Goal: Task Accomplishment & Management: Complete application form

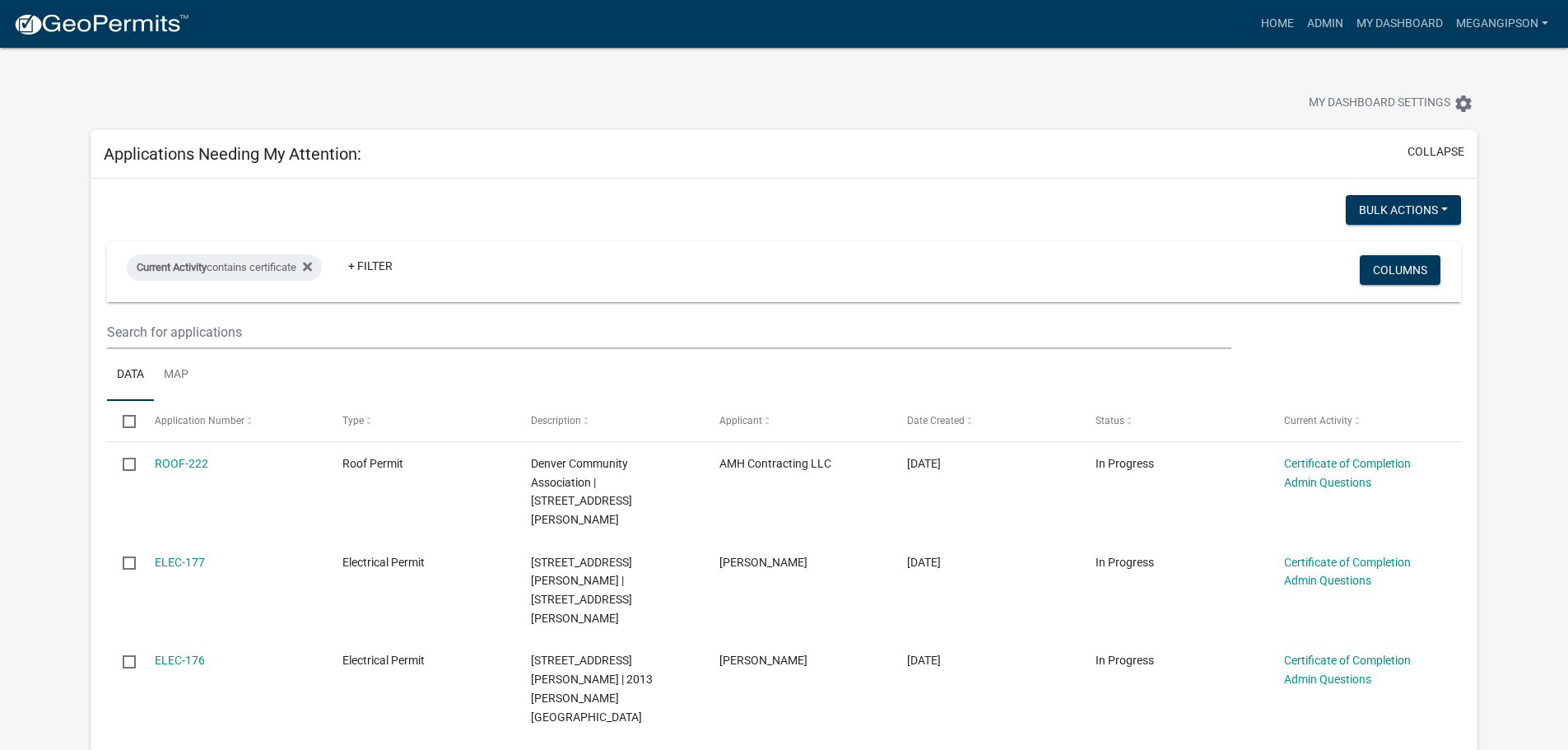
select select "3: 100"
click at [1302, 37] on link "Admin" at bounding box center [1325, 24] width 50 height 32
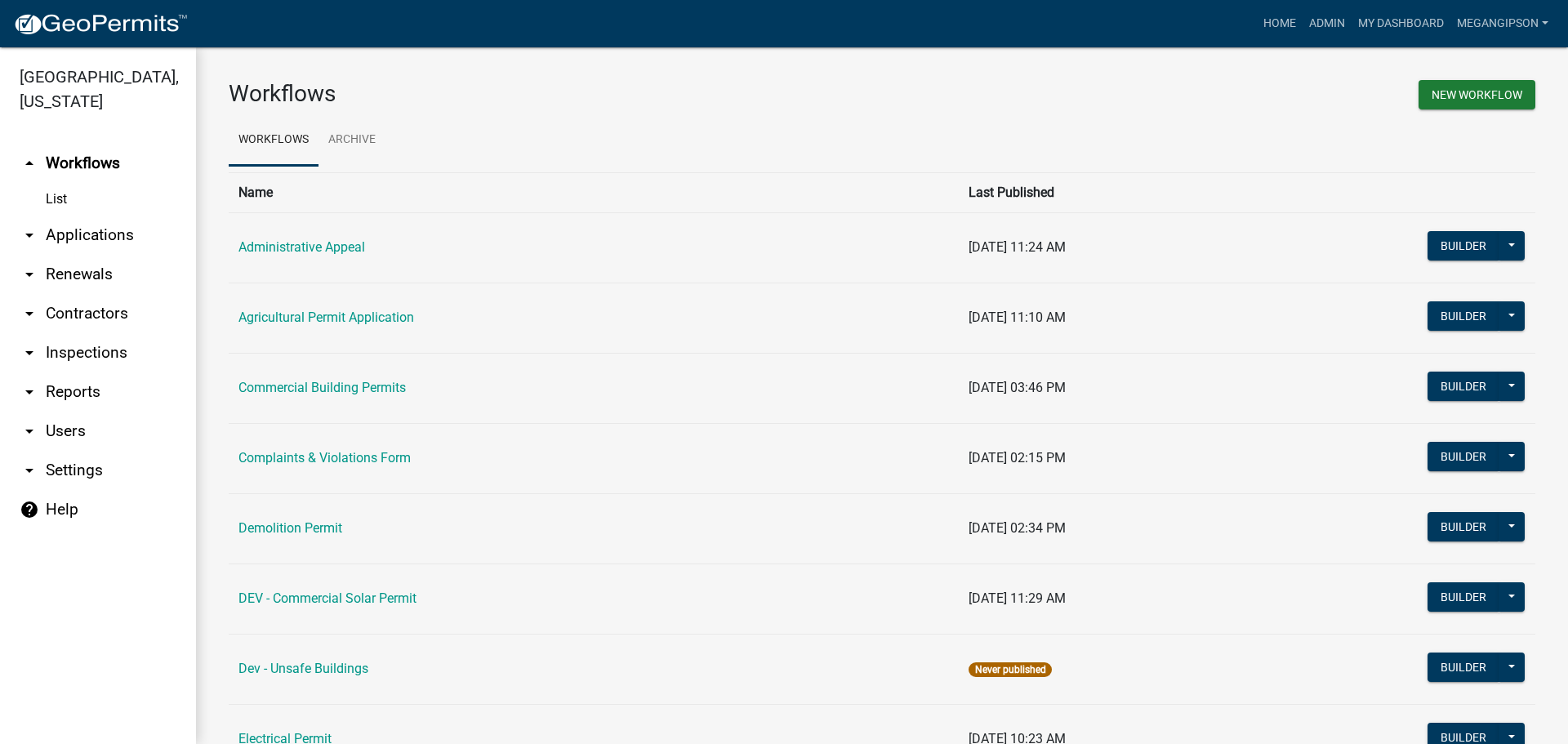
click at [106, 243] on link "arrow_drop_down Applications" at bounding box center [97, 235] width 196 height 39
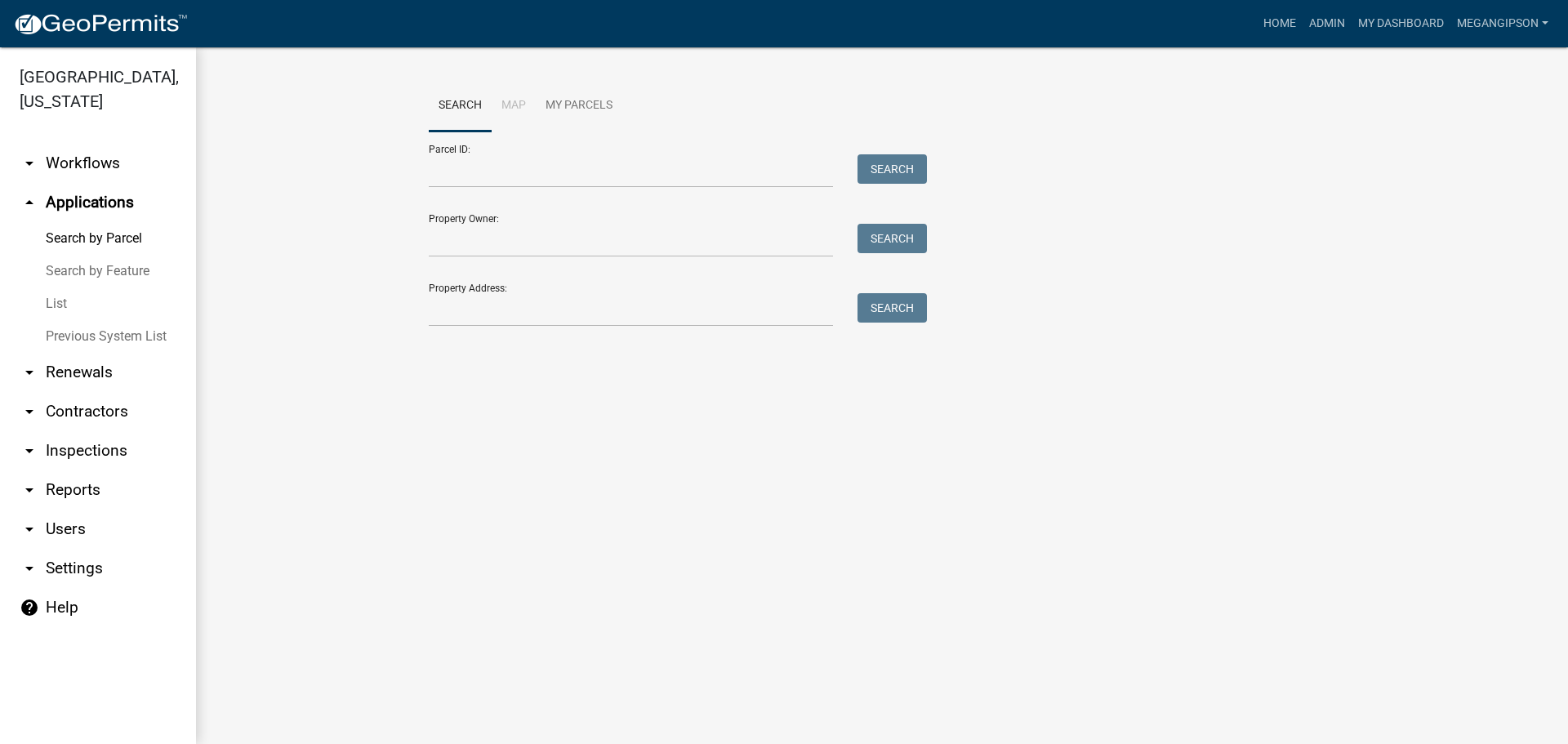
click at [73, 320] on link "List" at bounding box center [97, 303] width 196 height 32
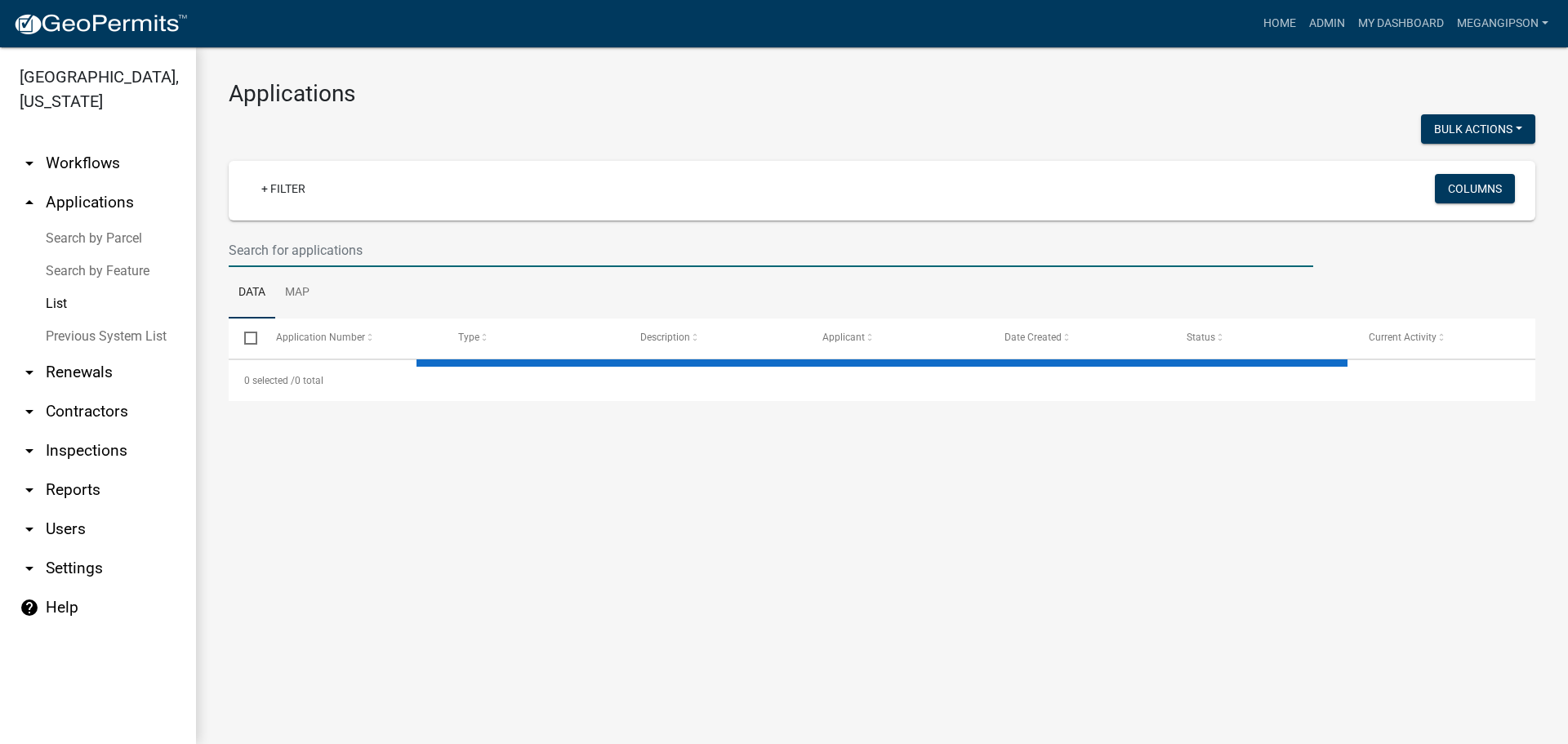
click at [319, 267] on input "text" at bounding box center [771, 250] width 1085 height 33
select select "3: 100"
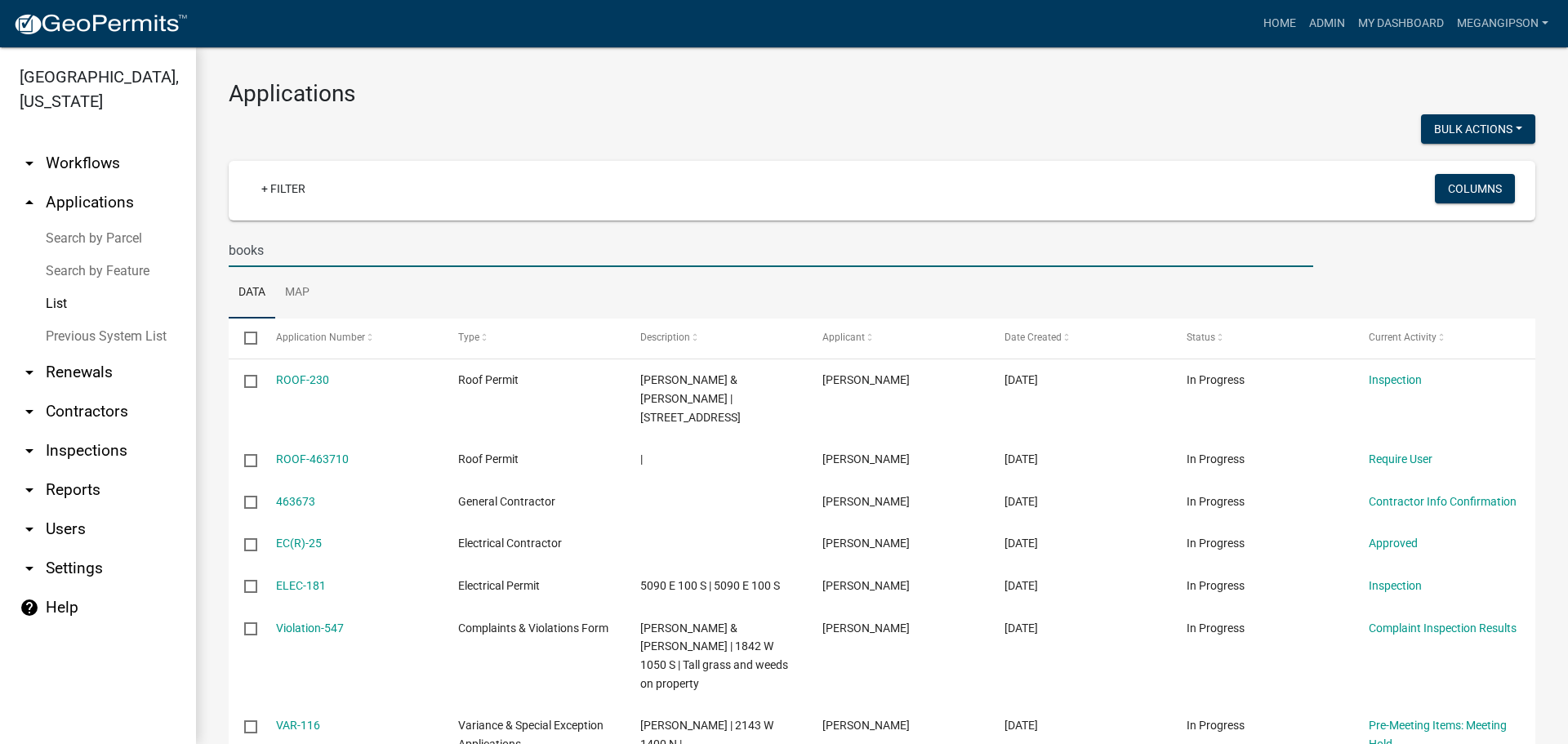
type input "books"
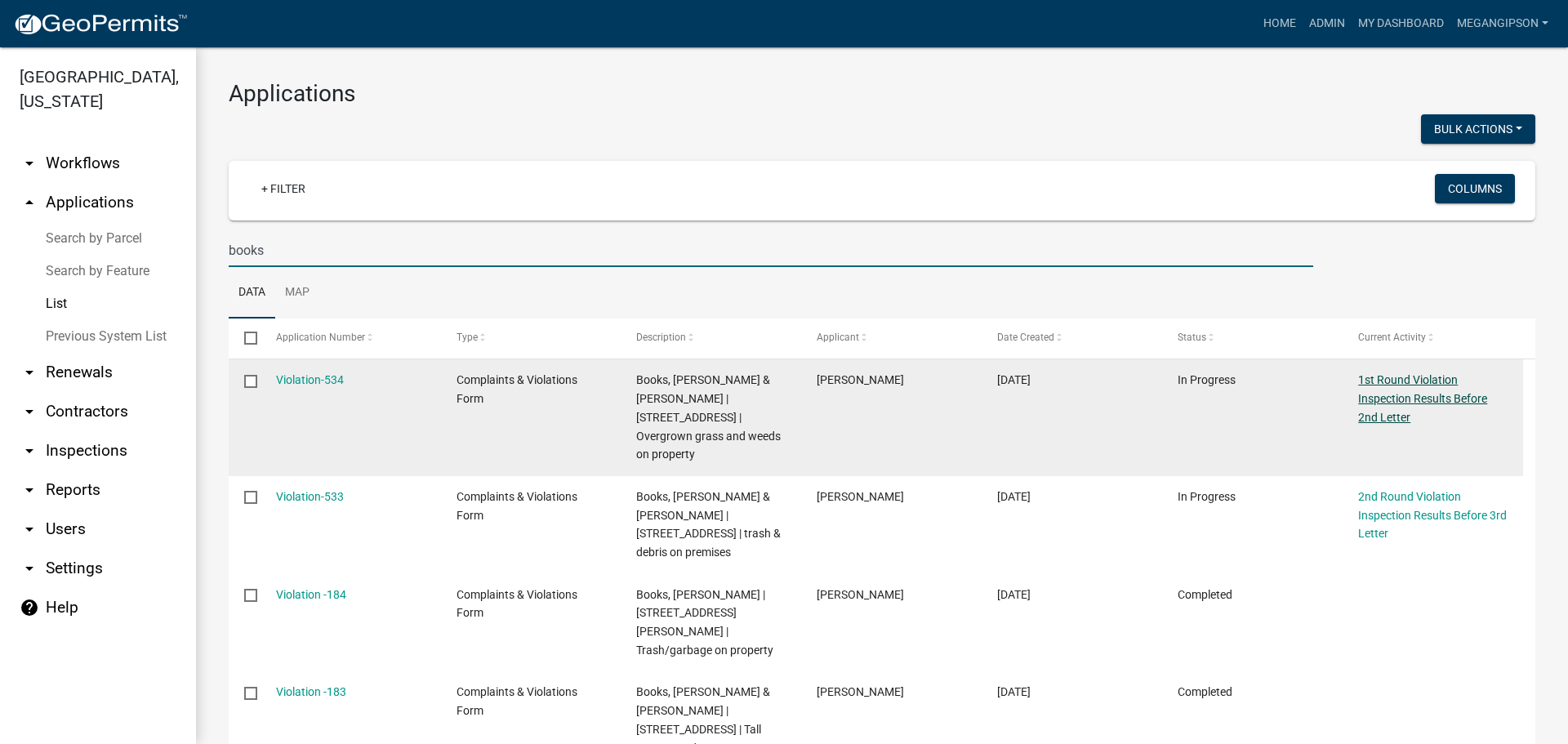
click at [1400, 416] on link "1st Round Violation Inspection Results Before 2nd Letter" at bounding box center [1422, 398] width 129 height 50
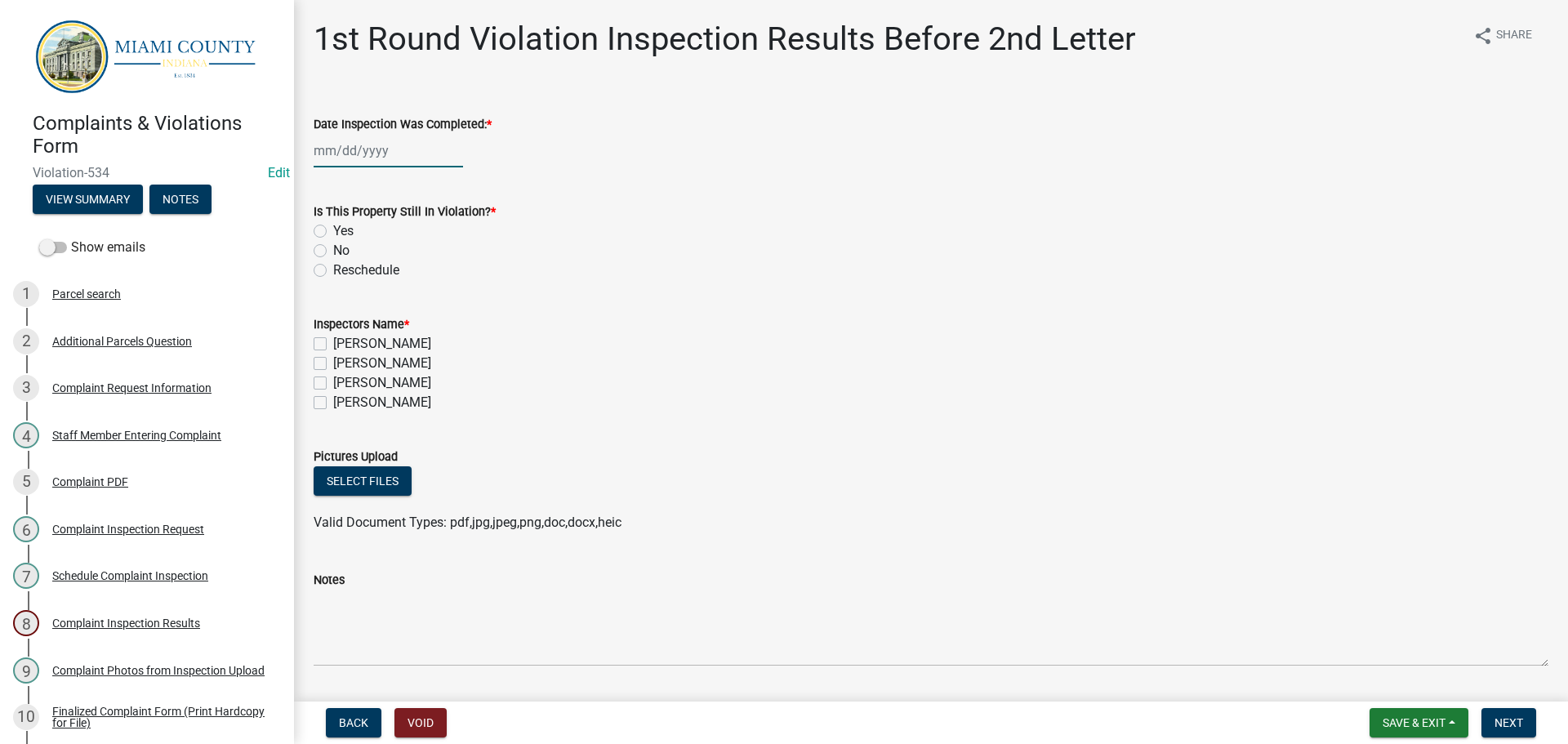
click at [393, 167] on div at bounding box center [389, 151] width 150 height 33
select select "8"
select select "2025"
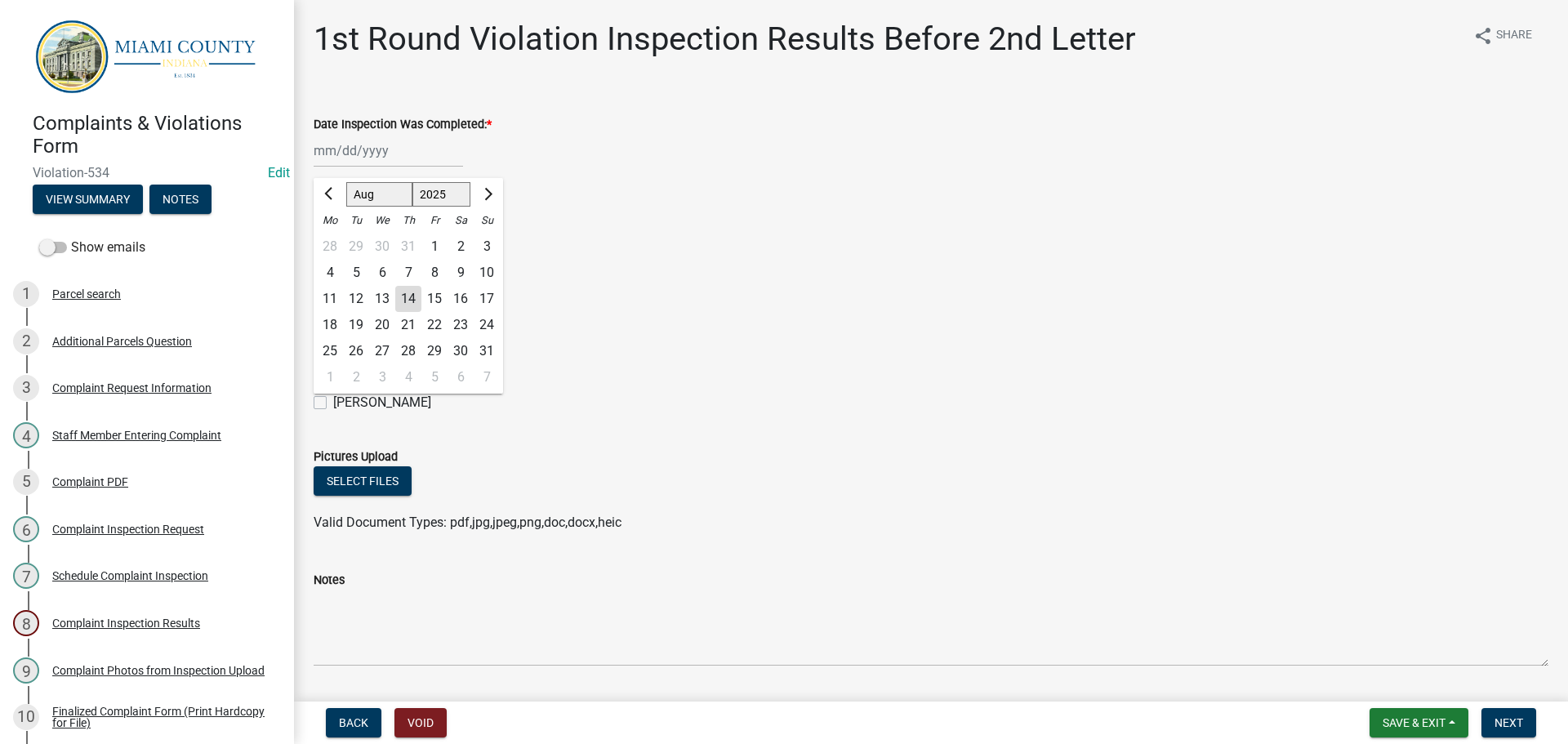
click at [369, 312] on div "12" at bounding box center [356, 298] width 27 height 27
type input "[DATE]"
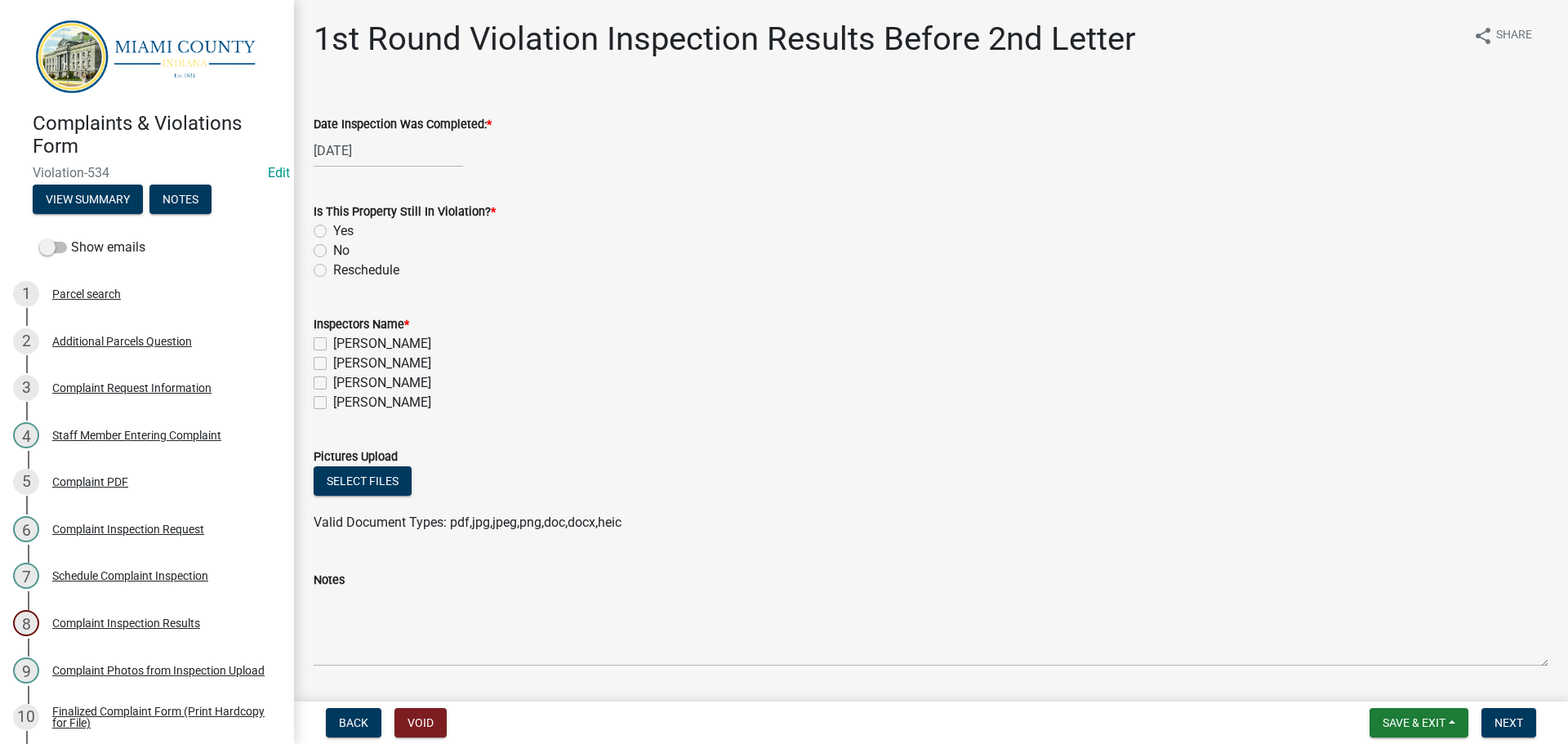
click at [334, 393] on label "[PERSON_NAME]" at bounding box center [383, 383] width 98 height 20
click at [334, 384] on input "[PERSON_NAME]" at bounding box center [339, 378] width 11 height 11
checkbox input "true"
checkbox input "false"
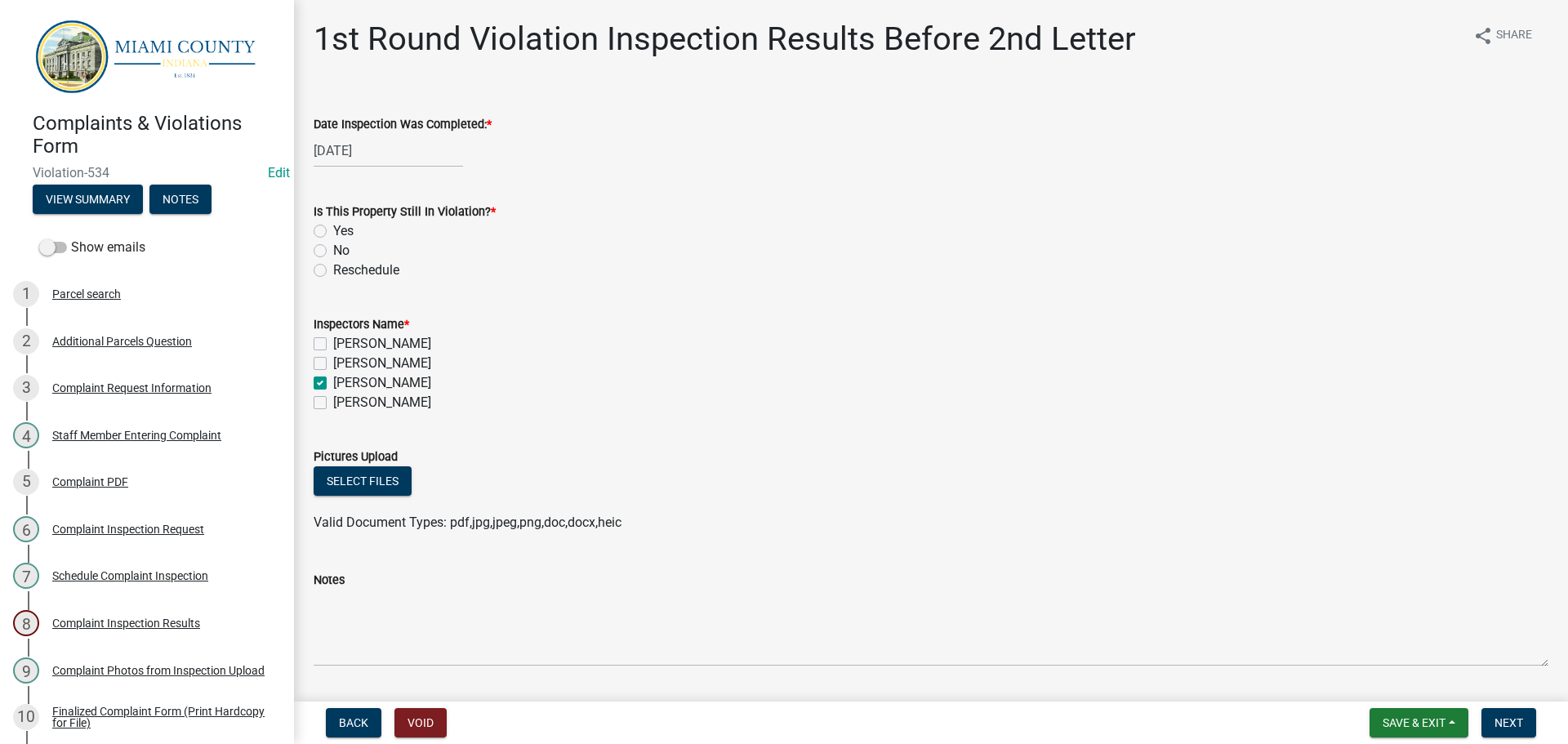
checkbox input "true"
checkbox input "false"
click at [334, 241] on label "Yes" at bounding box center [344, 231] width 21 height 20
click at [334, 232] on input "Yes" at bounding box center [339, 226] width 11 height 11
radio input "true"
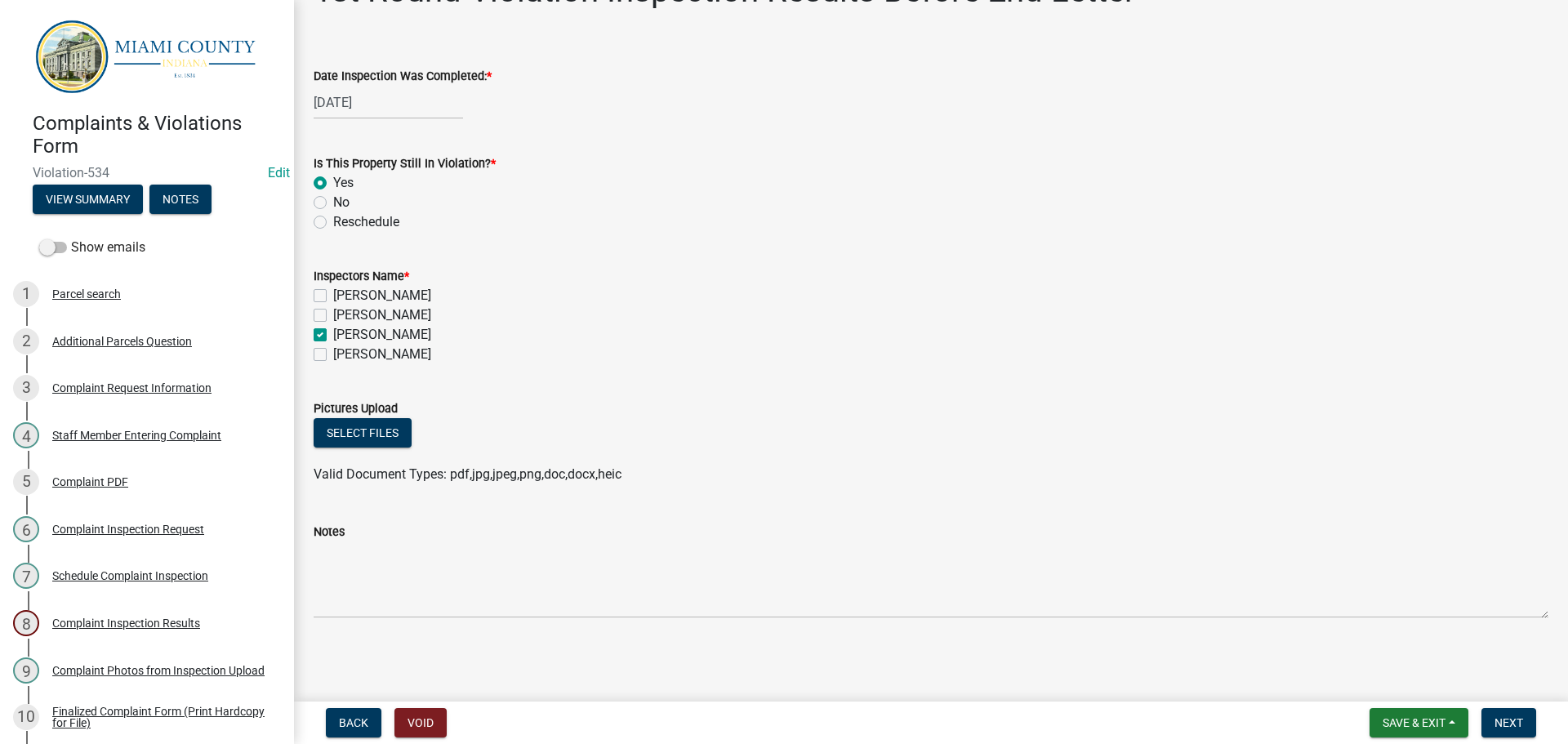
scroll to position [135, 0]
click at [383, 418] on button "Select files" at bounding box center [363, 433] width 98 height 30
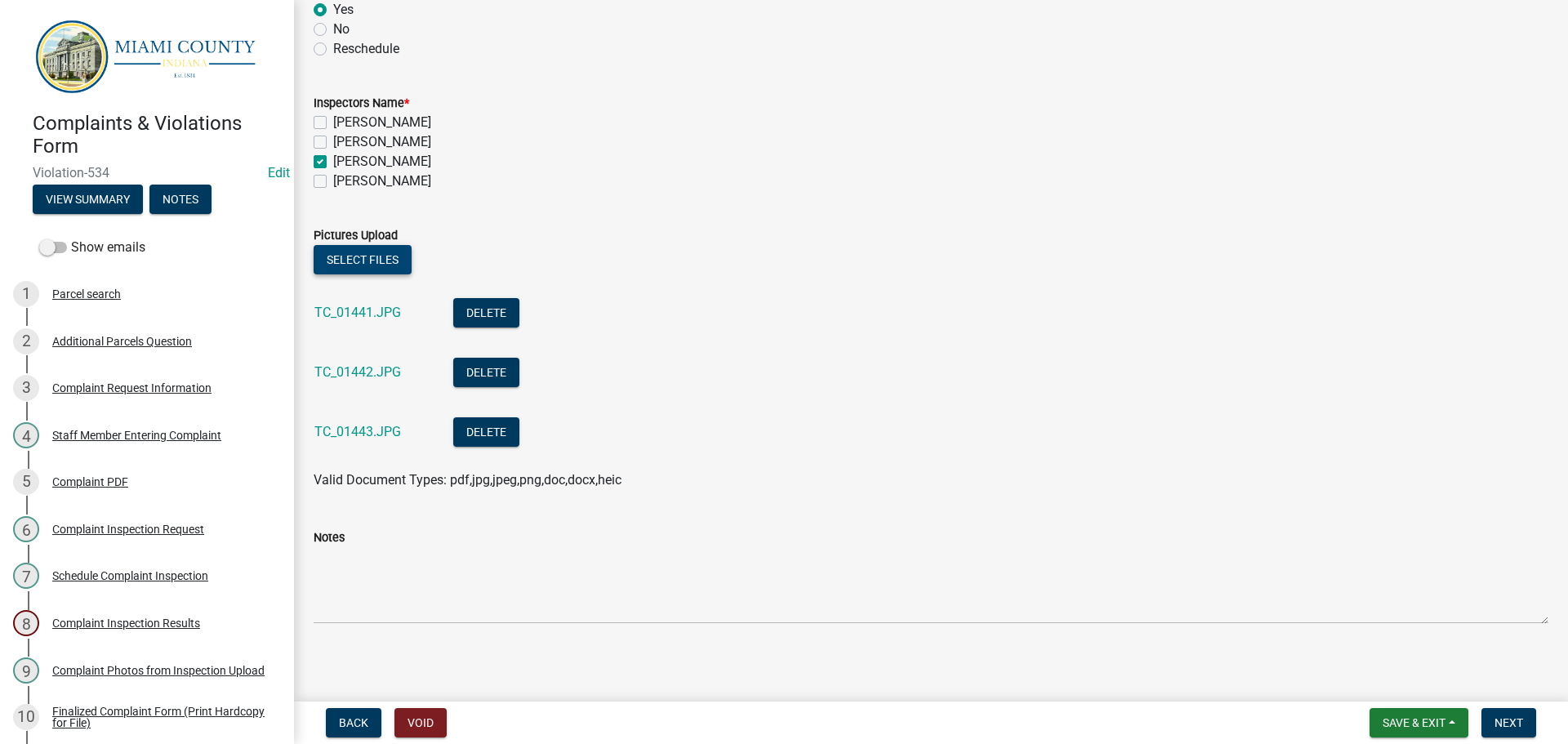
scroll to position [336, 0]
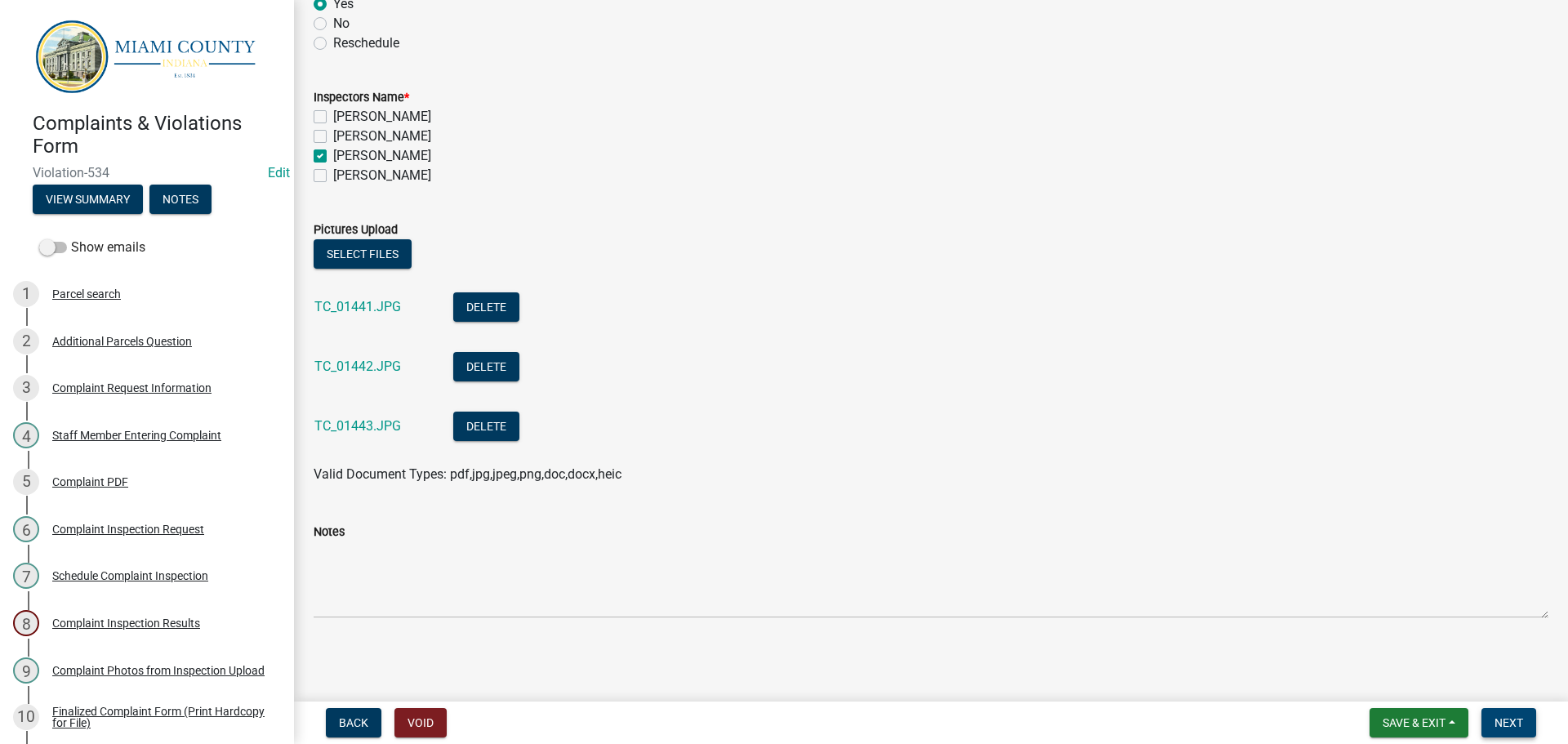
click at [1505, 716] on span "Next" at bounding box center [1509, 722] width 29 height 13
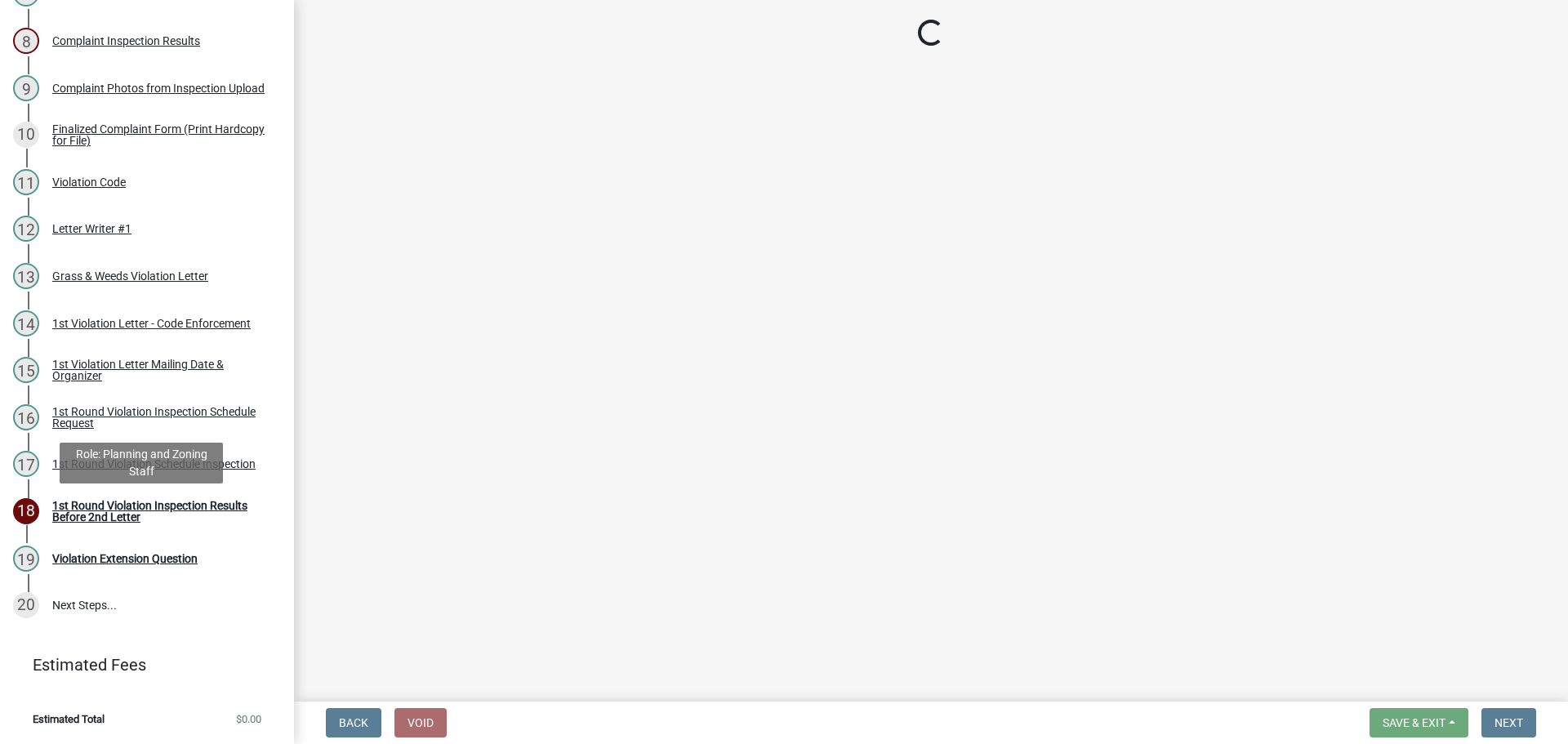
scroll to position [0, 0]
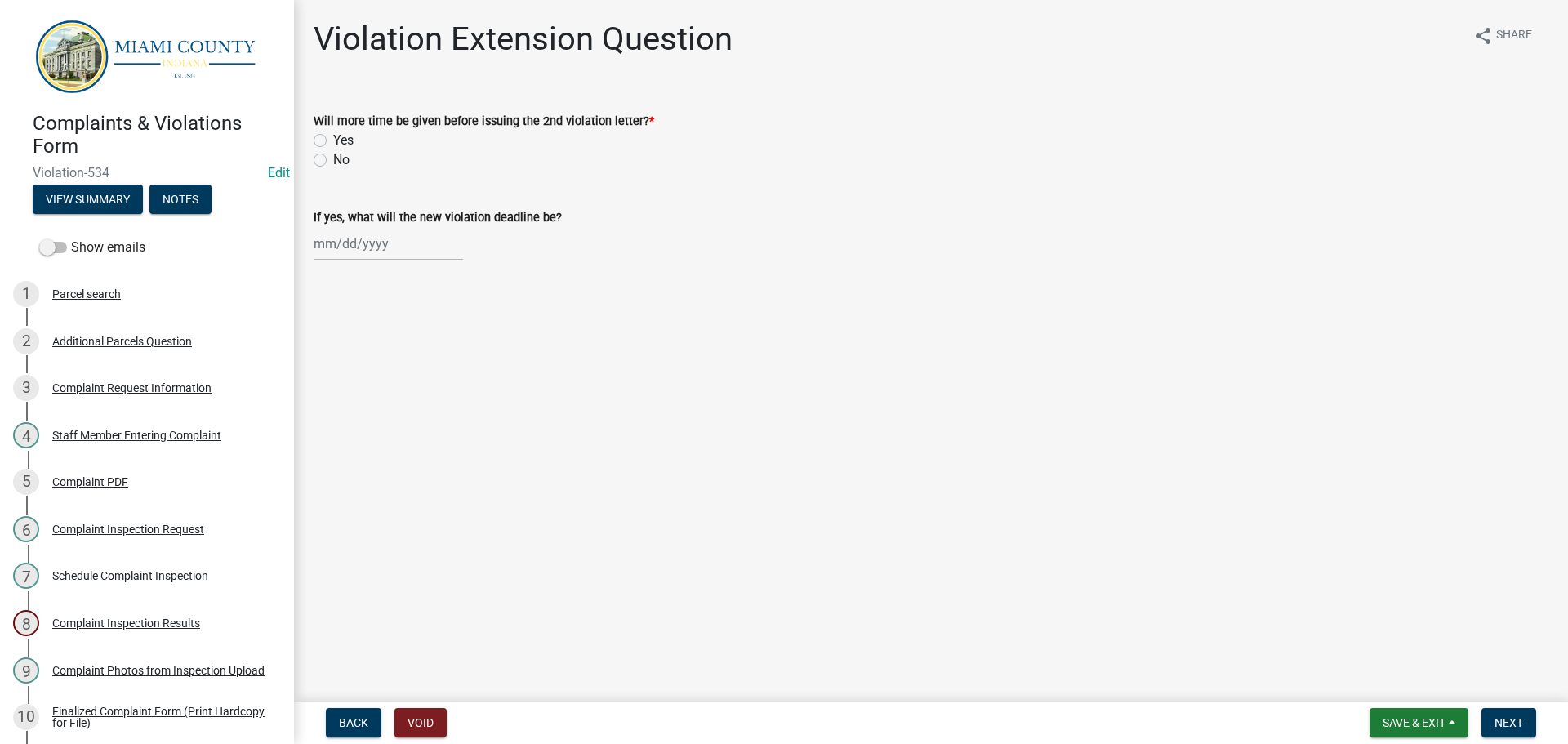
click at [334, 170] on label "No" at bounding box center [342, 160] width 17 height 20
click at [334, 160] on input "No" at bounding box center [339, 155] width 11 height 11
radio input "true"
select select "8"
select select "2025"
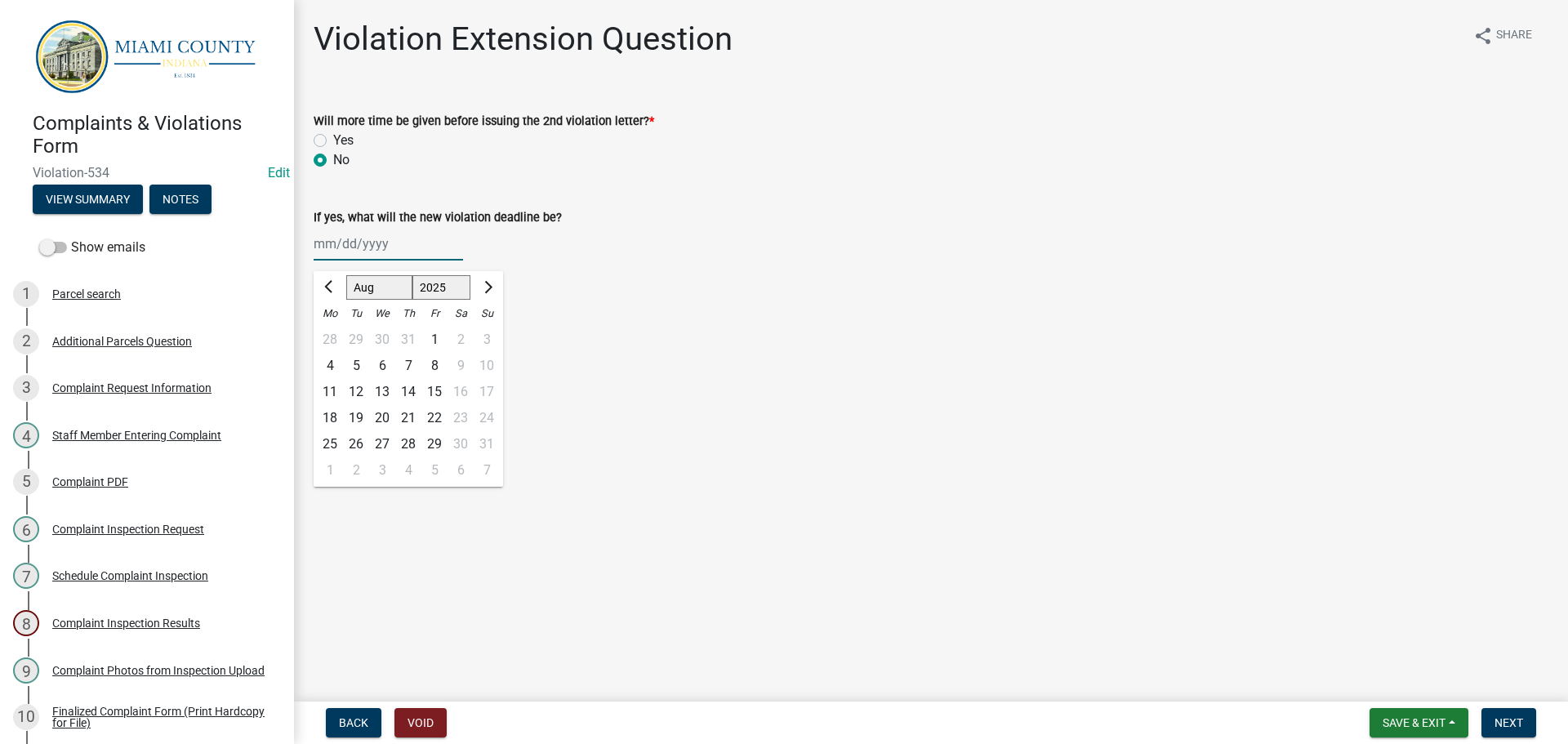
click at [375, 261] on div "[PERSON_NAME] Feb Mar Apr [PERSON_NAME][DATE] Oct Nov [DATE] 1526 1527 1528 152…" at bounding box center [389, 244] width 150 height 33
click at [847, 376] on main "Violation Extension Question share Share Will more time be given before issuing…" at bounding box center [931, 347] width 1275 height 695
click at [1511, 726] on span "Next" at bounding box center [1509, 722] width 29 height 13
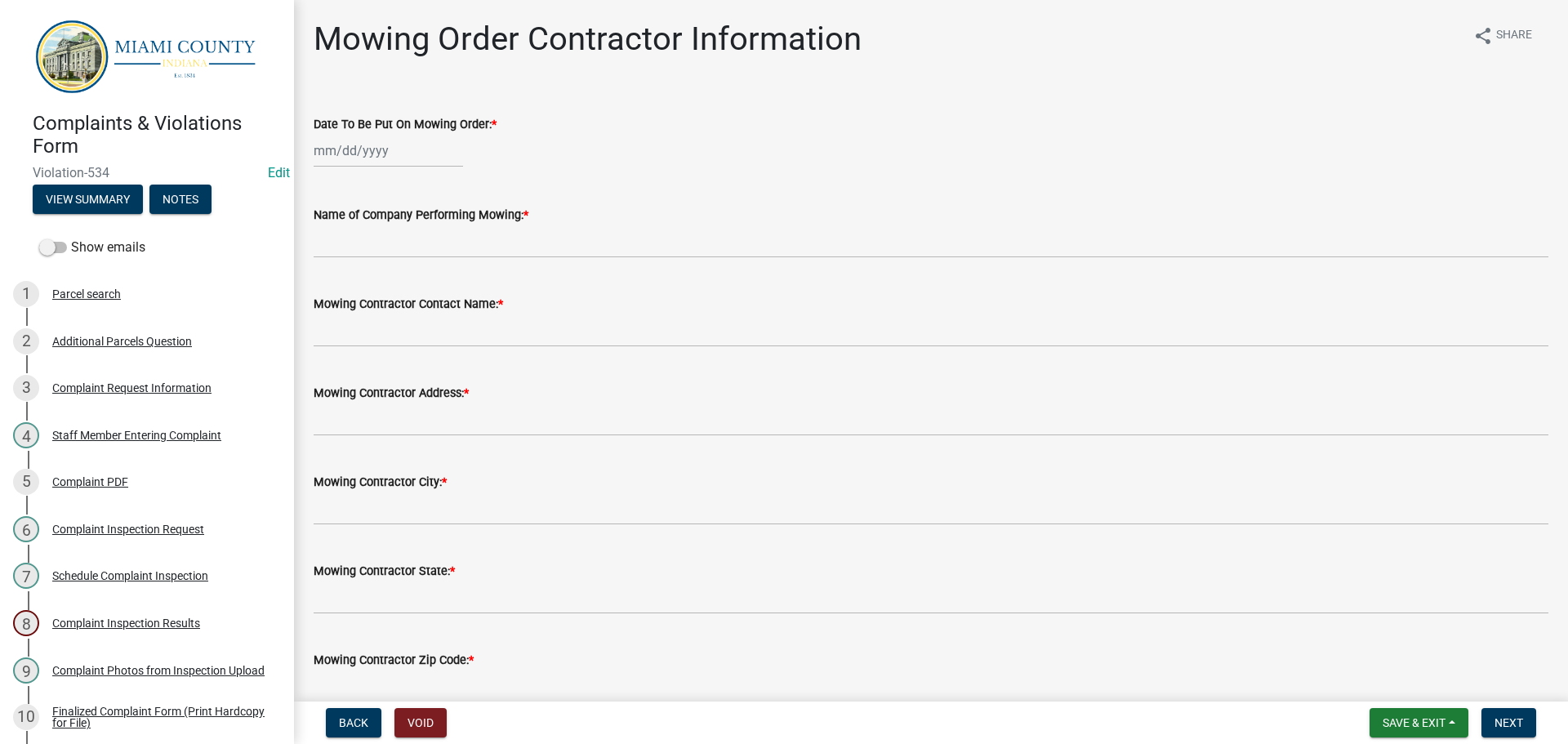
click at [371, 166] on div at bounding box center [389, 151] width 150 height 33
select select "8"
select select "2025"
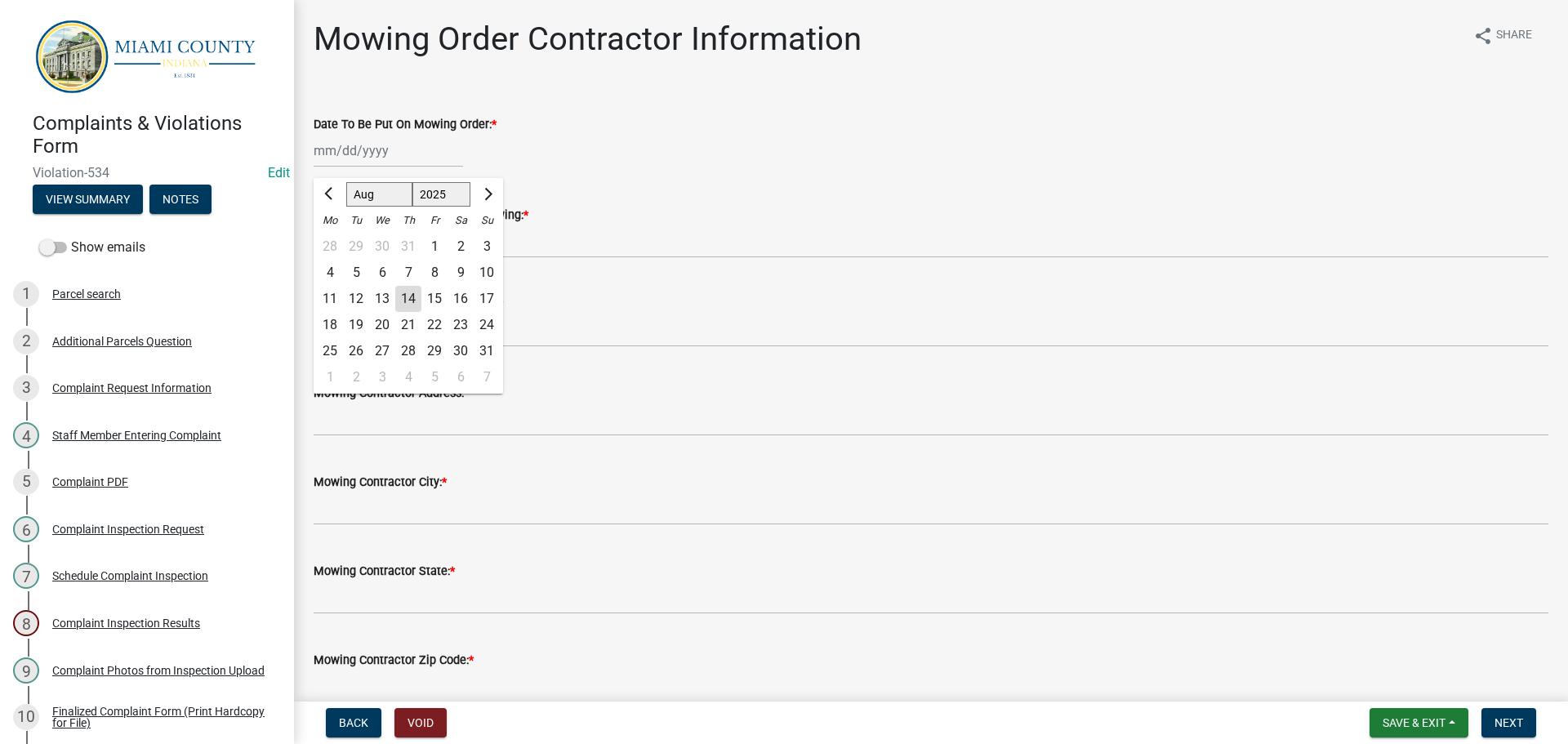
click at [421, 312] on div "14" at bounding box center [408, 298] width 27 height 27
type input "[DATE]"
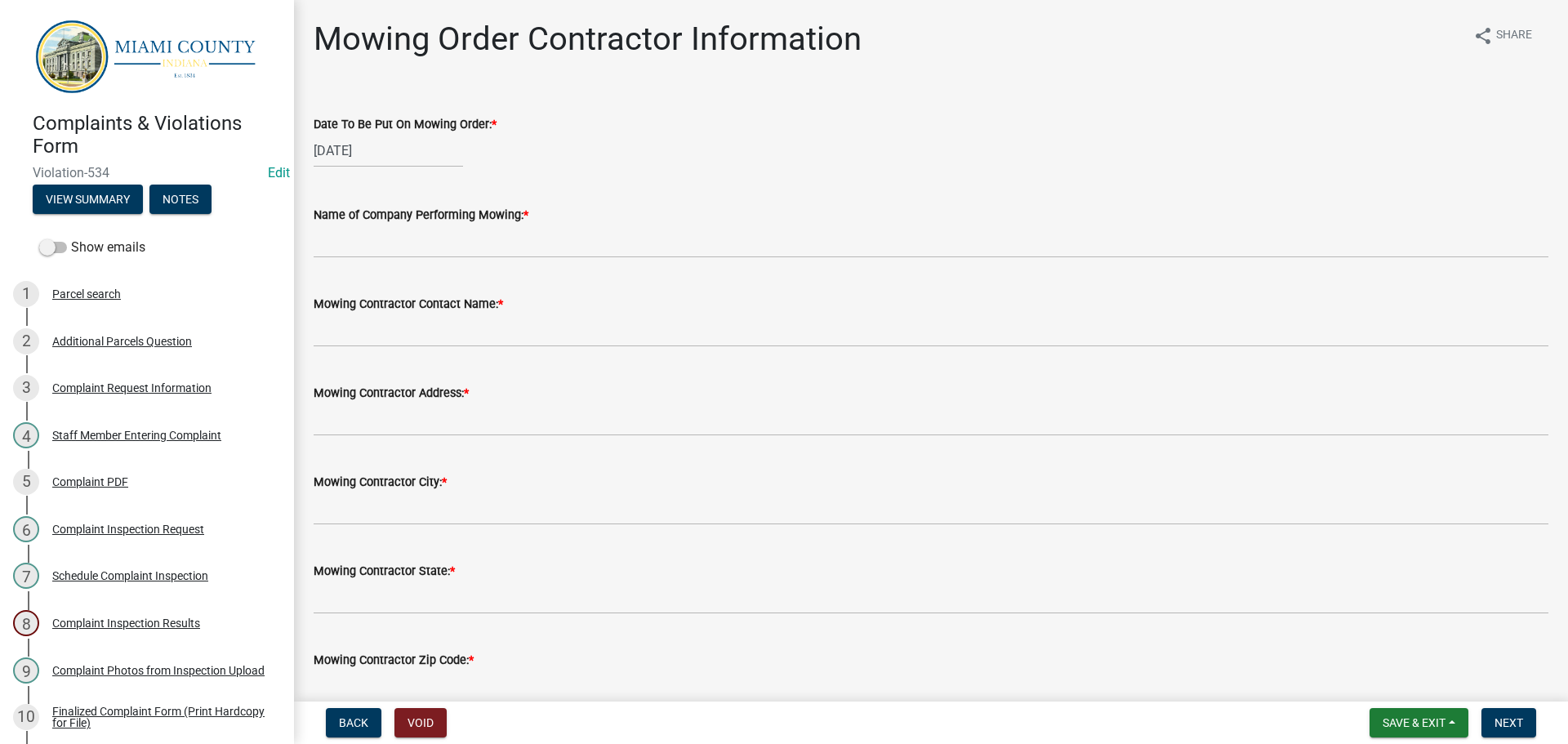
click at [456, 221] on label "Name of Company Performing Mowing: *" at bounding box center [421, 216] width 215 height 12
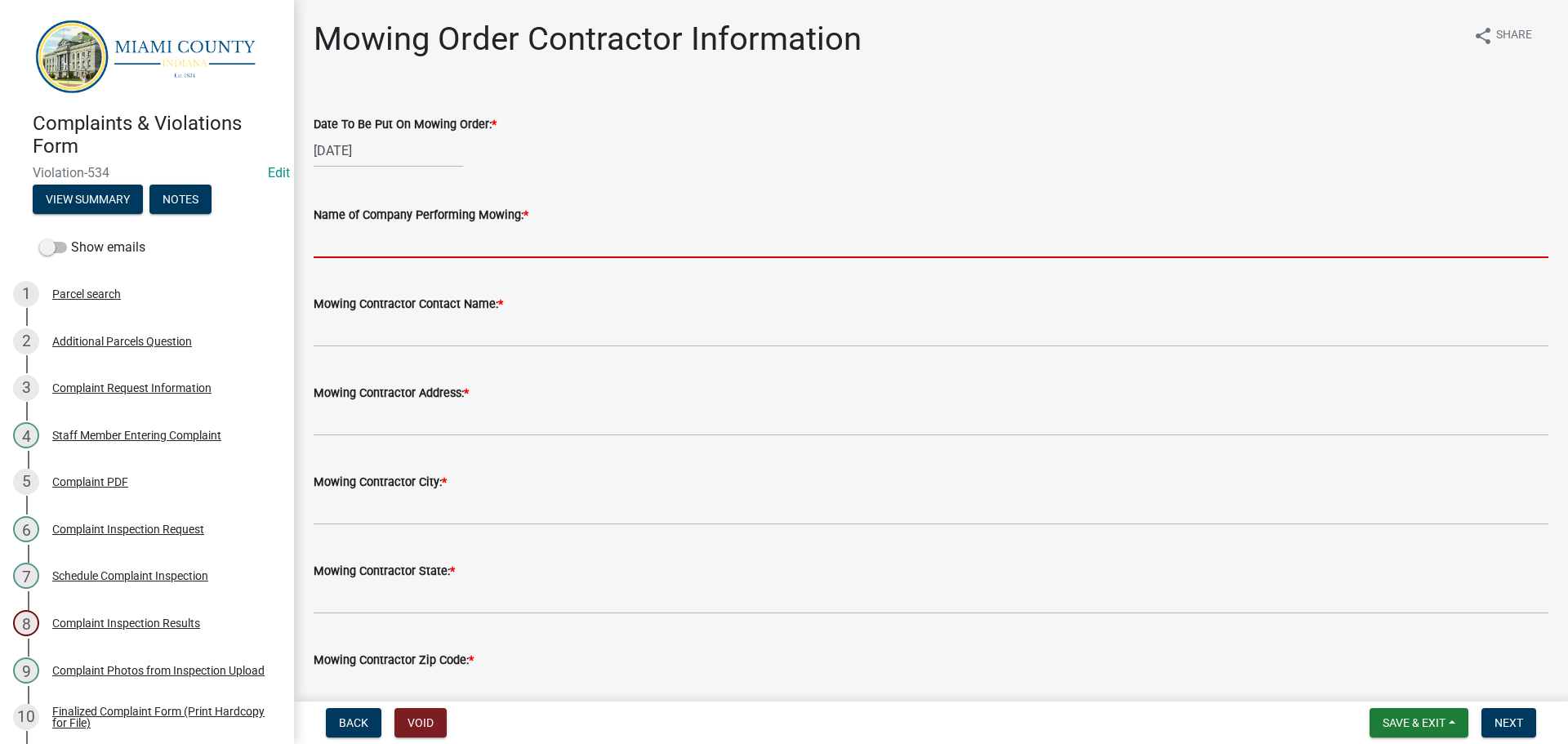
click at [456, 237] on input "Name of Company Performing Mowing: *" at bounding box center [931, 241] width 1235 height 33
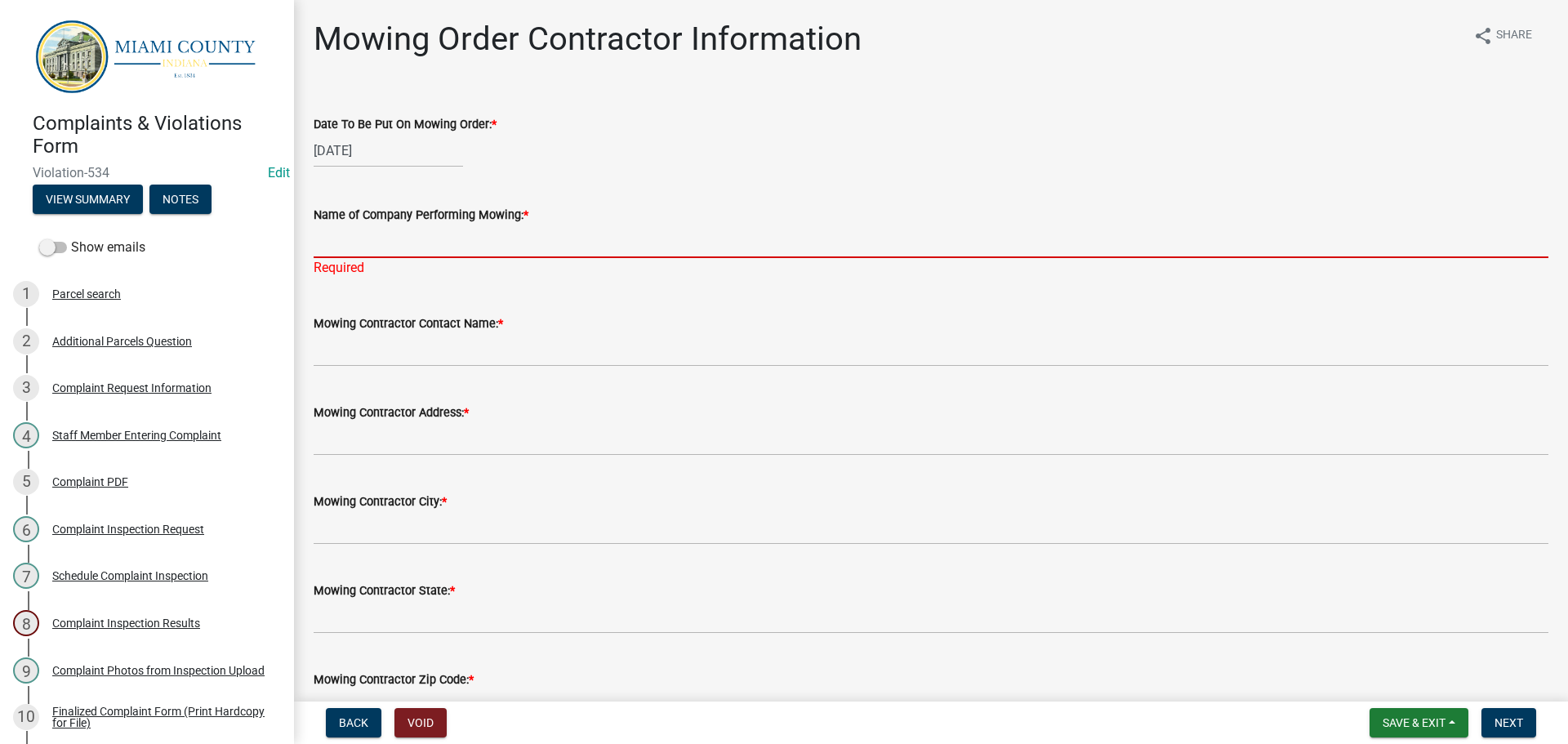
click at [414, 253] on input "Name of Company Performing Mowing: *" at bounding box center [931, 241] width 1235 height 33
paste input "[PERSON_NAME] Mowing"
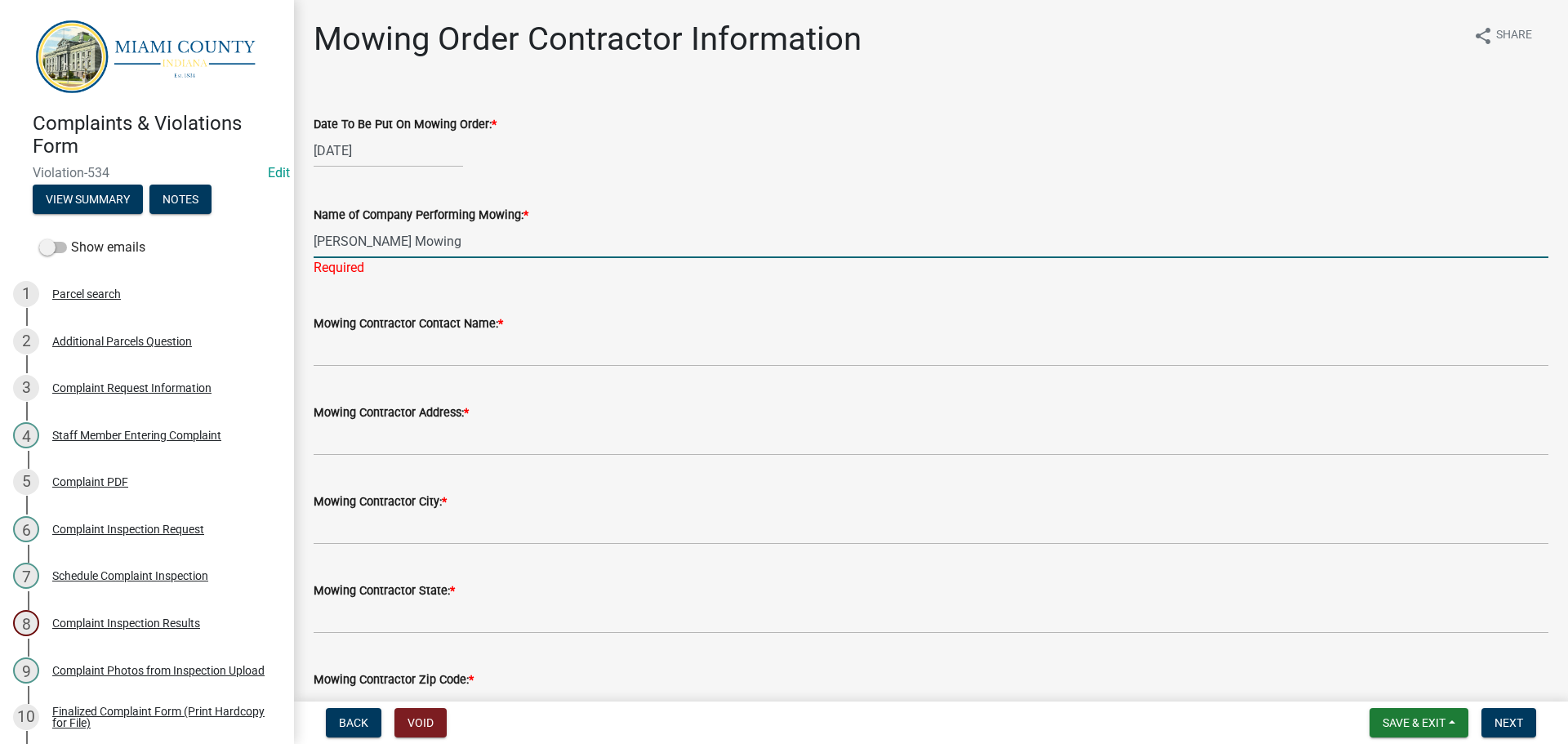
type input "[PERSON_NAME] Mowing"
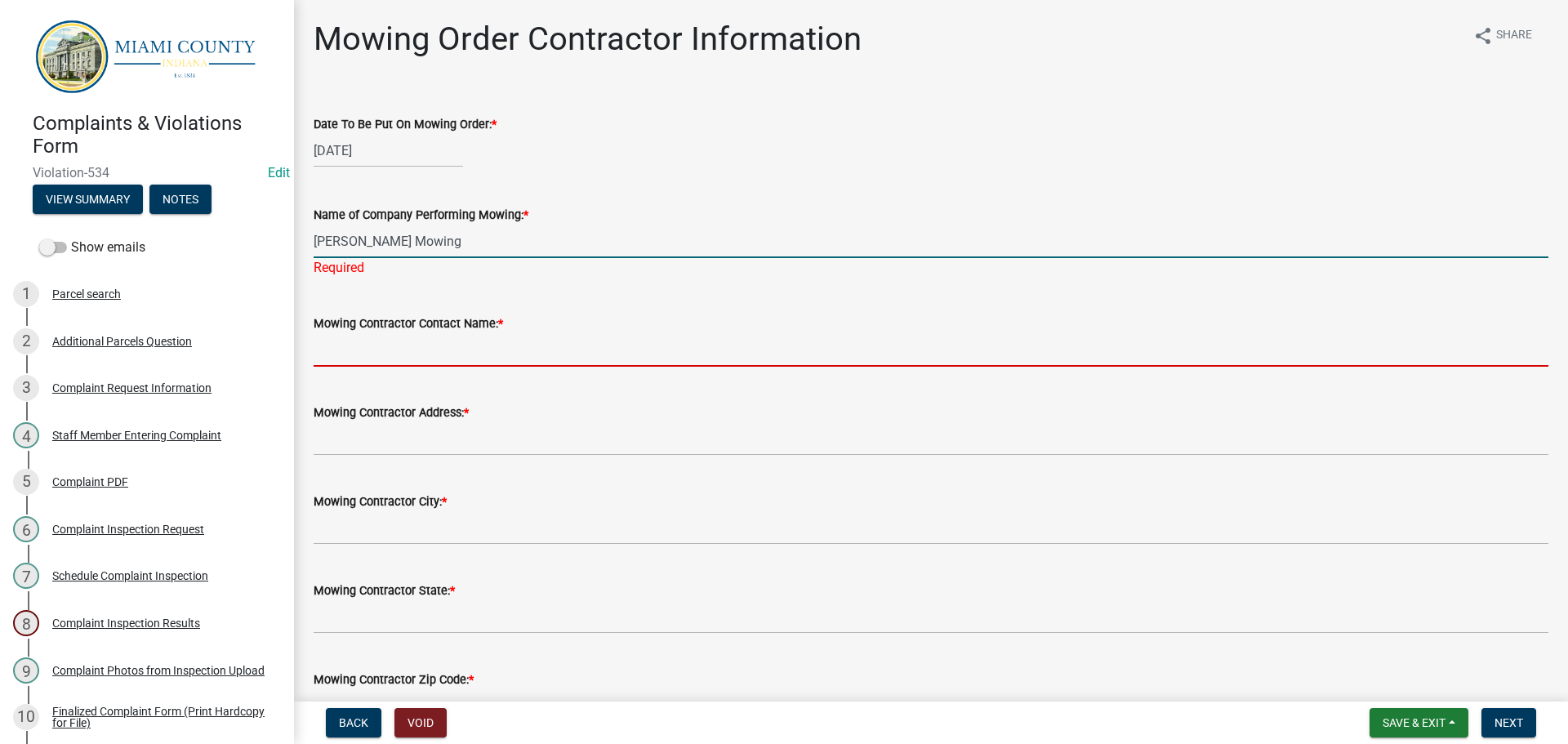
click at [407, 367] on input "Mowing Contractor Contact Name: *" at bounding box center [931, 350] width 1235 height 33
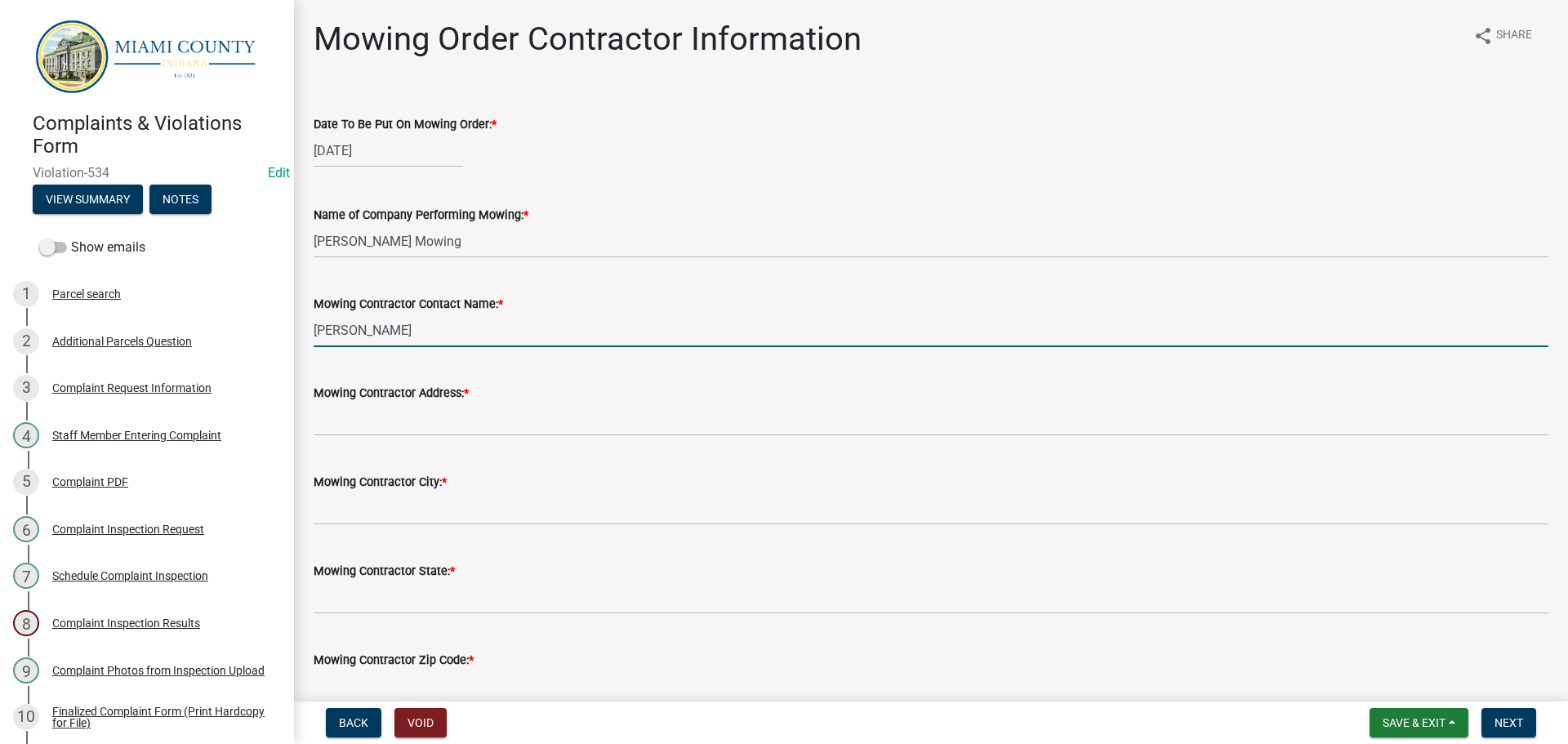
type input "[PERSON_NAME]"
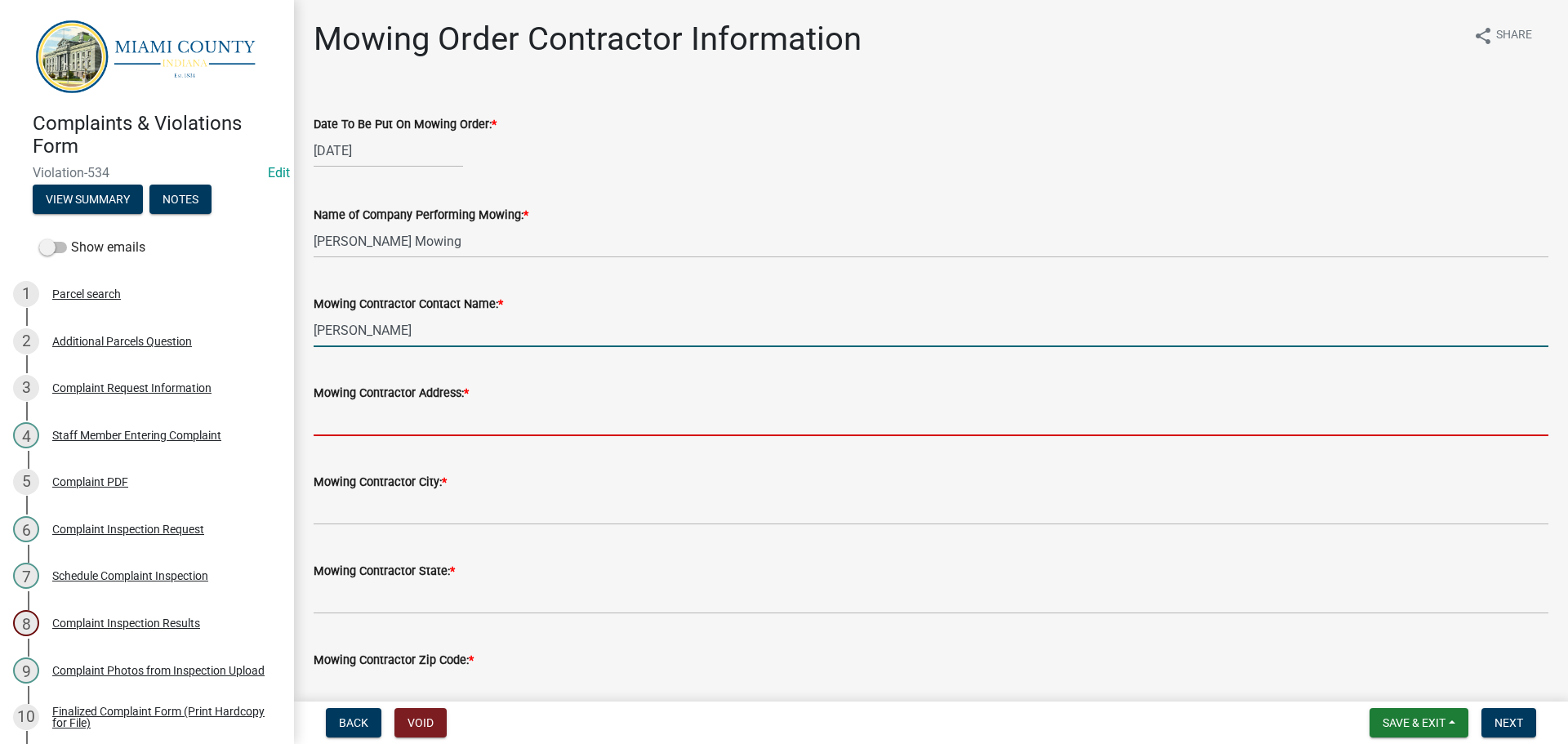
click at [473, 436] on input "Mowing Contractor Address: *" at bounding box center [931, 419] width 1235 height 33
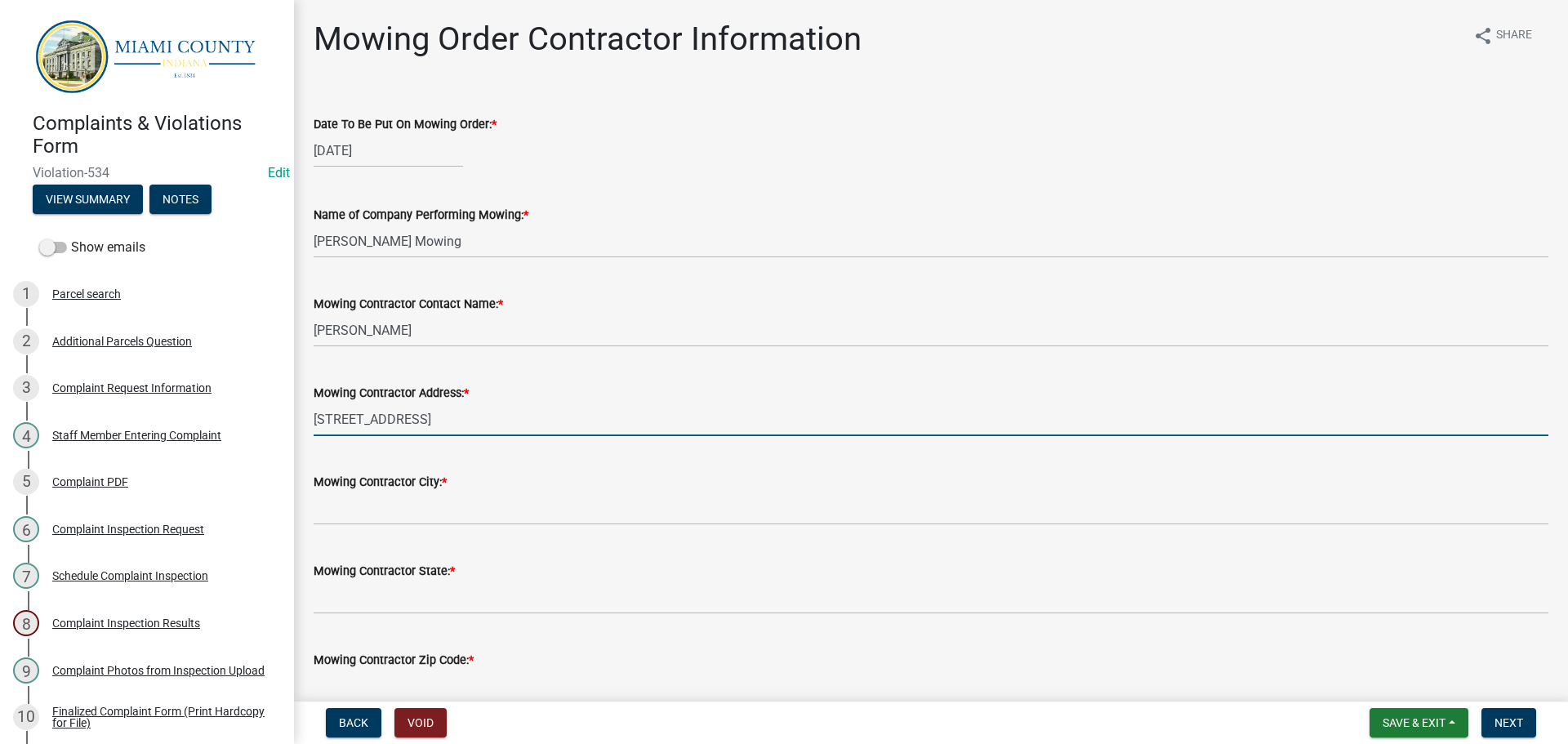
type input "[STREET_ADDRESS]"
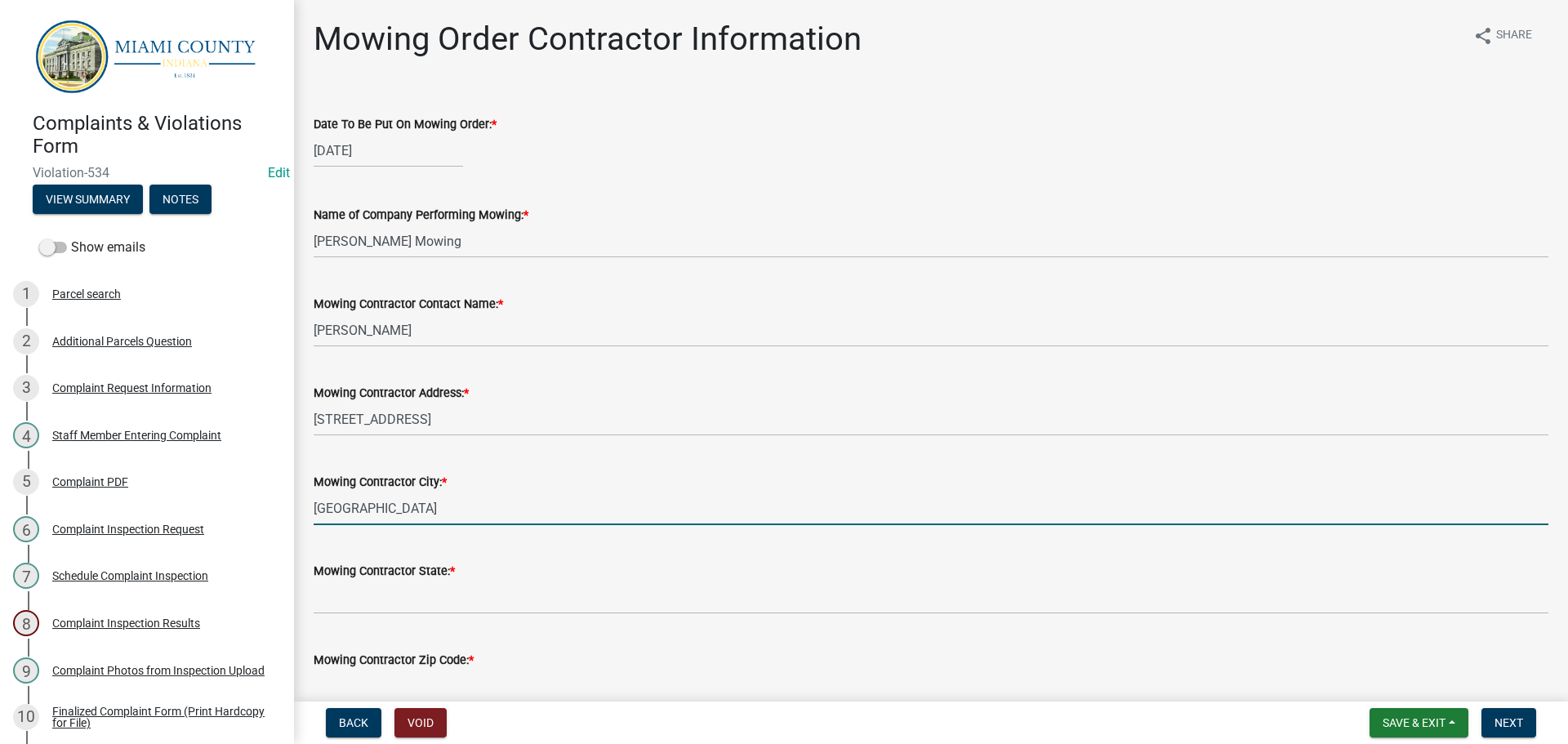
type input "[GEOGRAPHIC_DATA]"
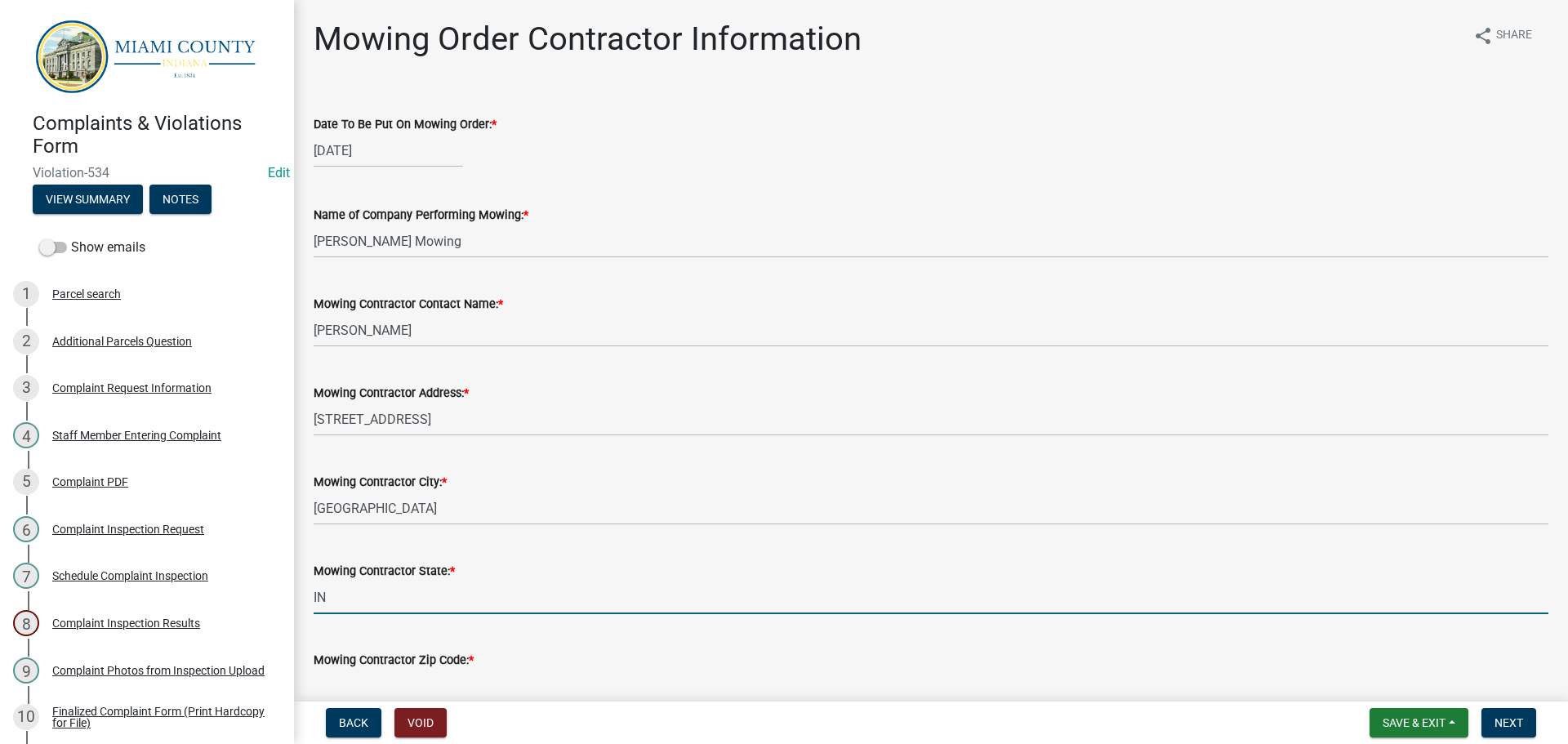
type input "IN"
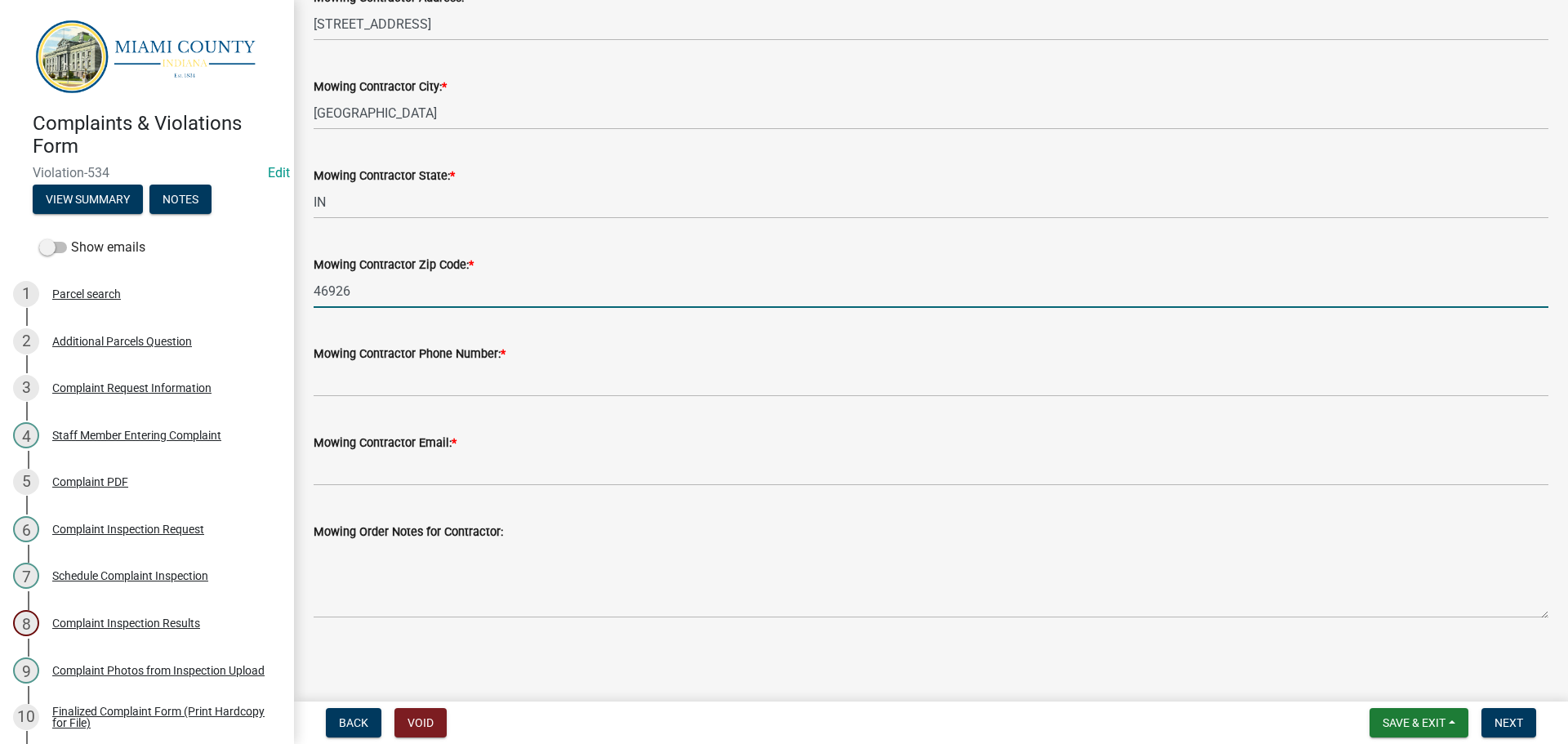
type input "46926"
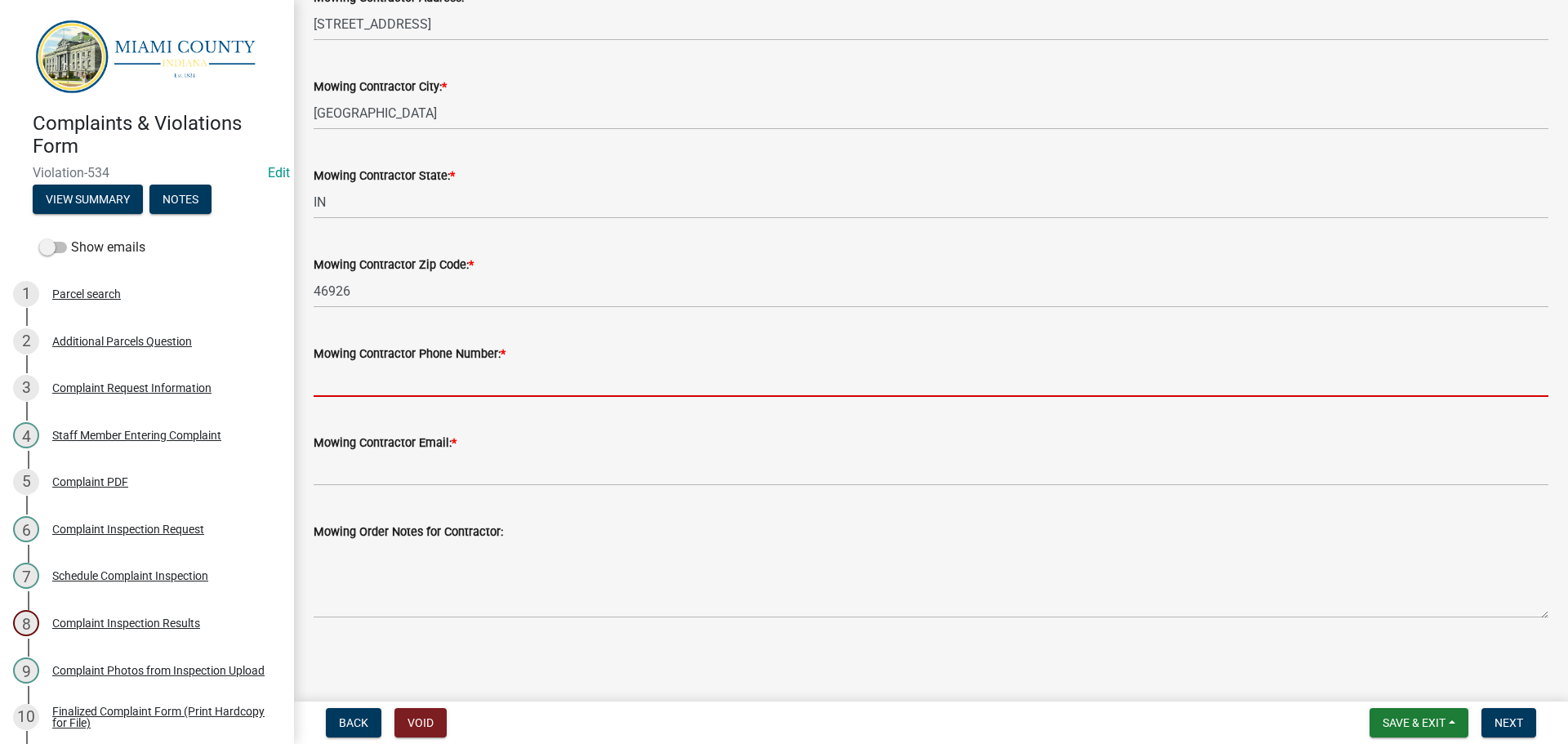
click at [355, 397] on input "Mowing Contractor Phone Number: *" at bounding box center [931, 380] width 1235 height 33
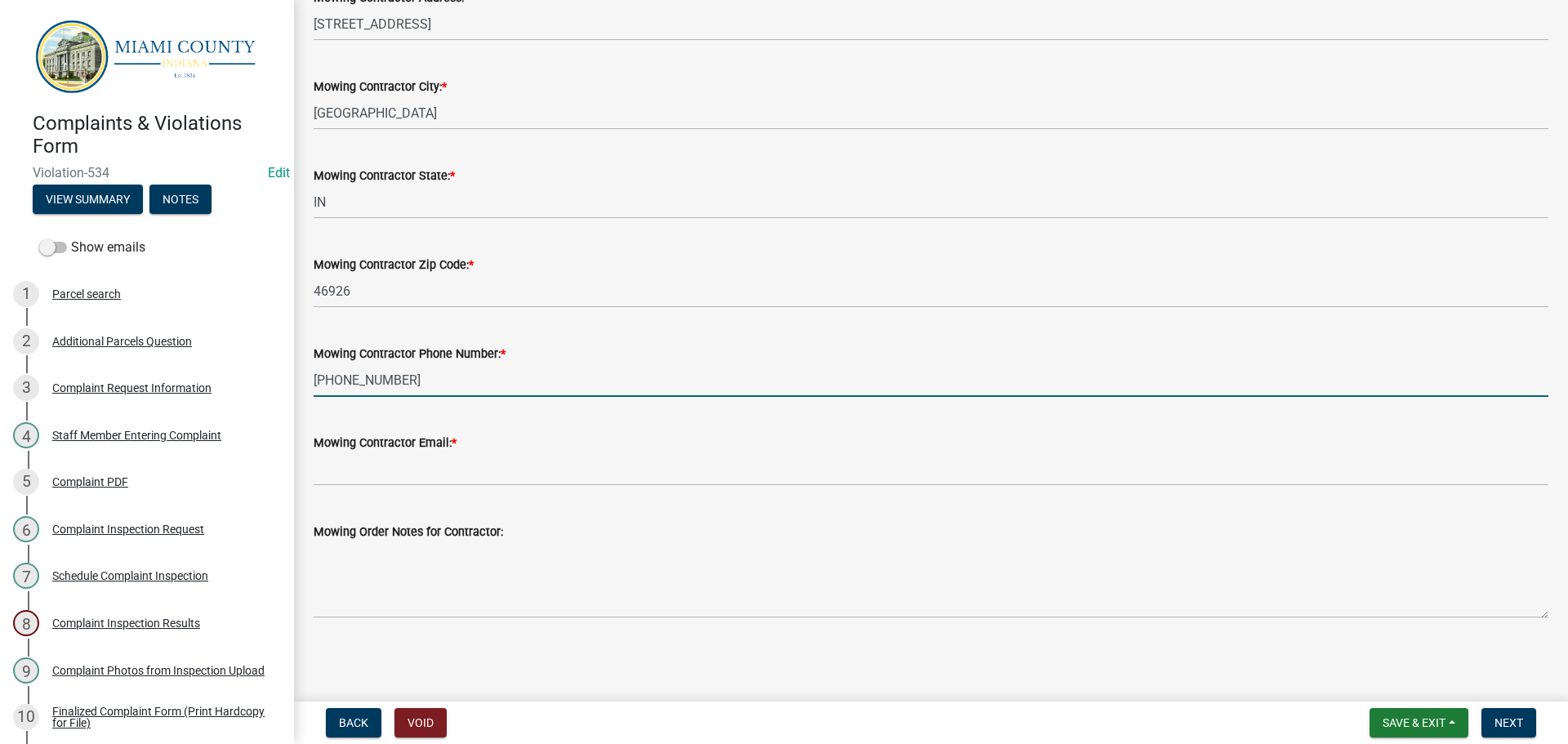
type input "[PHONE_NUMBER]"
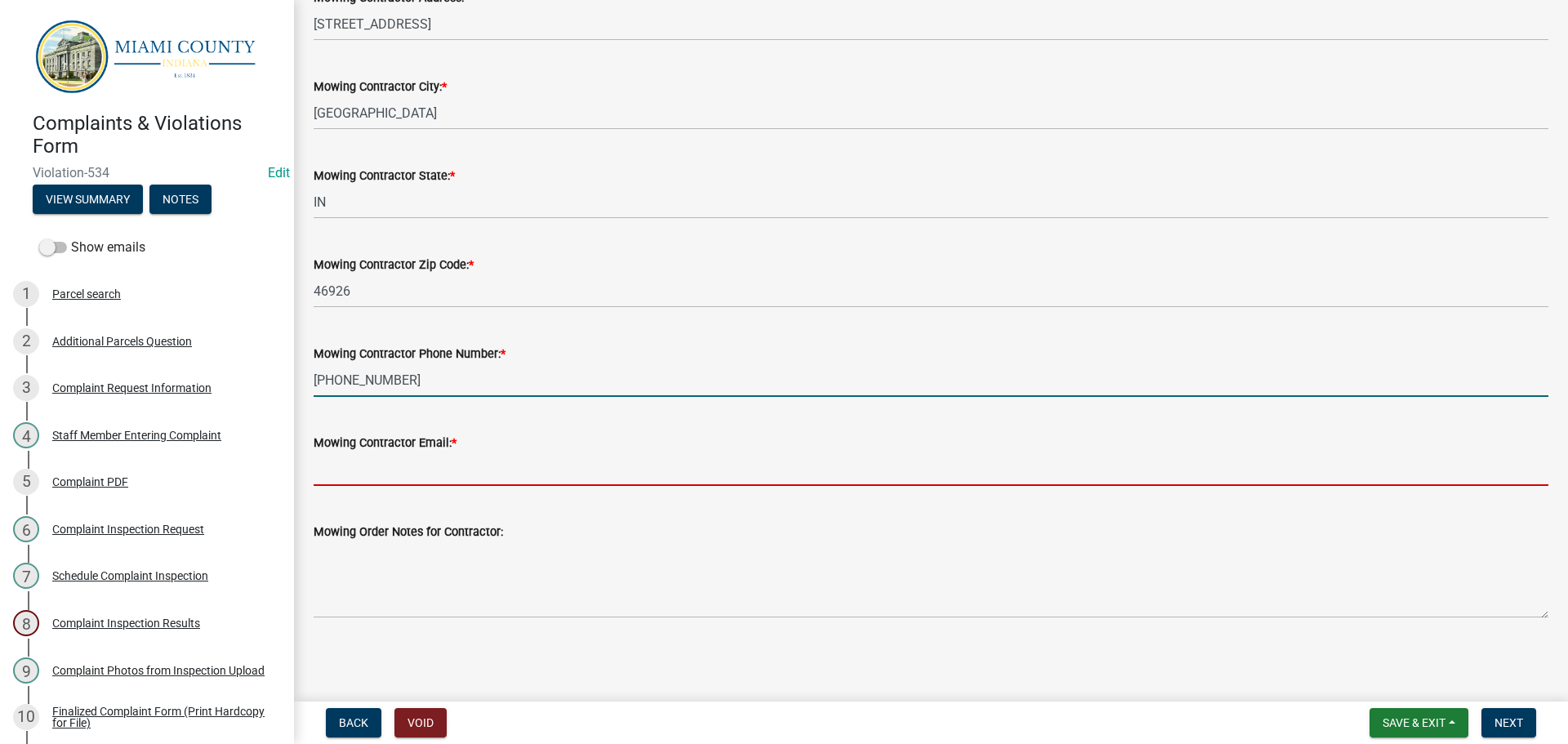
click at [403, 486] on input "Mowing Contractor Email: *" at bounding box center [931, 469] width 1235 height 33
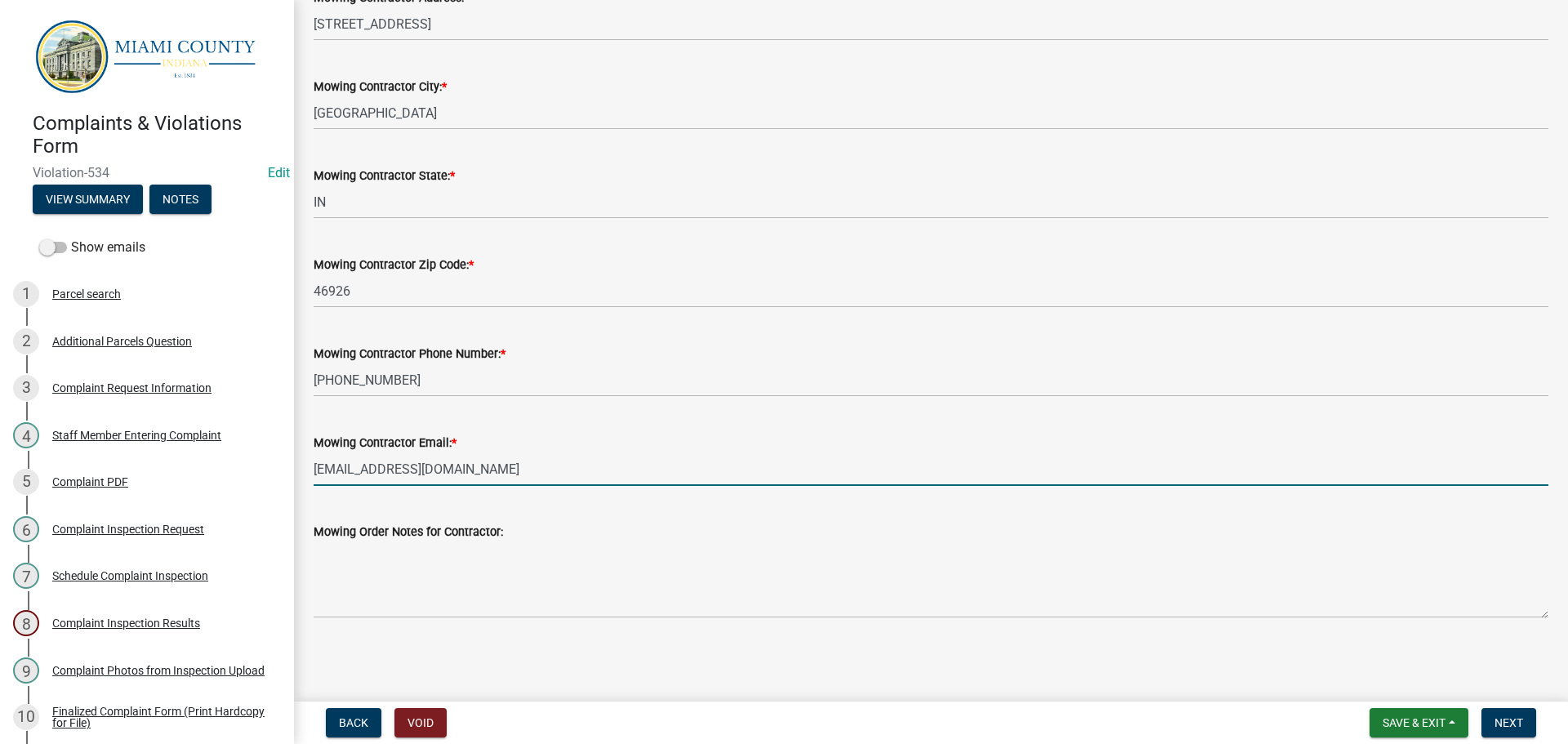
scroll to position [524, 0]
type input "[EMAIL_ADDRESS][DOMAIN_NAME]"
click at [1516, 717] on span "Next" at bounding box center [1509, 722] width 29 height 13
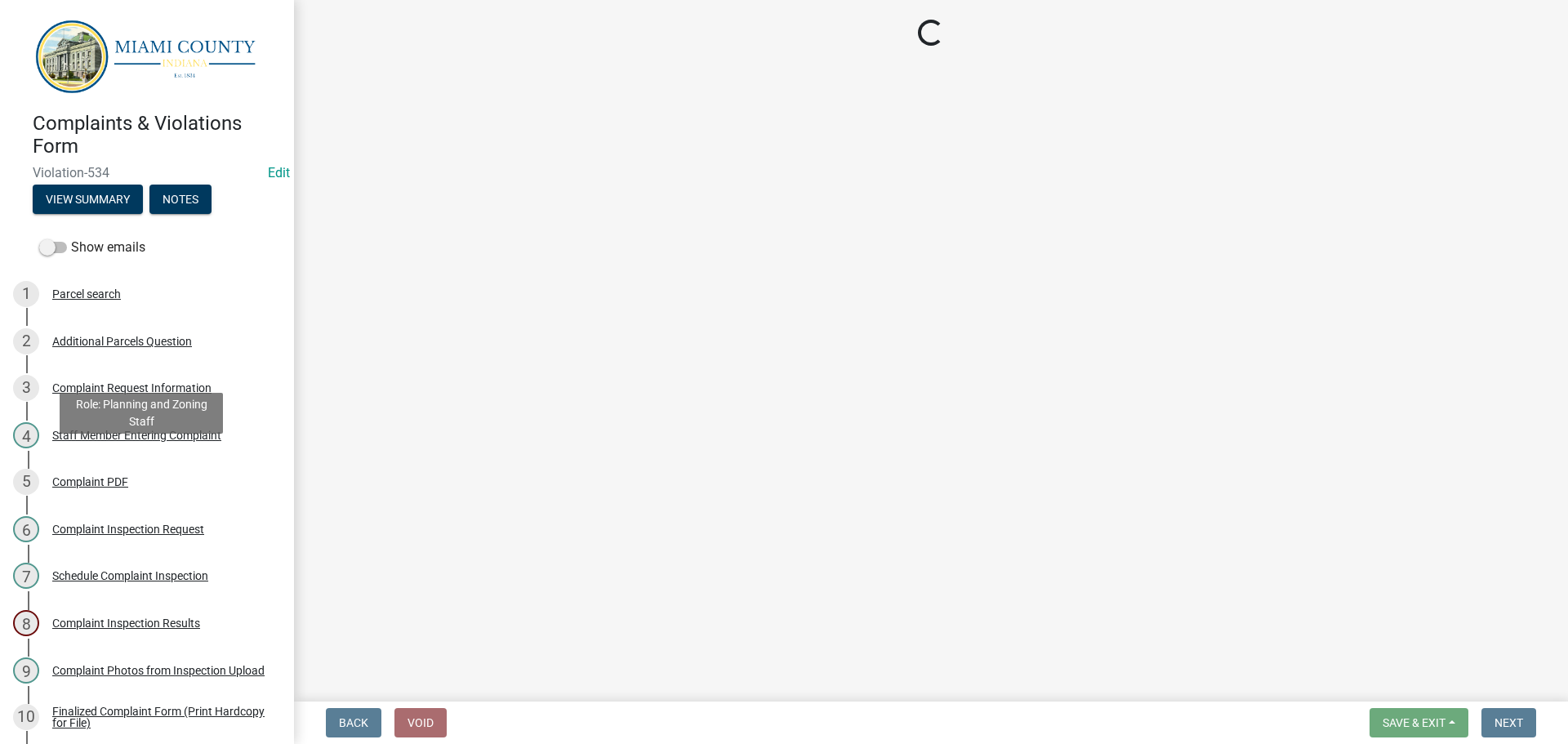
scroll to position [1208, 0]
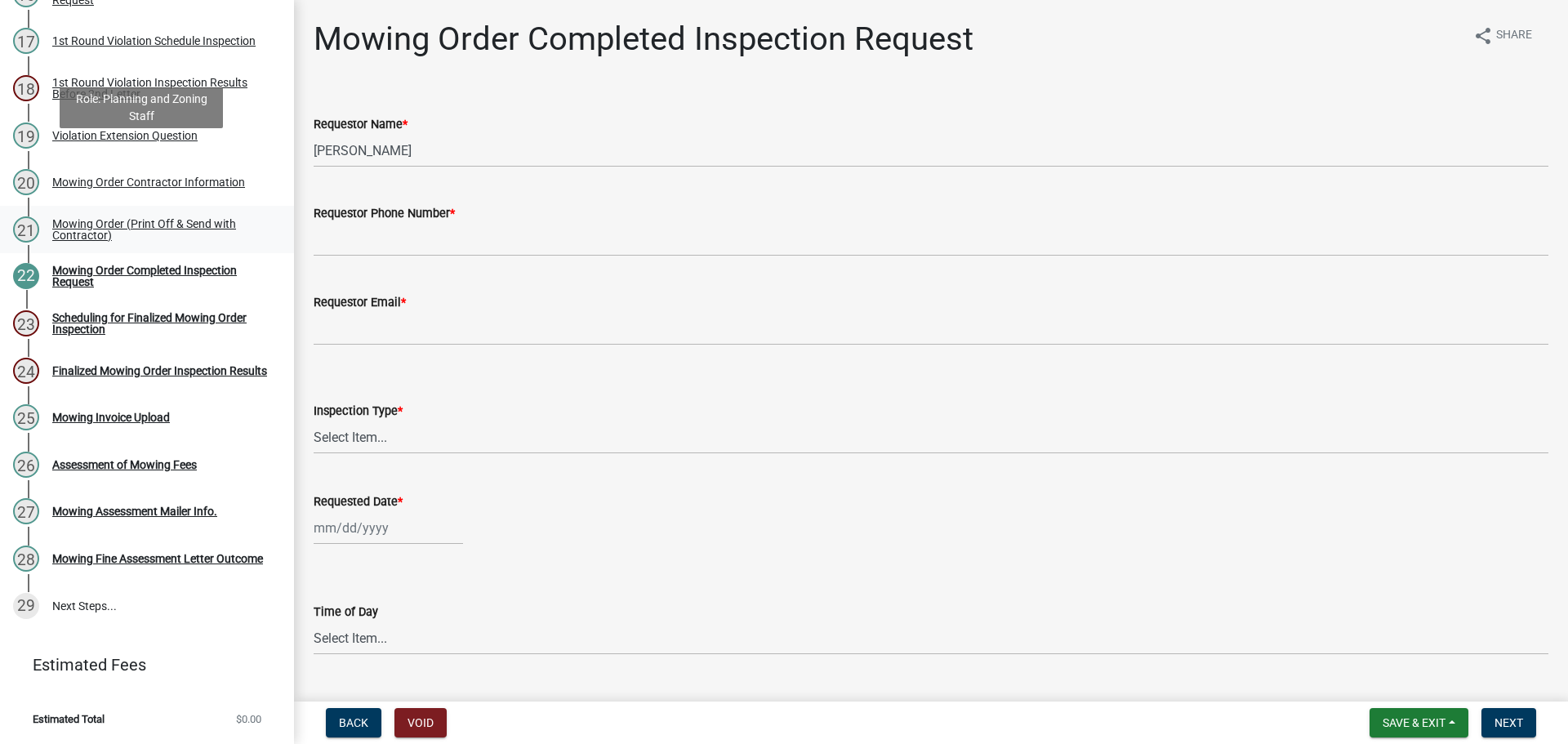
click at [164, 218] on div "Mowing Order (Print Off & Send with Contractor)" at bounding box center [159, 229] width 216 height 23
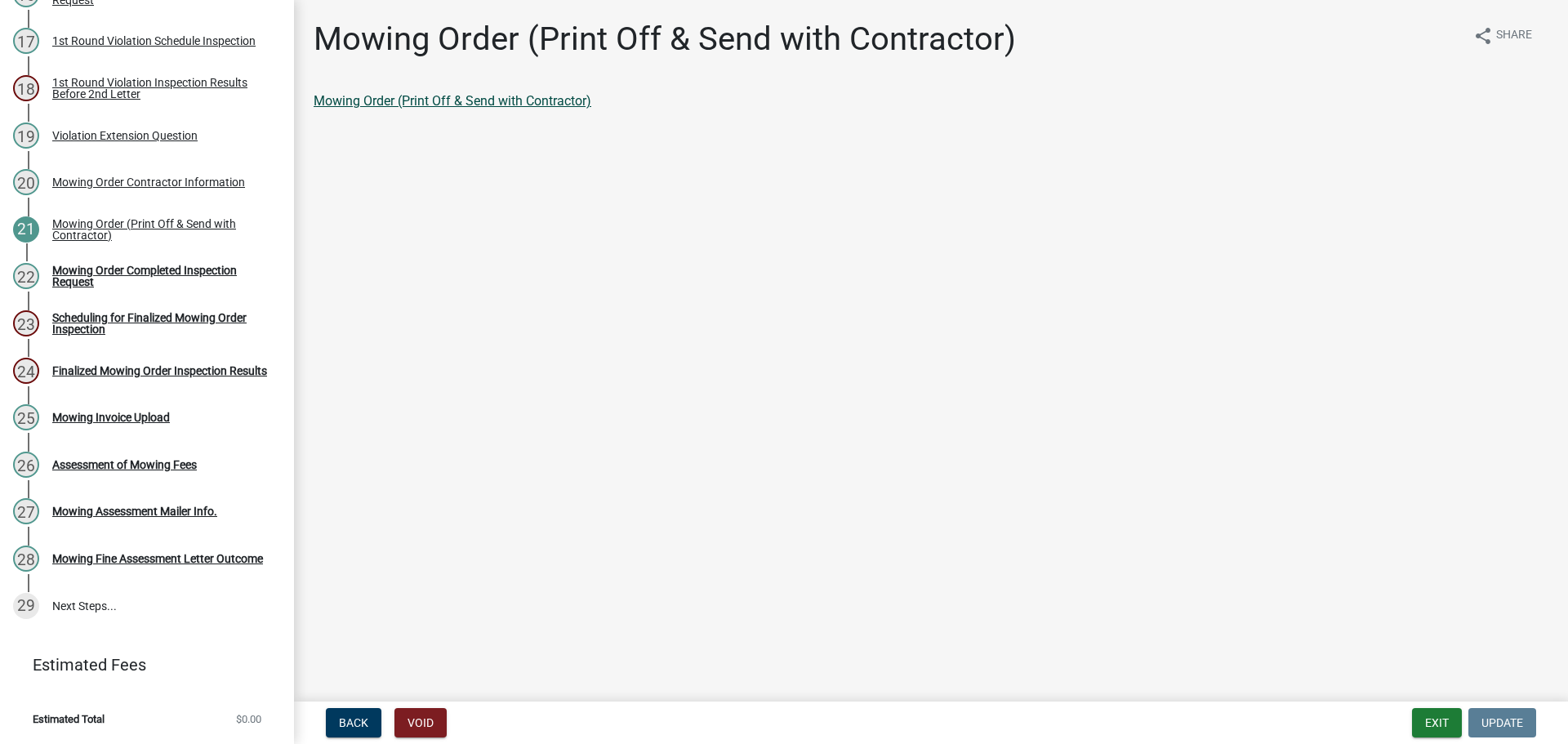
click at [504, 108] on link "Mowing Order (Print Off & Send with Contractor)" at bounding box center [453, 101] width 278 height 16
click at [1412, 727] on button "Exit" at bounding box center [1437, 722] width 50 height 30
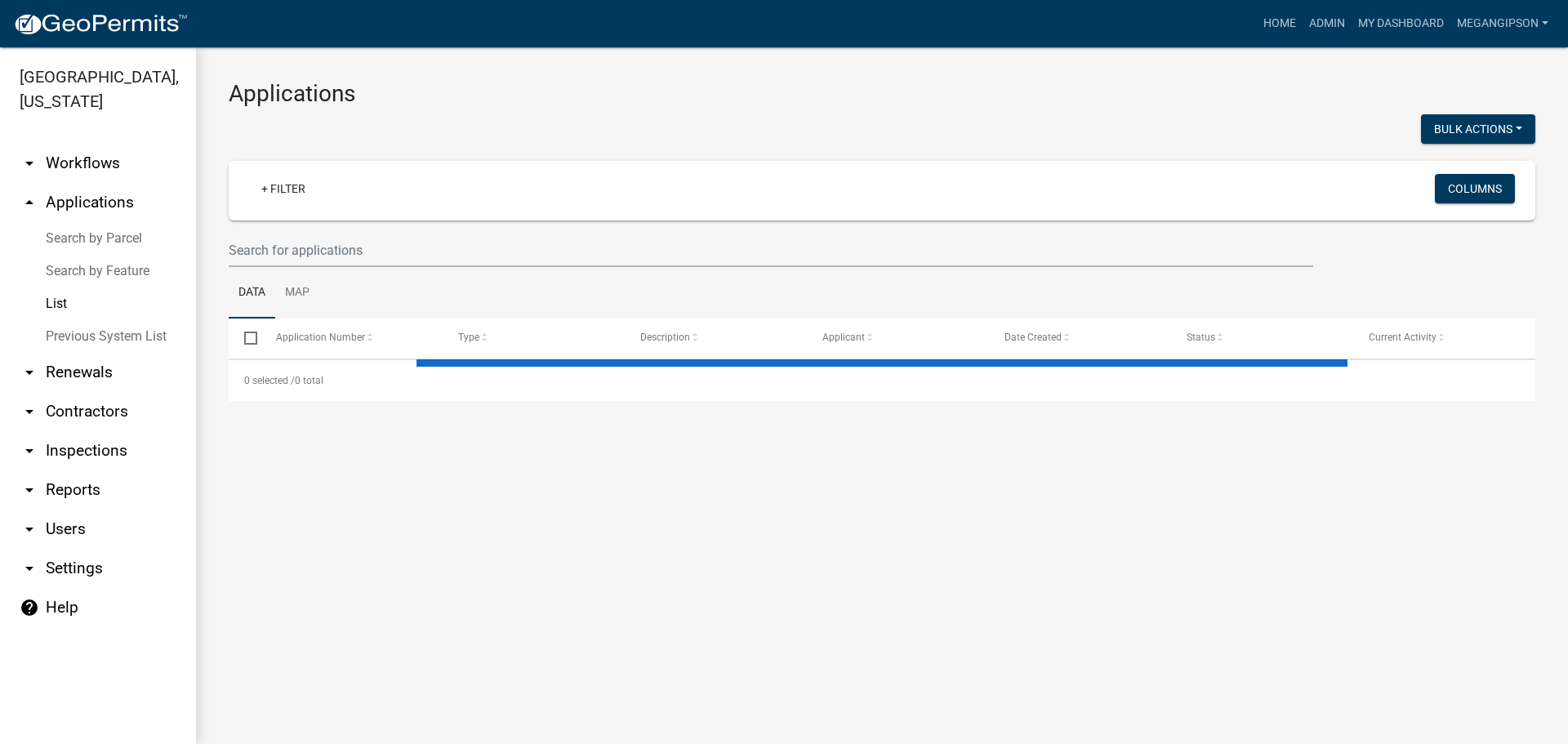
select select "3: 100"
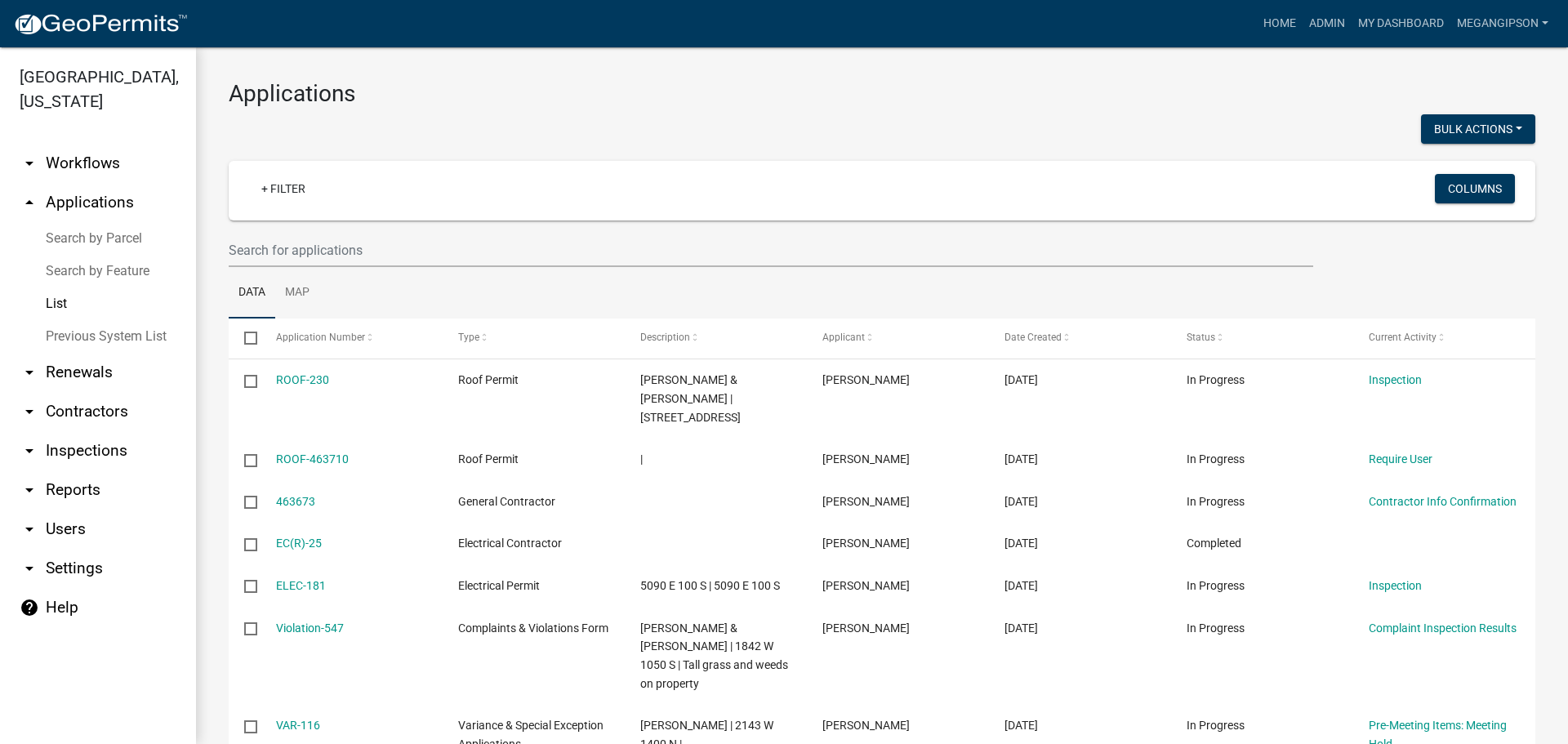
click at [690, 128] on div at bounding box center [549, 131] width 665 height 33
click at [702, 106] on h3 "Applications" at bounding box center [882, 93] width 1307 height 28
click at [305, 267] on input "text" at bounding box center [771, 250] width 1085 height 33
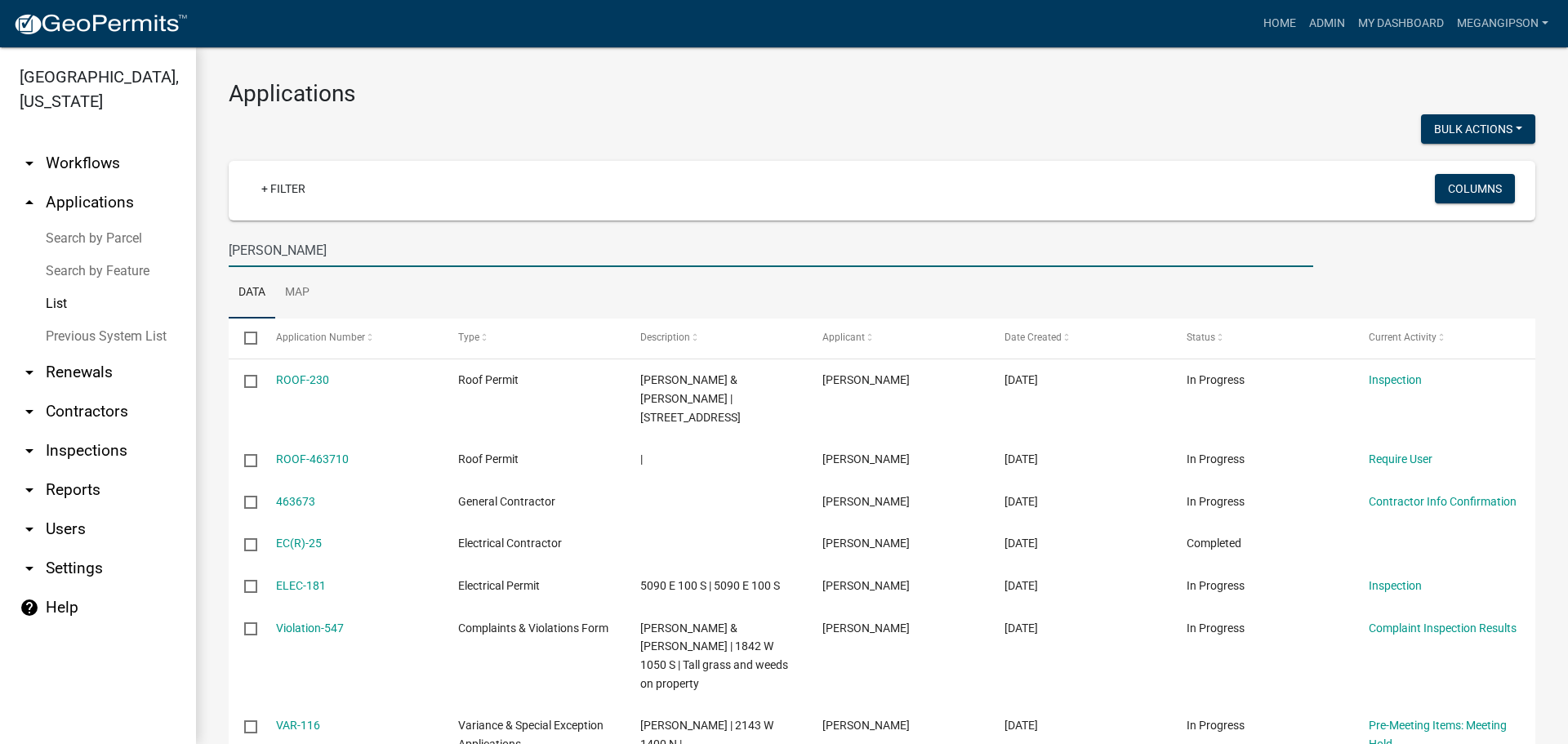
type input "[PERSON_NAME]"
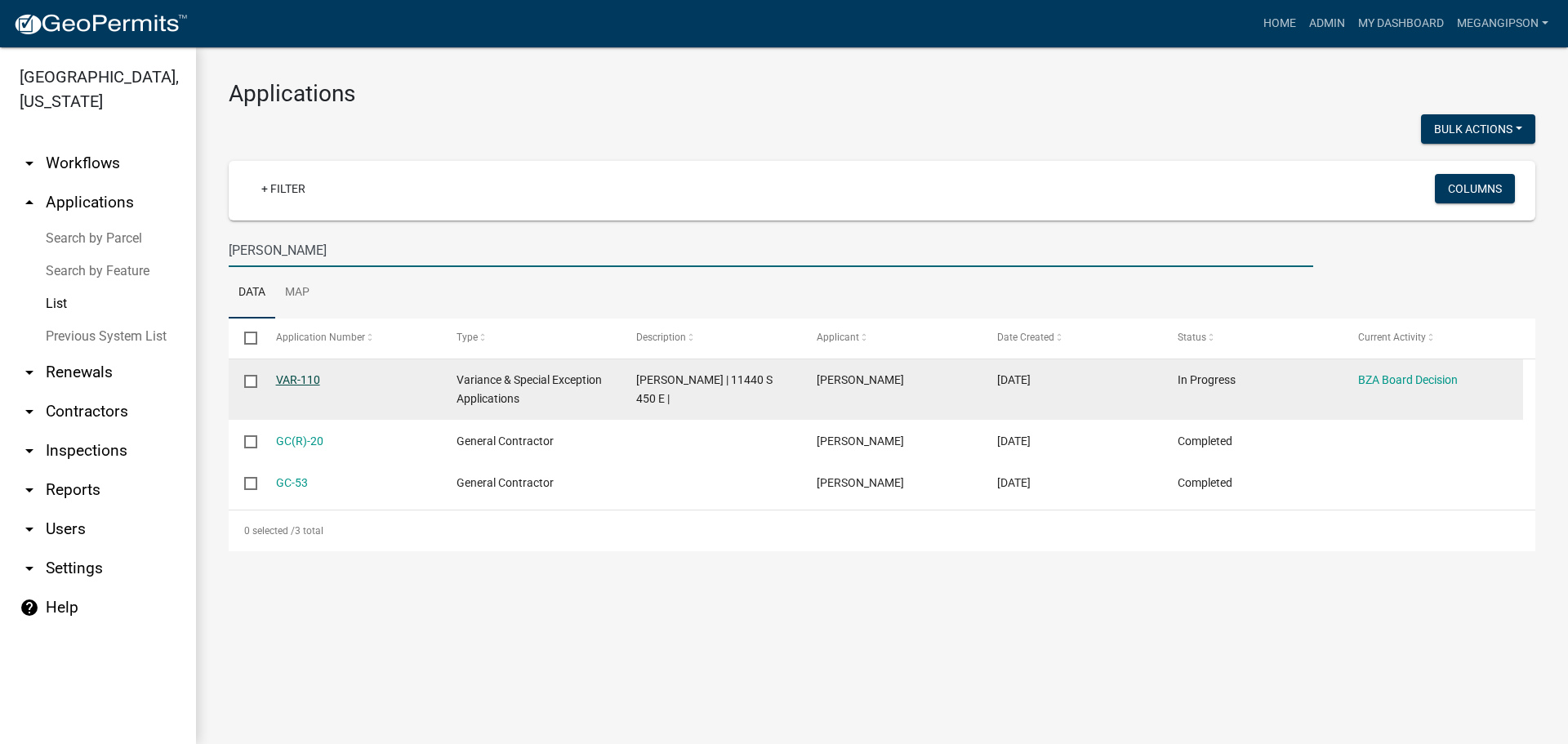
click at [300, 387] on link "VAR-110" at bounding box center [297, 379] width 44 height 13
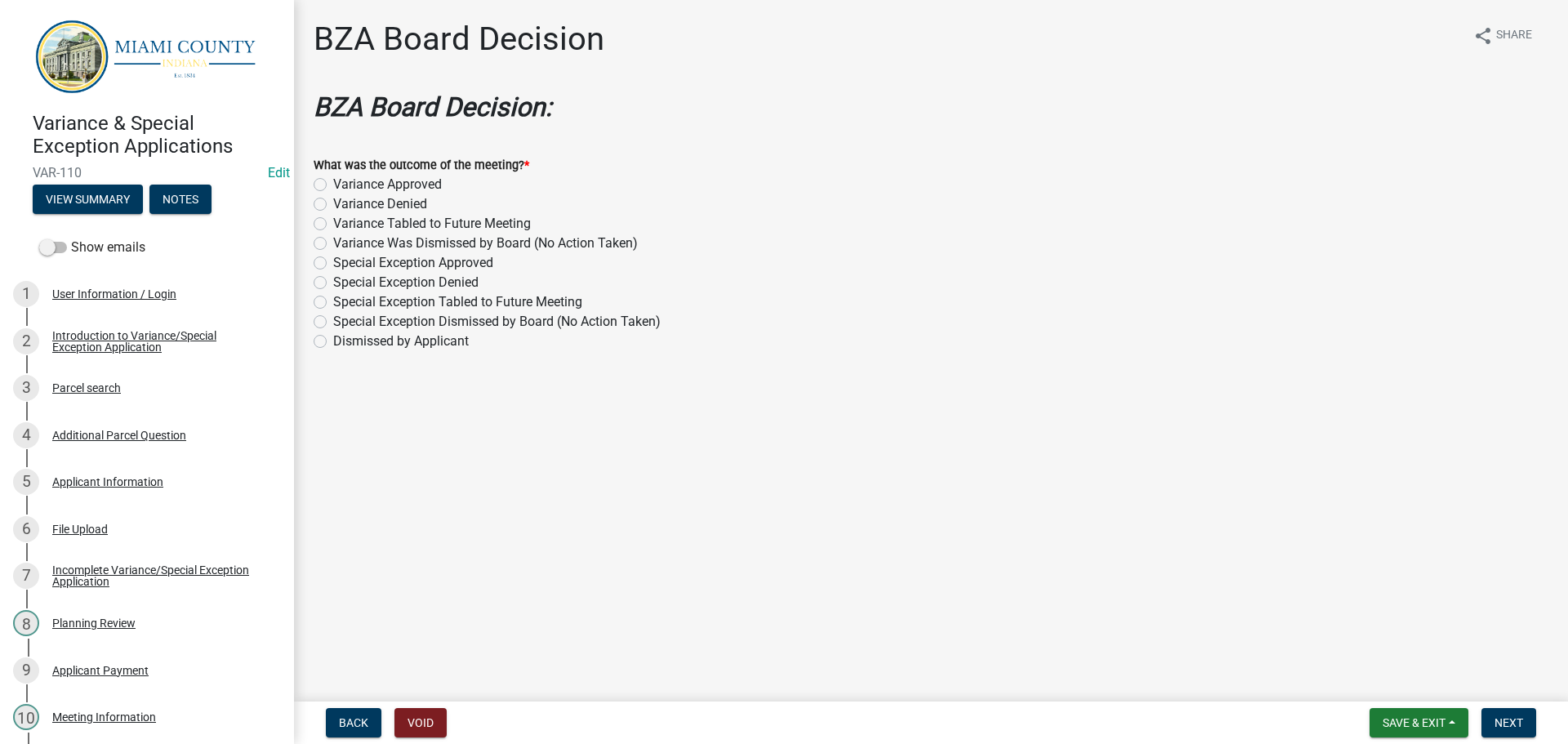
click at [401, 195] on label "Variance Approved" at bounding box center [388, 185] width 108 height 20
click at [344, 185] on input "Variance Approved" at bounding box center [339, 180] width 11 height 11
radio input "true"
click at [1505, 722] on span "Next" at bounding box center [1509, 722] width 29 height 13
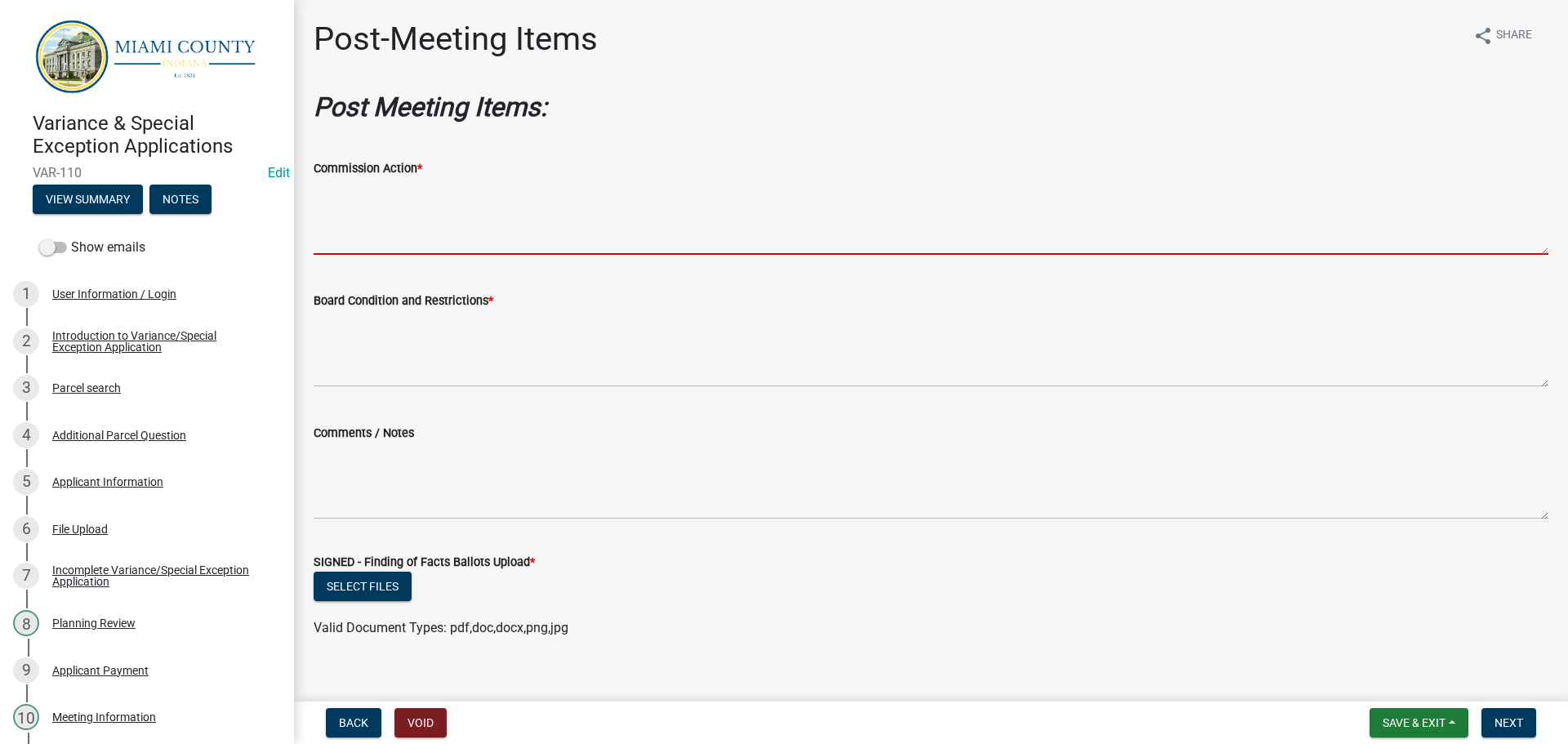
click at [454, 255] on textarea "Commission Action *" at bounding box center [931, 217] width 1235 height 77
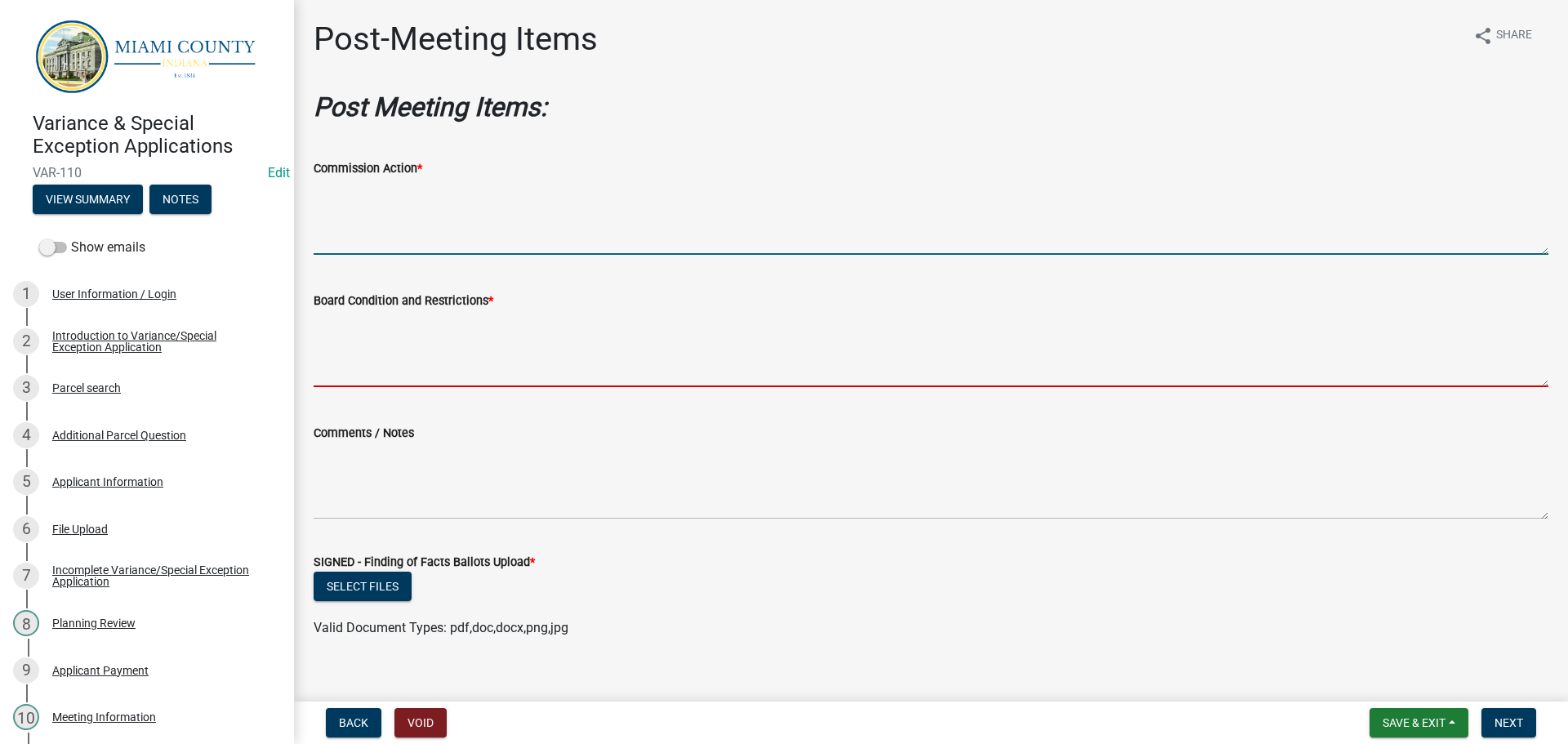
click at [476, 377] on textarea "Board Condition and Restrictions *" at bounding box center [931, 348] width 1235 height 77
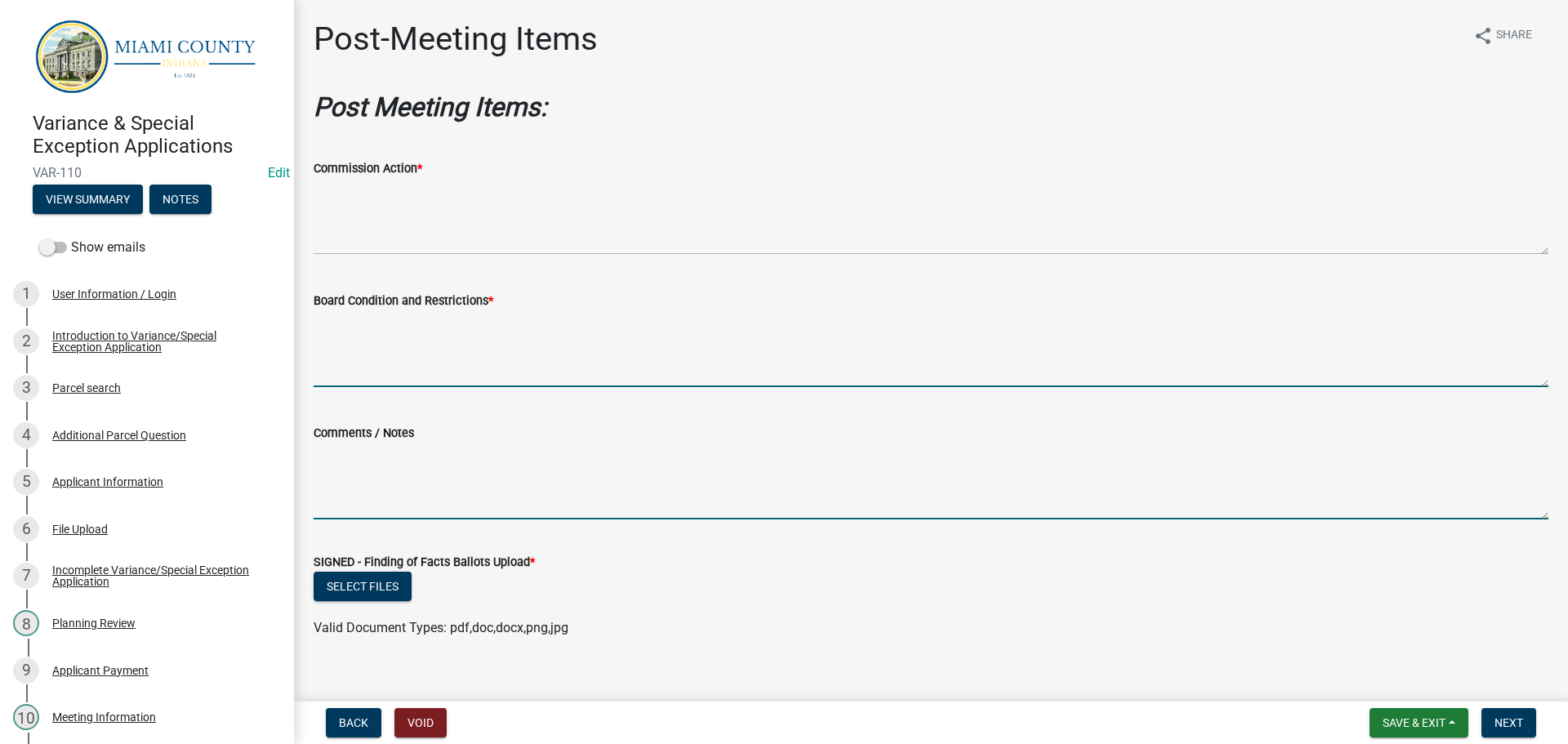
click at [447, 520] on textarea "Comments / Notes" at bounding box center [931, 481] width 1235 height 77
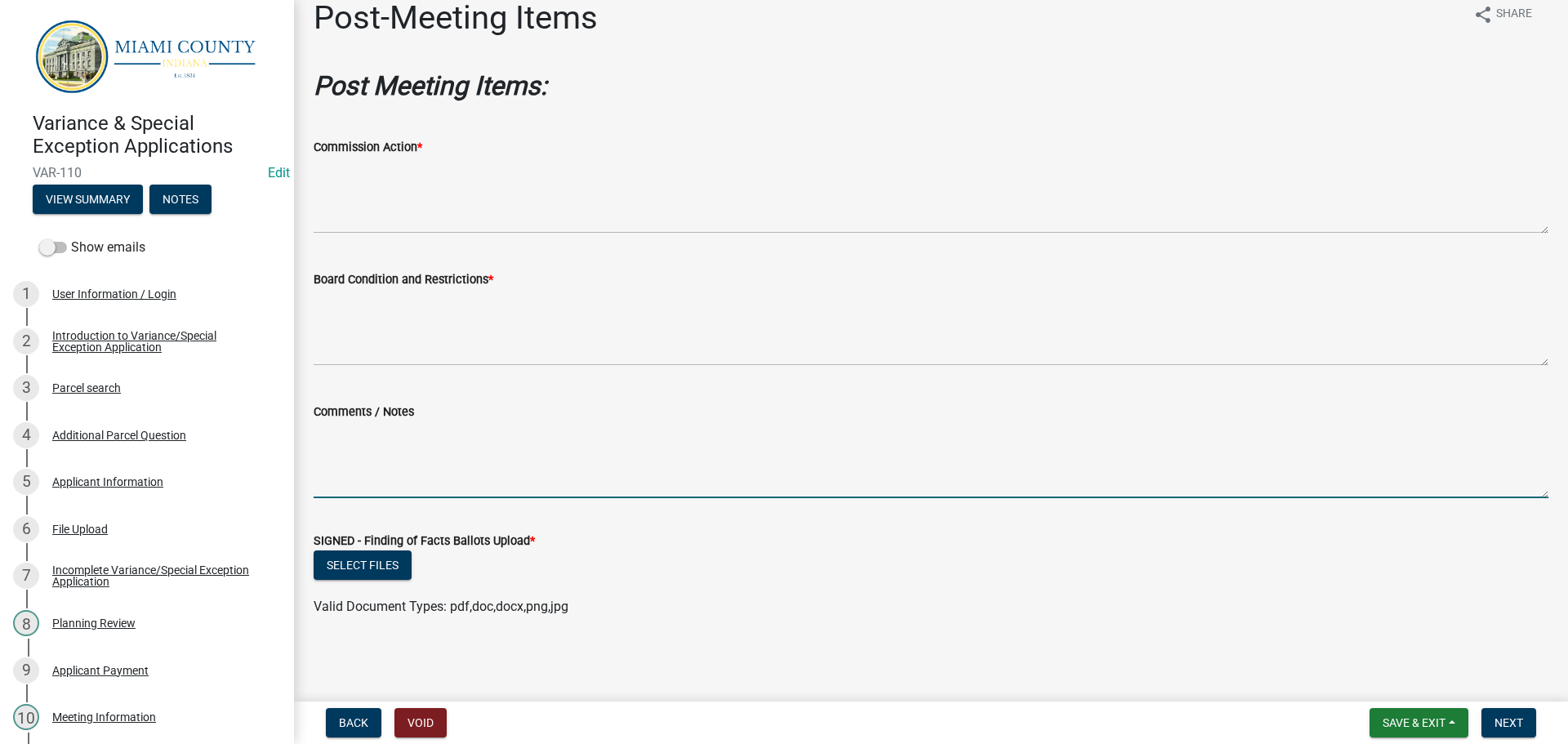
scroll to position [105, 0]
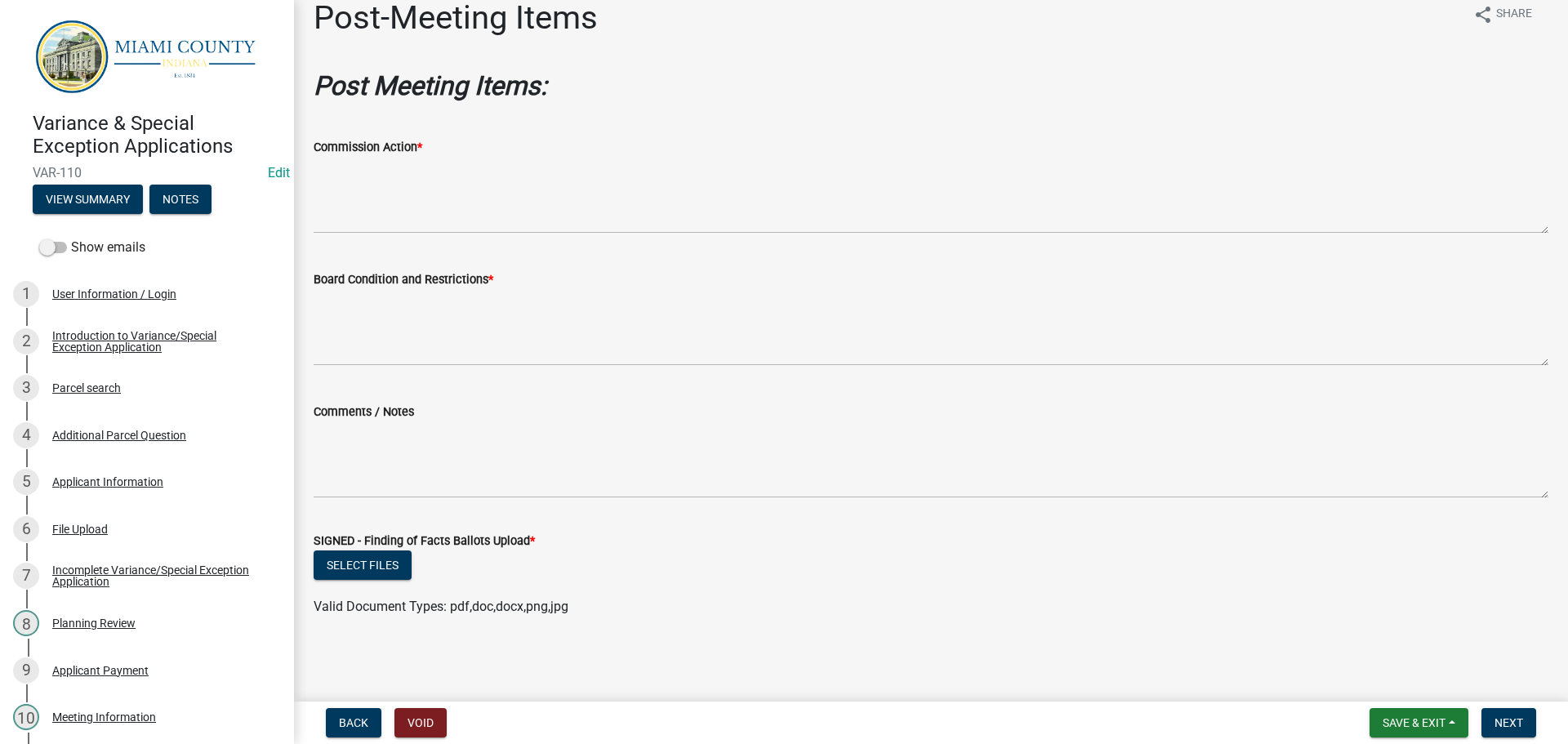
click at [378, 535] on label "SIGNED - Finding of Facts Ballots Upload *" at bounding box center [424, 541] width 221 height 12
click at [377, 550] on button "Select files" at bounding box center [363, 565] width 98 height 30
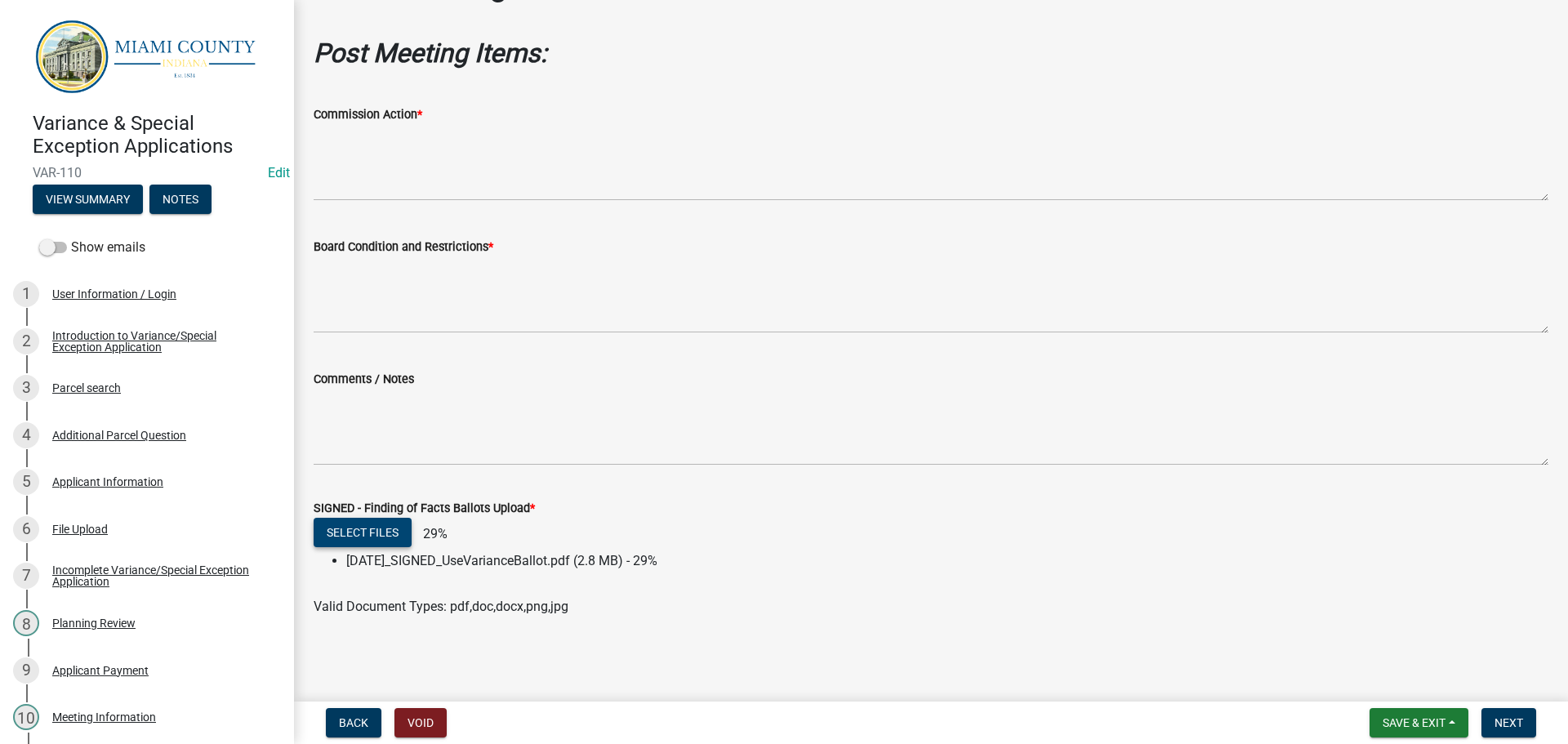
scroll to position [142, 0]
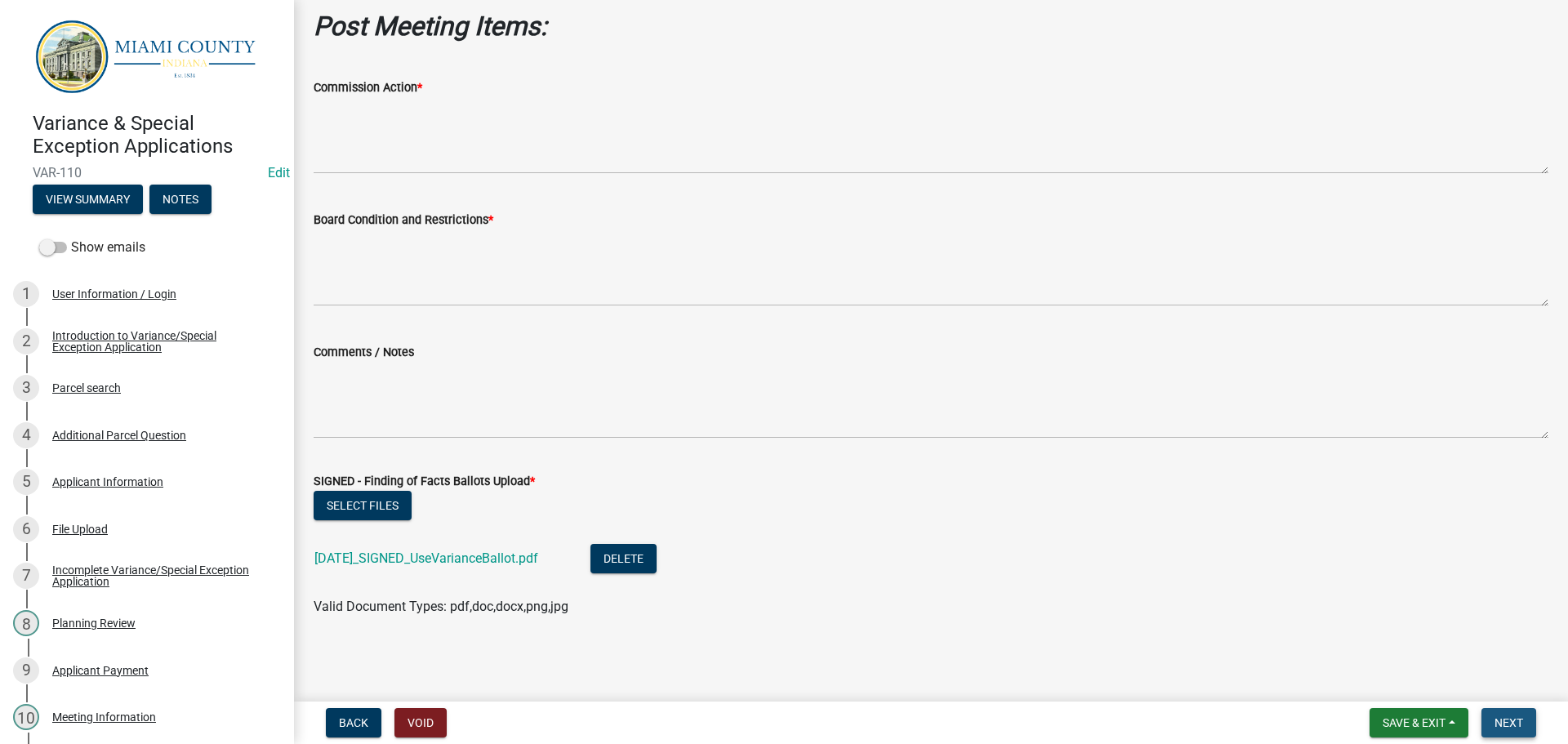
click at [1486, 722] on button "Next" at bounding box center [1509, 722] width 55 height 30
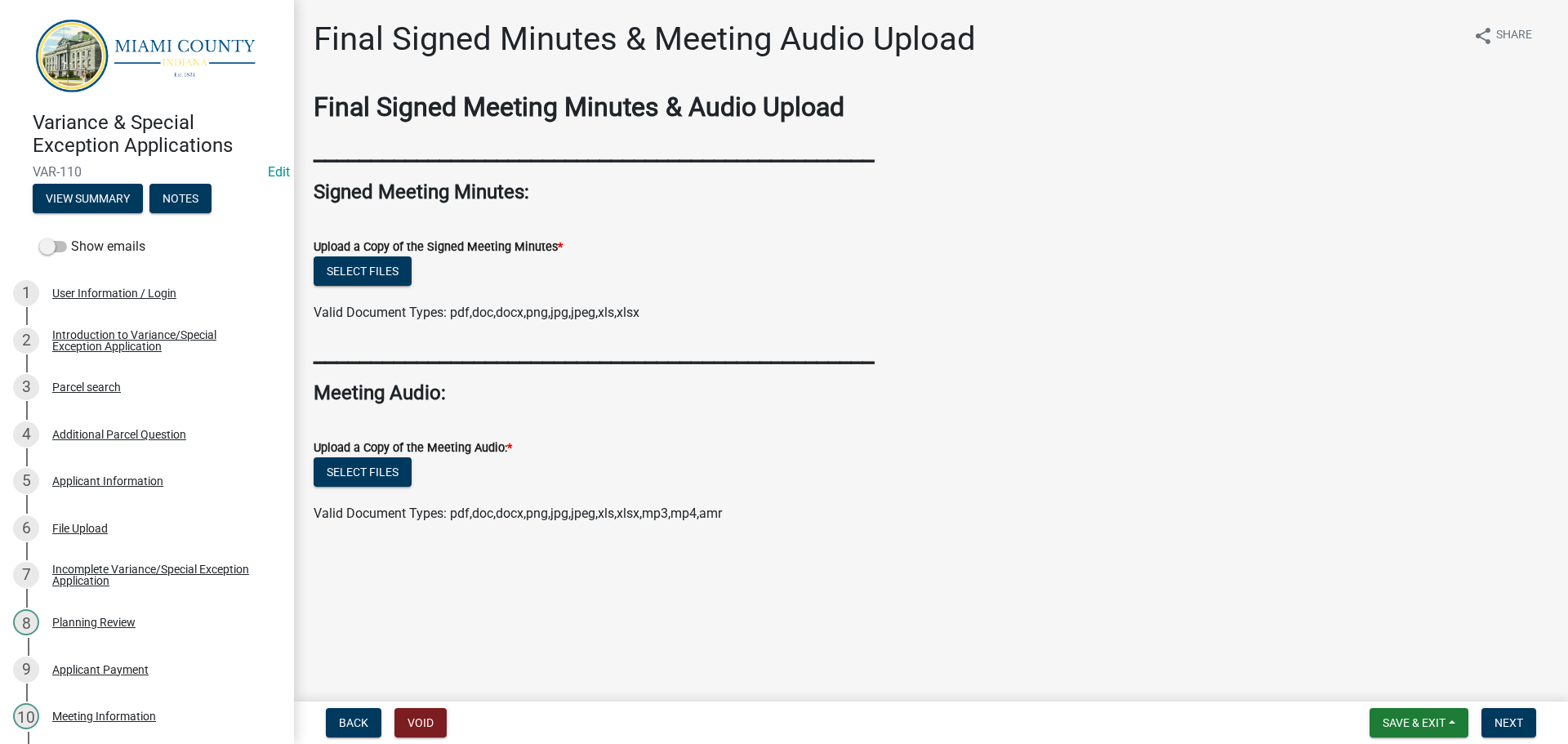
scroll to position [0, 0]
click at [77, 197] on button "View Summary" at bounding box center [88, 200] width 110 height 30
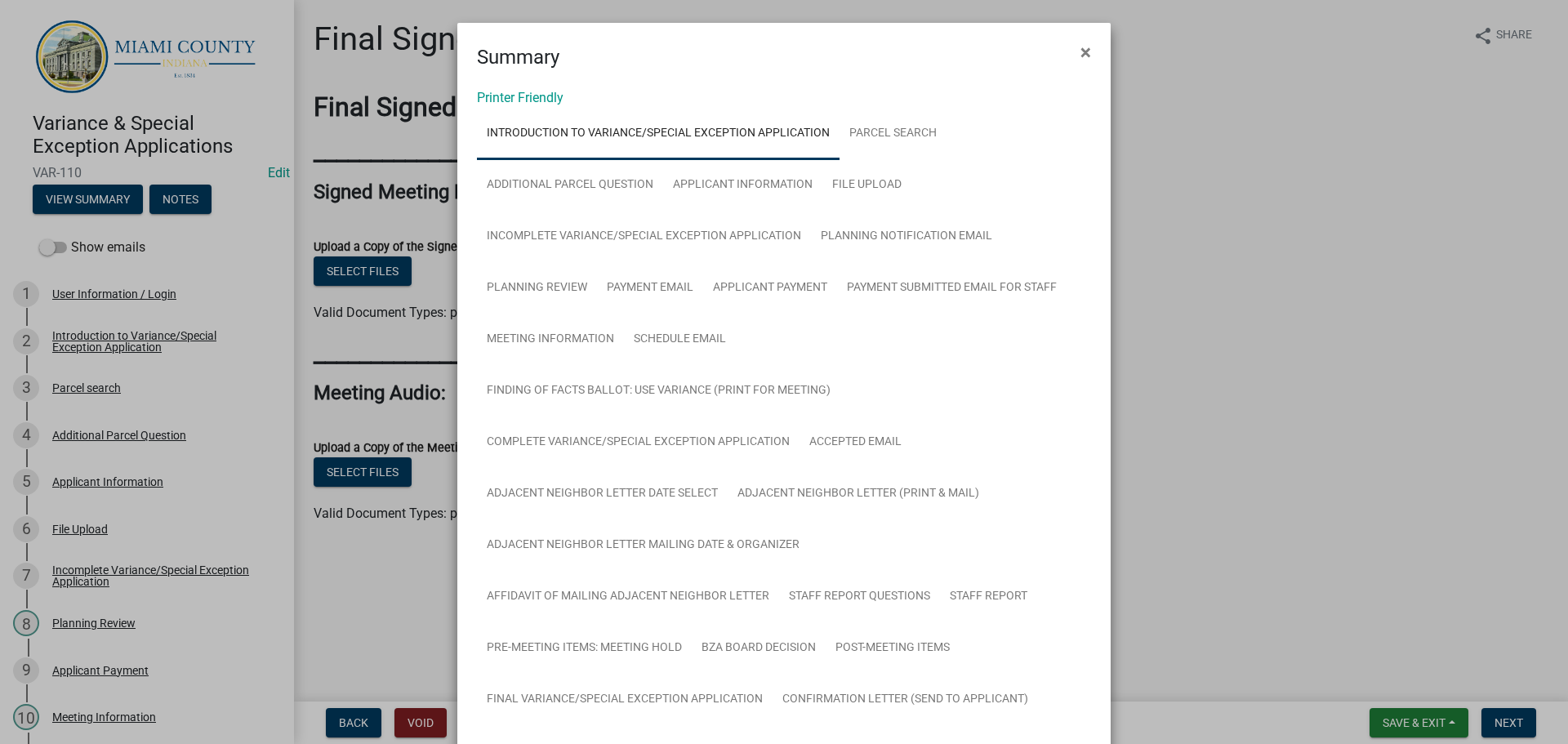
scroll to position [572, 0]
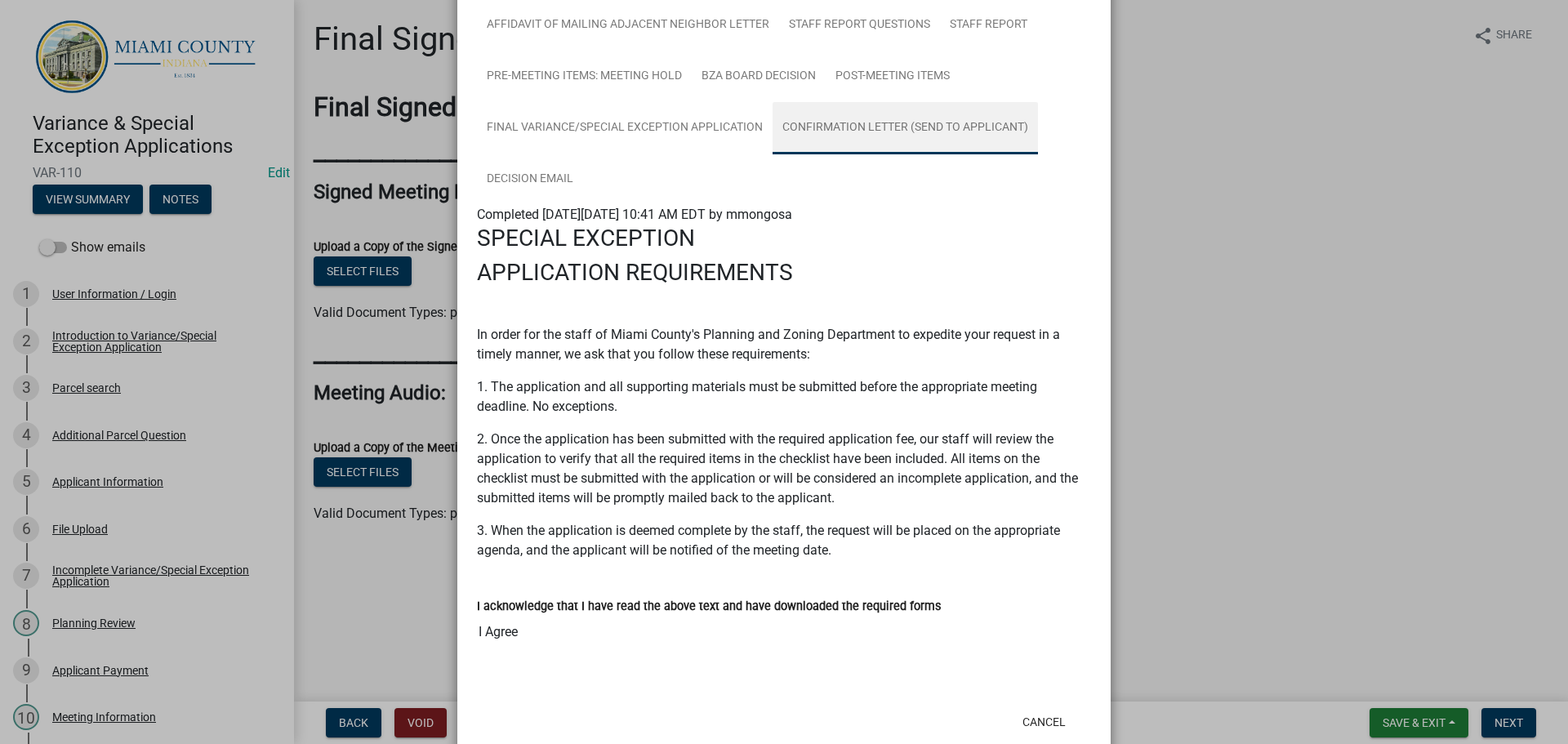
click at [773, 155] on link "Confirmation Letter (Send to Applicant)" at bounding box center [906, 128] width 266 height 52
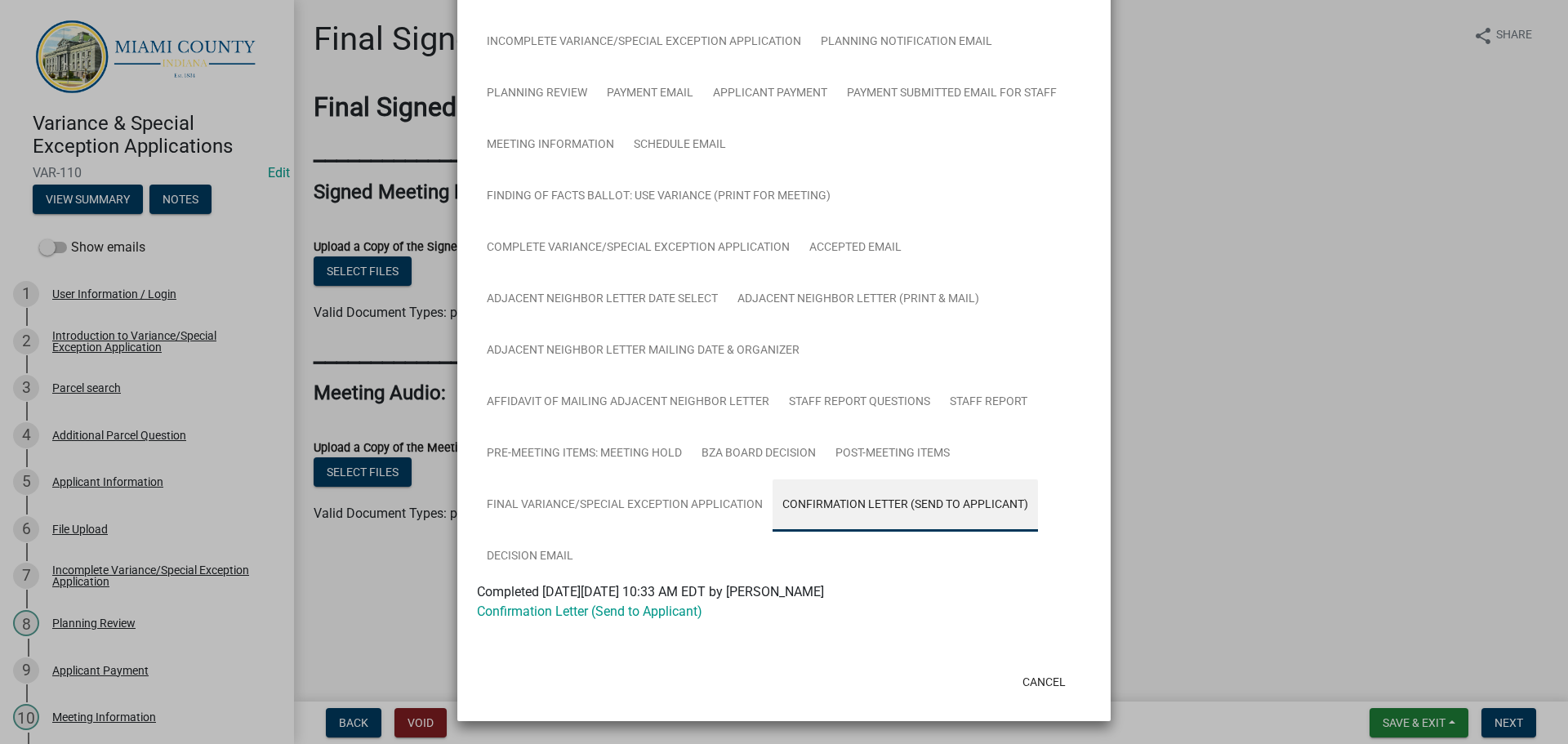
scroll to position [300, 0]
click at [591, 604] on link "Confirmation Letter (Send to Applicant)" at bounding box center [590, 611] width 225 height 16
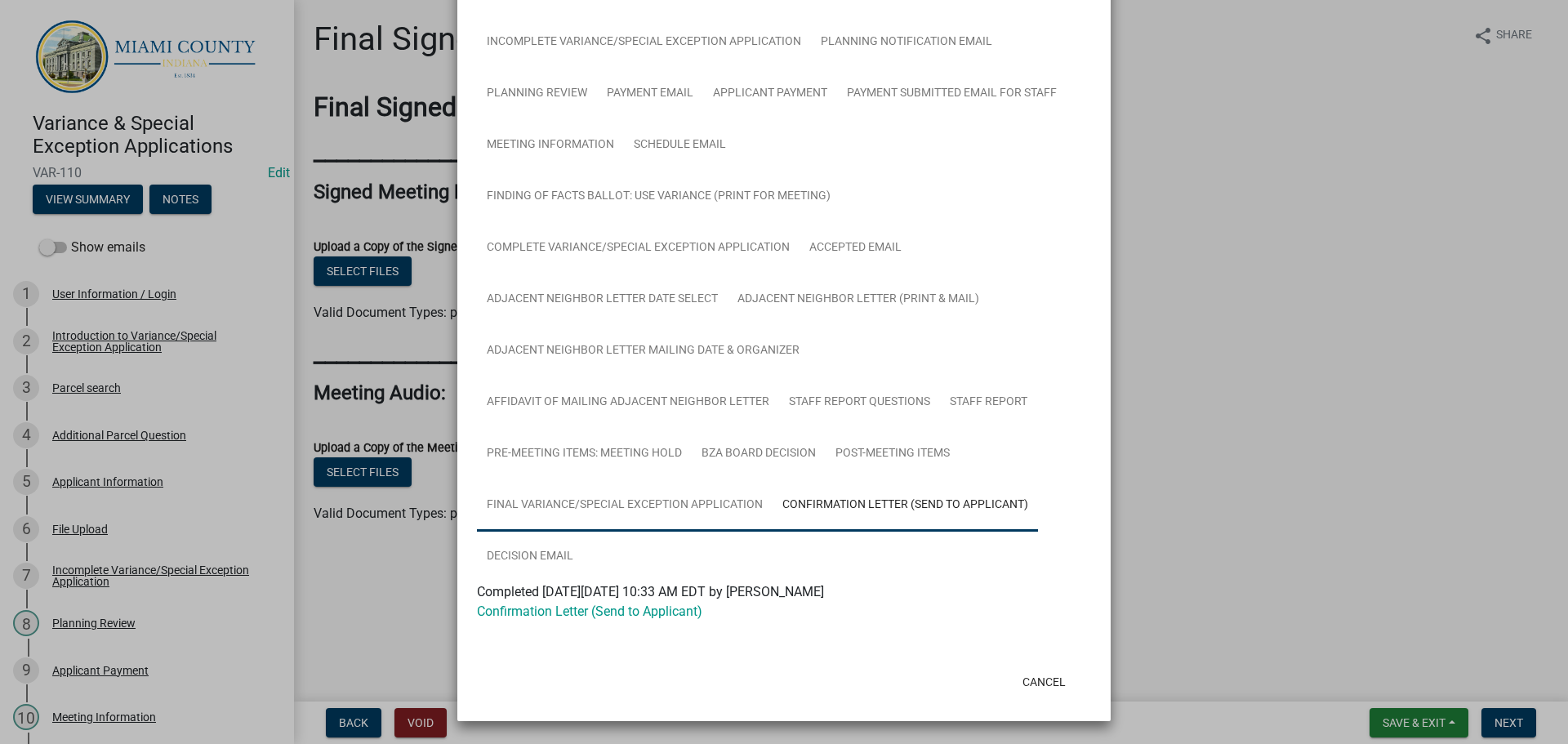
click at [773, 479] on link "Final Variance/Special Exception Application" at bounding box center [625, 505] width 295 height 52
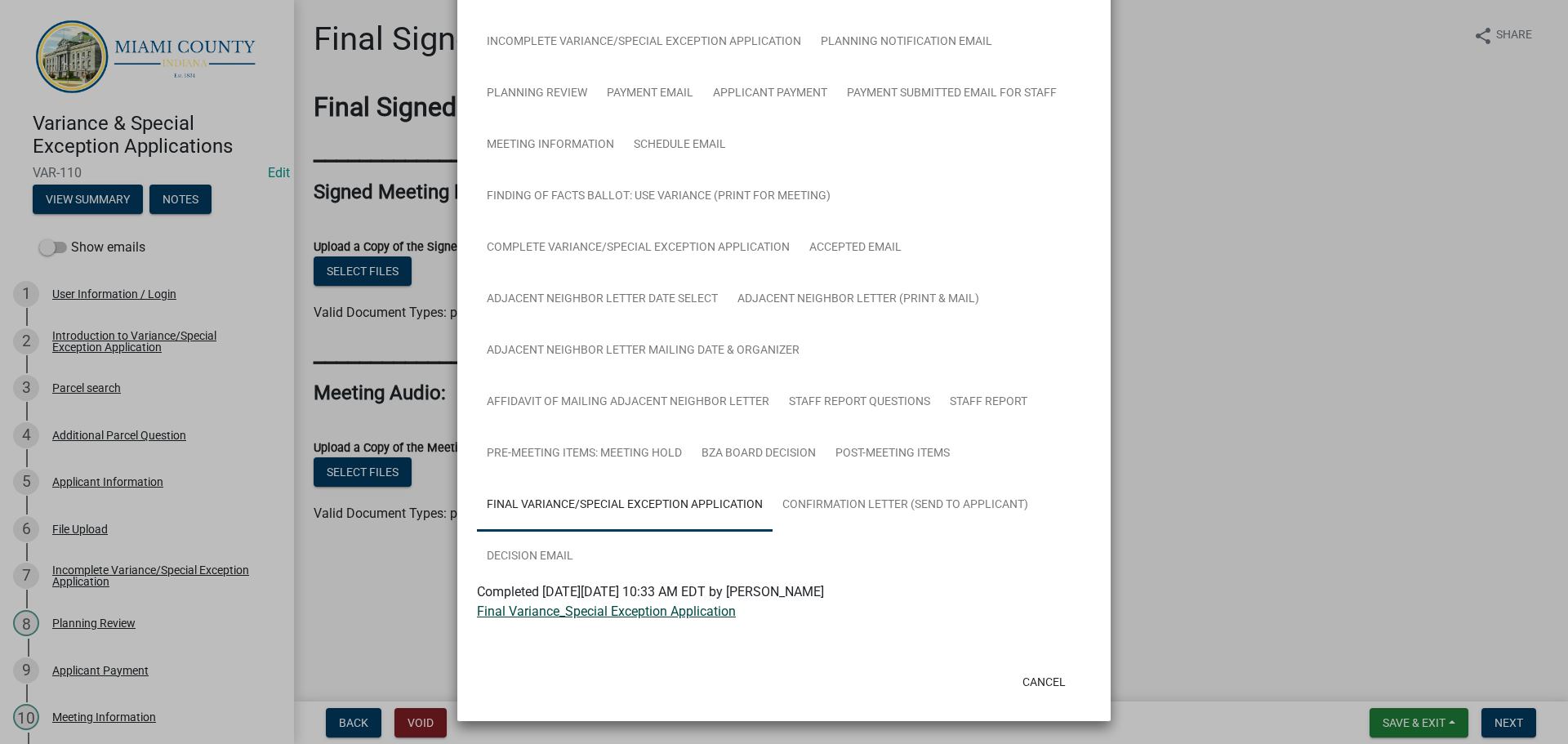
click at [537, 603] on link "Final Variance_Special Exception Application" at bounding box center [606, 611] width 259 height 16
click at [826, 480] on link "Post-Meeting Items" at bounding box center [893, 454] width 134 height 52
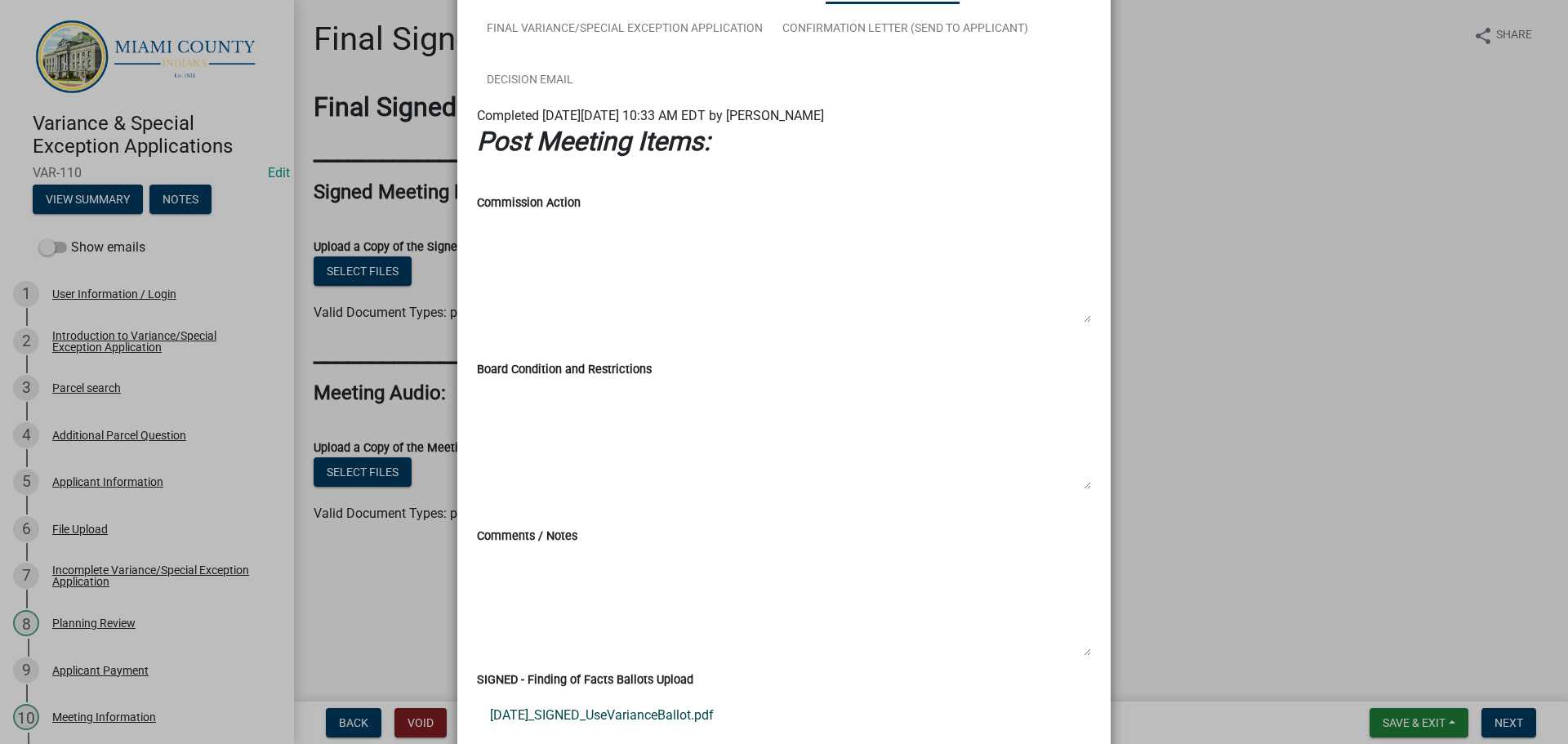
scroll to position [986, 0]
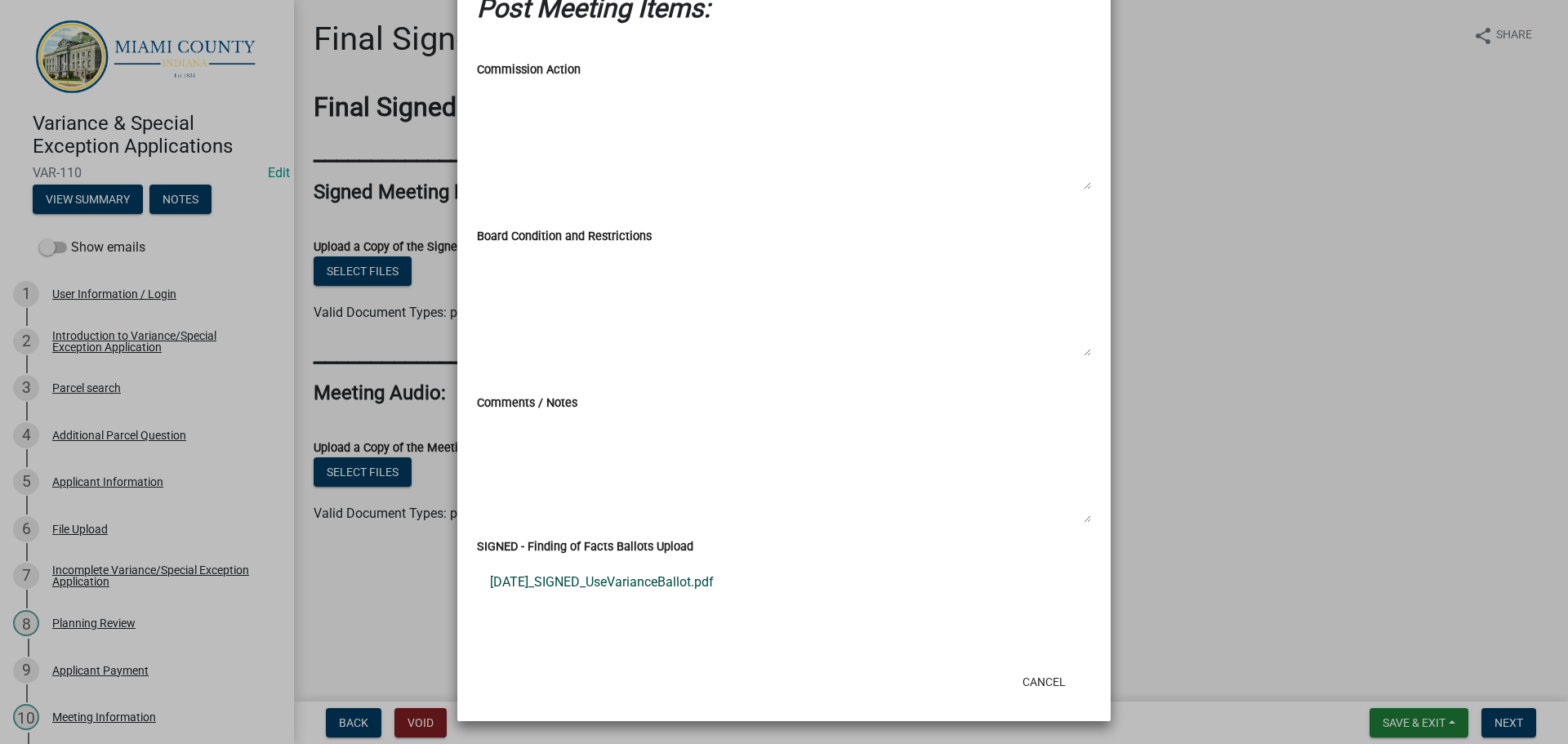
click at [569, 564] on link "[DATE]_SIGNED_UseVarianceBallot.pdf" at bounding box center [784, 583] width 614 height 39
click at [1040, 679] on button "Cancel" at bounding box center [1044, 682] width 70 height 30
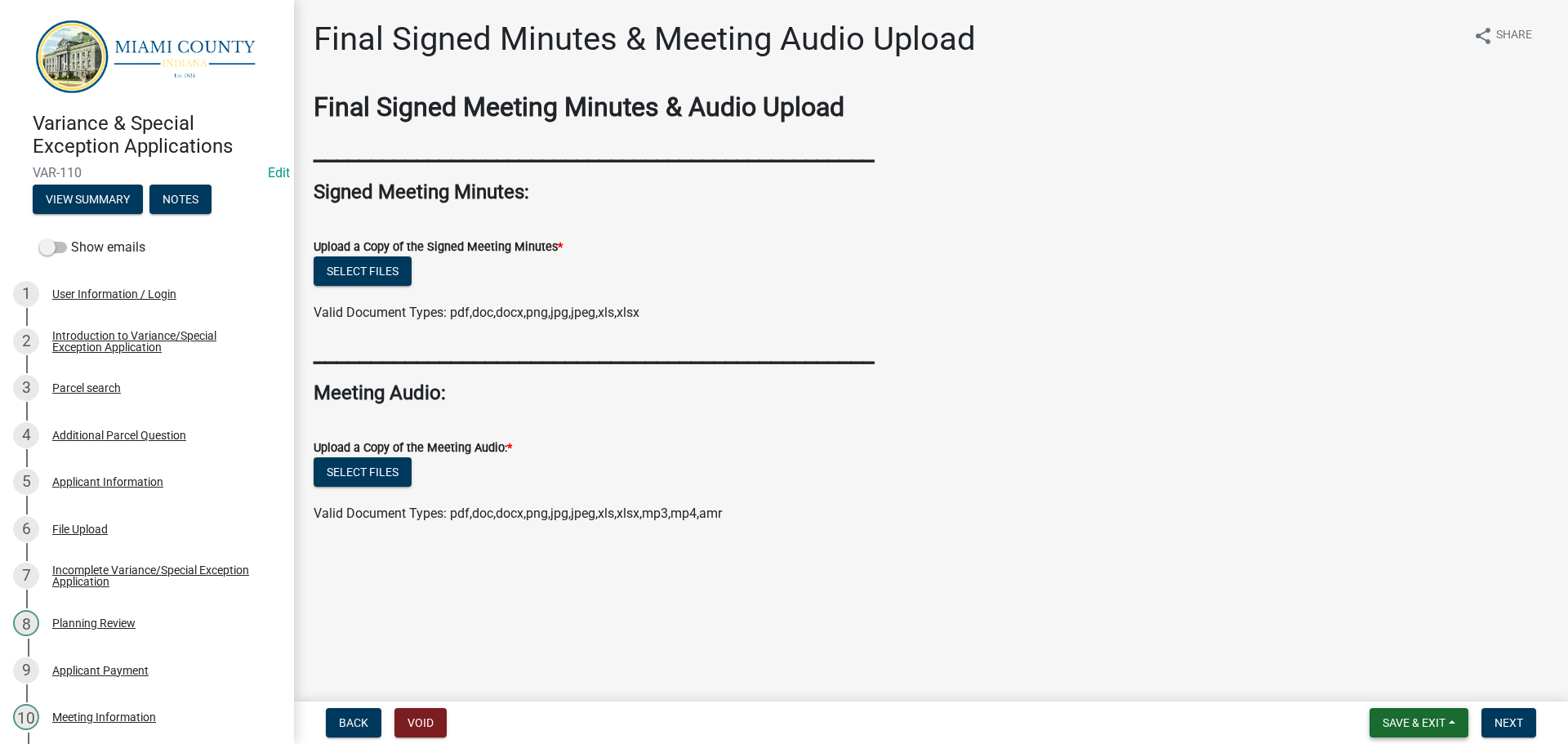
click at [1429, 727] on span "Save & Exit" at bounding box center [1414, 722] width 63 height 13
click at [1356, 691] on button "Save & Exit" at bounding box center [1403, 676] width 131 height 39
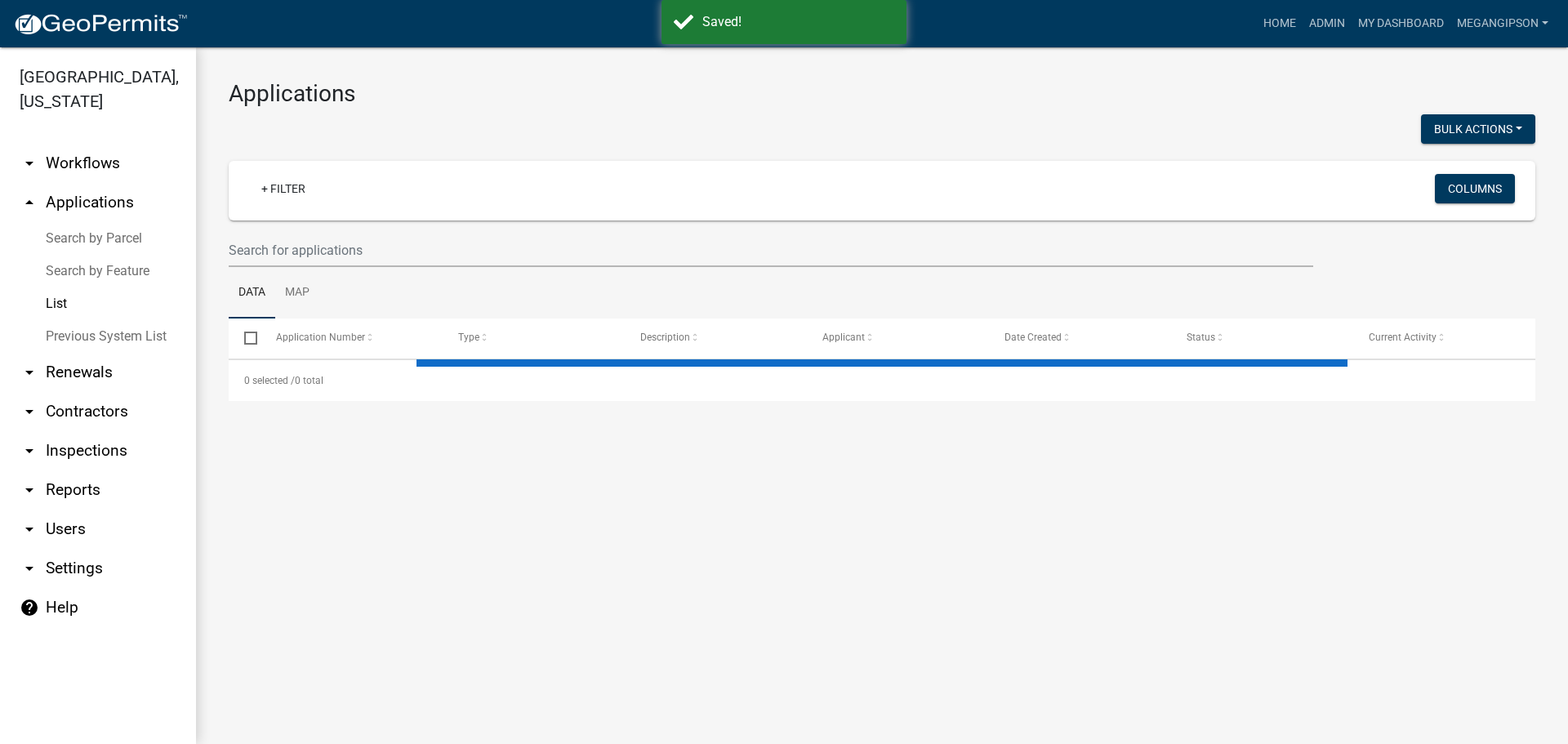
select select "3: 100"
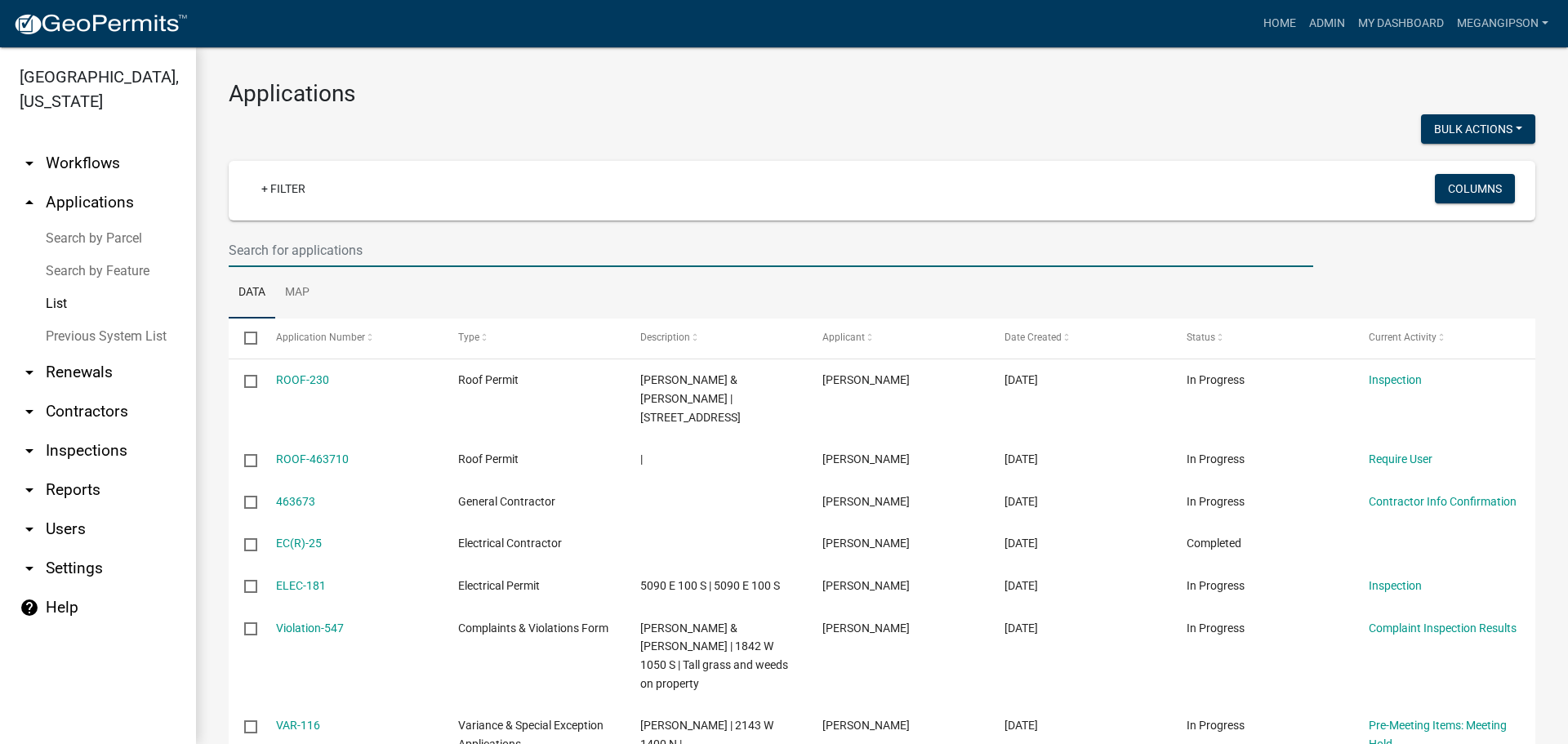
click at [479, 257] on input "text" at bounding box center [771, 250] width 1085 height 33
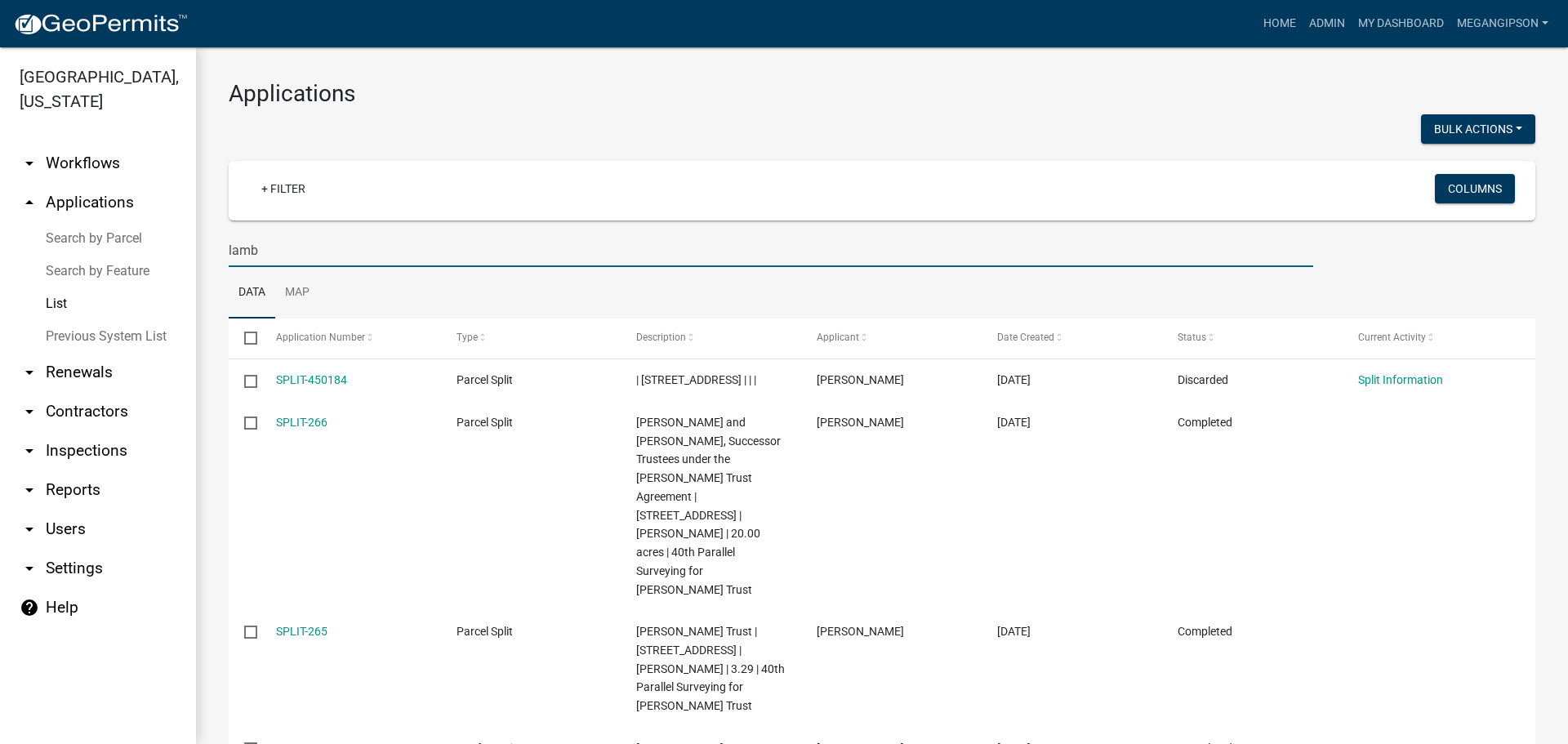
drag, startPoint x: 344, startPoint y: 267, endPoint x: 252, endPoint y: 242, distance: 95.3
click at [185, 251] on div "[GEOGRAPHIC_DATA], [US_STATE] arrow_drop_down Workflows List arrow_drop_up Appl…" at bounding box center [784, 396] width 1568 height 697
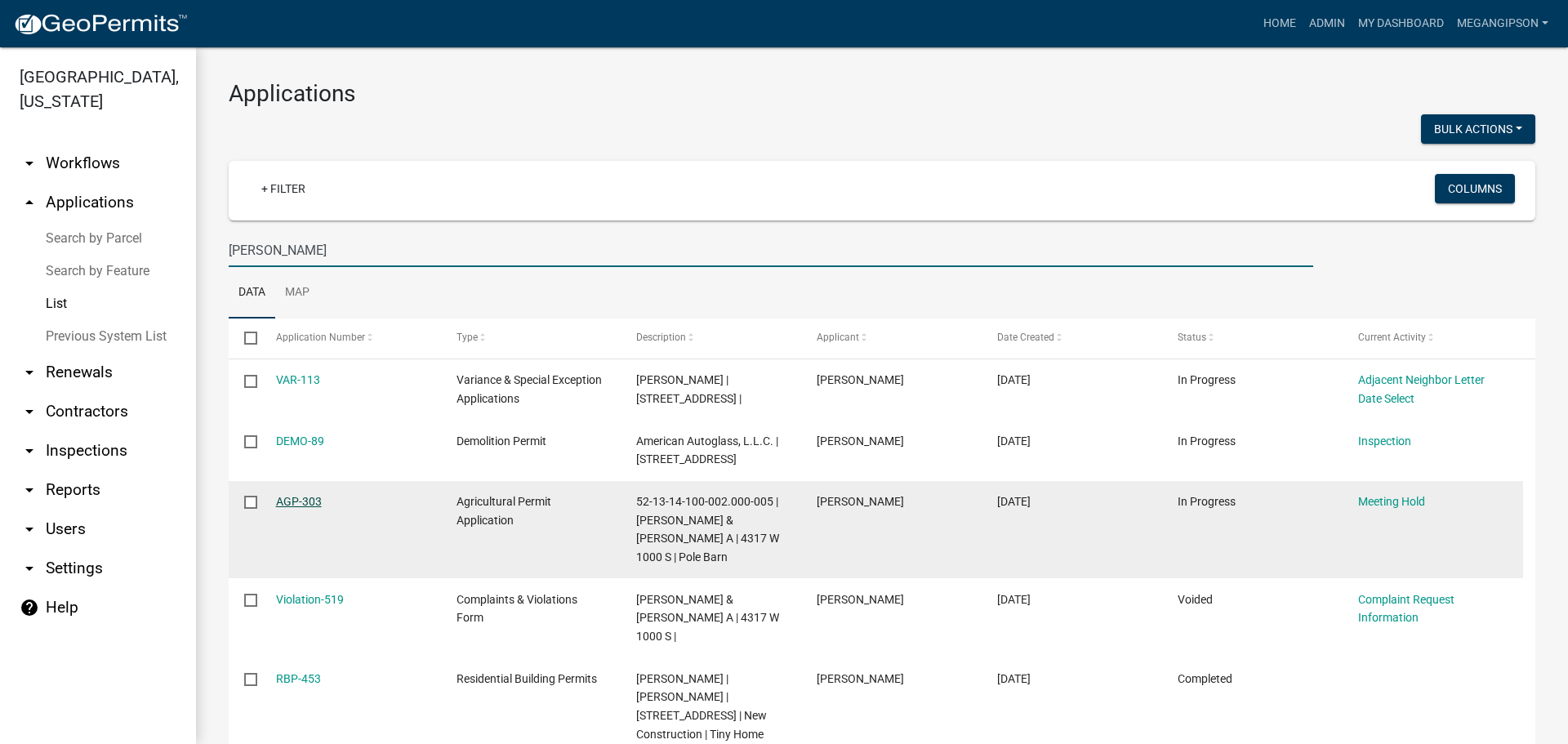
type input "[PERSON_NAME]"
click at [303, 508] on link "AGP-303" at bounding box center [298, 501] width 45 height 13
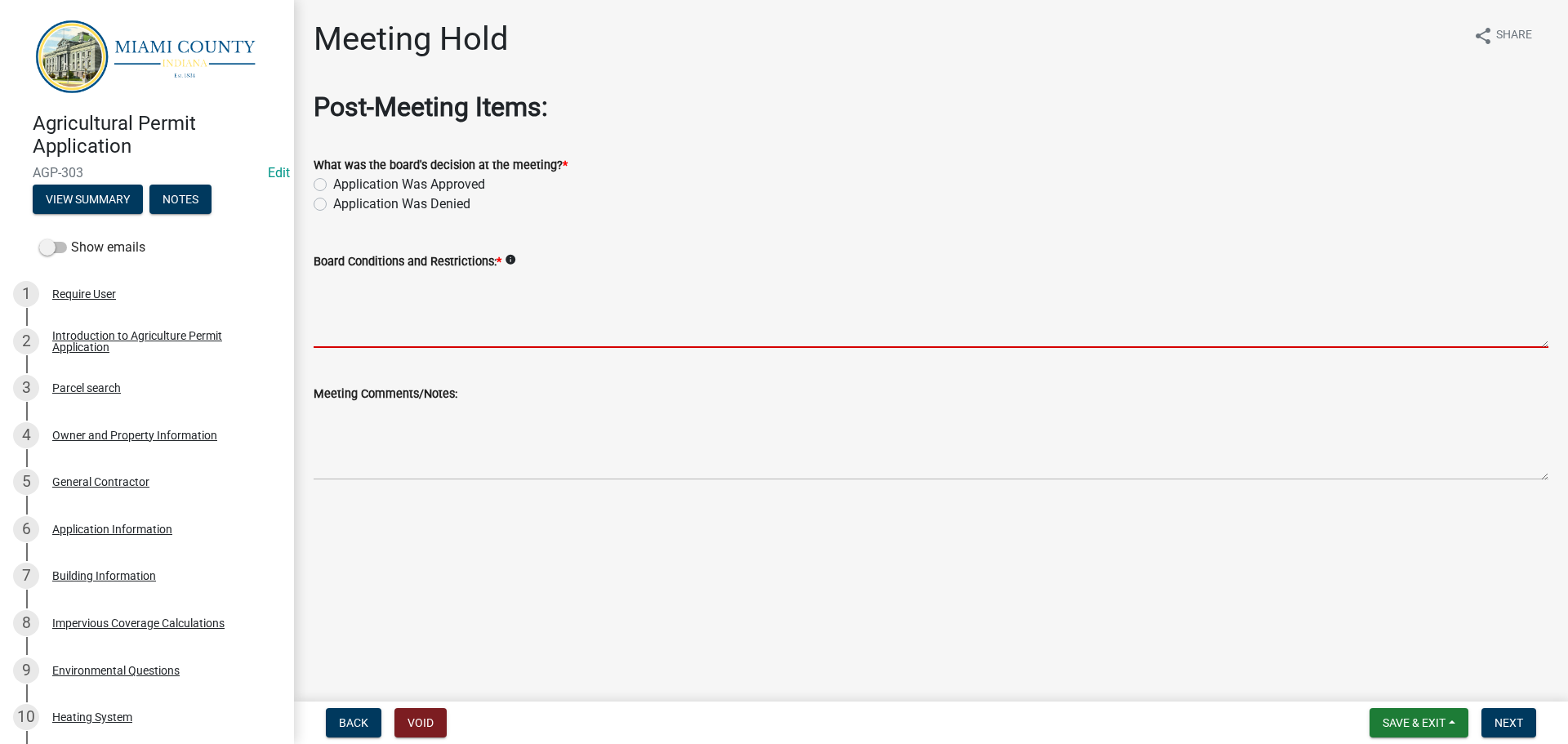
click at [360, 341] on textarea "Board Conditions and Restrictions: *" at bounding box center [931, 310] width 1235 height 77
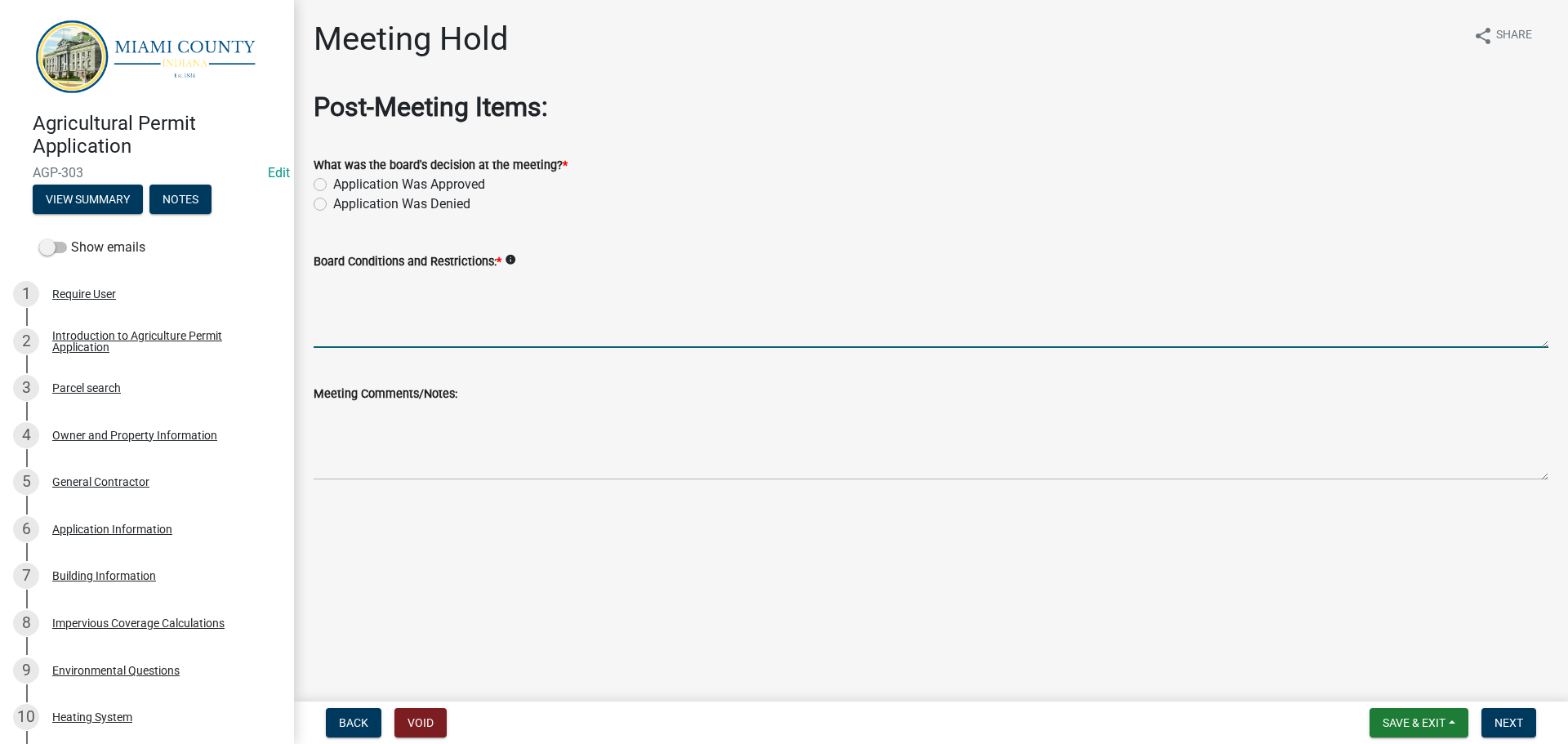
click at [334, 195] on label "Application Was Approved" at bounding box center [409, 185] width 152 height 20
click at [334, 185] on input "Application Was Approved" at bounding box center [339, 180] width 11 height 11
radio input "true"
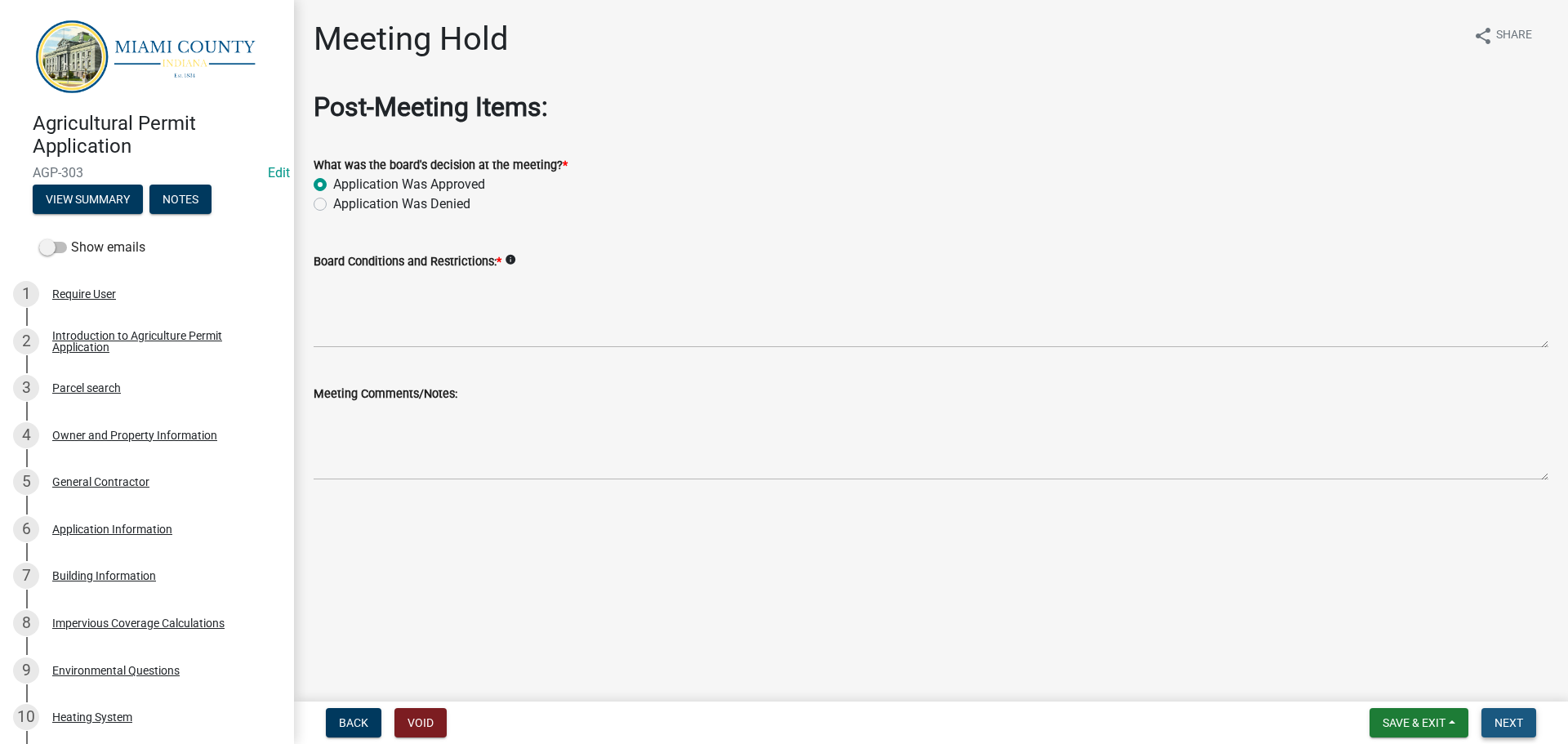
click at [1516, 716] on span "Next" at bounding box center [1509, 722] width 29 height 13
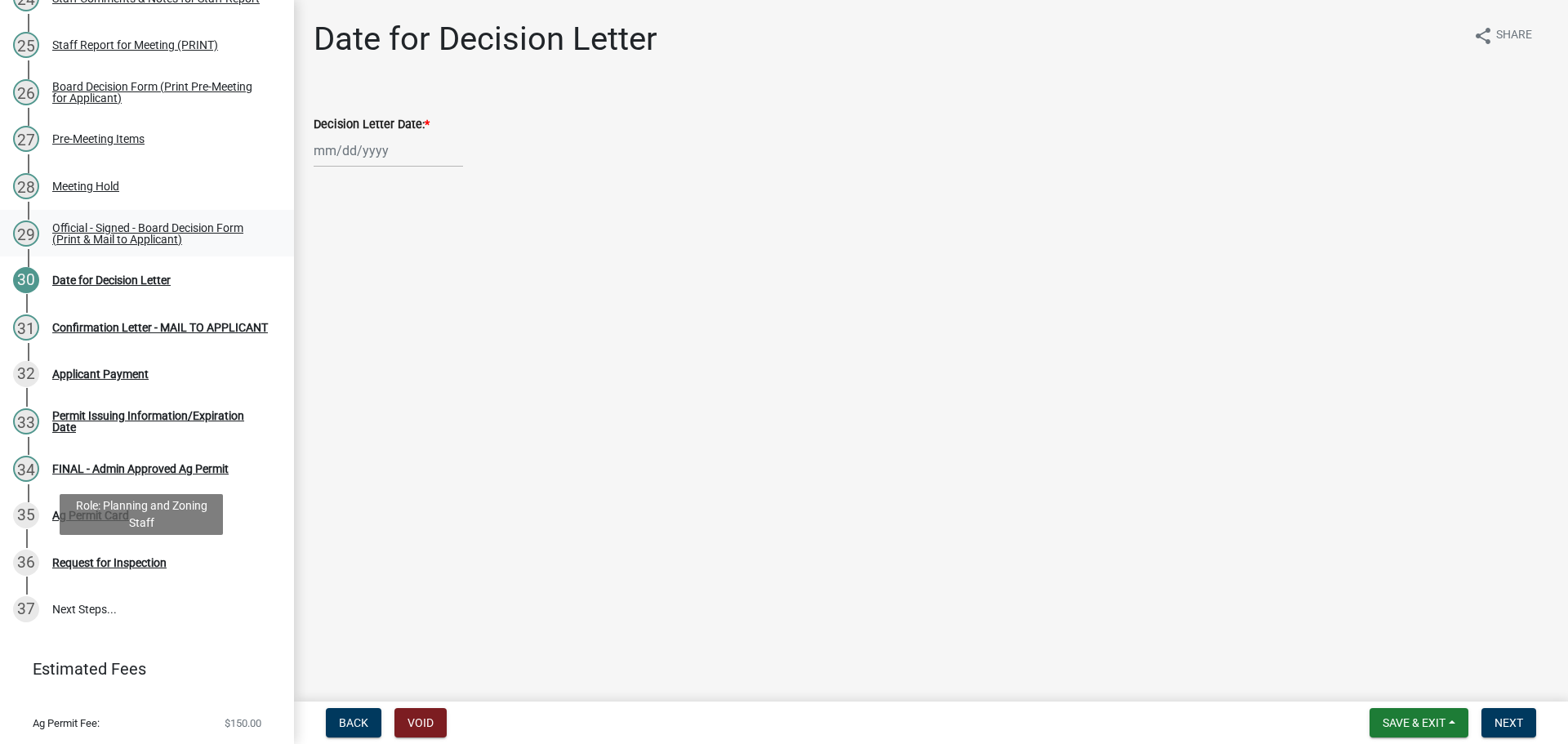
scroll to position [1389, 0]
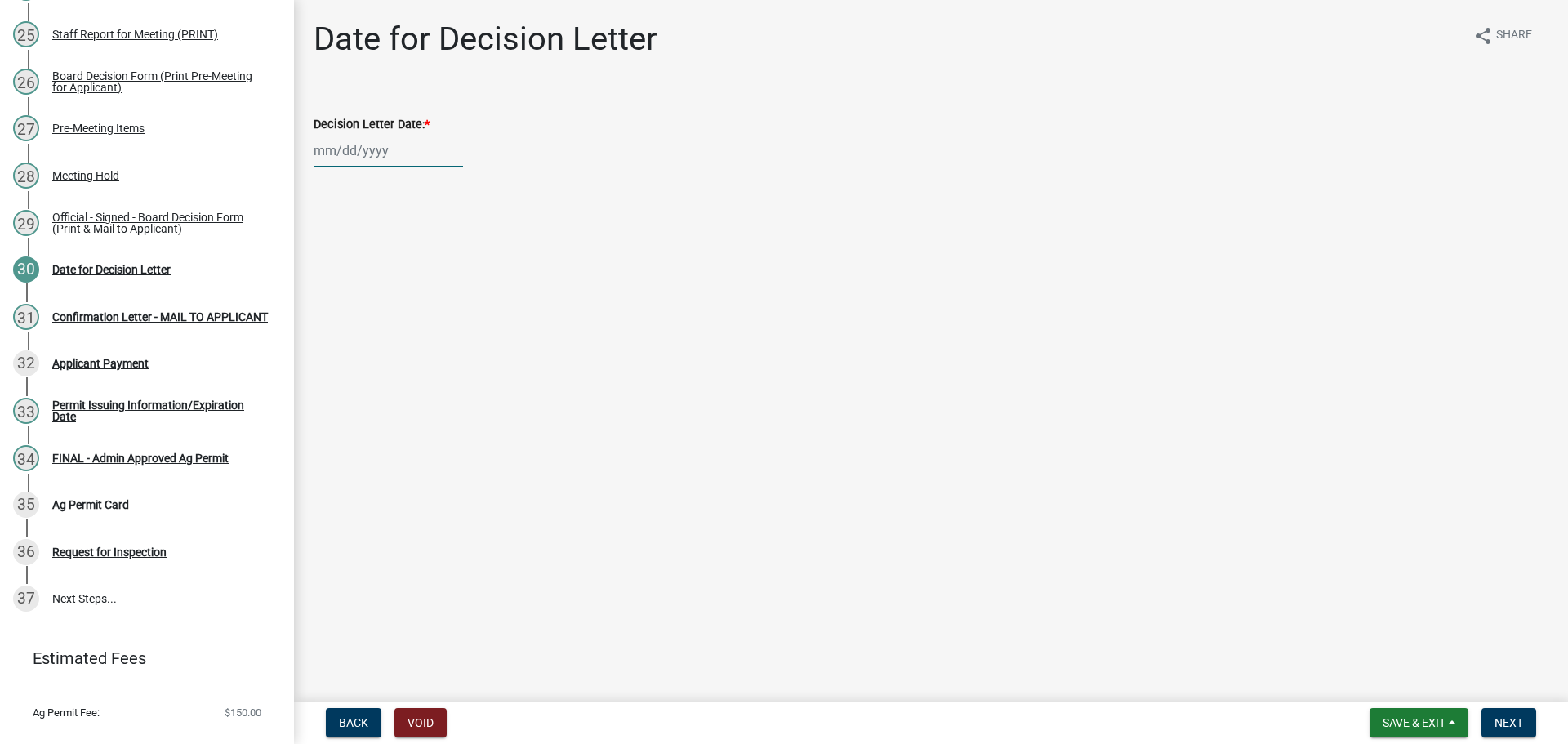
click at [347, 163] on div at bounding box center [389, 151] width 150 height 33
select select "8"
select select "2025"
click at [421, 312] on div "14" at bounding box center [408, 298] width 27 height 27
type input "[DATE]"
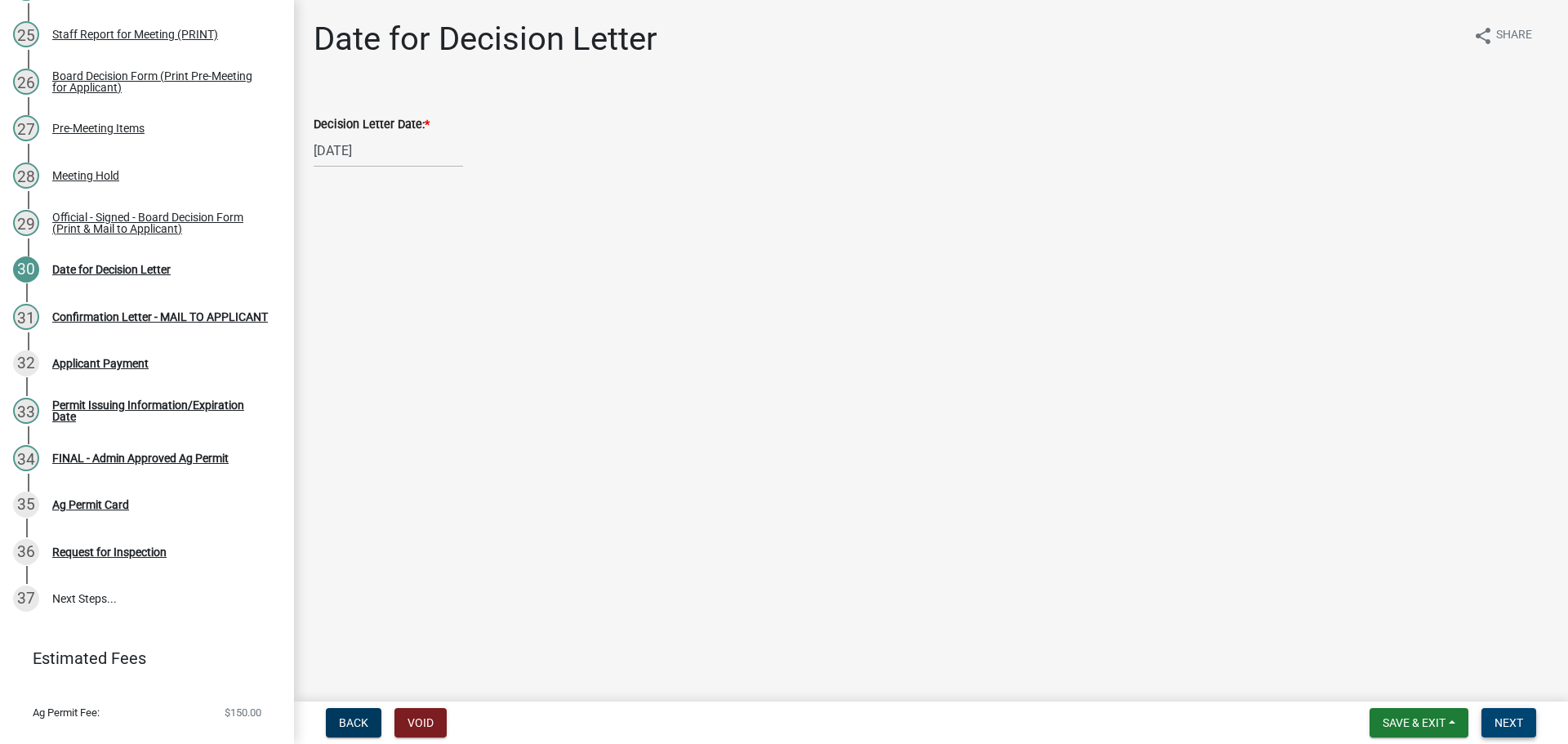
click at [1522, 713] on button "Next" at bounding box center [1509, 722] width 55 height 30
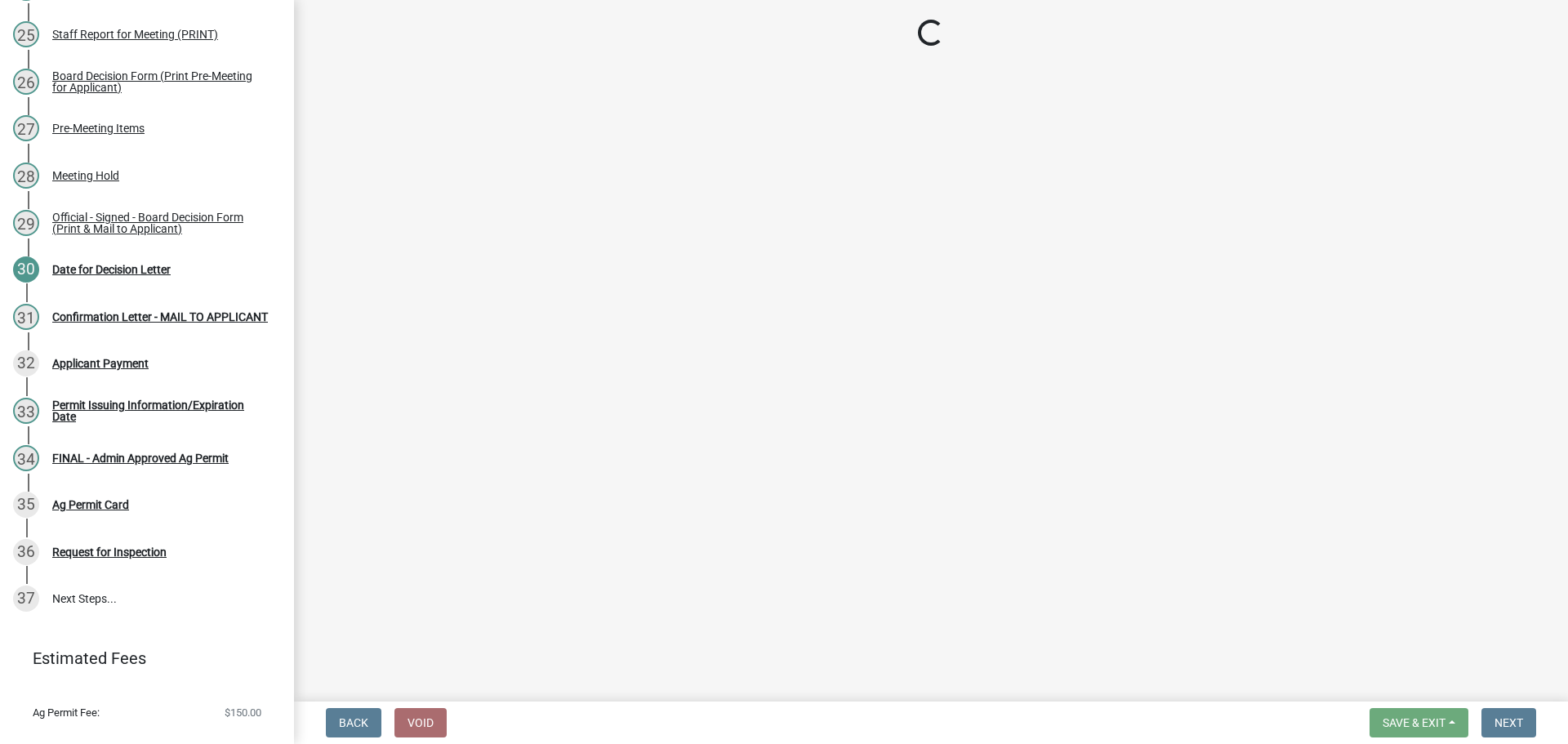
select select "3: 3"
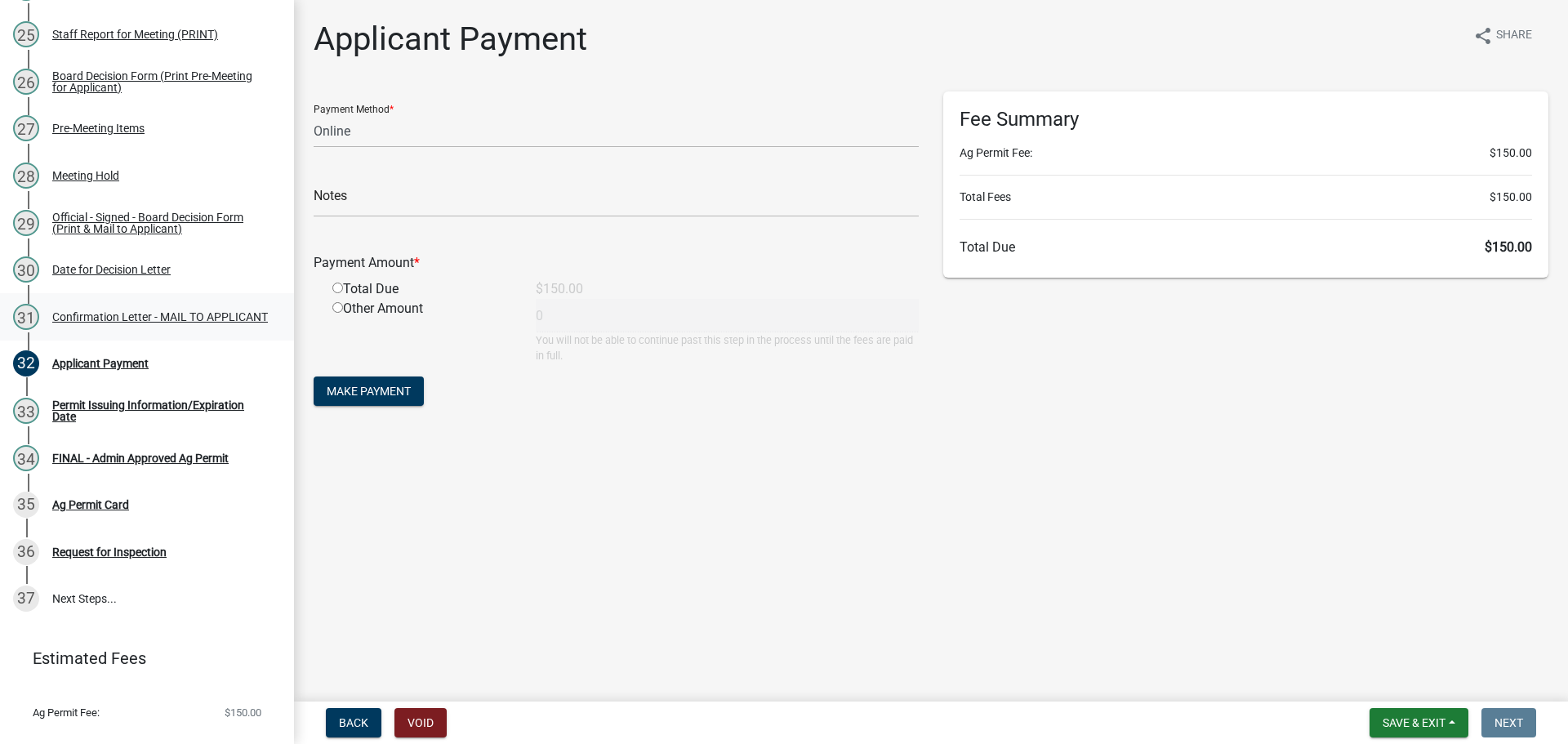
click at [119, 323] on div "Confirmation Letter - MAIL TO APPLICANT" at bounding box center [159, 317] width 216 height 12
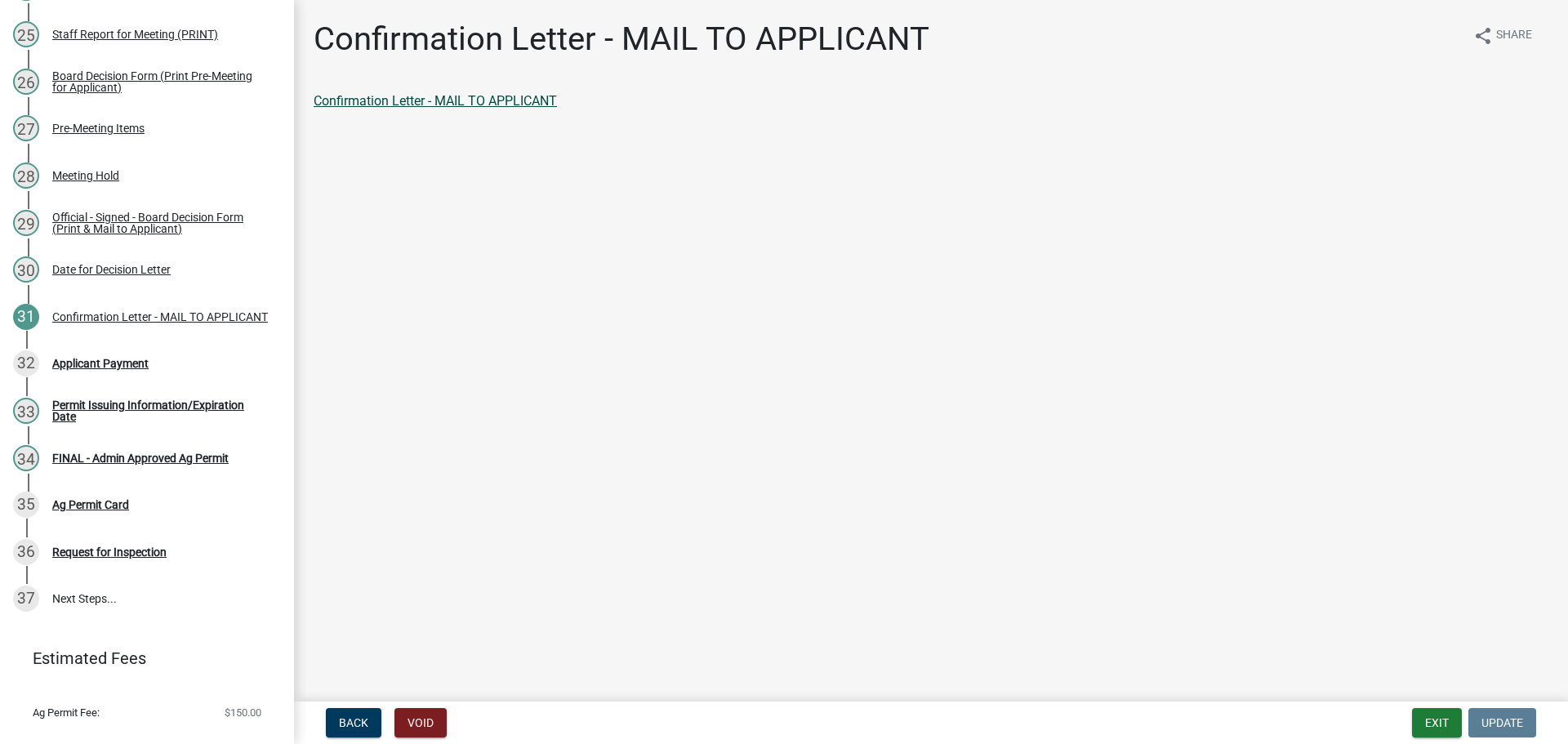
click at [517, 108] on link "Confirmation Letter - MAIL TO APPLICANT" at bounding box center [435, 101] width 243 height 16
click at [144, 234] on div "Official - Signed - Board Decision Form (Print & Mail to Applicant)" at bounding box center [159, 222] width 216 height 23
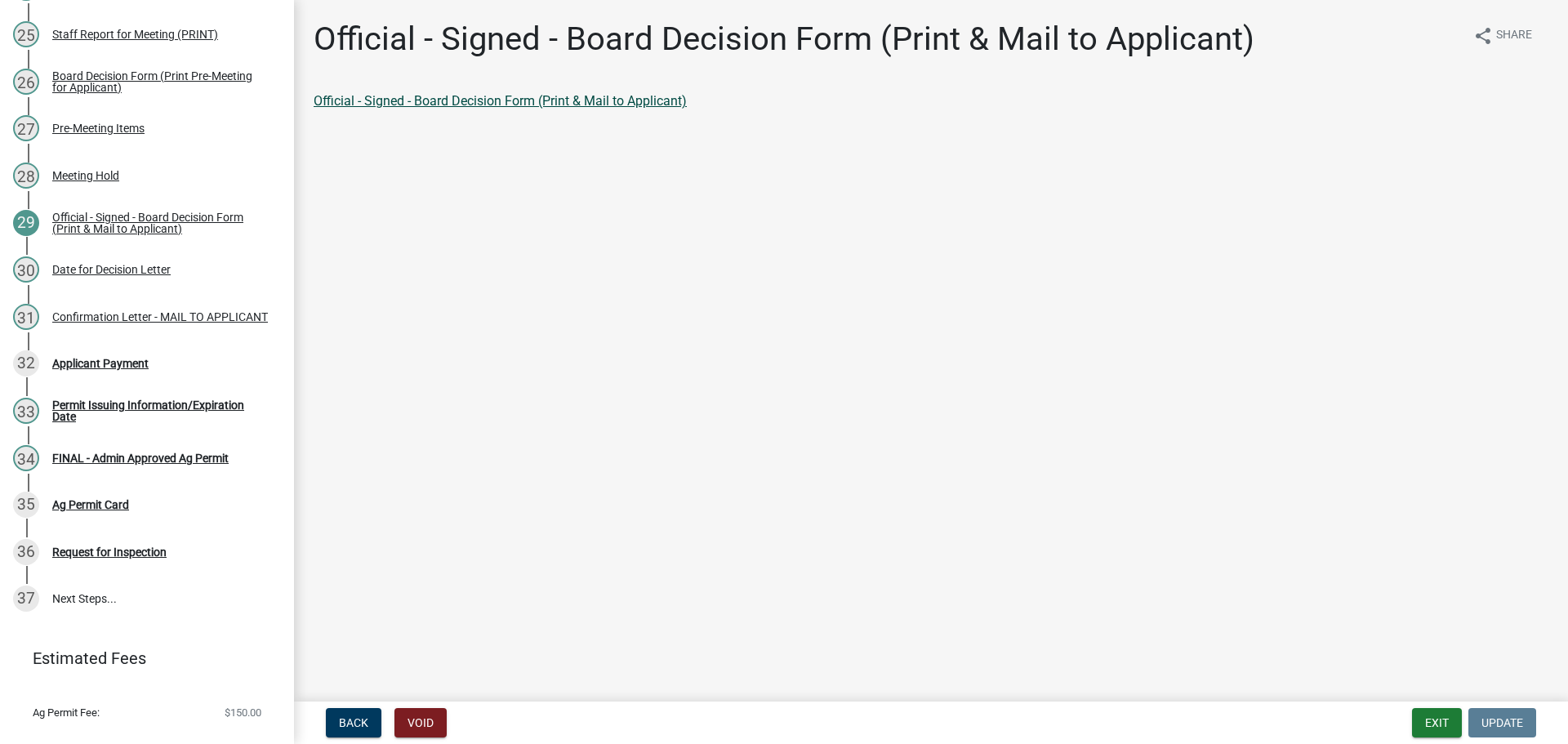
click at [571, 105] on link "Official - Signed - Board Decision Form (Print & Mail to Applicant)" at bounding box center [500, 101] width 373 height 16
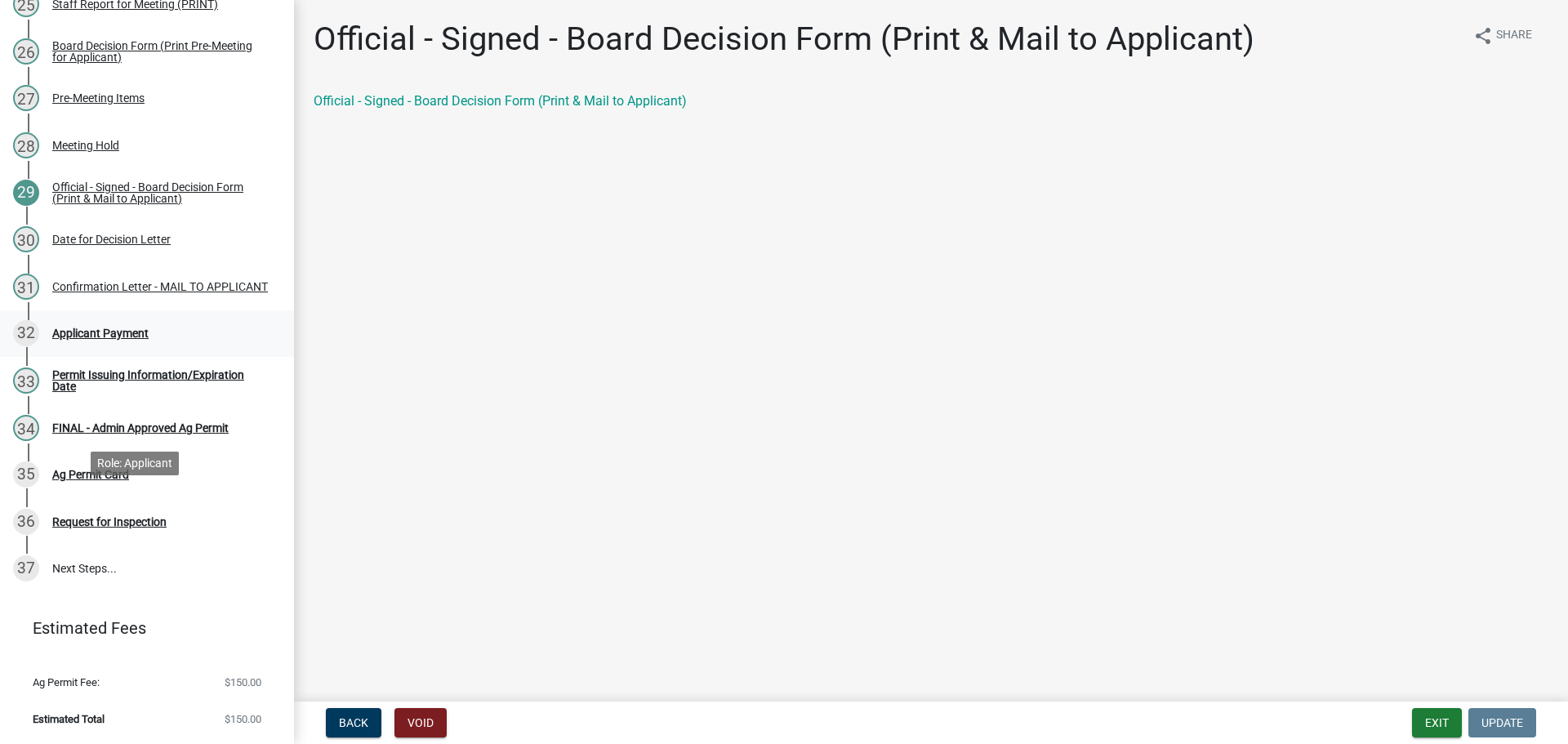
scroll to position [1552, 0]
click at [1427, 723] on button "Exit" at bounding box center [1437, 722] width 50 height 30
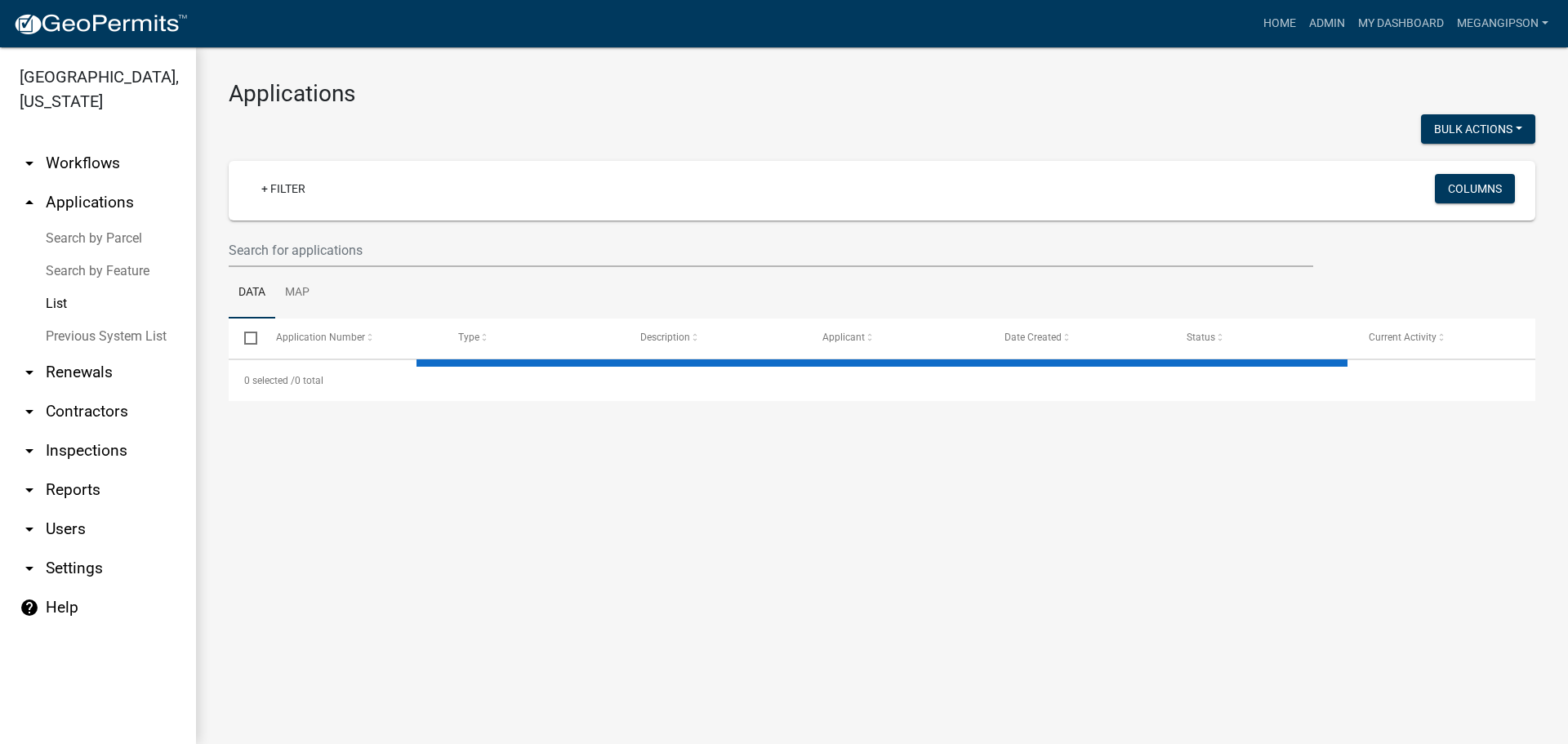
select select "3: 100"
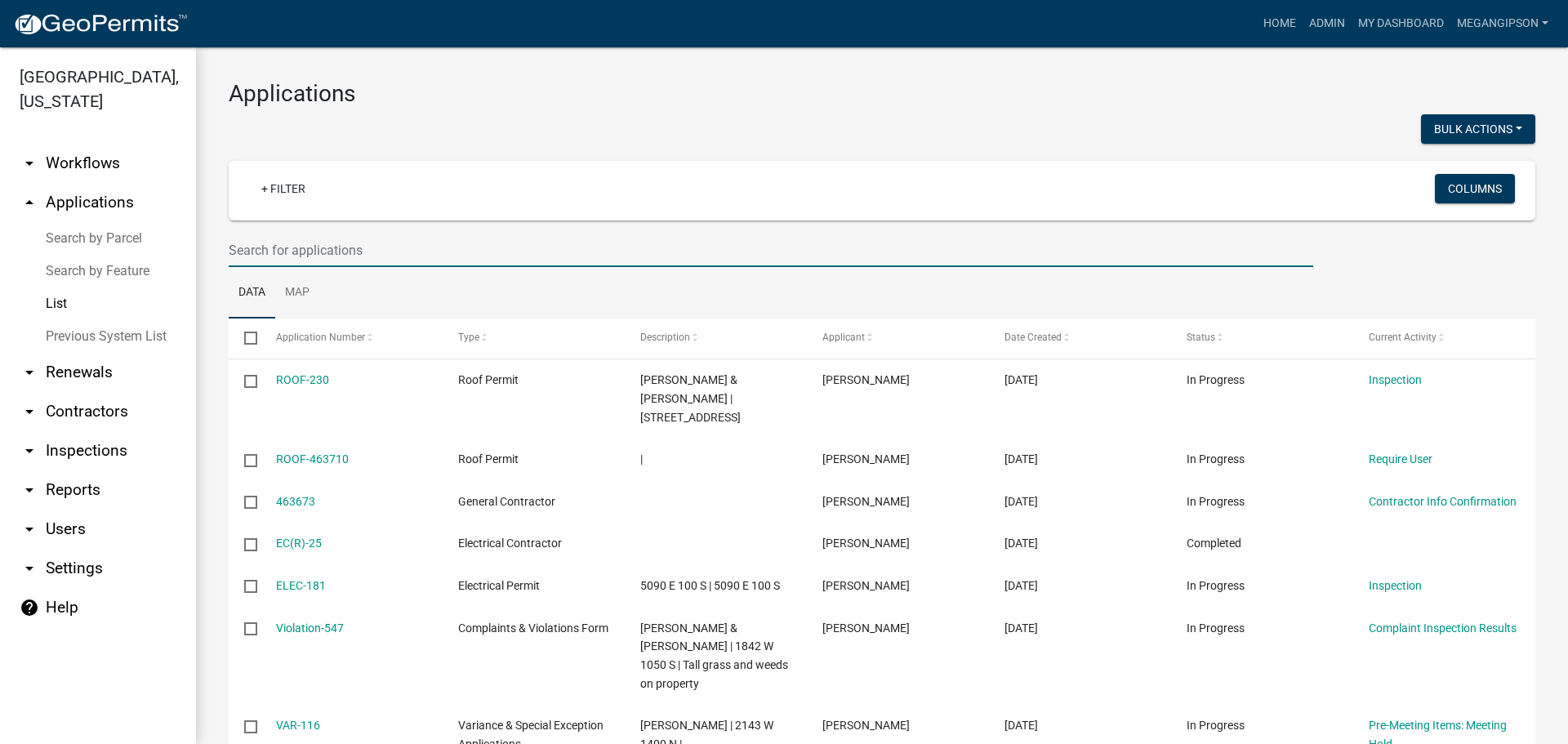
click at [390, 267] on input "text" at bounding box center [771, 250] width 1085 height 33
type input "agp-304"
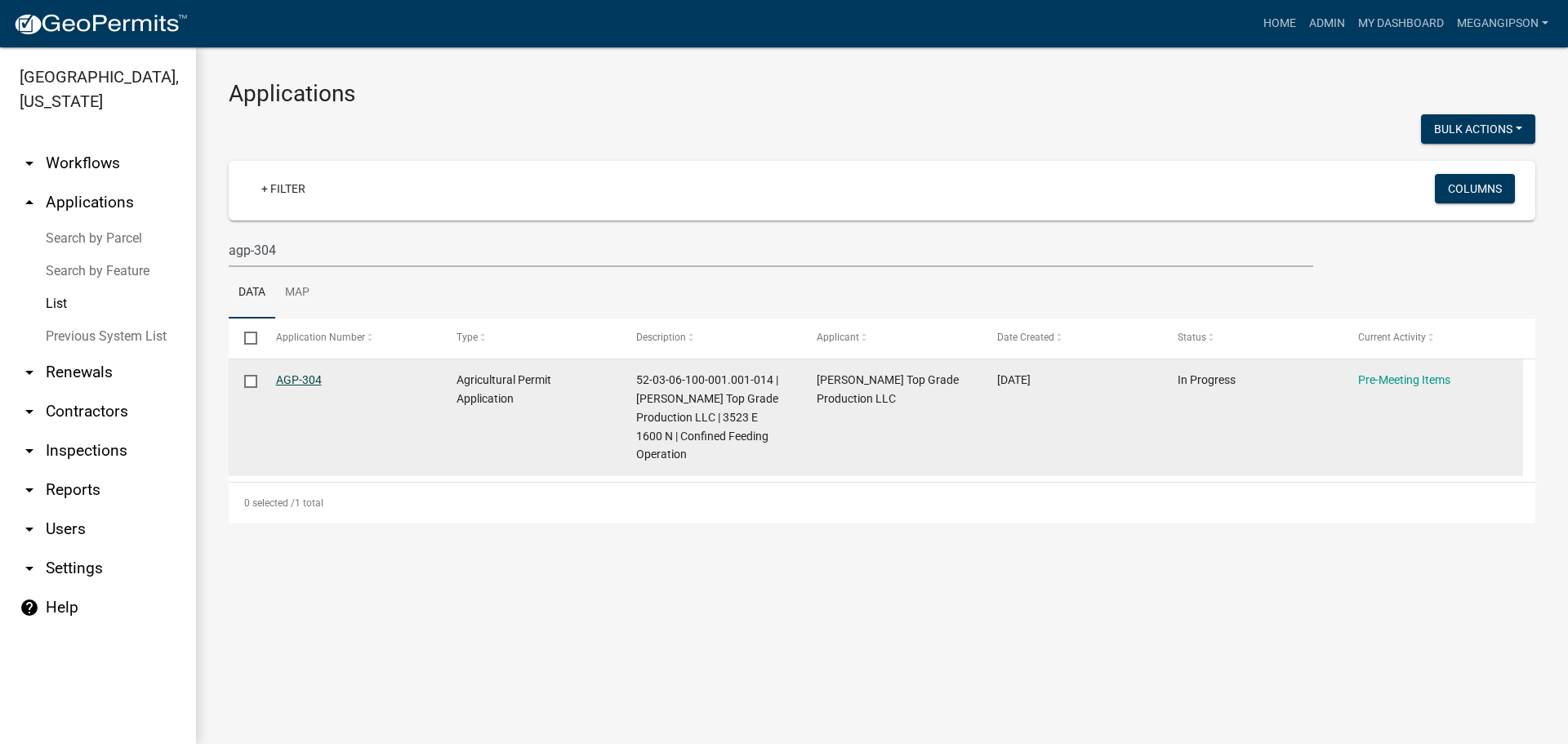
click at [310, 387] on link "AGP-304" at bounding box center [298, 379] width 45 height 13
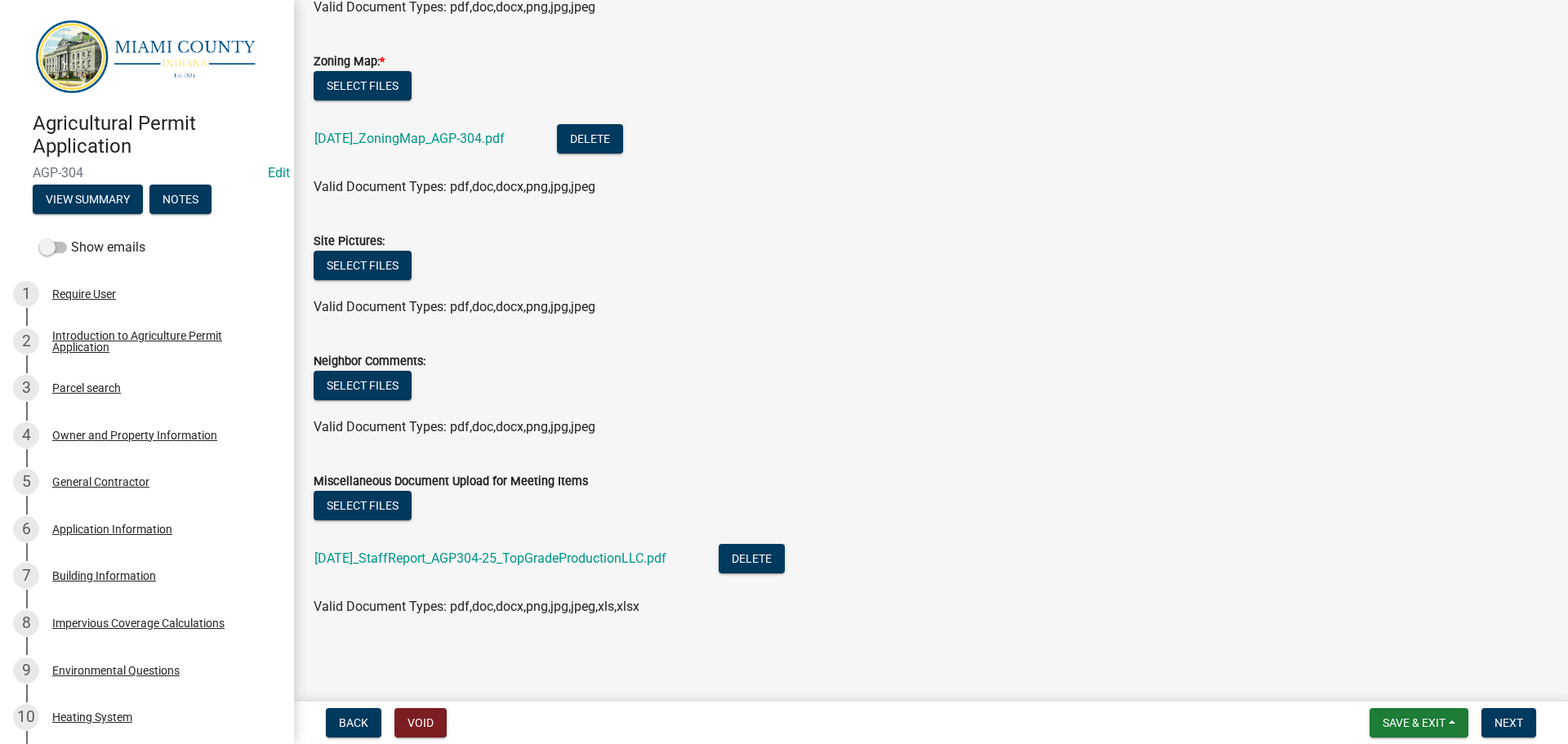
scroll to position [401, 0]
click at [1504, 716] on span "Next" at bounding box center [1509, 722] width 29 height 13
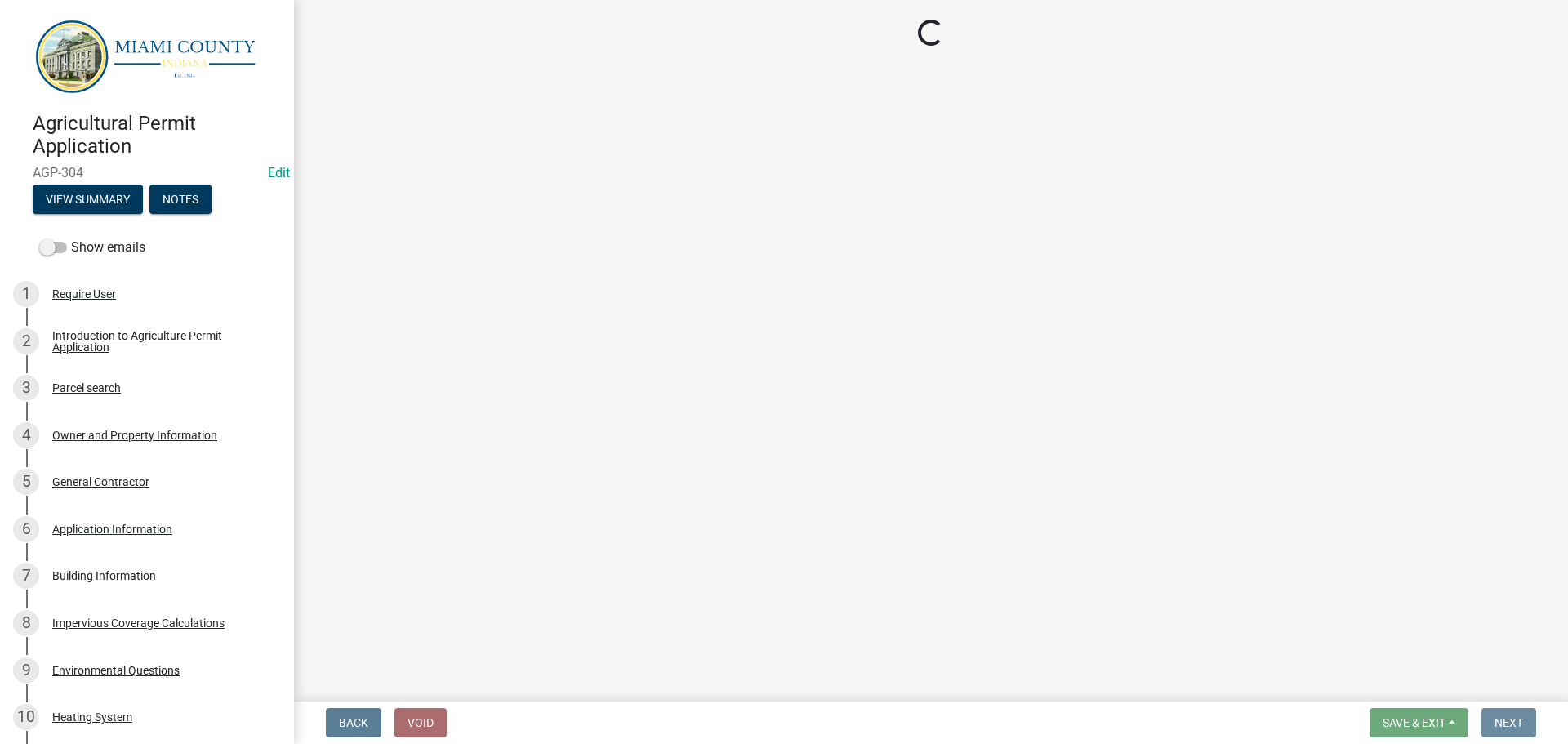
scroll to position [0, 0]
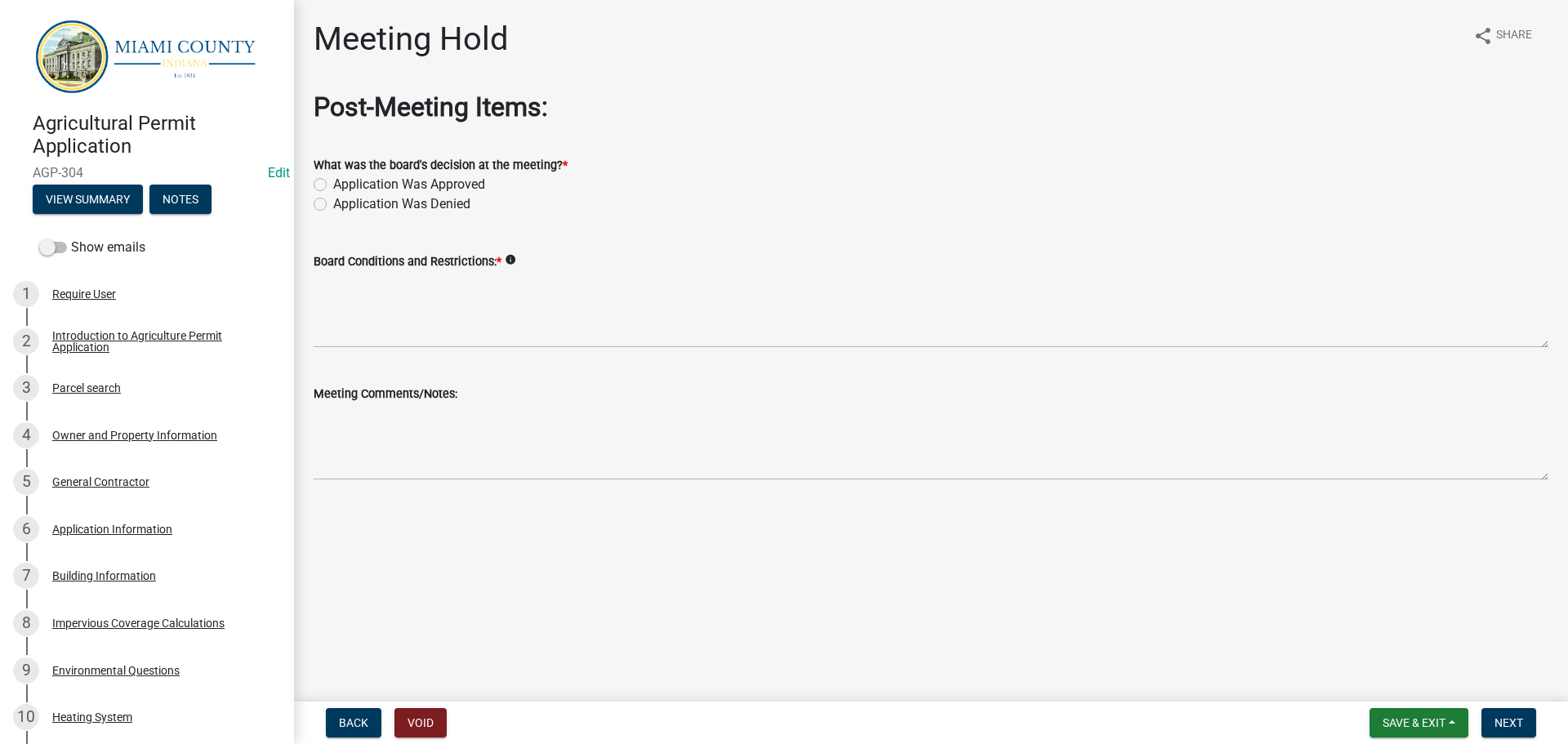
click at [421, 195] on label "Application Was Approved" at bounding box center [409, 185] width 152 height 20
click at [344, 185] on input "Application Was Approved" at bounding box center [339, 180] width 11 height 11
radio input "true"
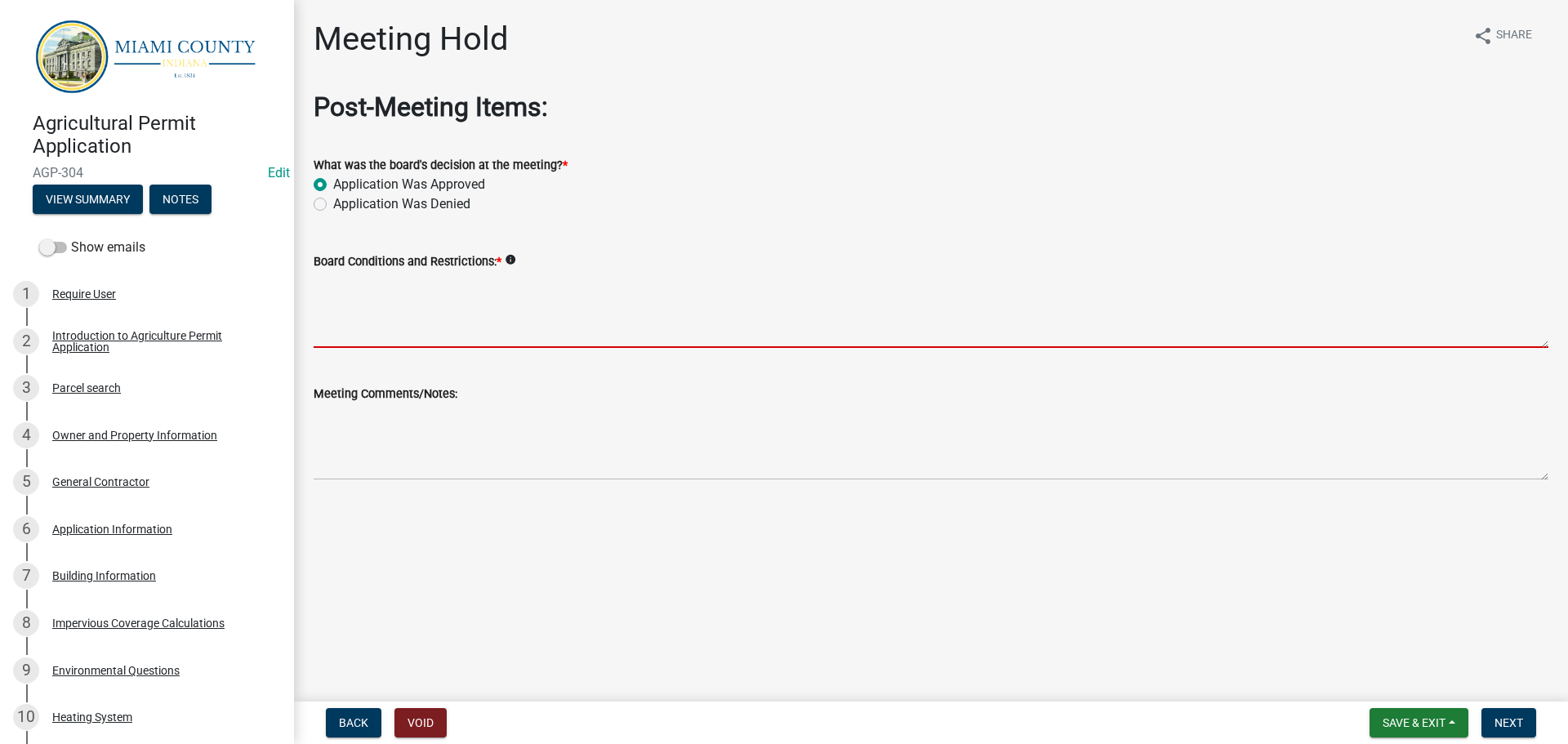
click at [408, 348] on textarea "Board Conditions and Restrictions: *" at bounding box center [931, 310] width 1235 height 77
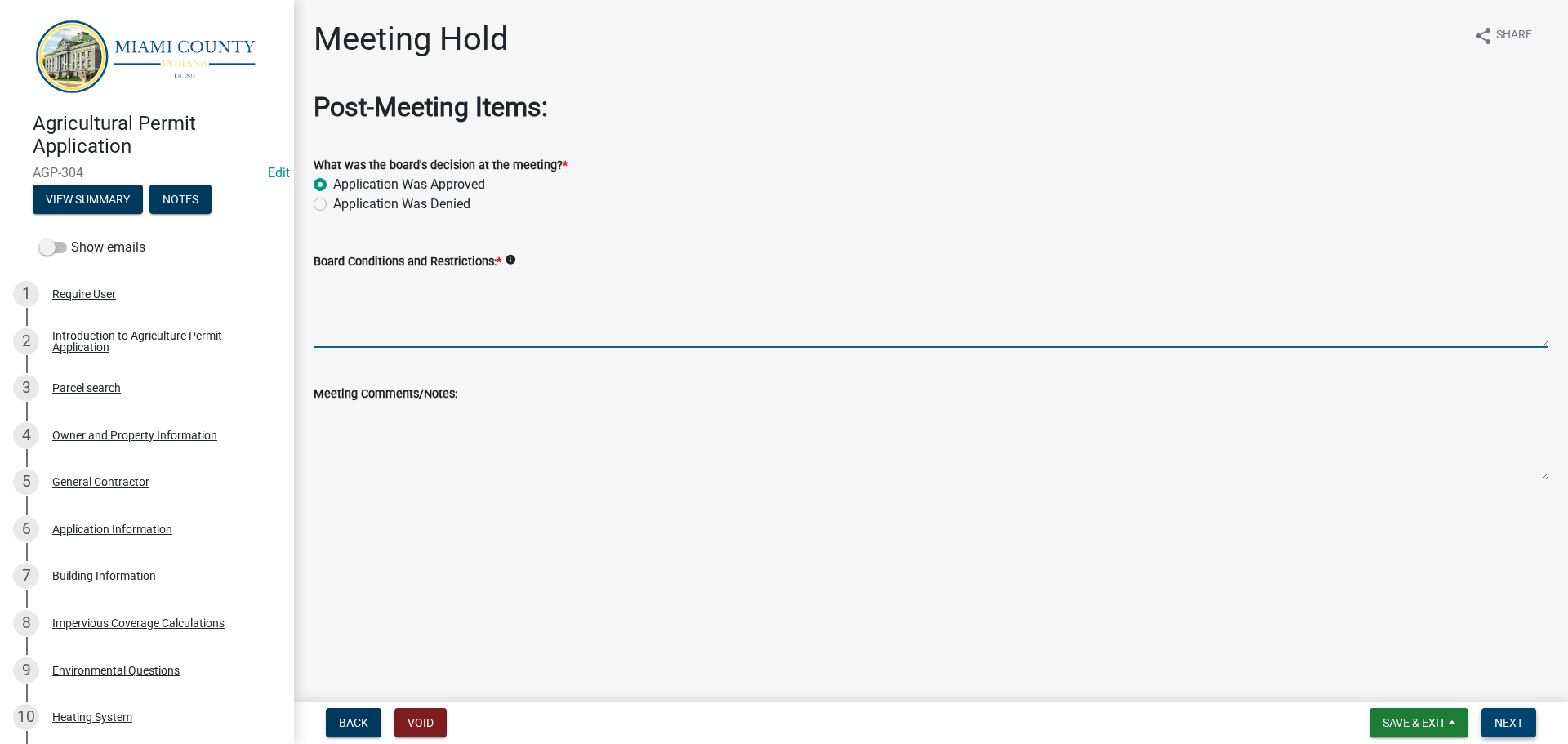
click at [1534, 724] on button "Next" at bounding box center [1509, 722] width 55 height 30
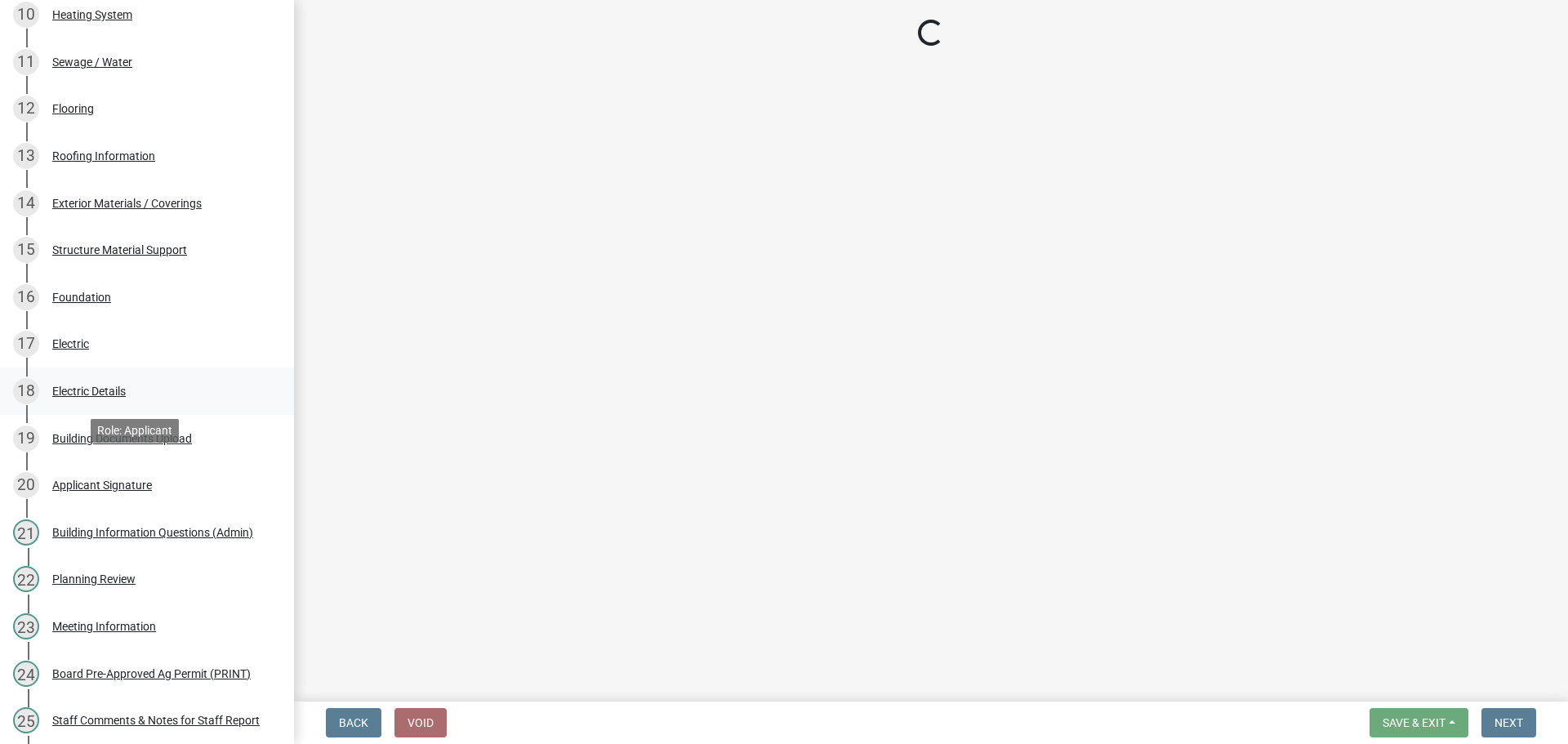
scroll to position [735, 0]
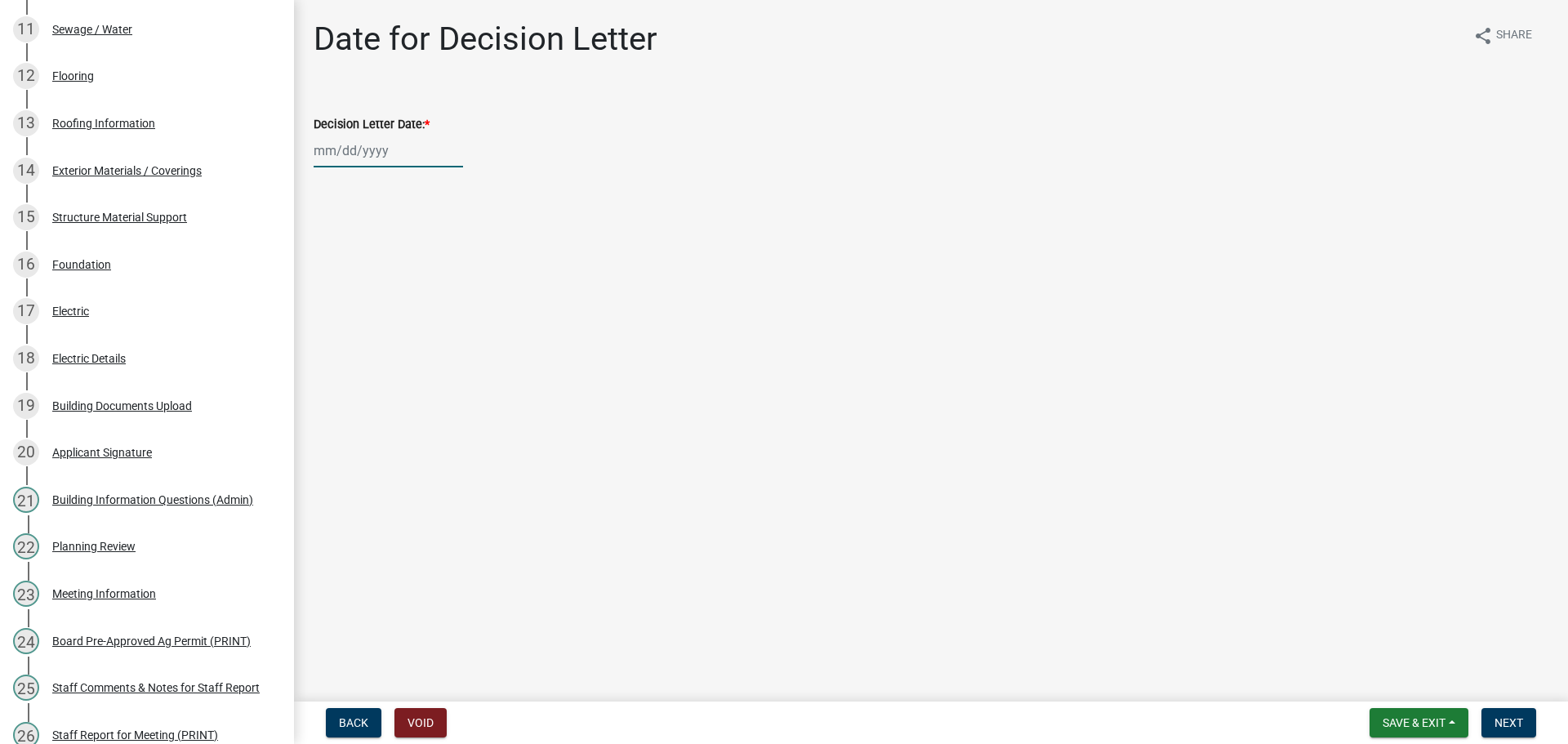
click at [342, 167] on div at bounding box center [389, 151] width 150 height 33
select select "8"
select select "2025"
click at [421, 312] on div "14" at bounding box center [408, 298] width 27 height 27
type input "[DATE]"
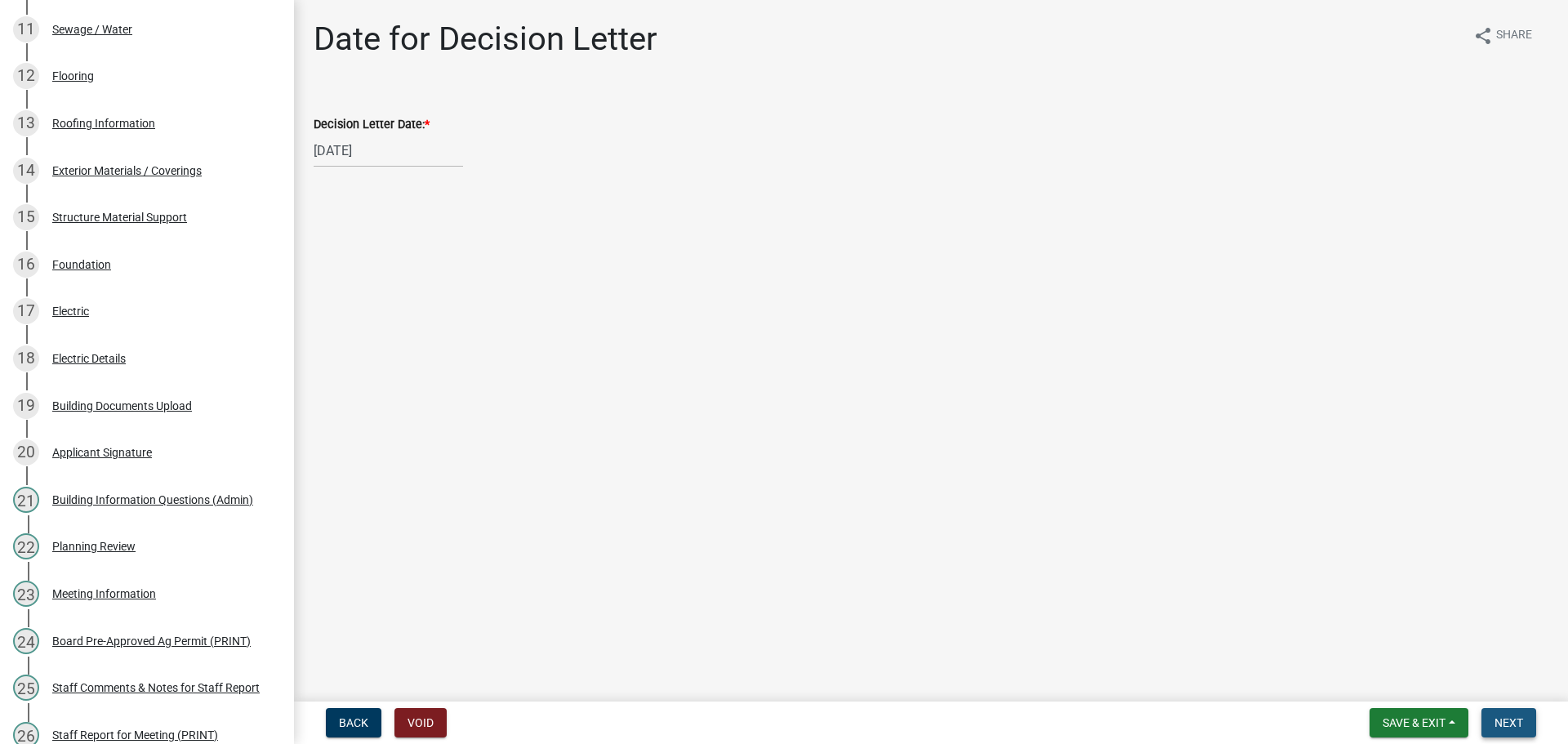
click at [1530, 724] on button "Next" at bounding box center [1509, 722] width 55 height 30
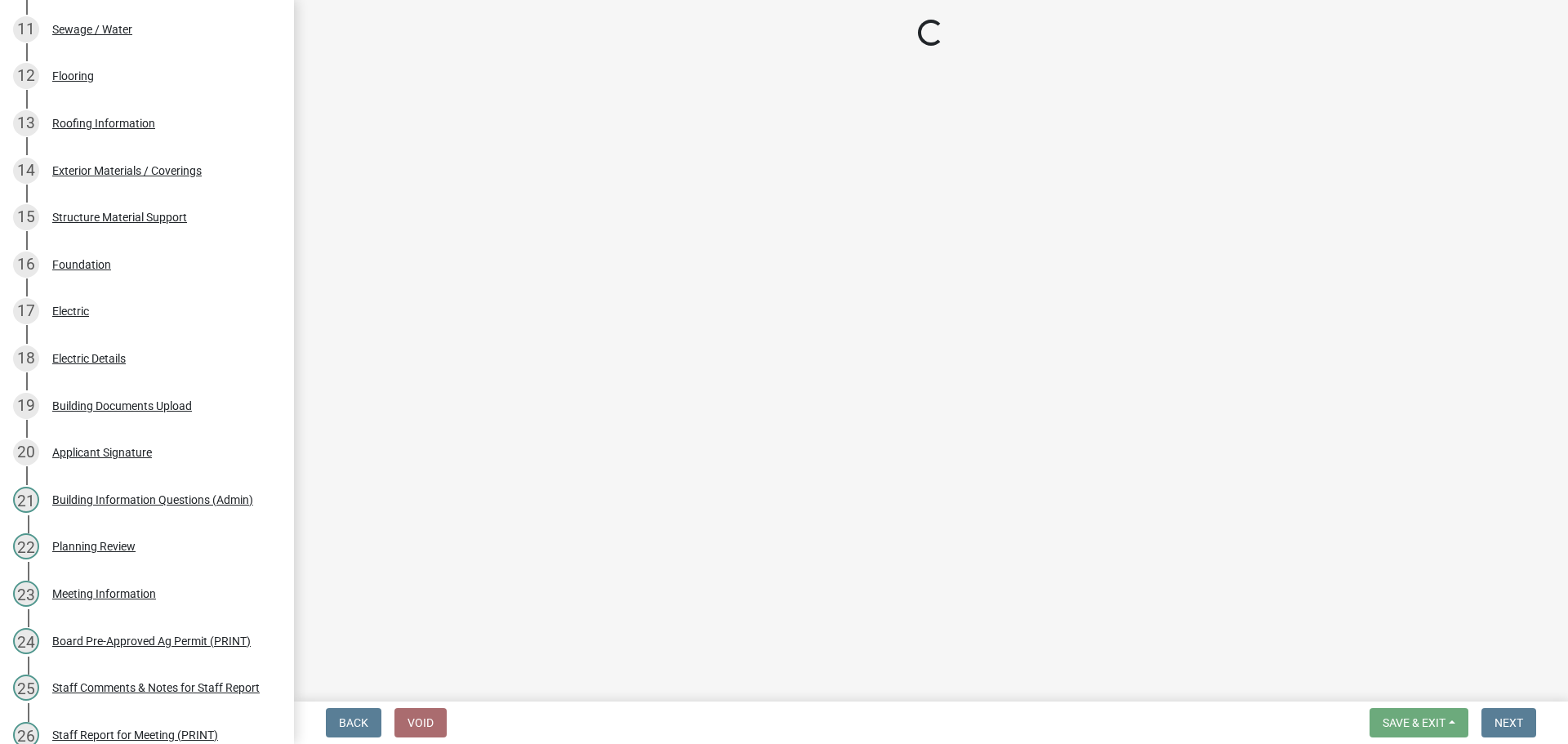
select select "3: 3"
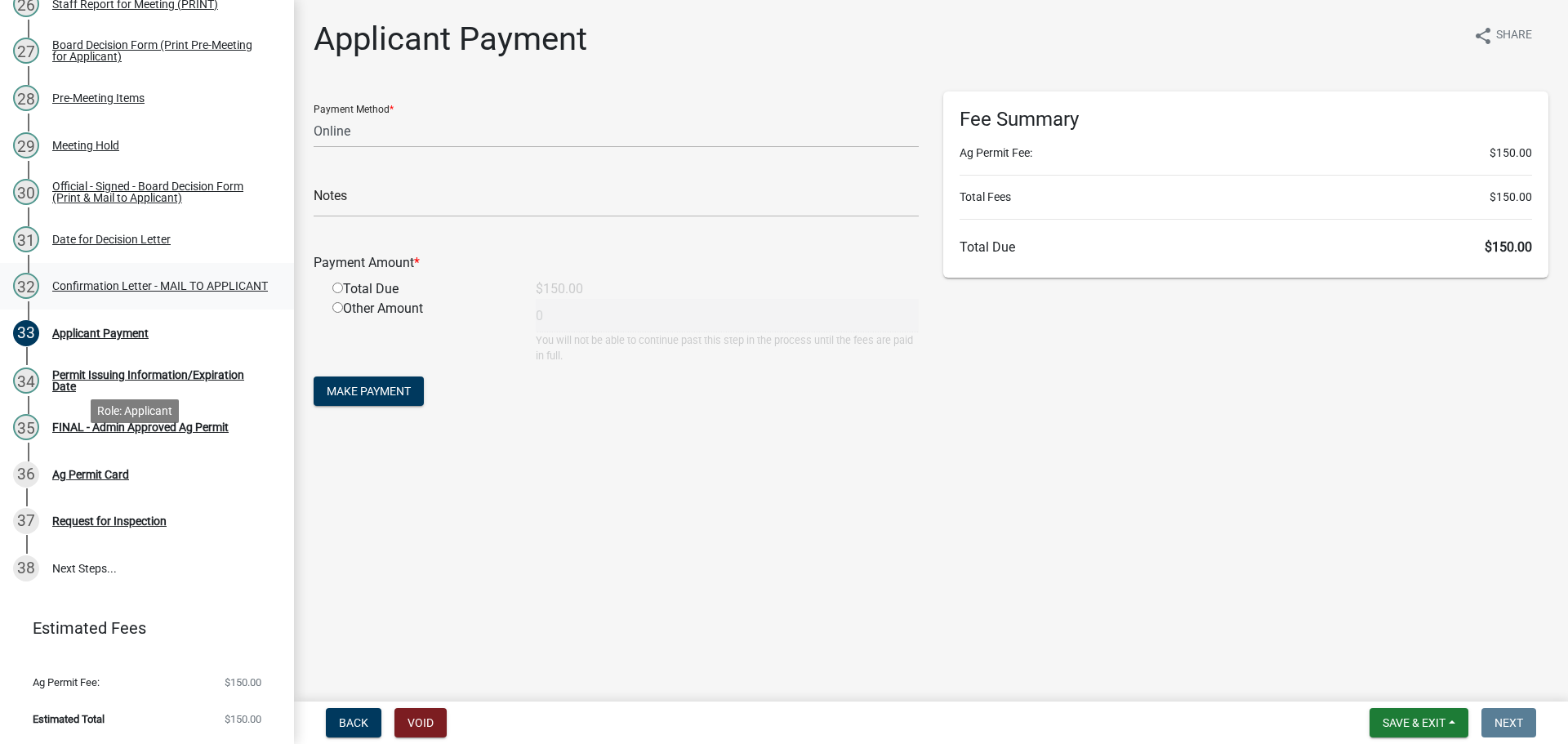
scroll to position [1563, 0]
click at [159, 291] on div "Confirmation Letter - MAIL TO APPLICANT" at bounding box center [159, 286] width 216 height 12
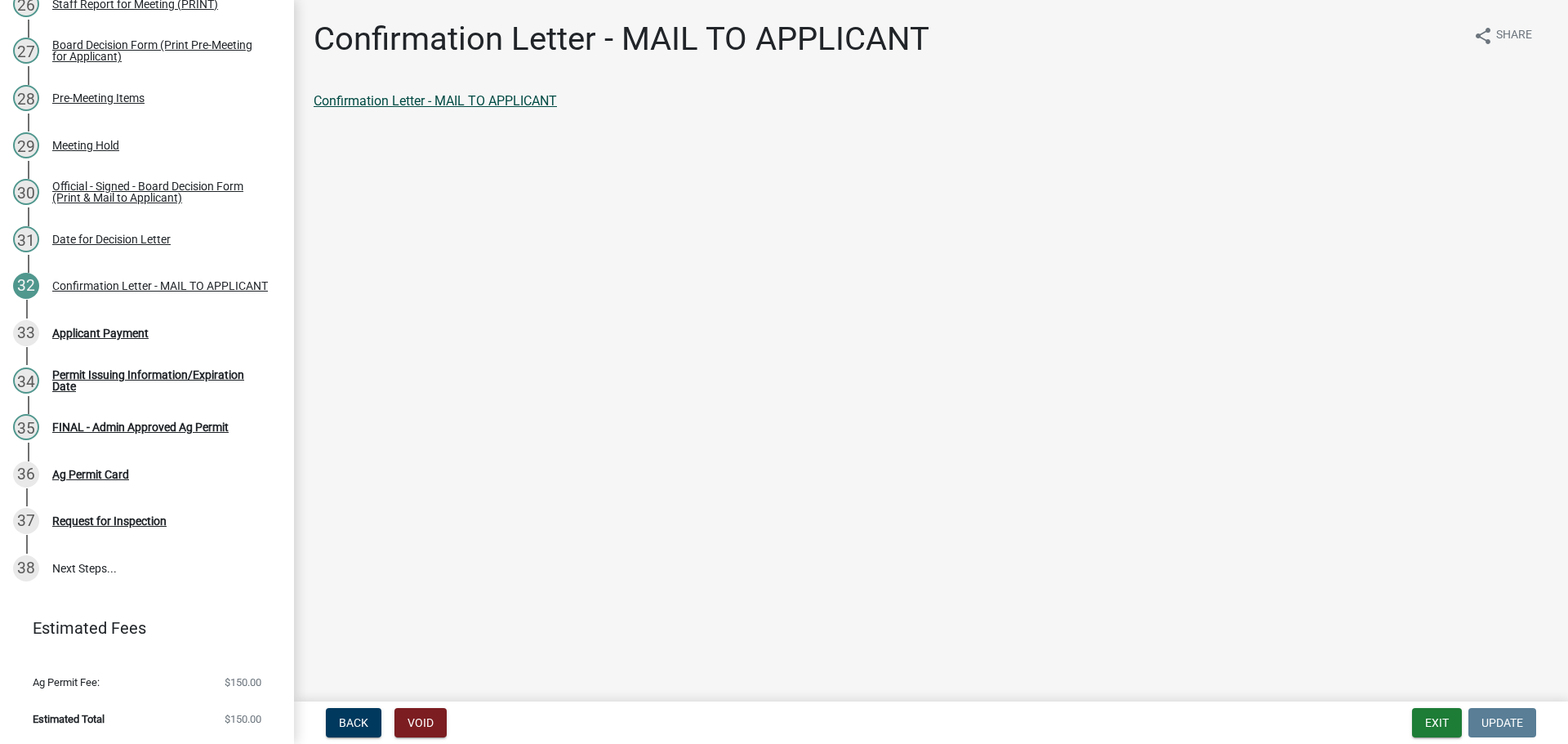
click at [488, 108] on link "Confirmation Letter - MAIL TO APPLICANT" at bounding box center [435, 101] width 243 height 16
click at [122, 204] on div "Official - Signed - Board Decision Form (Print & Mail to Applicant)" at bounding box center [159, 191] width 216 height 23
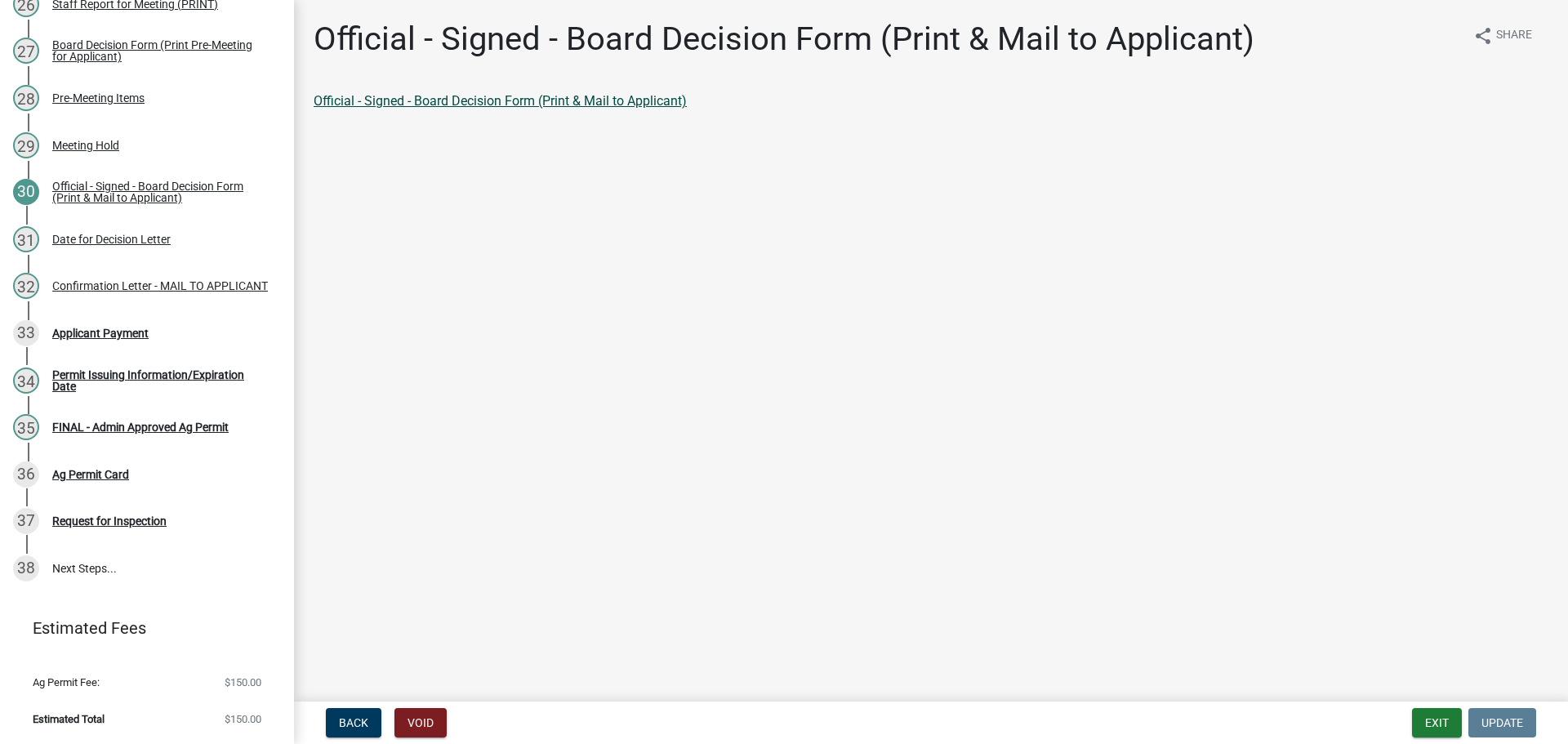
click at [492, 106] on link "Official - Signed - Board Decision Form (Print & Mail to Applicant)" at bounding box center [500, 101] width 373 height 16
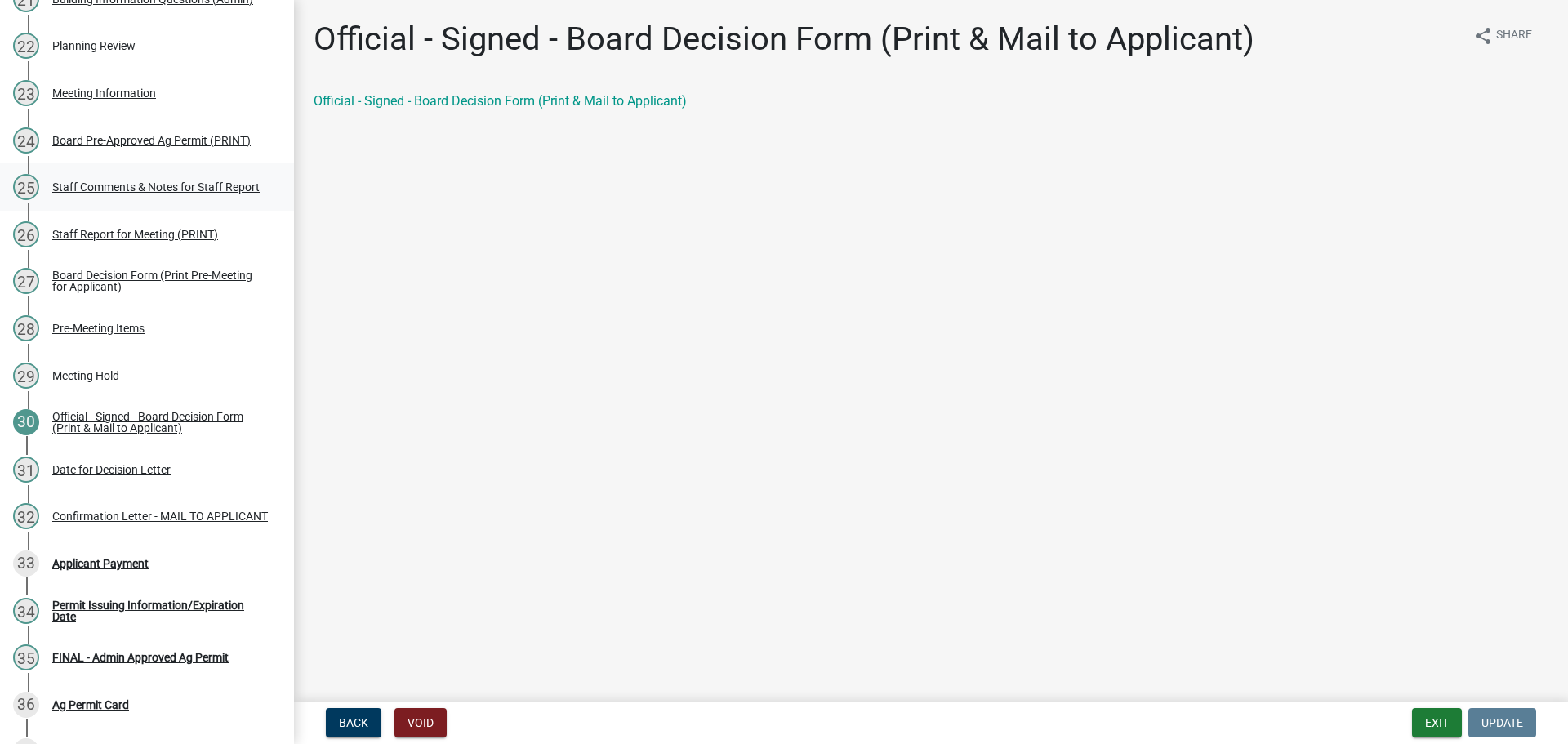
scroll to position [1726, 0]
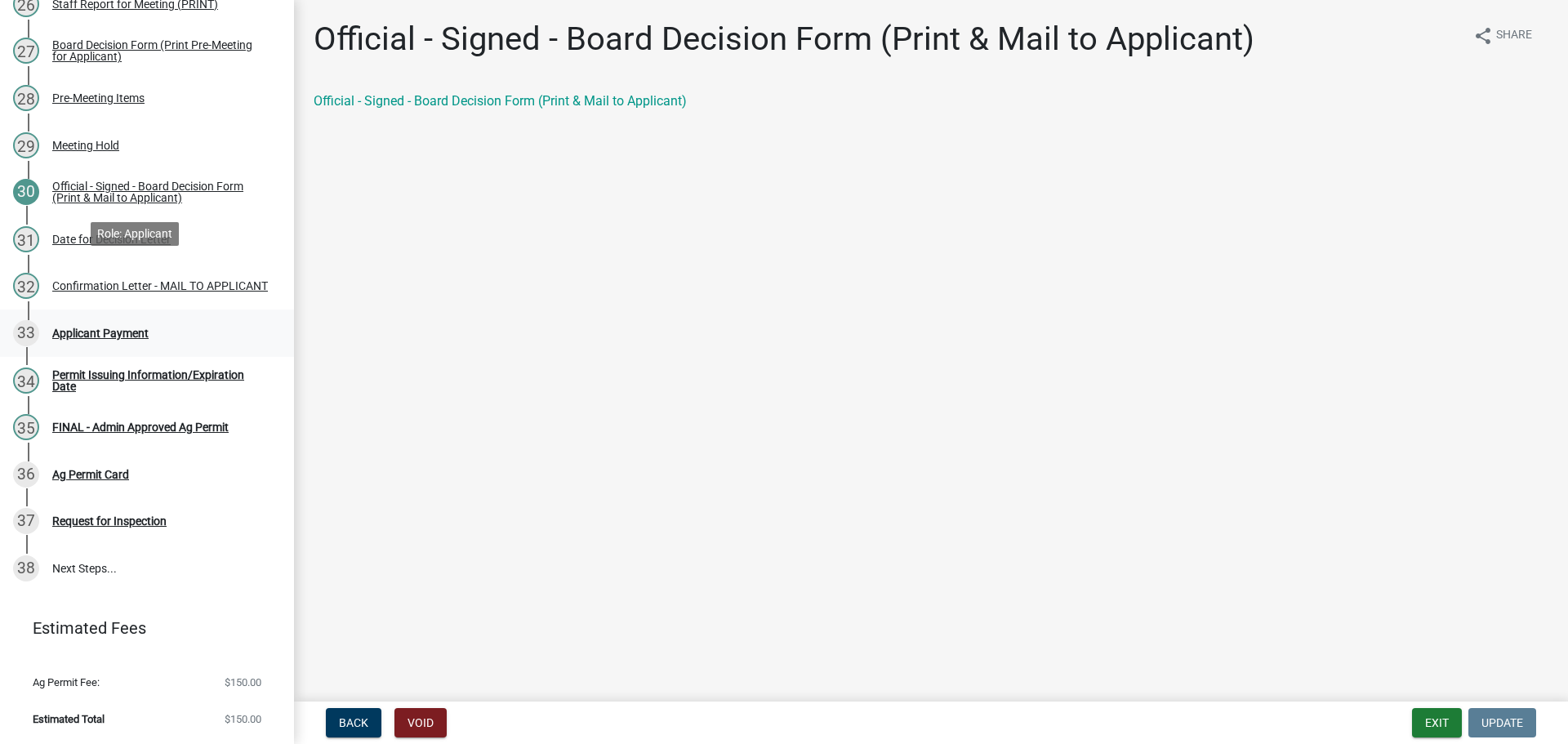
click at [132, 328] on div "Applicant Payment" at bounding box center [100, 334] width 96 height 12
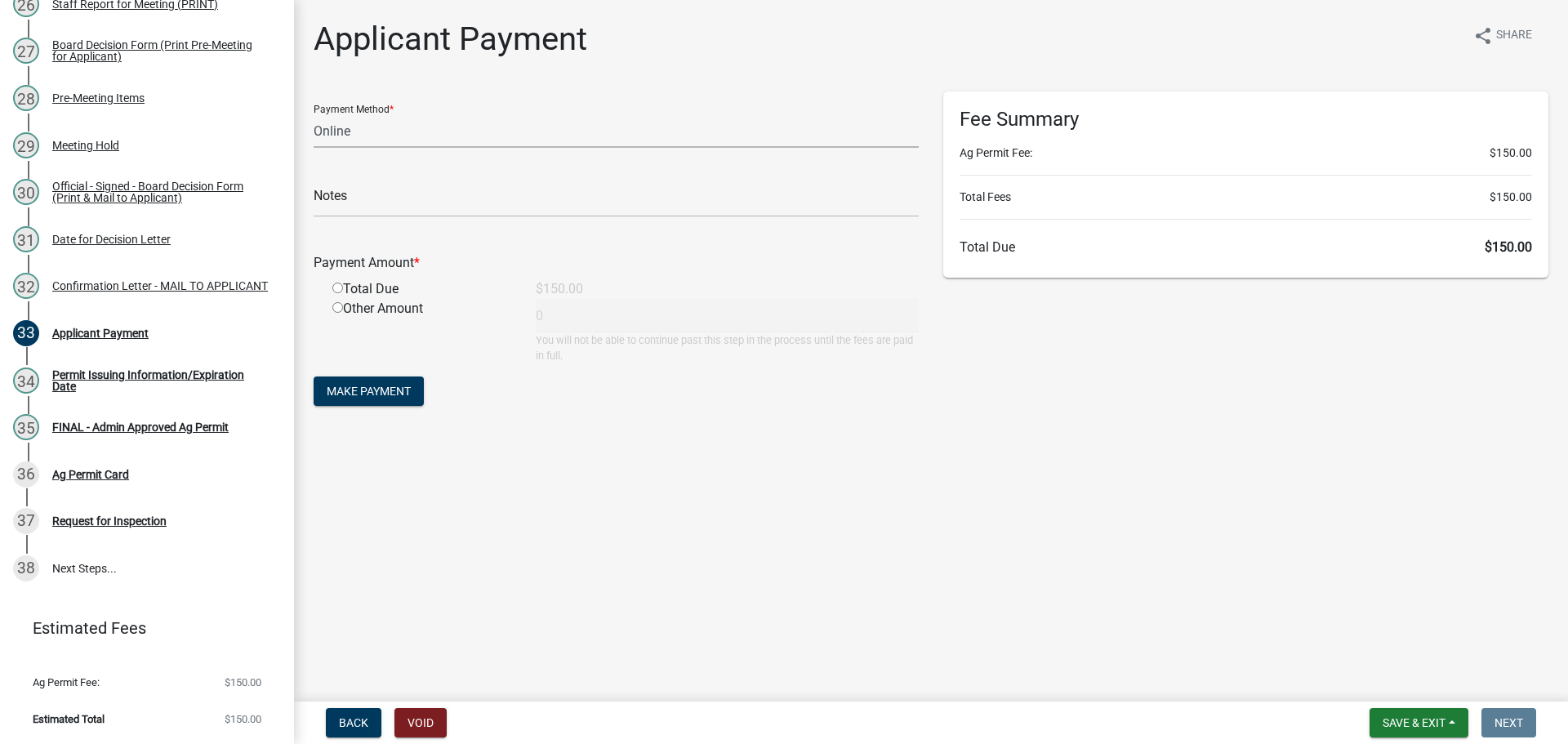
click at [382, 146] on select "Credit Card POS Check Cash Online" at bounding box center [616, 131] width 605 height 33
select select "0: 2"
click at [316, 128] on select "Credit Card POS Check Cash Online" at bounding box center [616, 131] width 605 height 33
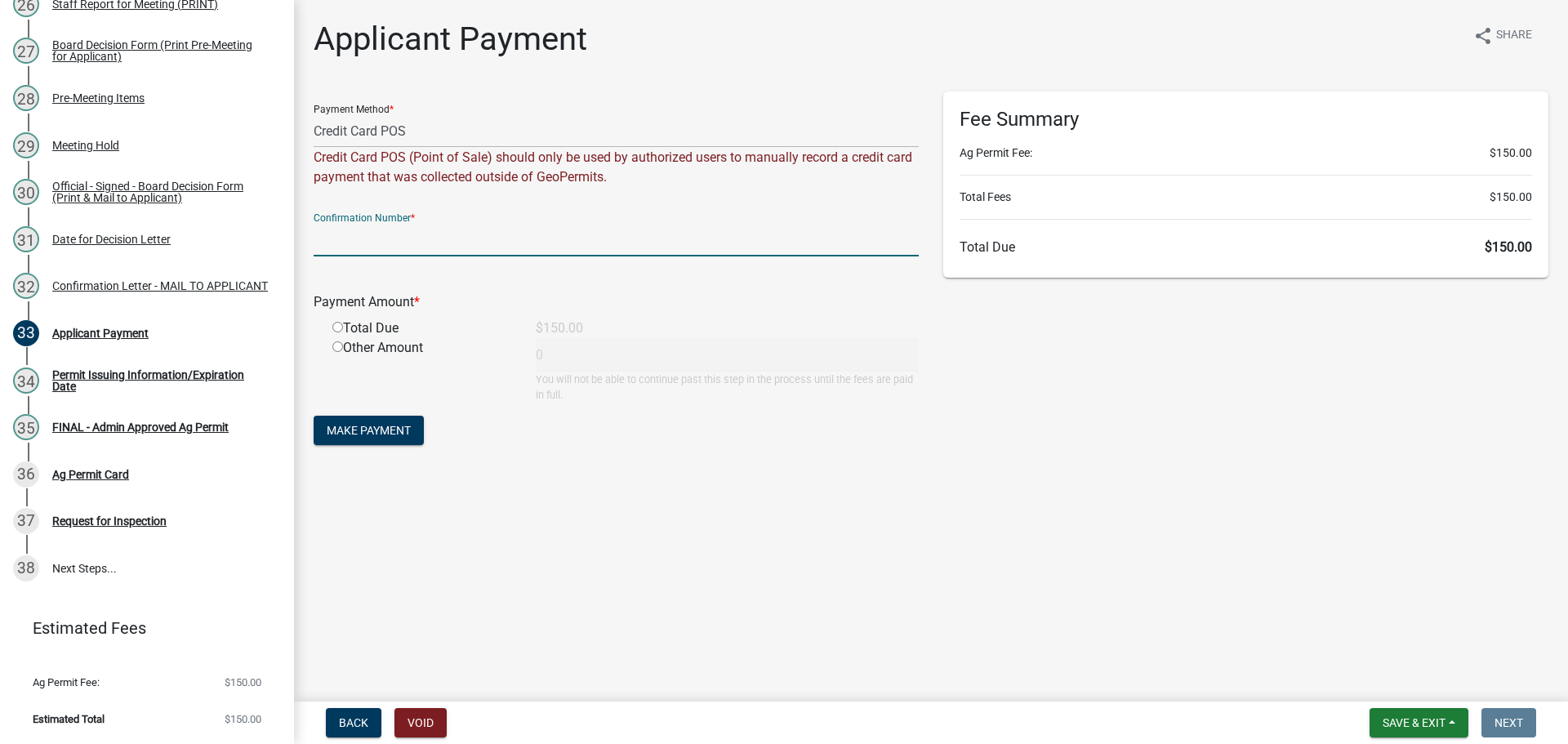
click at [366, 257] on input "text" at bounding box center [616, 240] width 605 height 33
type input "14678628"
click at [343, 333] on input "radio" at bounding box center [338, 327] width 11 height 11
radio input "true"
type input "150"
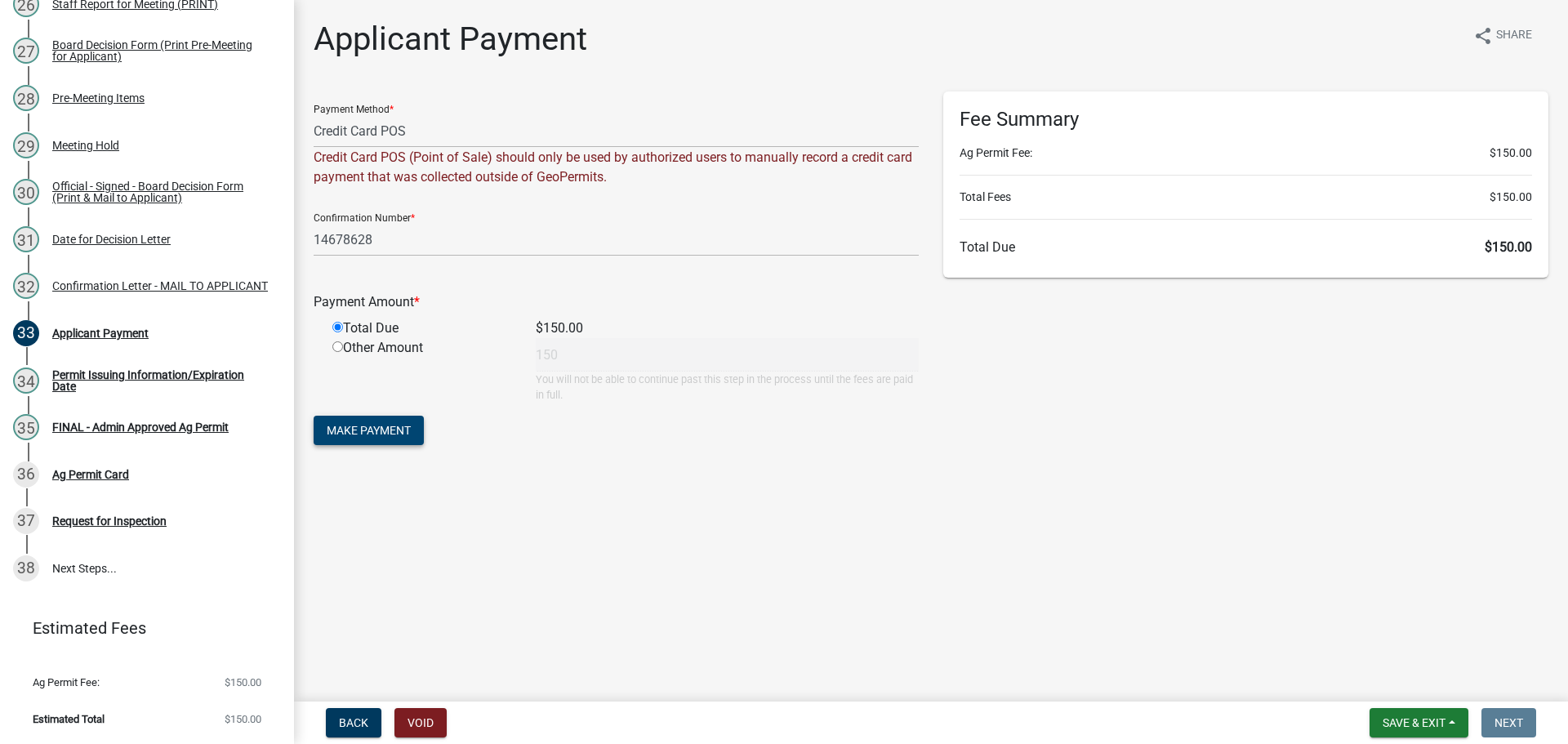
click at [409, 437] on span "Make Payment" at bounding box center [368, 430] width 84 height 13
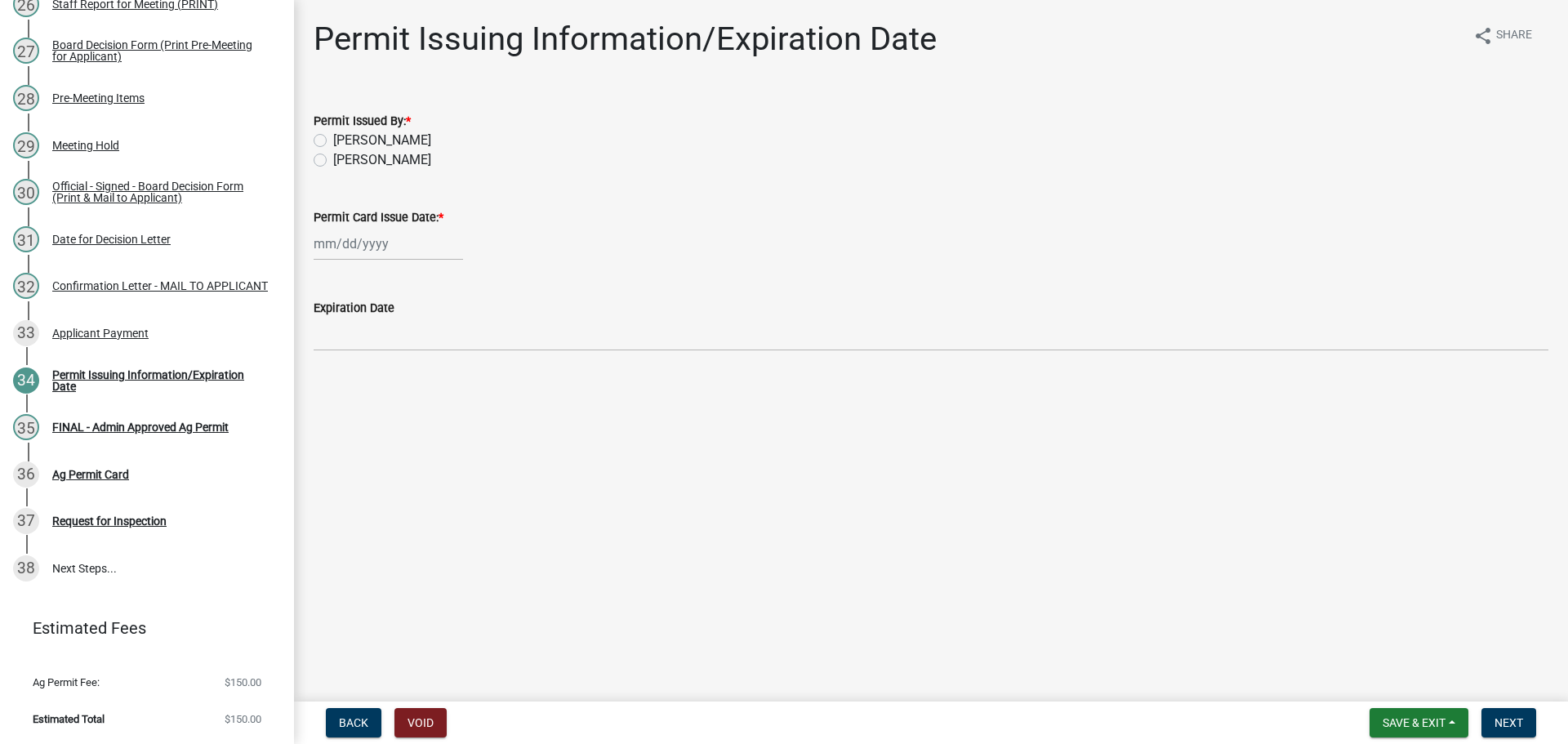
click at [387, 170] on label "[PERSON_NAME]" at bounding box center [383, 160] width 98 height 20
click at [344, 160] on input "[PERSON_NAME]" at bounding box center [339, 155] width 11 height 11
radio input "true"
click at [386, 261] on div at bounding box center [389, 244] width 150 height 33
select select "8"
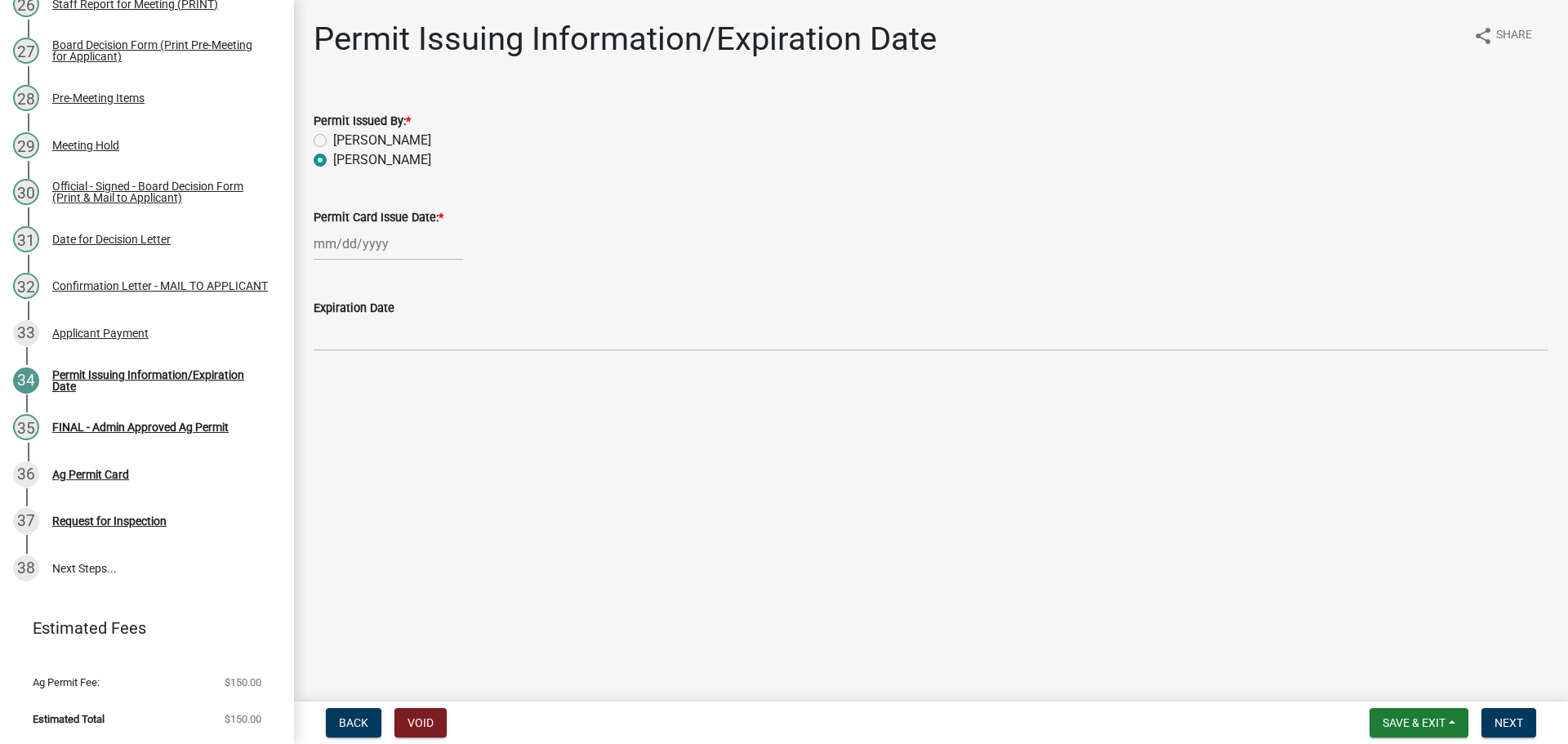
select select "2025"
click at [421, 405] on div "14" at bounding box center [408, 392] width 27 height 27
type input "[DATE]"
click at [1495, 717] on span "Next" at bounding box center [1509, 722] width 29 height 13
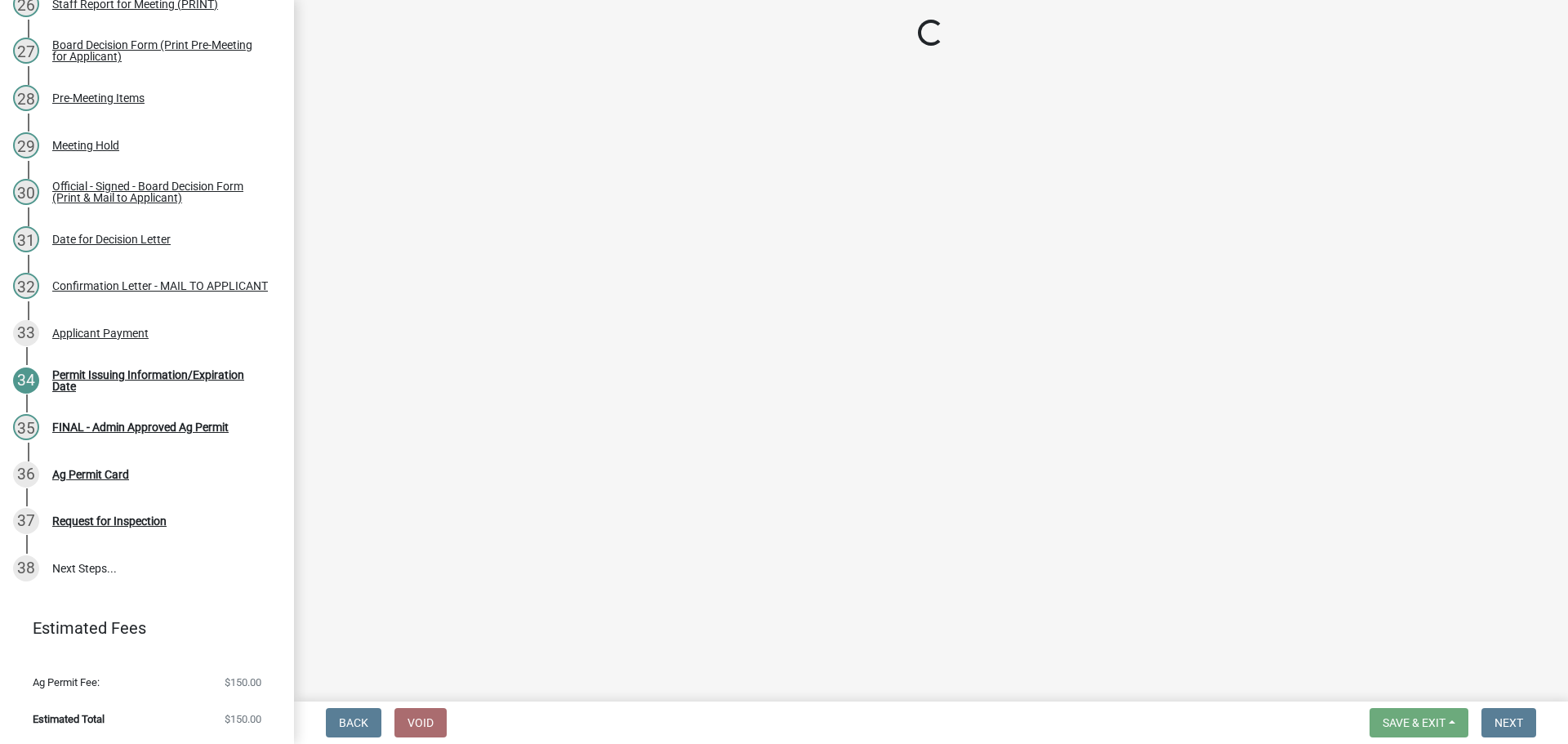
scroll to position [1831, 0]
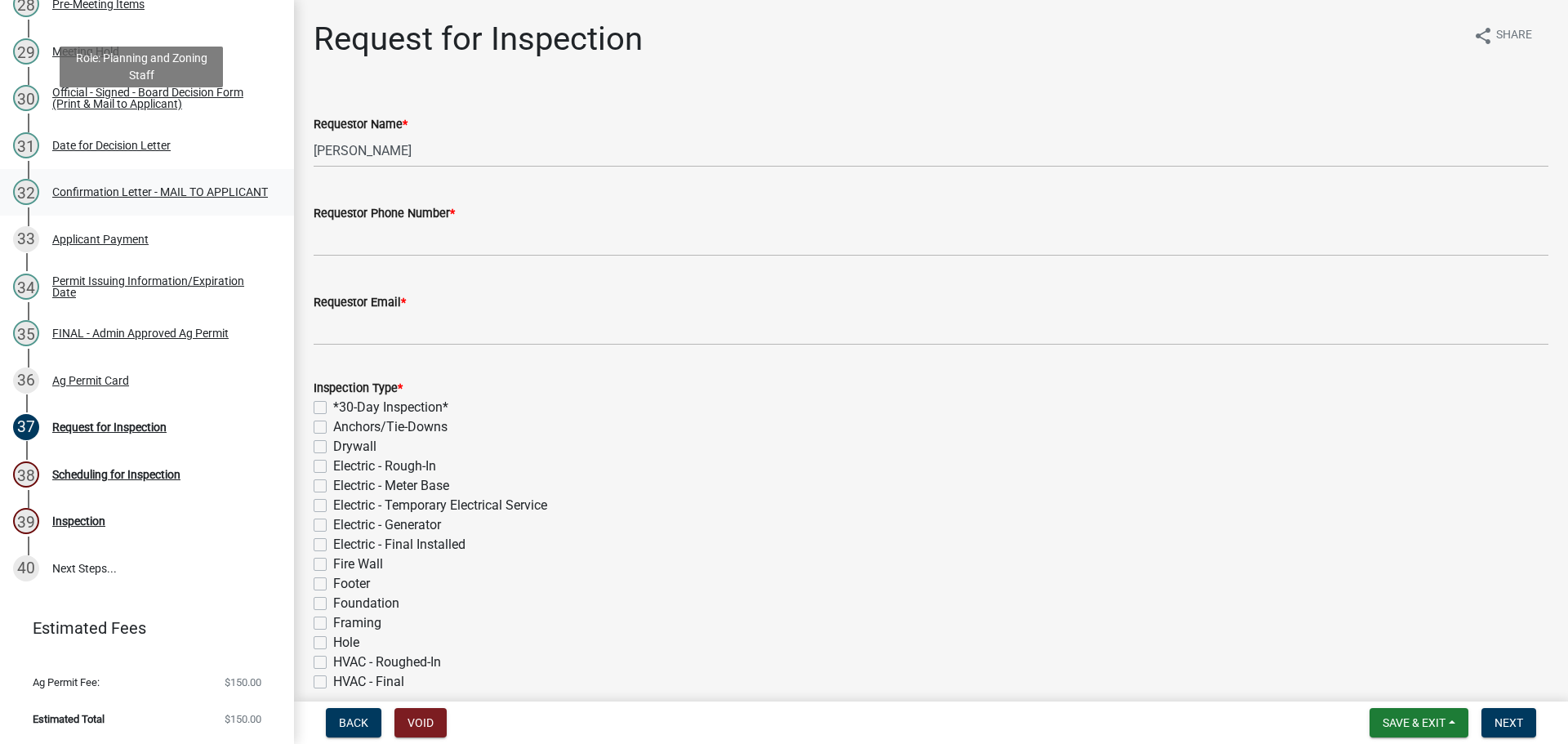
click at [167, 186] on div "Confirmation Letter - MAIL TO APPLICANT" at bounding box center [159, 192] width 216 height 12
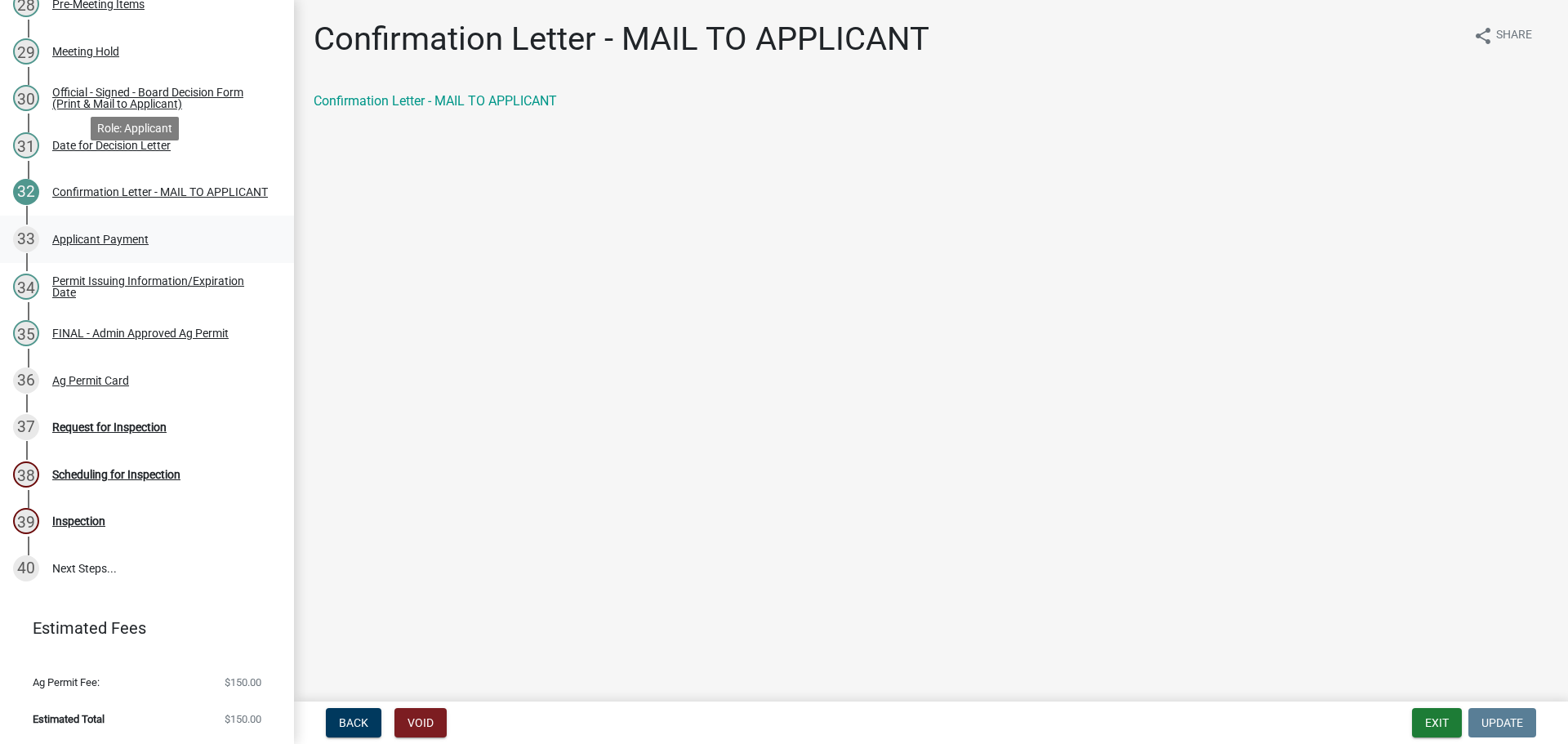
click at [148, 233] on div "Applicant Payment" at bounding box center [100, 239] width 96 height 12
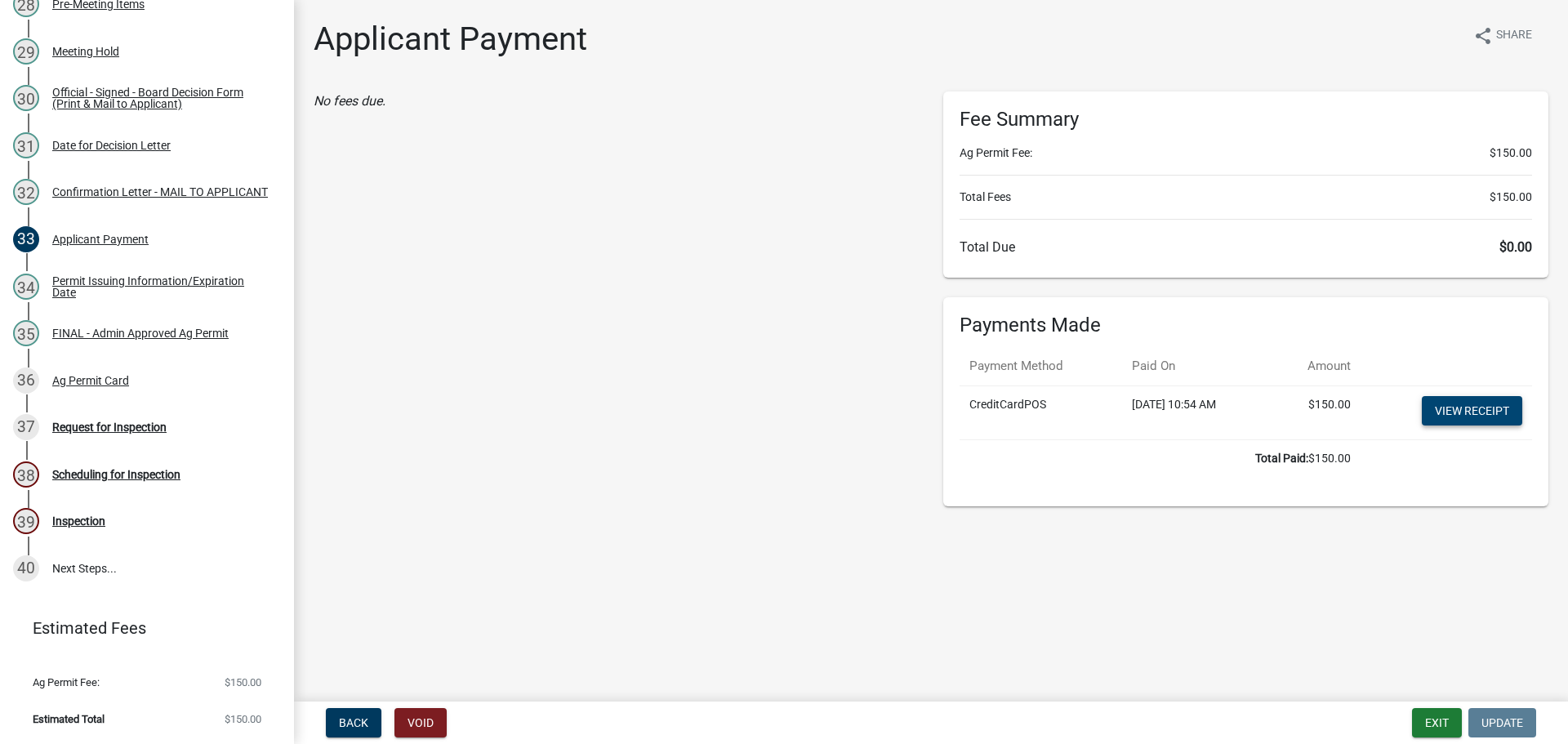
click at [1442, 425] on link "View receipt" at bounding box center [1473, 410] width 100 height 30
click at [157, 328] on div "FINAL - Admin Approved Ag Permit" at bounding box center [140, 334] width 176 height 12
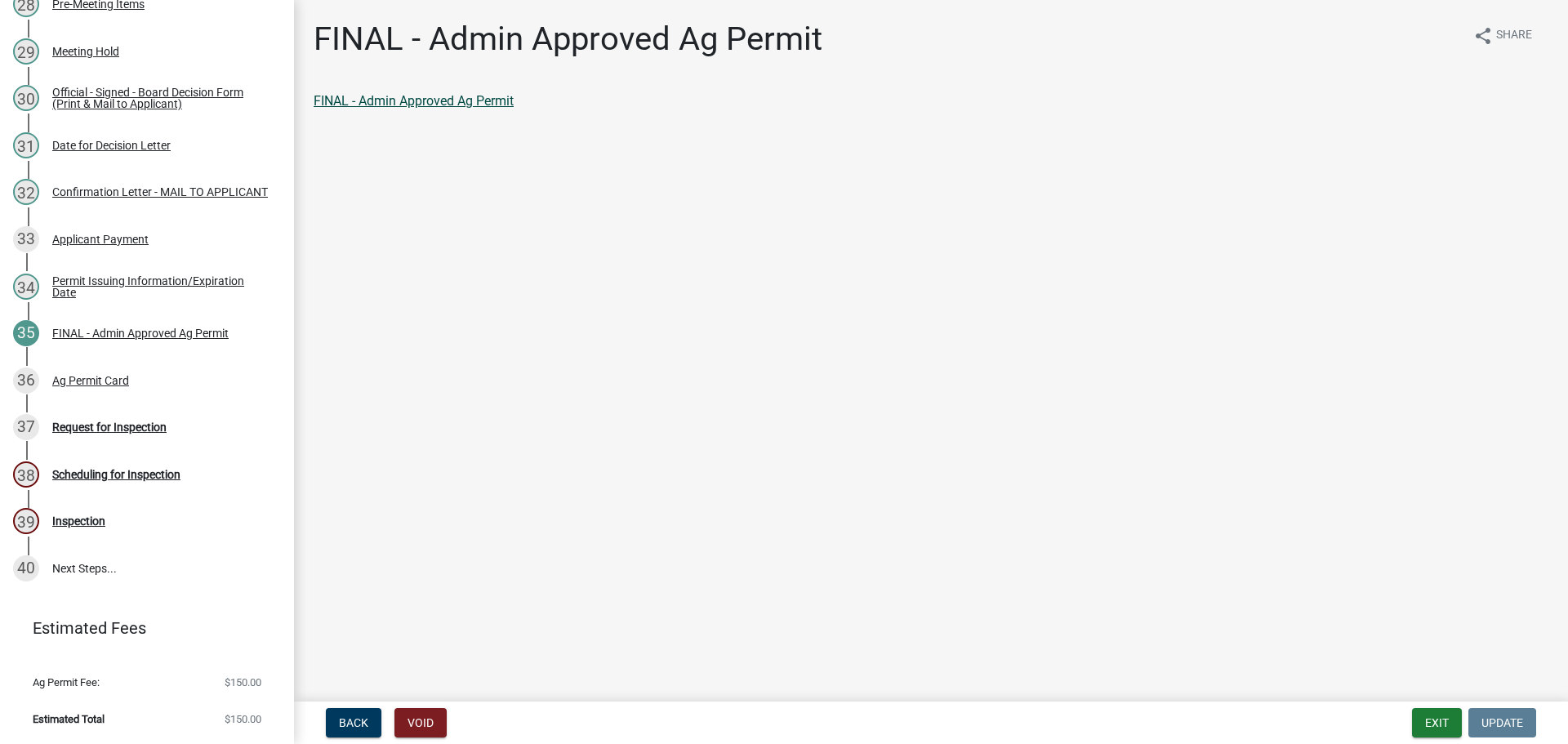
click at [439, 105] on link "FINAL - Admin Approved Ag Permit" at bounding box center [413, 101] width 200 height 16
click at [103, 367] on div "36 Ag Permit Card" at bounding box center [140, 380] width 255 height 27
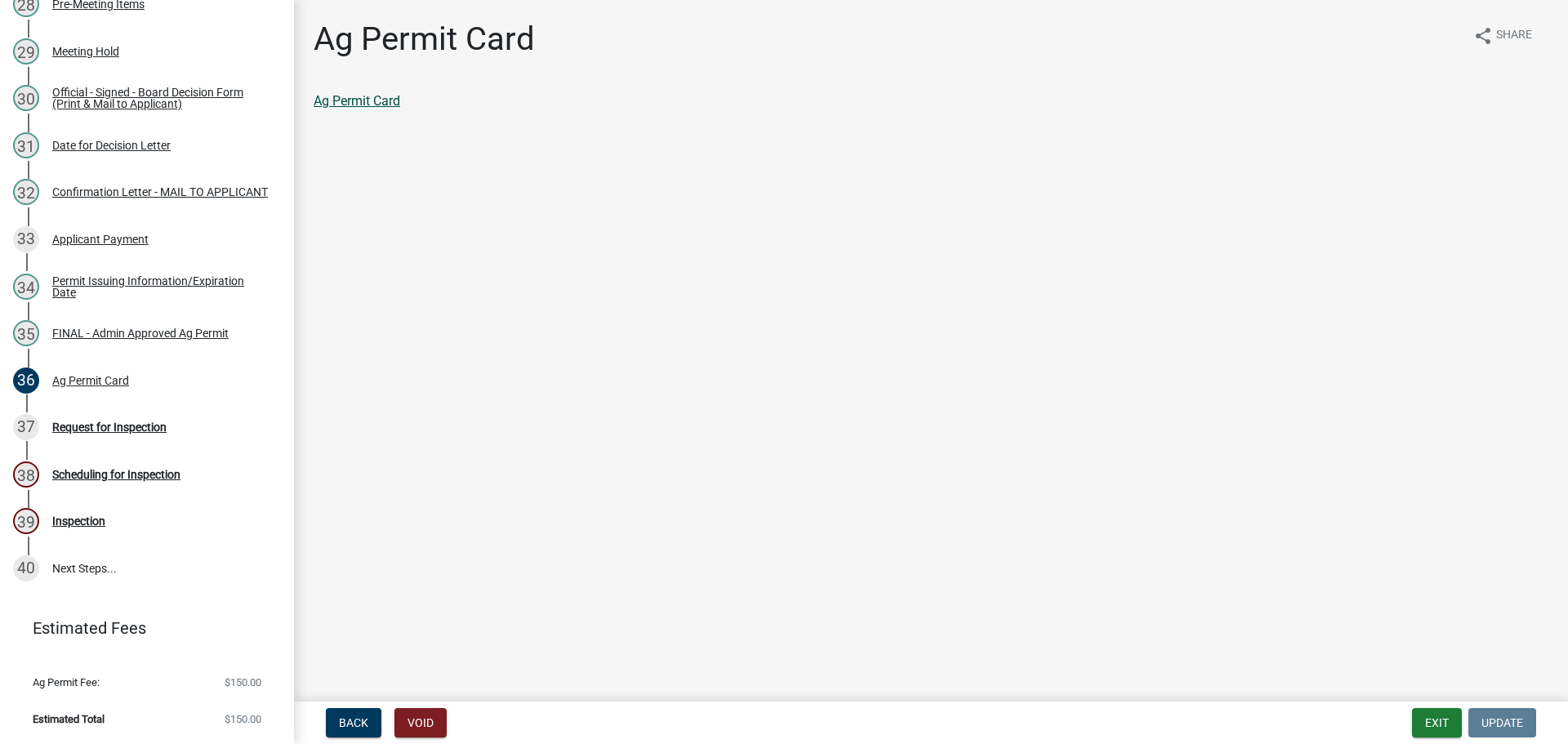
click at [367, 104] on link "Ag Permit Card" at bounding box center [357, 101] width 87 height 16
click at [129, 421] on div "Request for Inspection" at bounding box center [109, 427] width 114 height 12
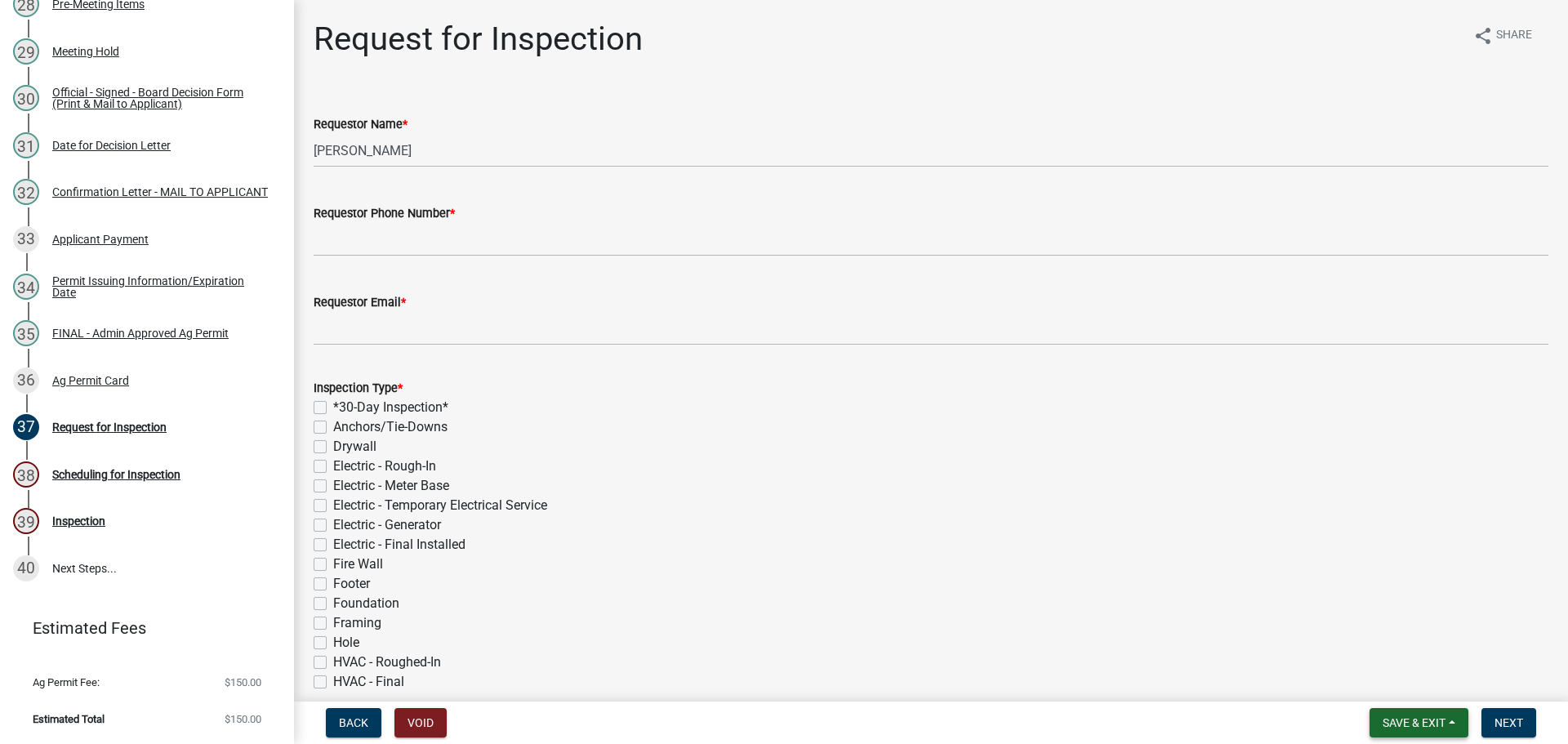
click at [1383, 722] on span "Save & Exit" at bounding box center [1414, 722] width 63 height 13
click at [1361, 684] on button "Save & Exit" at bounding box center [1403, 676] width 131 height 39
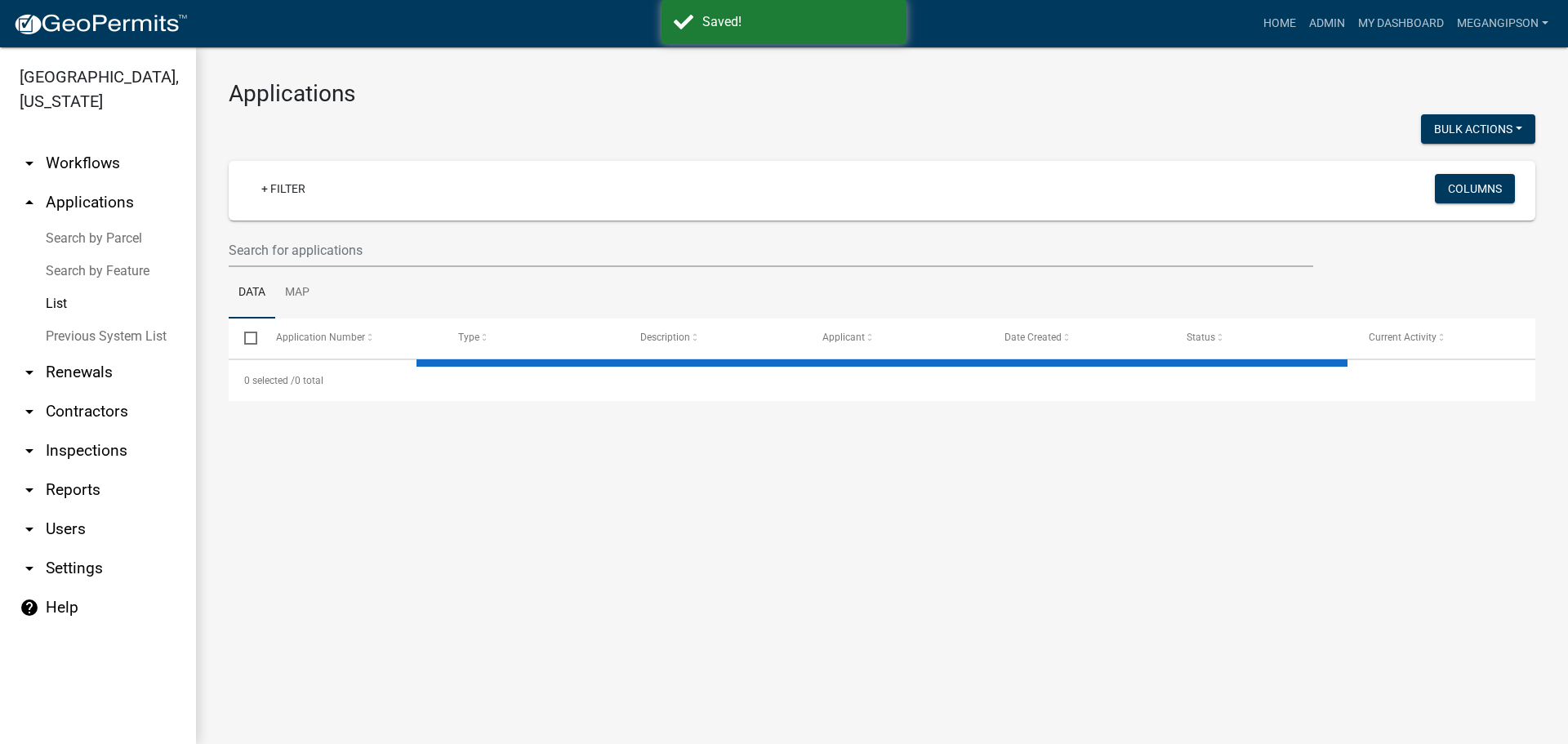
select select "3: 100"
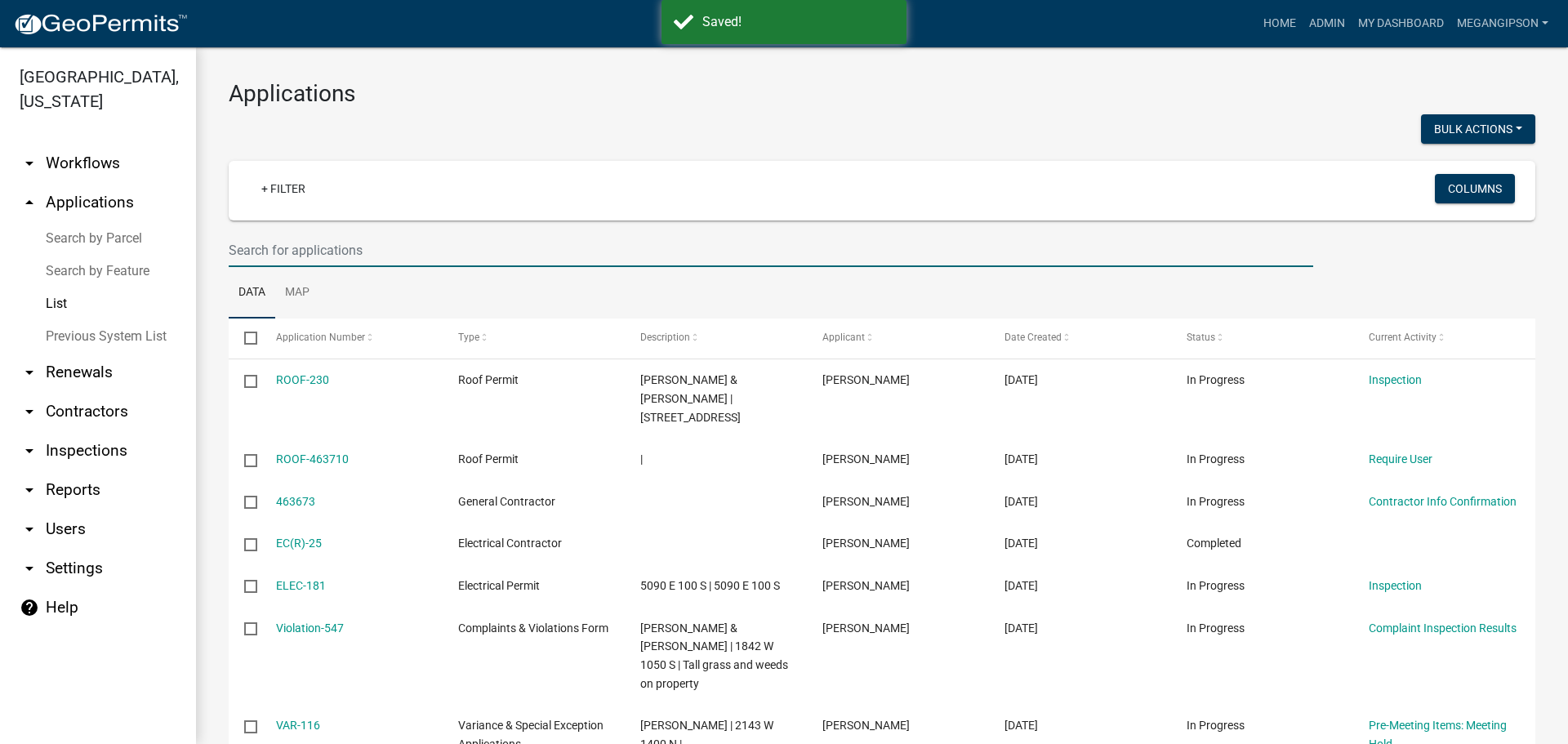
click at [421, 267] on input "text" at bounding box center [771, 250] width 1085 height 33
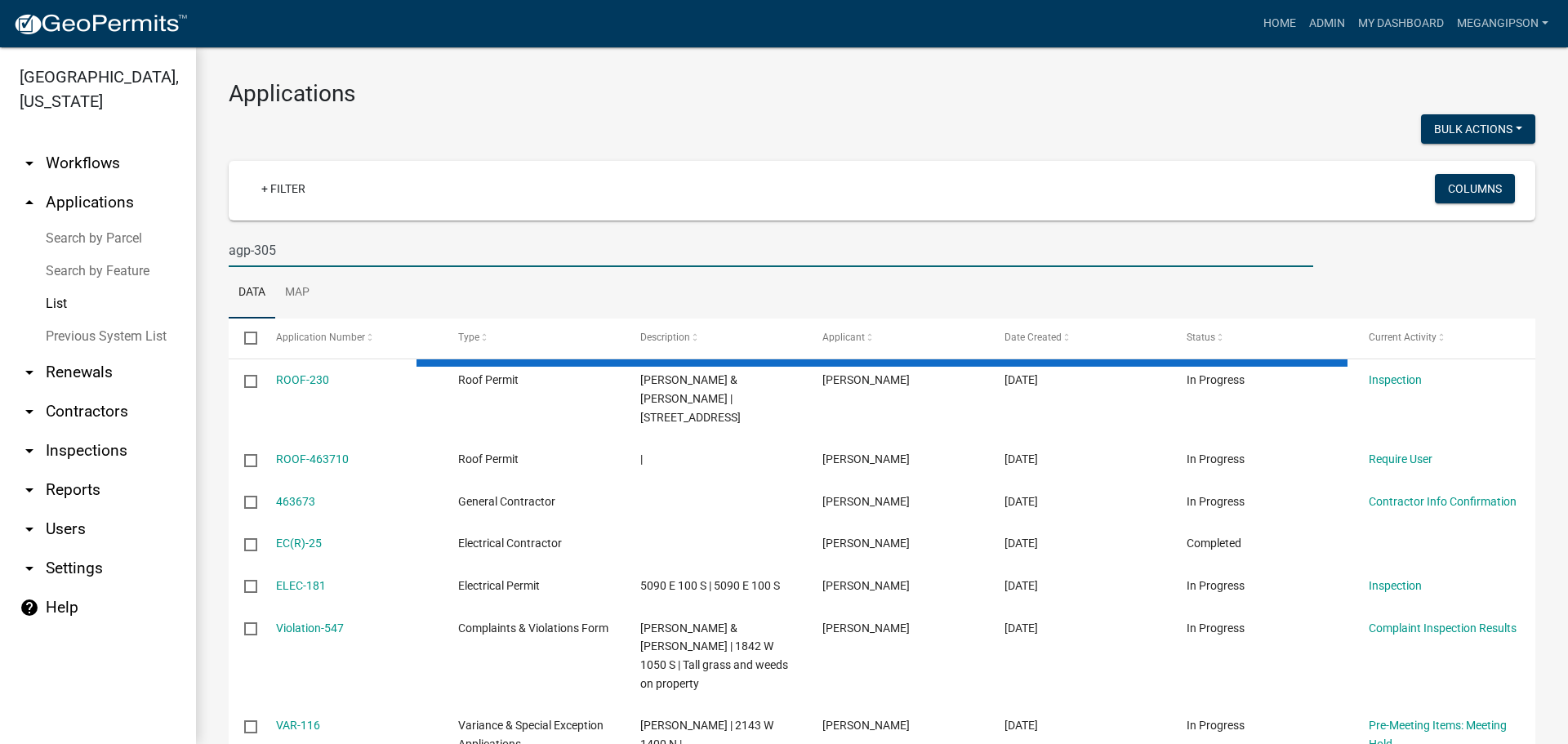
type input "agp-305"
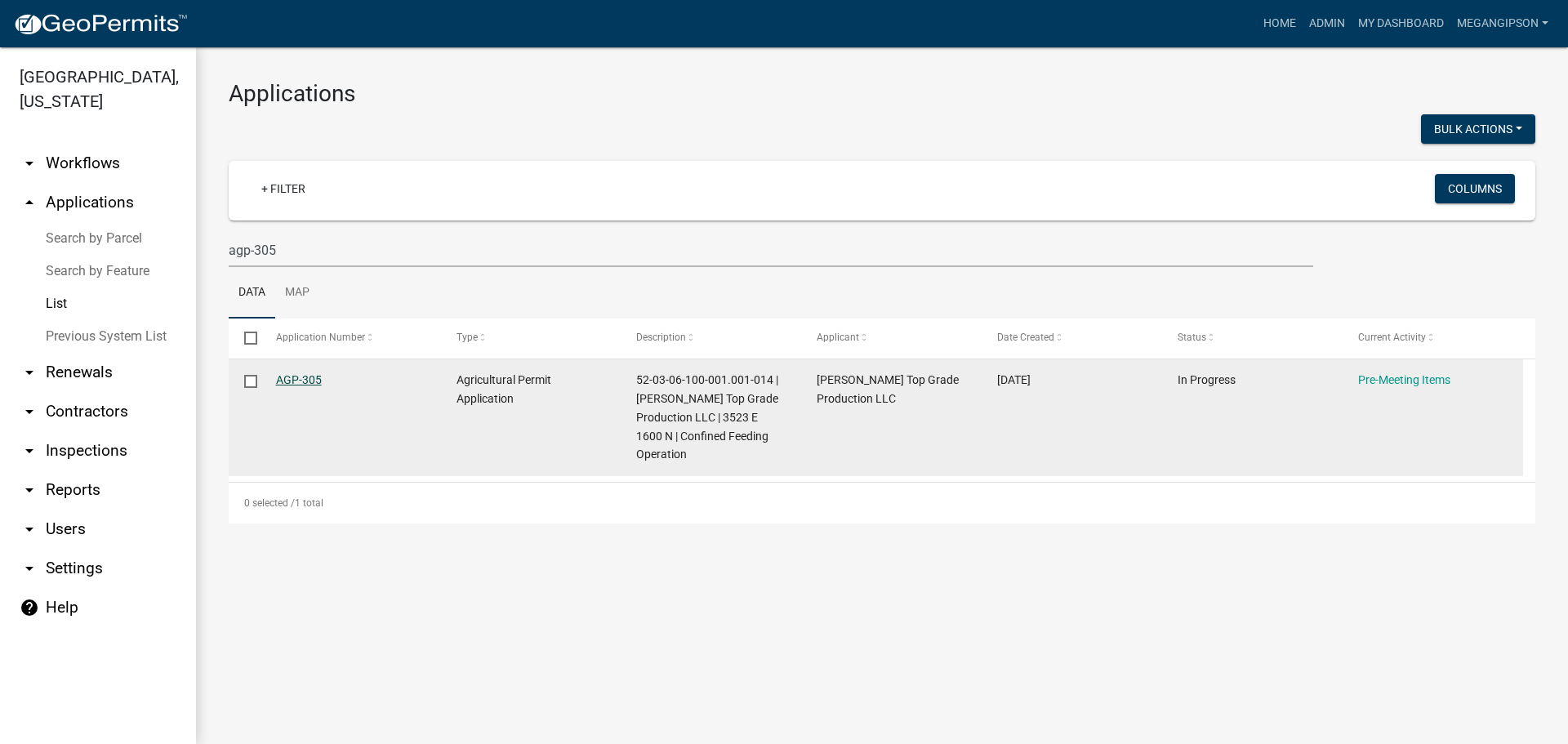
click at [321, 387] on link "AGP-305" at bounding box center [298, 379] width 45 height 13
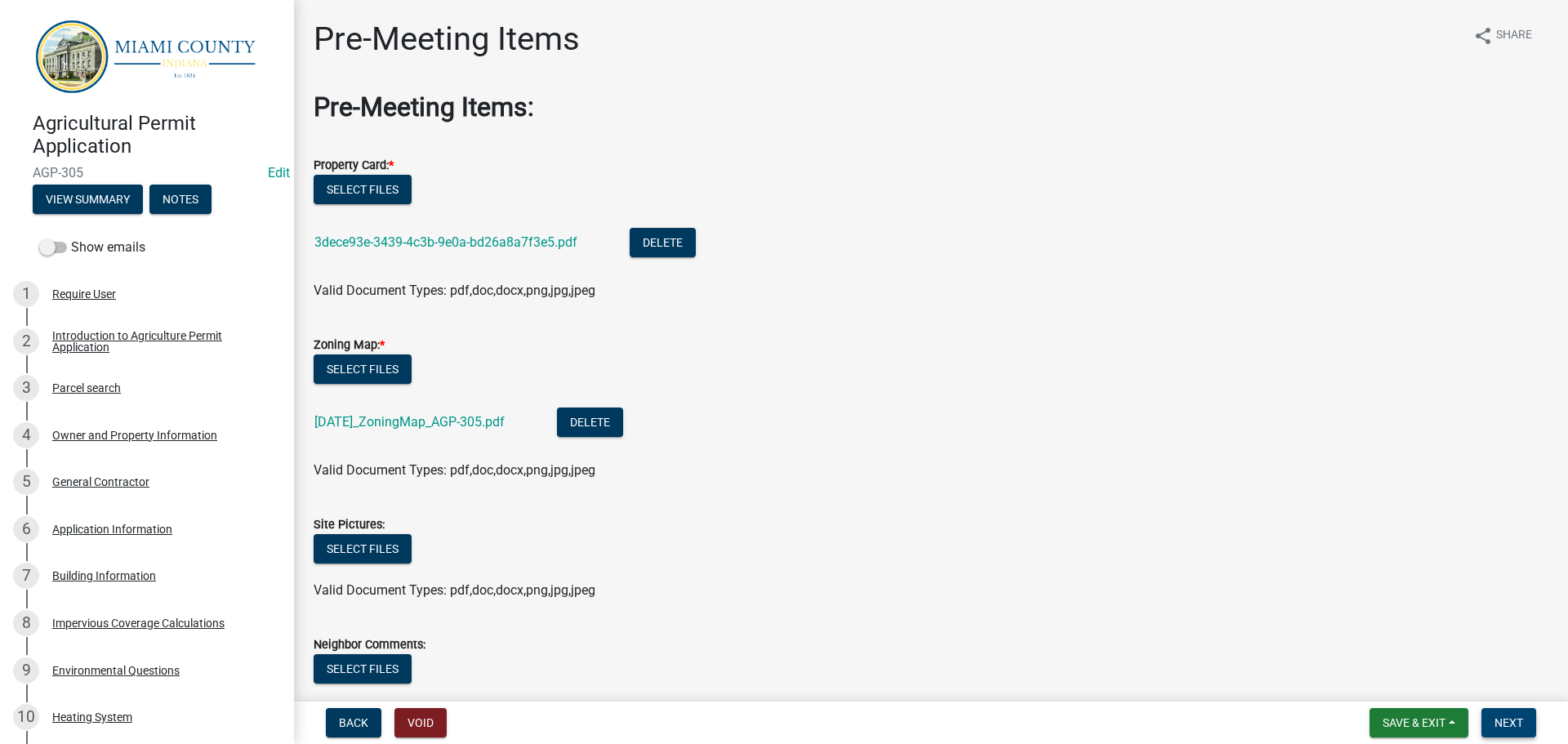
click at [1495, 722] on span "Next" at bounding box center [1509, 722] width 29 height 13
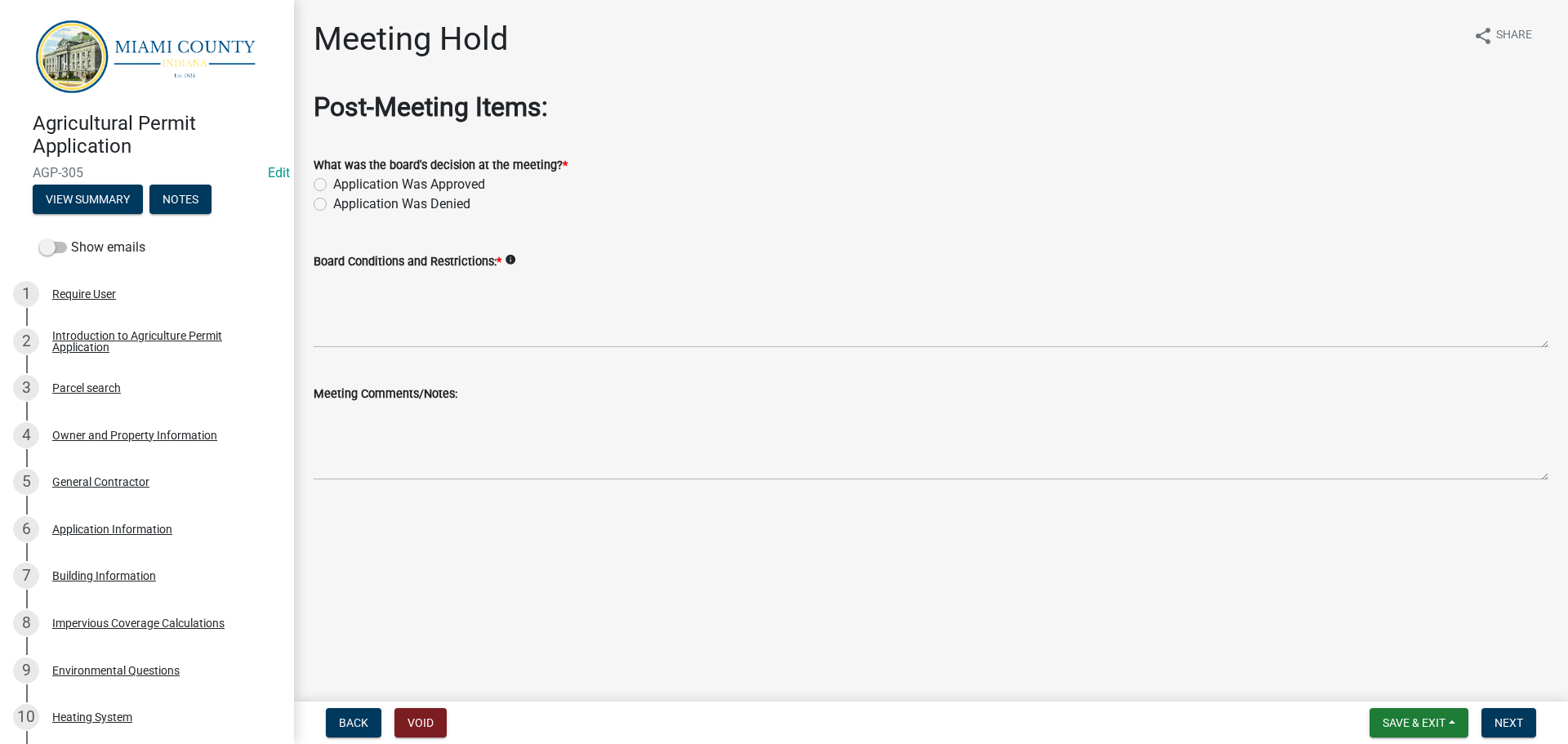
click at [398, 195] on label "Application Was Approved" at bounding box center [409, 185] width 152 height 20
click at [344, 185] on input "Application Was Approved" at bounding box center [339, 180] width 11 height 11
radio input "true"
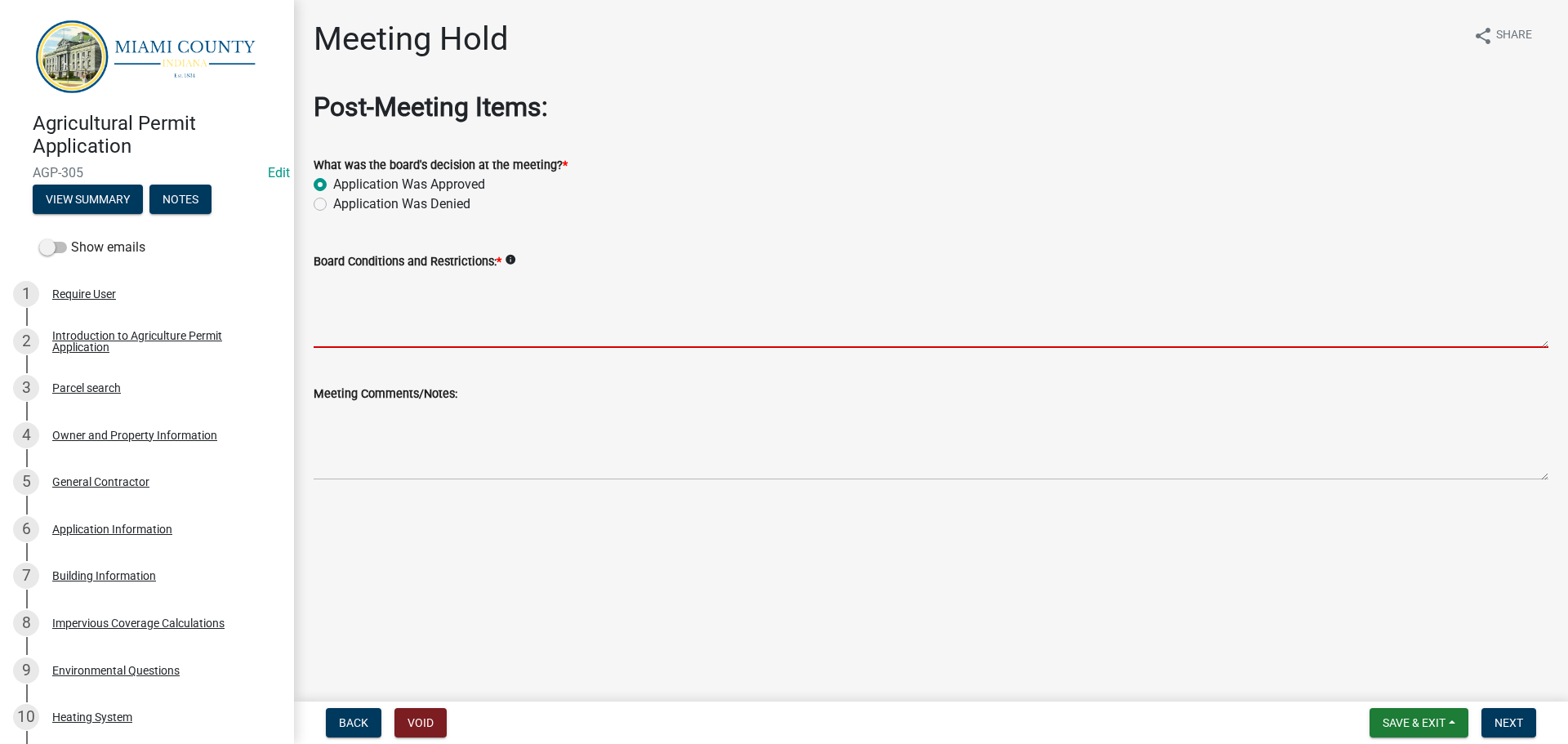
click at [409, 341] on textarea "Board Conditions and Restrictions: *" at bounding box center [931, 310] width 1235 height 77
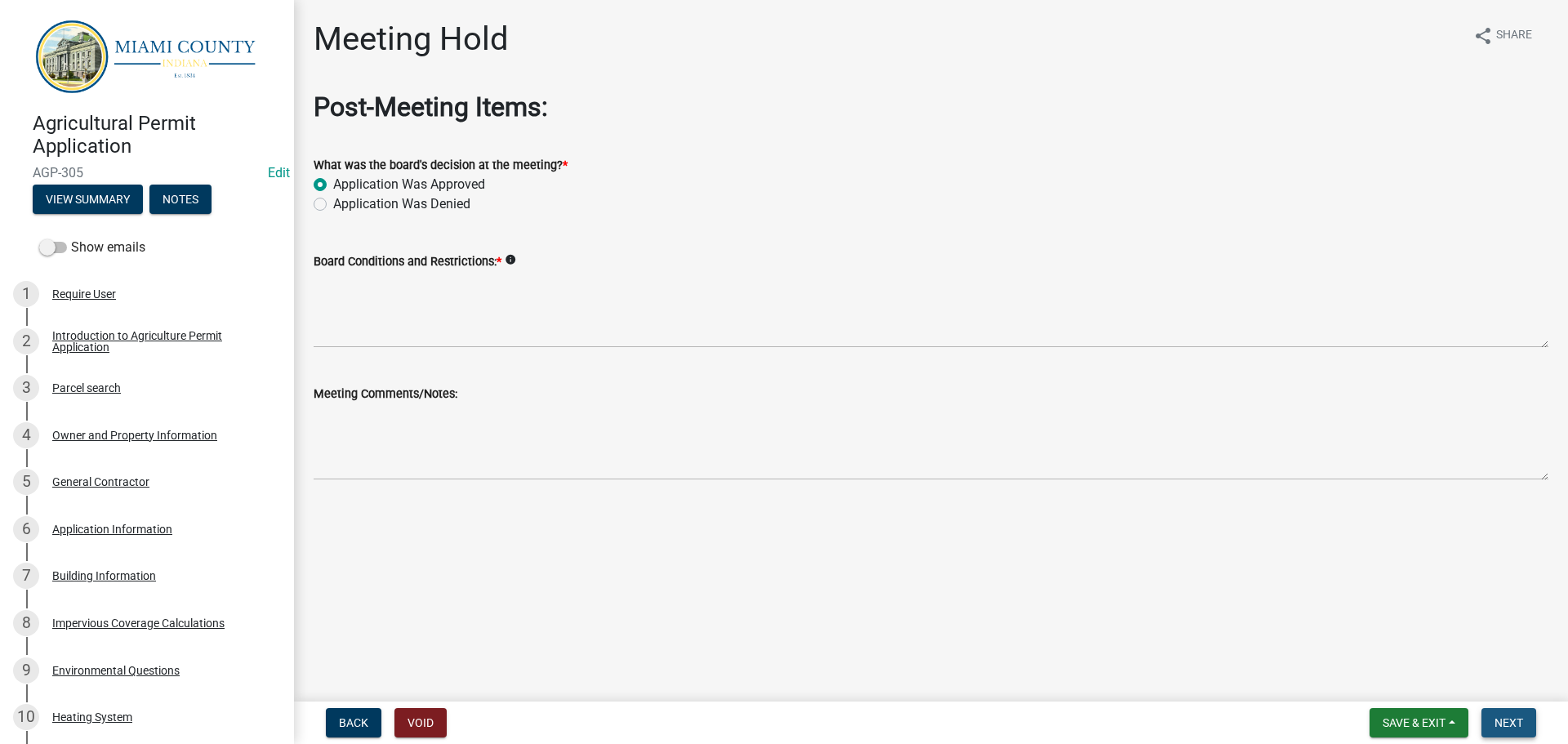
click at [1510, 712] on button "Next" at bounding box center [1509, 722] width 55 height 30
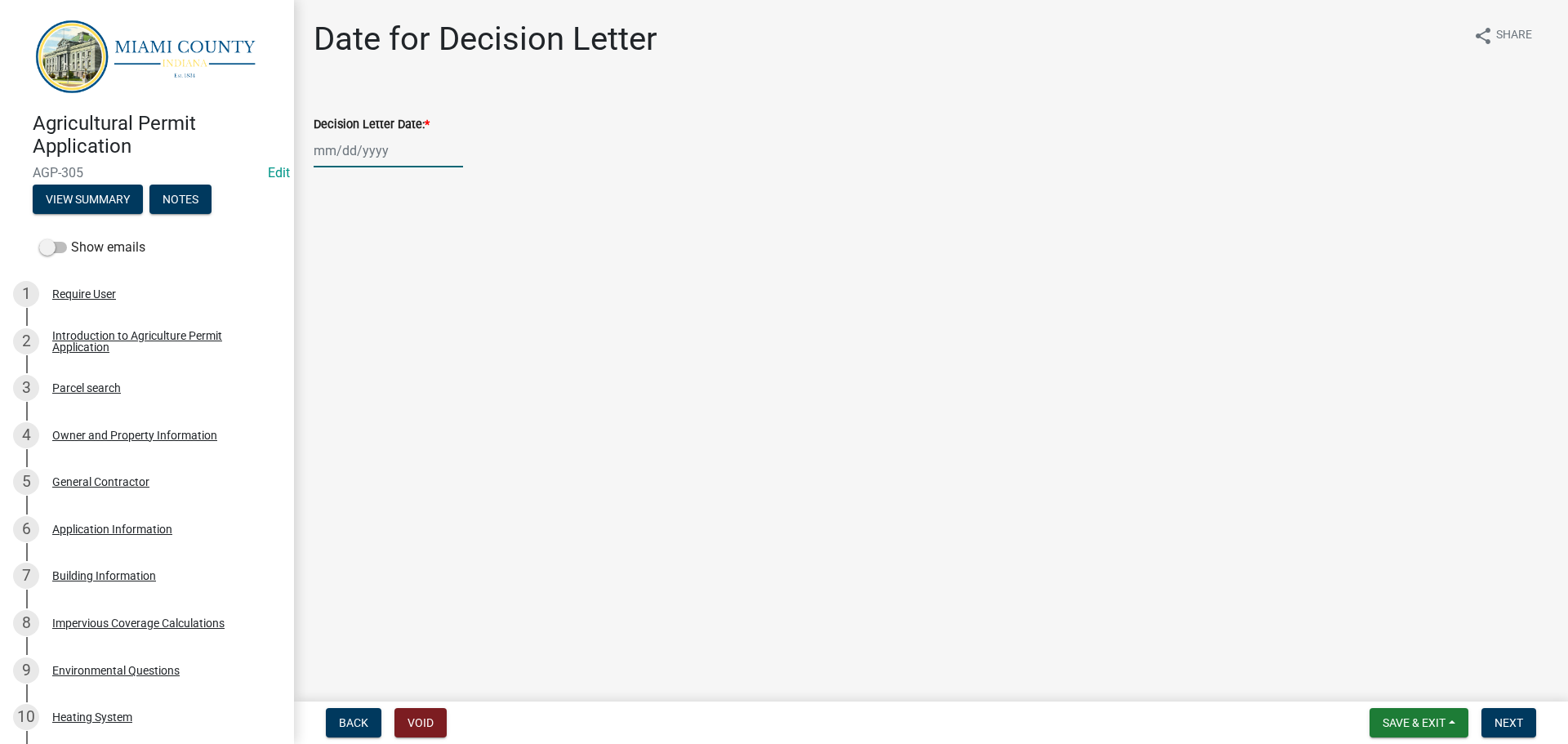
click at [399, 167] on div at bounding box center [389, 151] width 150 height 33
select select "8"
select select "2025"
click at [416, 312] on div "14" at bounding box center [408, 298] width 27 height 27
type input "[DATE]"
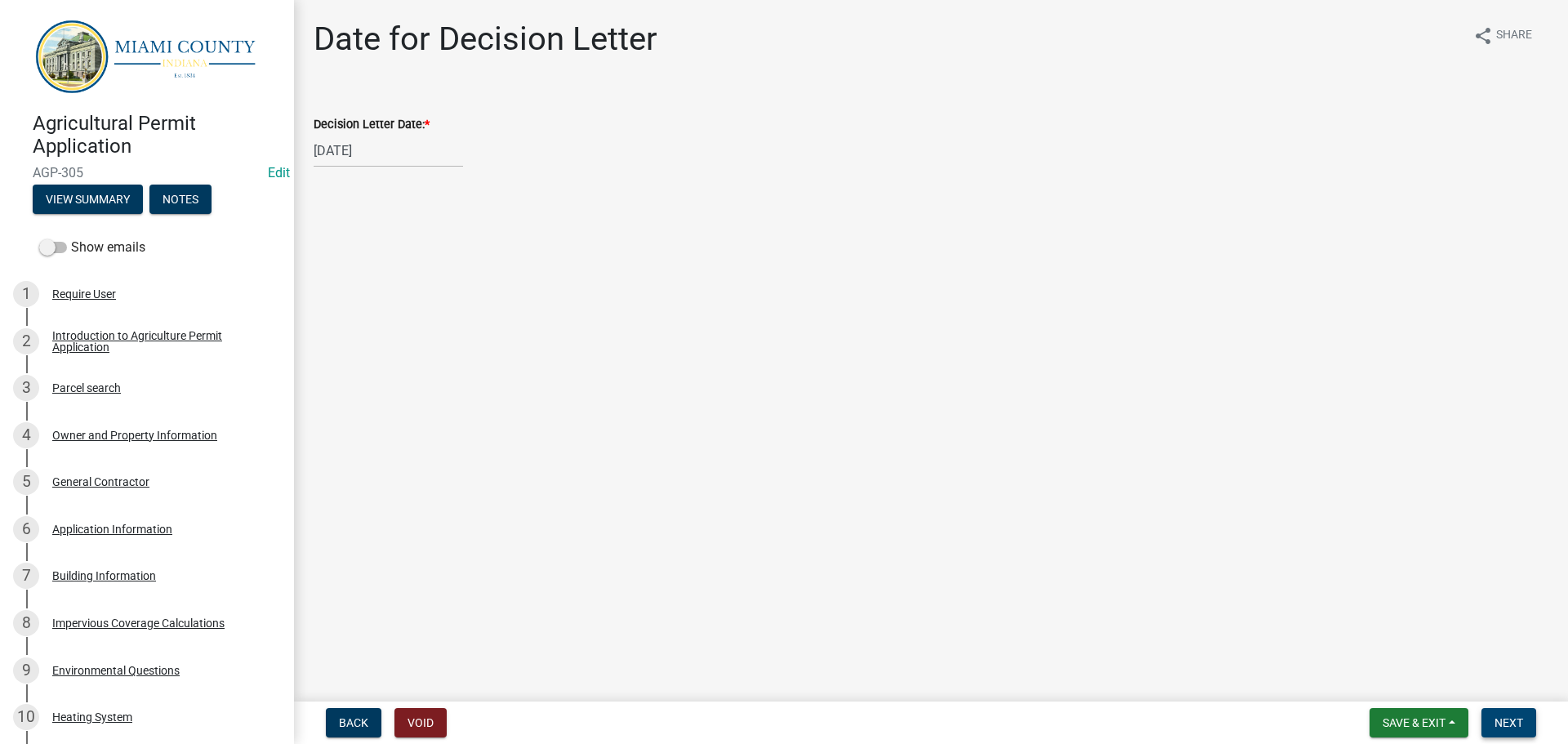
click at [1507, 730] on button "Next" at bounding box center [1509, 722] width 55 height 30
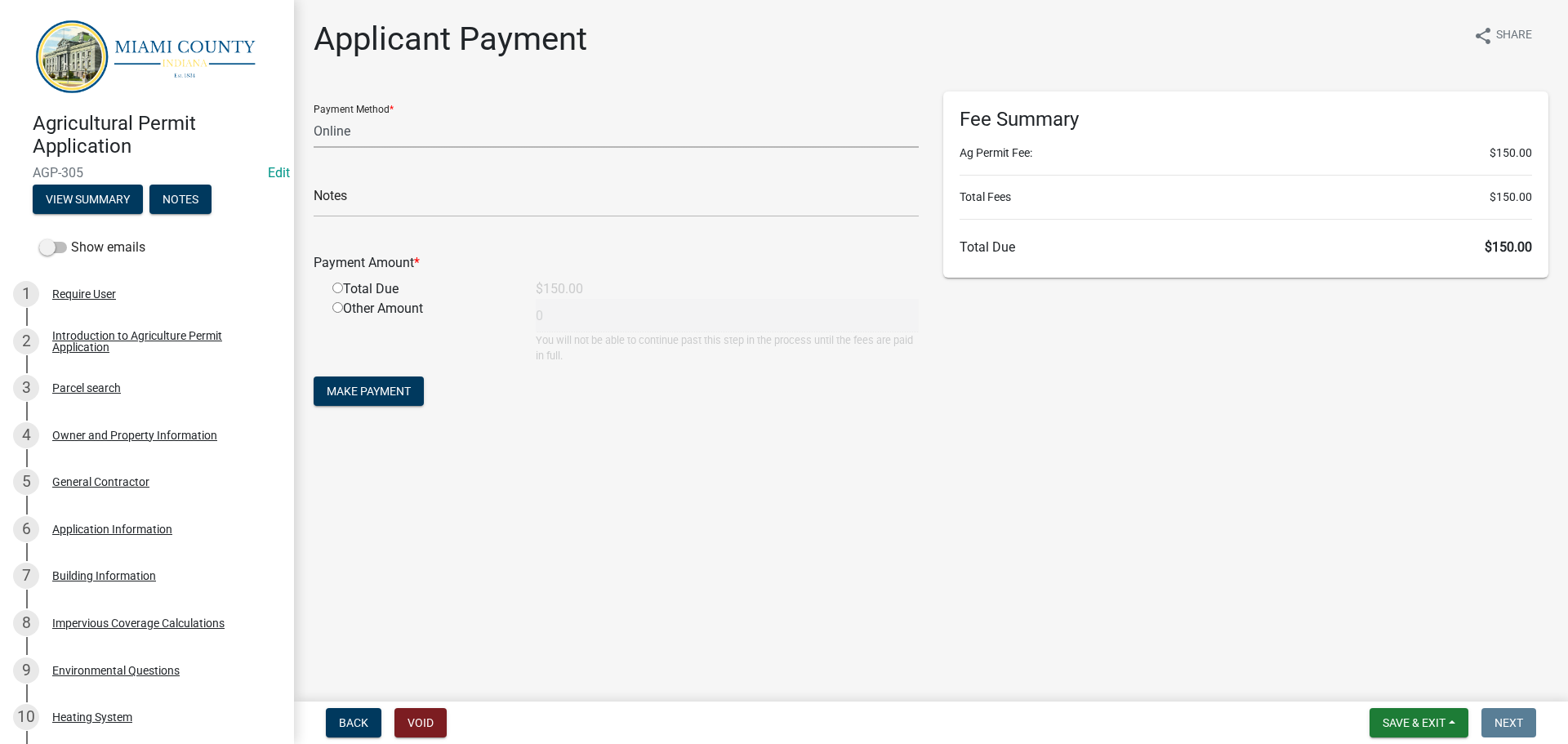
click at [407, 148] on select "Credit Card POS Check Cash Online" at bounding box center [616, 131] width 605 height 33
select select "0: 2"
click at [316, 128] on select "Credit Card POS Check Cash Online" at bounding box center [616, 131] width 605 height 33
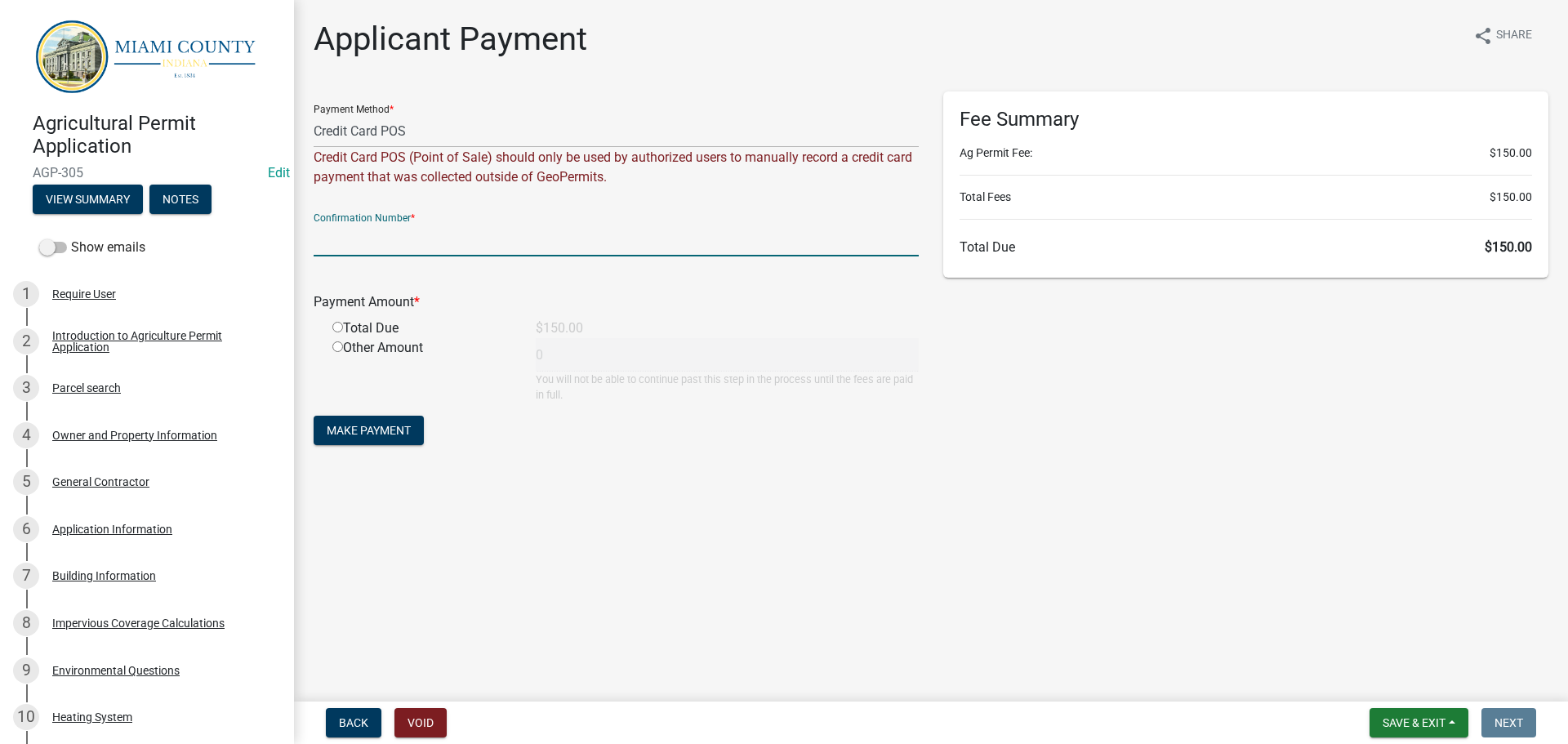
click at [383, 257] on input "text" at bounding box center [616, 240] width 605 height 33
type input "14678628"
click at [346, 339] on div "Total Due" at bounding box center [421, 329] width 204 height 20
click at [343, 333] on input "radio" at bounding box center [338, 327] width 11 height 11
radio input "true"
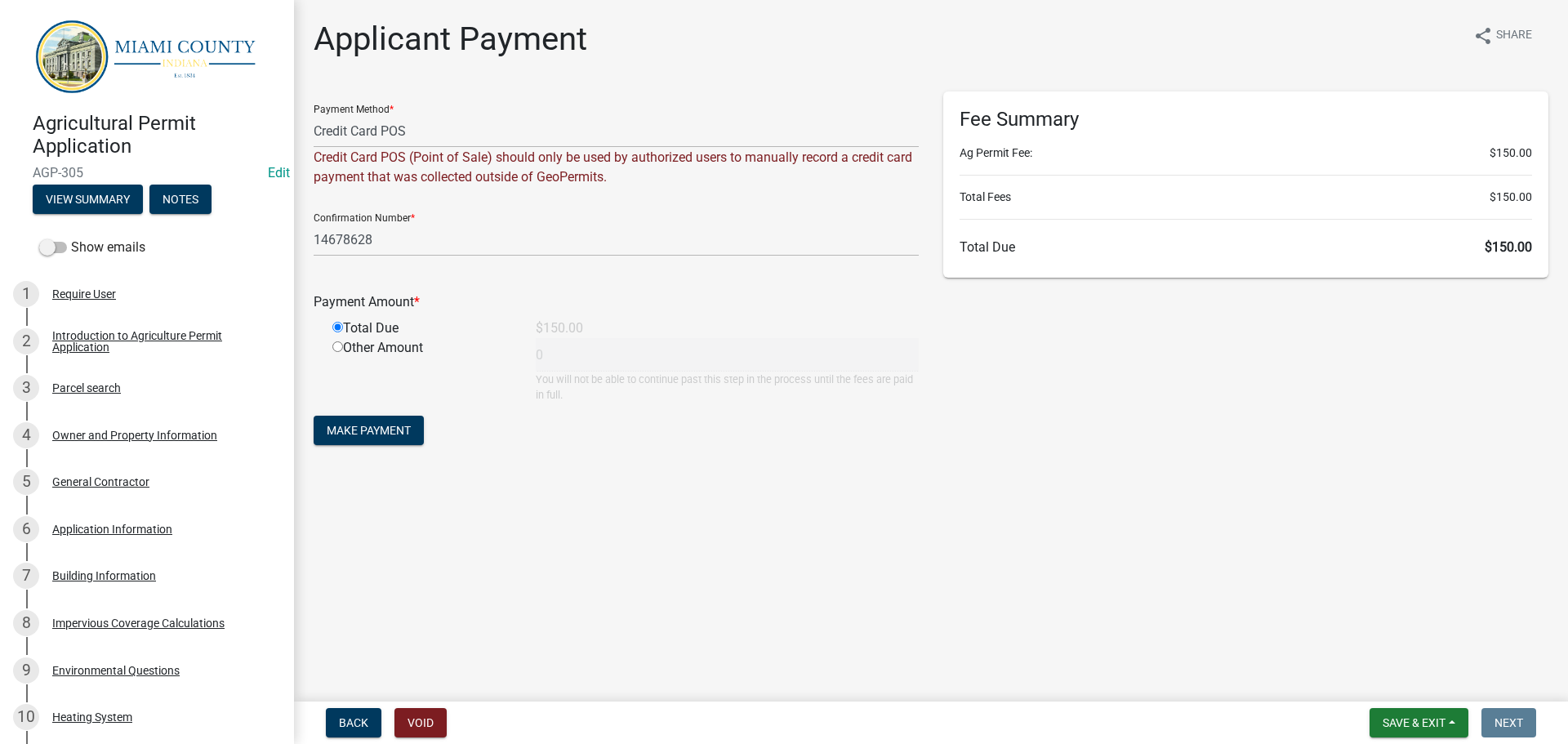
type input "150"
click at [379, 437] on span "Make Payment" at bounding box center [368, 430] width 84 height 13
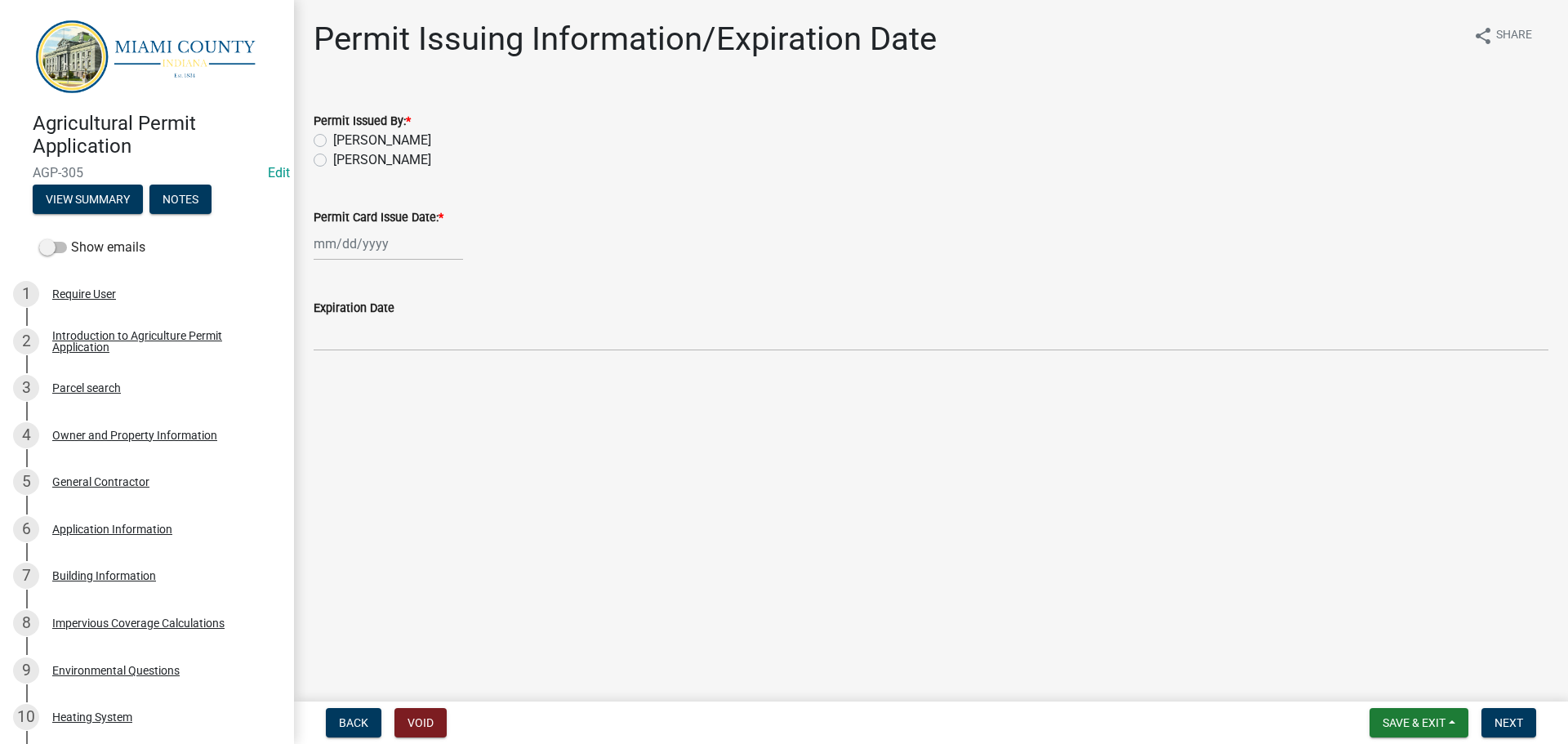
click at [379, 185] on wm-data-entity-input "Permit Issued By: * [PERSON_NAME] [PERSON_NAME]" at bounding box center [931, 138] width 1235 height 93
click at [387, 170] on label "[PERSON_NAME]" at bounding box center [383, 160] width 98 height 20
click at [344, 160] on input "[PERSON_NAME]" at bounding box center [339, 155] width 11 height 11
radio input "true"
click at [350, 261] on div at bounding box center [389, 244] width 150 height 33
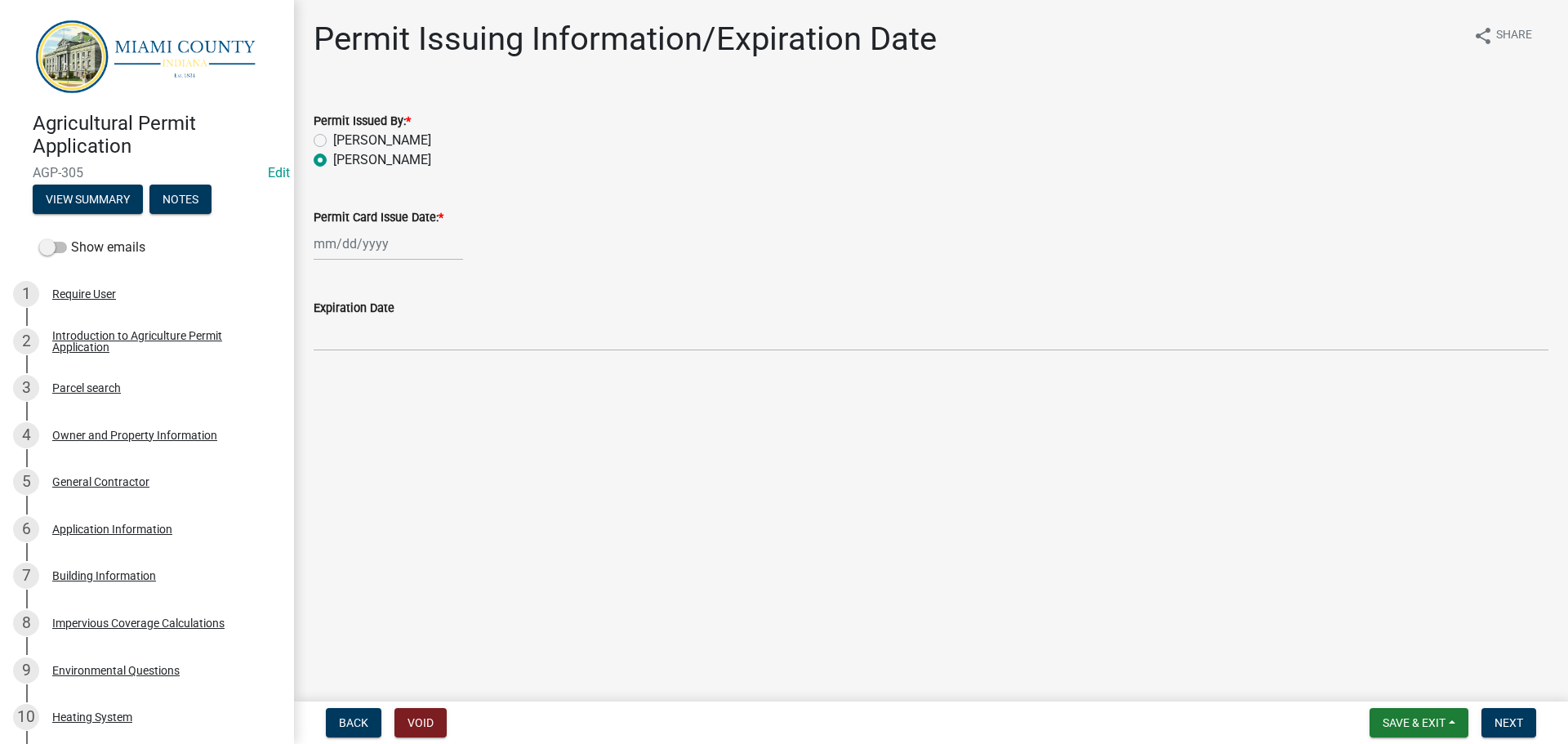
select select "8"
select select "2025"
click at [421, 405] on div "14" at bounding box center [408, 392] width 27 height 27
type input "[DATE]"
click at [665, 586] on main "Permit Issuing Information/Expiration Date share Share Permit Issued By: * [PER…" at bounding box center [931, 347] width 1275 height 695
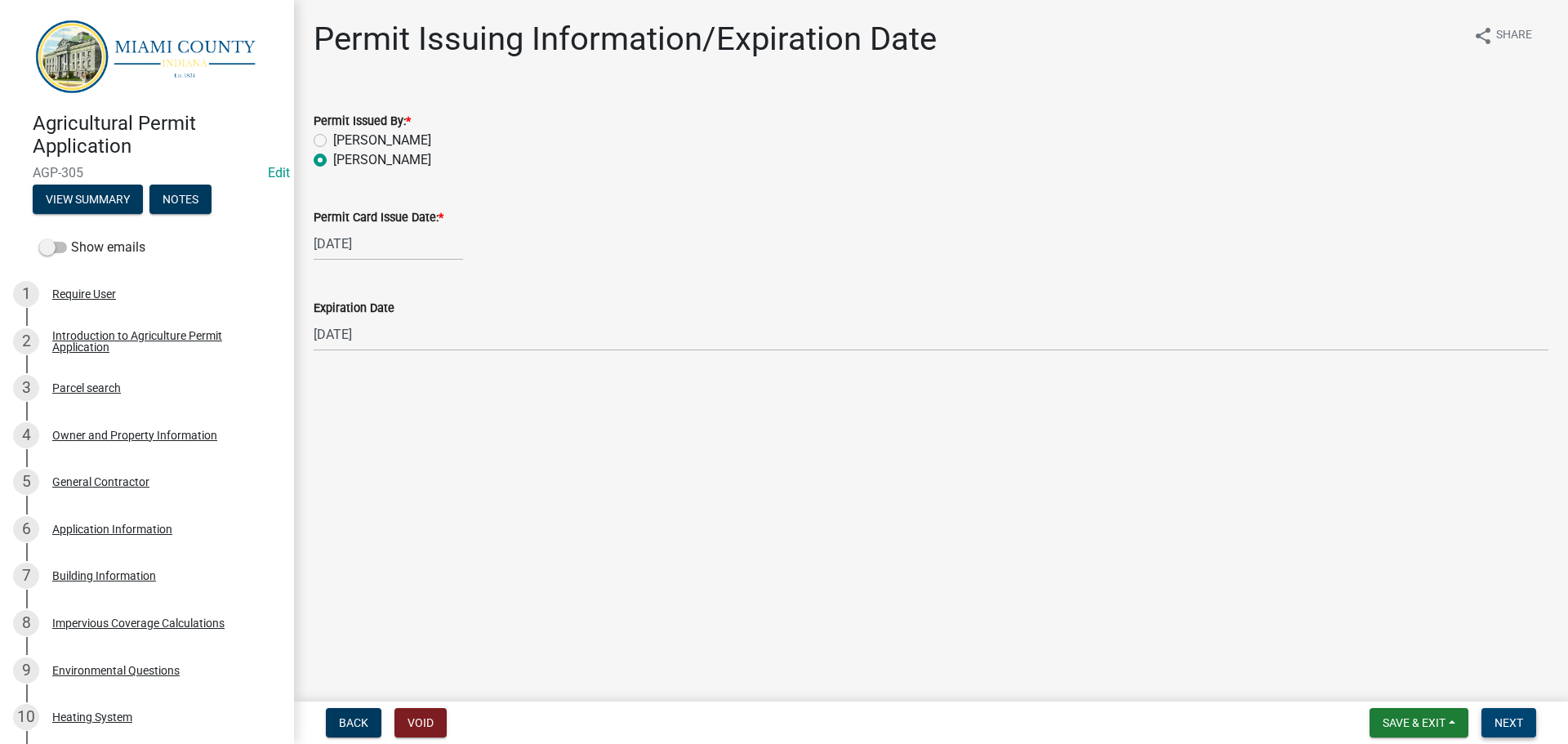
click at [1512, 728] on button "Next" at bounding box center [1509, 722] width 55 height 30
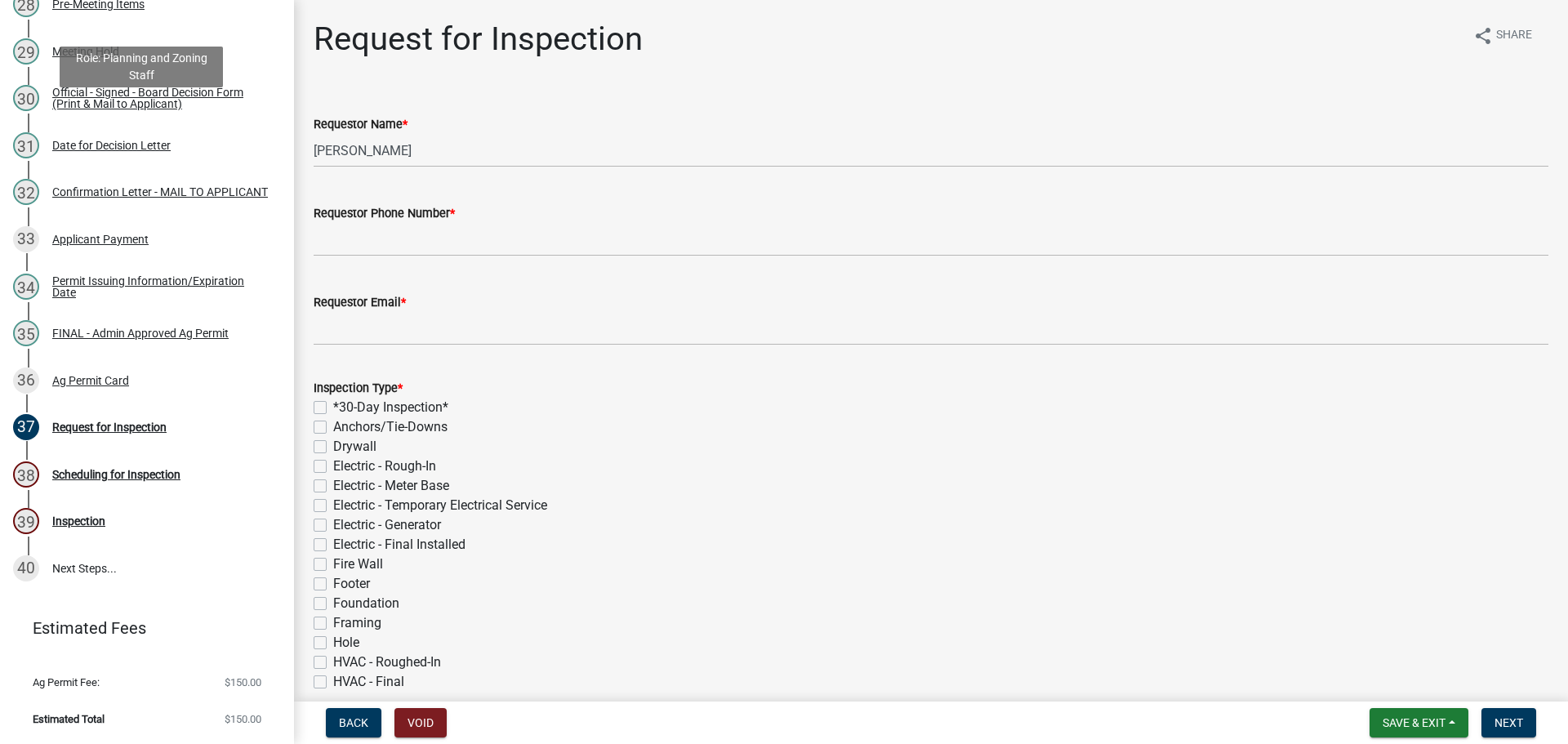
scroll to position [1831, 0]
click at [165, 186] on div "Confirmation Letter - MAIL TO APPLICANT" at bounding box center [159, 192] width 216 height 12
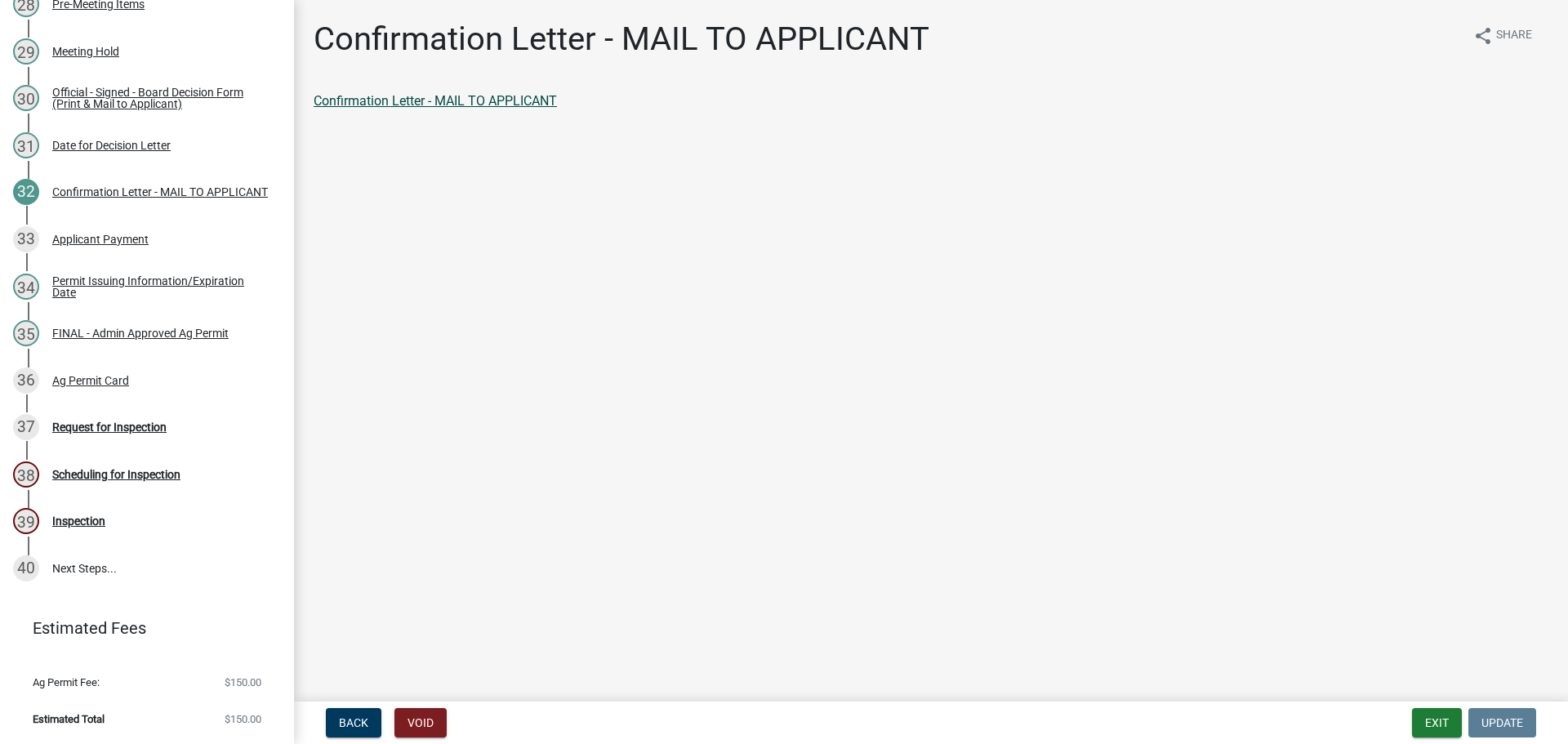
click at [444, 108] on link "Confirmation Letter - MAIL TO APPLICANT" at bounding box center [435, 101] width 243 height 16
click at [170, 109] on div "Official - Signed - Board Decision Form (Print & Mail to Applicant)" at bounding box center [159, 97] width 216 height 23
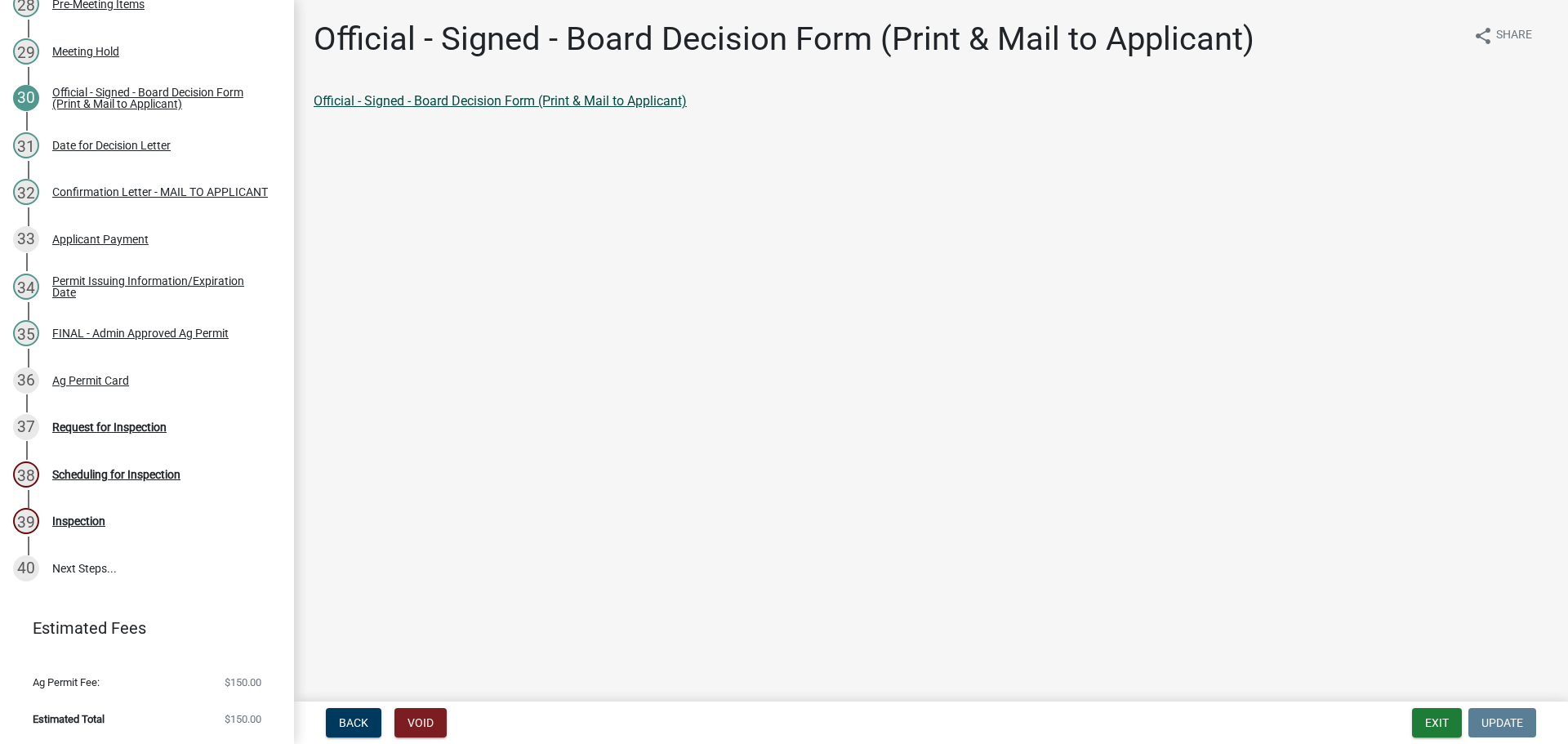
click at [455, 108] on link "Official - Signed - Board Decision Form (Print & Mail to Applicant)" at bounding box center [500, 101] width 373 height 16
click at [139, 245] on div "Applicant Payment" at bounding box center [100, 239] width 96 height 12
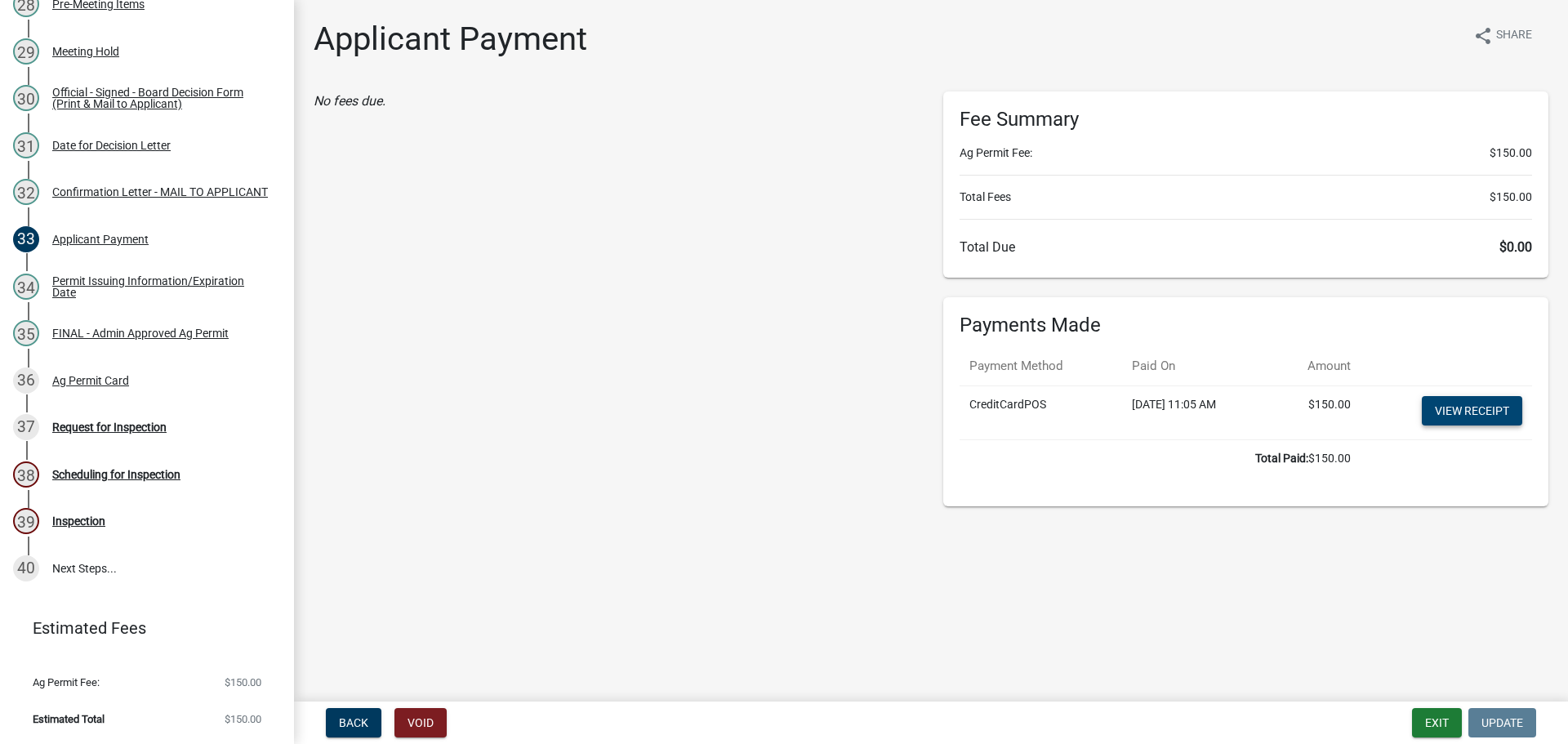
click at [1456, 425] on link "View receipt" at bounding box center [1473, 410] width 100 height 30
click at [137, 339] on div "FINAL - Admin Approved Ag Permit" at bounding box center [140, 334] width 176 height 12
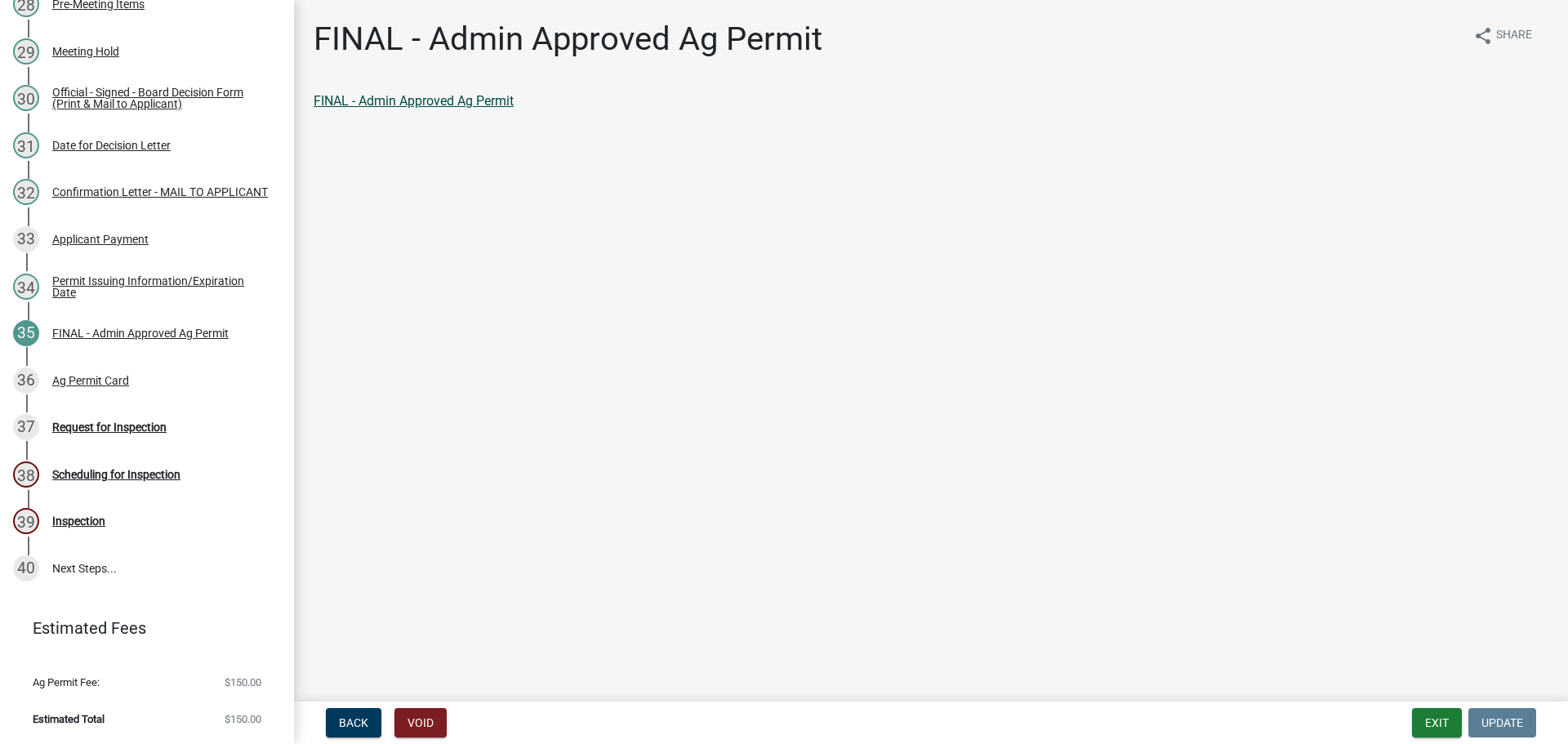
click at [487, 108] on link "FINAL - Admin Approved Ag Permit" at bounding box center [413, 101] width 200 height 16
click at [125, 394] on div "36 Ag Permit Card" at bounding box center [140, 380] width 255 height 27
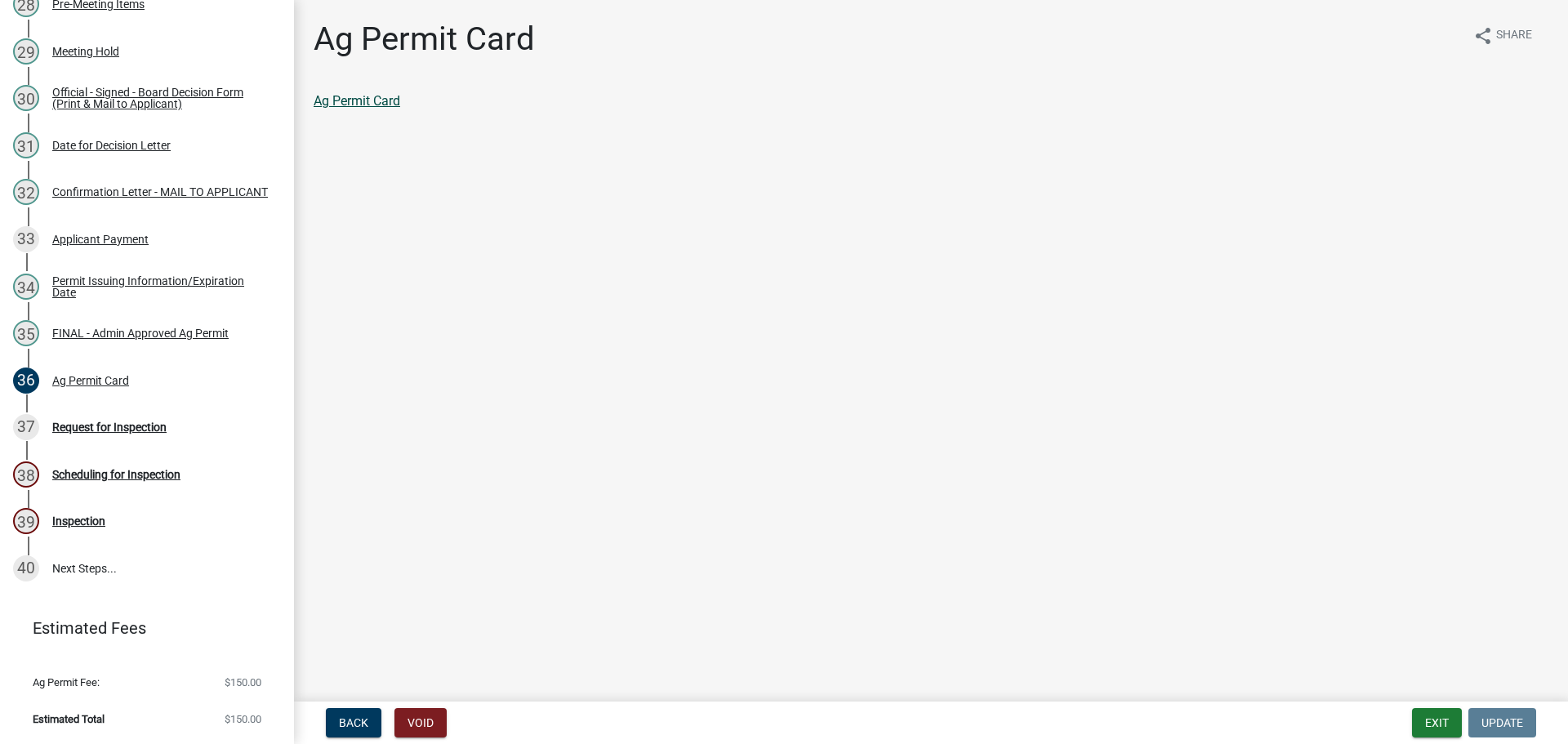
click at [384, 108] on link "Ag Permit Card" at bounding box center [357, 101] width 87 height 16
click at [1436, 717] on button "Exit" at bounding box center [1437, 722] width 50 height 30
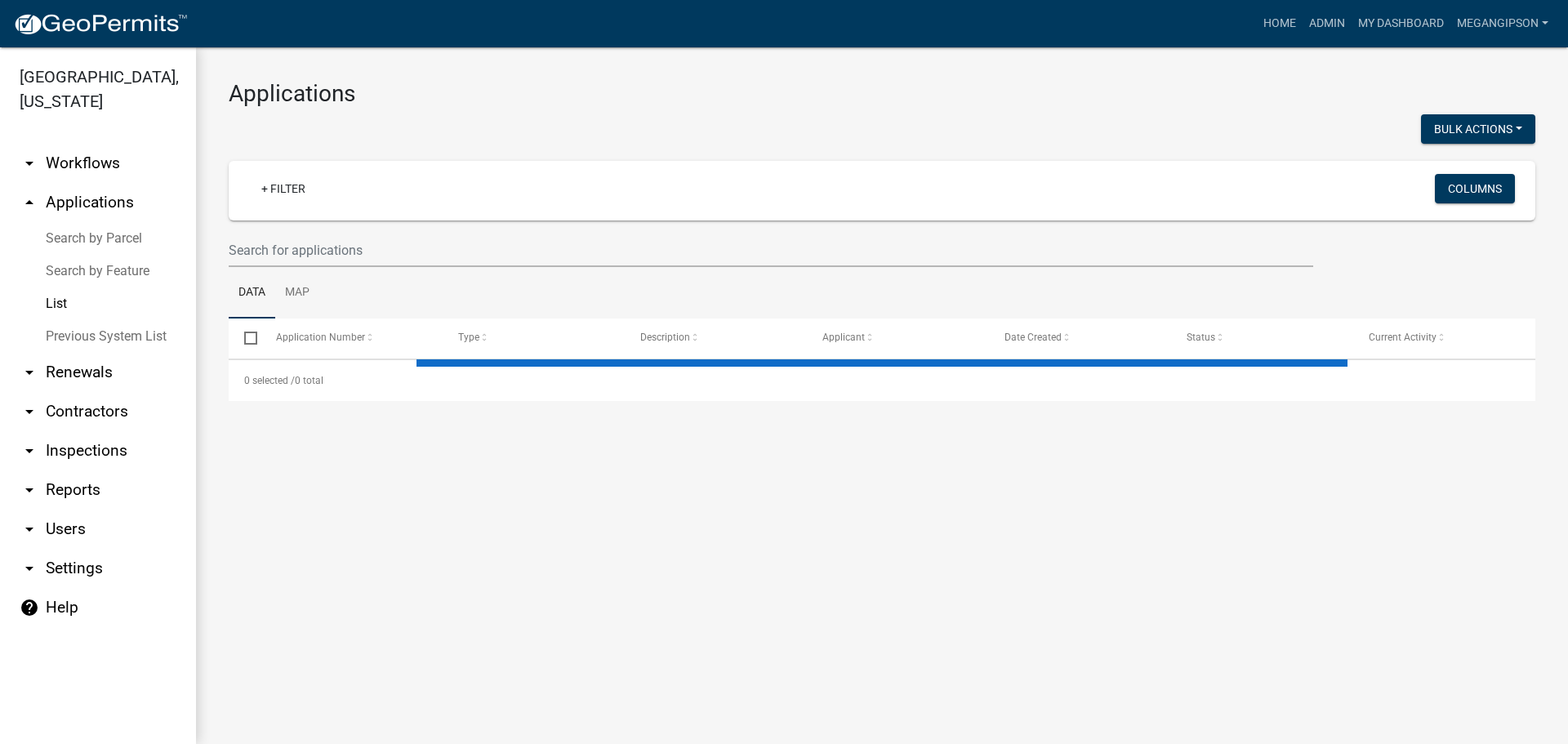
select select "3: 100"
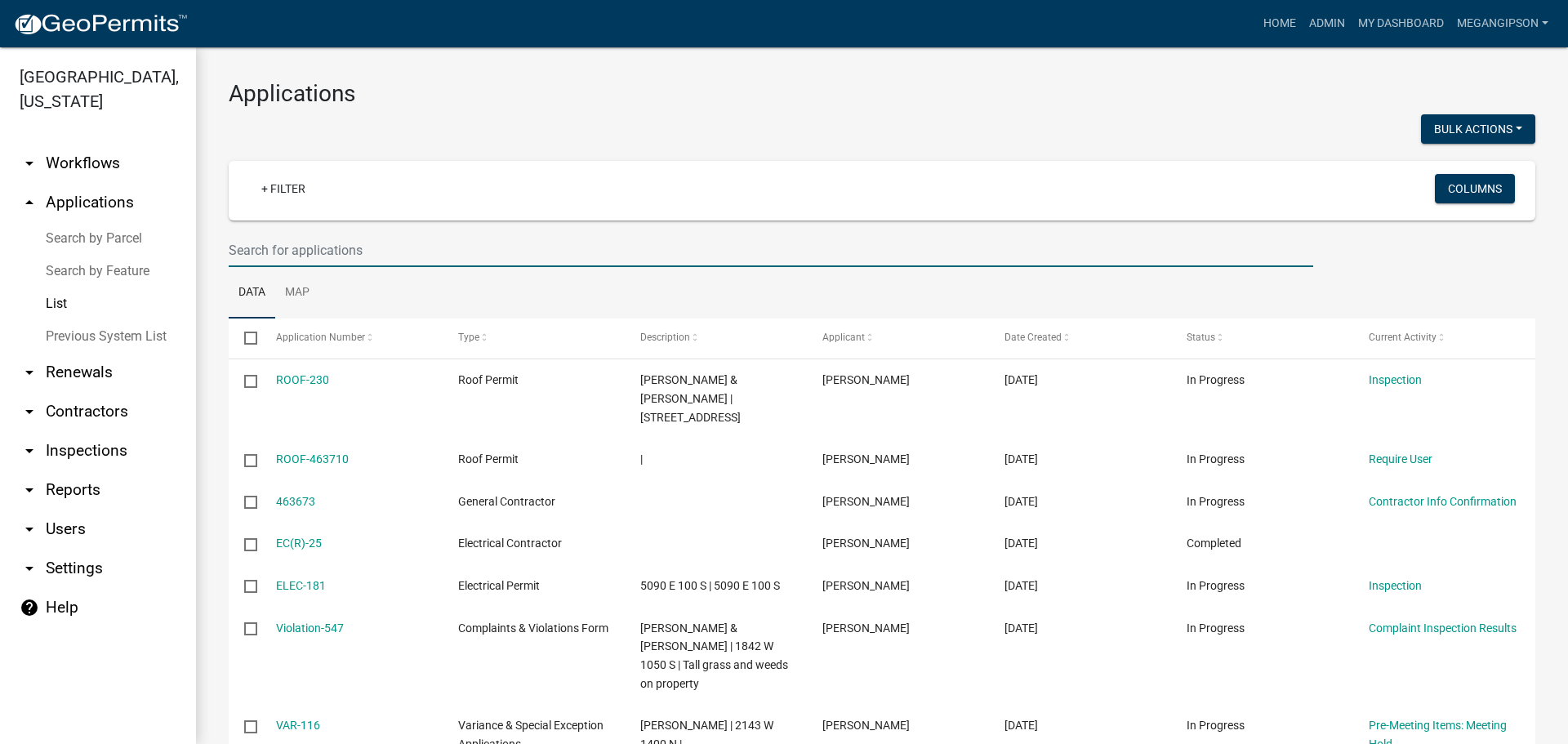
click at [365, 267] on input "text" at bounding box center [771, 250] width 1085 height 33
type input "AGP-306"
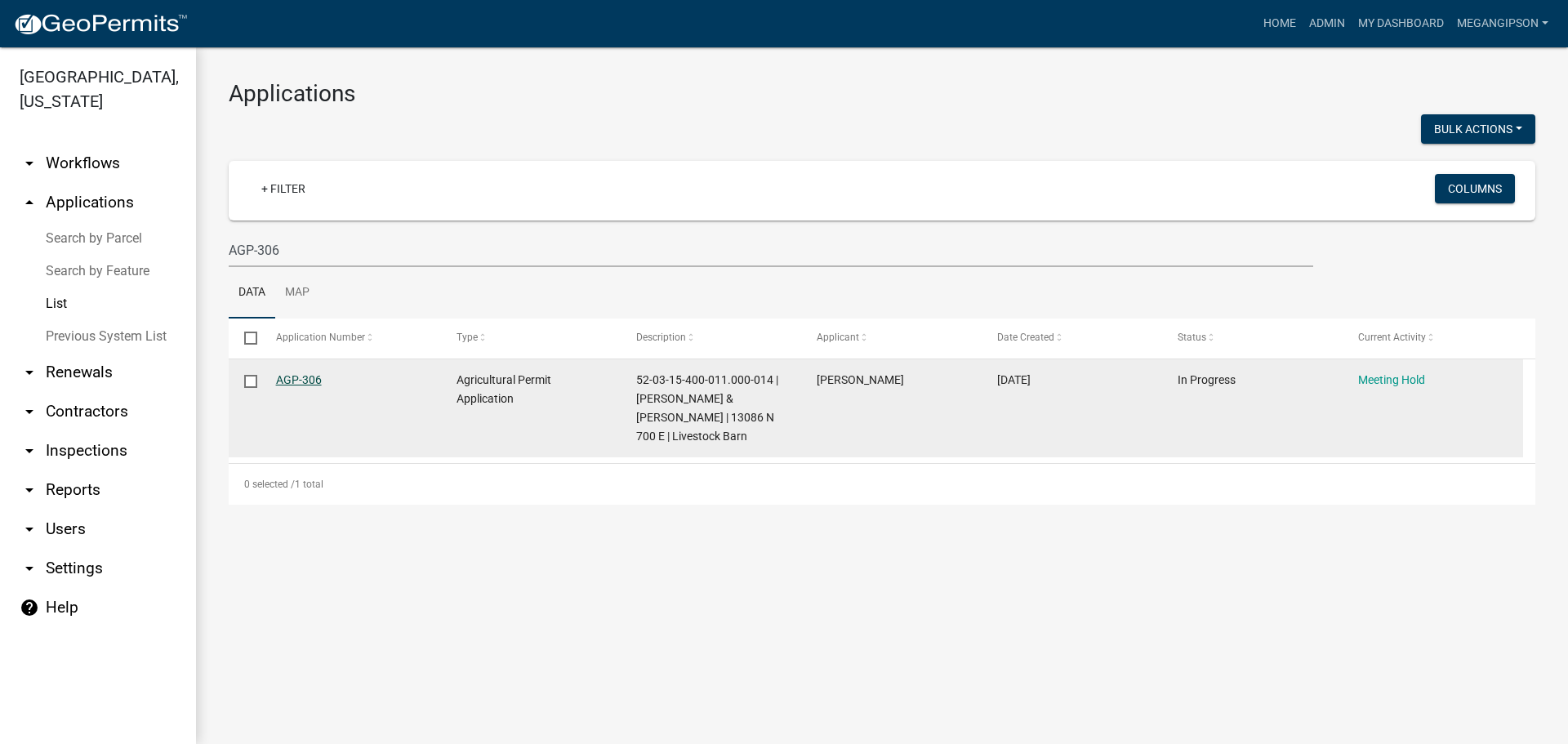
click at [297, 387] on link "AGP-306" at bounding box center [298, 379] width 45 height 13
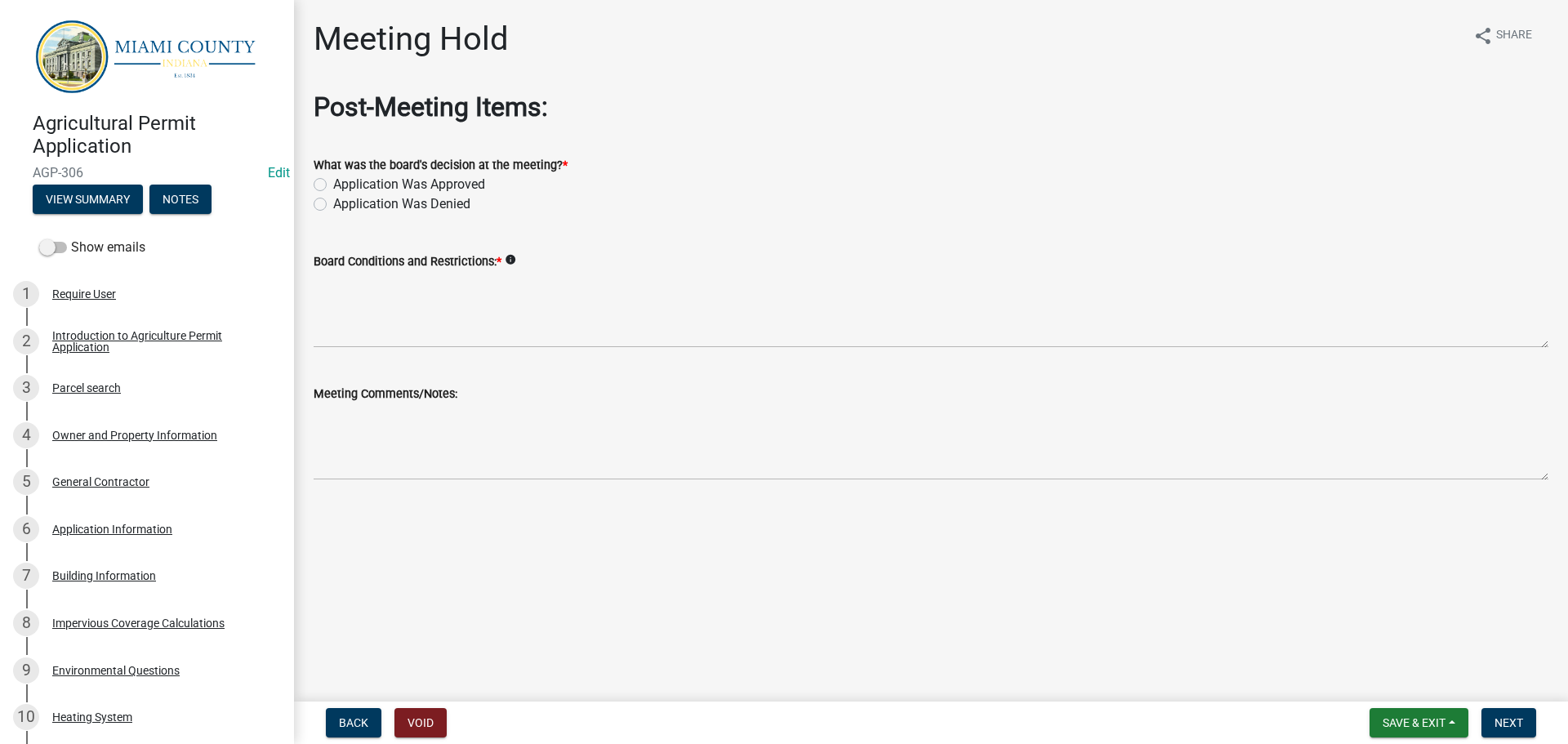
click at [466, 195] on label "Application Was Approved" at bounding box center [409, 185] width 152 height 20
click at [344, 185] on input "Application Was Approved" at bounding box center [339, 180] width 11 height 11
radio input "true"
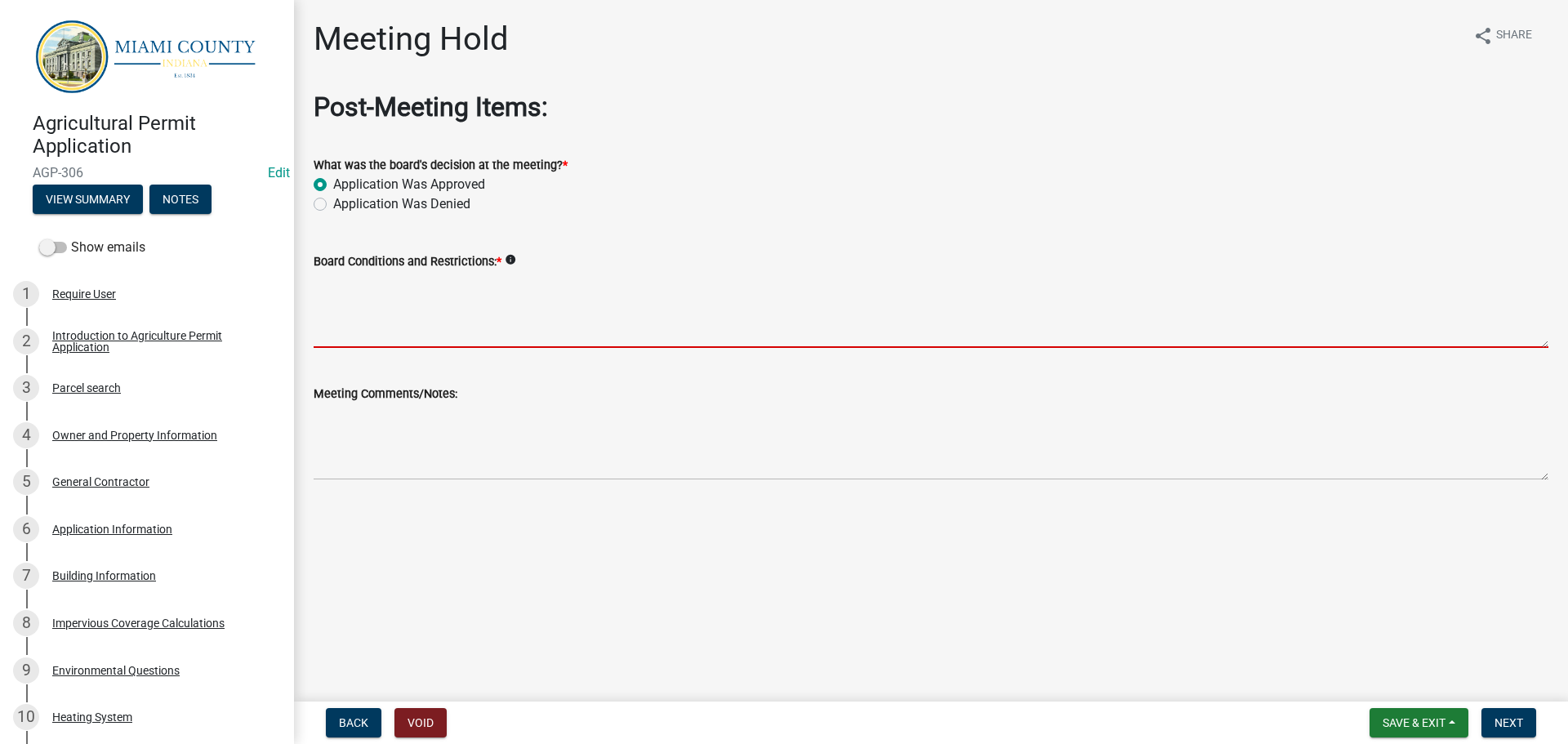
click at [383, 348] on textarea "Board Conditions and Restrictions: *" at bounding box center [931, 310] width 1235 height 77
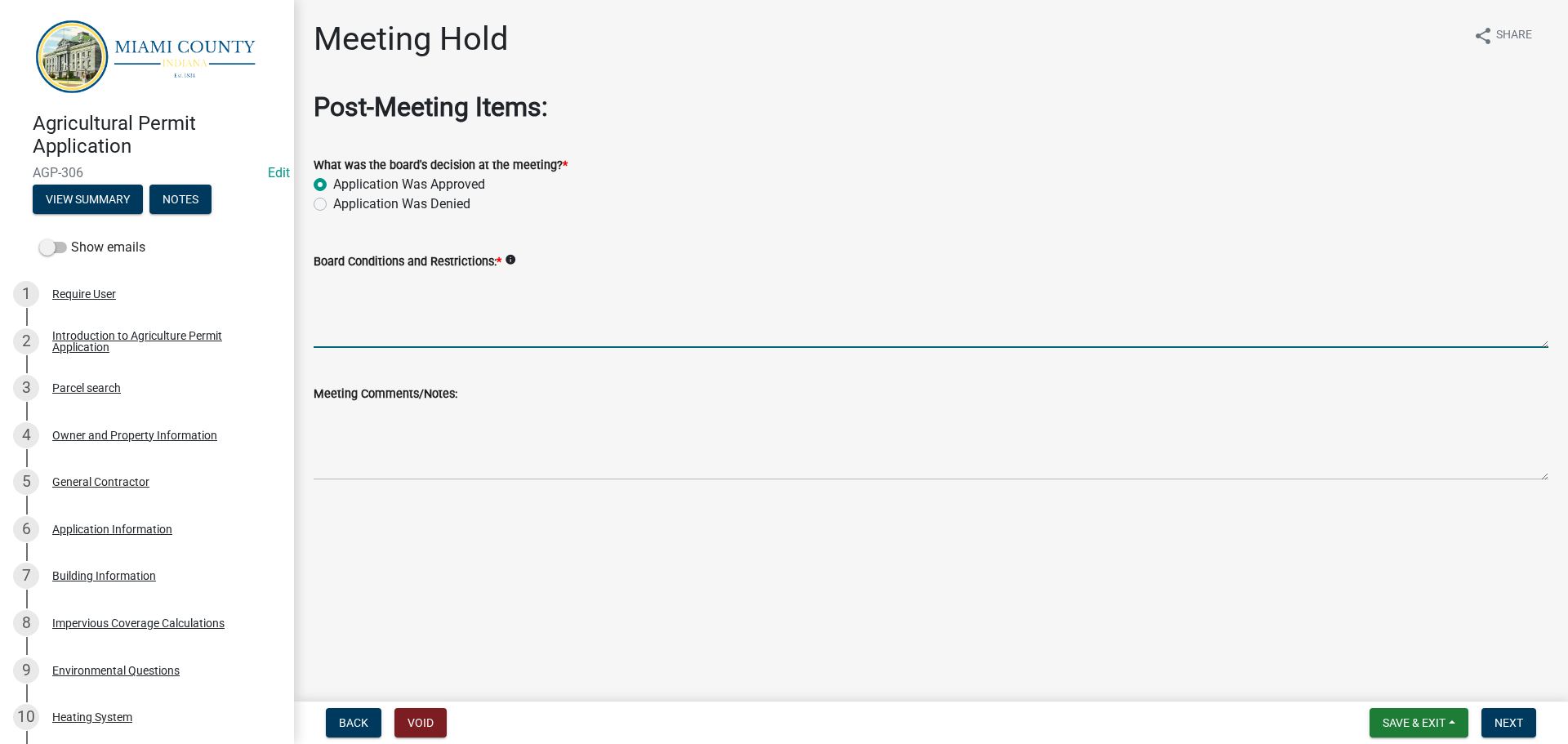
click at [1537, 735] on form "Save & Exit Save Save & Exit Next" at bounding box center [1453, 722] width 180 height 30
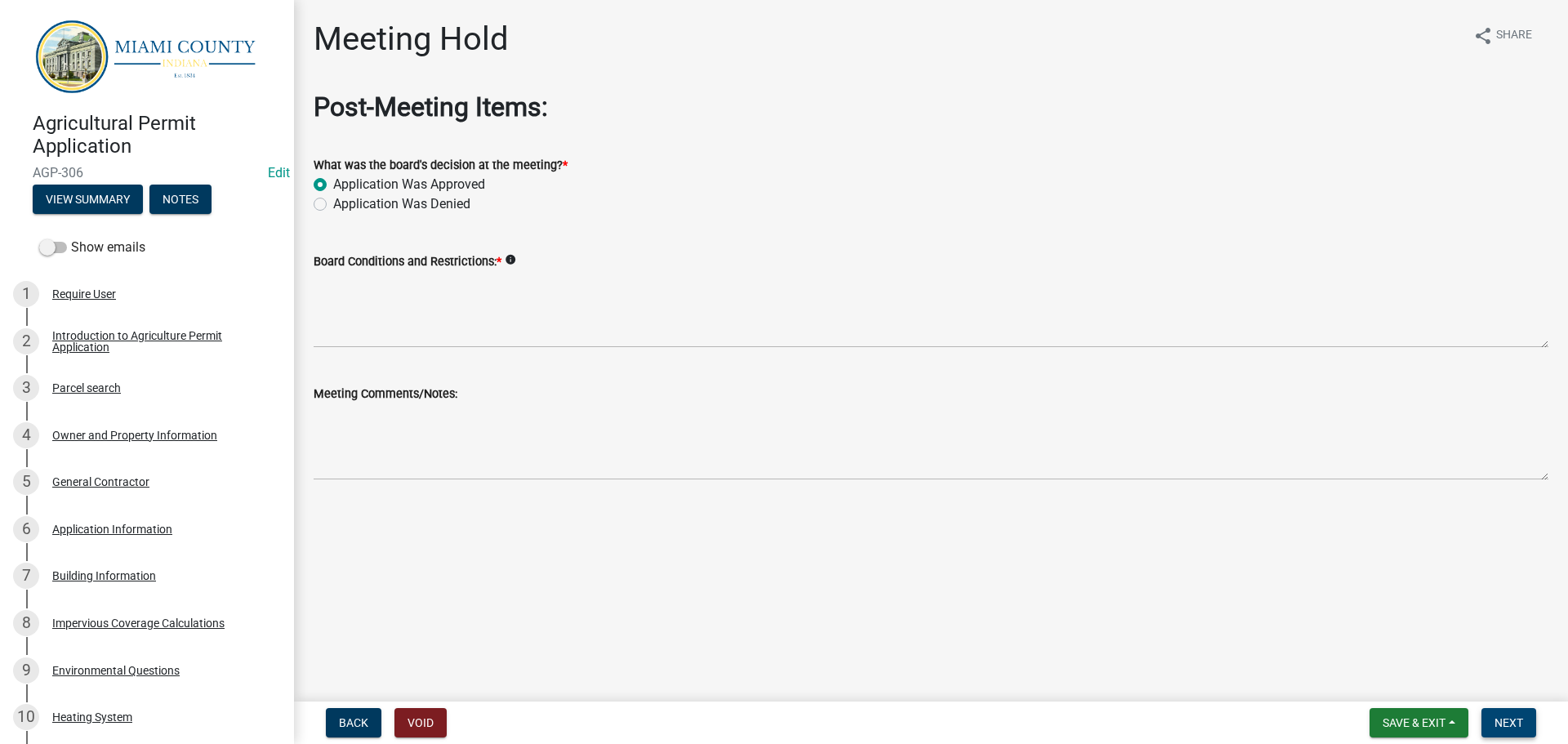
click at [1522, 727] on button "Next" at bounding box center [1509, 722] width 55 height 30
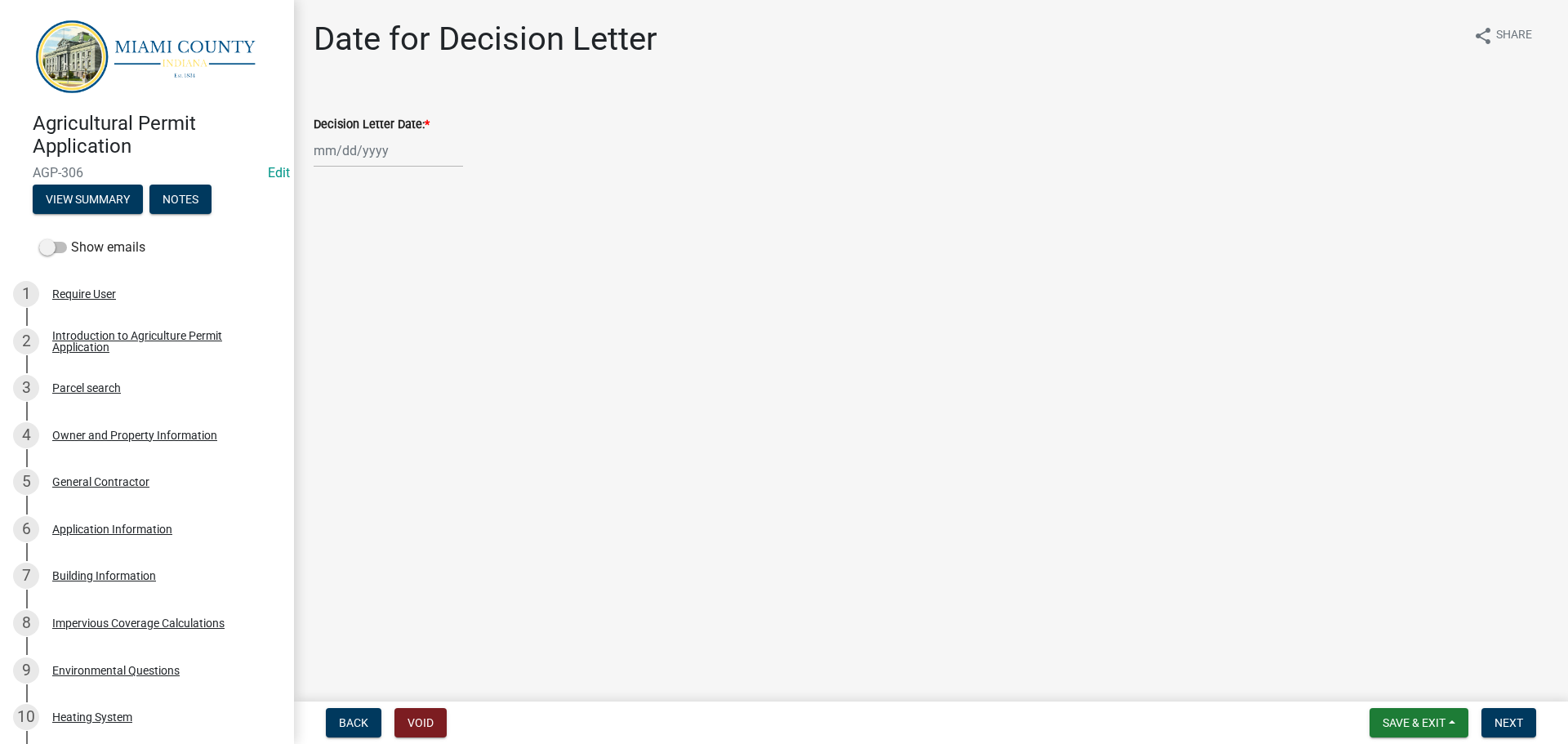
click at [375, 131] on label "Decision Letter Date: *" at bounding box center [372, 125] width 116 height 12
click at [375, 142] on input "Decision Letter Date: *" at bounding box center [389, 151] width 150 height 33
select select "8"
select select "2025"
click at [365, 167] on input "Decision Letter Date: *" at bounding box center [389, 151] width 150 height 33
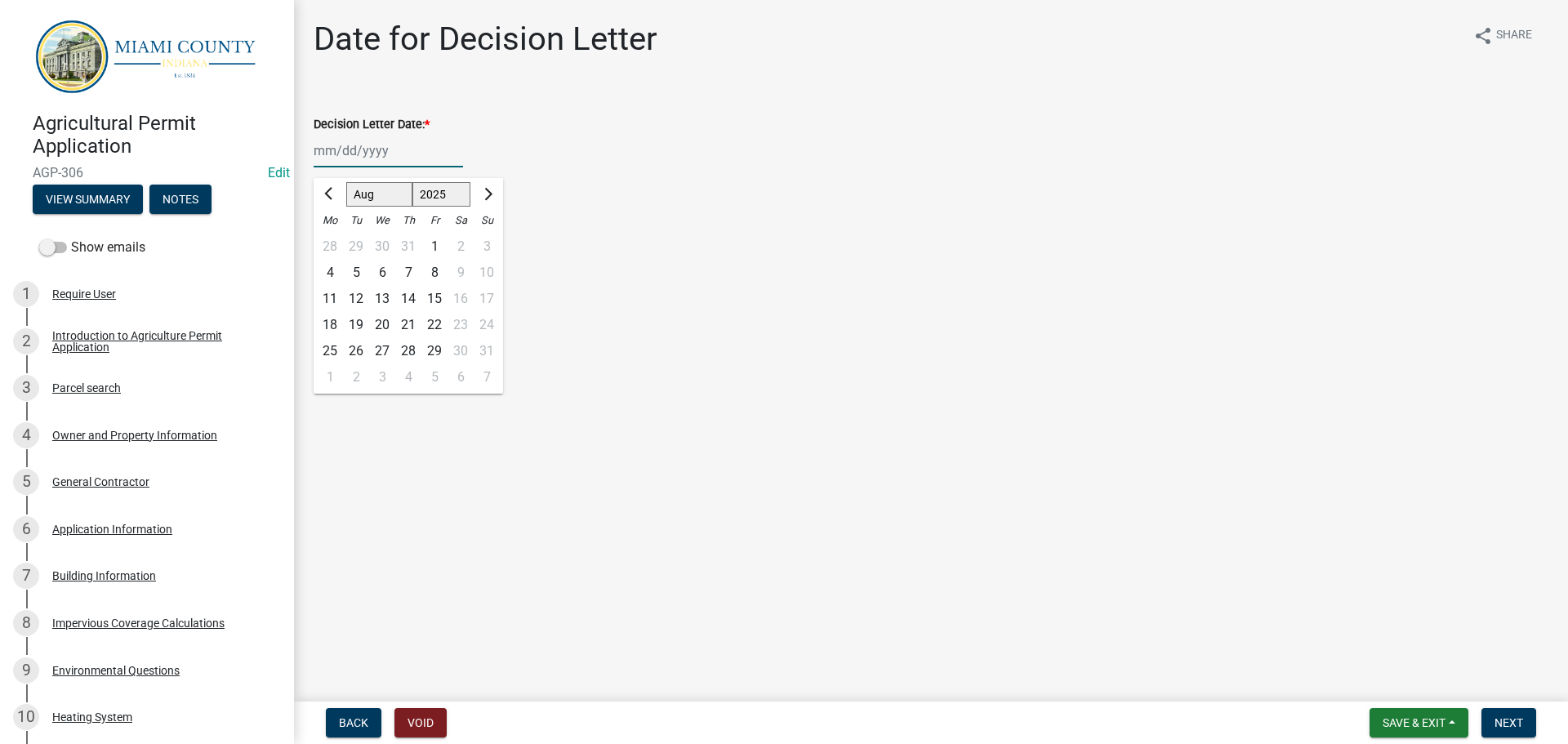
click at [421, 312] on div "14" at bounding box center [408, 298] width 27 height 27
type input "[DATE]"
click at [1513, 729] on button "Next" at bounding box center [1509, 722] width 55 height 30
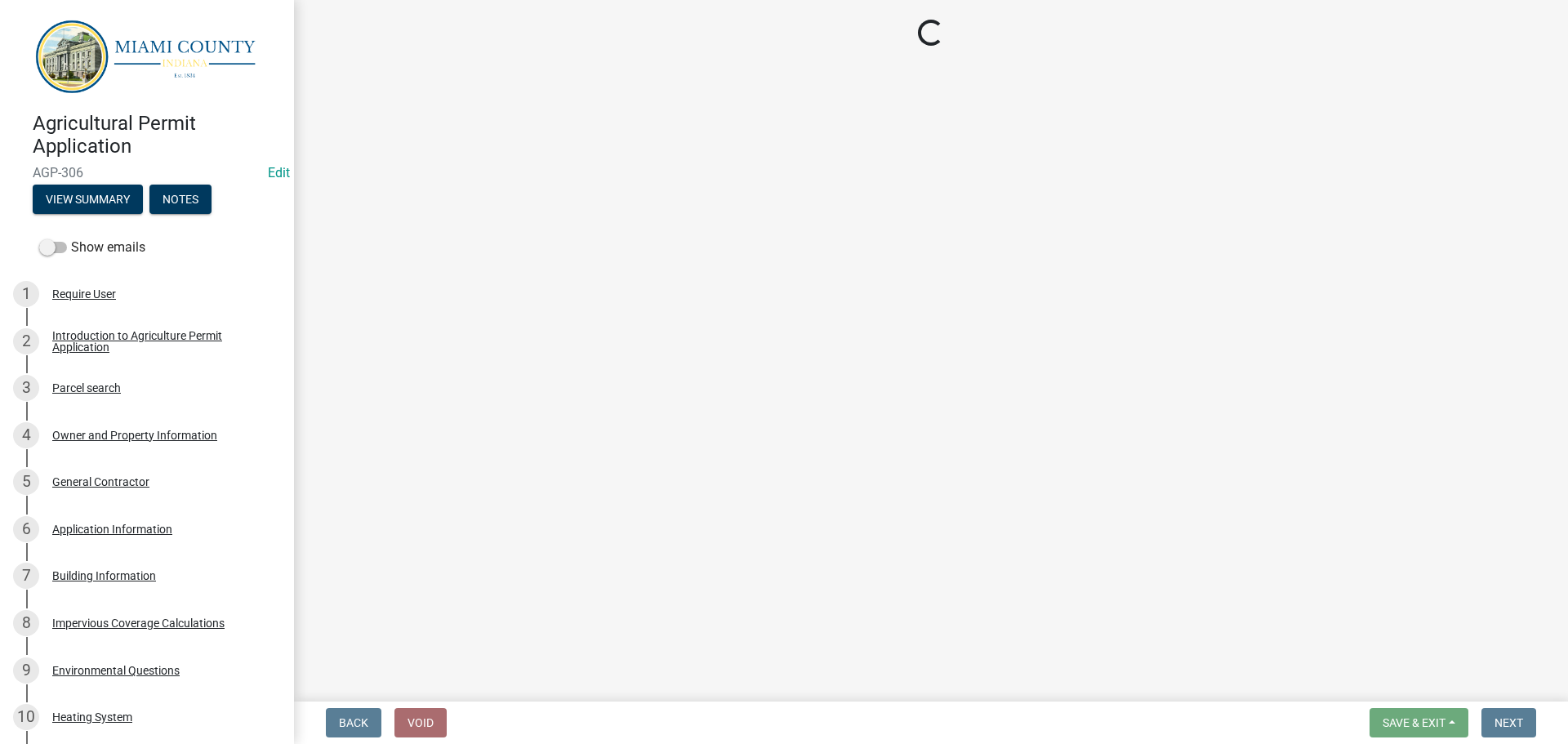
select select "3: 3"
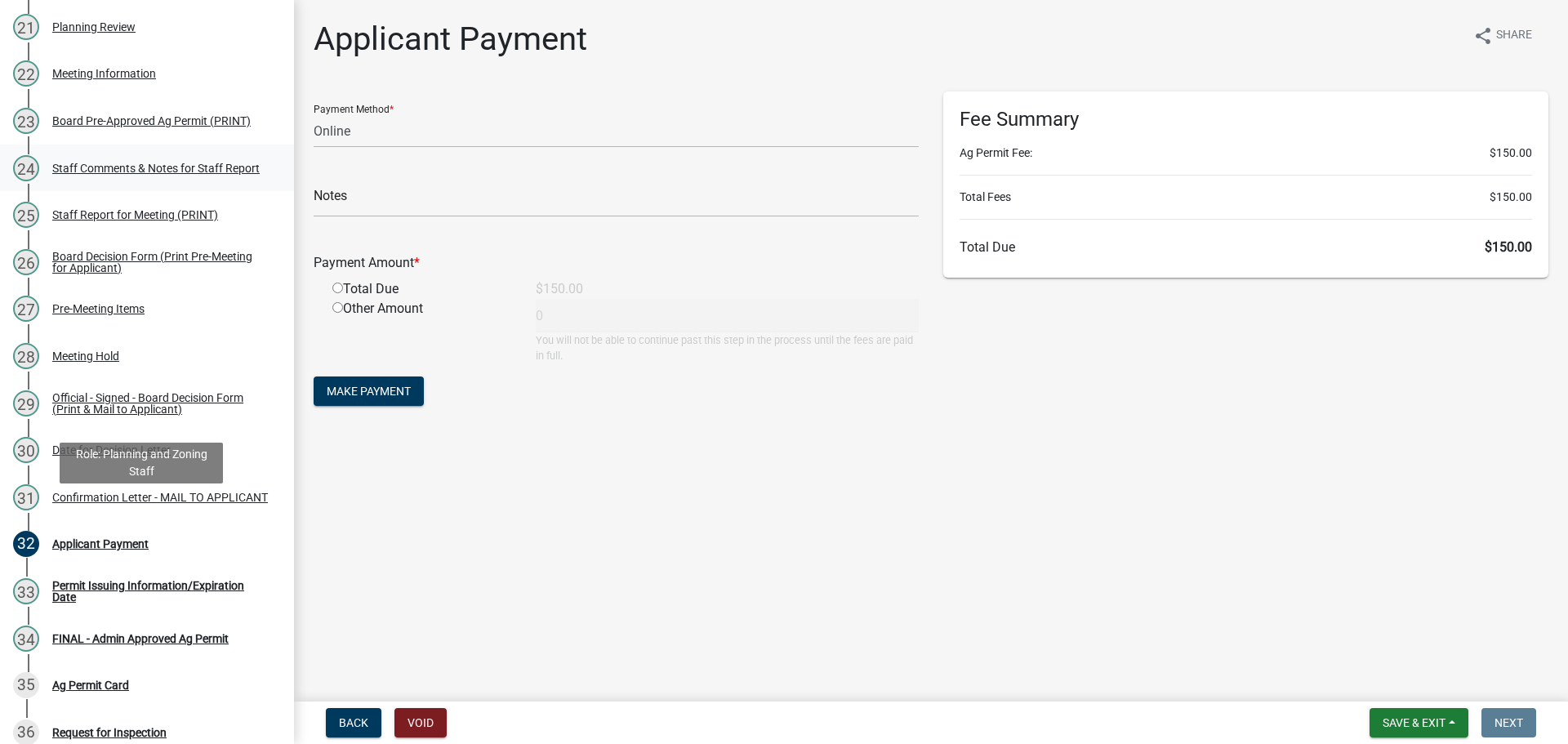
scroll to position [1225, 0]
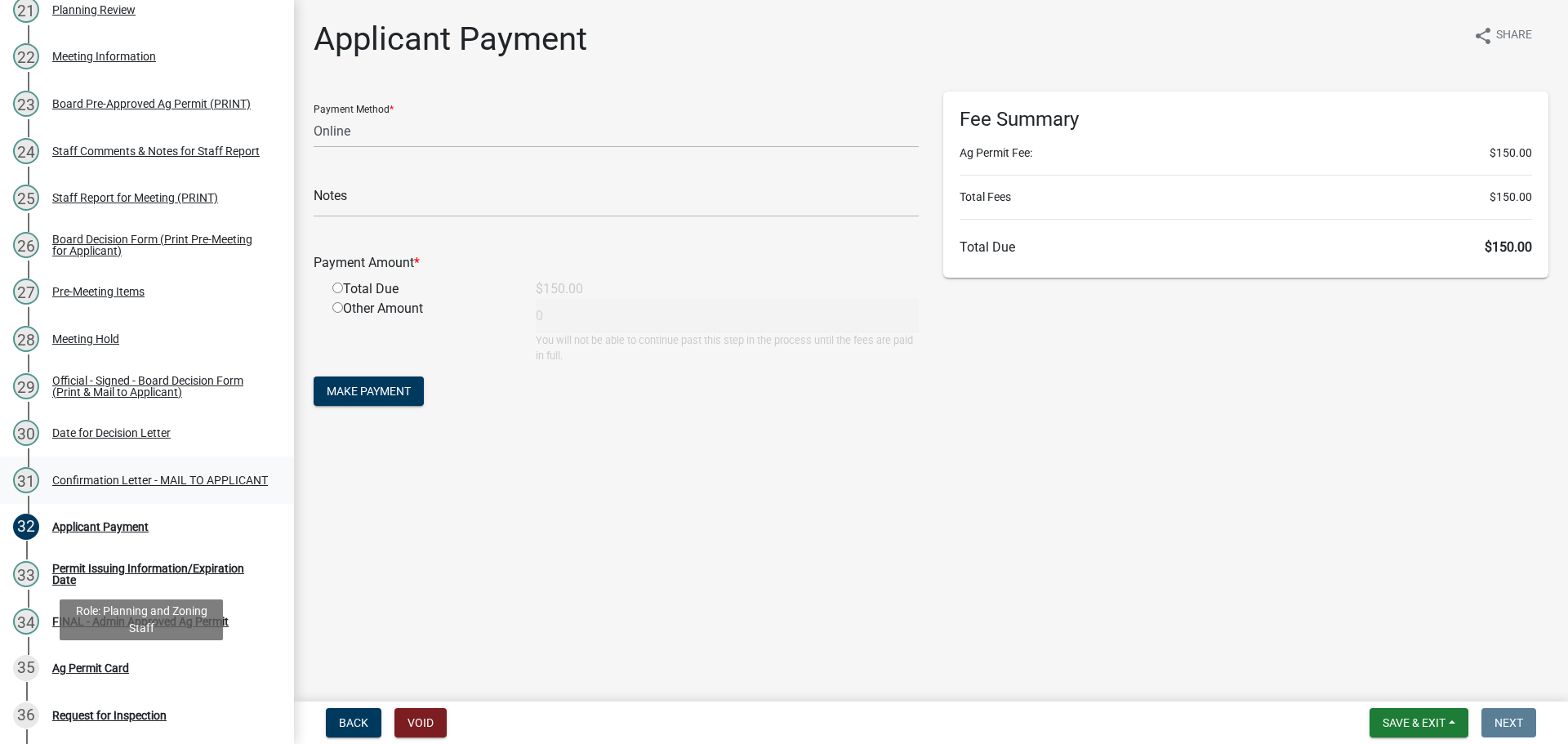
click at [136, 486] on div "Confirmation Letter - MAIL TO APPLICANT" at bounding box center [159, 480] width 216 height 12
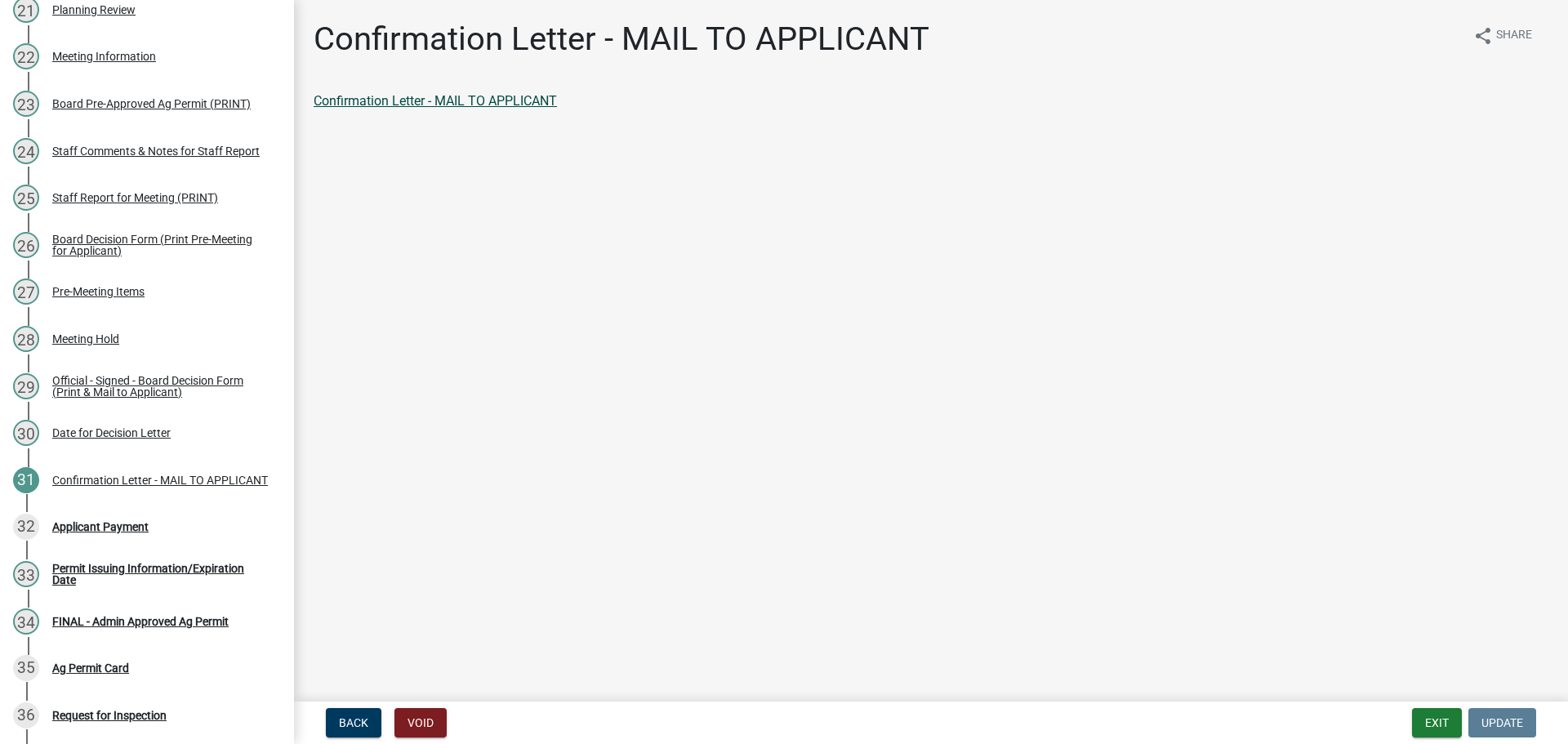
click at [506, 108] on link "Confirmation Letter - MAIL TO APPLICANT" at bounding box center [435, 101] width 243 height 16
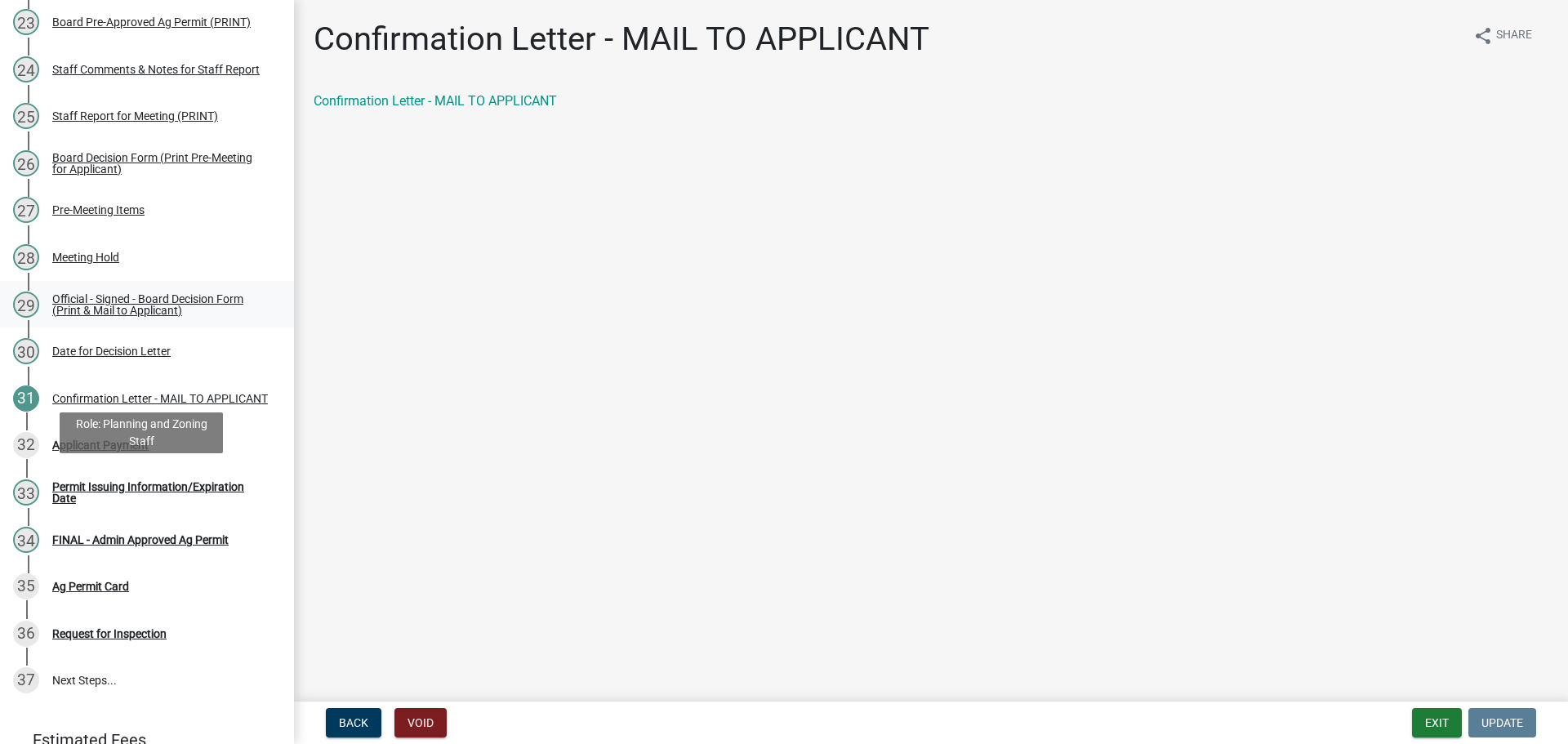
click at [175, 316] on div "Official - Signed - Board Decision Form (Print & Mail to Applicant)" at bounding box center [159, 304] width 216 height 23
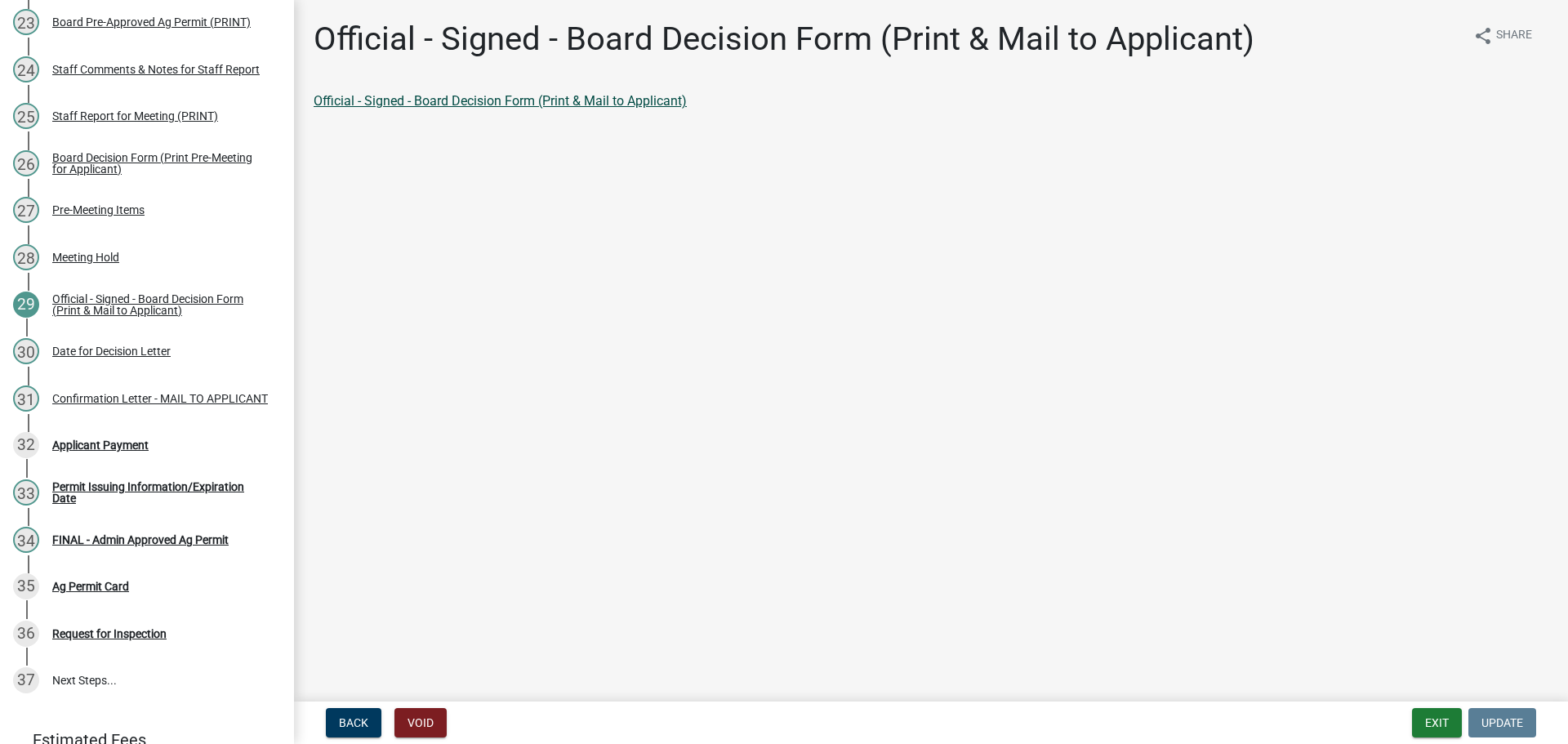
click at [381, 108] on link "Official - Signed - Board Decision Form (Print & Mail to Applicant)" at bounding box center [500, 101] width 373 height 16
click at [1425, 719] on button "Exit" at bounding box center [1437, 722] width 50 height 30
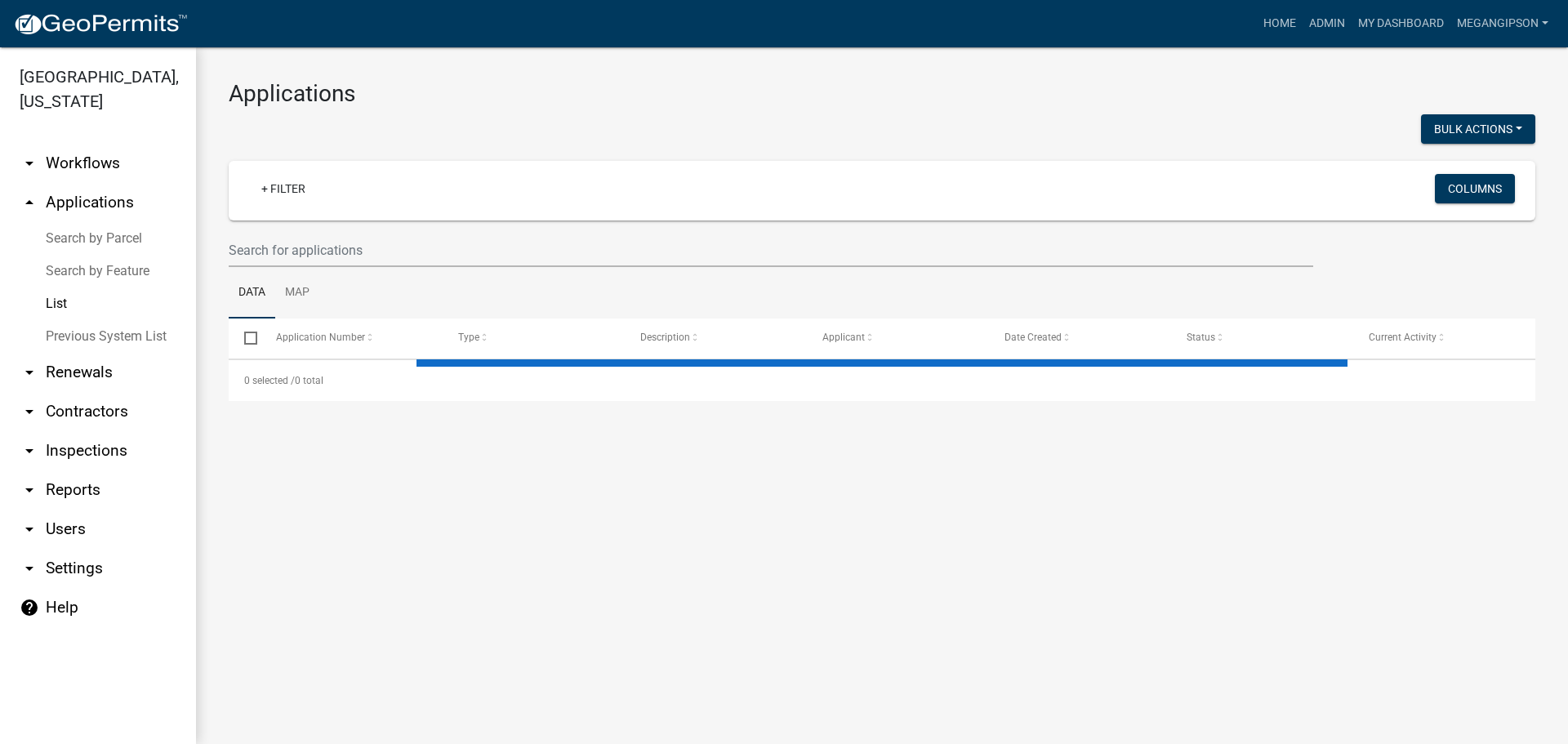
select select "3: 100"
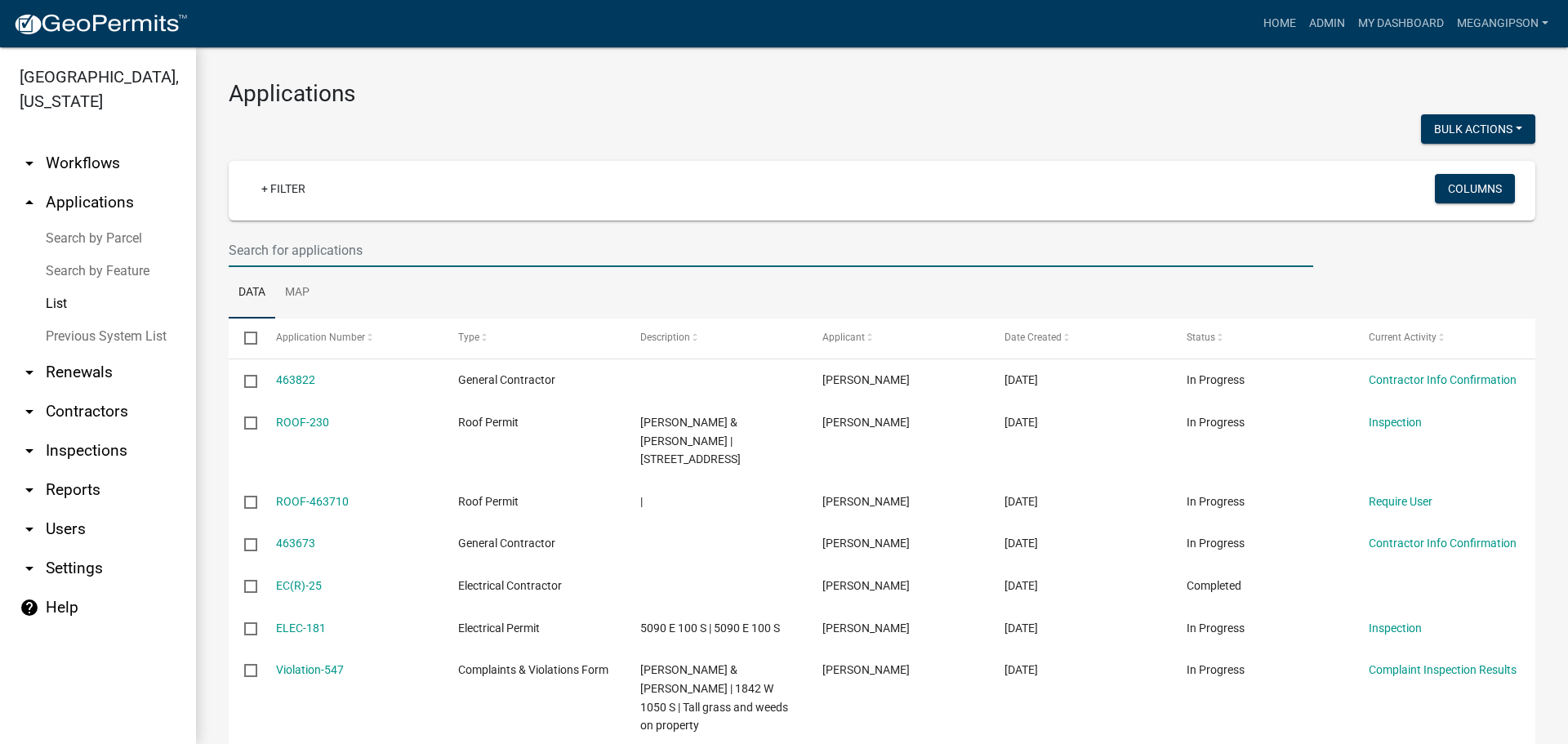
click at [329, 263] on input "text" at bounding box center [771, 250] width 1085 height 33
type input "AGP-307"
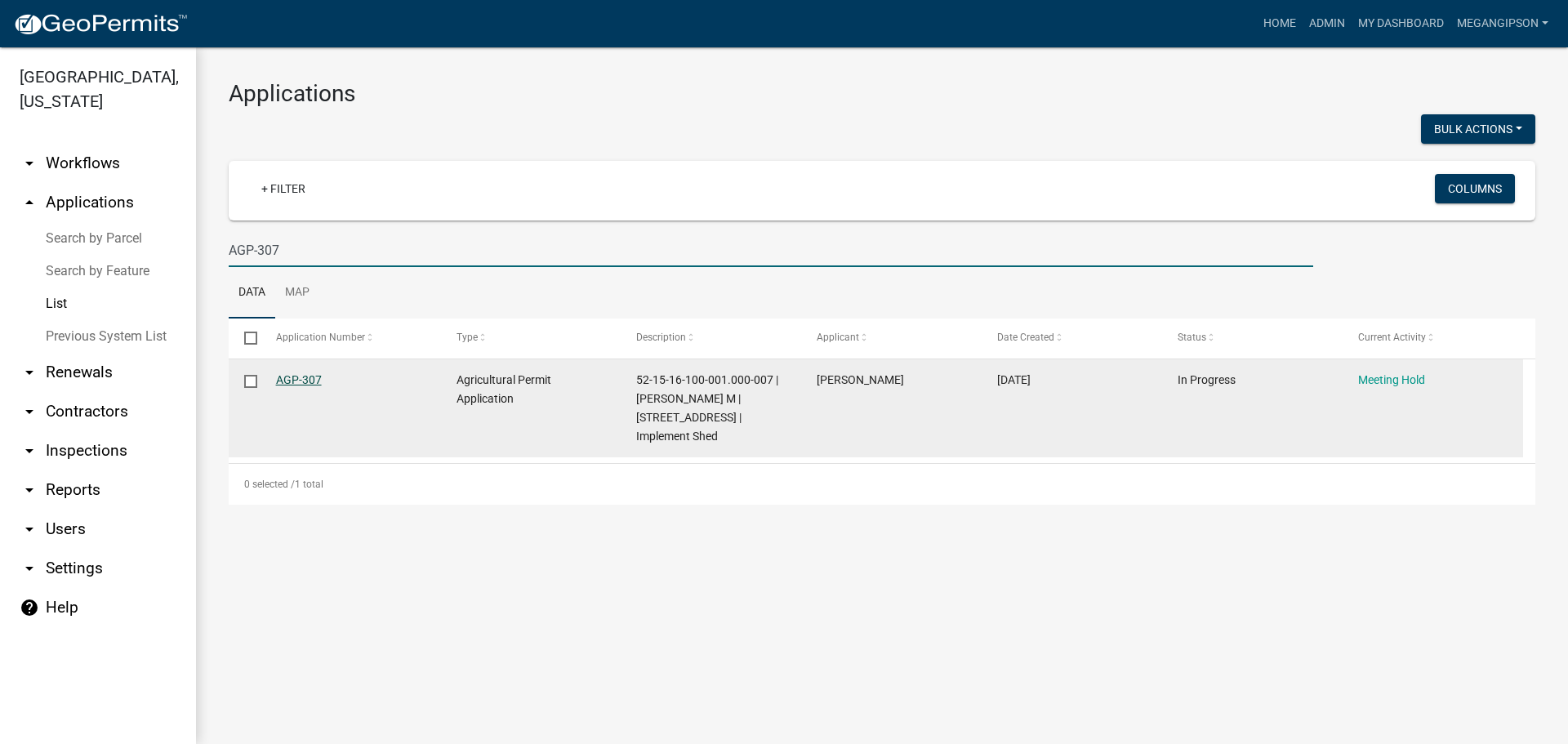
click at [300, 387] on link "AGP-307" at bounding box center [298, 379] width 45 height 13
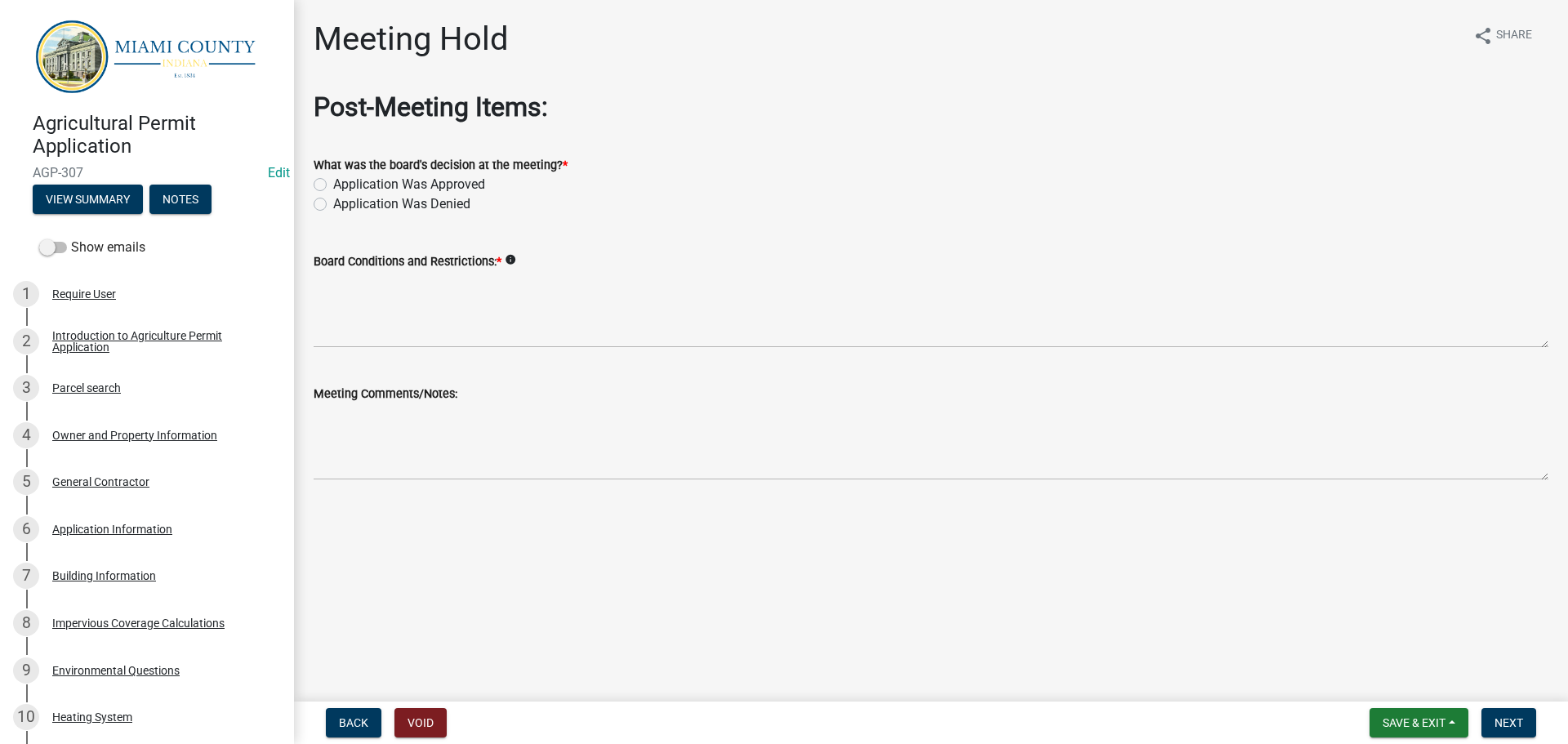
click at [462, 195] on label "Application Was Approved" at bounding box center [409, 185] width 152 height 20
click at [344, 185] on input "Application Was Approved" at bounding box center [339, 180] width 11 height 11
radio input "true"
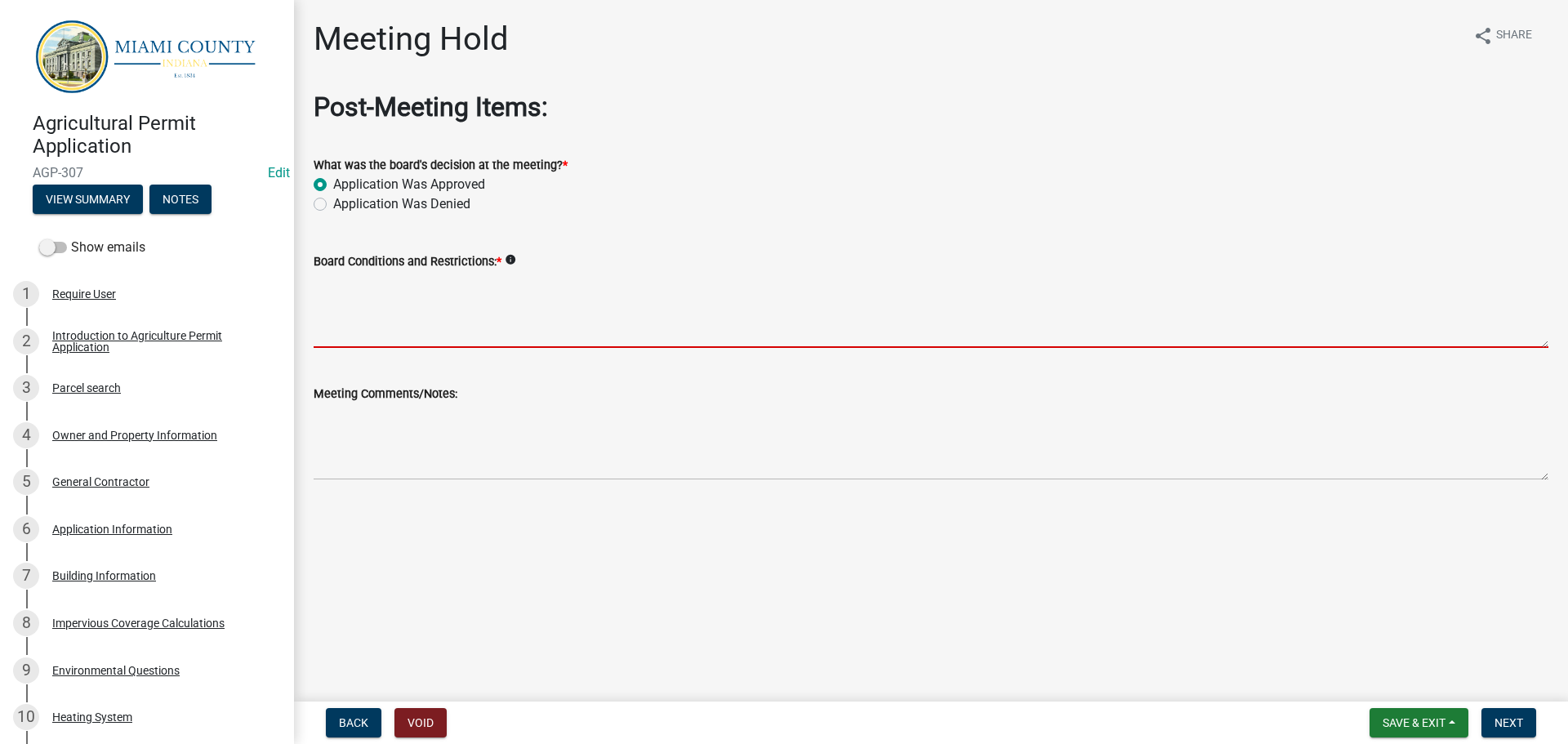
click at [480, 348] on textarea "Board Conditions and Restrictions: *" at bounding box center [931, 310] width 1235 height 77
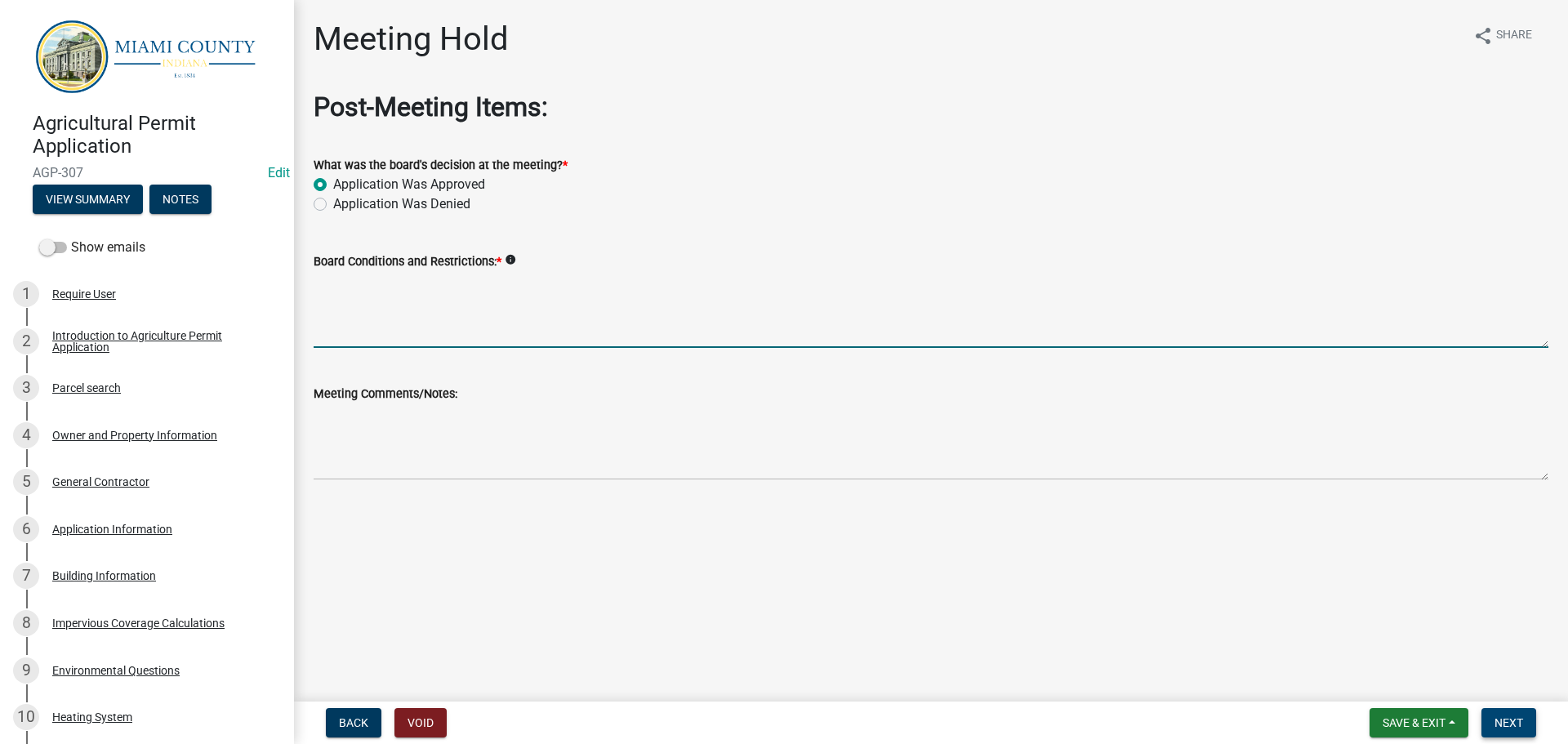
click at [1495, 716] on span "Next" at bounding box center [1509, 722] width 29 height 13
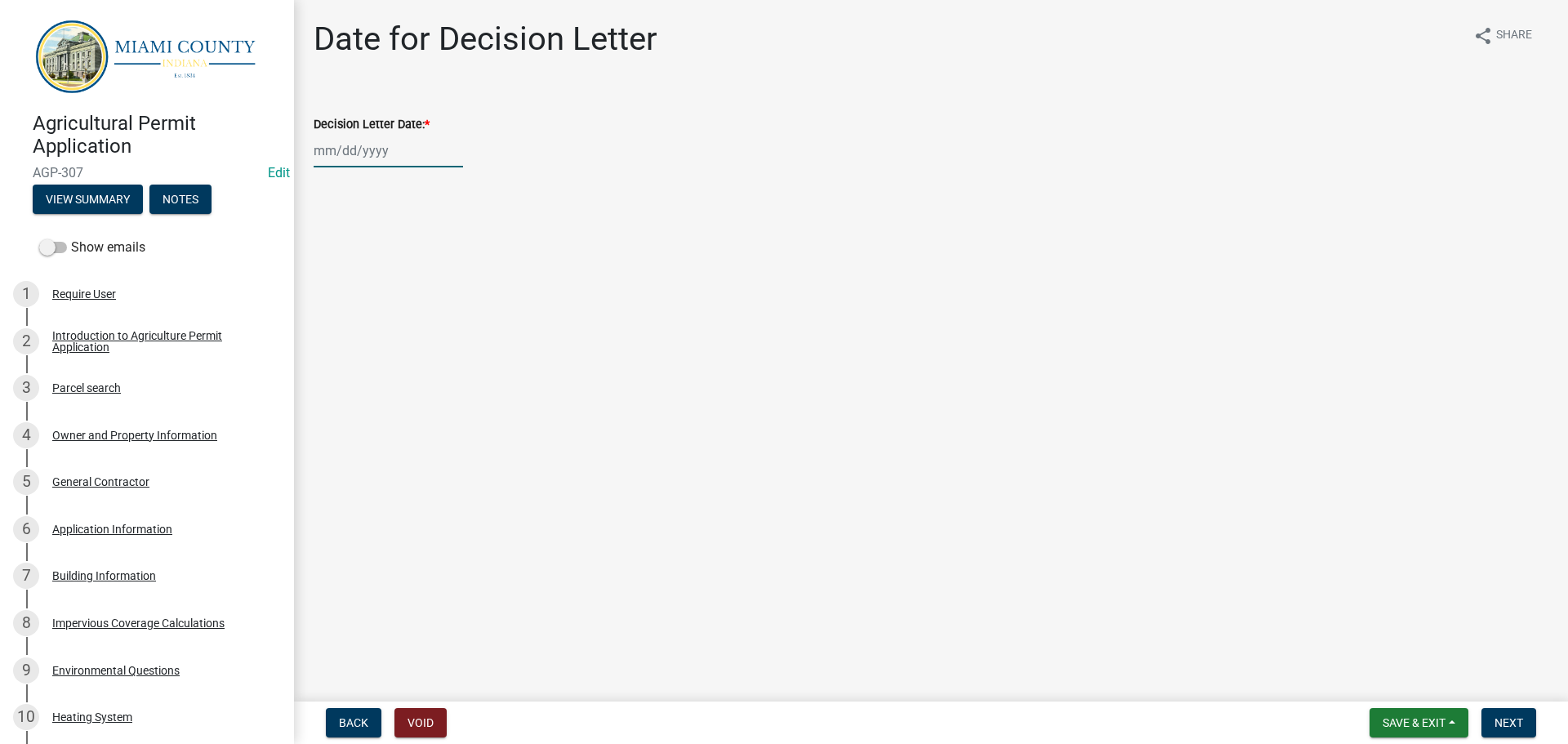
click at [374, 159] on div at bounding box center [389, 151] width 150 height 33
select select "8"
select select "2025"
click at [421, 312] on div "14" at bounding box center [408, 298] width 27 height 27
type input "[DATE]"
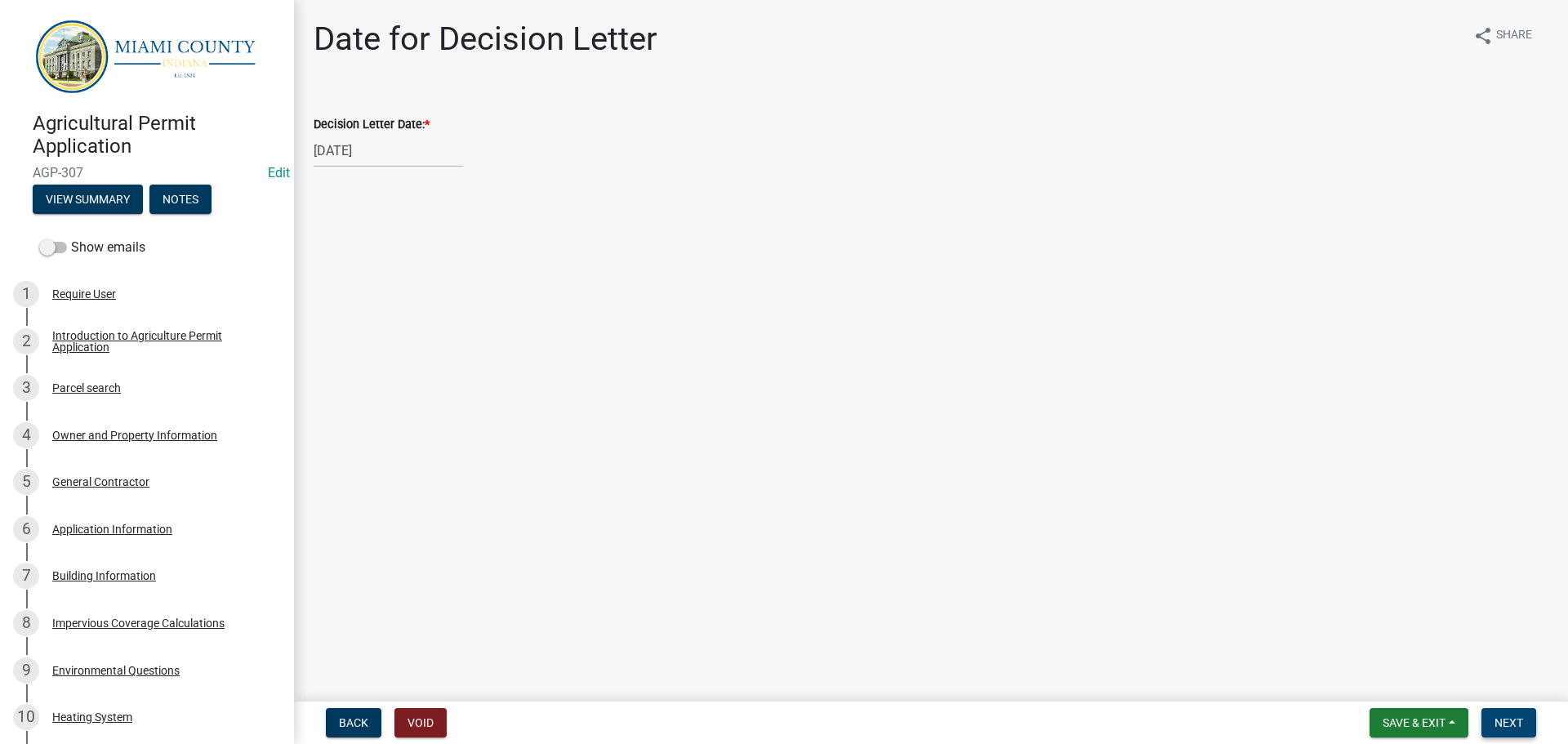
click at [1511, 729] on button "Next" at bounding box center [1509, 722] width 55 height 30
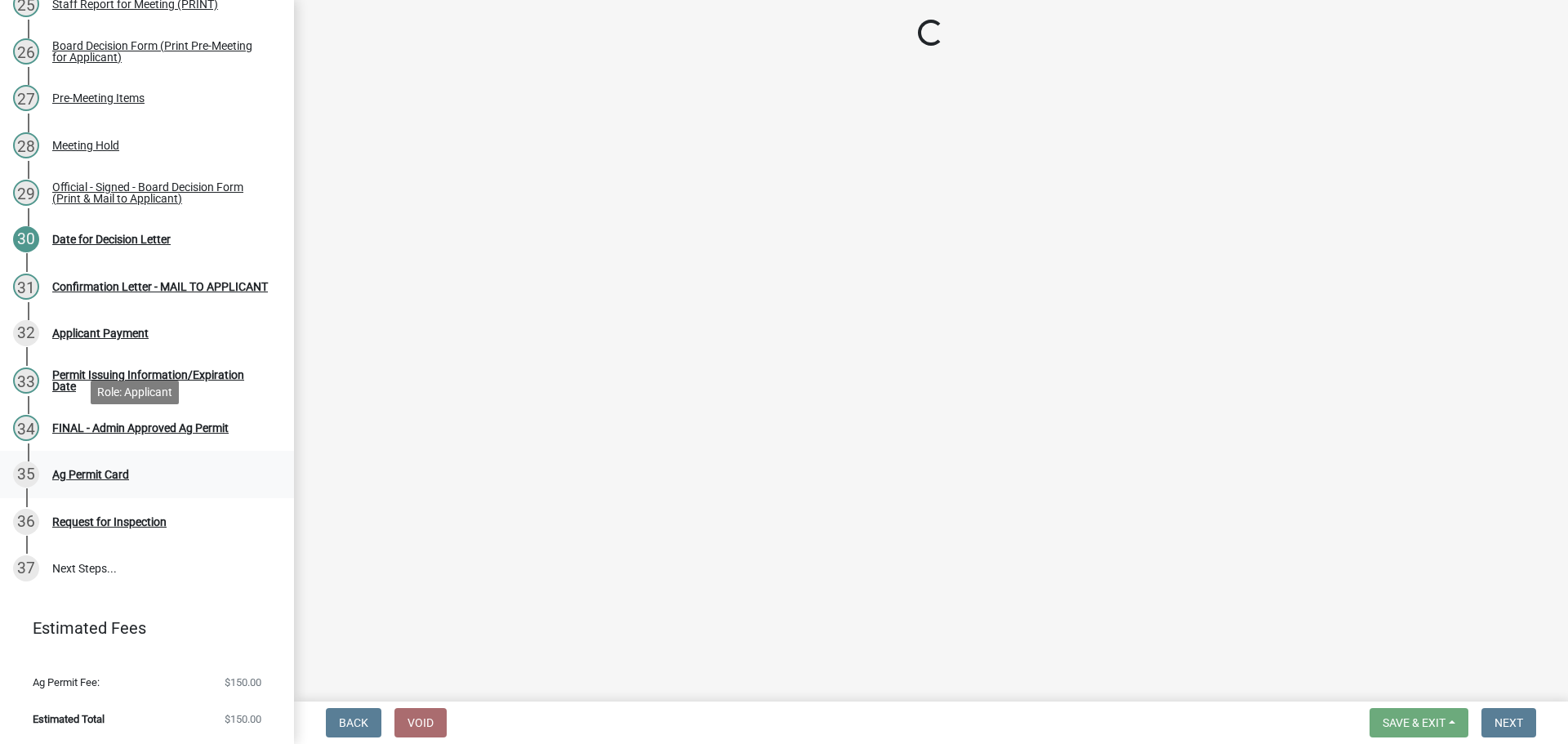
scroll to position [1673, 0]
select select "3: 3"
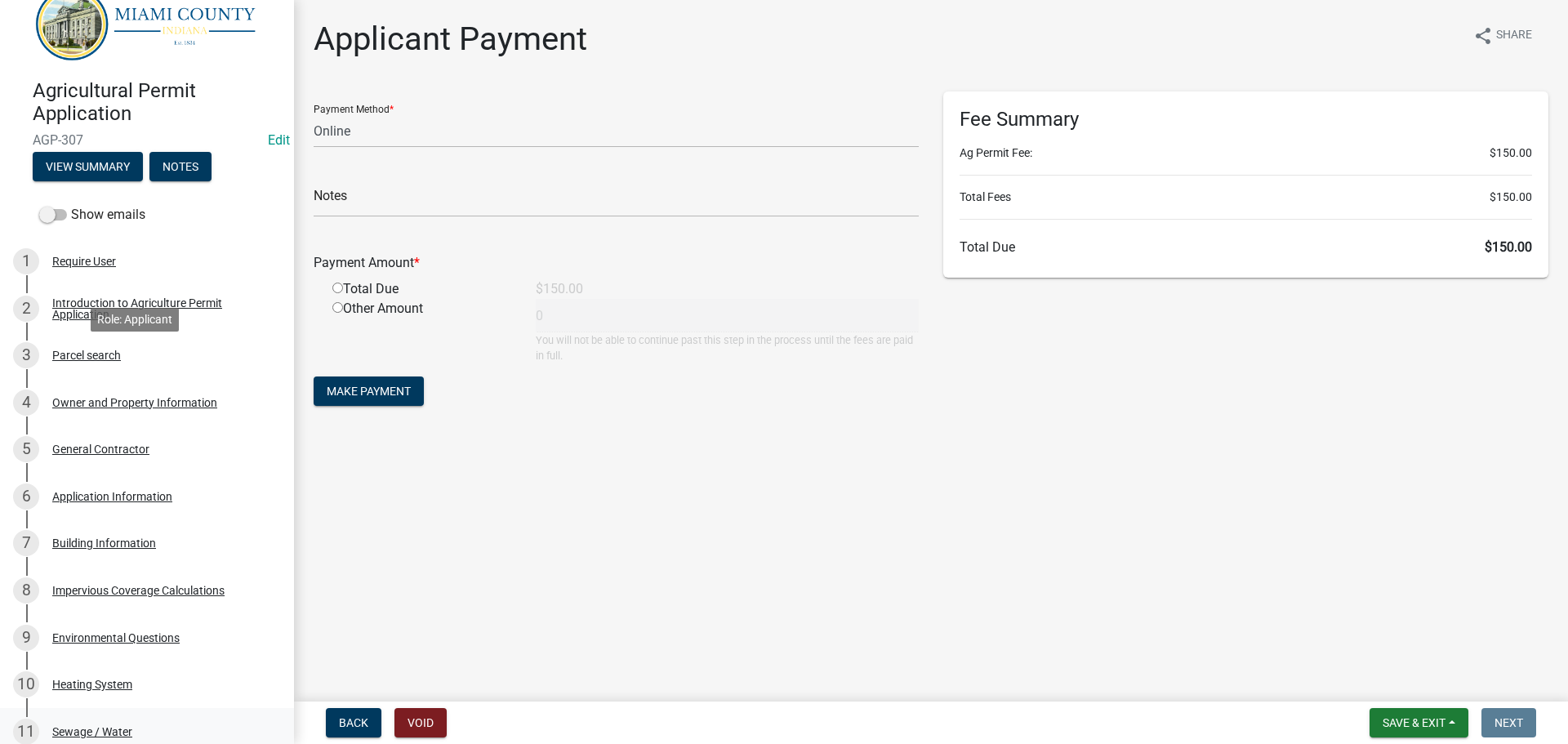
scroll to position [0, 0]
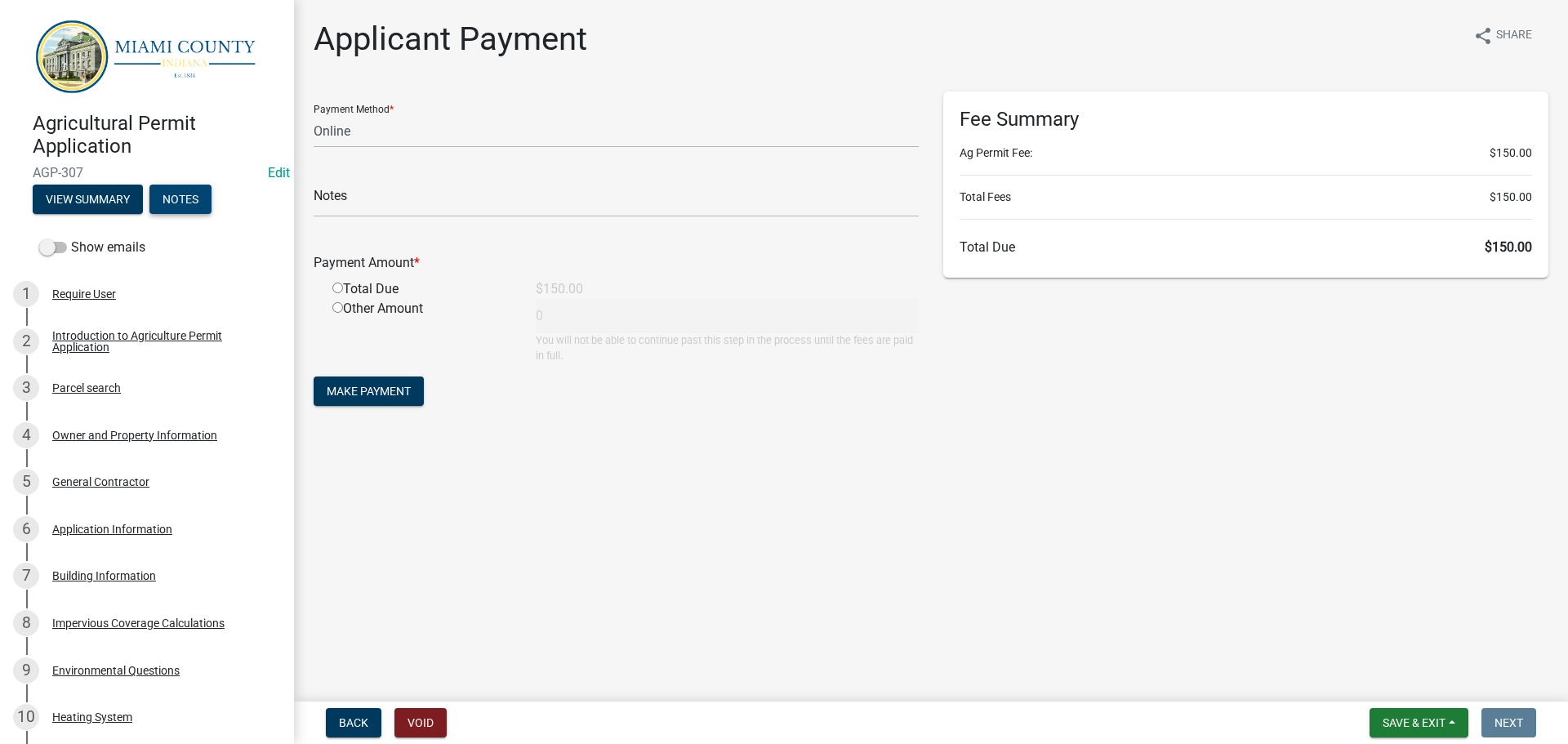
click at [212, 200] on button "Notes" at bounding box center [180, 200] width 62 height 30
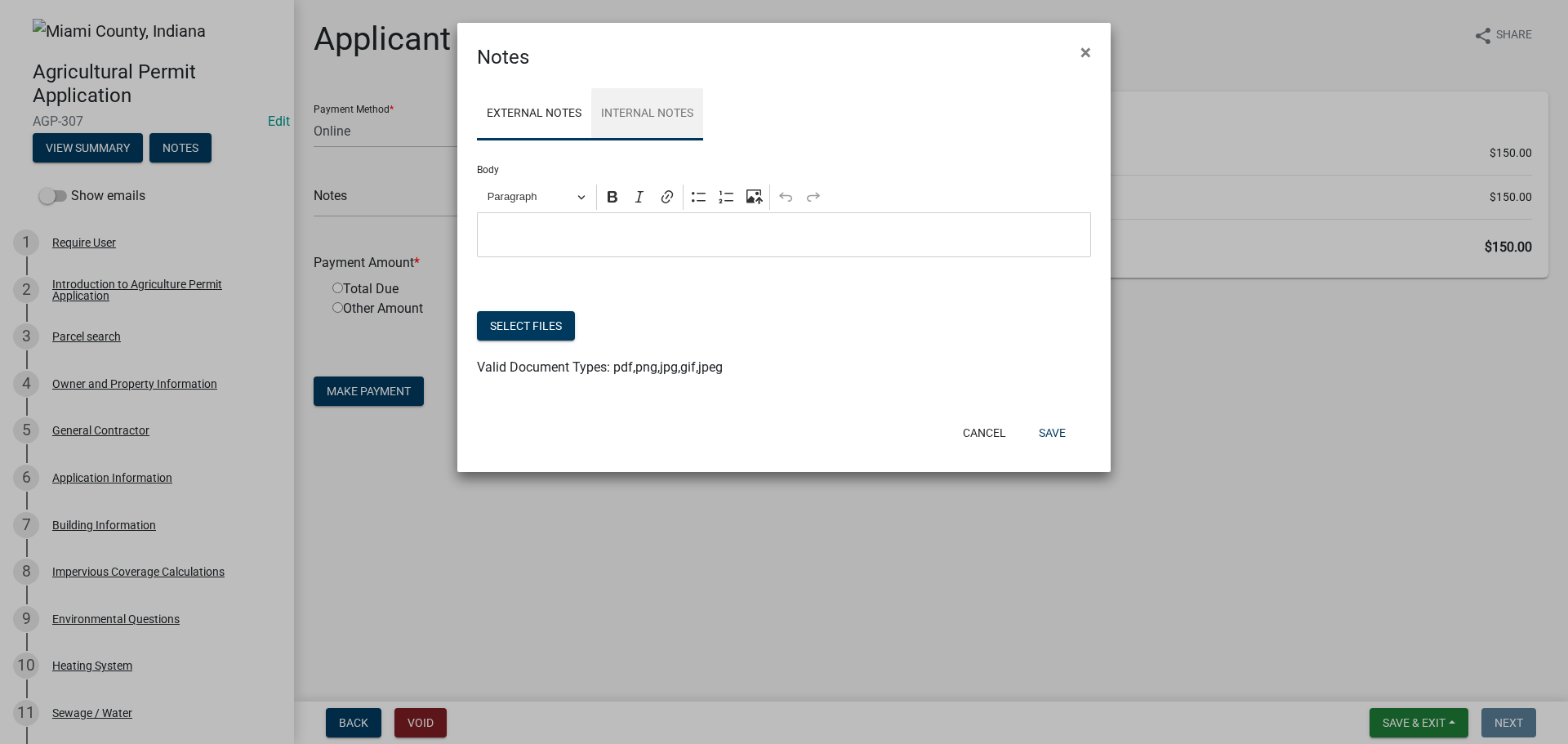
click at [669, 127] on link "Internal Notes" at bounding box center [648, 114] width 112 height 52
click at [545, 141] on link "External Notes" at bounding box center [534, 114] width 114 height 52
click at [965, 448] on button "Cancel" at bounding box center [984, 433] width 70 height 30
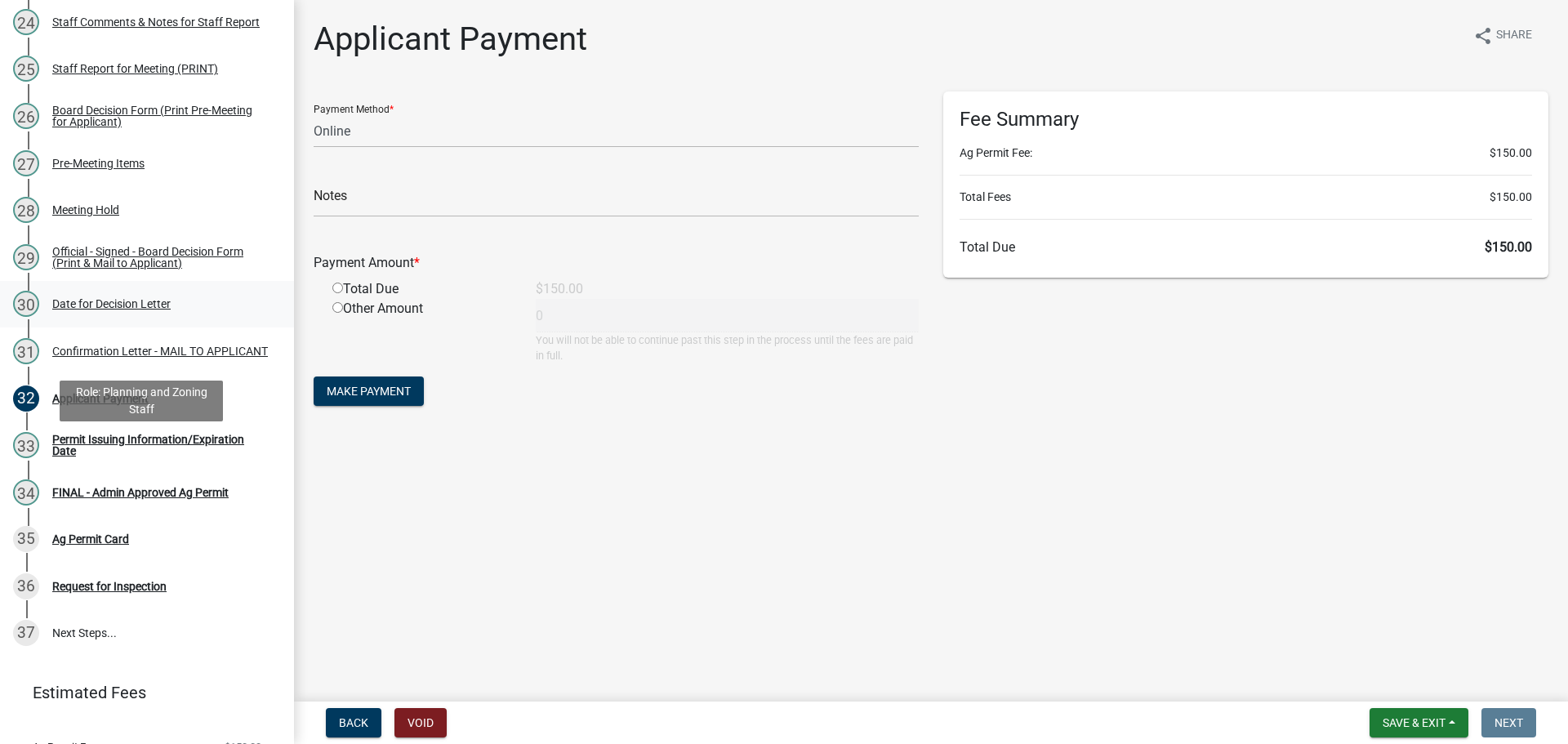
scroll to position [1303, 0]
click at [136, 268] on div "Official - Signed - Board Decision Form (Print & Mail to Applicant)" at bounding box center [159, 256] width 216 height 23
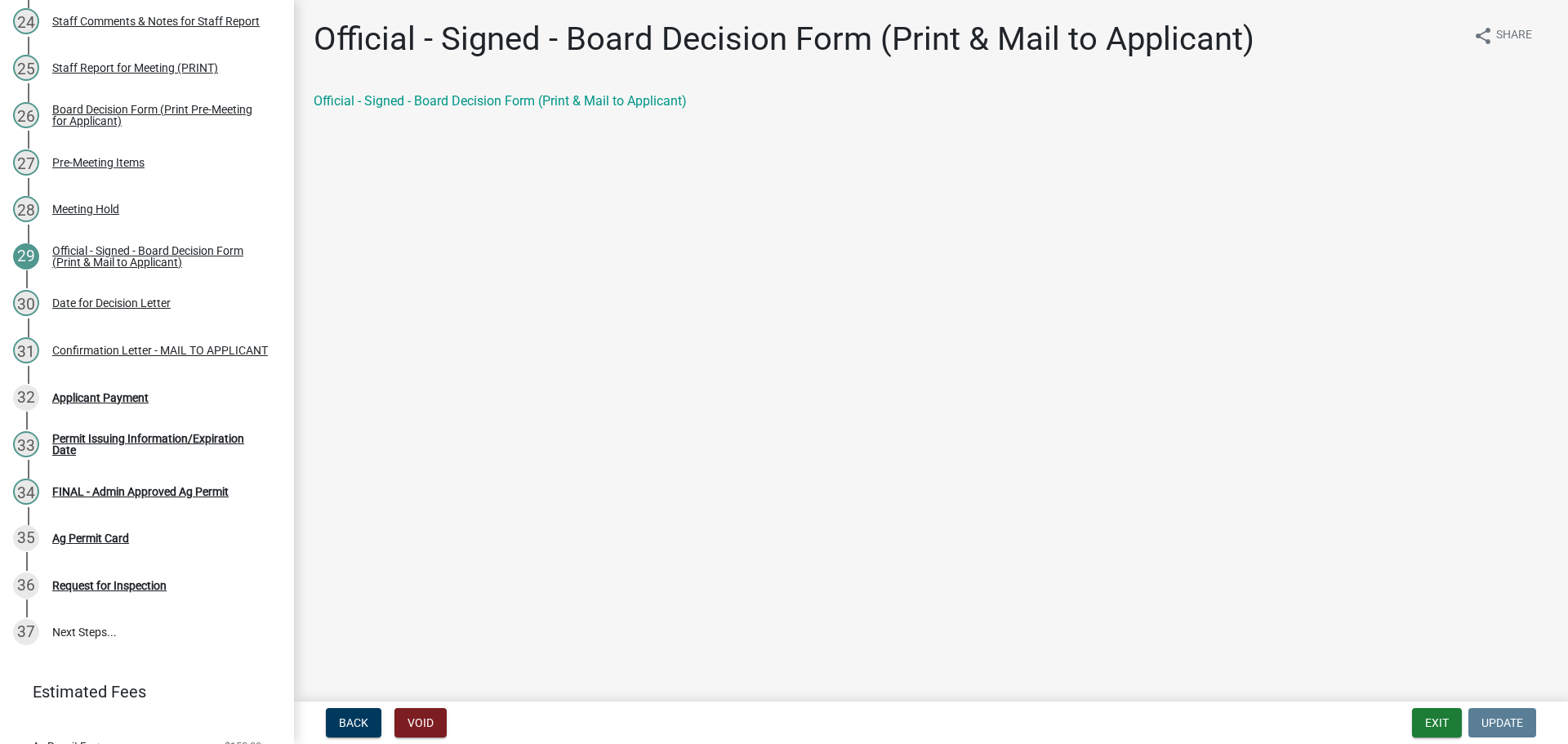
click at [494, 111] on div "Official - Signed - Board Decision Form (Print & Mail to Applicant)" at bounding box center [931, 101] width 1235 height 20
click at [509, 108] on link "Official - Signed - Board Decision Form (Print & Mail to Applicant)" at bounding box center [500, 101] width 373 height 16
click at [126, 356] on div "Confirmation Letter - MAIL TO APPLICANT" at bounding box center [159, 350] width 216 height 12
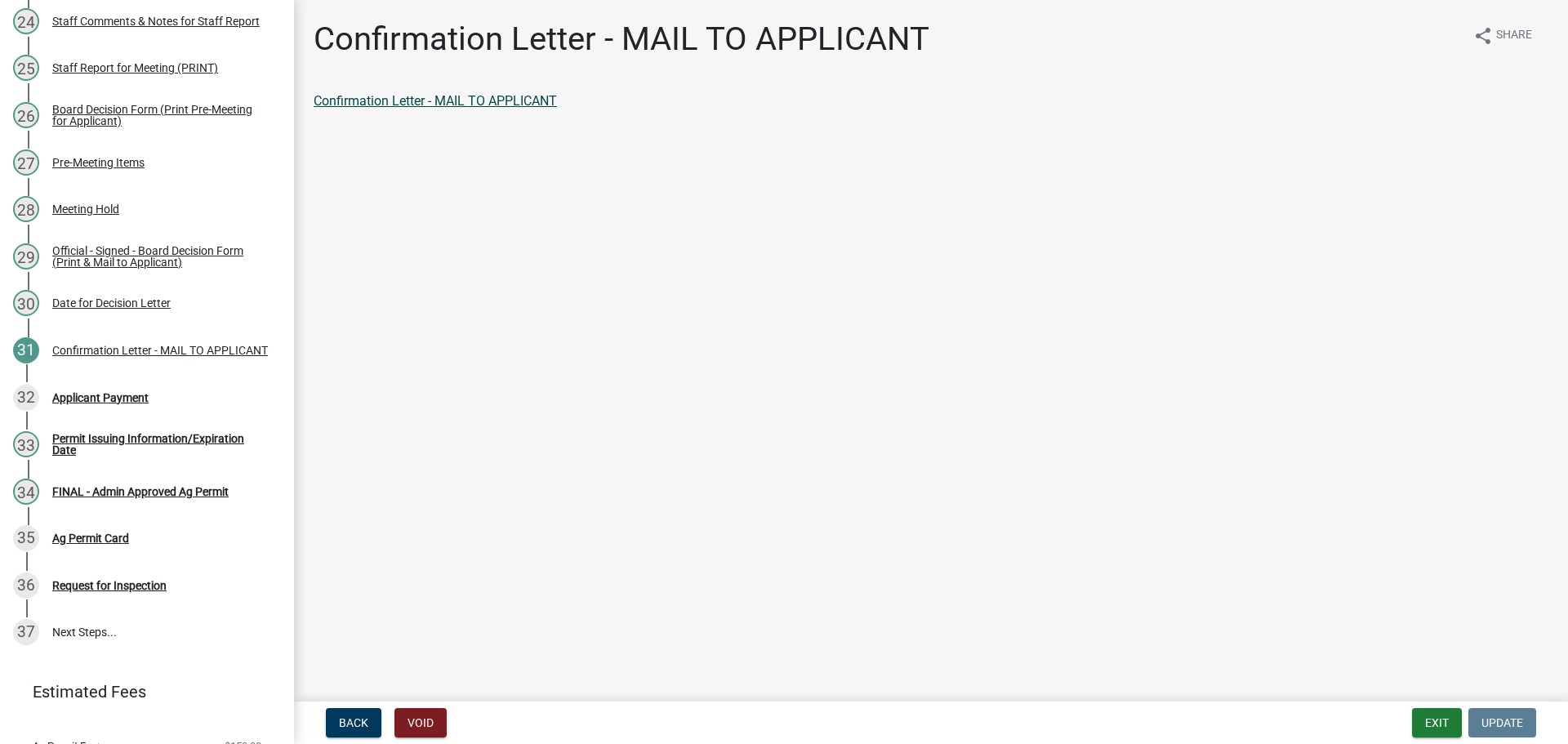
click at [497, 108] on link "Confirmation Letter - MAIL TO APPLICANT" at bounding box center [435, 101] width 243 height 16
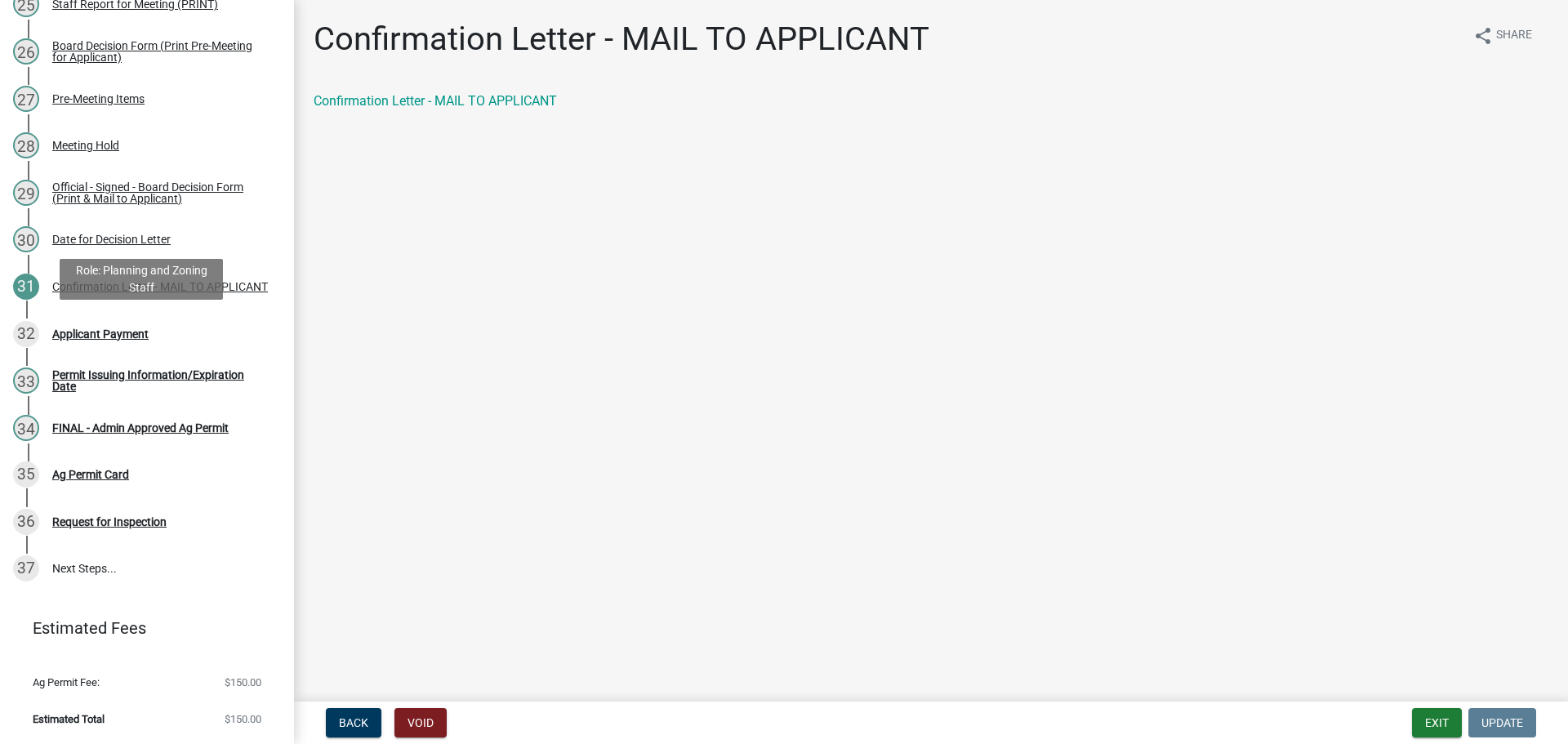
scroll to position [1630, 0]
click at [1412, 716] on button "Exit" at bounding box center [1437, 722] width 50 height 30
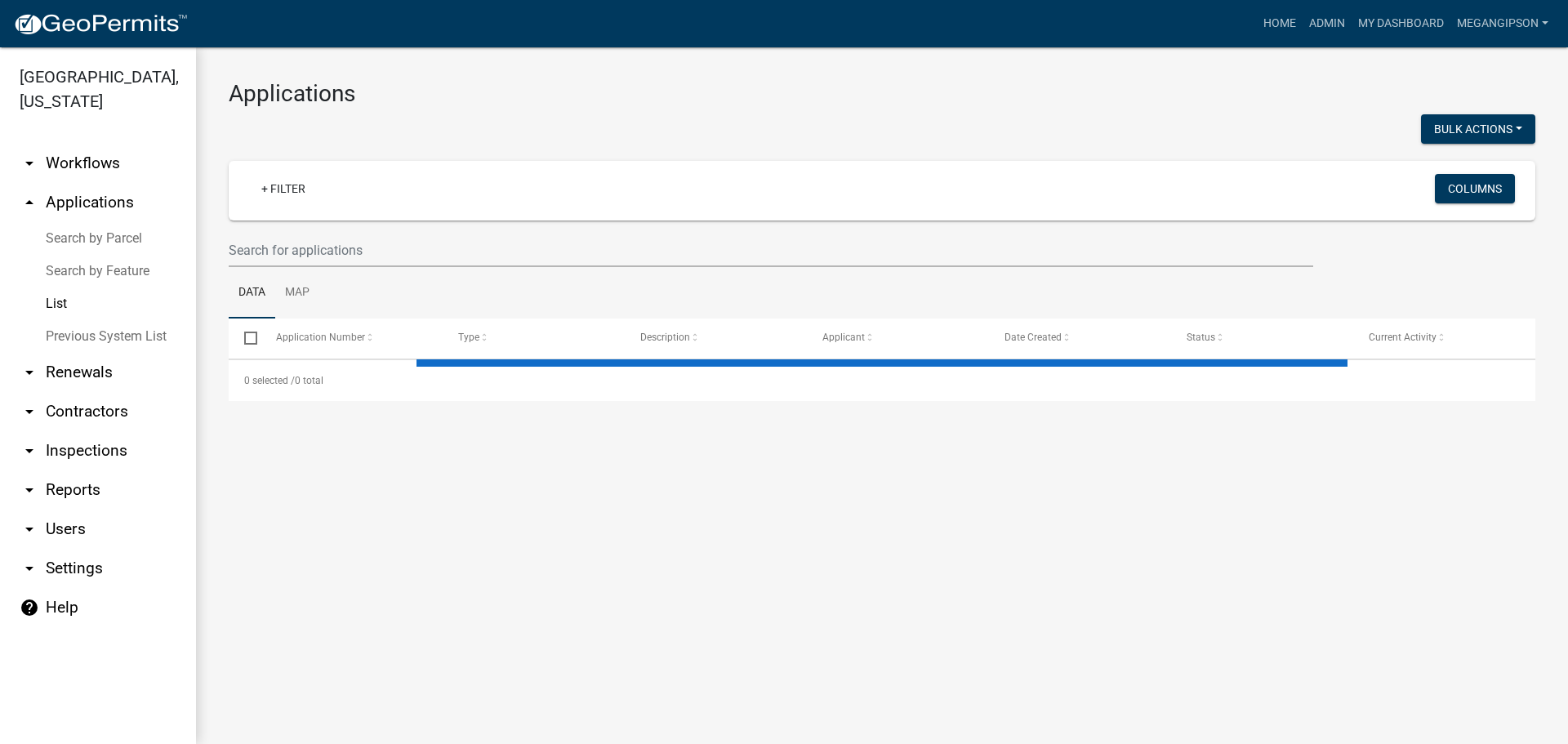
select select "3: 100"
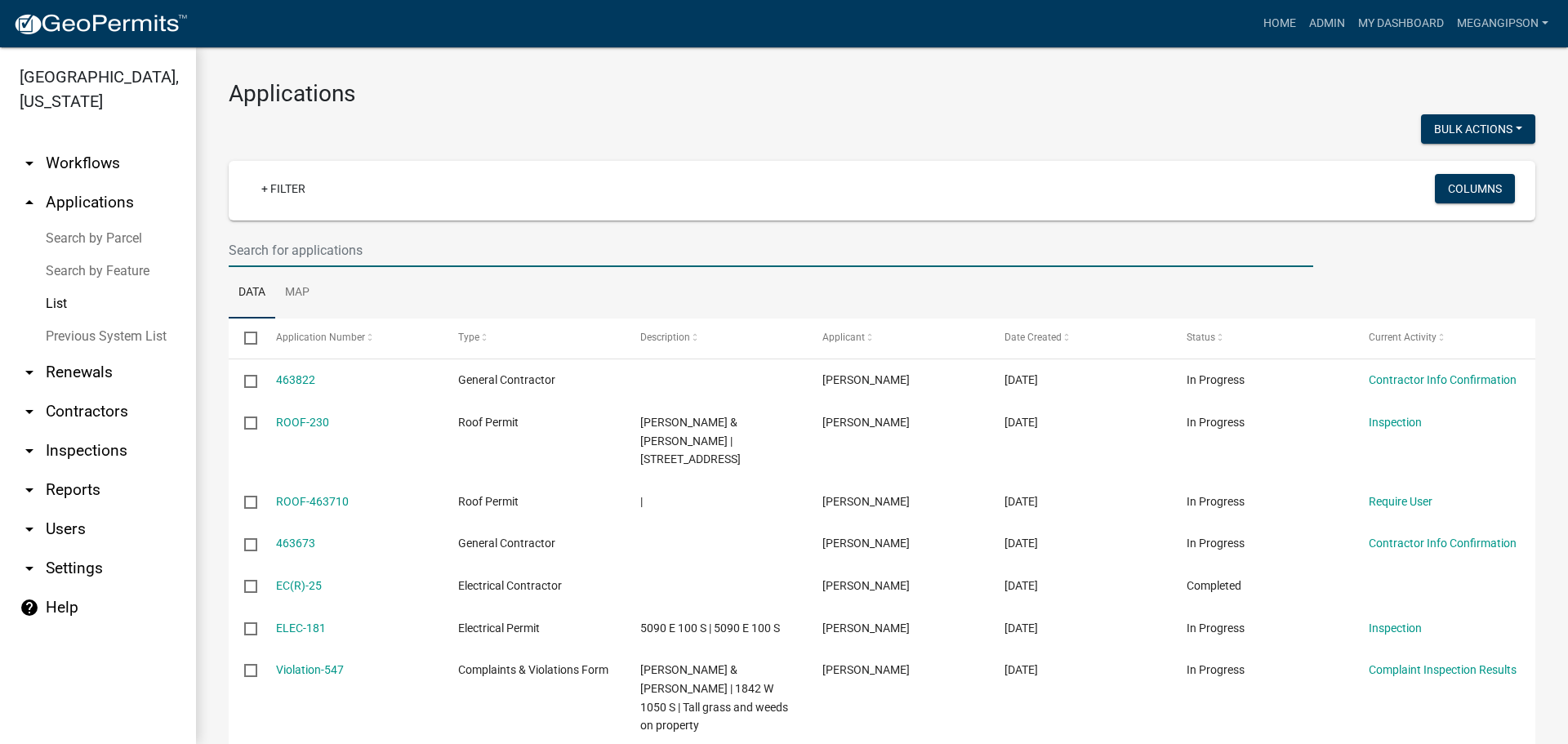
click at [299, 265] on input "text" at bounding box center [771, 250] width 1085 height 33
type input "AGP-308"
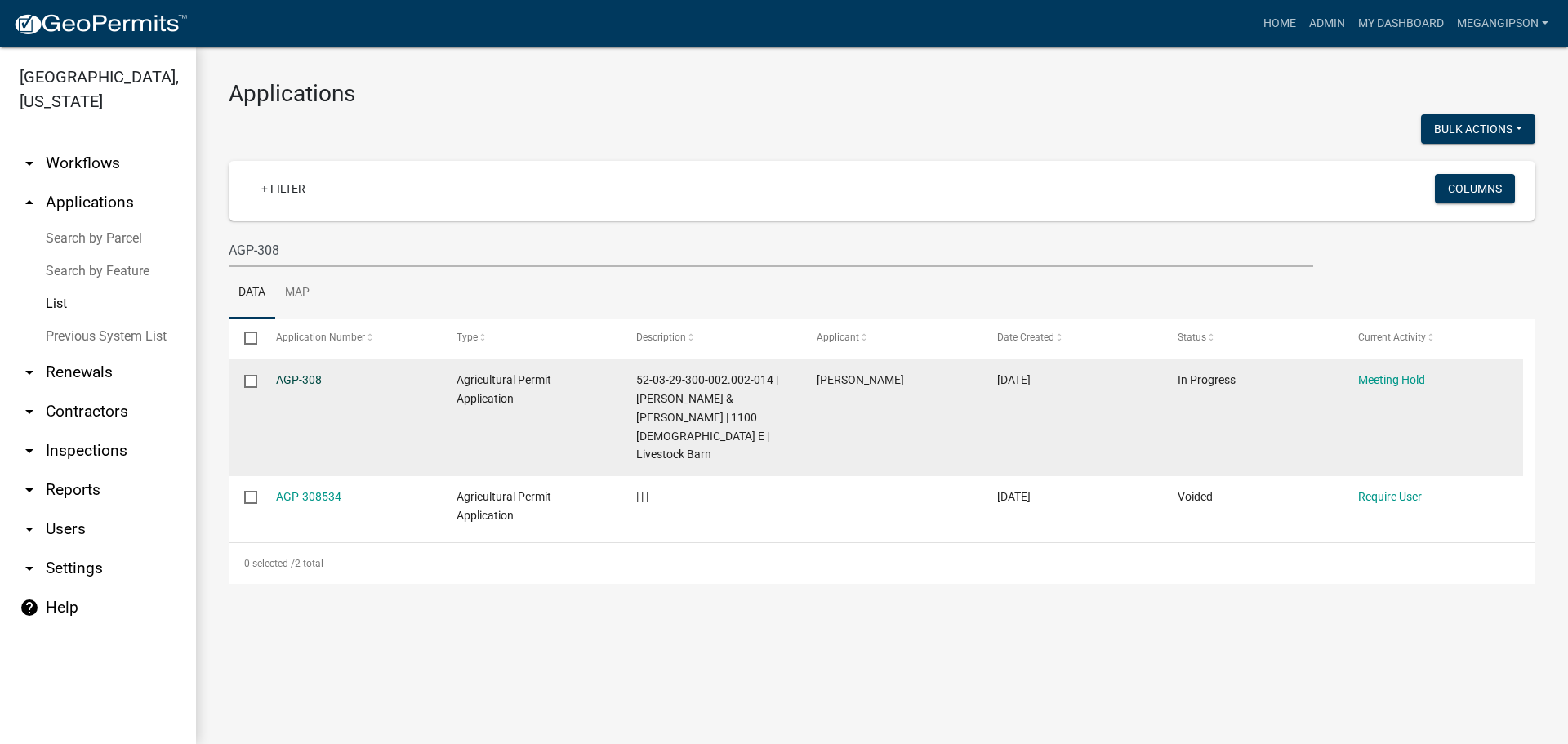
click at [305, 387] on link "AGP-308" at bounding box center [298, 379] width 45 height 13
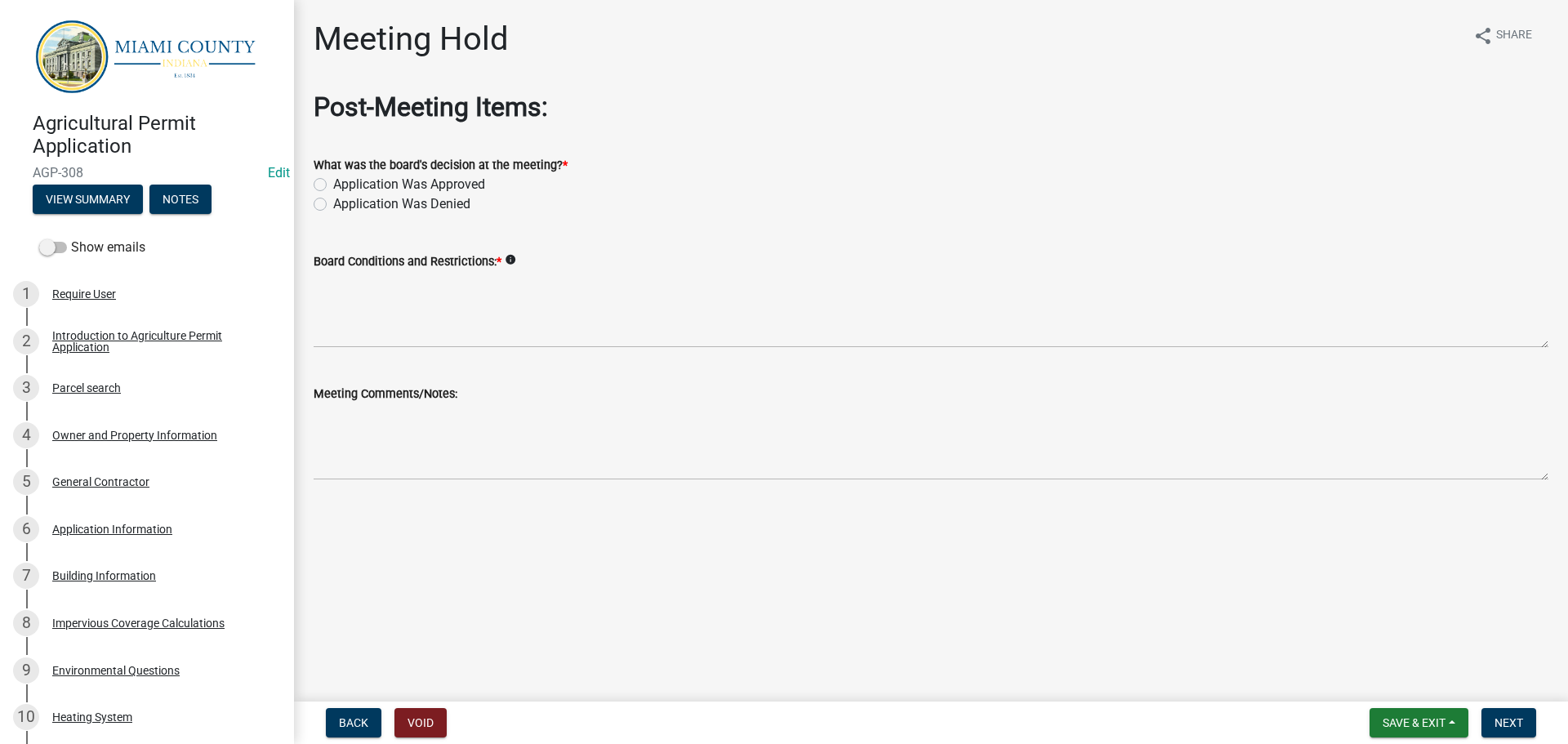
click at [407, 195] on label "Application Was Approved" at bounding box center [409, 185] width 152 height 20
click at [344, 185] on input "Application Was Approved" at bounding box center [339, 180] width 11 height 11
radio input "true"
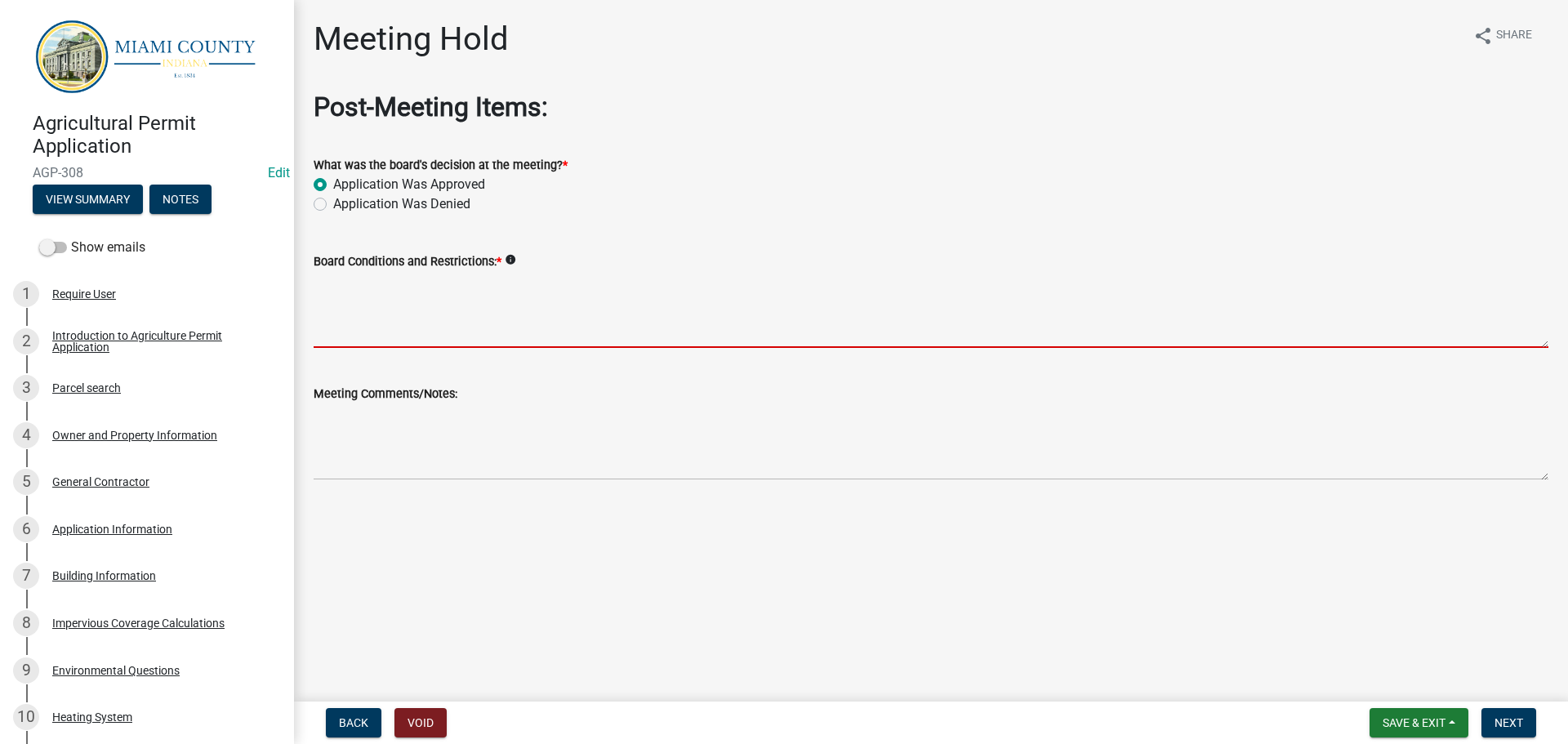
click at [407, 348] on textarea "Board Conditions and Restrictions: *" at bounding box center [931, 310] width 1235 height 77
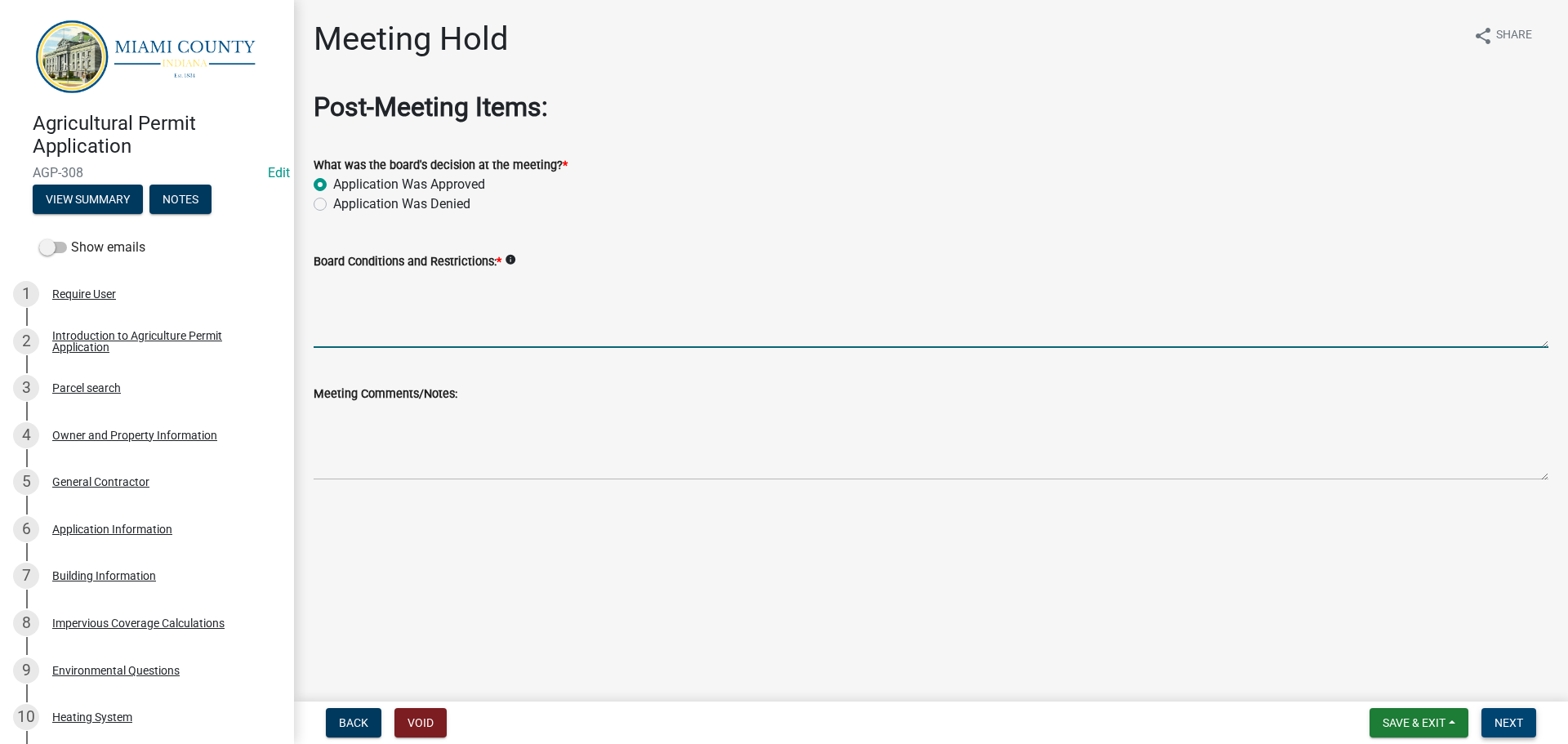
click at [1520, 733] on button "Next" at bounding box center [1509, 722] width 55 height 30
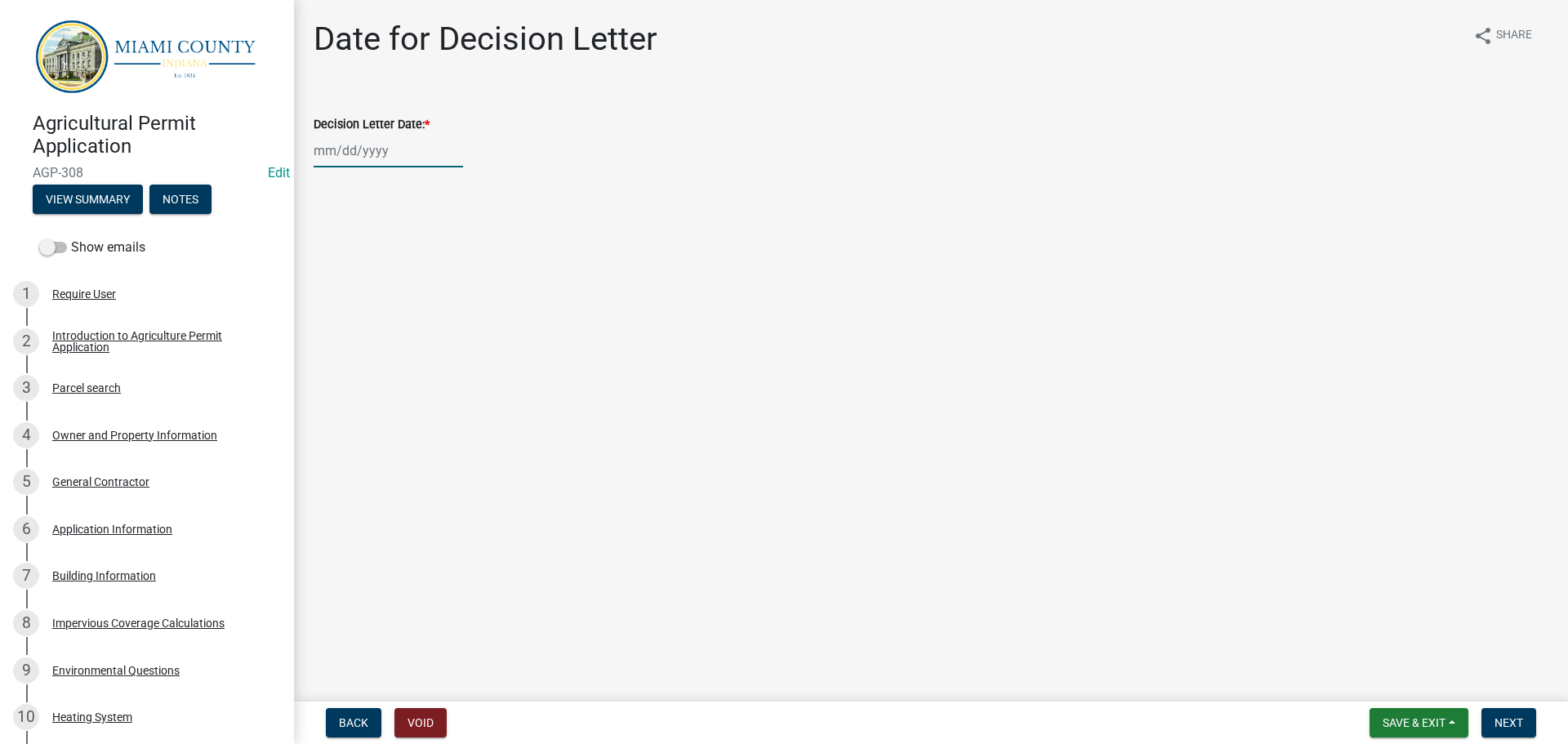
click at [358, 167] on div at bounding box center [389, 151] width 150 height 33
select select "8"
select select "2025"
click at [421, 312] on div "14" at bounding box center [408, 298] width 27 height 27
type input "[DATE]"
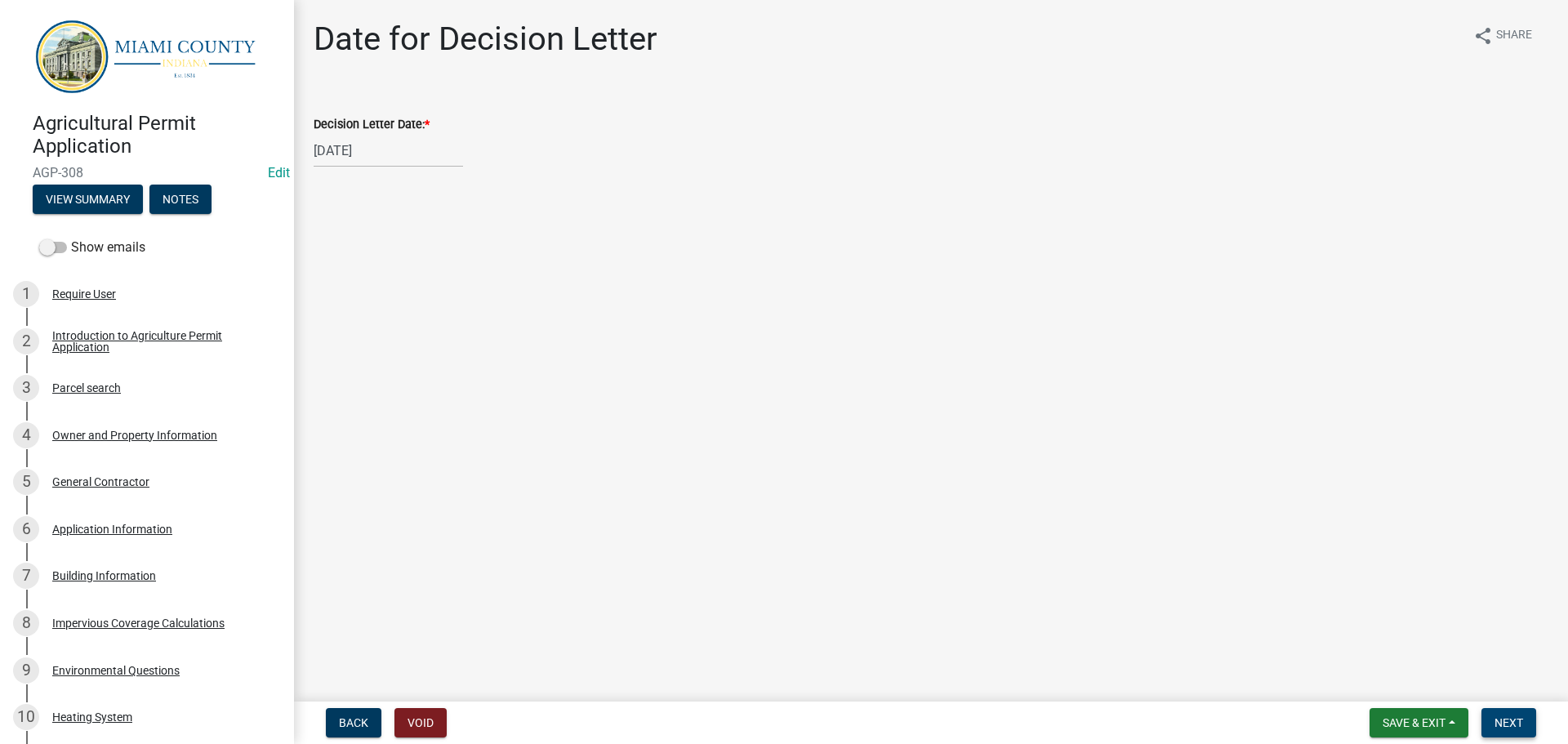
click at [1508, 716] on span "Next" at bounding box center [1509, 722] width 29 height 13
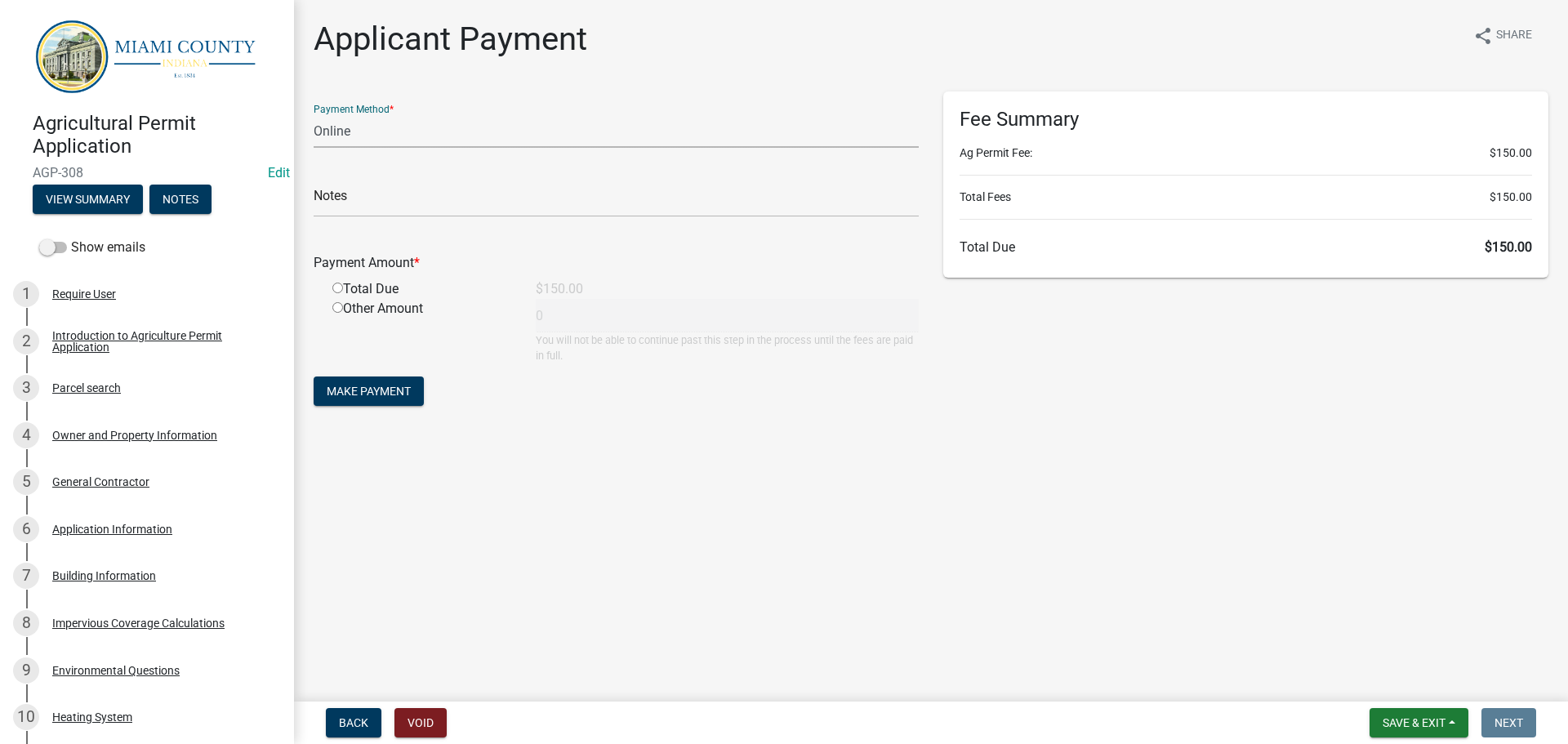
click at [365, 148] on select "Credit Card POS Check Cash Online" at bounding box center [616, 131] width 605 height 33
select select "2: 1"
click at [316, 128] on select "Credit Card POS Check Cash Online" at bounding box center [616, 131] width 605 height 33
click at [206, 210] on button "Notes" at bounding box center [180, 200] width 62 height 30
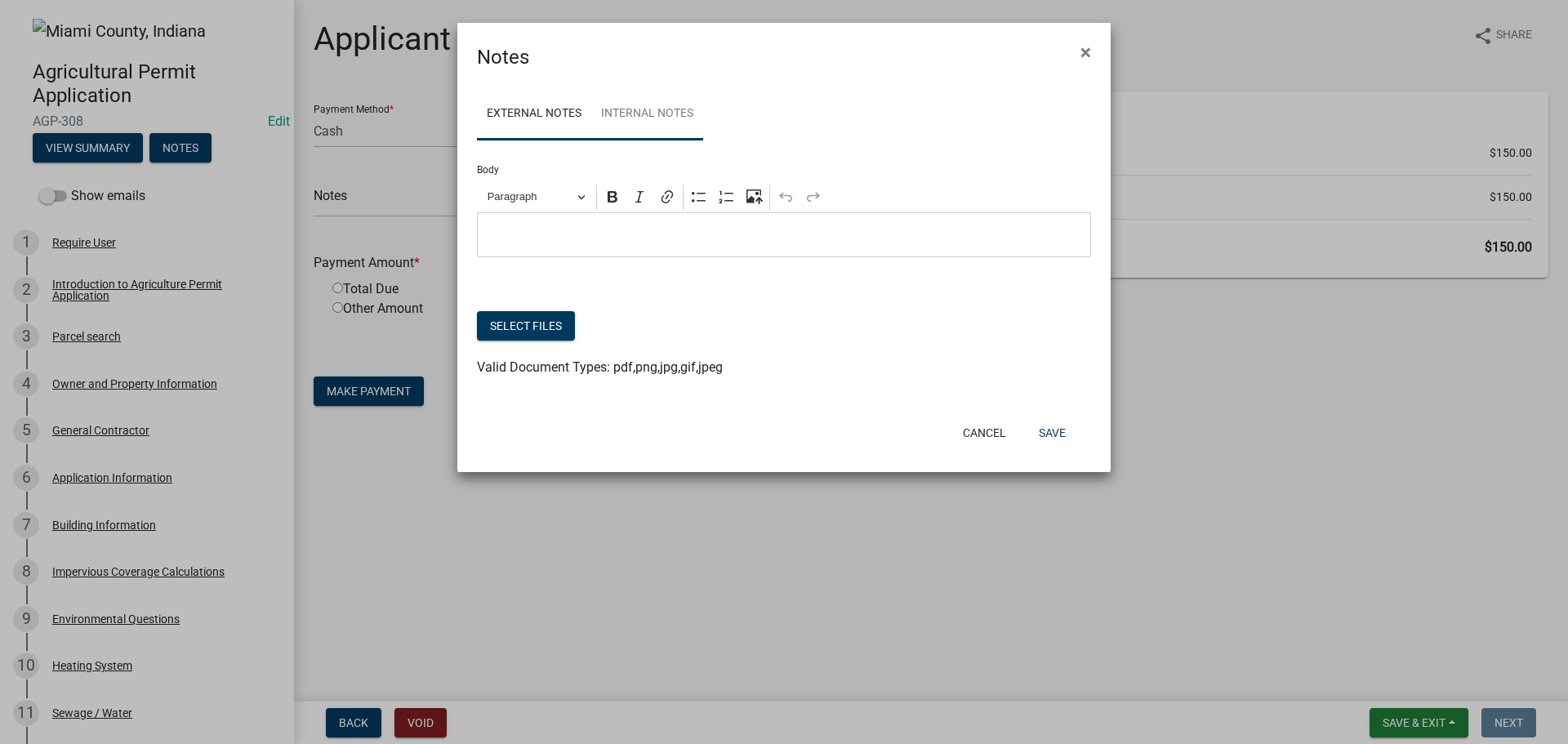
click at [642, 139] on link "Internal Notes" at bounding box center [648, 114] width 112 height 52
click at [975, 448] on button "Cancel" at bounding box center [984, 433] width 70 height 30
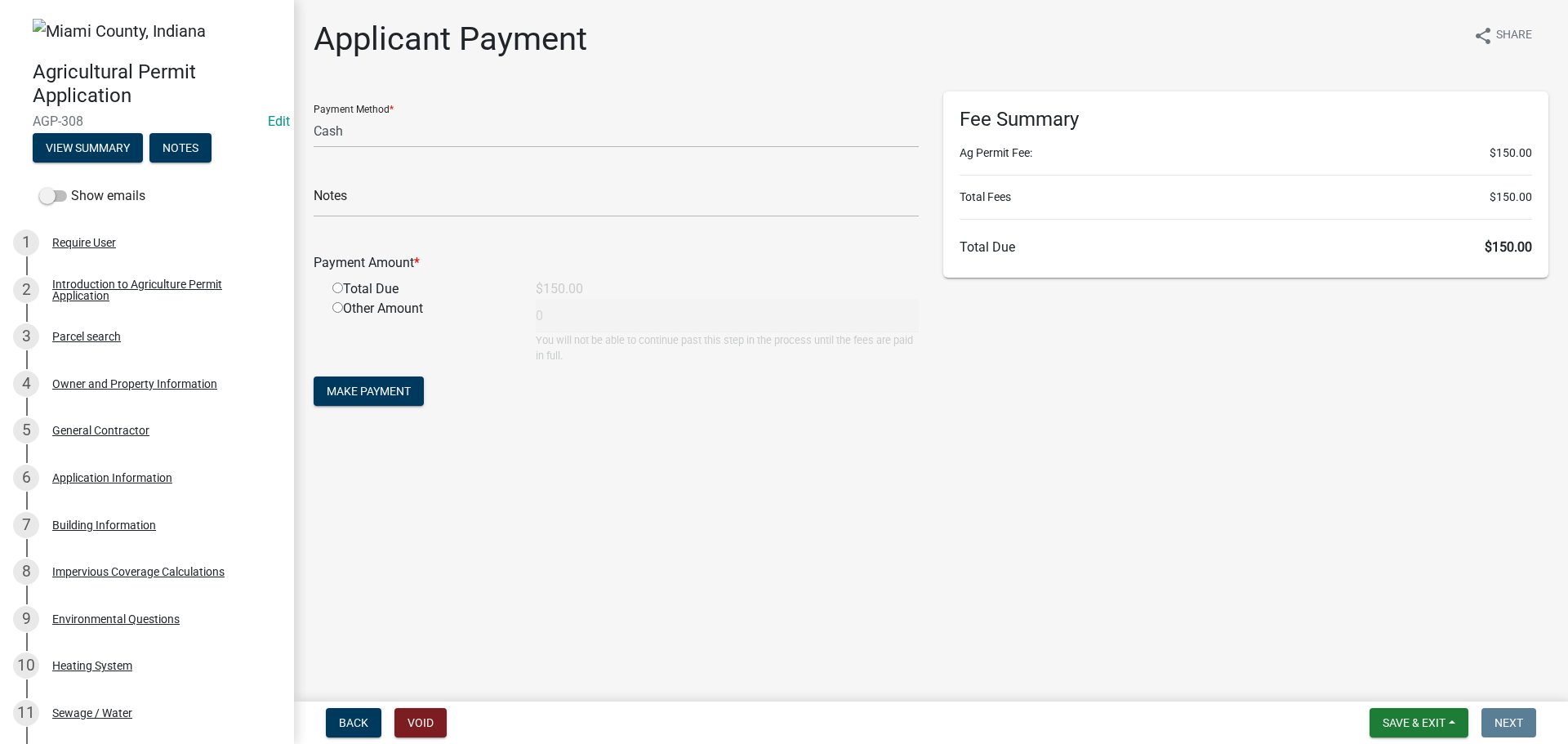
click at [367, 299] on div "Total Due" at bounding box center [421, 289] width 204 height 20
click at [344, 293] on input "radio" at bounding box center [338, 287] width 11 height 11
radio input "true"
type input "150"
click at [381, 398] on span "Make Payment" at bounding box center [368, 391] width 84 height 13
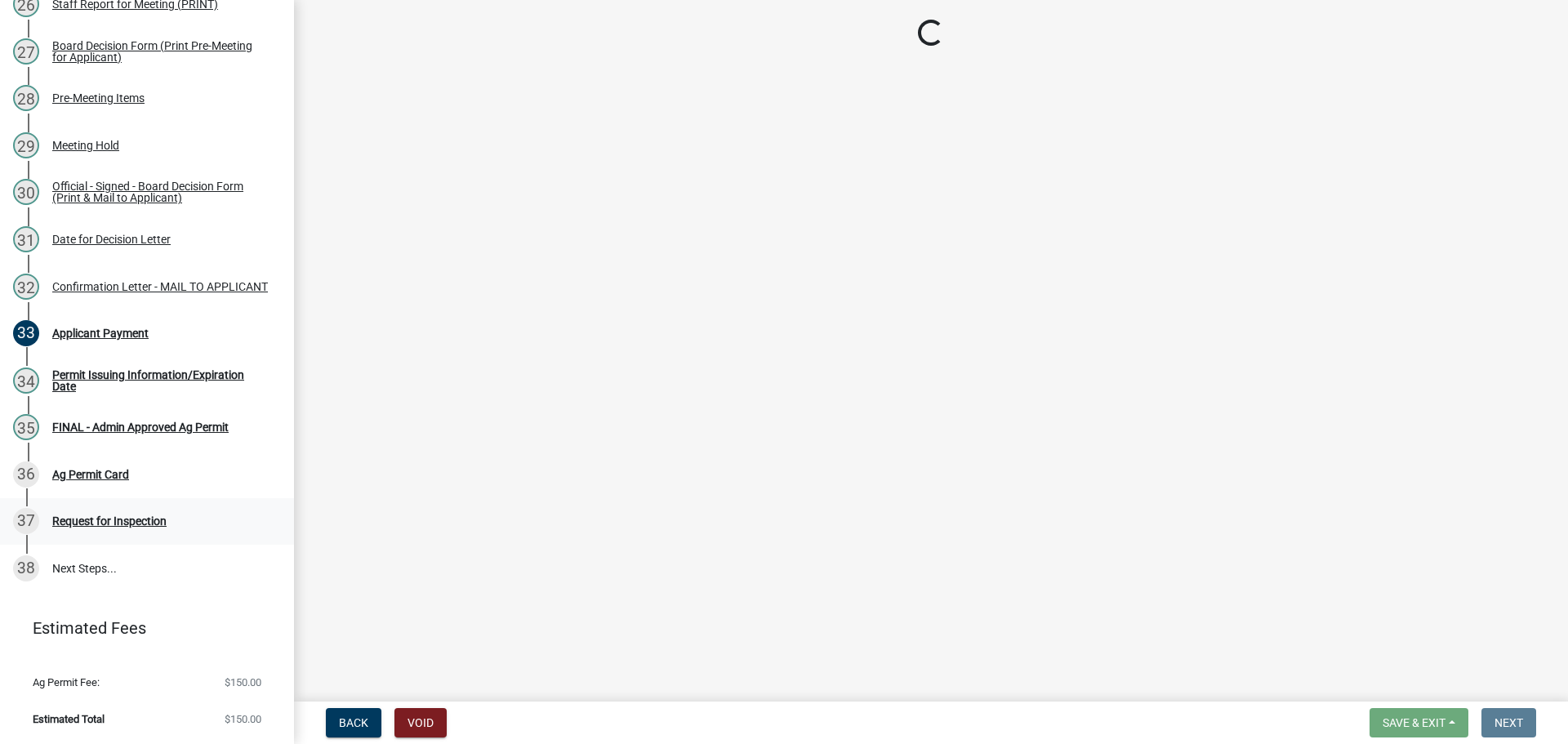
scroll to position [1683, 0]
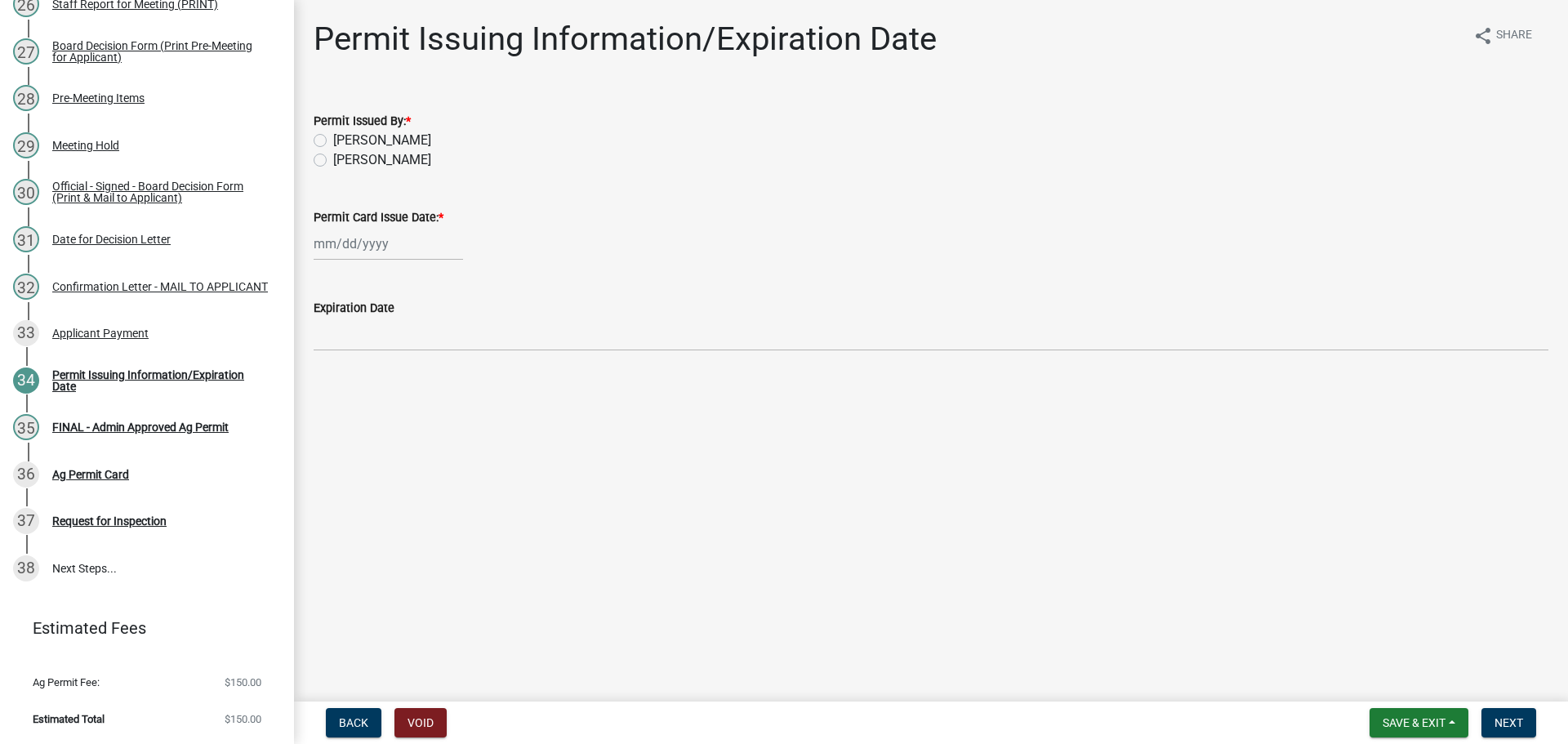
click at [368, 170] on label "[PERSON_NAME]" at bounding box center [383, 160] width 98 height 20
click at [344, 160] on input "[PERSON_NAME]" at bounding box center [339, 155] width 11 height 11
radio input "true"
click at [361, 261] on div at bounding box center [389, 244] width 150 height 33
select select "8"
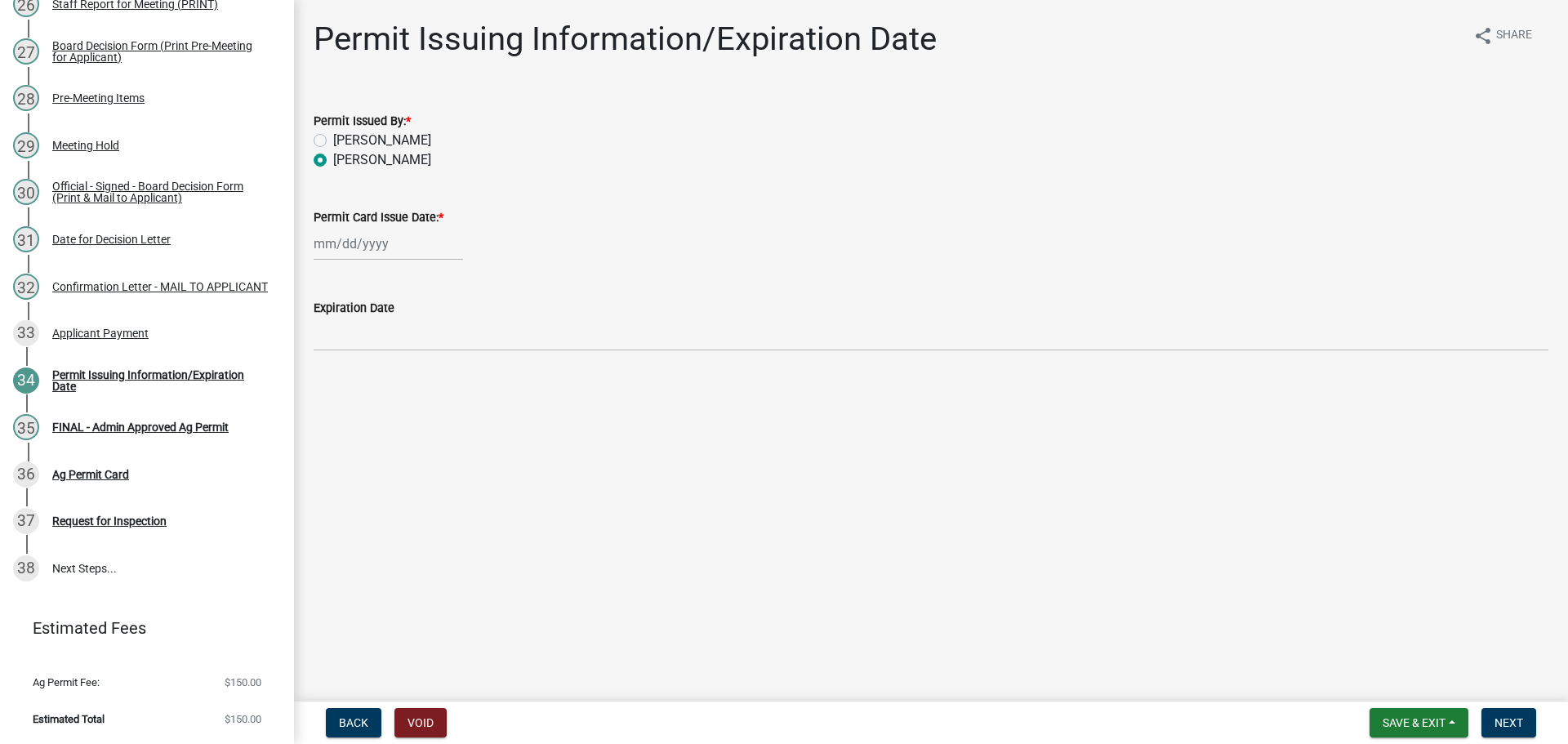
select select "2025"
drag, startPoint x: 420, startPoint y: 425, endPoint x: 443, endPoint y: 442, distance: 28.6
click at [420, 405] on div "14" at bounding box center [408, 392] width 27 height 27
type input "[DATE]"
click at [674, 518] on main "Permit Issuing Information/Expiration Date share Share Permit Issued By: * [PER…" at bounding box center [931, 347] width 1275 height 695
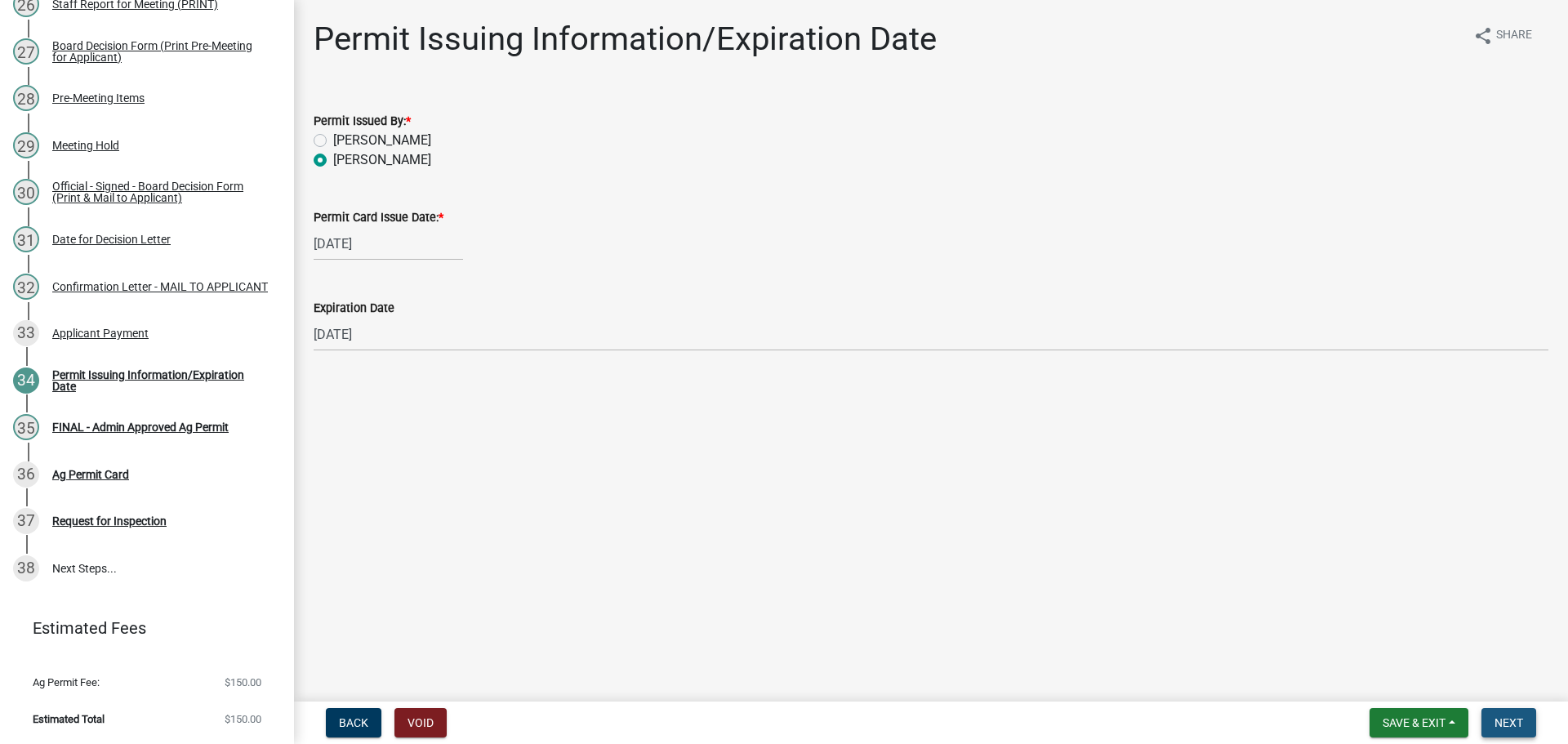
click at [1515, 716] on span "Next" at bounding box center [1509, 722] width 29 height 13
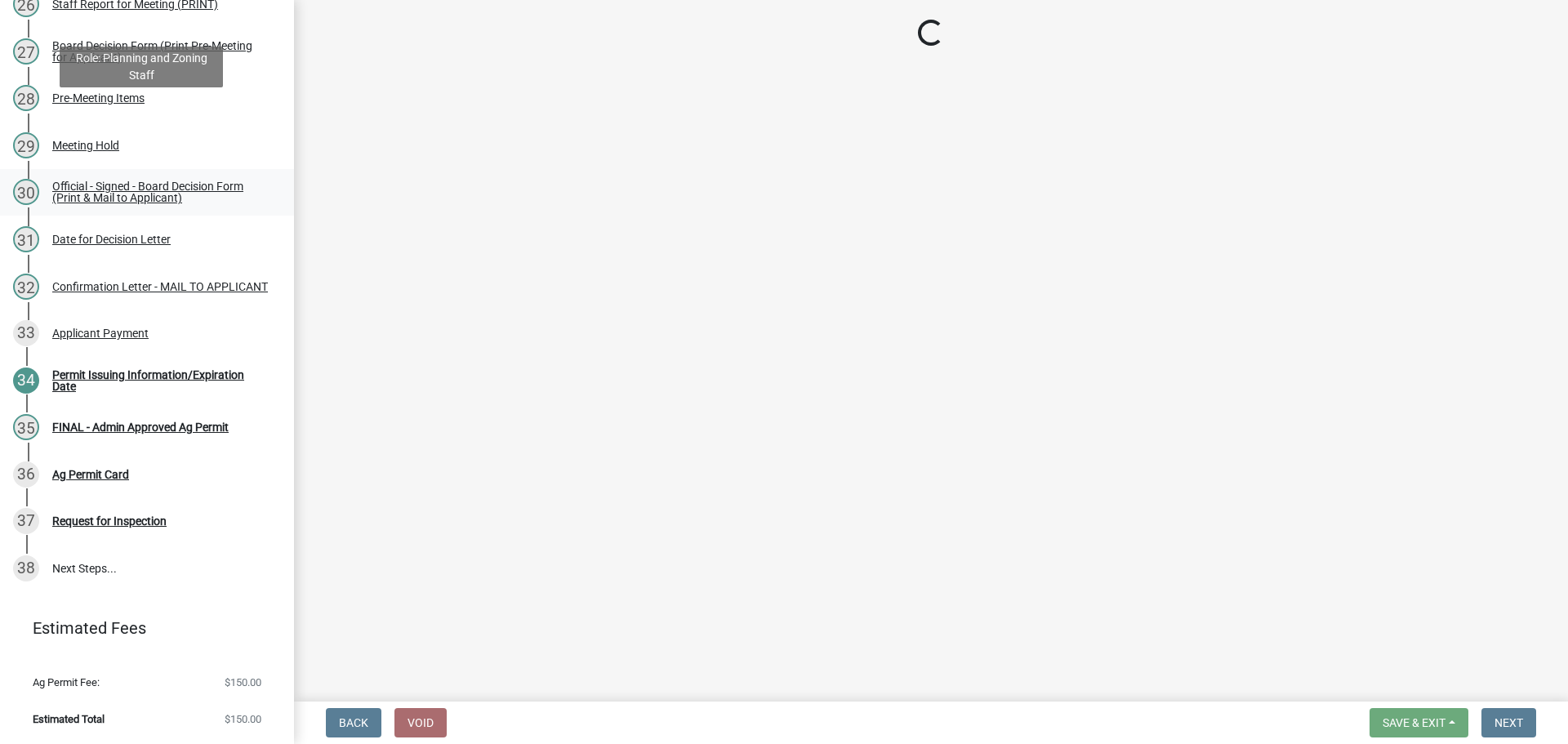
scroll to position [1789, 0]
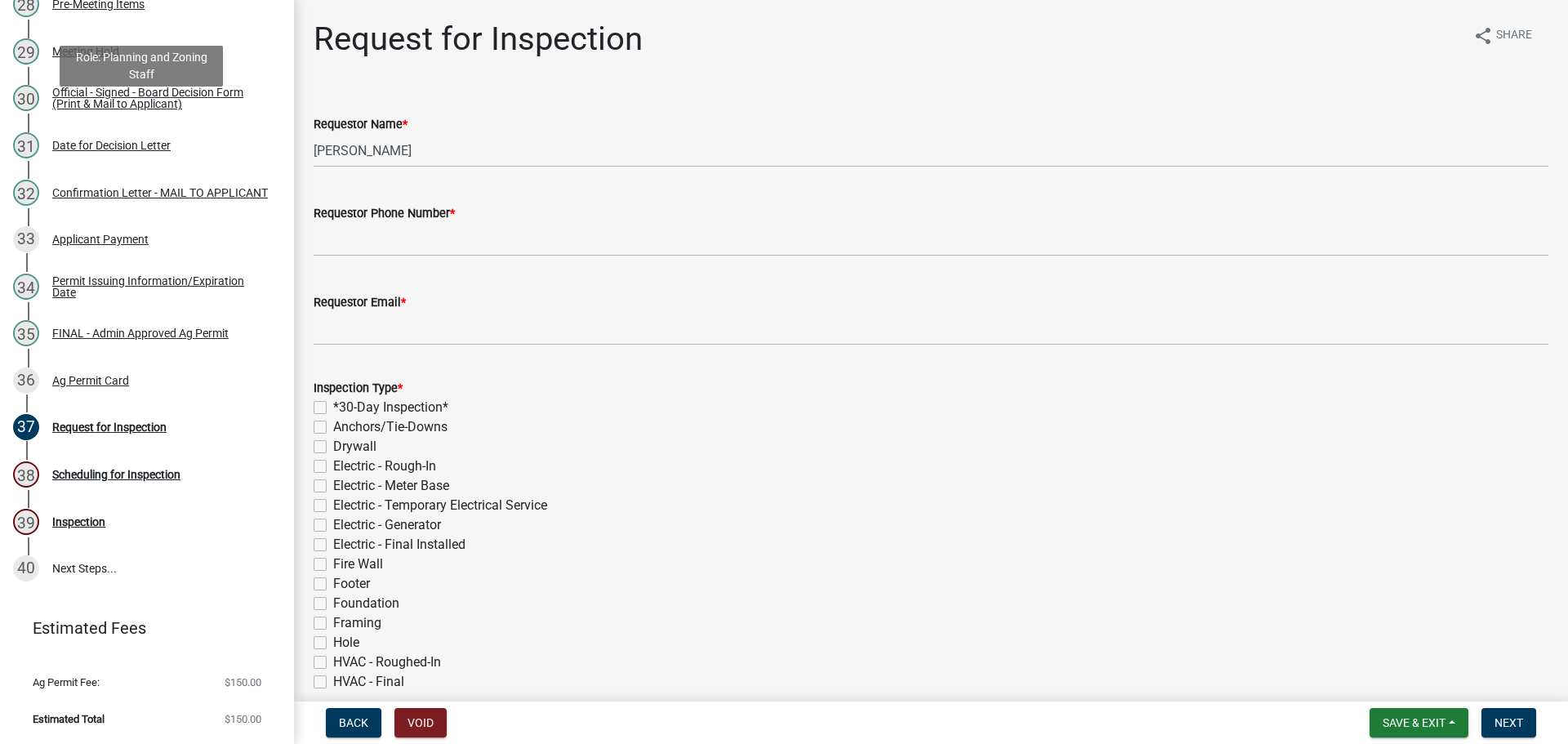
click at [132, 187] on div "Confirmation Letter - MAIL TO APPLICANT" at bounding box center [159, 193] width 216 height 12
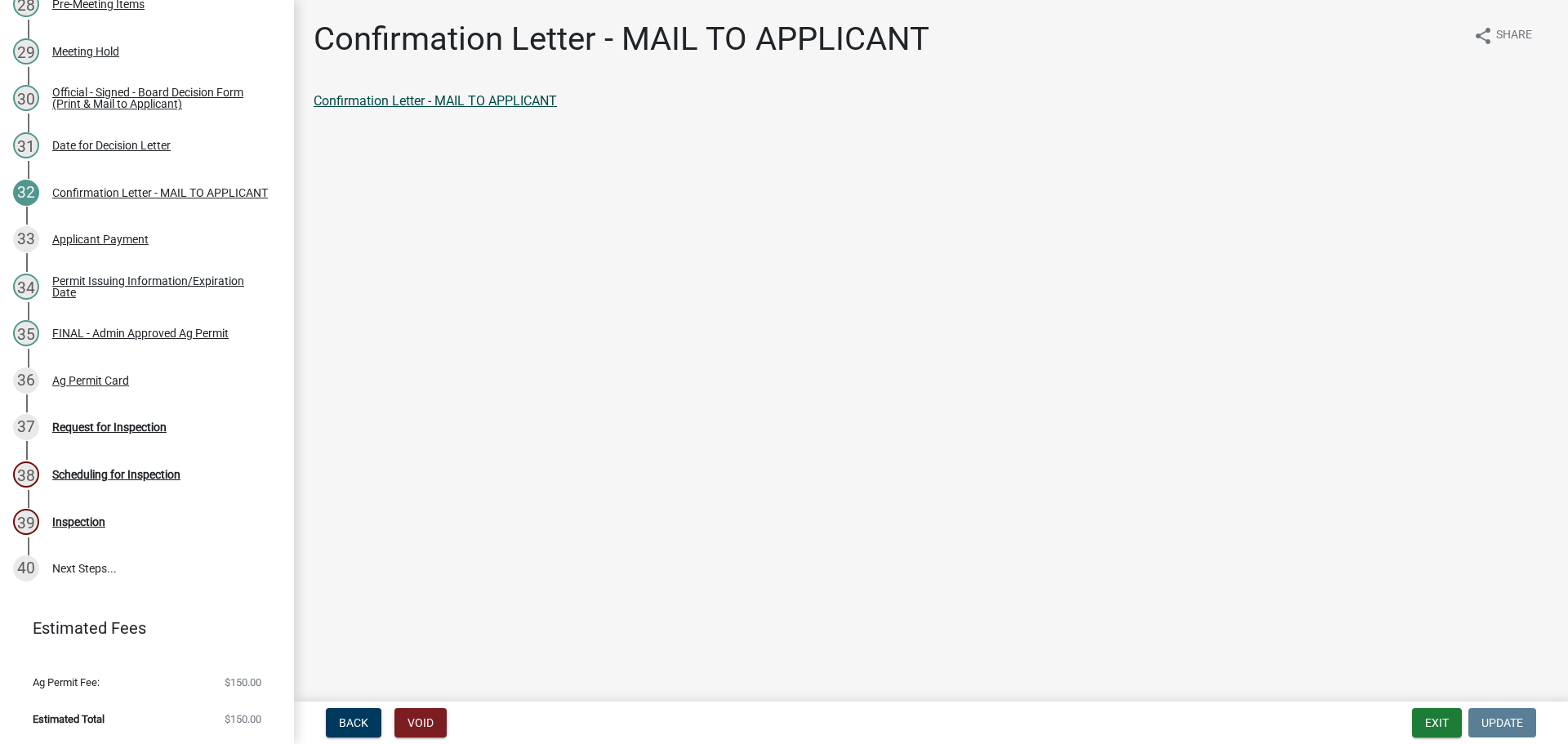
click at [492, 108] on link "Confirmation Letter - MAIL TO APPLICANT" at bounding box center [435, 101] width 243 height 16
click at [166, 87] on div "Official - Signed - Board Decision Form (Print & Mail to Applicant)" at bounding box center [159, 97] width 216 height 23
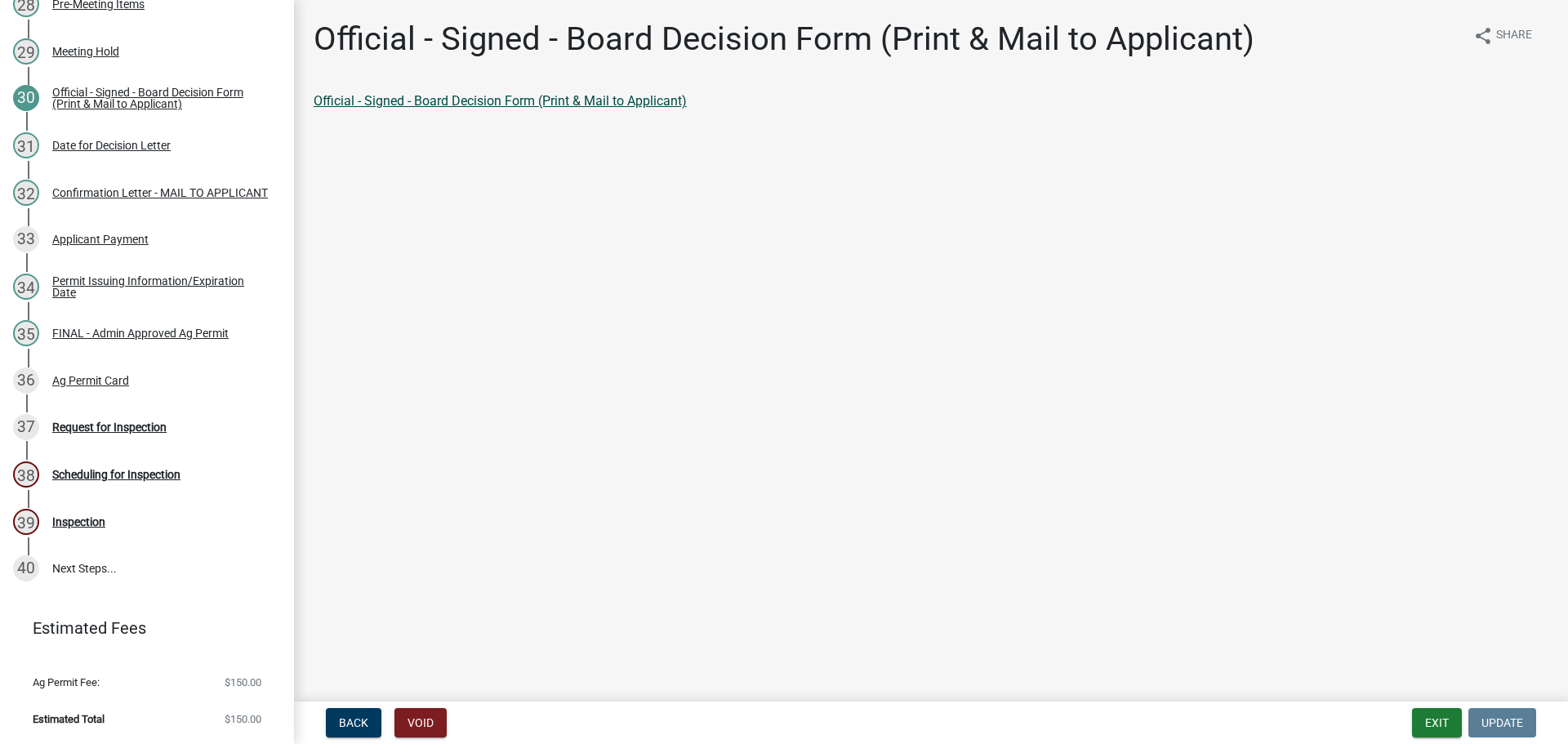
click at [529, 107] on link "Official - Signed - Board Decision Form (Print & Mail to Applicant)" at bounding box center [500, 101] width 373 height 16
click at [152, 328] on div "FINAL - Admin Approved Ag Permit" at bounding box center [140, 334] width 176 height 12
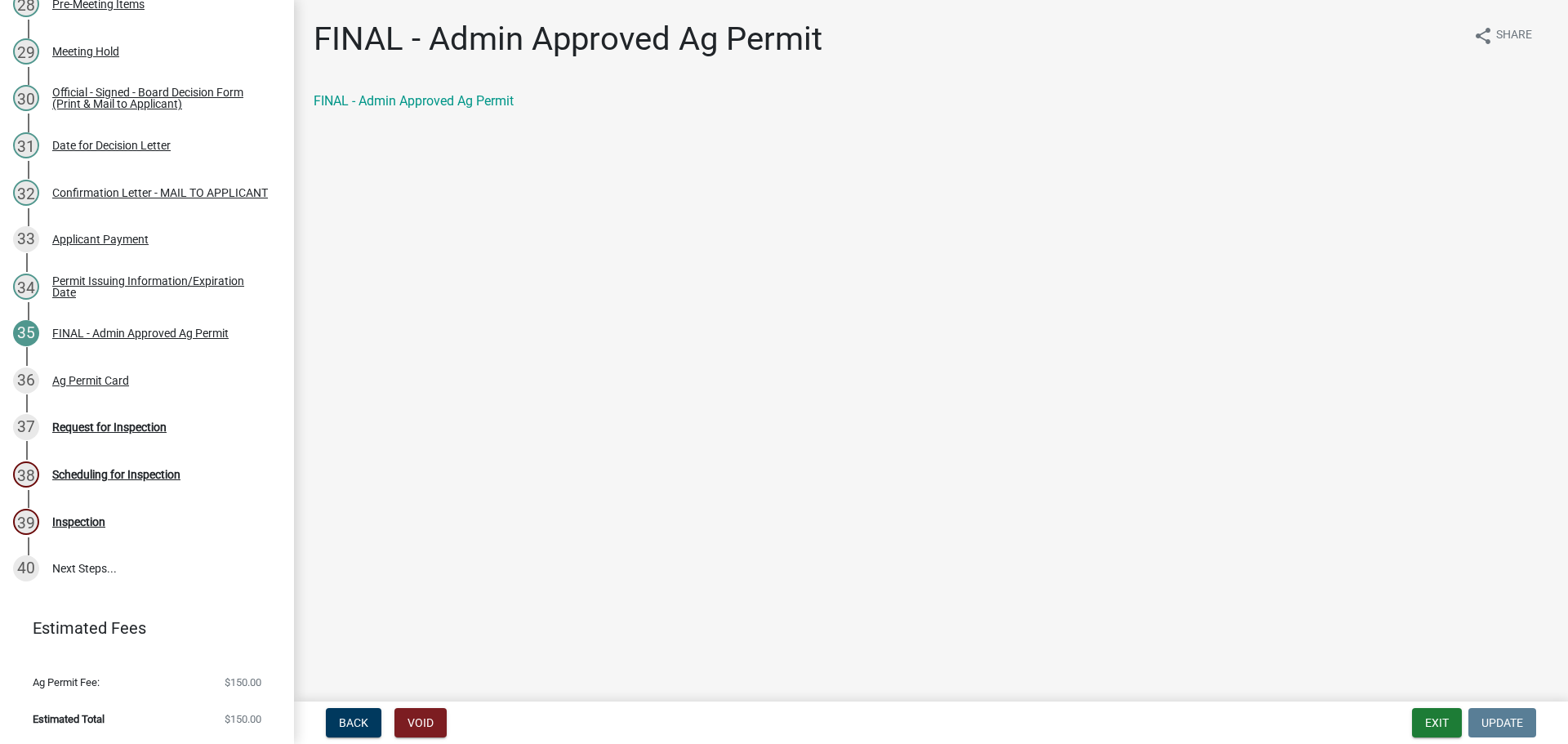
click at [428, 124] on div "FINAL - Admin Approved Ag Permit" at bounding box center [931, 107] width 1260 height 32
click at [433, 108] on link "FINAL - Admin Approved Ag Permit" at bounding box center [413, 101] width 200 height 16
click at [109, 367] on div "36 Ag Permit Card" at bounding box center [140, 380] width 255 height 27
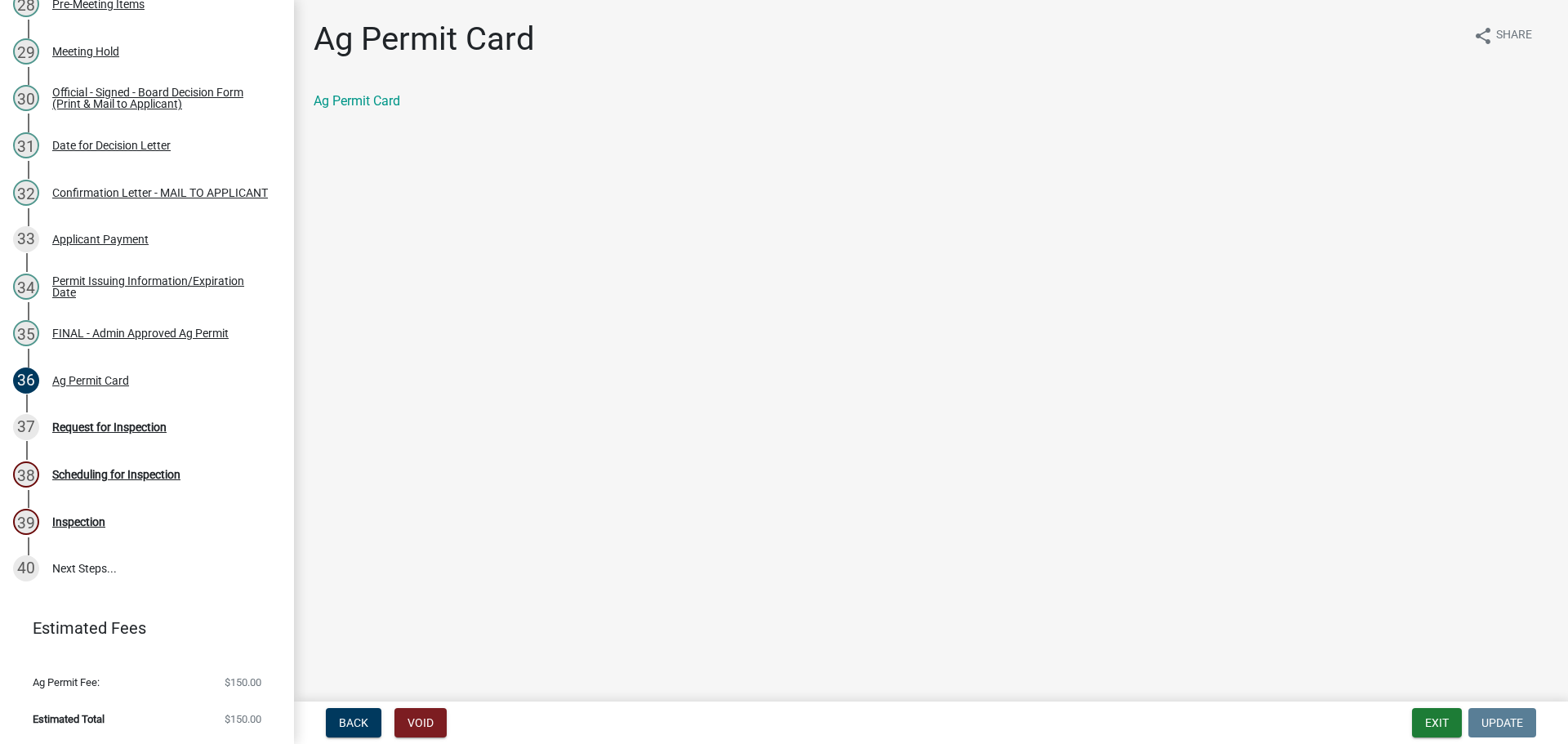
click at [366, 102] on div "Ag Permit Card share Share Ag Permit Card" at bounding box center [931, 79] width 1260 height 119
click at [362, 108] on link "Ag Permit Card" at bounding box center [357, 101] width 87 height 16
click at [152, 421] on div "Request for Inspection" at bounding box center [109, 427] width 114 height 12
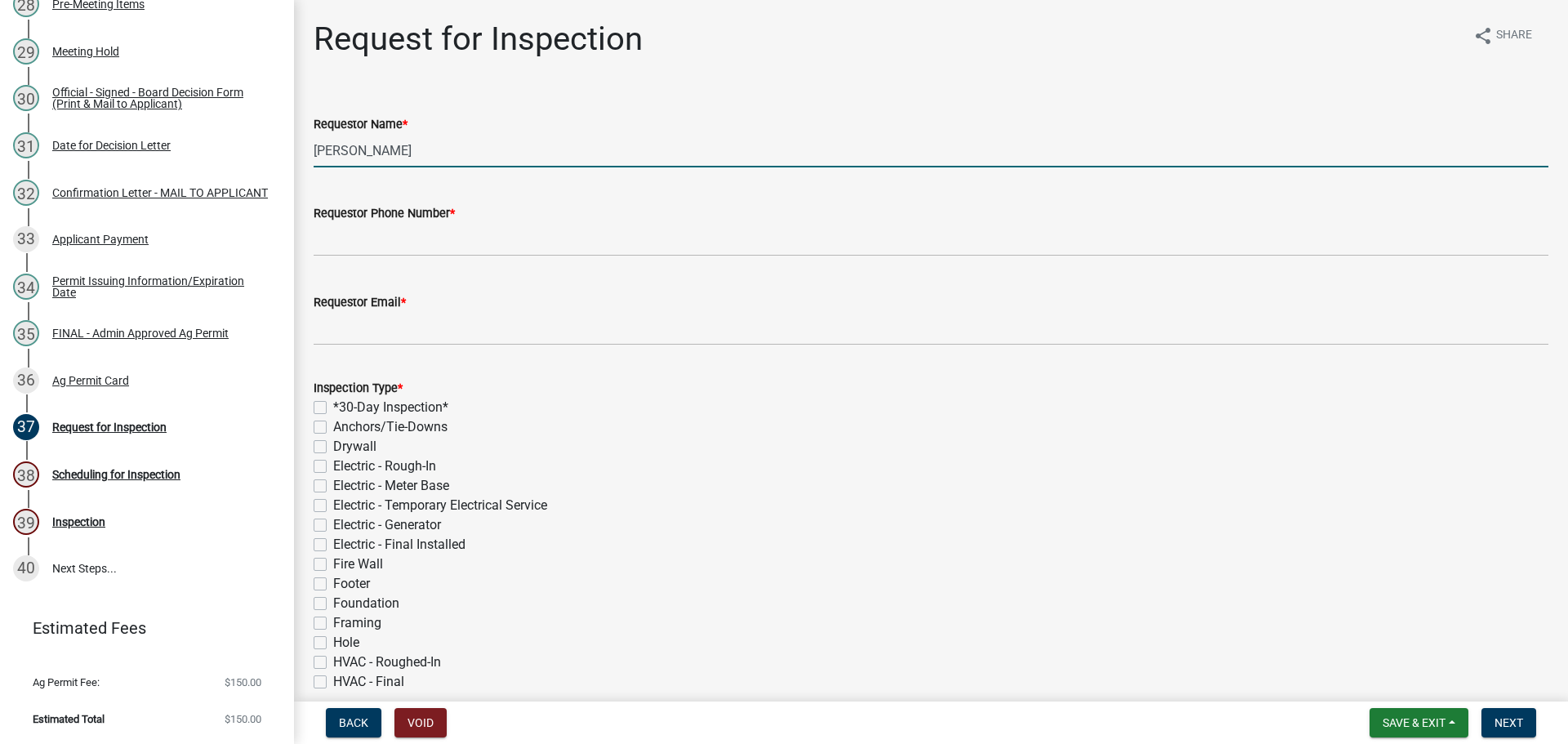
click at [451, 167] on input "[PERSON_NAME]" at bounding box center [931, 151] width 1235 height 33
type input "[PERSON_NAME] & [PERSON_NAME]"
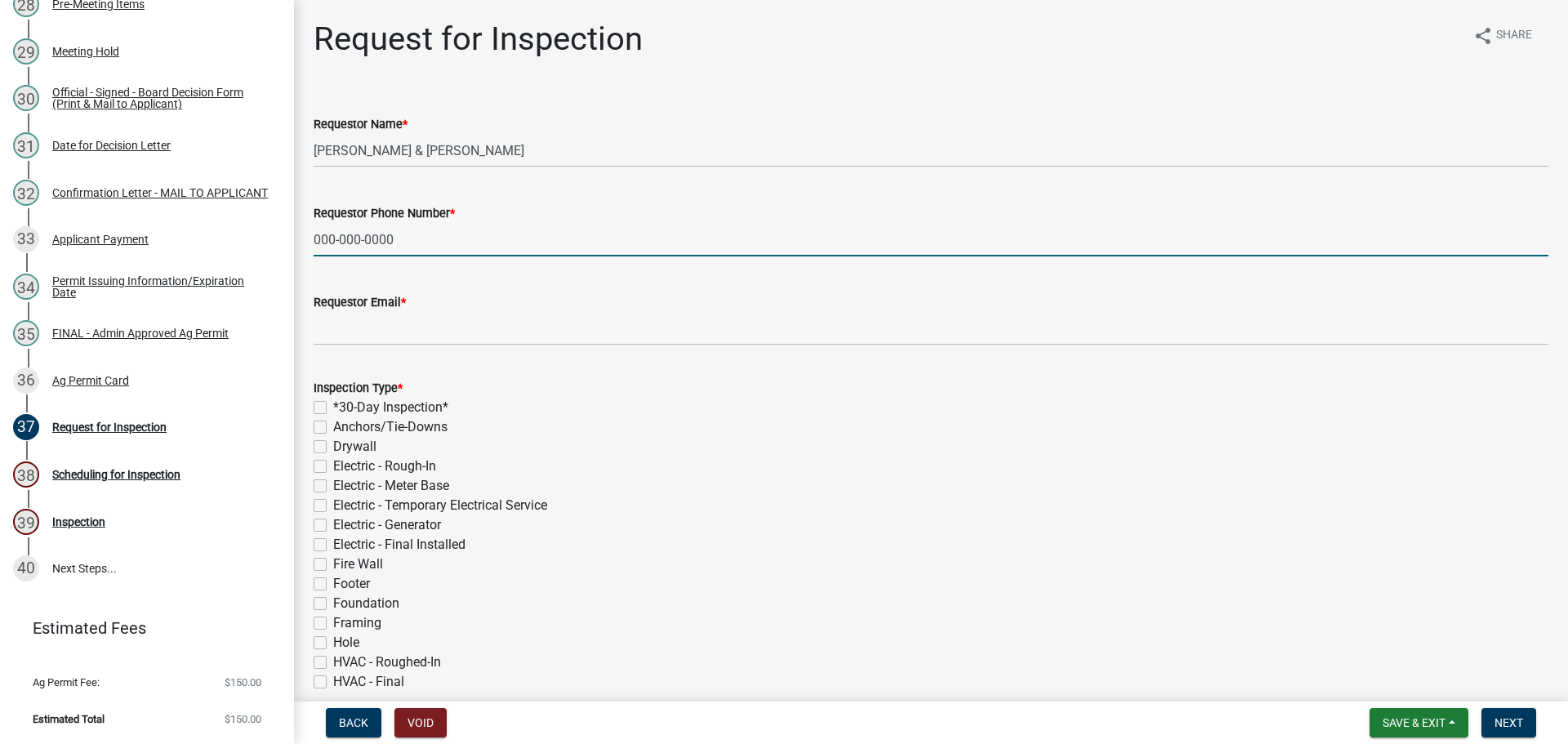
type input "000-000-0000"
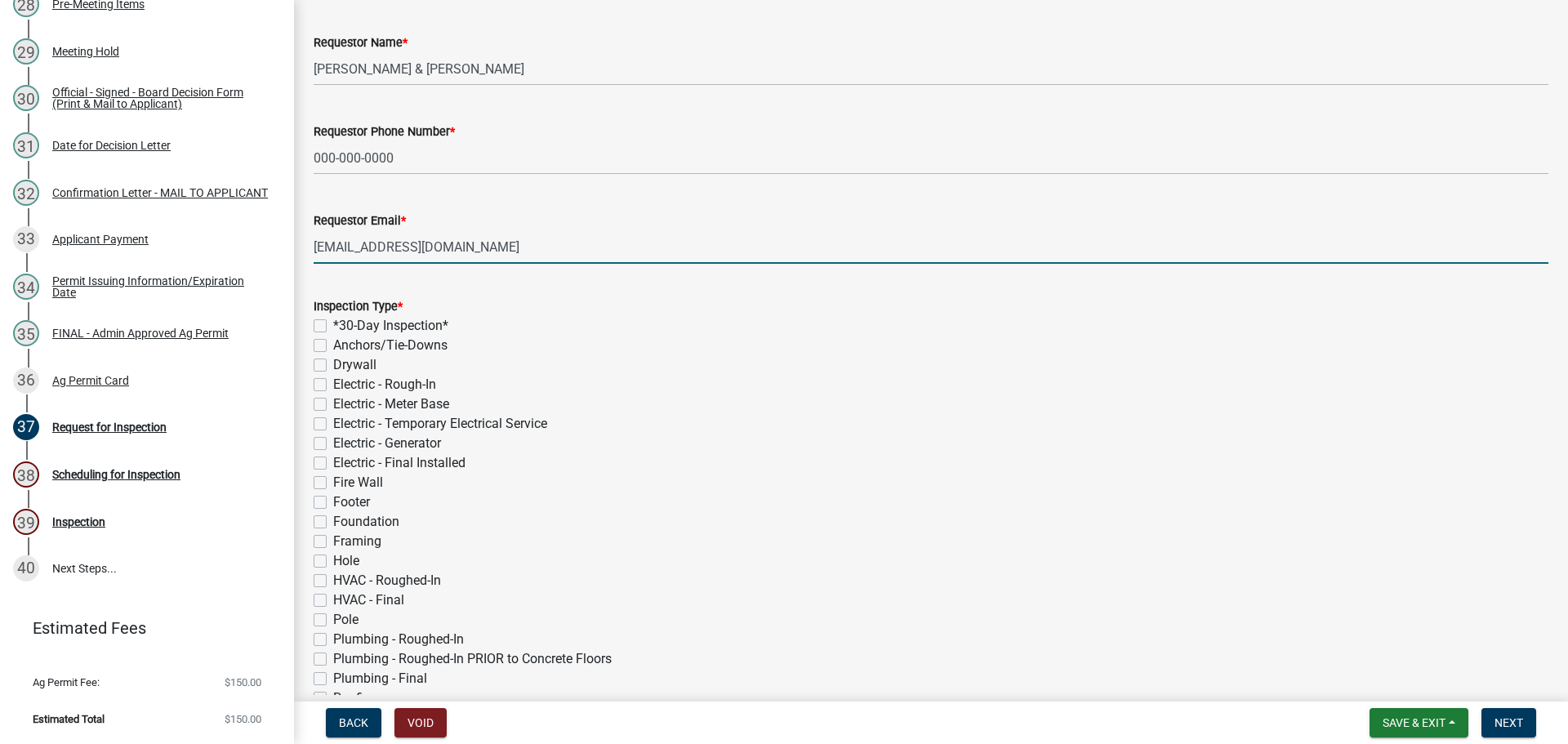
type input "[EMAIL_ADDRESS][DOMAIN_NAME]"
click at [334, 336] on label "*30-Day Inspection*" at bounding box center [391, 326] width 115 height 20
click at [334, 327] on input "*30-Day Inspection*" at bounding box center [339, 321] width 11 height 11
checkbox input "true"
checkbox input "false"
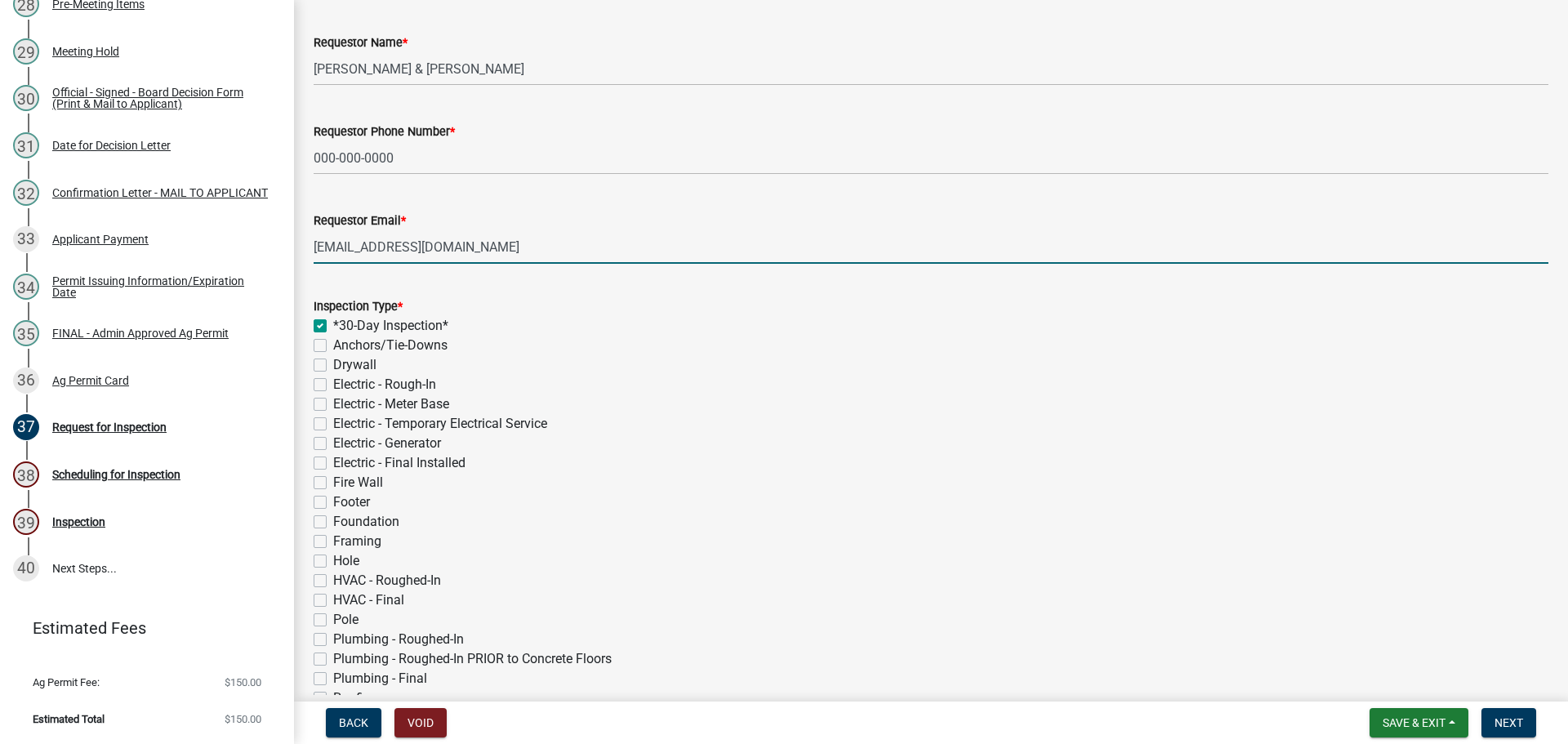
checkbox input "false"
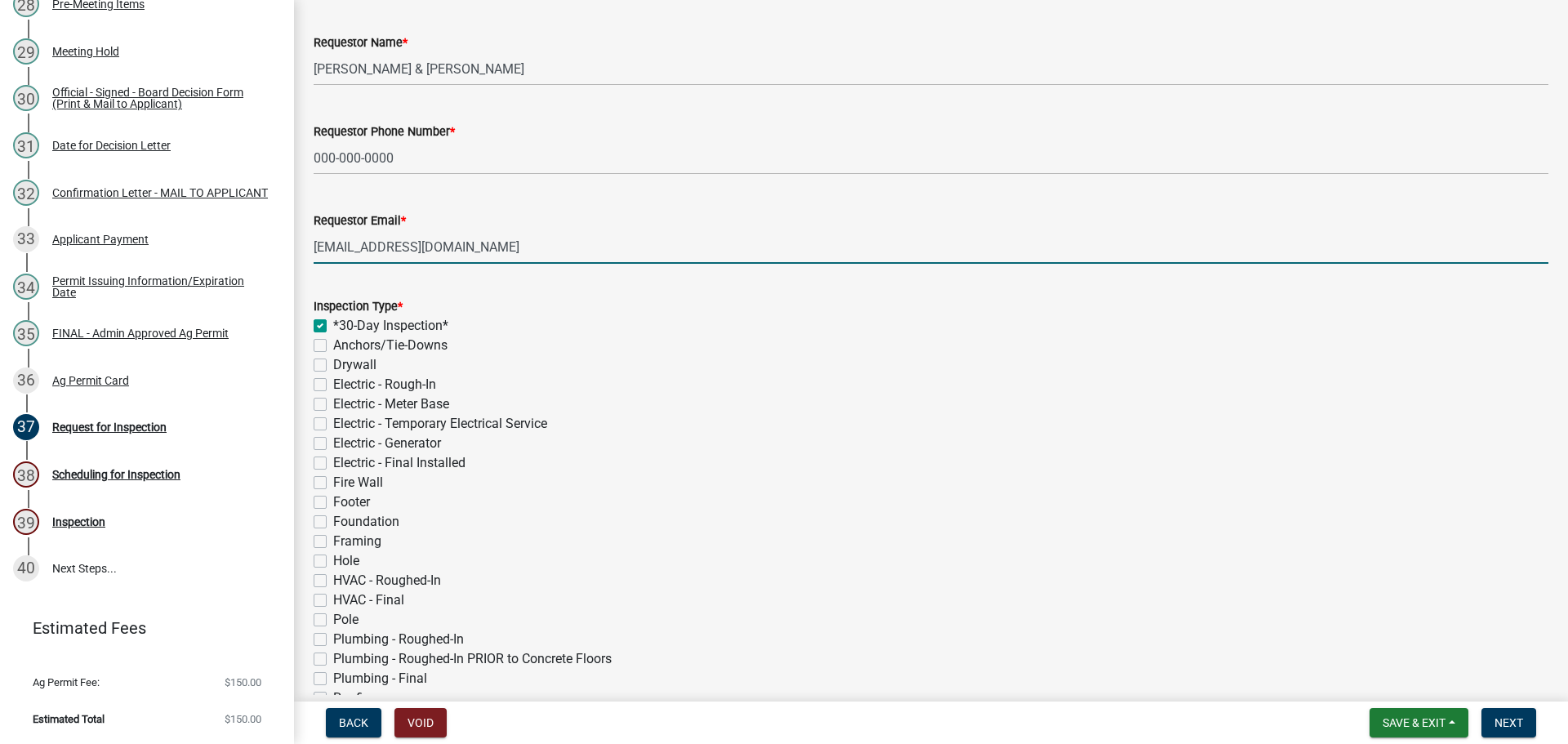
checkbox input "false"
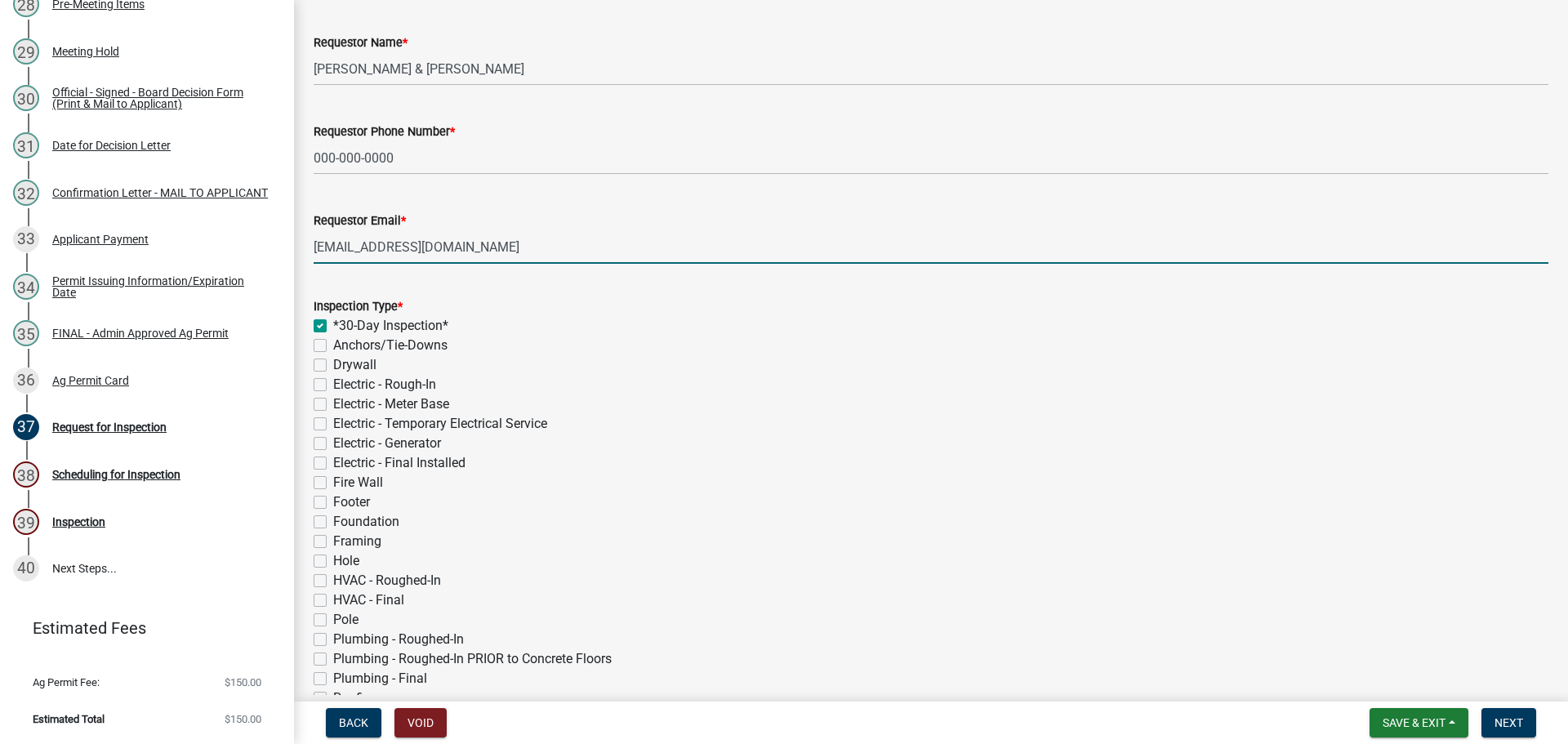
checkbox input "false"
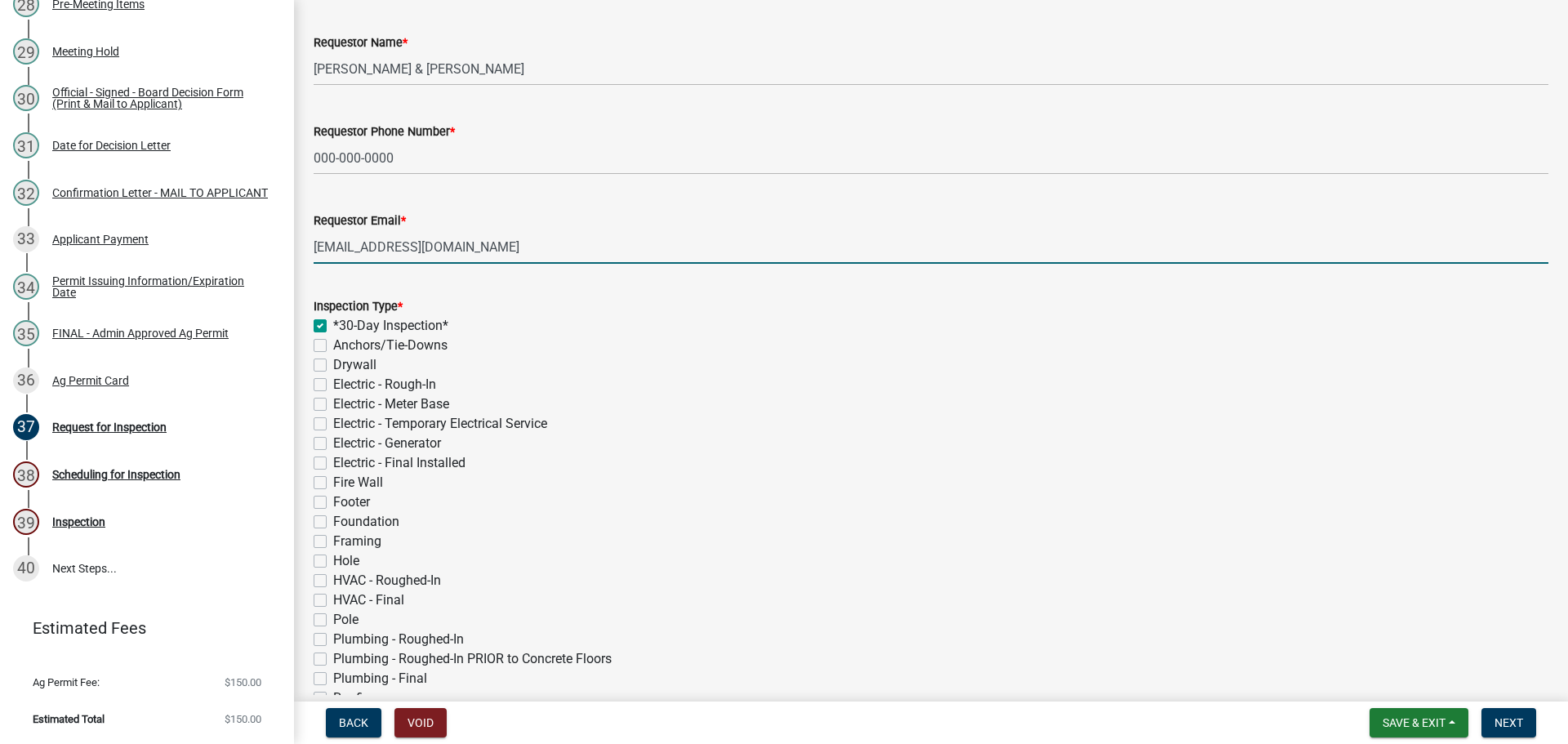
checkbox input "false"
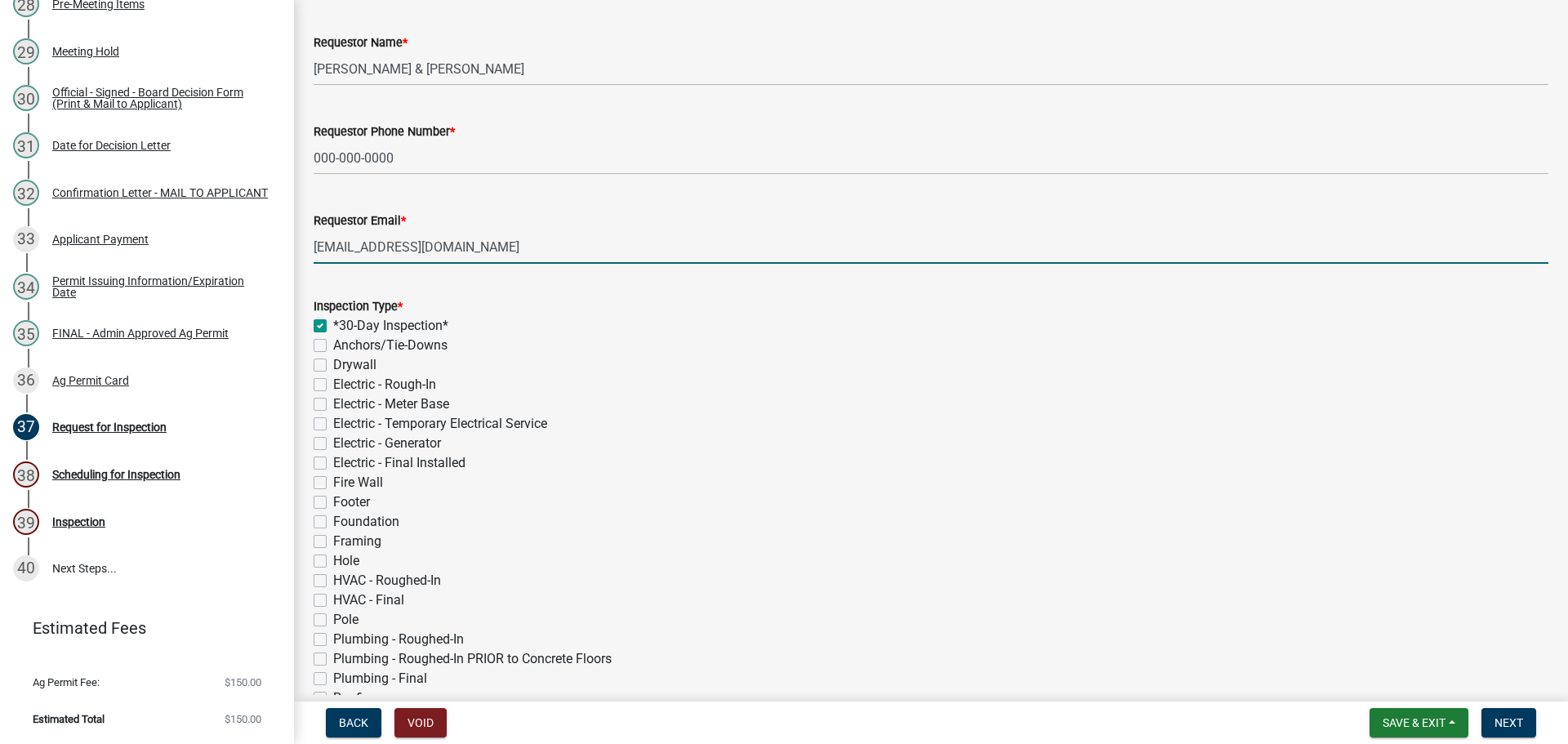
checkbox input "false"
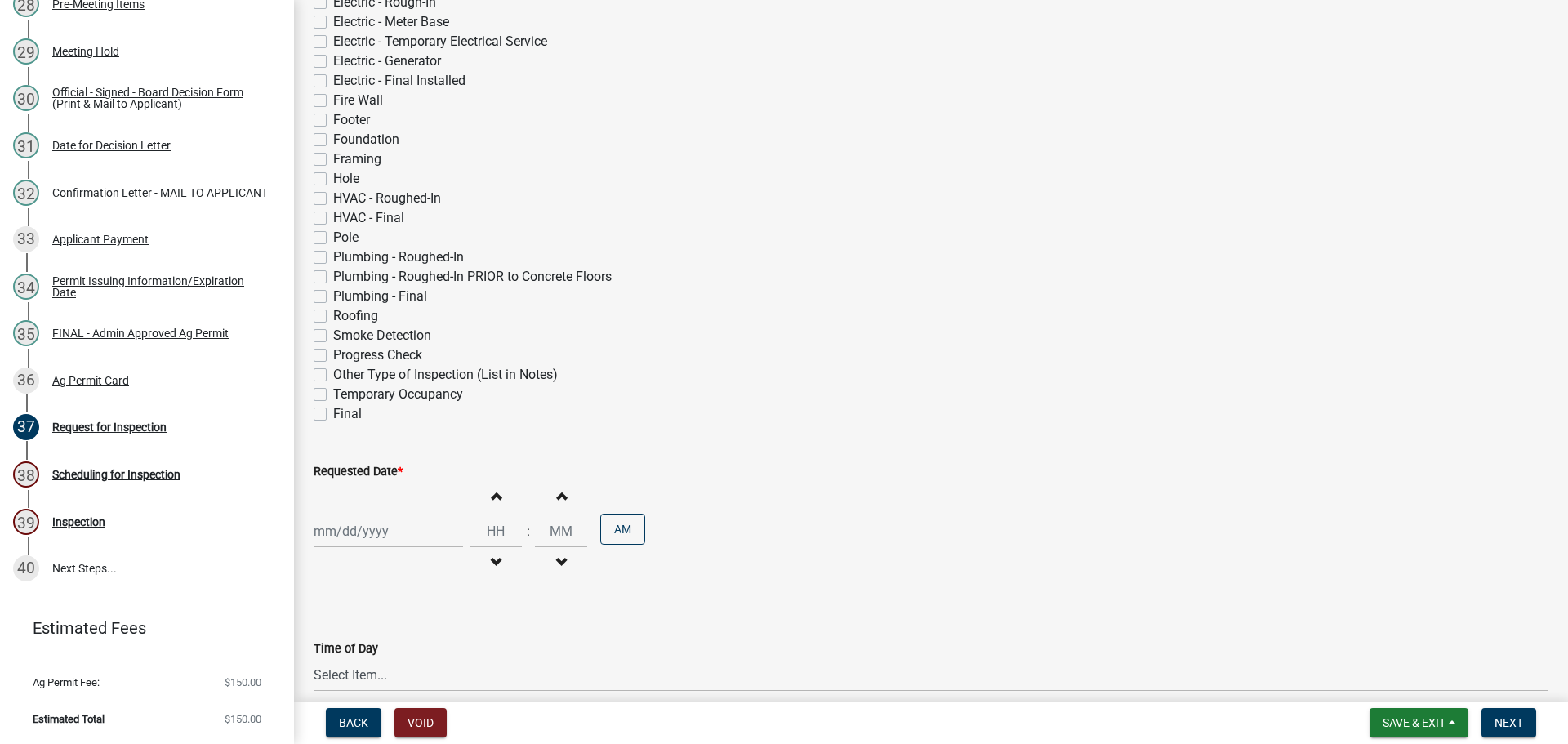
scroll to position [490, 0]
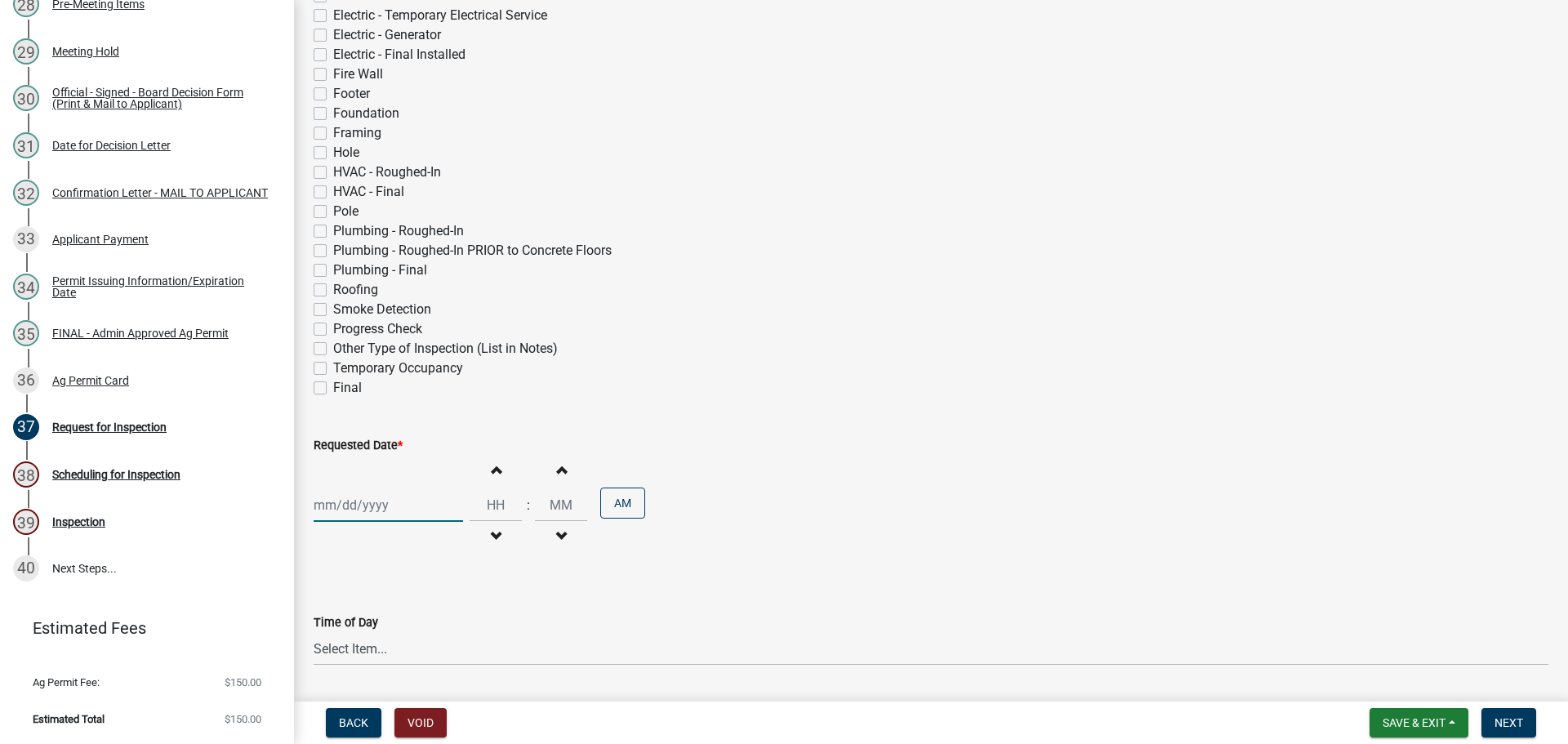
click at [339, 522] on div at bounding box center [389, 505] width 150 height 33
select select "8"
select select "2025"
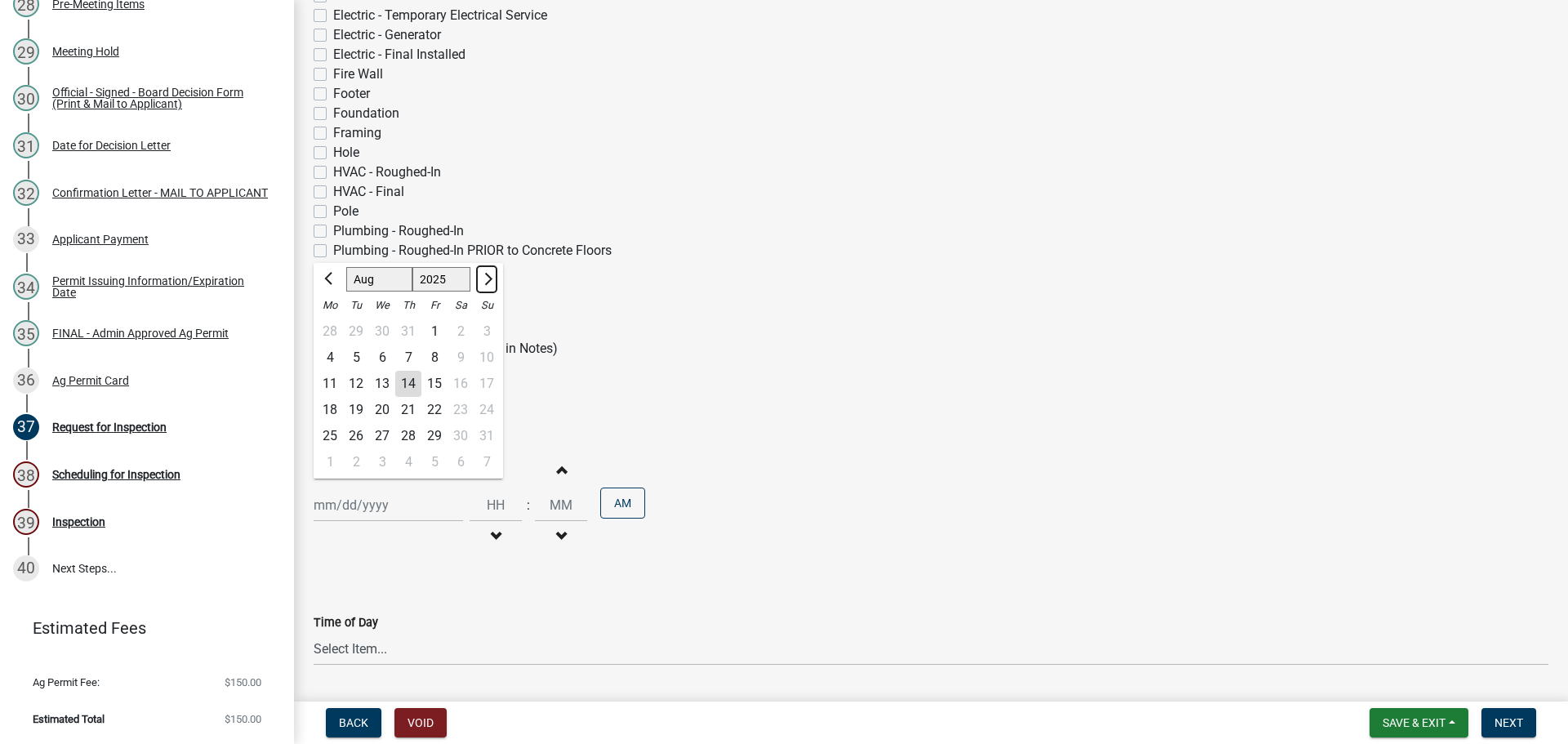
click at [492, 285] on span "Next month" at bounding box center [486, 279] width 12 height 12
select select "9"
click at [328, 397] on div "15" at bounding box center [330, 384] width 27 height 27
type input "[DATE]"
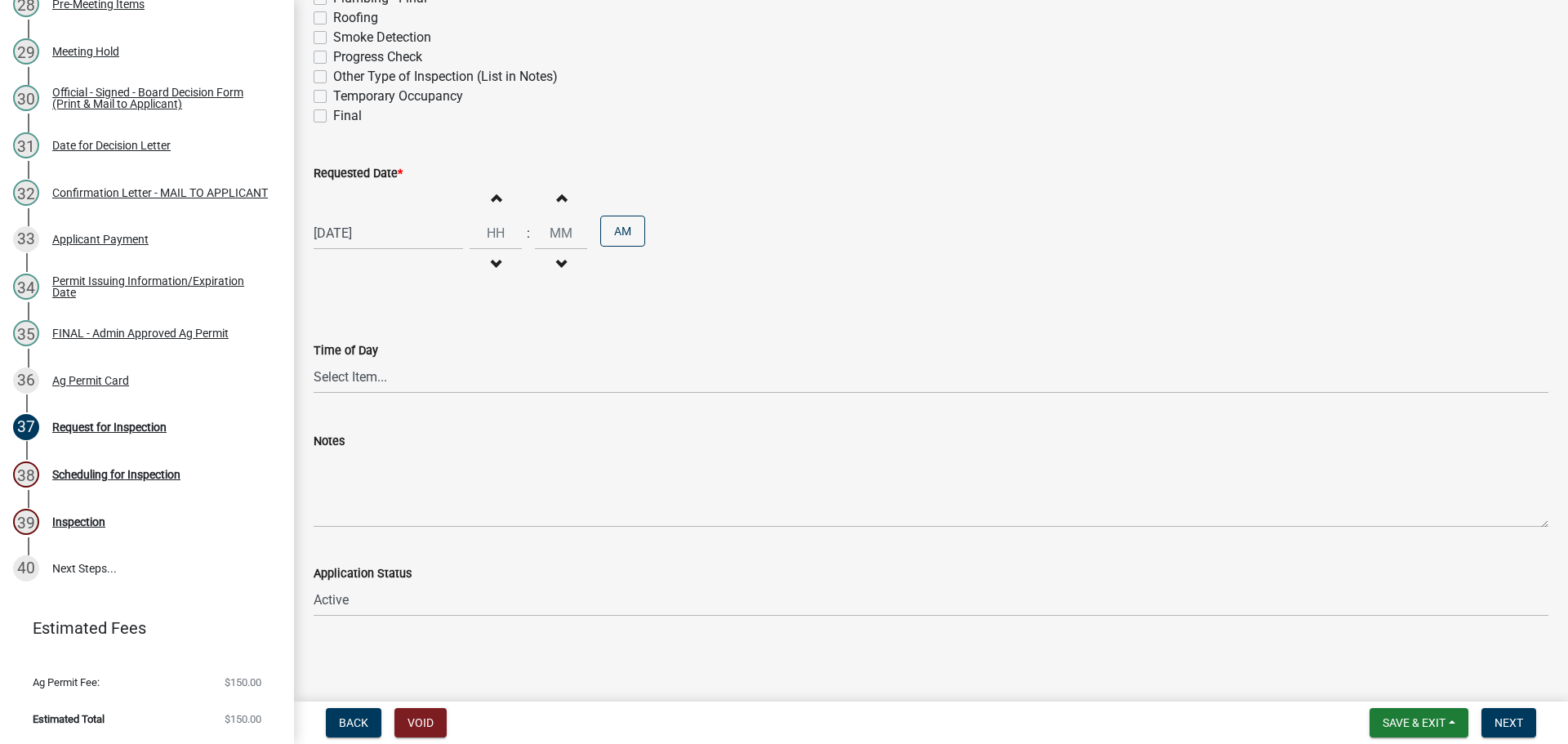
scroll to position [937, 0]
click at [1496, 716] on span "Next" at bounding box center [1509, 722] width 29 height 13
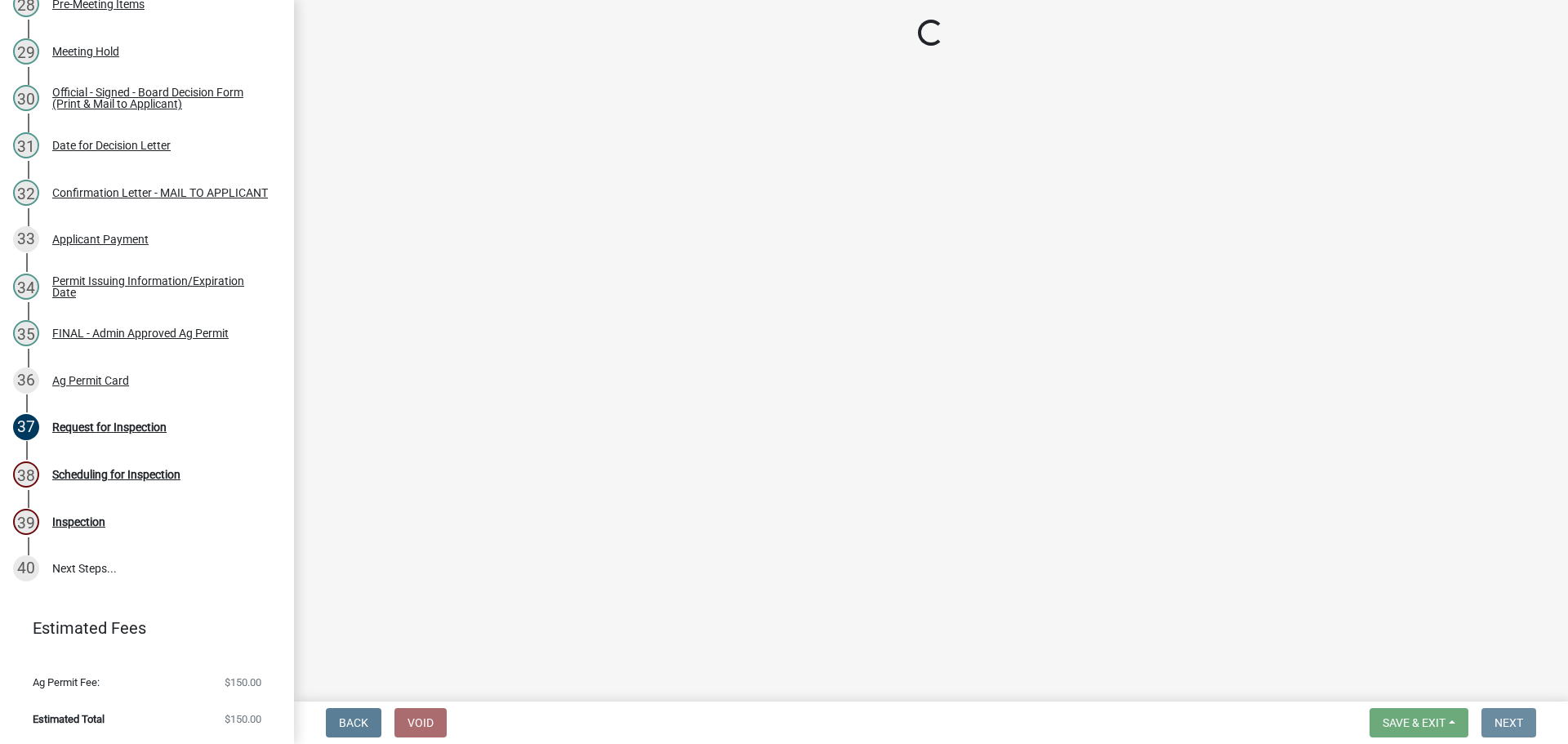
scroll to position [0, 0]
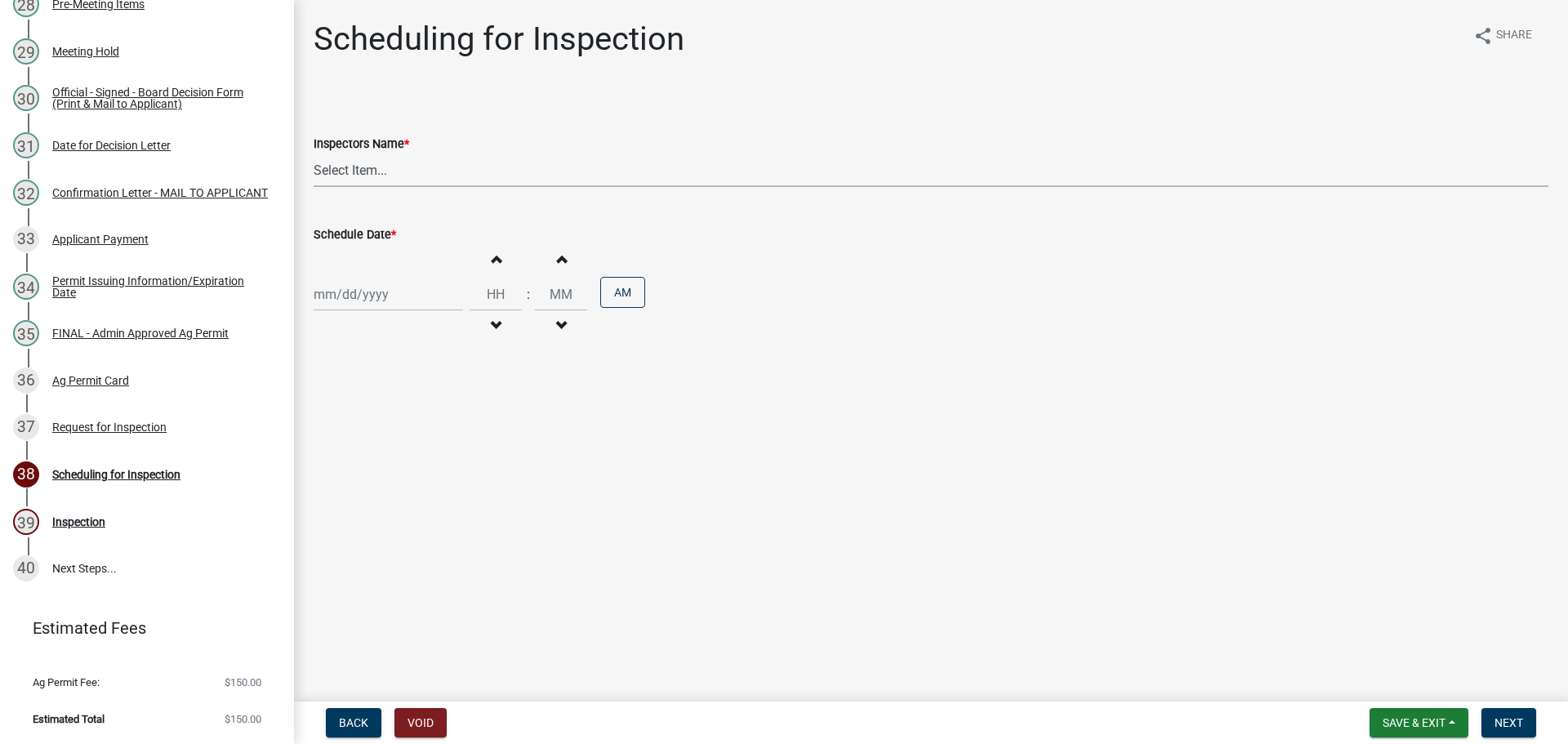
click at [401, 187] on select "Select Item... bmthomas ([PERSON_NAME]) croser ([PERSON_NAME]) [PERSON_NAME] ([…" at bounding box center [931, 170] width 1235 height 33
select select "25b75ae6-03c7-4280-9b34-fcf63005d5e5"
click at [316, 172] on select "Select Item... bmthomas ([PERSON_NAME]) croser ([PERSON_NAME]) [PERSON_NAME] ([…" at bounding box center [931, 170] width 1235 height 33
click at [362, 311] on div at bounding box center [389, 294] width 150 height 33
select select "8"
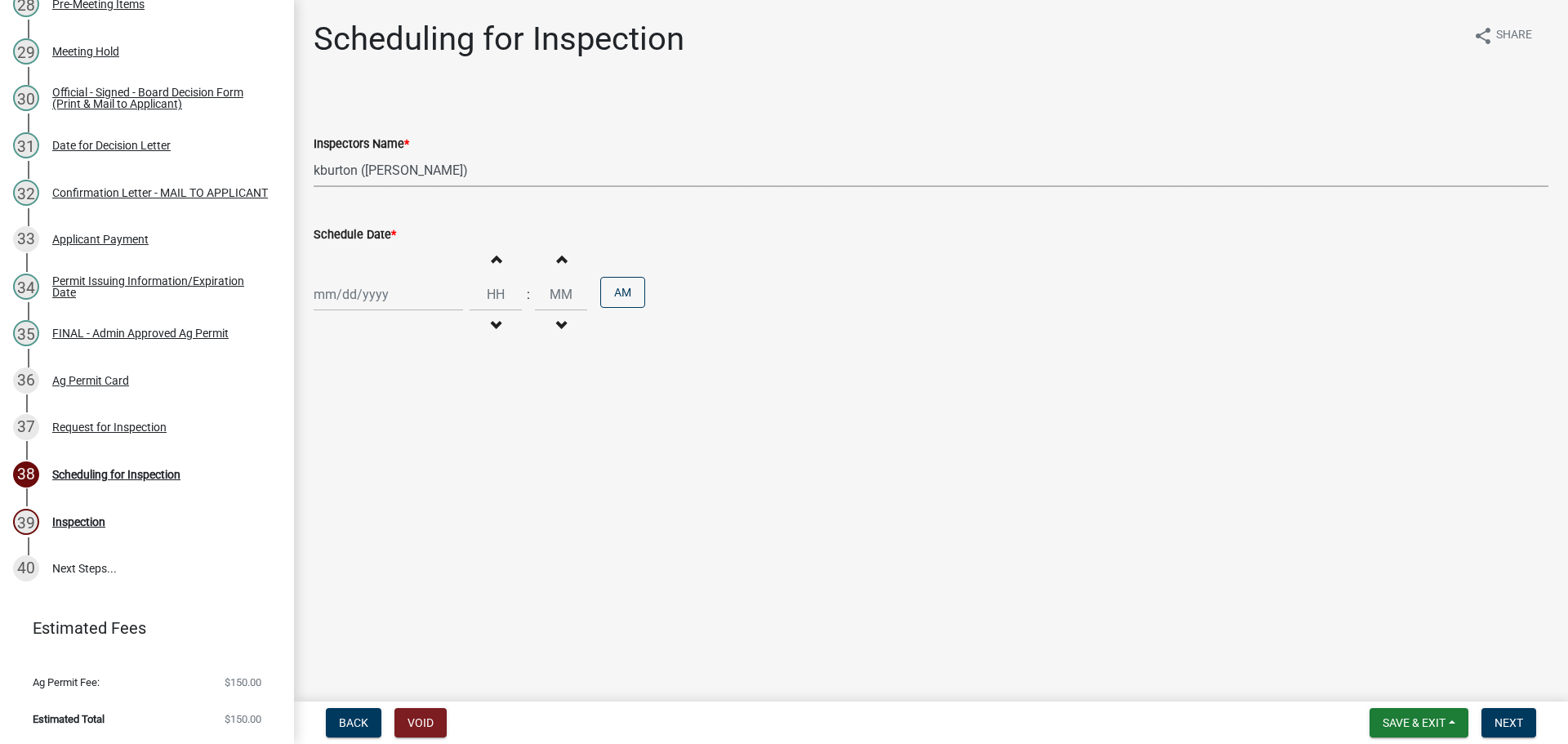
select select "2025"
click at [497, 356] on button "Next month" at bounding box center [487, 342] width 20 height 27
select select "9"
drag, startPoint x: 332, startPoint y: 481, endPoint x: 344, endPoint y: 481, distance: 12.0
click at [333, 461] on div "15" at bounding box center [330, 447] width 27 height 27
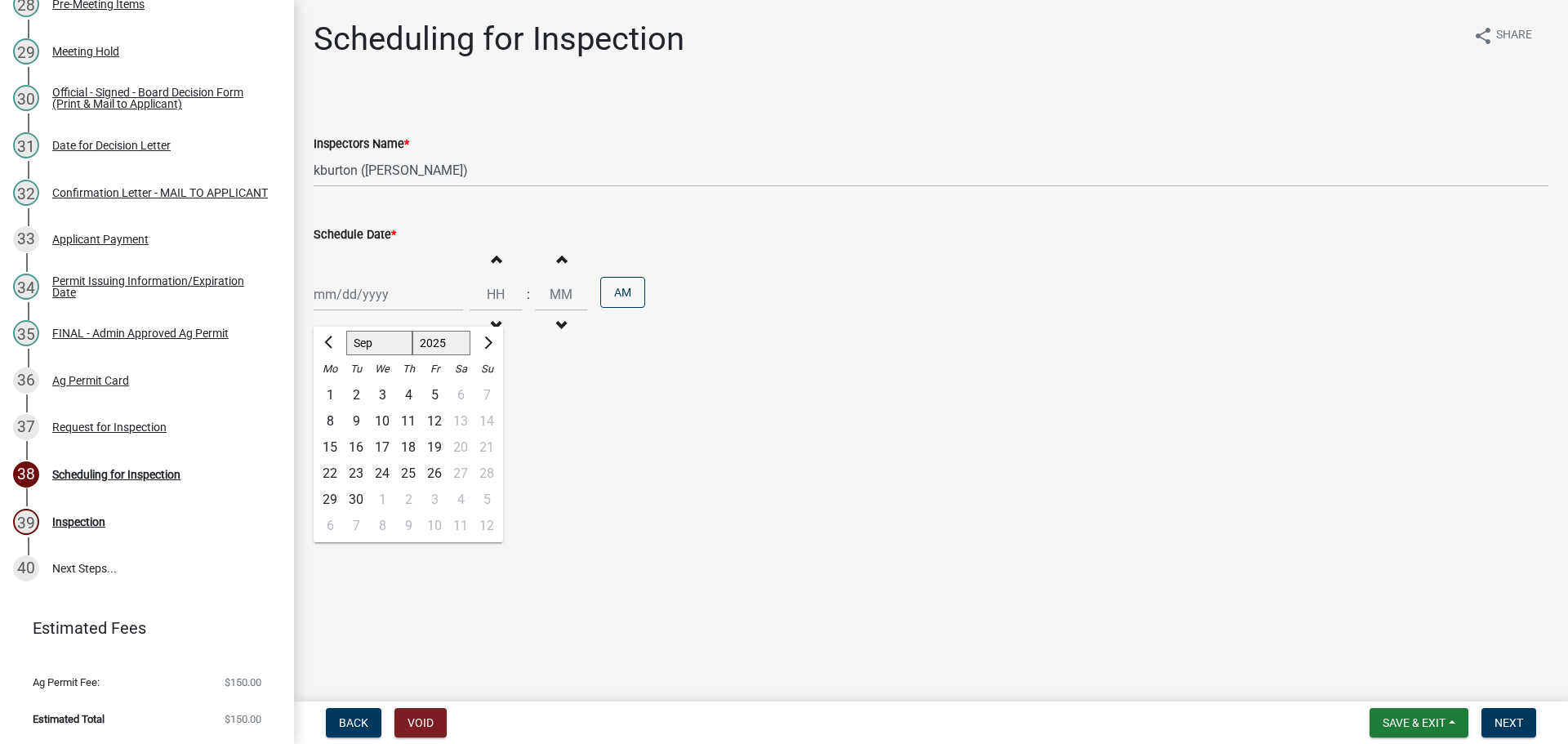
type input "[DATE]"
click at [1499, 726] on span "Next" at bounding box center [1509, 722] width 29 height 13
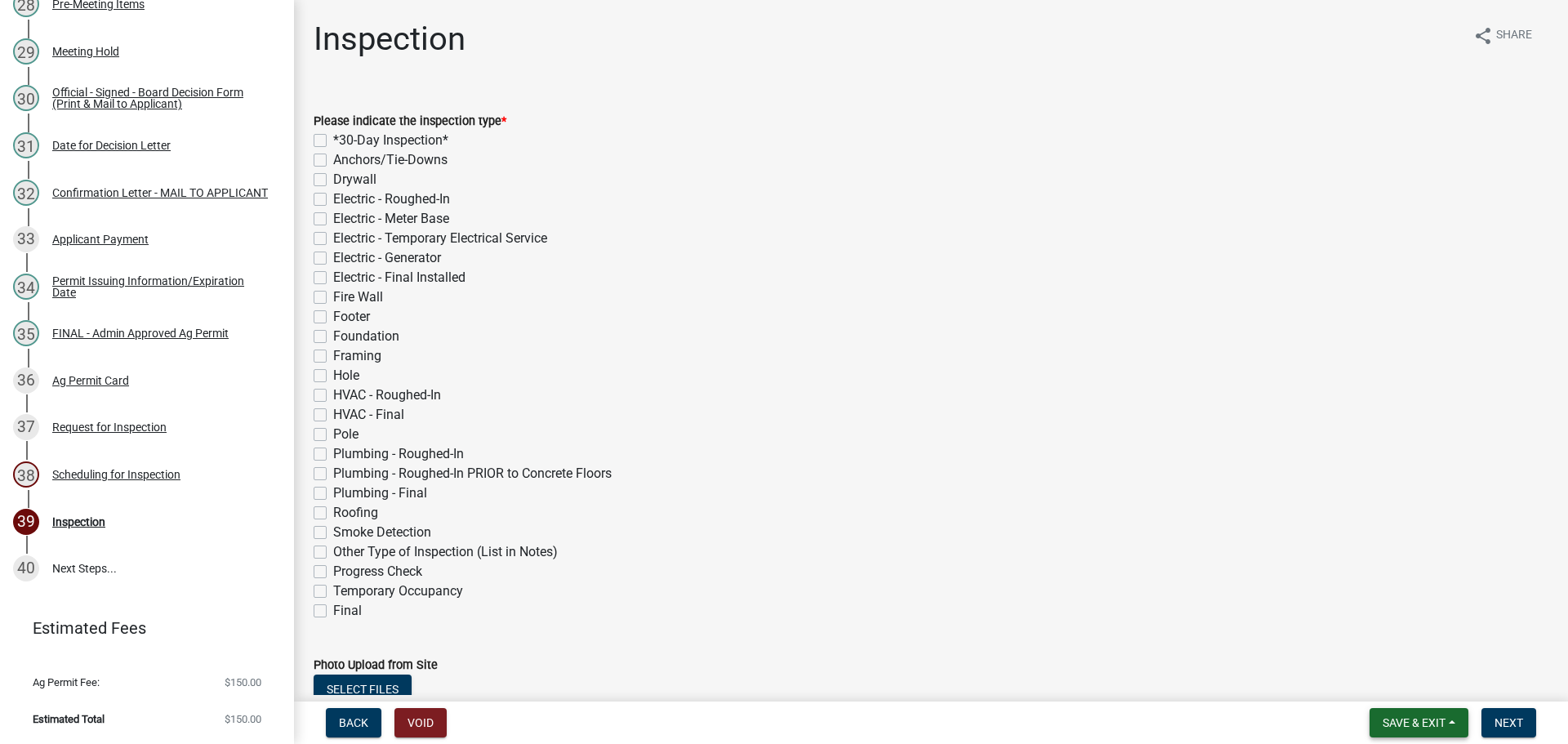
click at [1424, 716] on span "Save & Exit" at bounding box center [1414, 722] width 63 height 13
click at [1354, 678] on button "Save & Exit" at bounding box center [1403, 676] width 131 height 39
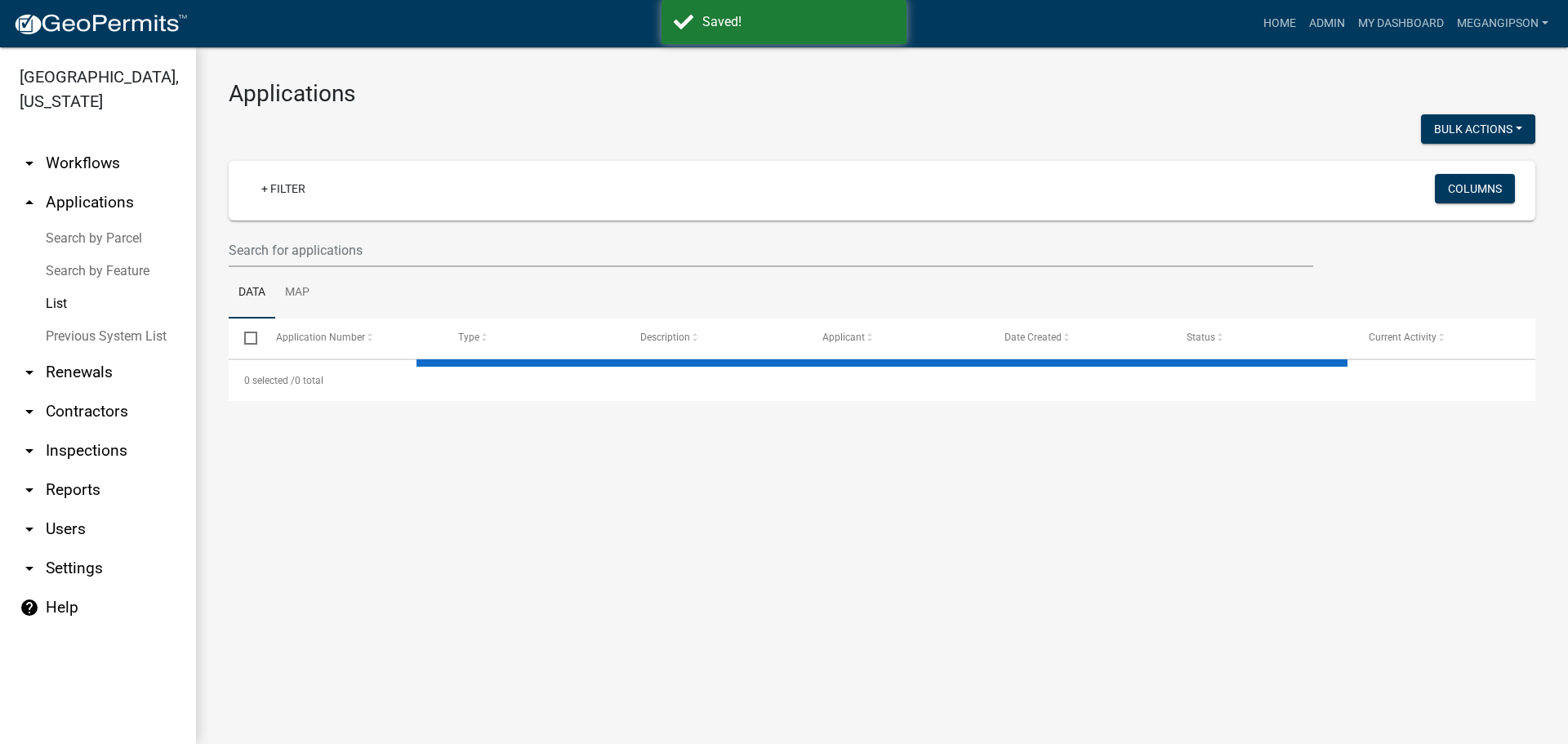
select select "3: 100"
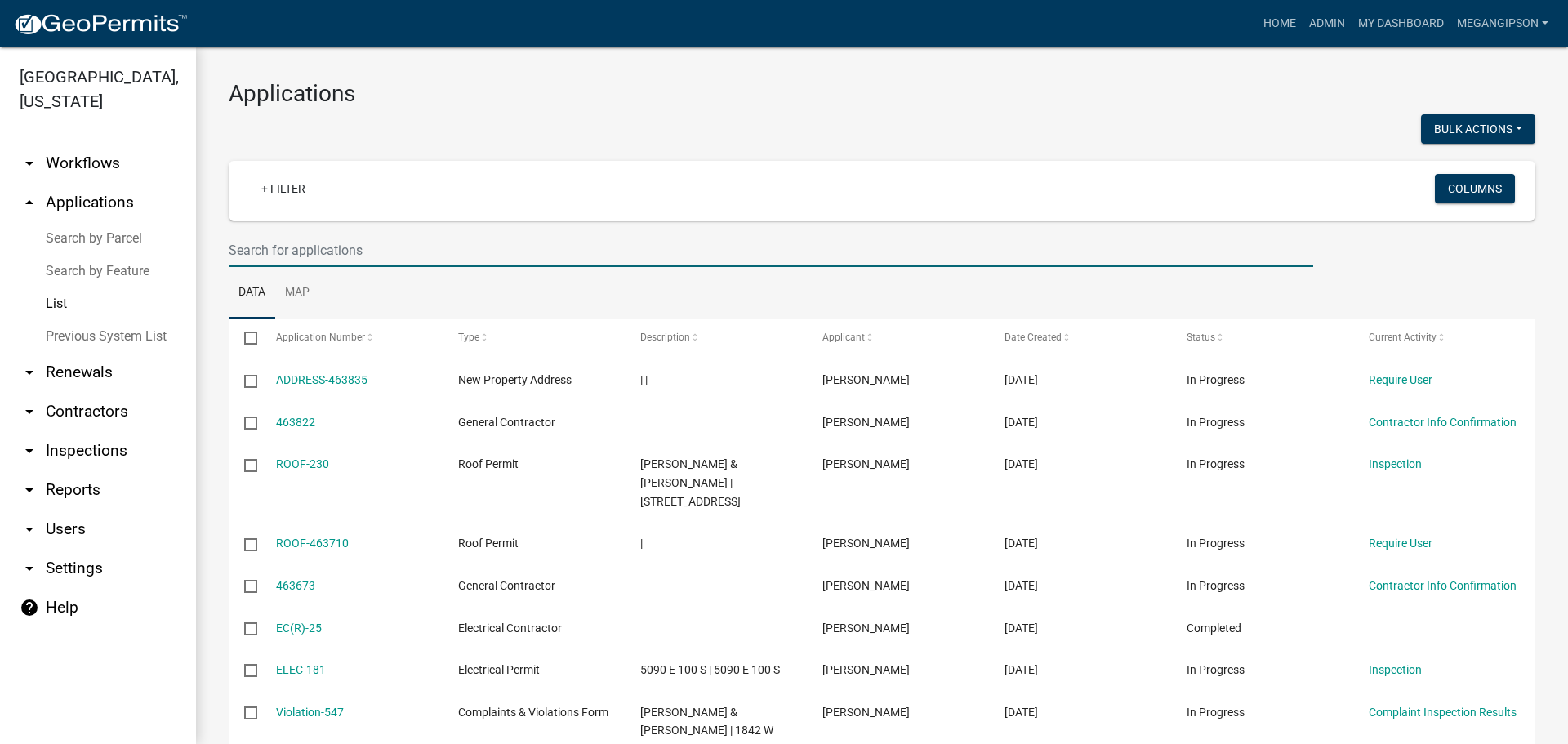
click at [428, 259] on input "text" at bounding box center [771, 250] width 1085 height 33
type input "agp-308"
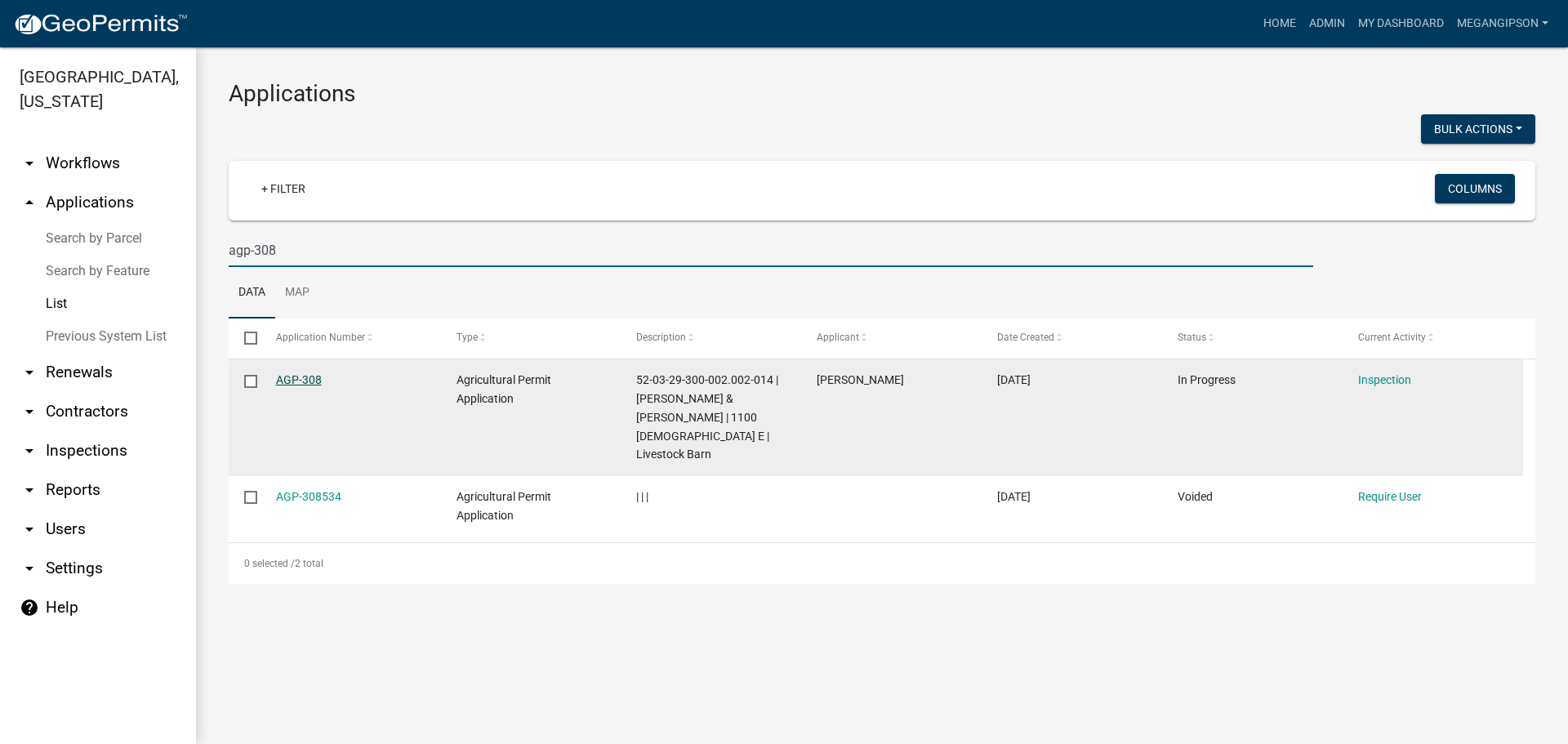
click at [307, 387] on link "AGP-308" at bounding box center [298, 379] width 45 height 13
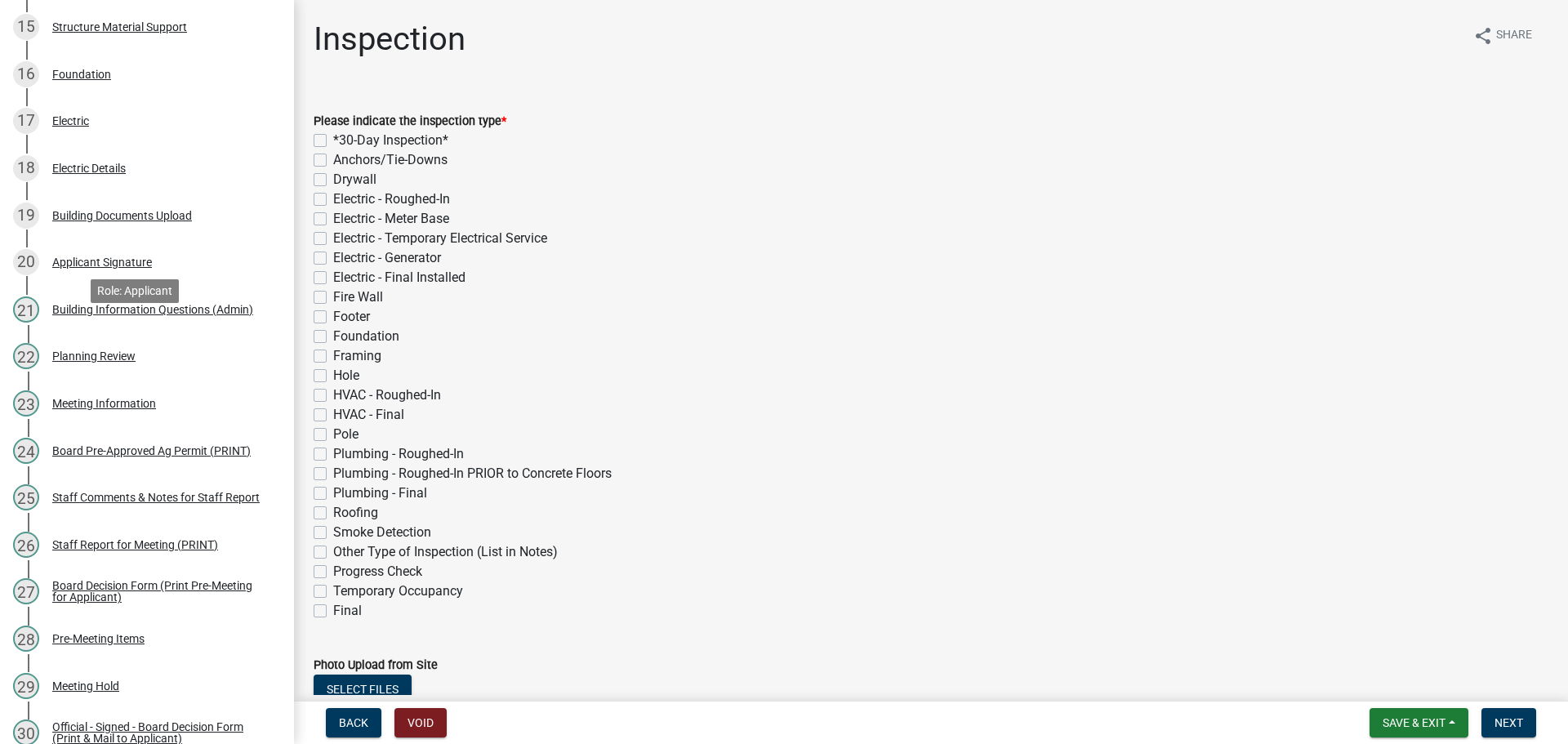
scroll to position [1831, 0]
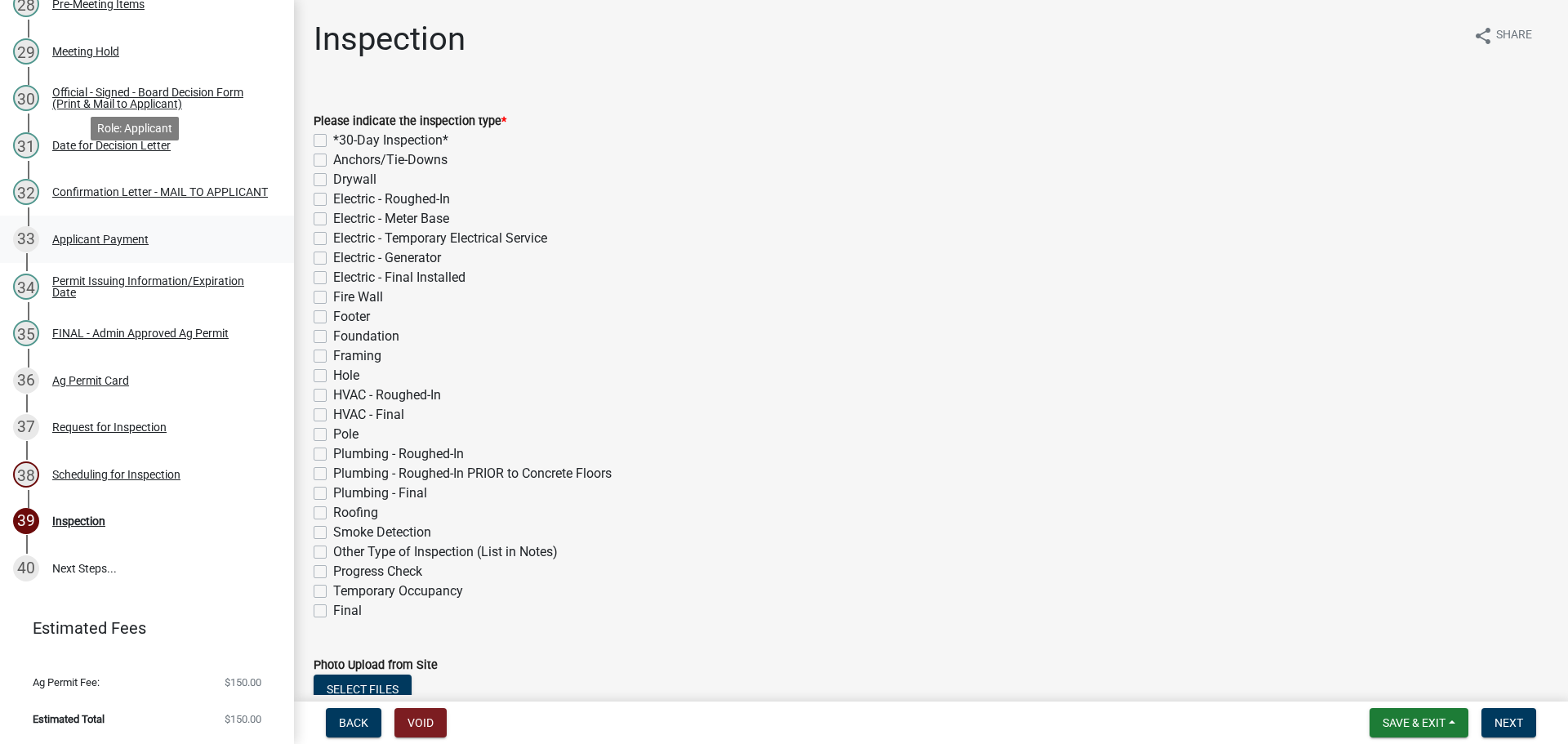
click at [145, 233] on div "Applicant Payment" at bounding box center [100, 239] width 96 height 12
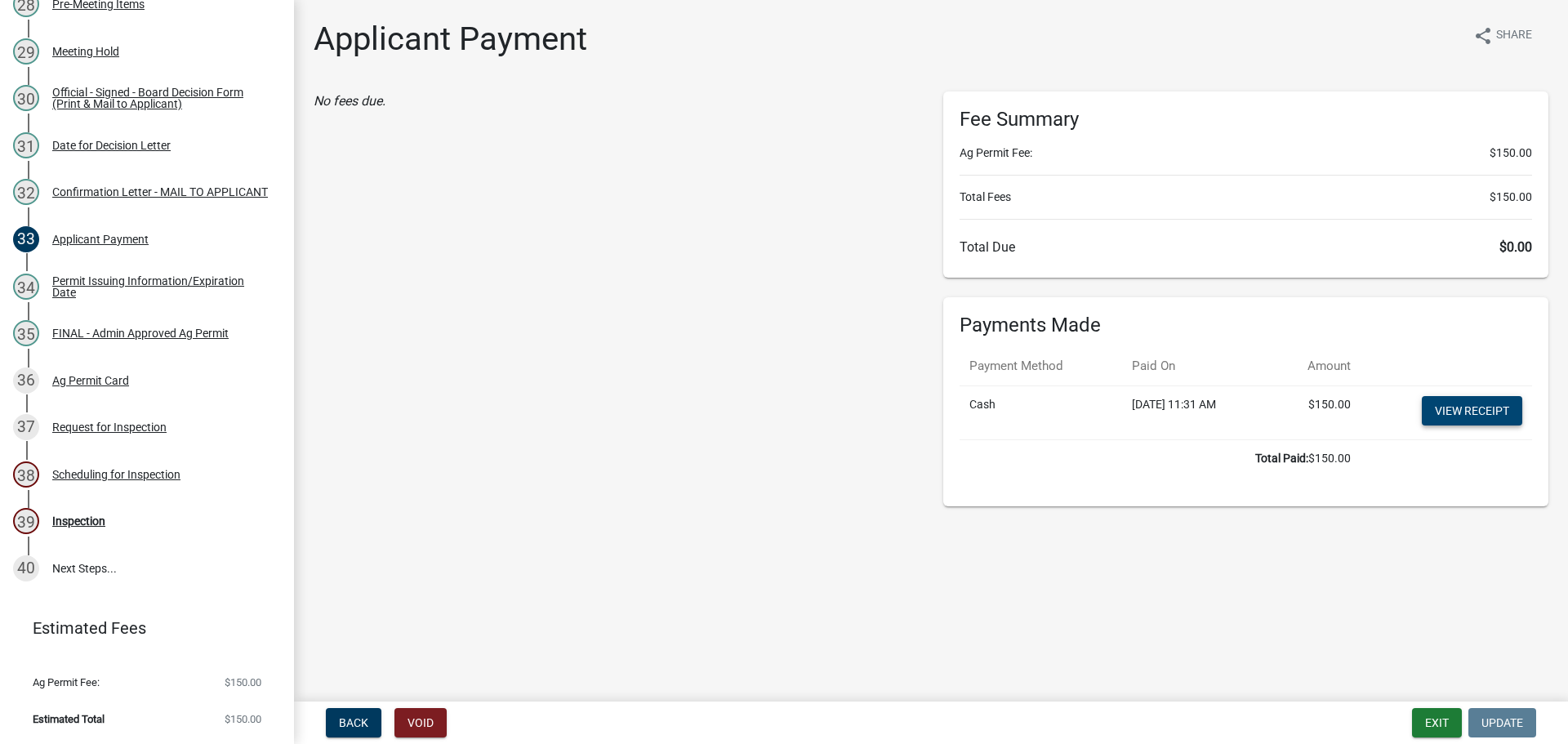
click at [1476, 425] on link "View receipt" at bounding box center [1473, 410] width 100 height 30
click at [1428, 716] on button "Exit" at bounding box center [1437, 722] width 50 height 30
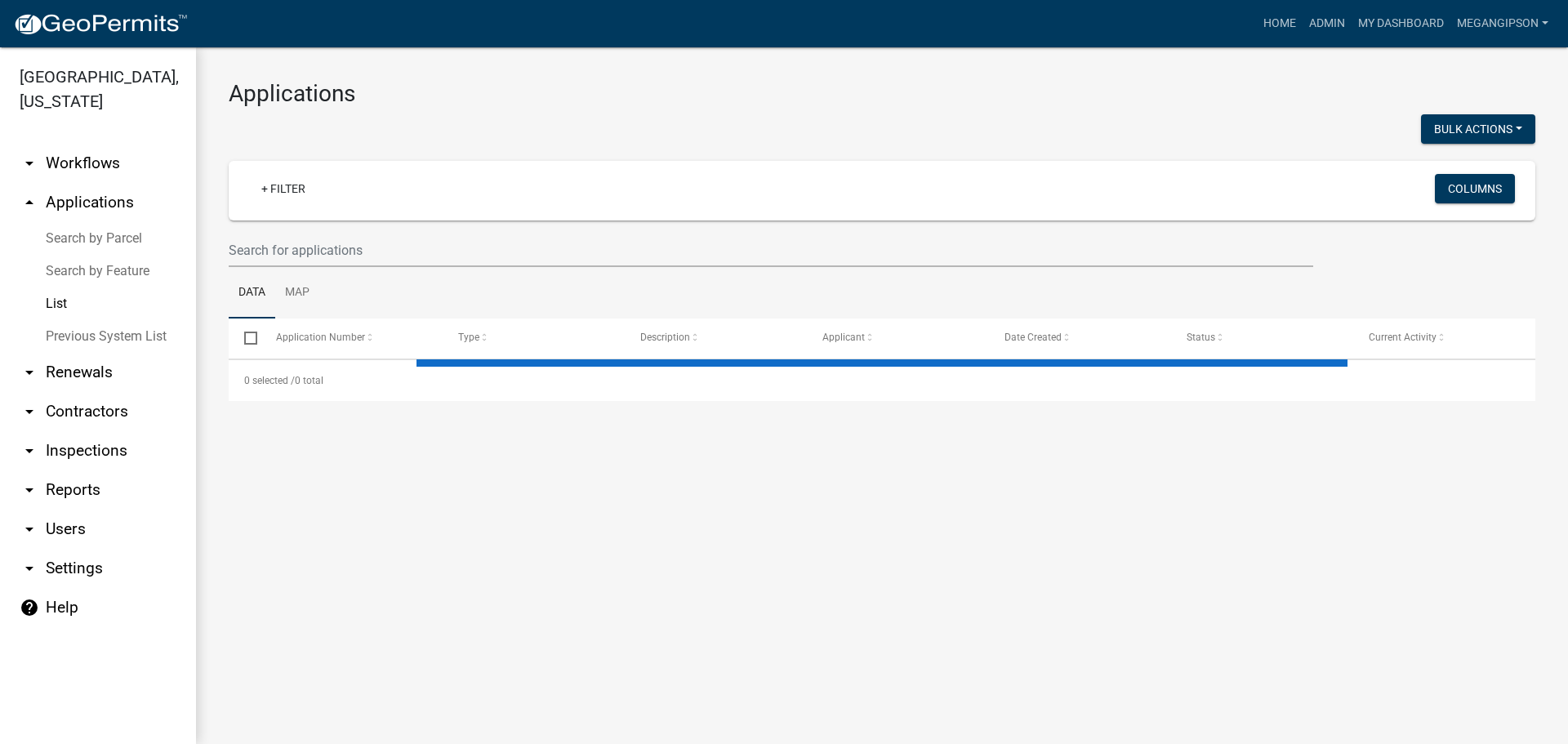
select select "3: 100"
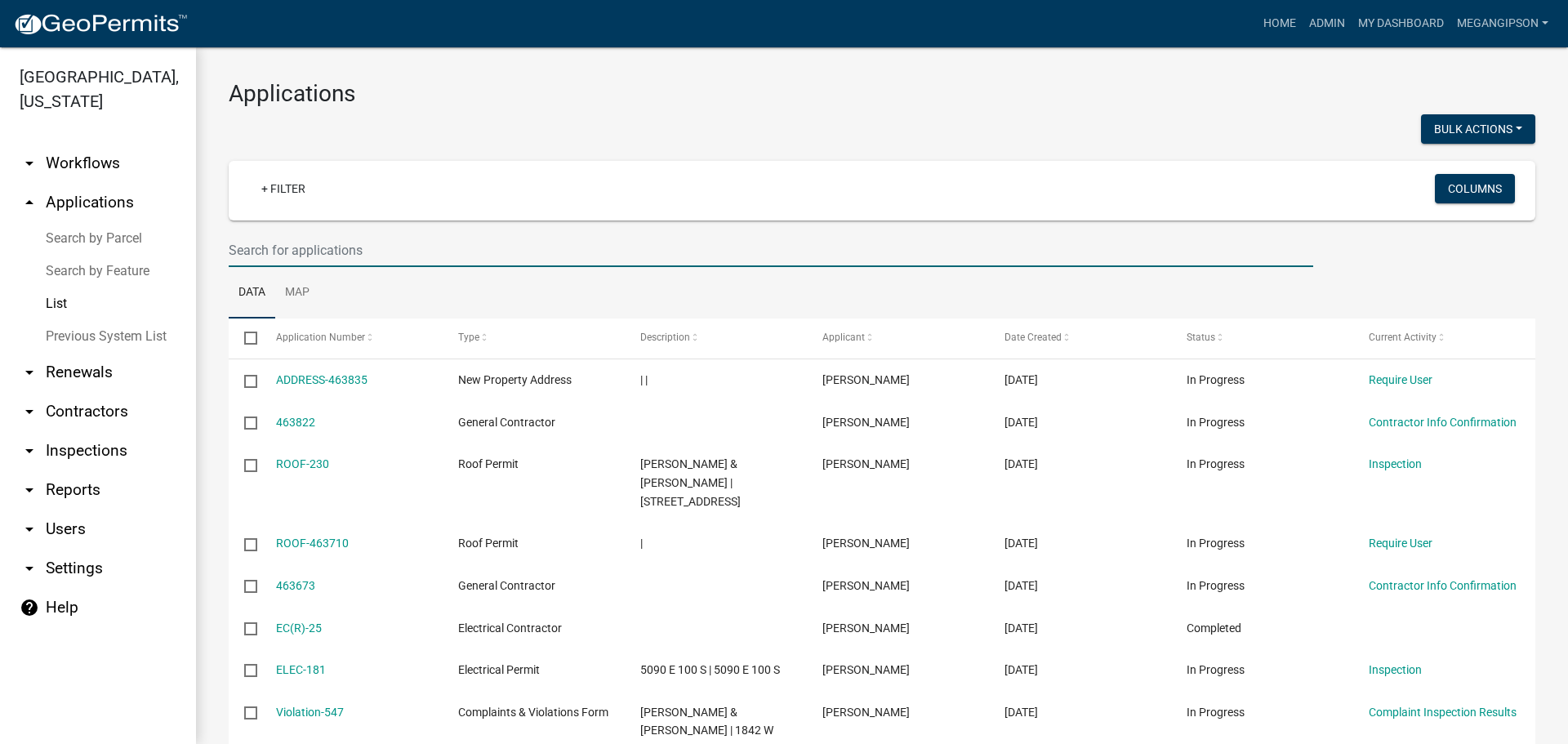
click at [374, 260] on input "text" at bounding box center [771, 250] width 1085 height 33
type input "VAR-98"
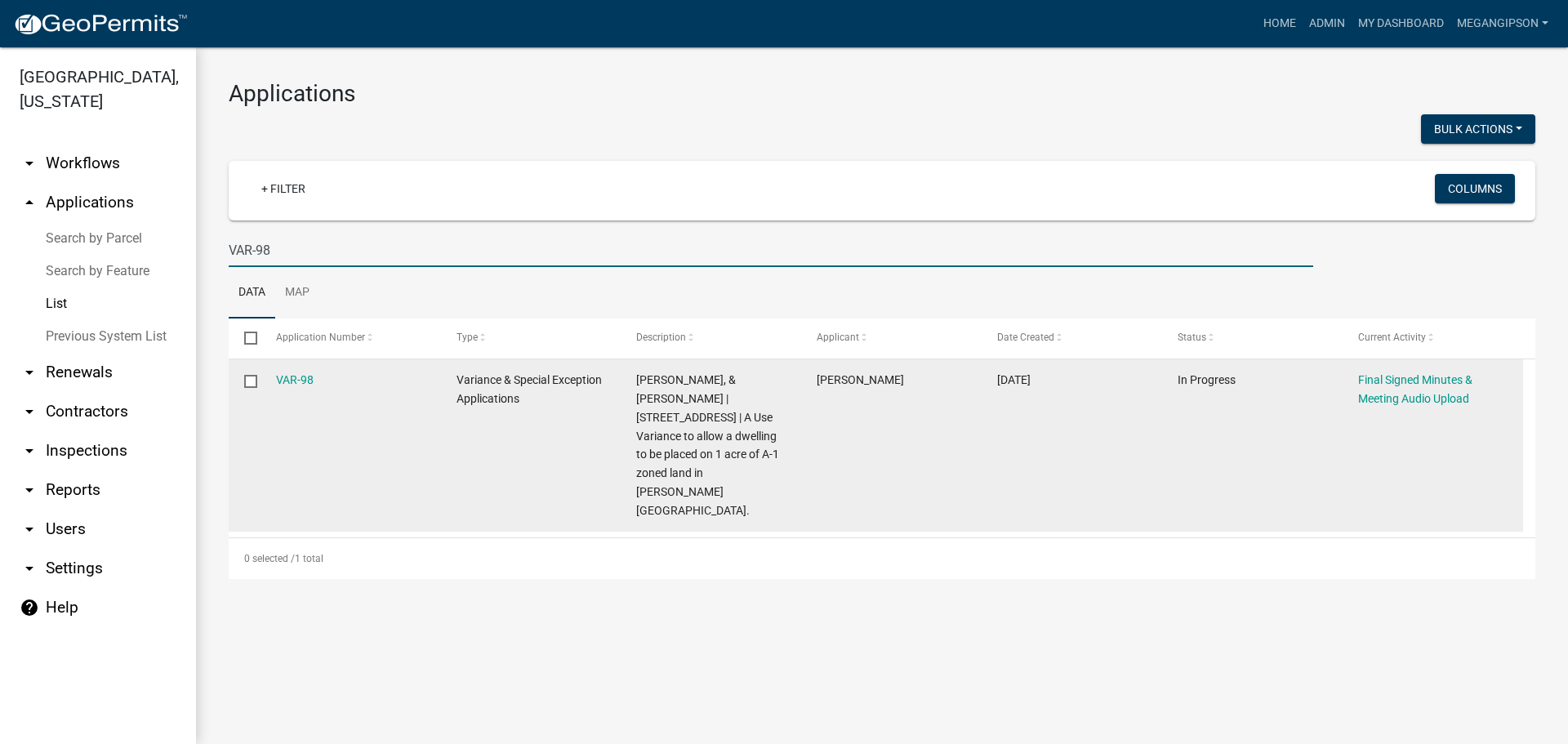
click at [306, 390] on div "VAR-98" at bounding box center [350, 380] width 150 height 19
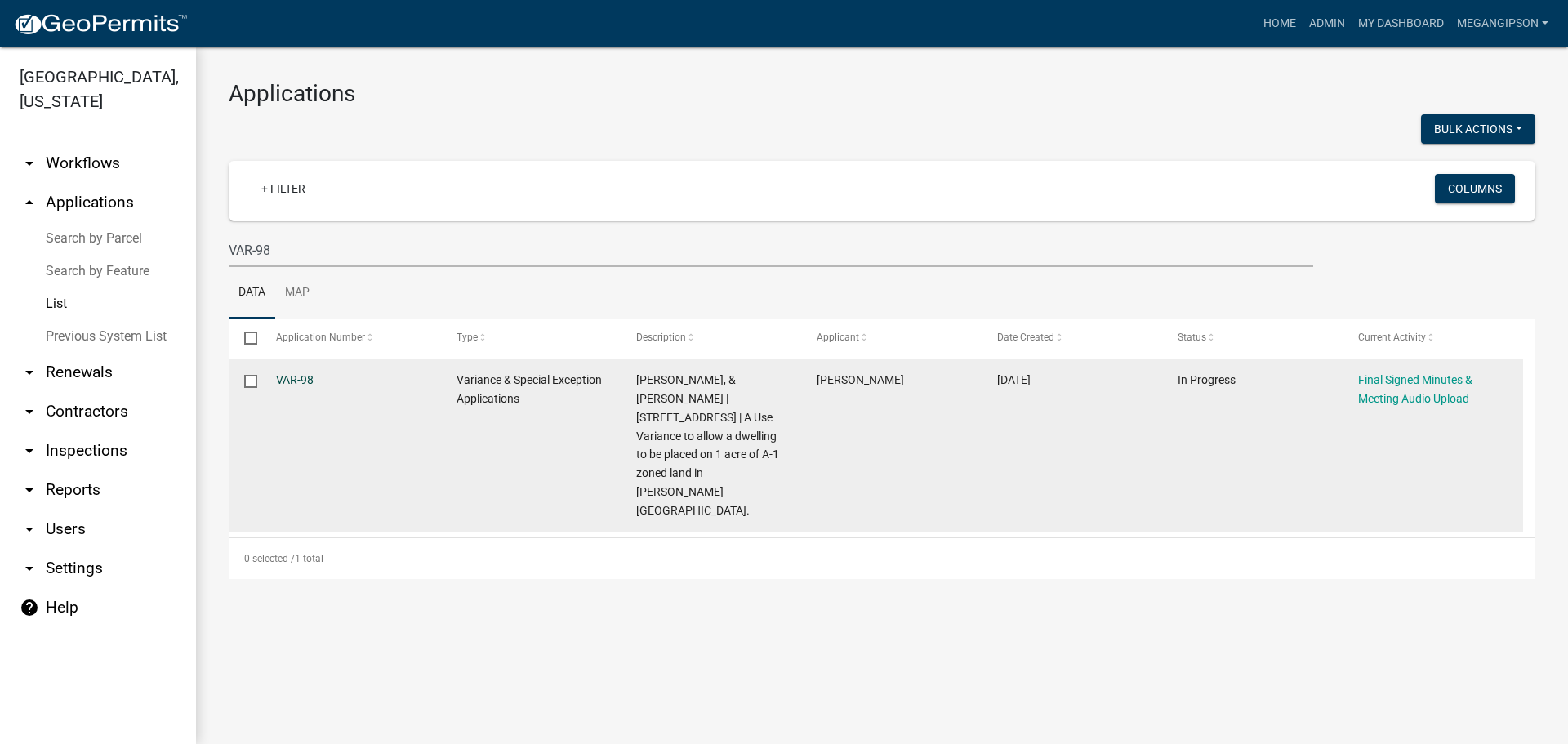
click at [305, 387] on link "VAR-98" at bounding box center [294, 379] width 37 height 13
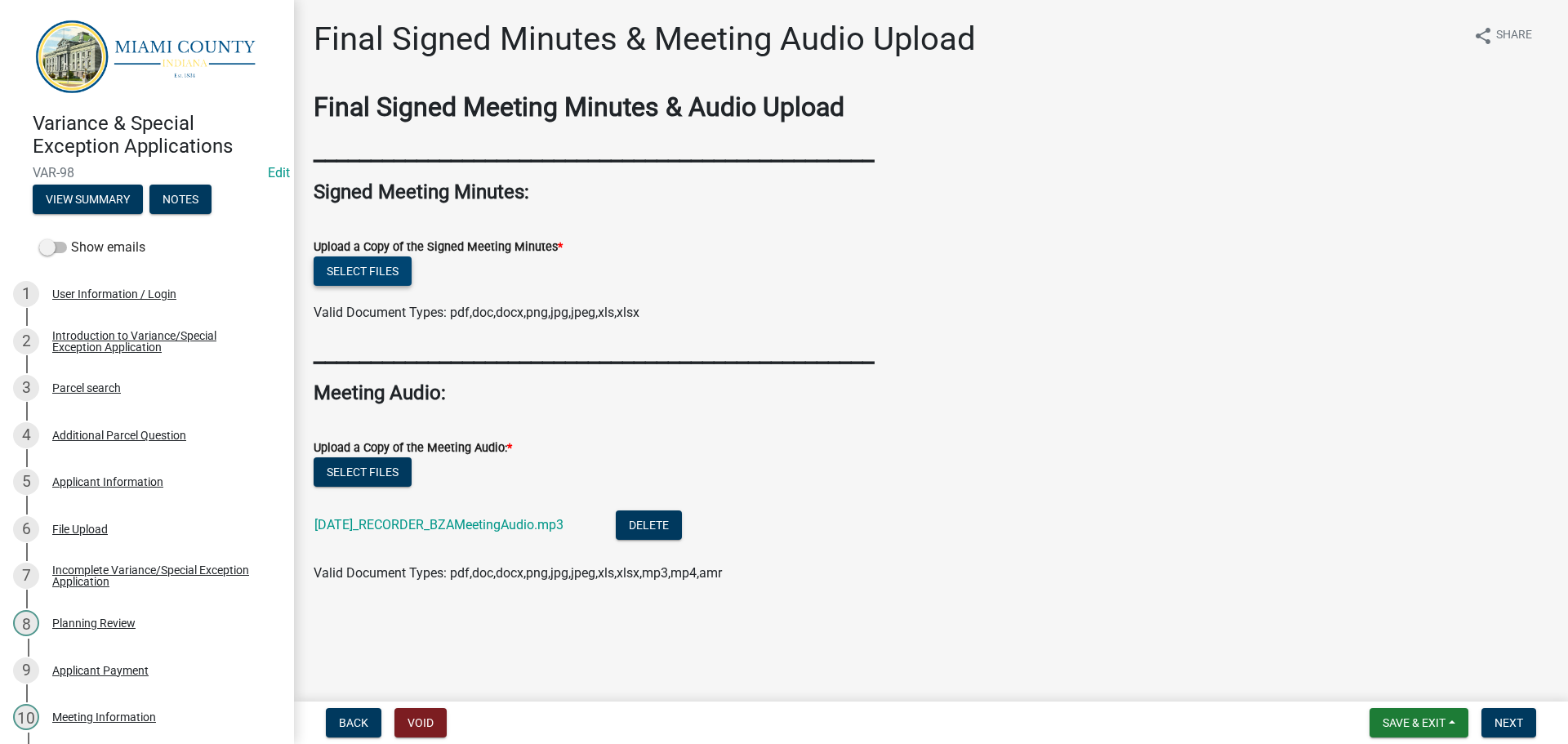
click at [372, 285] on button "Select files" at bounding box center [363, 272] width 98 height 30
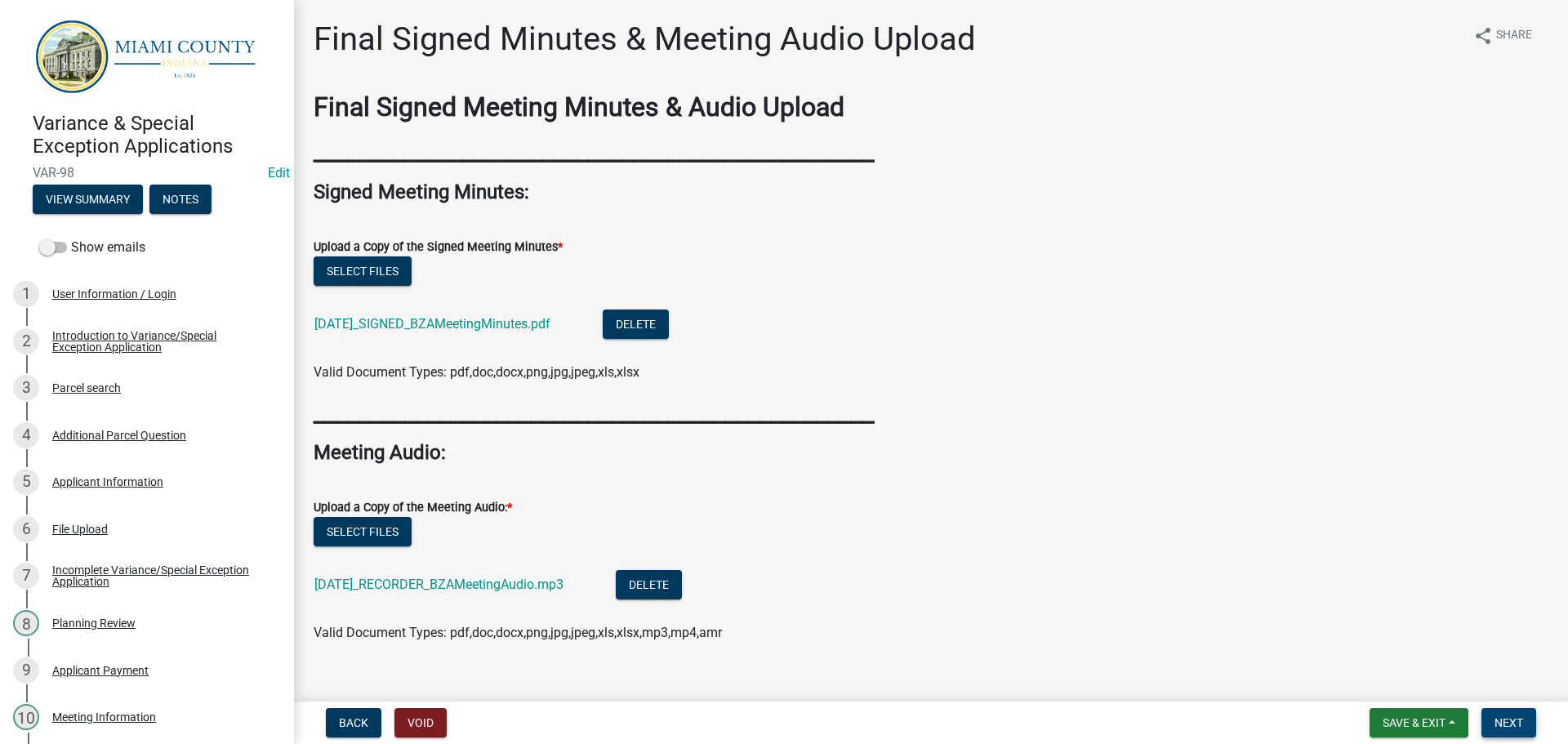
click at [1530, 725] on button "Next" at bounding box center [1509, 722] width 55 height 30
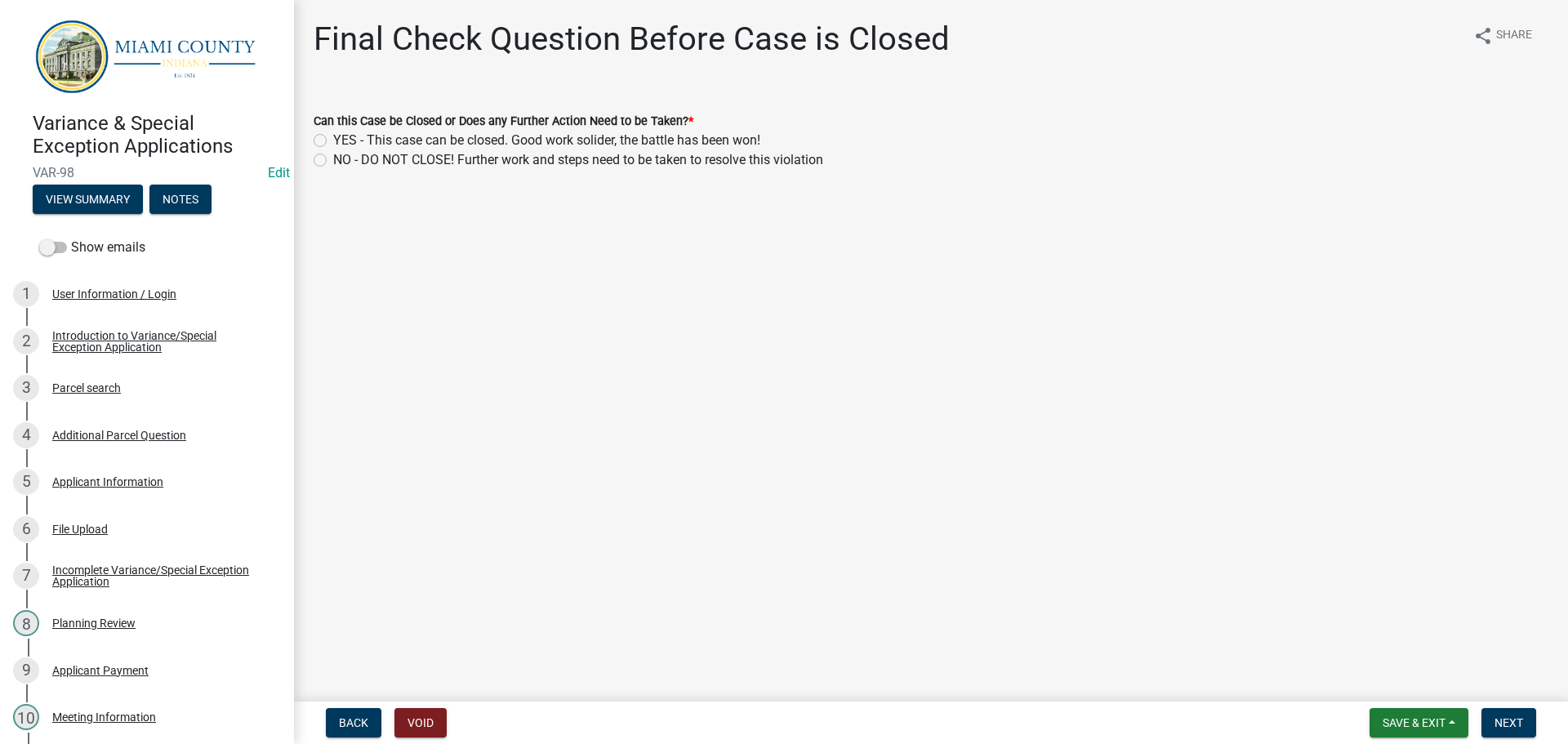
click at [759, 151] on label "YES - This case can be closed. Good work solider, the battle has been won!" at bounding box center [547, 141] width 427 height 20
click at [344, 142] on input "YES - This case can be closed. Good work solider, the battle has been won!" at bounding box center [339, 136] width 11 height 11
radio input "true"
click at [1498, 727] on span "Next" at bounding box center [1509, 722] width 29 height 13
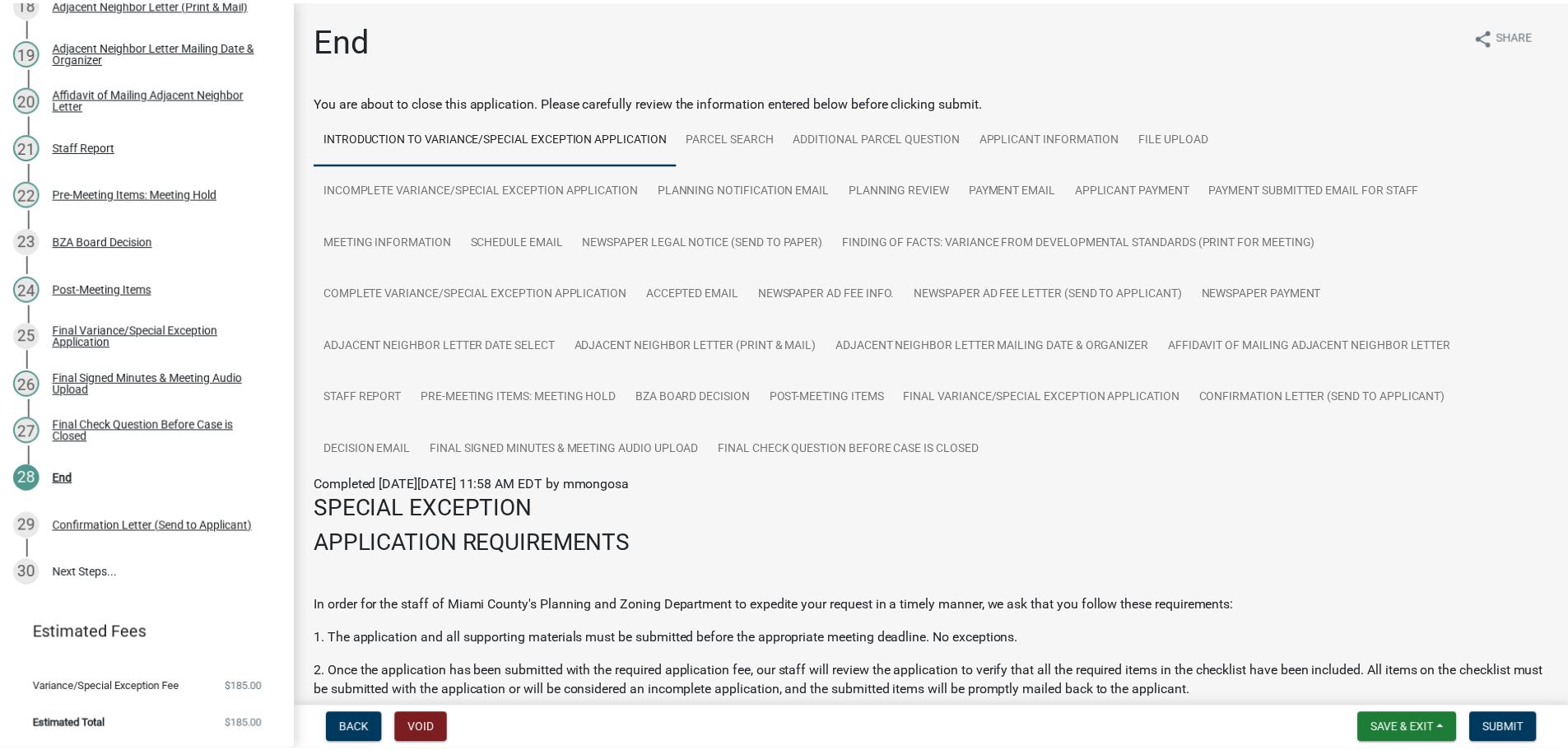
scroll to position [1333, 0]
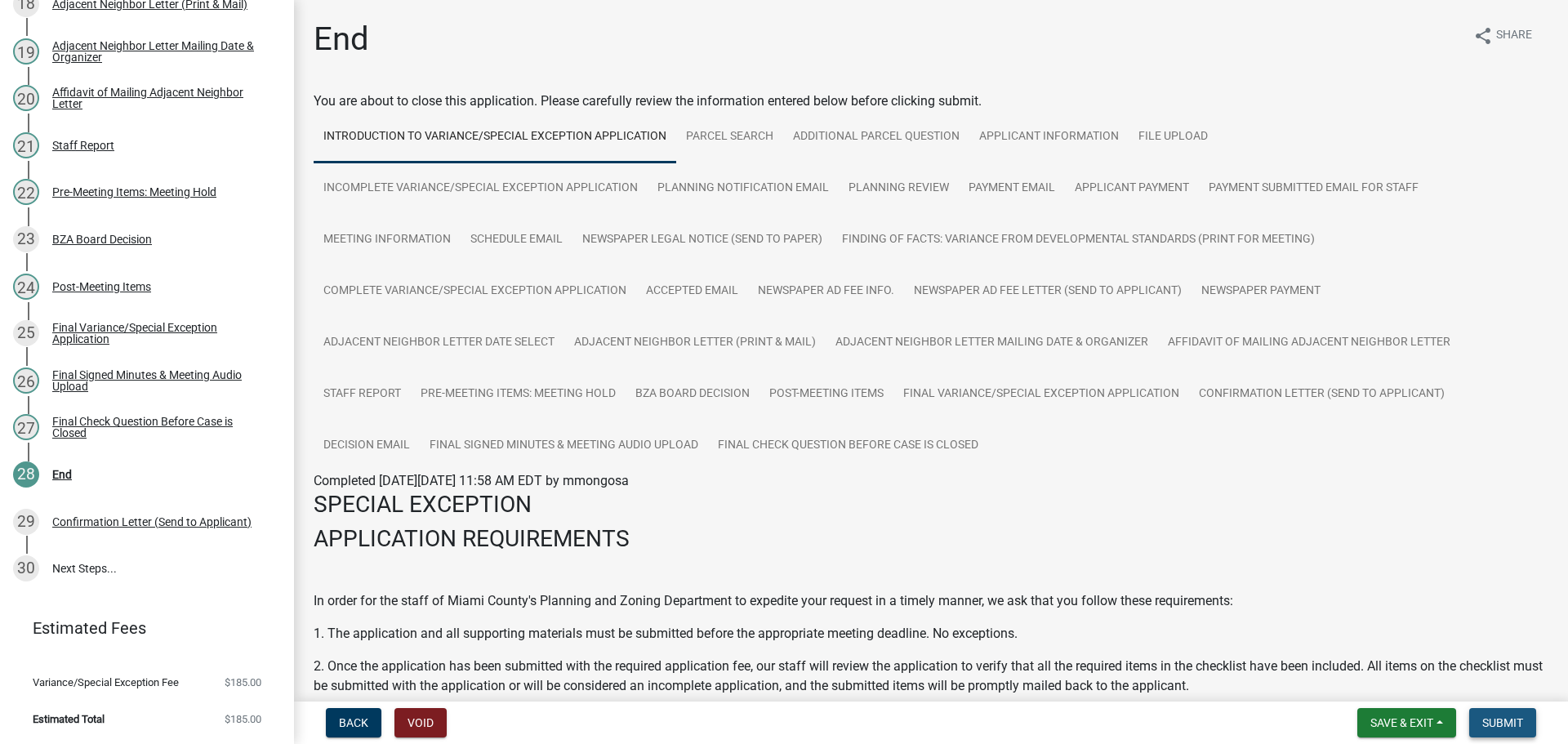
click at [1506, 716] on span "Submit" at bounding box center [1502, 722] width 40 height 13
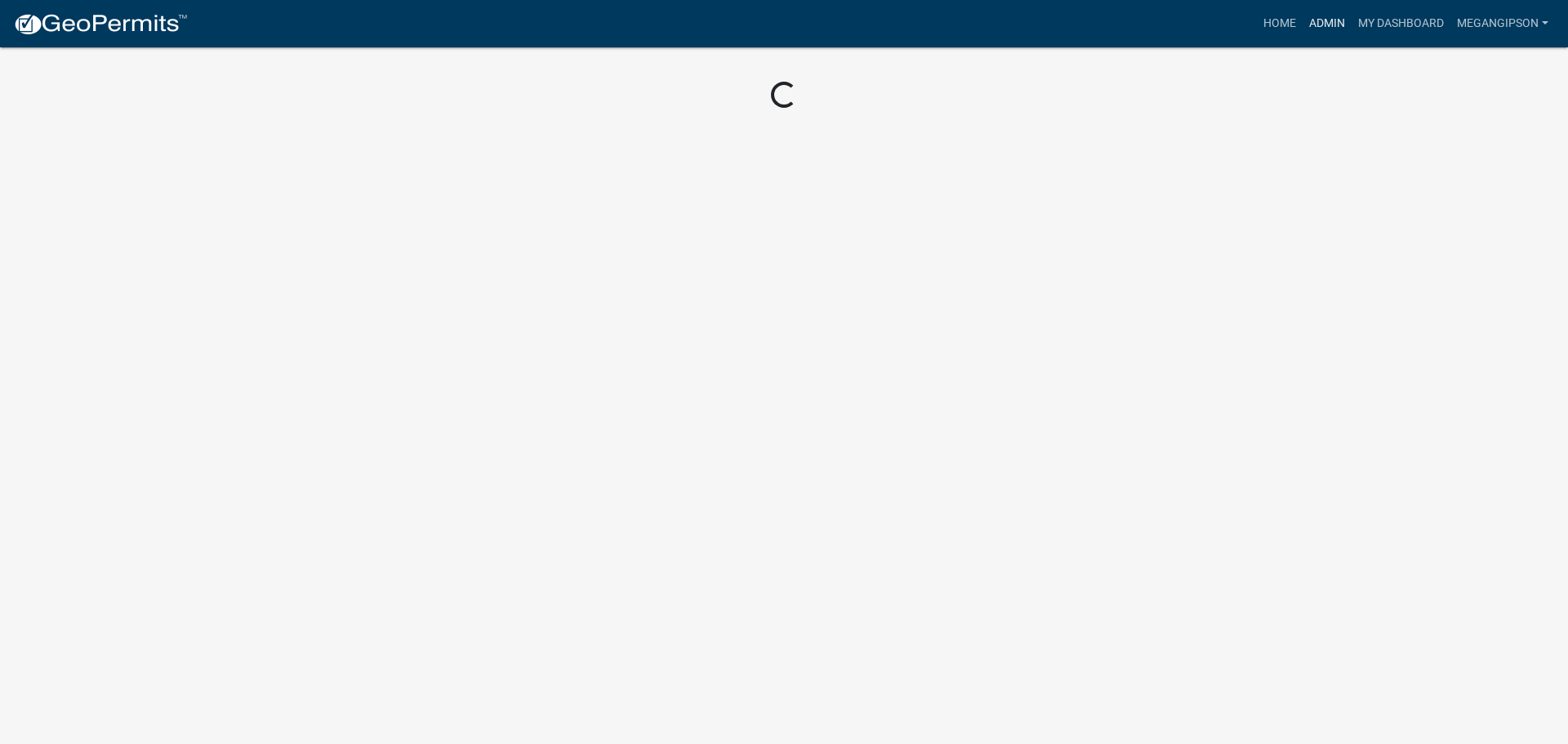
click at [1303, 27] on link "Admin" at bounding box center [1328, 24] width 49 height 31
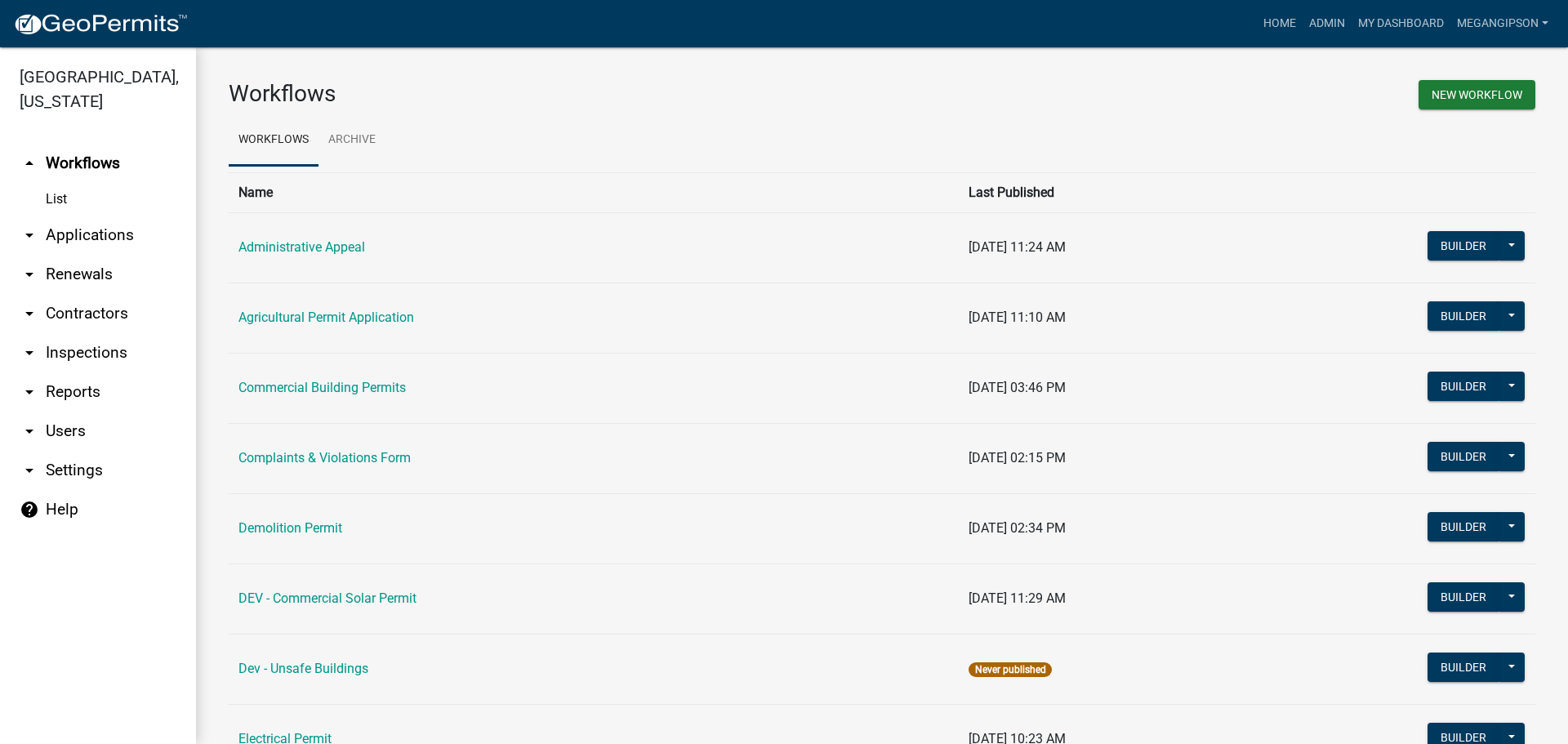
click at [105, 255] on link "arrow_drop_down Applications" at bounding box center [97, 235] width 196 height 39
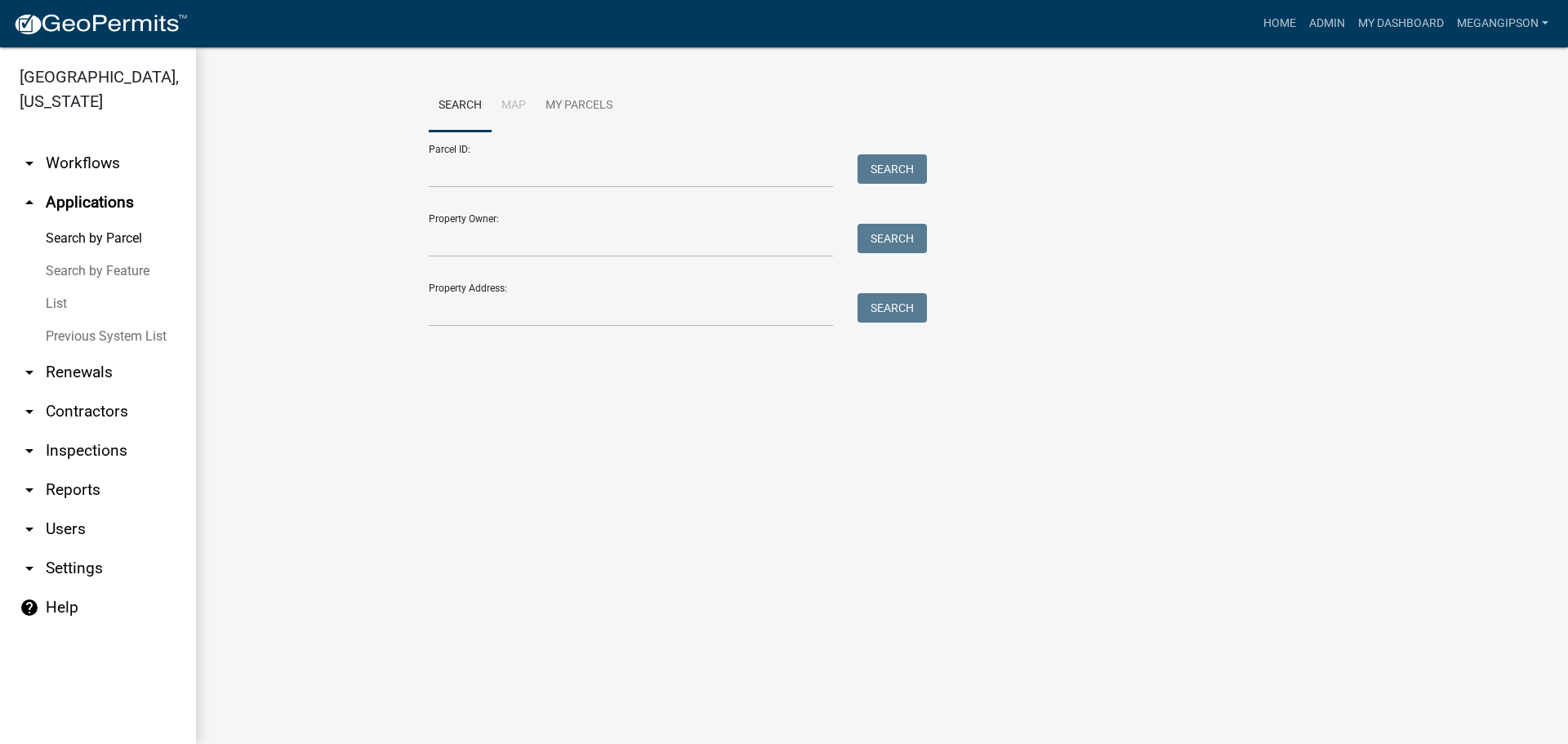
click at [99, 320] on link "List" at bounding box center [97, 303] width 196 height 32
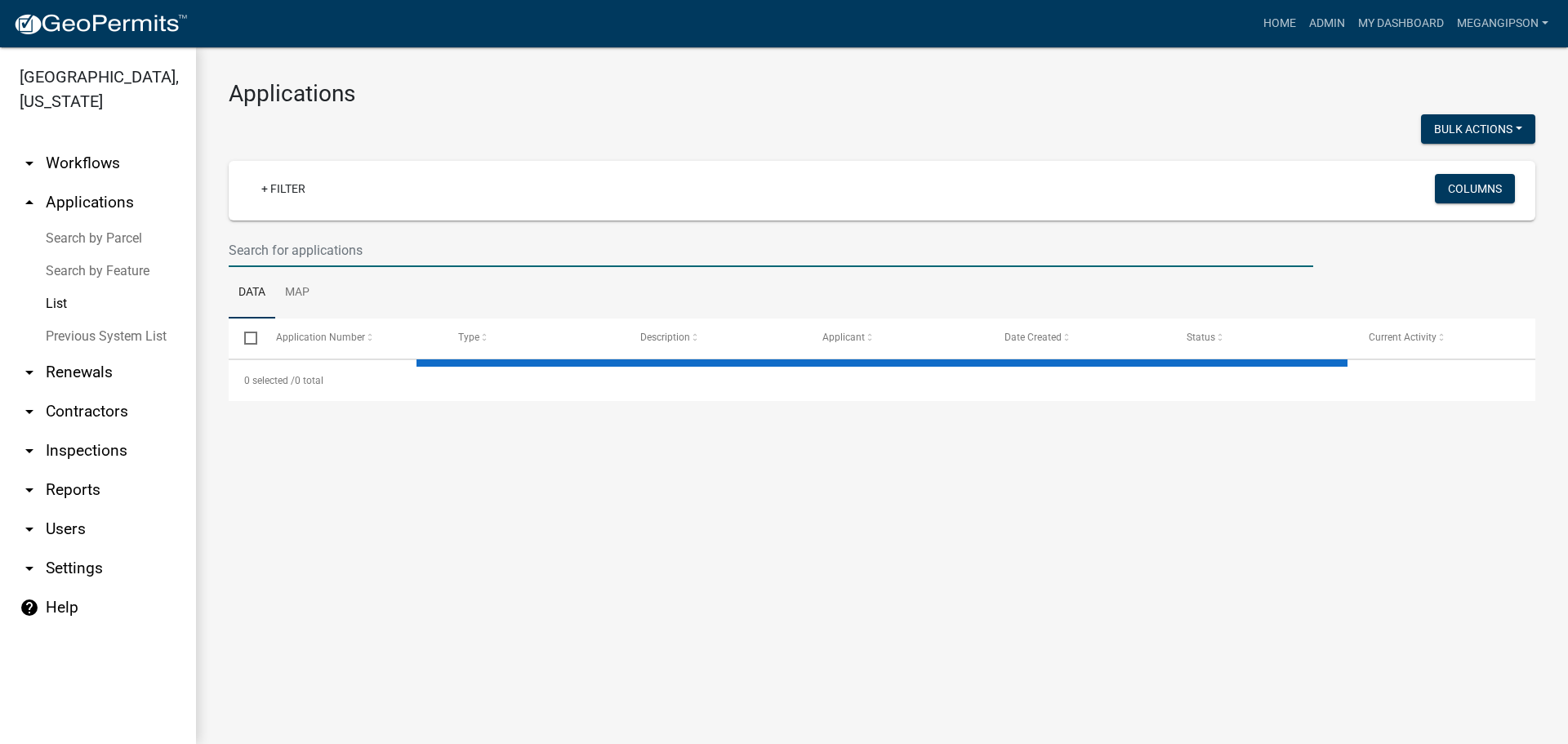
click at [348, 267] on input "text" at bounding box center [771, 250] width 1085 height 33
select select "3: 100"
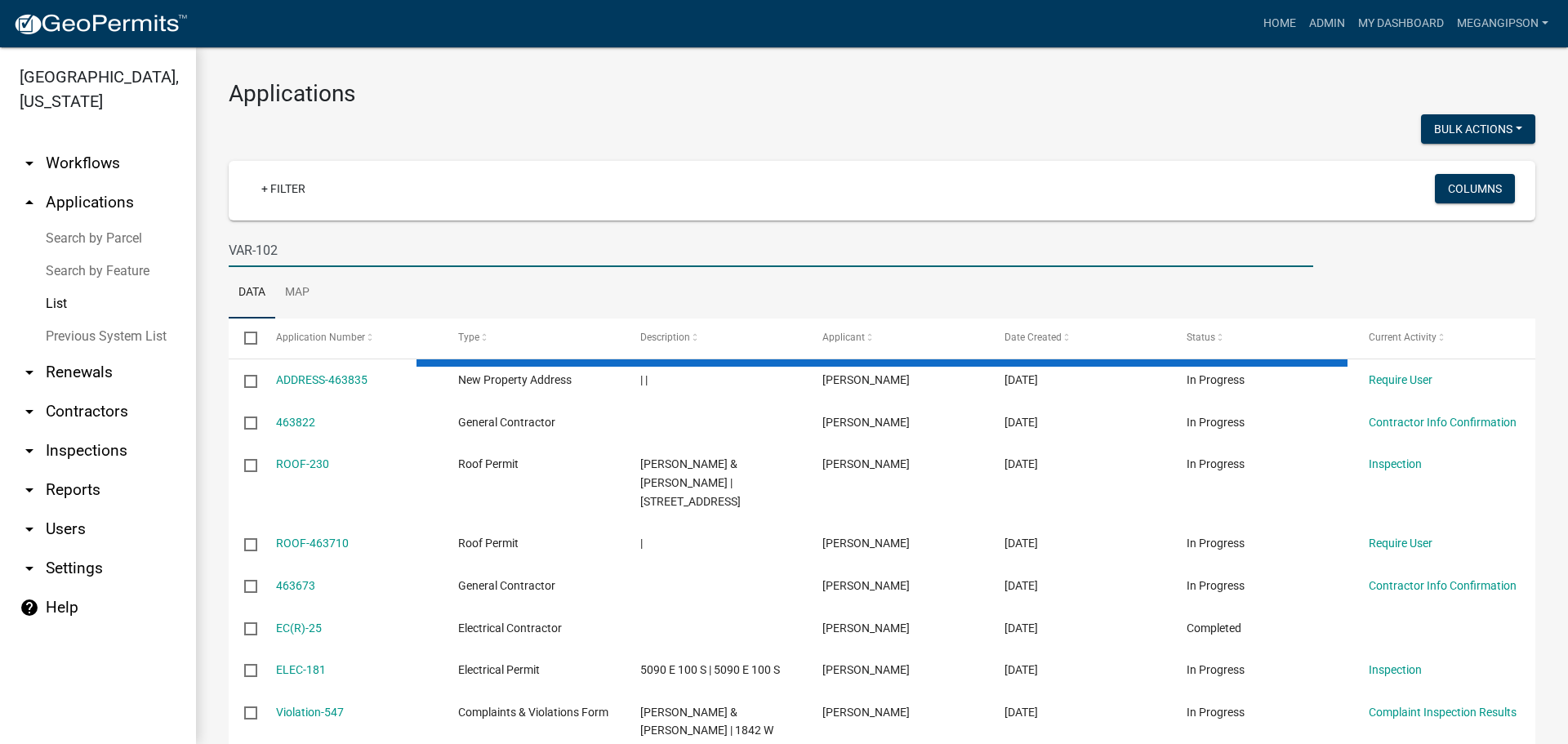
type input "VAR-102"
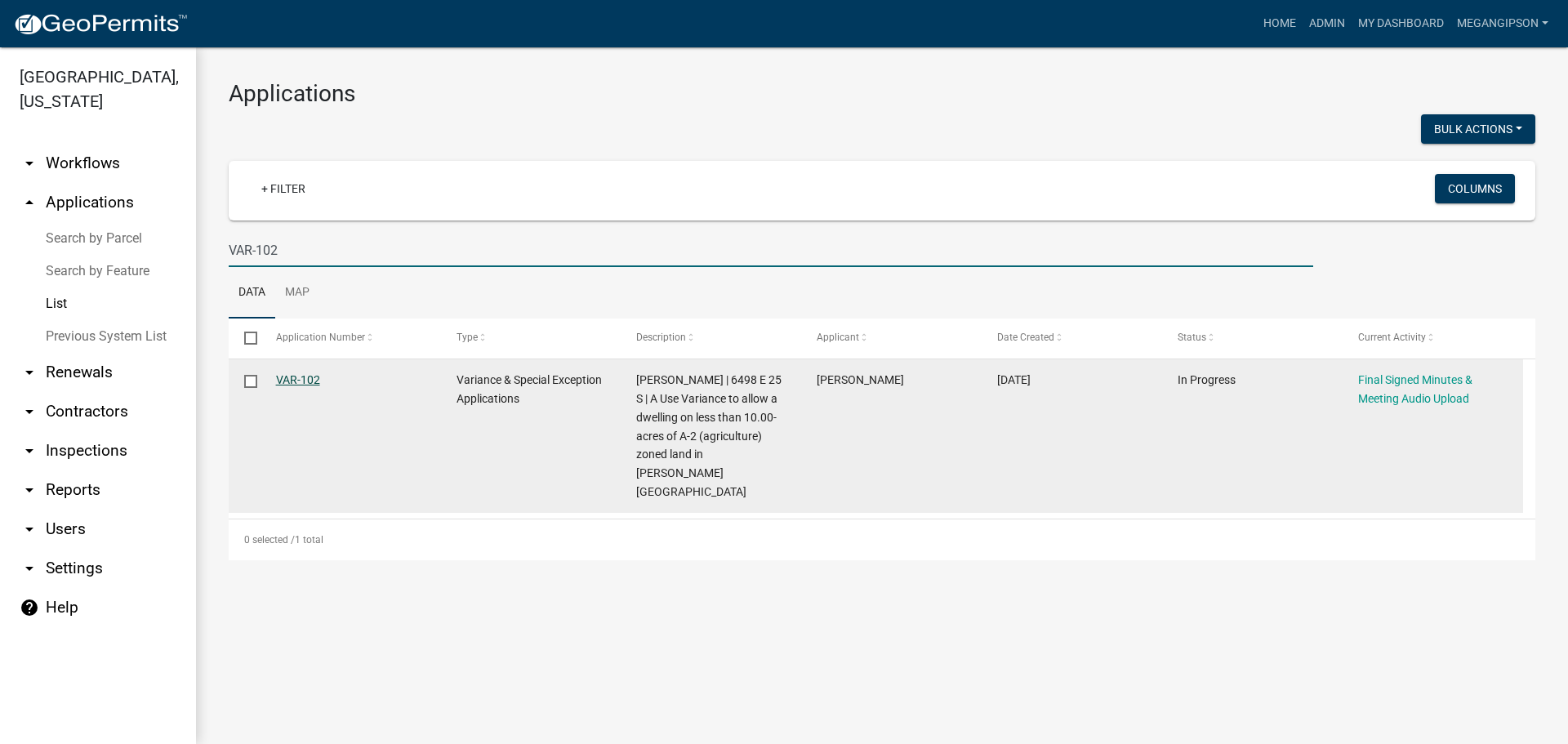
click at [310, 387] on link "VAR-102" at bounding box center [297, 379] width 44 height 13
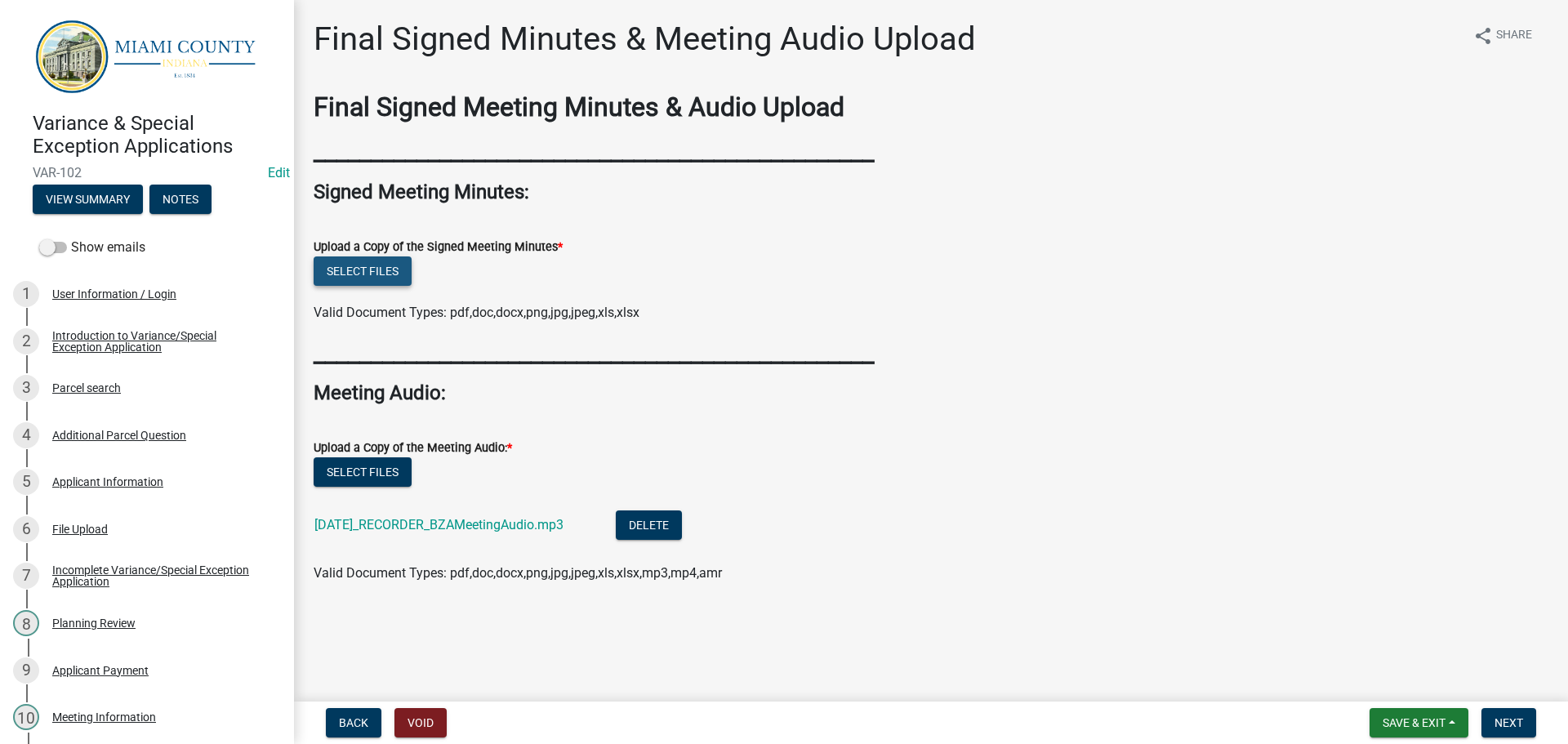
click at [334, 285] on button "Select files" at bounding box center [363, 272] width 98 height 30
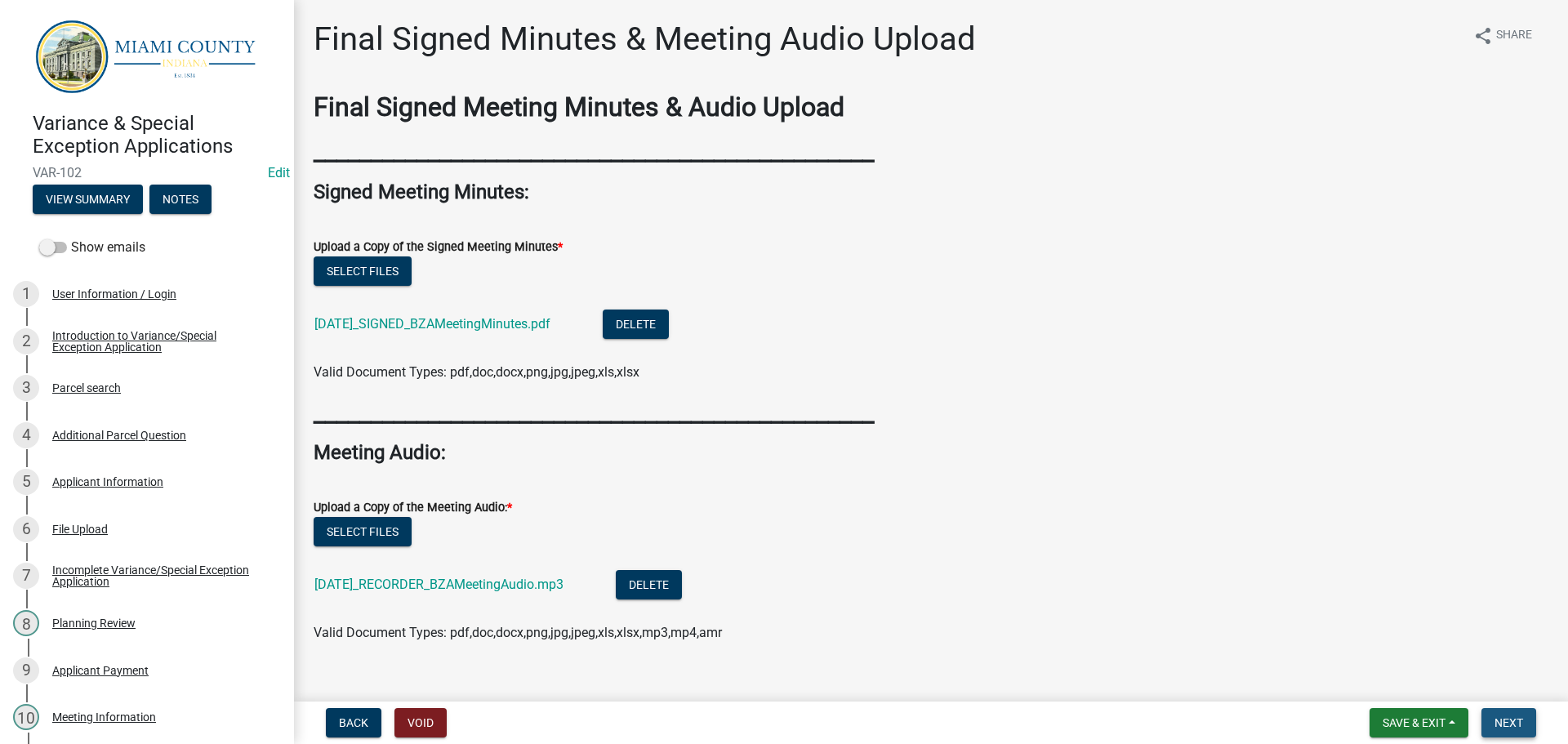
click at [1495, 717] on span "Next" at bounding box center [1509, 722] width 29 height 13
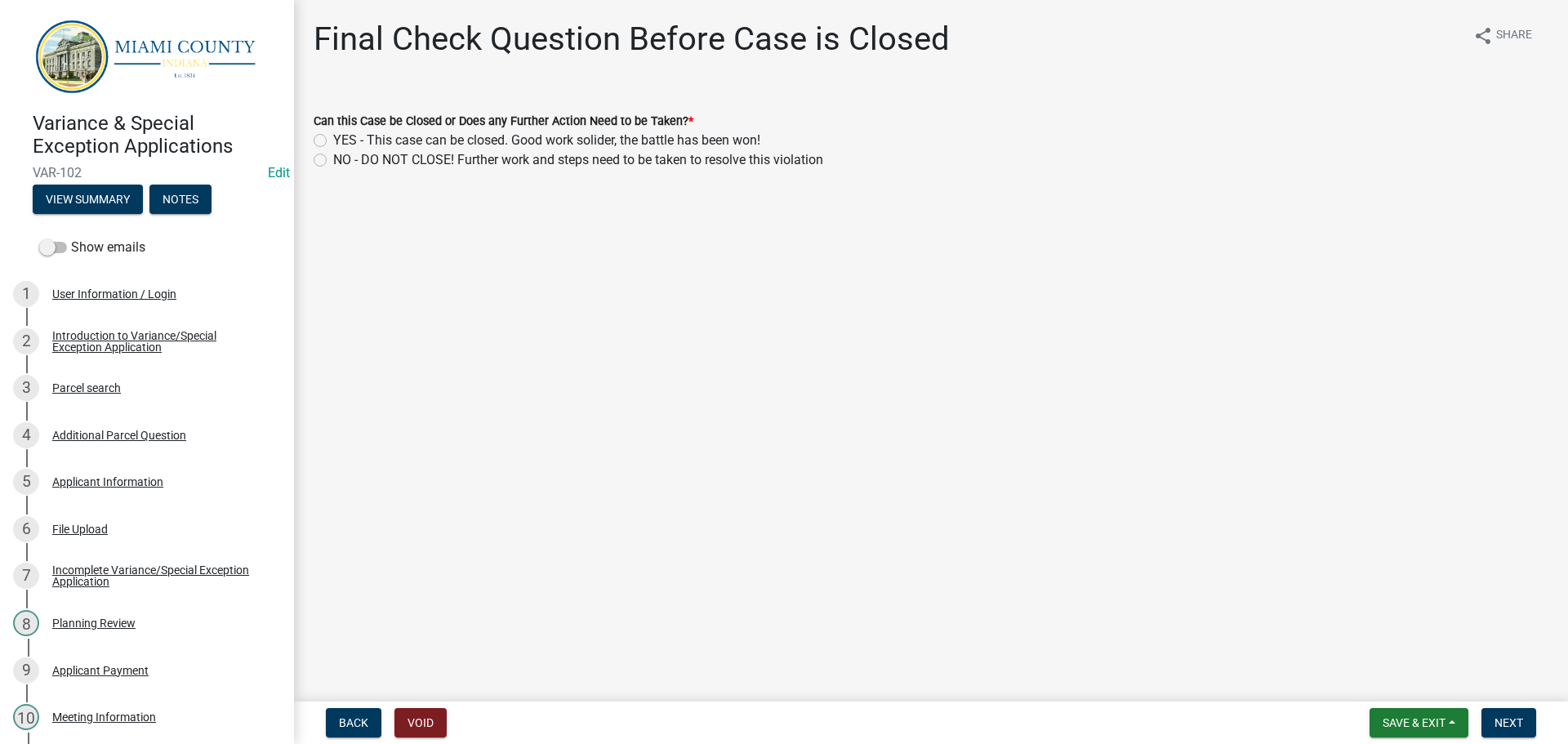
click at [445, 151] on label "YES - This case can be closed. Good work solider, the battle has been won!" at bounding box center [547, 141] width 427 height 20
click at [344, 142] on input "YES - This case can be closed. Good work solider, the battle has been won!" at bounding box center [339, 136] width 11 height 11
radio input "true"
click at [1511, 724] on span "Next" at bounding box center [1509, 722] width 29 height 13
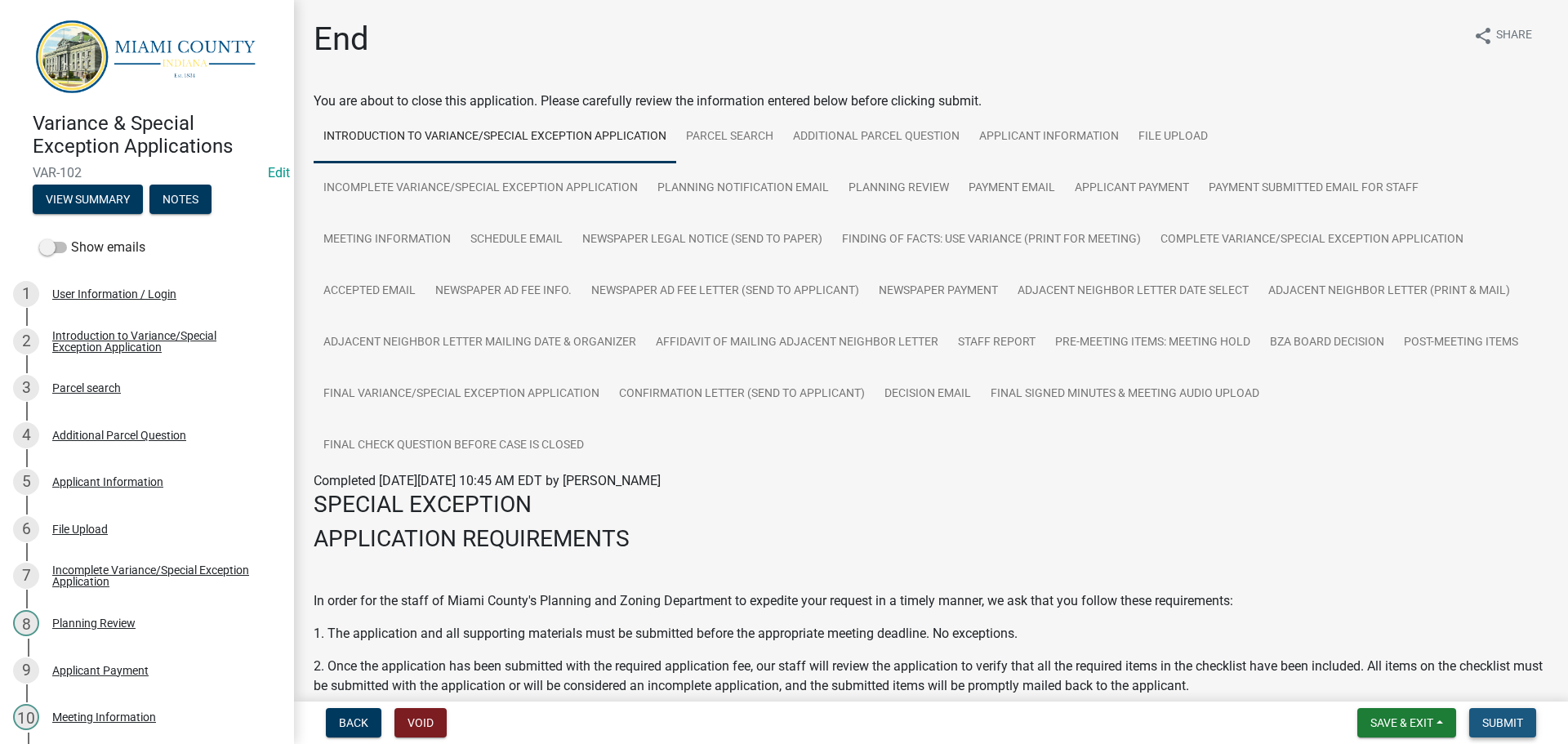
click at [1505, 711] on button "Submit" at bounding box center [1503, 722] width 67 height 30
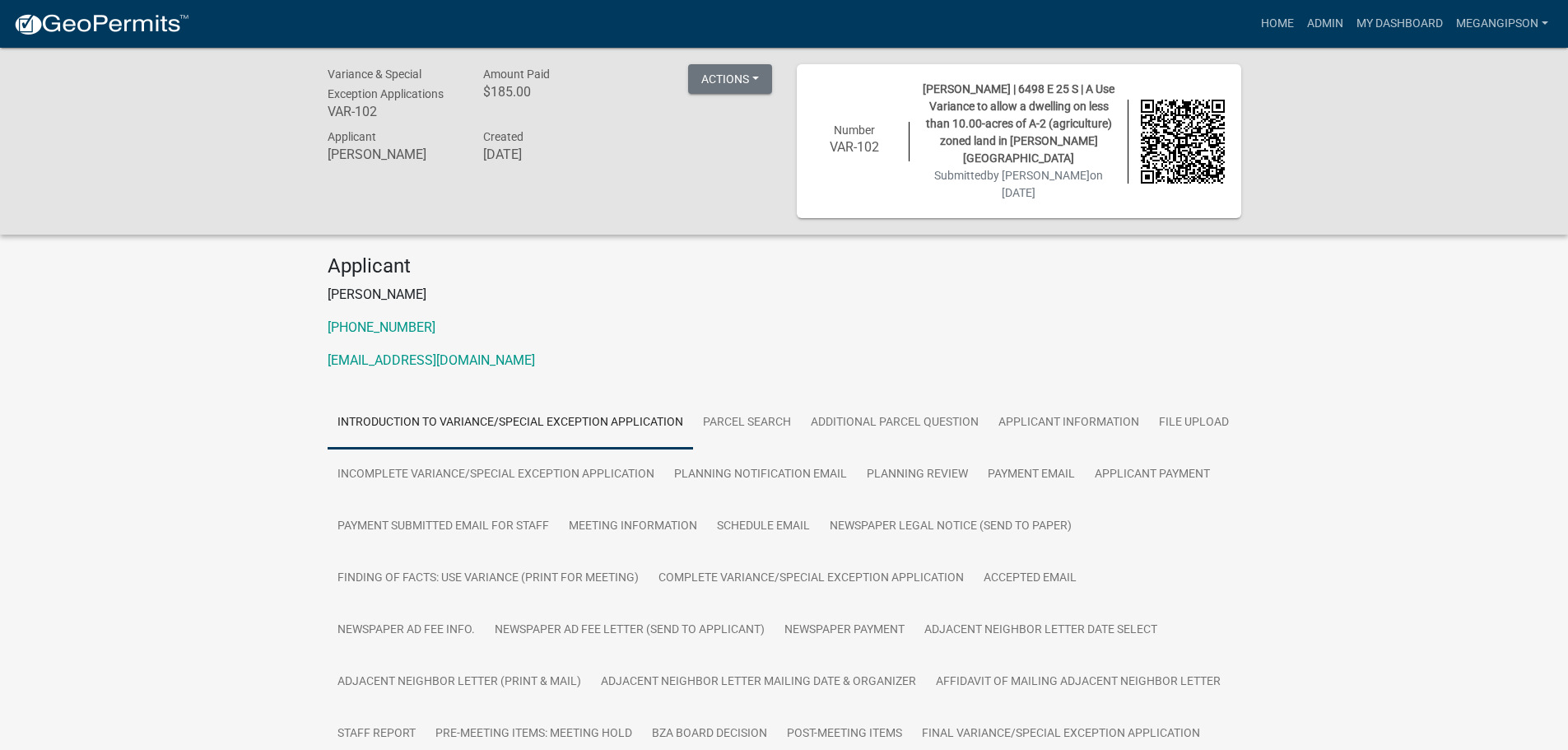
click at [1293, 46] on nav "more_horiz Home Admin My Dashboard megangipson Admin Account Logout" at bounding box center [784, 24] width 1568 height 48
click at [1300, 24] on link "Admin" at bounding box center [1325, 24] width 50 height 32
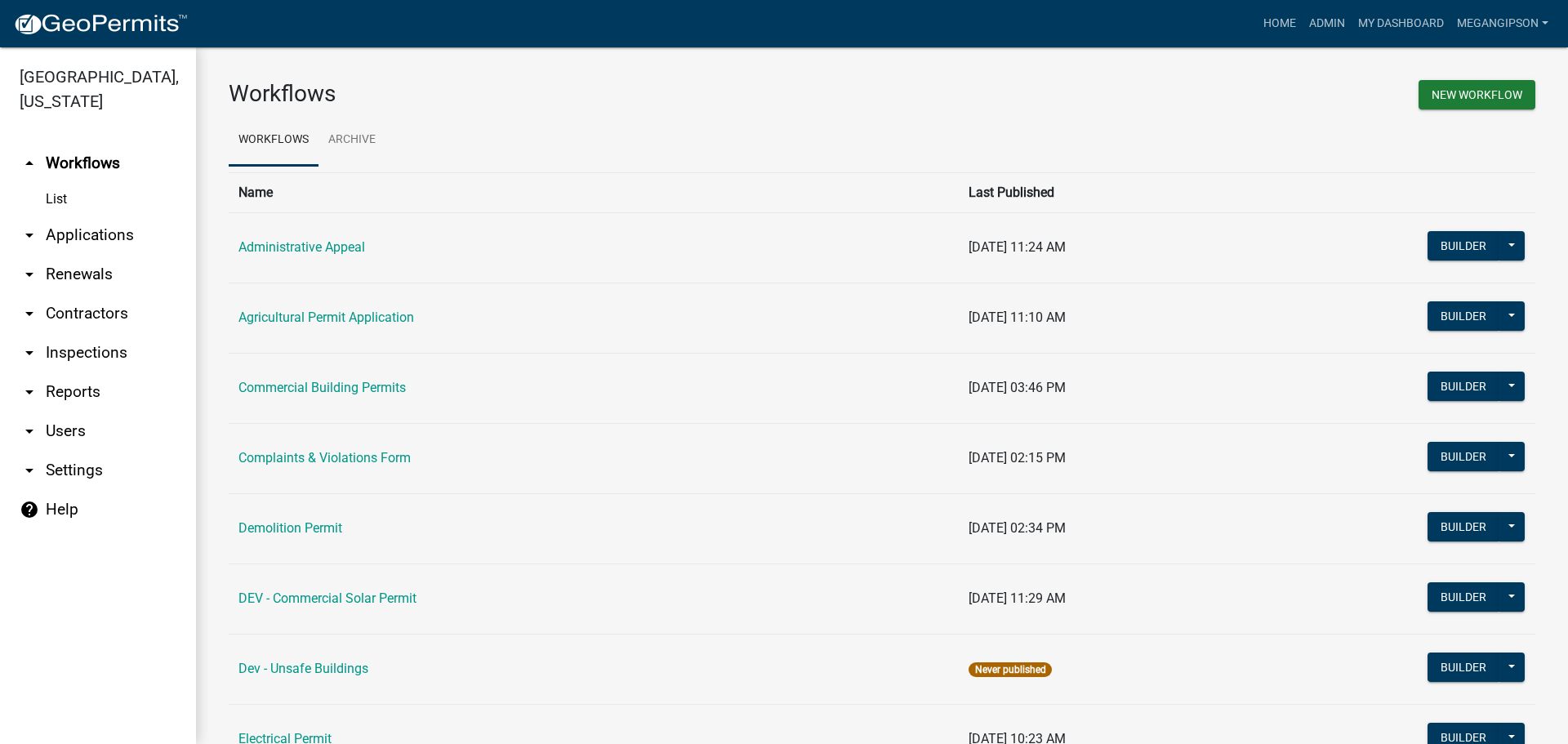
click at [135, 247] on link "arrow_drop_down Applications" at bounding box center [97, 235] width 196 height 39
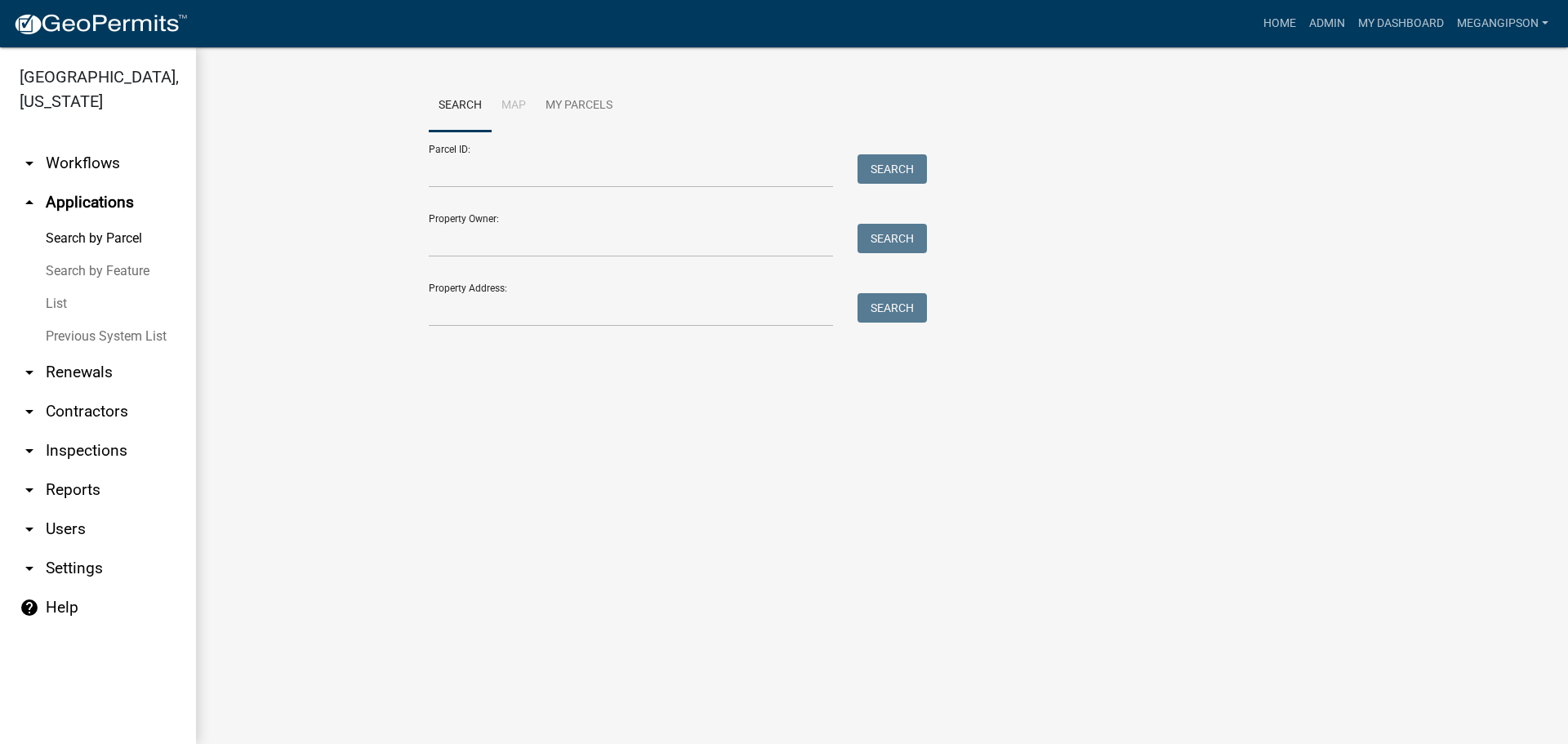
click at [69, 320] on link "List" at bounding box center [97, 303] width 196 height 32
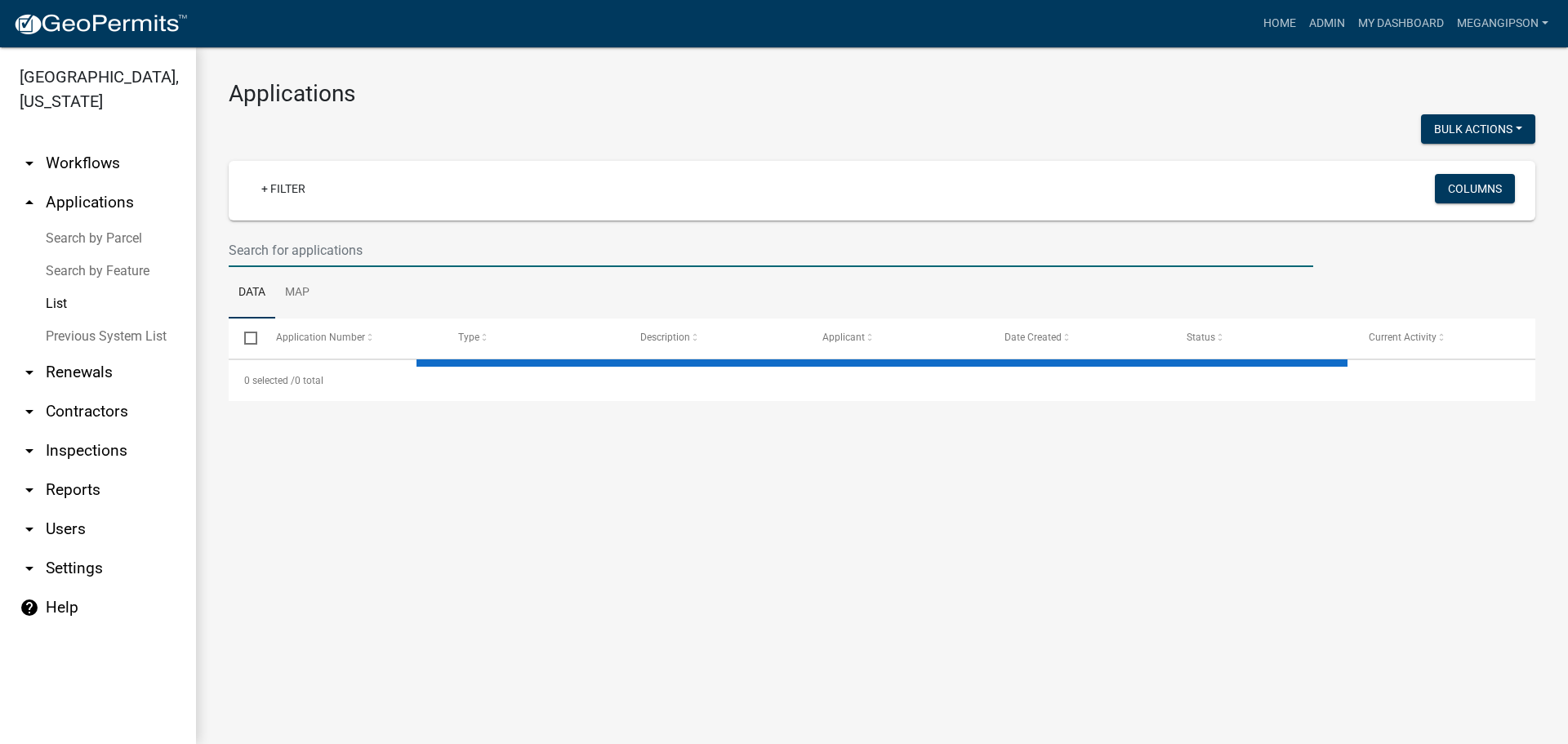
click at [279, 267] on input "text" at bounding box center [771, 250] width 1085 height 33
type input "VAR"
select select "3: 100"
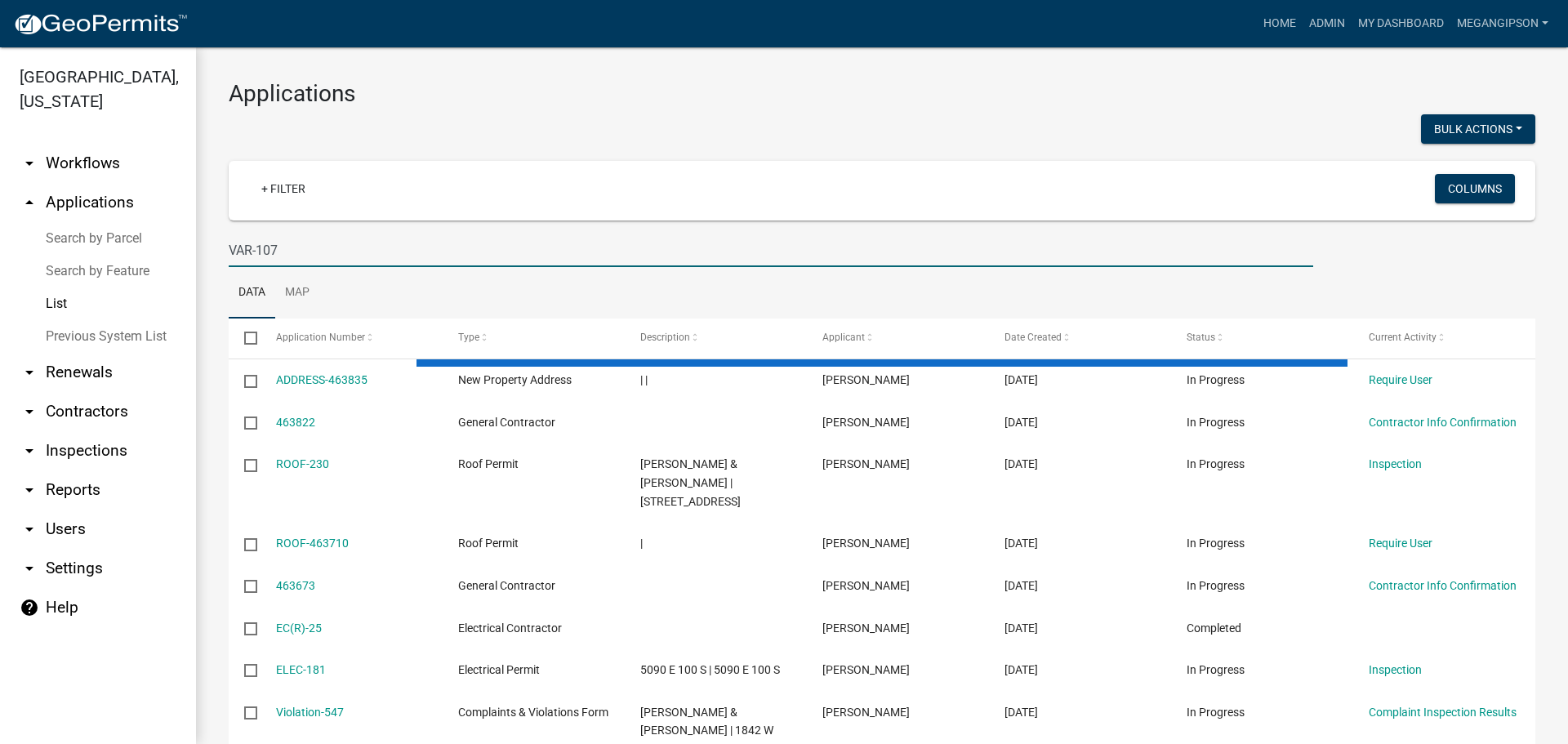
type input "VAR-107"
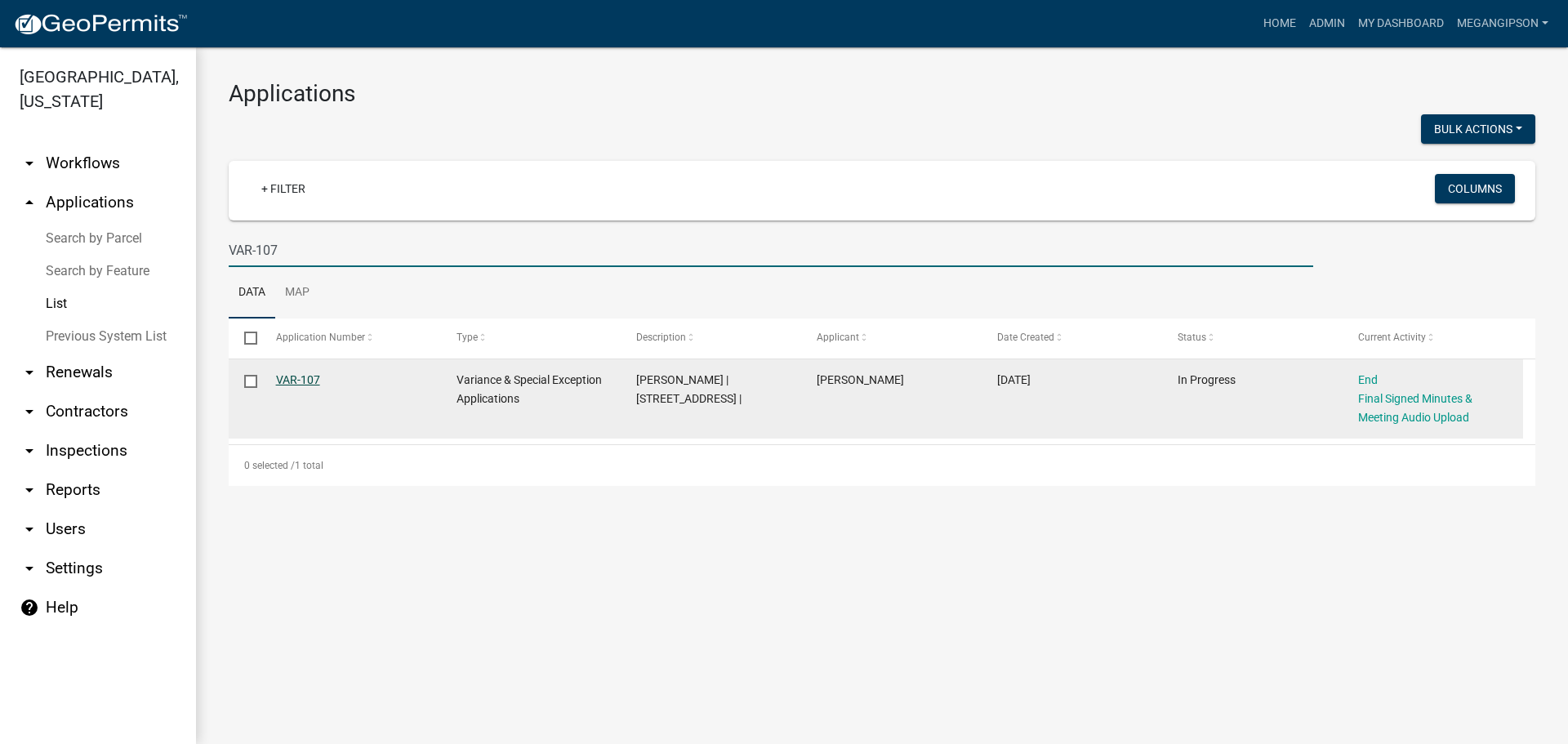
click at [304, 387] on link "VAR-107" at bounding box center [297, 379] width 44 height 13
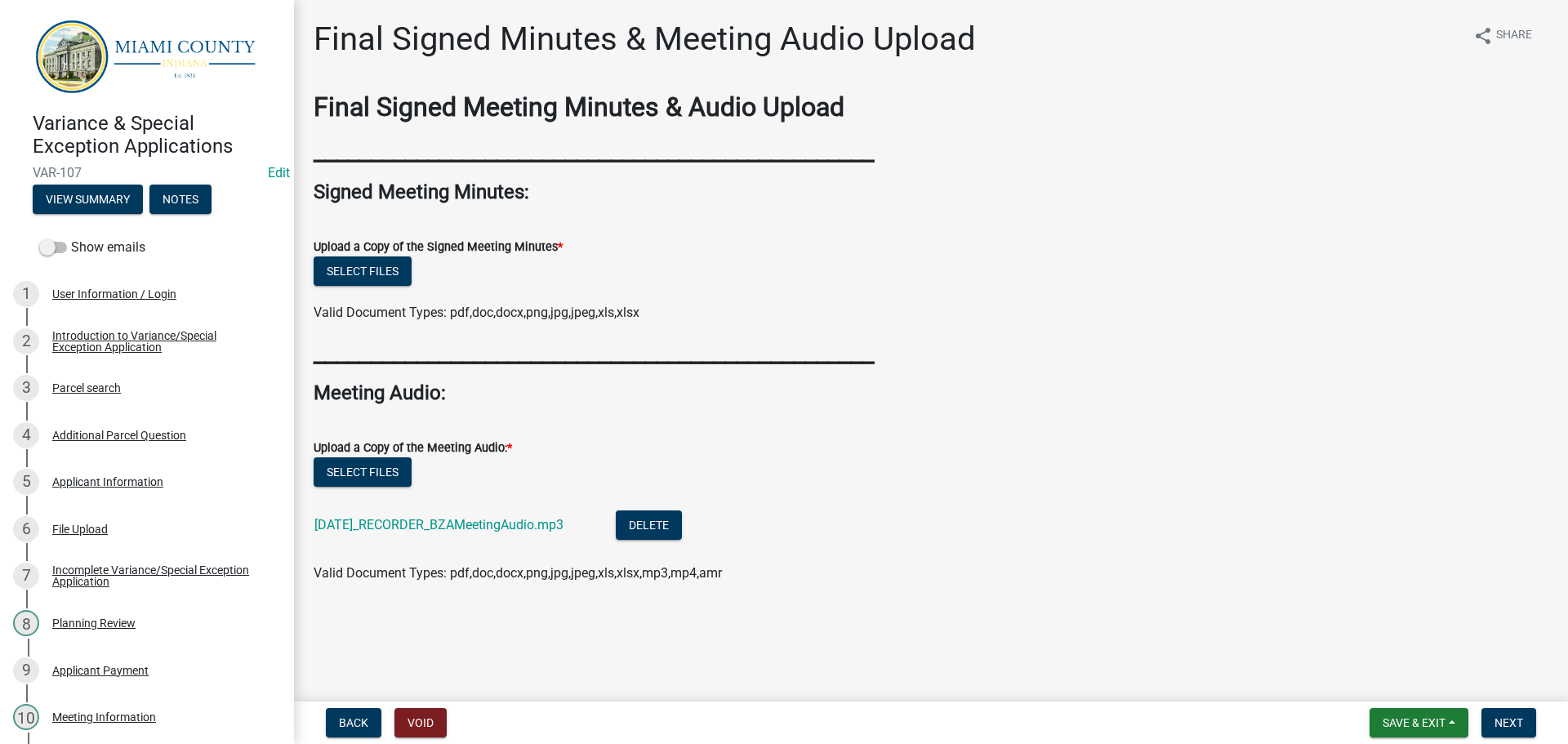
click at [412, 303] on ul at bounding box center [931, 296] width 1235 height 13
click at [411, 285] on button "Select files" at bounding box center [363, 272] width 98 height 30
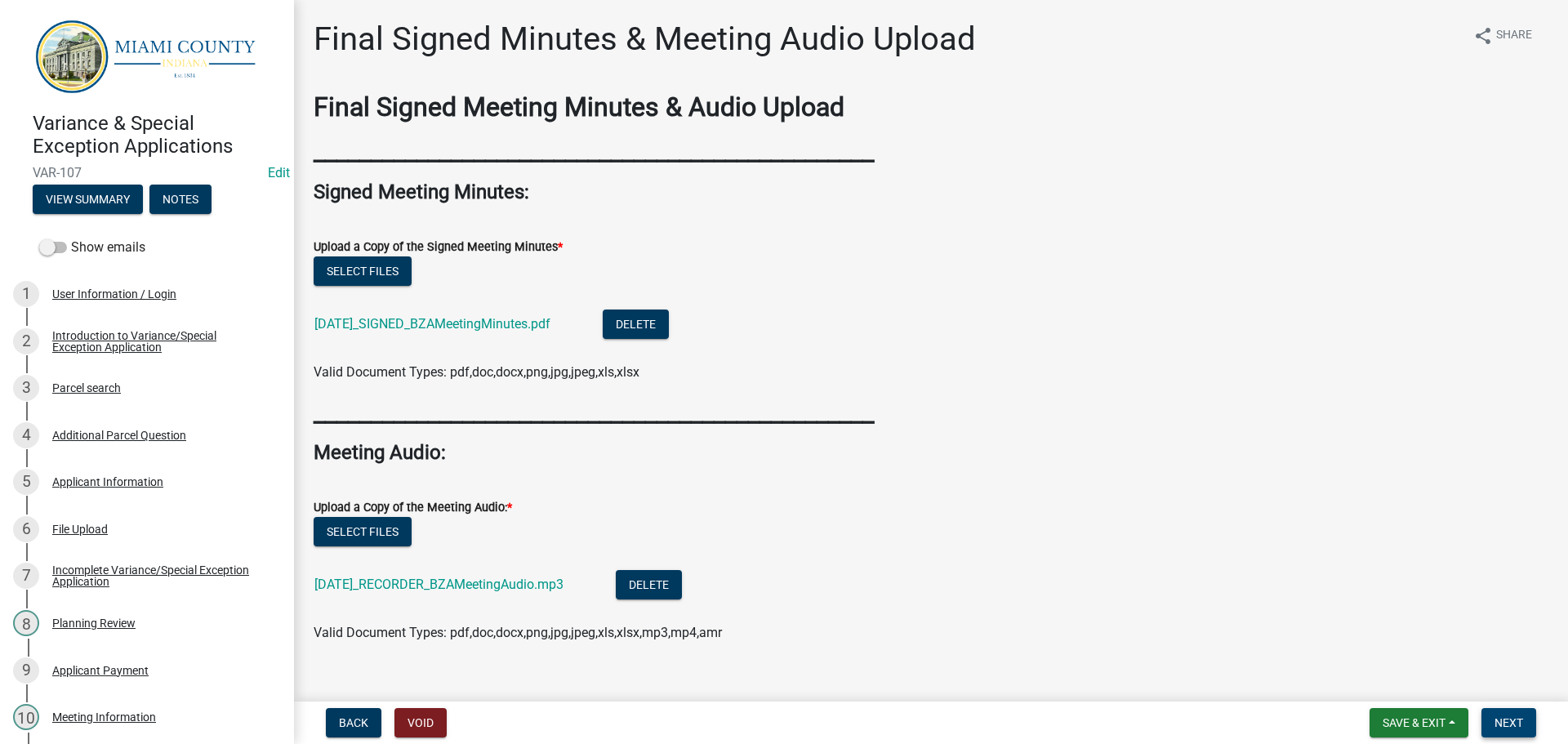
click at [1512, 725] on span "Next" at bounding box center [1509, 722] width 29 height 13
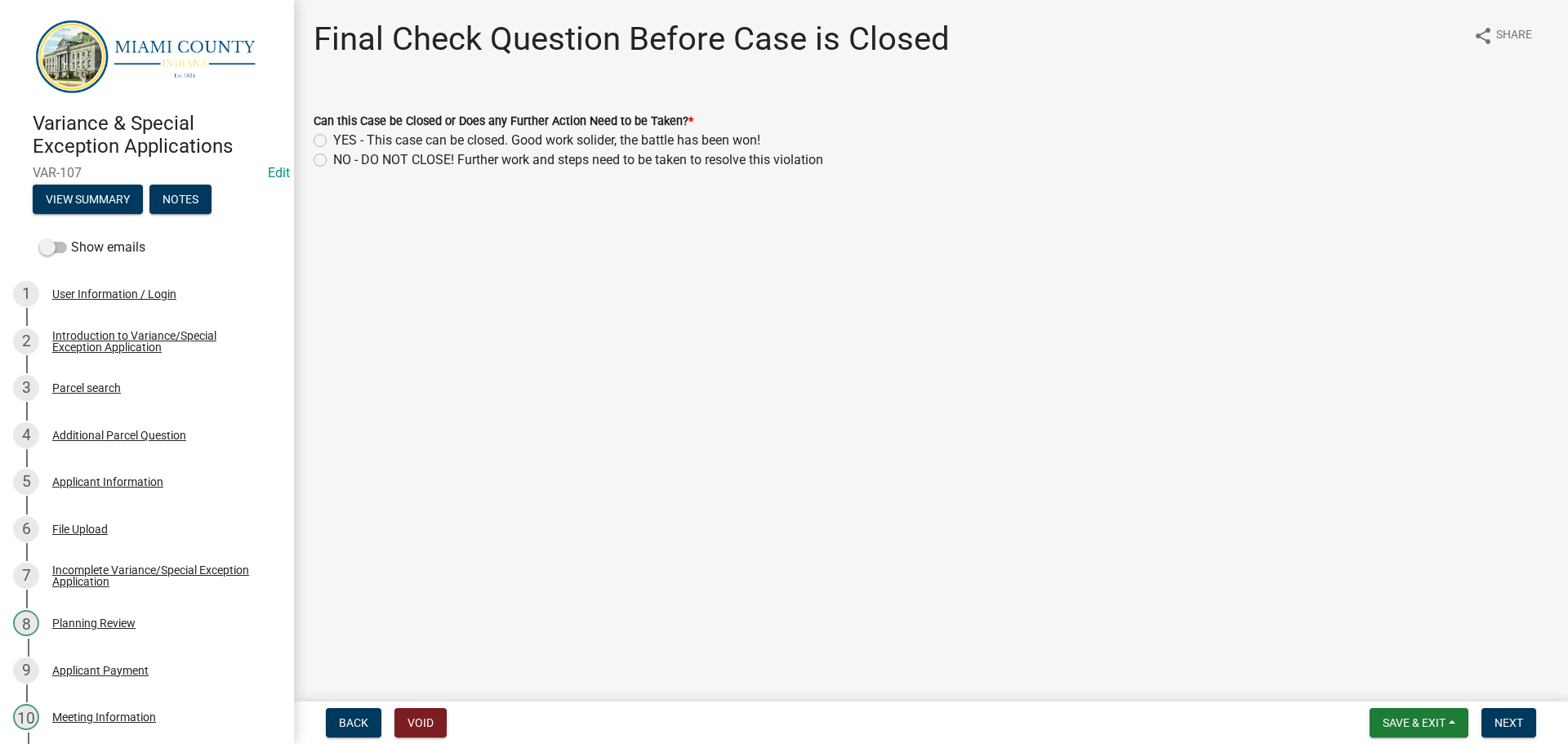
click at [485, 151] on label "YES - This case can be closed. Good work solider, the battle has been won!" at bounding box center [547, 141] width 427 height 20
click at [344, 142] on input "YES - This case can be closed. Good work solider, the battle has been won!" at bounding box center [339, 136] width 11 height 11
radio input "true"
click at [1486, 721] on button "Next" at bounding box center [1509, 722] width 55 height 30
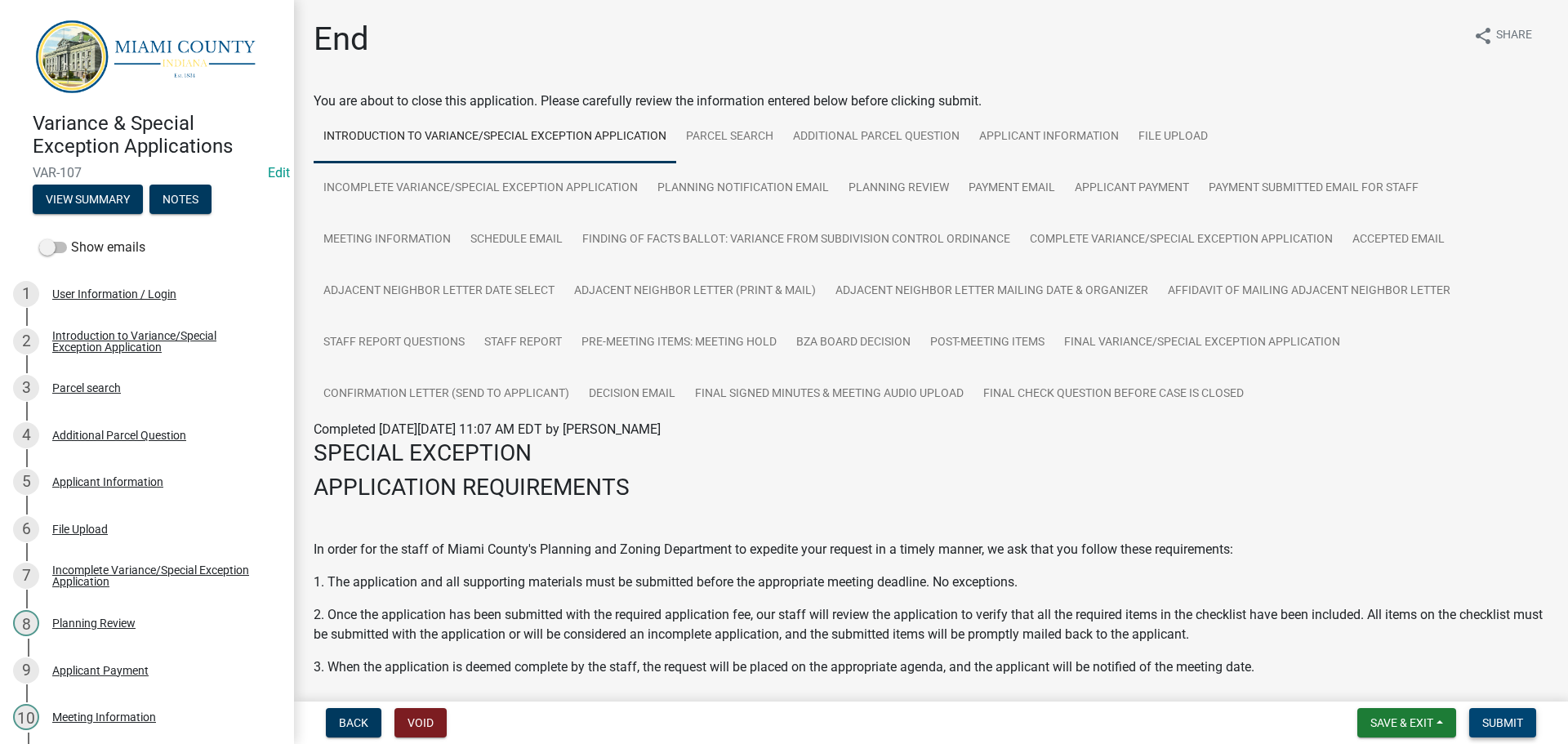
click at [1496, 717] on span "Submit" at bounding box center [1502, 722] width 40 height 13
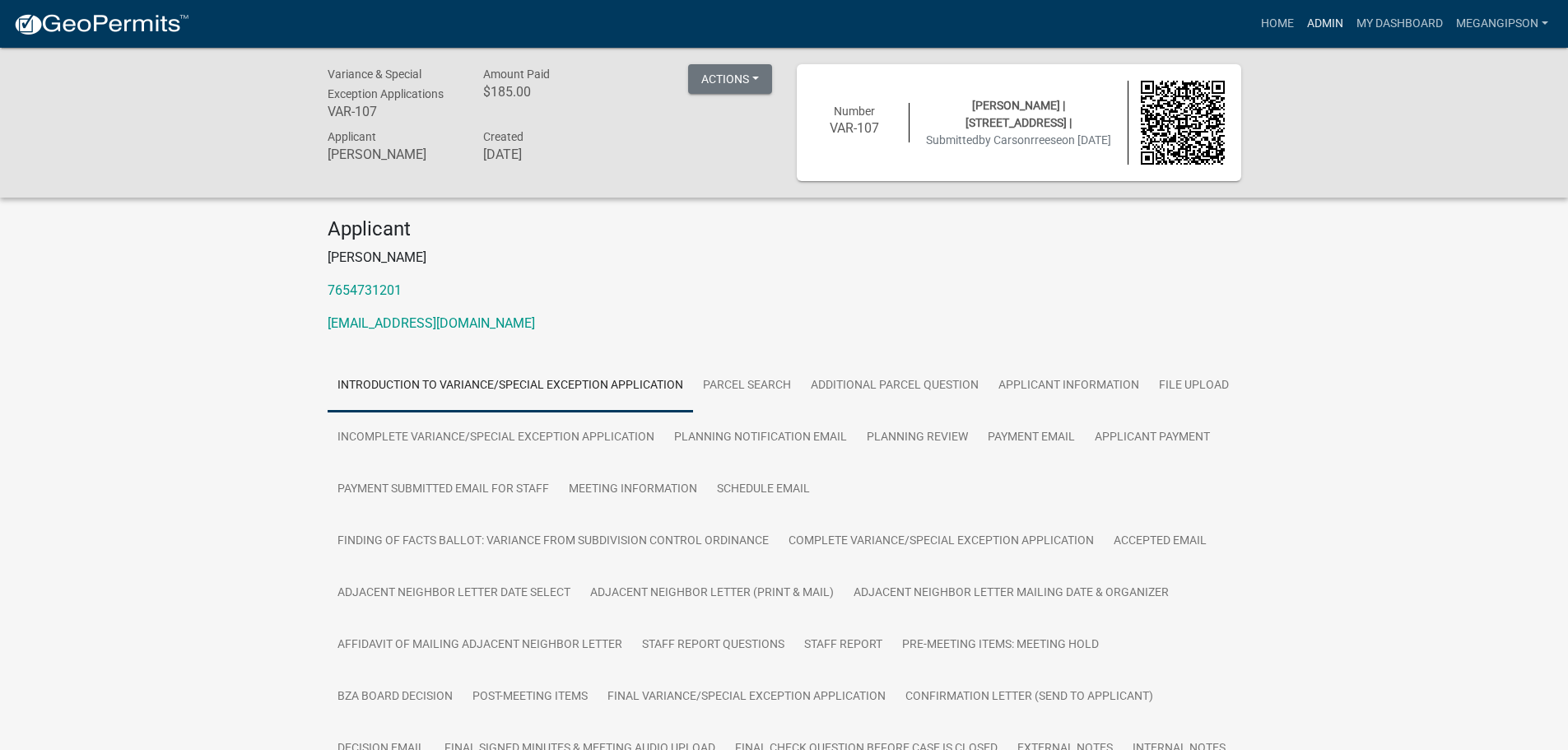
click at [1300, 27] on link "Admin" at bounding box center [1325, 24] width 50 height 32
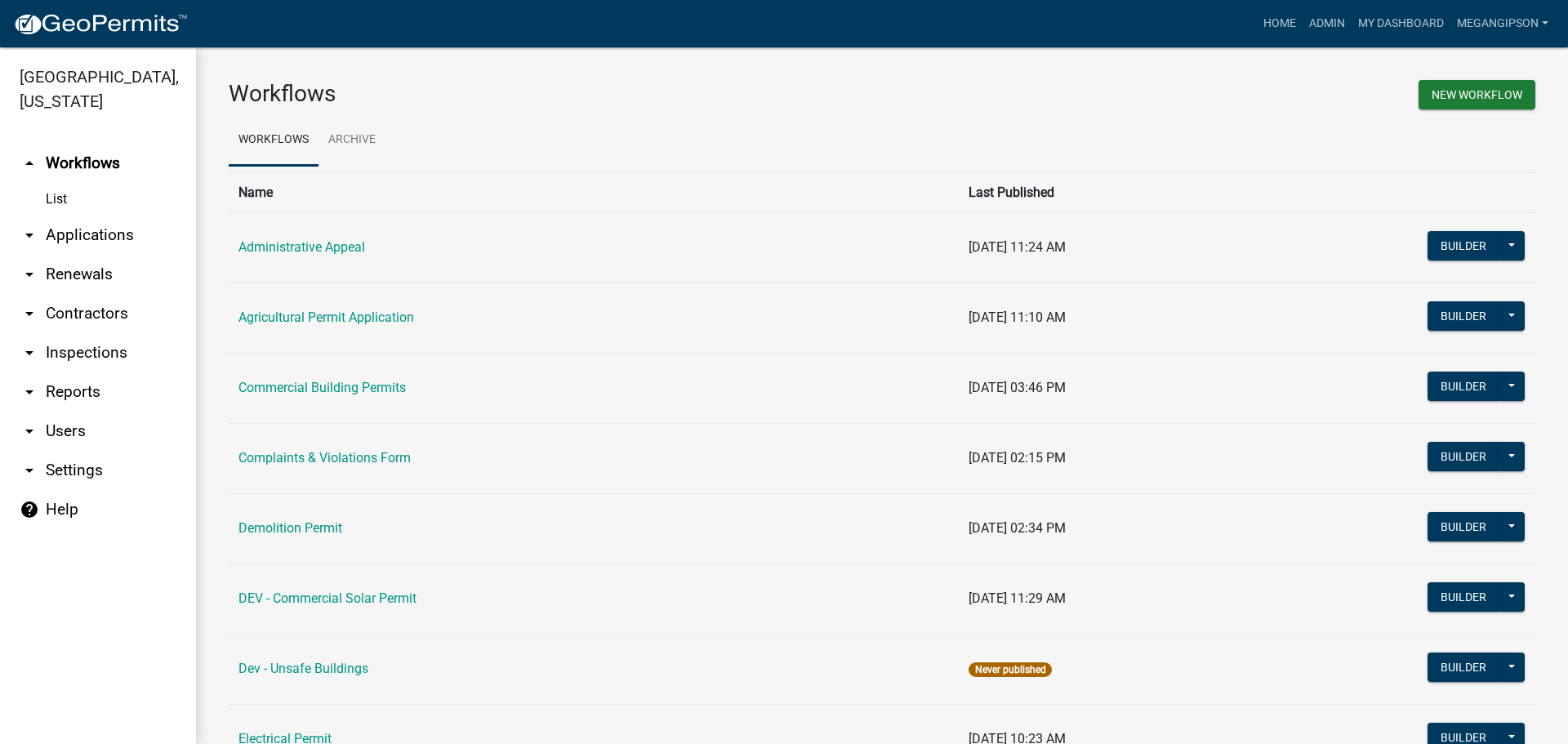
click at [96, 255] on link "arrow_drop_down Applications" at bounding box center [97, 235] width 196 height 39
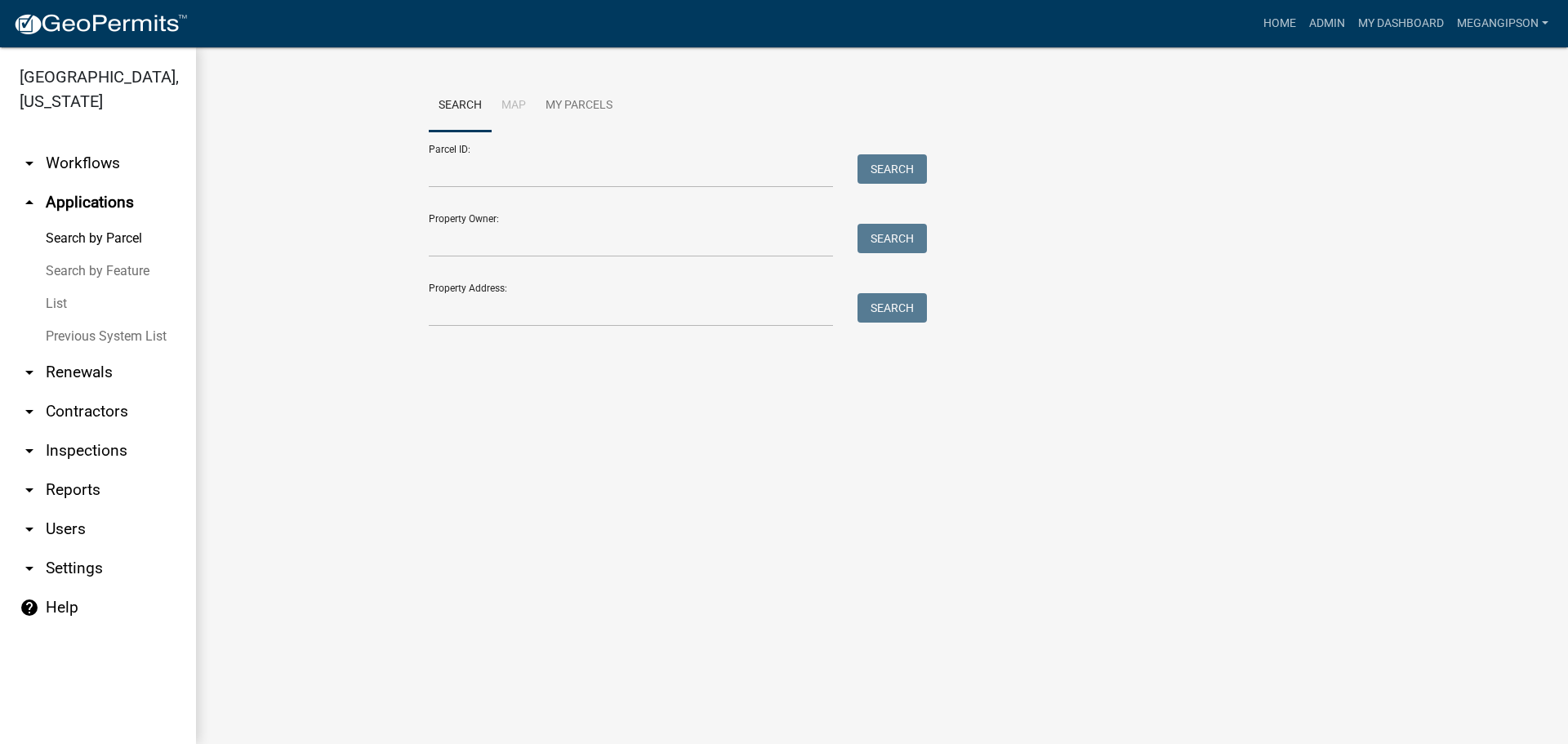
click at [82, 320] on link "List" at bounding box center [97, 303] width 196 height 32
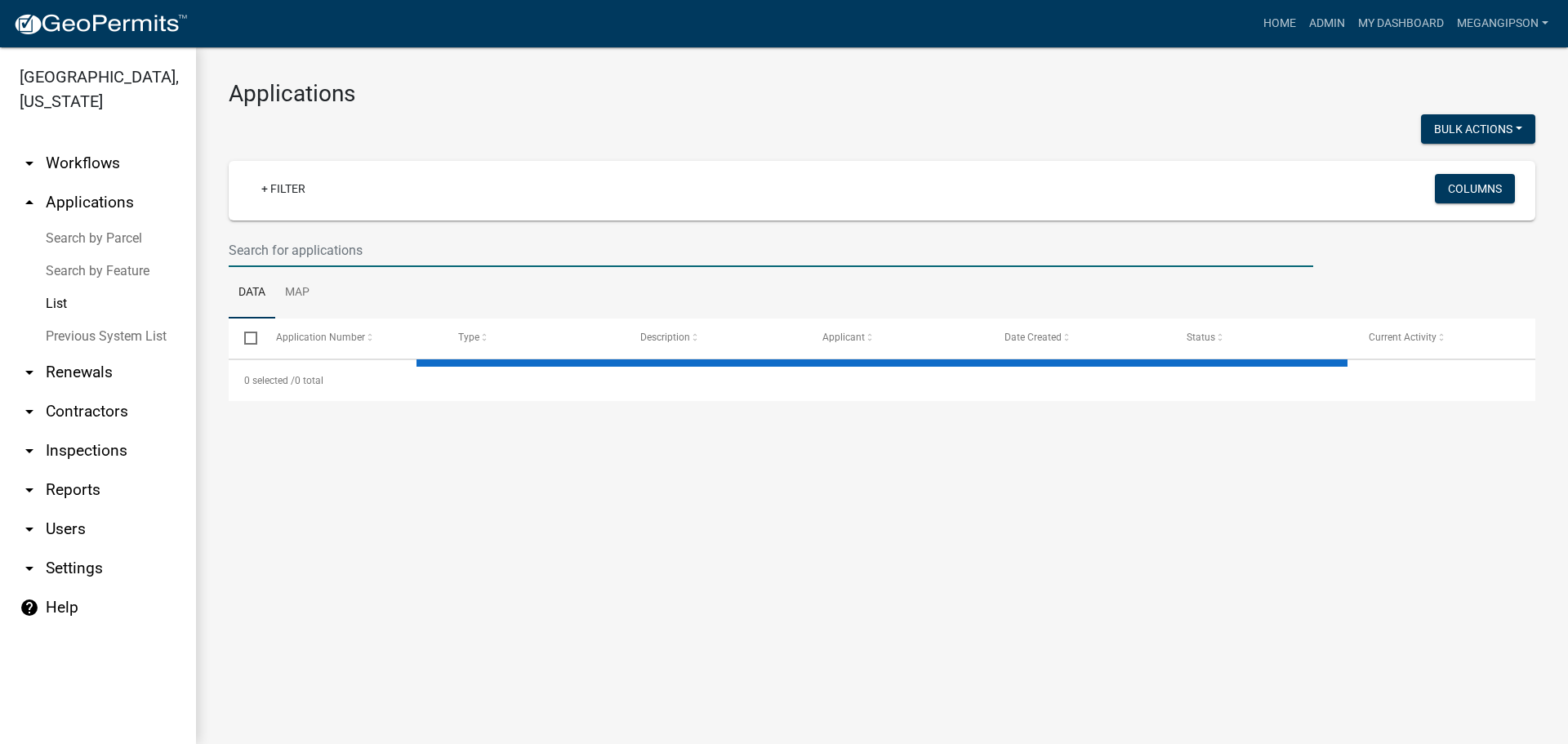
click at [347, 265] on input "text" at bounding box center [771, 250] width 1085 height 33
select select "3: 100"
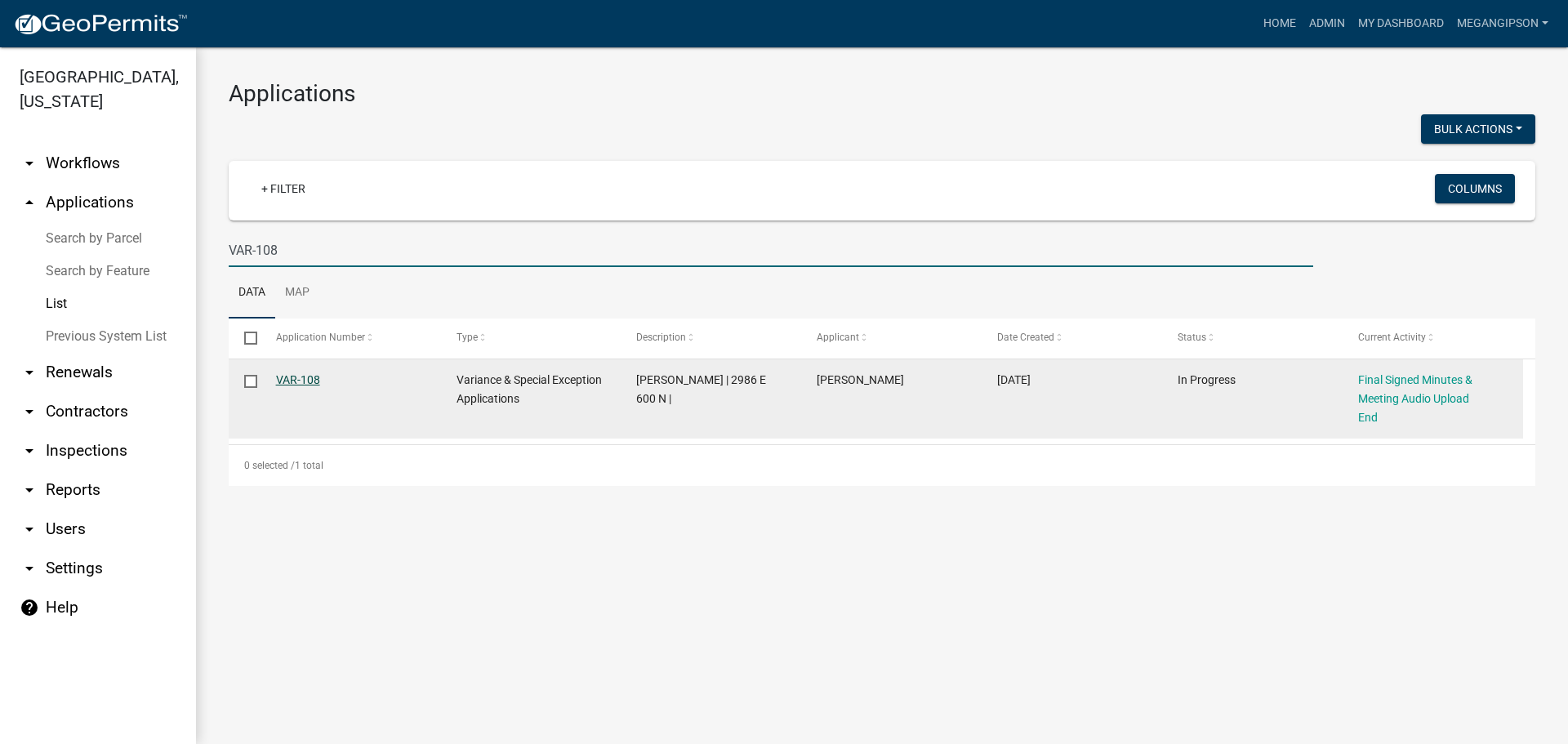
type input "VAR-108"
click at [291, 387] on link "VAR-108" at bounding box center [297, 379] width 44 height 13
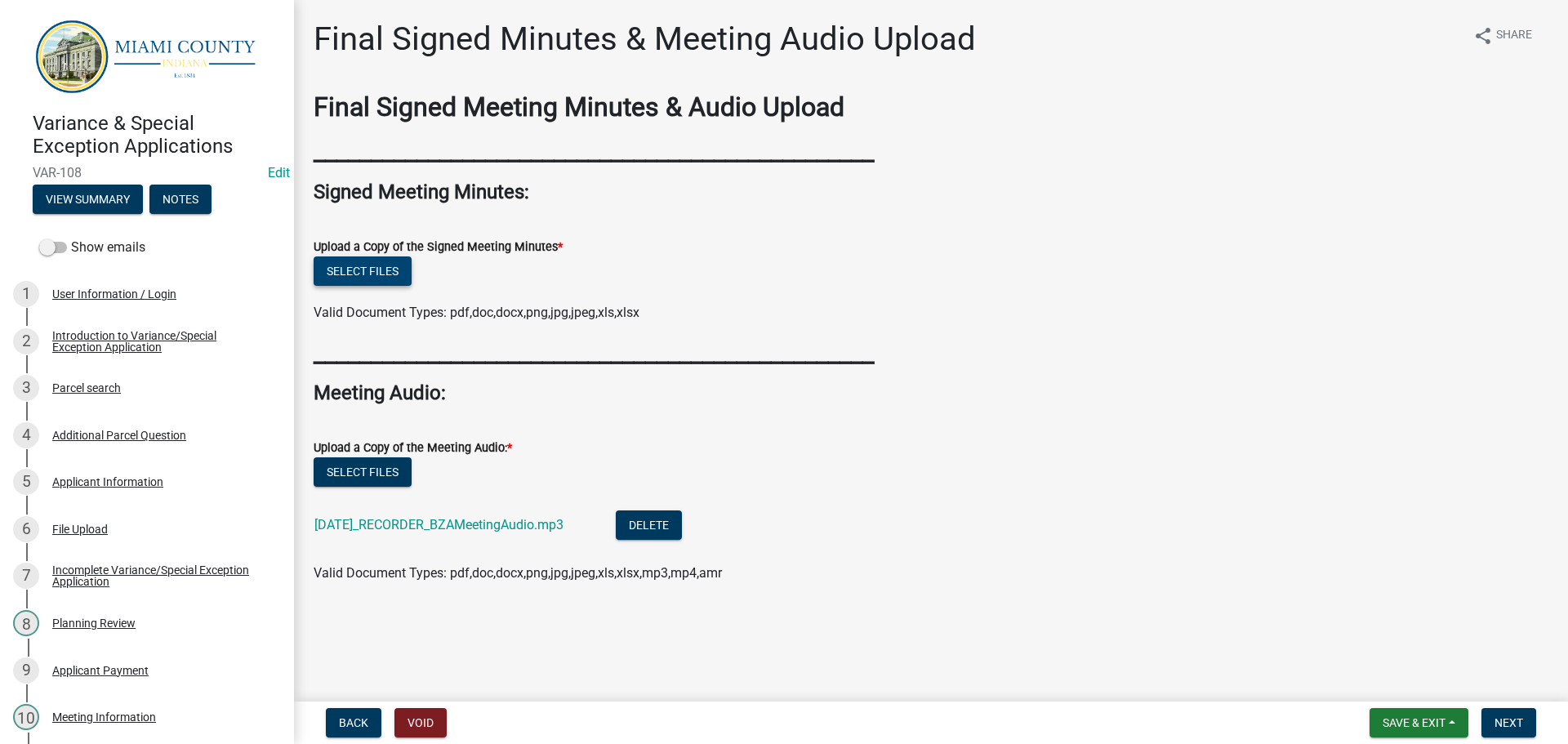
click at [389, 285] on button "Select files" at bounding box center [363, 272] width 98 height 30
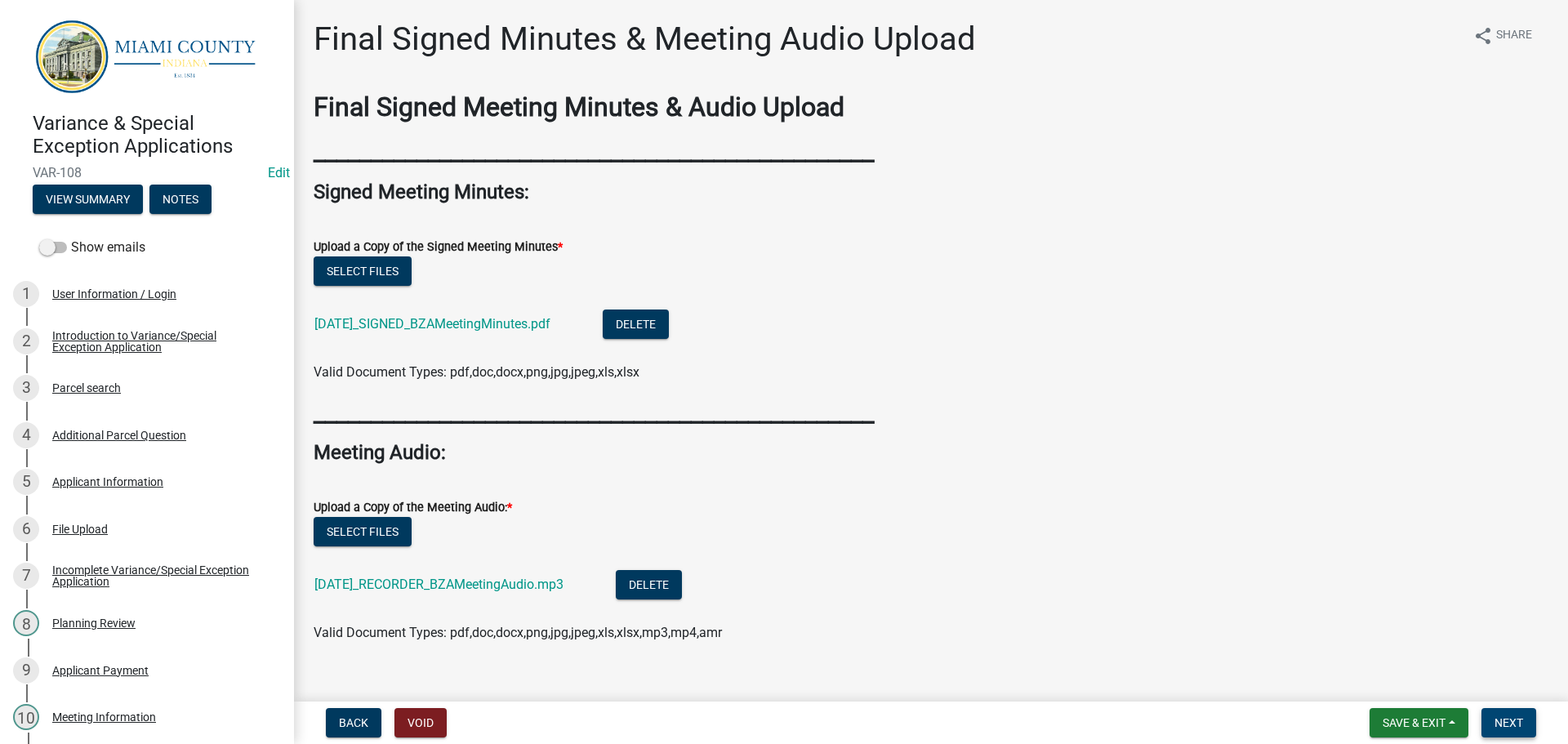
click at [1495, 726] on span "Next" at bounding box center [1509, 722] width 29 height 13
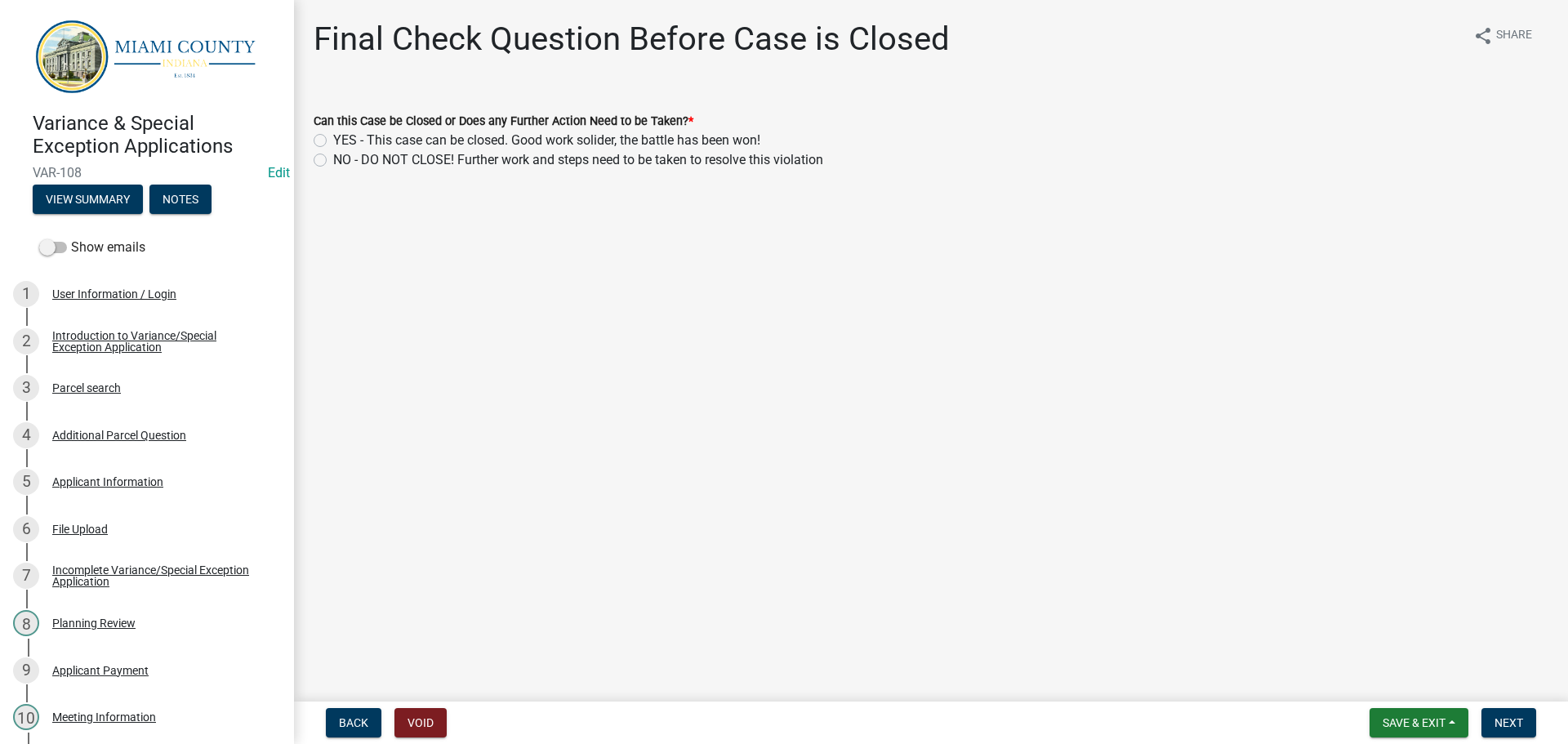
click at [649, 151] on label "YES - This case can be closed. Good work solider, the battle has been won!" at bounding box center [547, 141] width 427 height 20
click at [344, 142] on input "YES - This case can be closed. Good work solider, the battle has been won!" at bounding box center [339, 136] width 11 height 11
radio input "true"
click at [1515, 725] on span "Next" at bounding box center [1509, 722] width 29 height 13
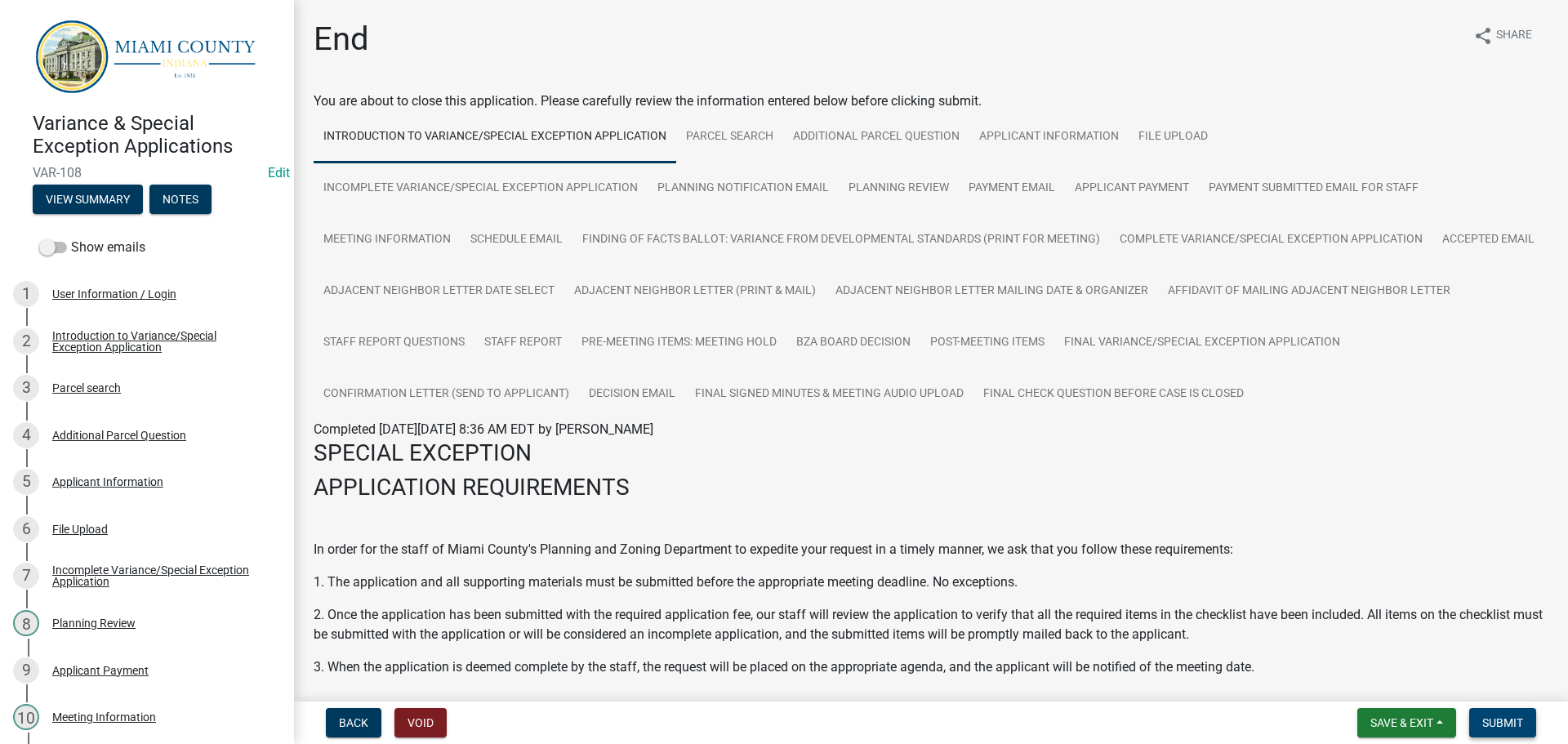
click at [1486, 716] on span "Submit" at bounding box center [1502, 722] width 40 height 13
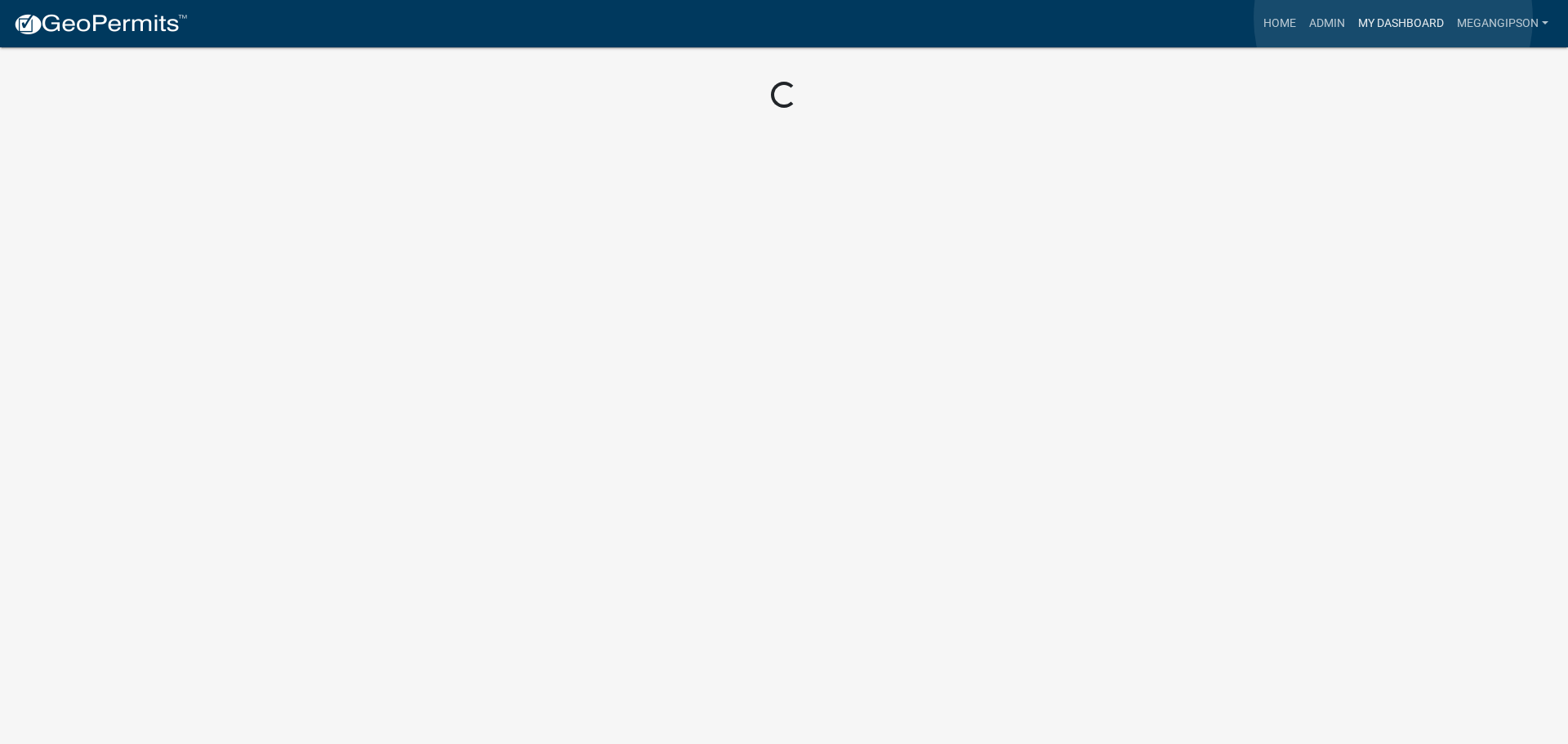
click at [1394, 18] on link "My Dashboard" at bounding box center [1401, 24] width 98 height 31
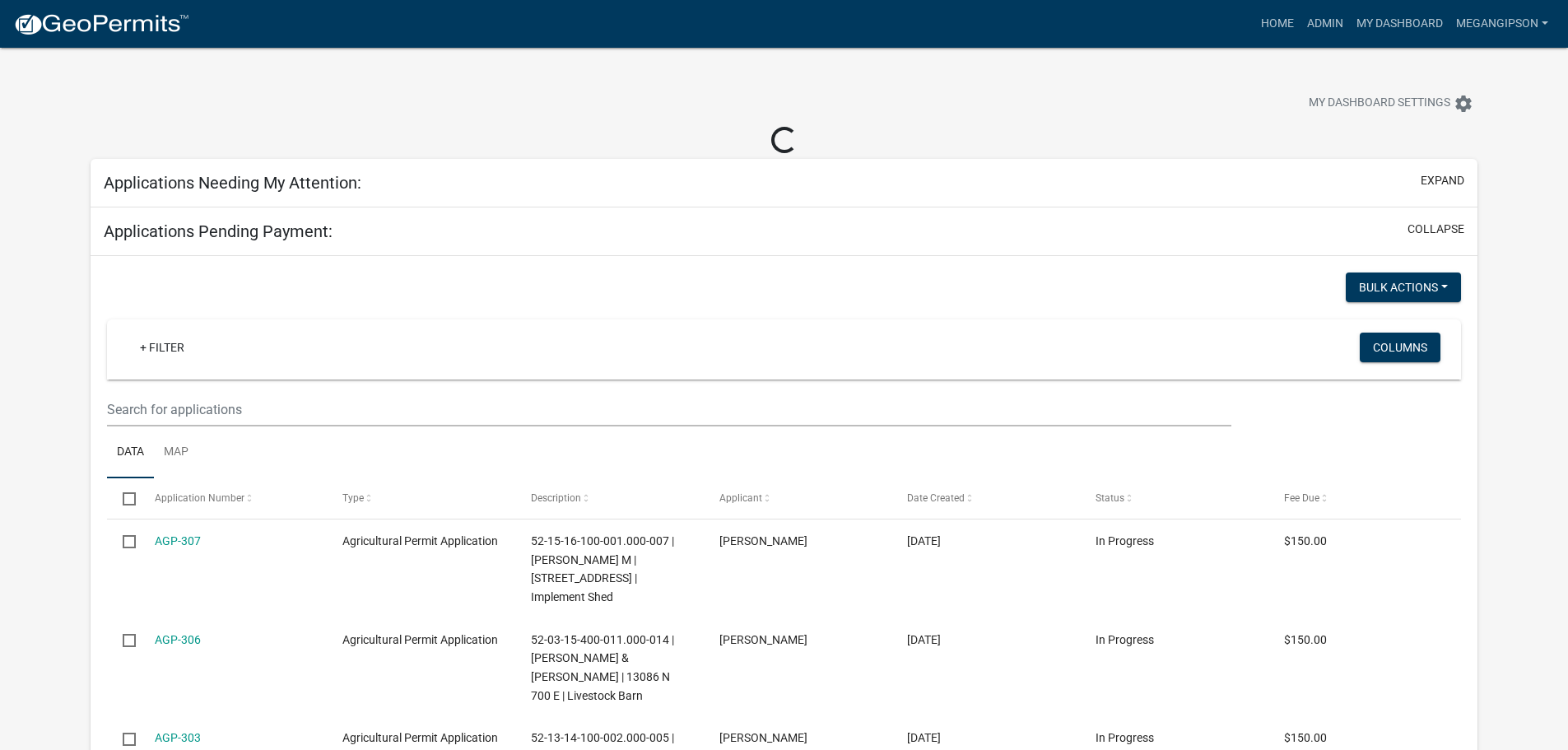
select select "3: 100"
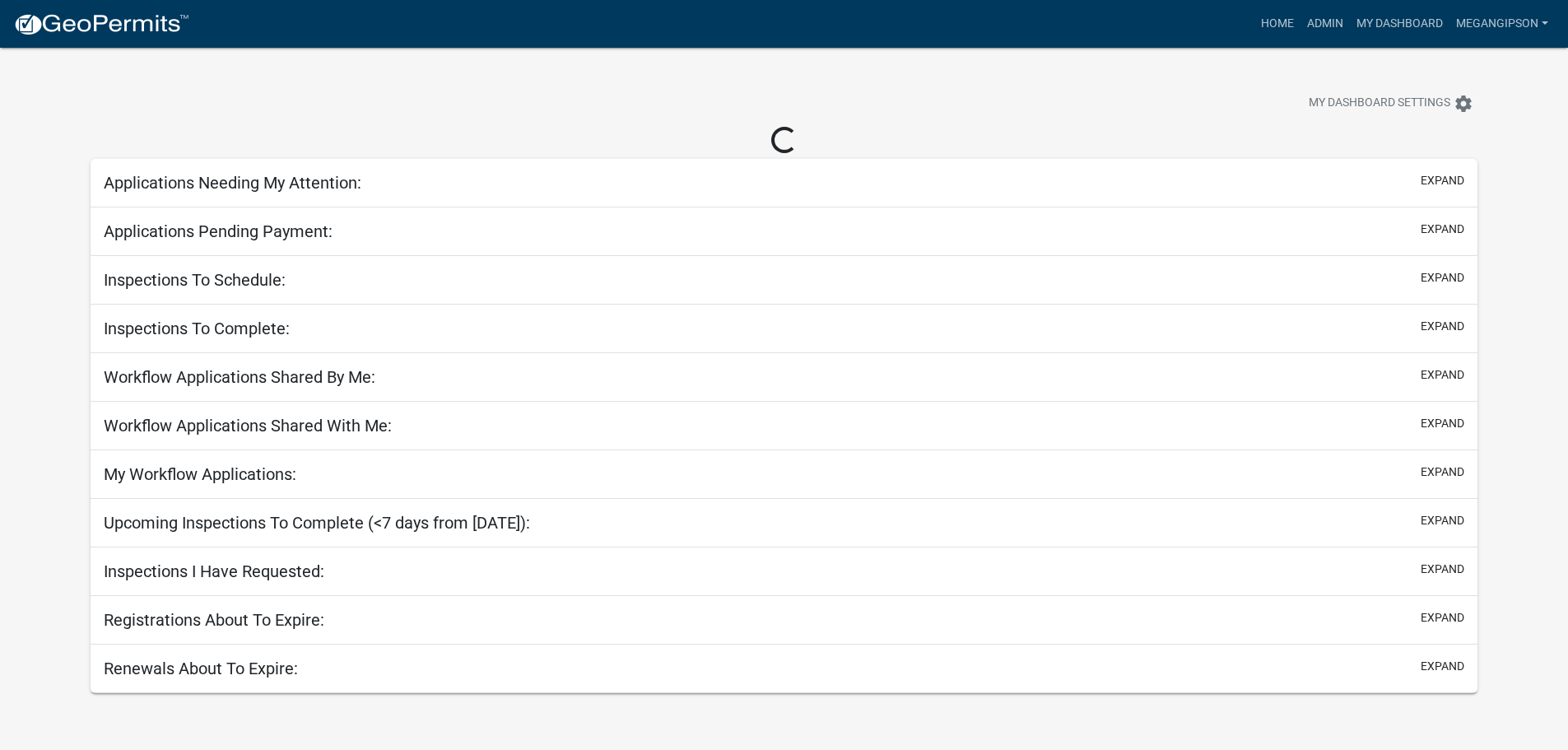
click at [1317, 44] on nav "more_horiz Home Admin My Dashboard megangipson Admin Account Contractor Profile…" at bounding box center [784, 24] width 1568 height 48
click at [1301, 35] on link "Admin" at bounding box center [1325, 24] width 50 height 32
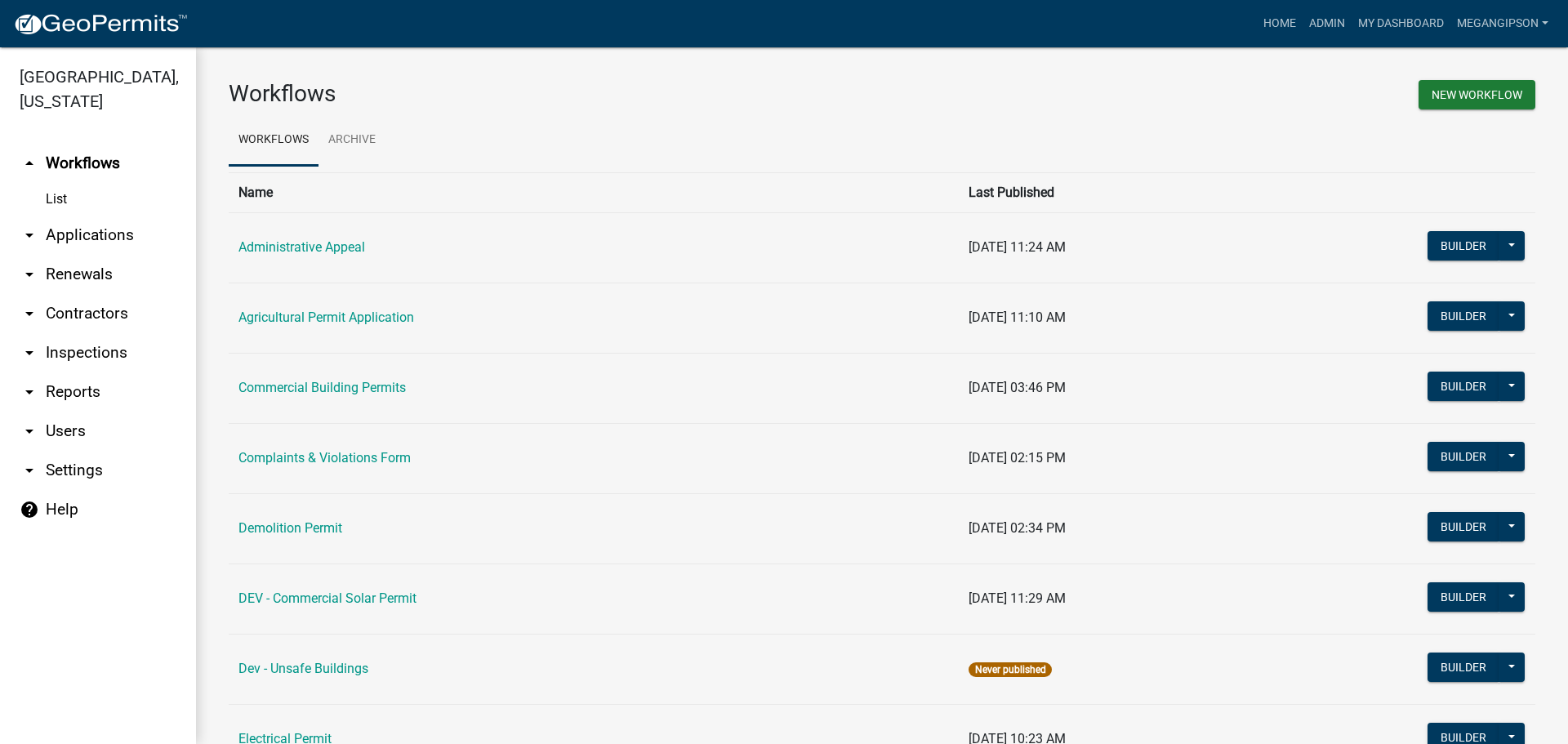
click at [103, 255] on link "arrow_drop_down Applications" at bounding box center [97, 235] width 196 height 39
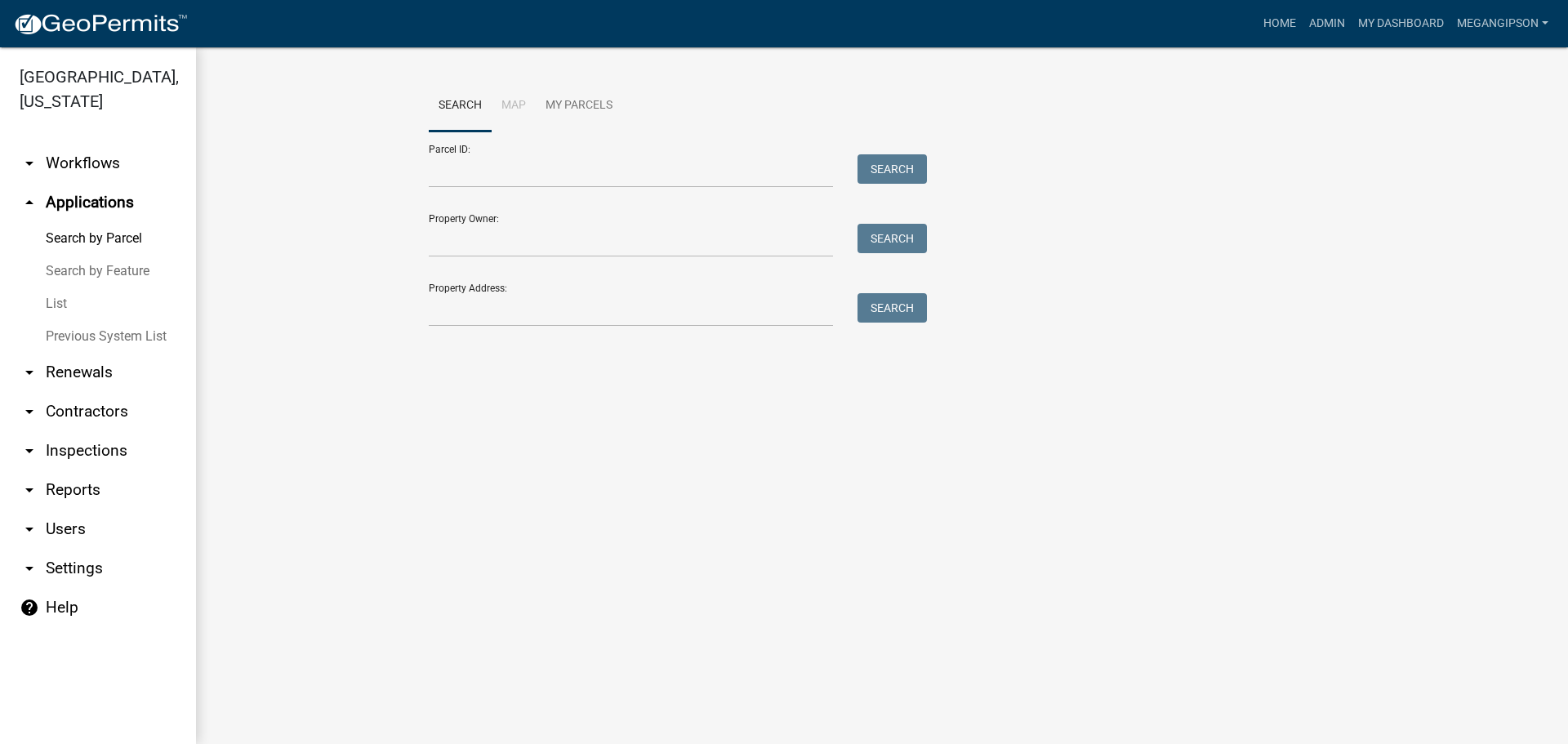
click at [84, 320] on link "List" at bounding box center [97, 303] width 196 height 32
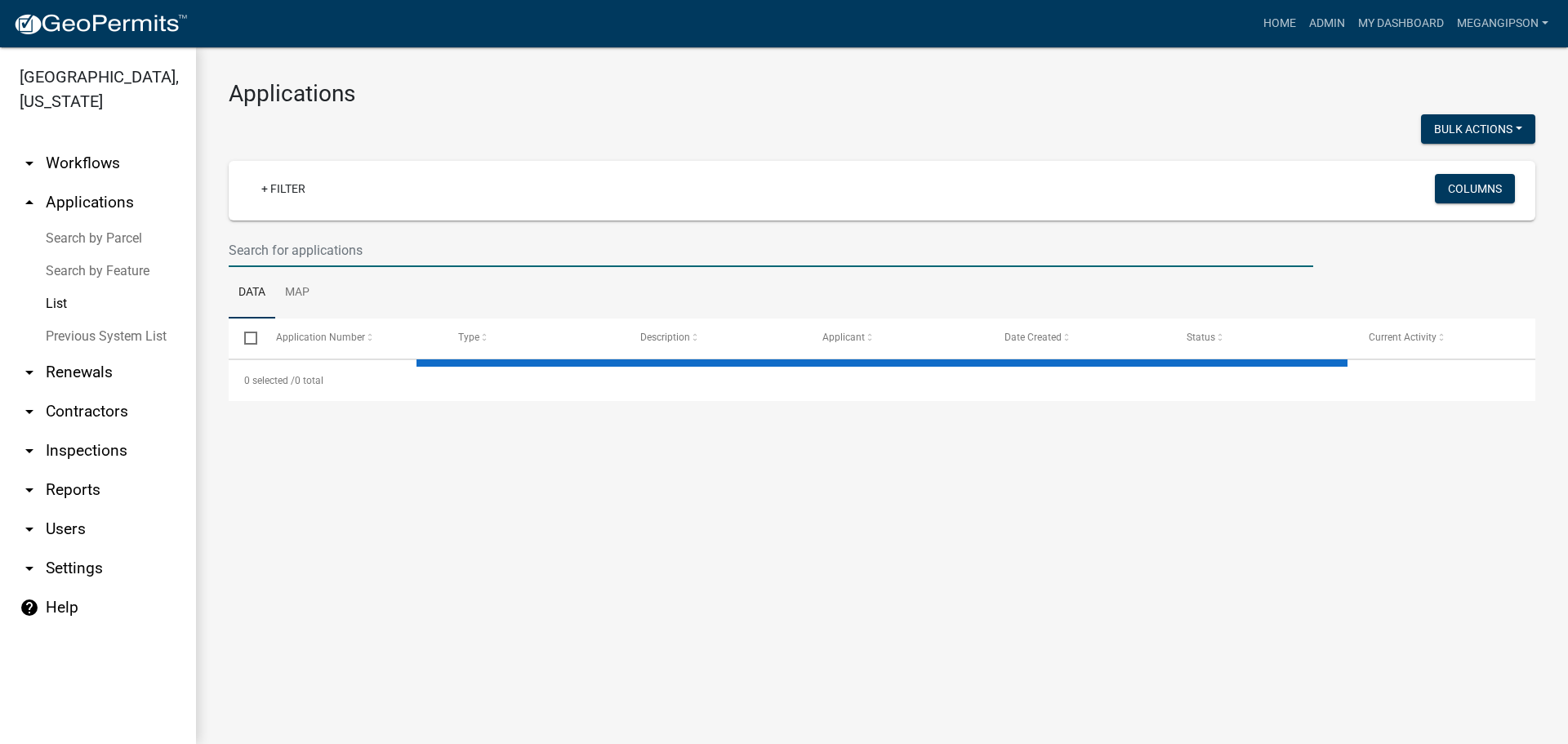
click at [334, 267] on input "text" at bounding box center [771, 250] width 1085 height 33
select select "3: 100"
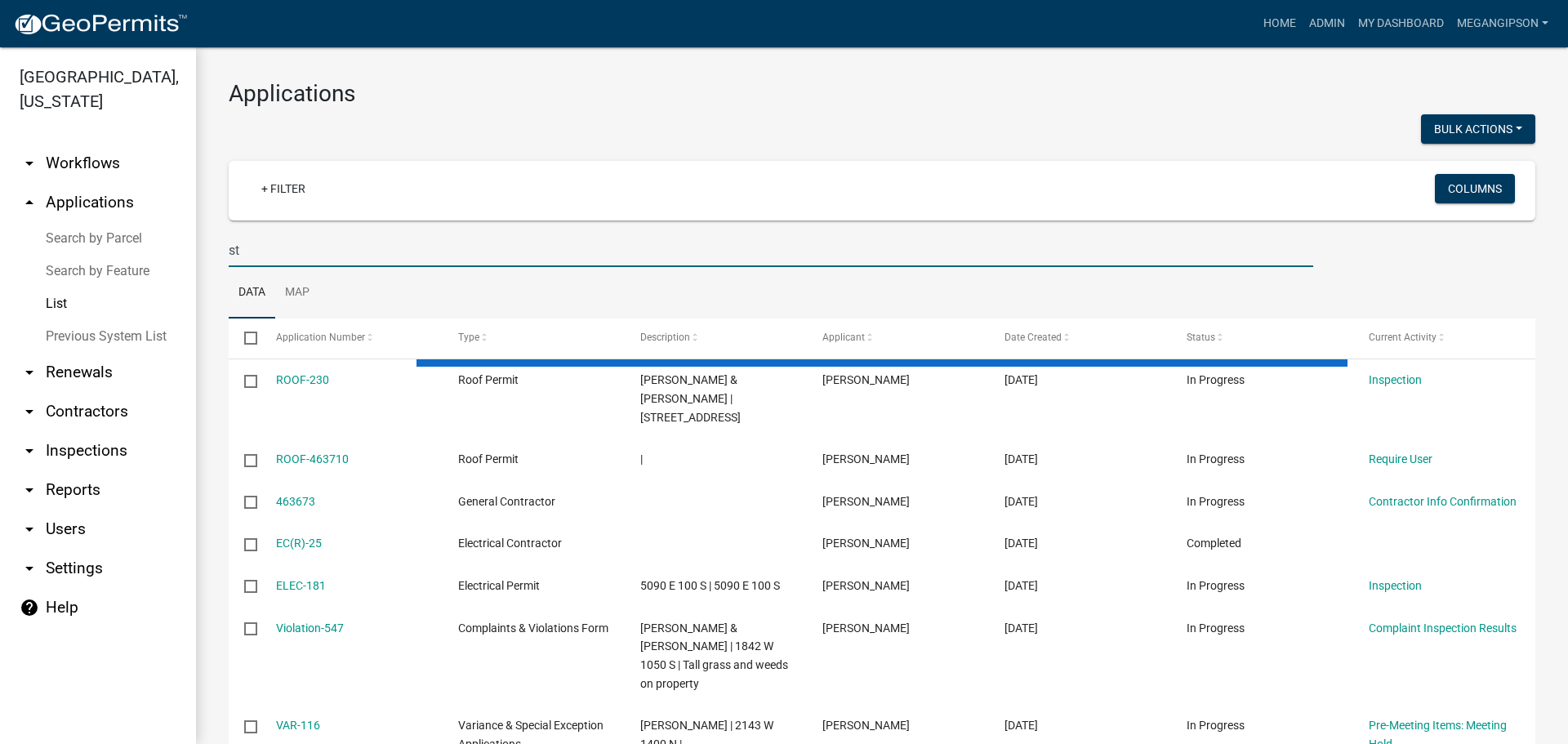
type input "s"
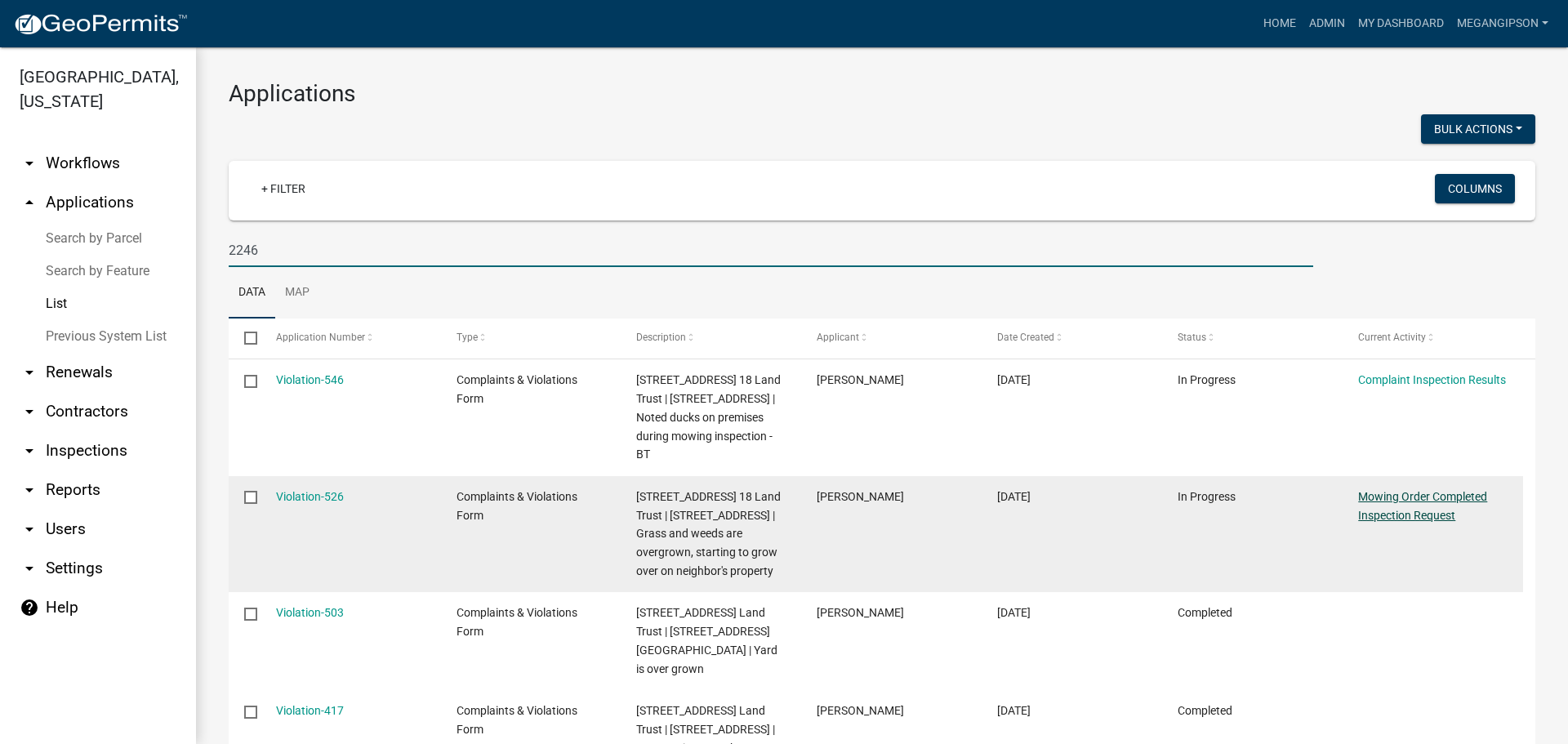
type input "2246"
click at [1408, 522] on link "Mowing Order Completed Inspection Request" at bounding box center [1422, 506] width 129 height 31
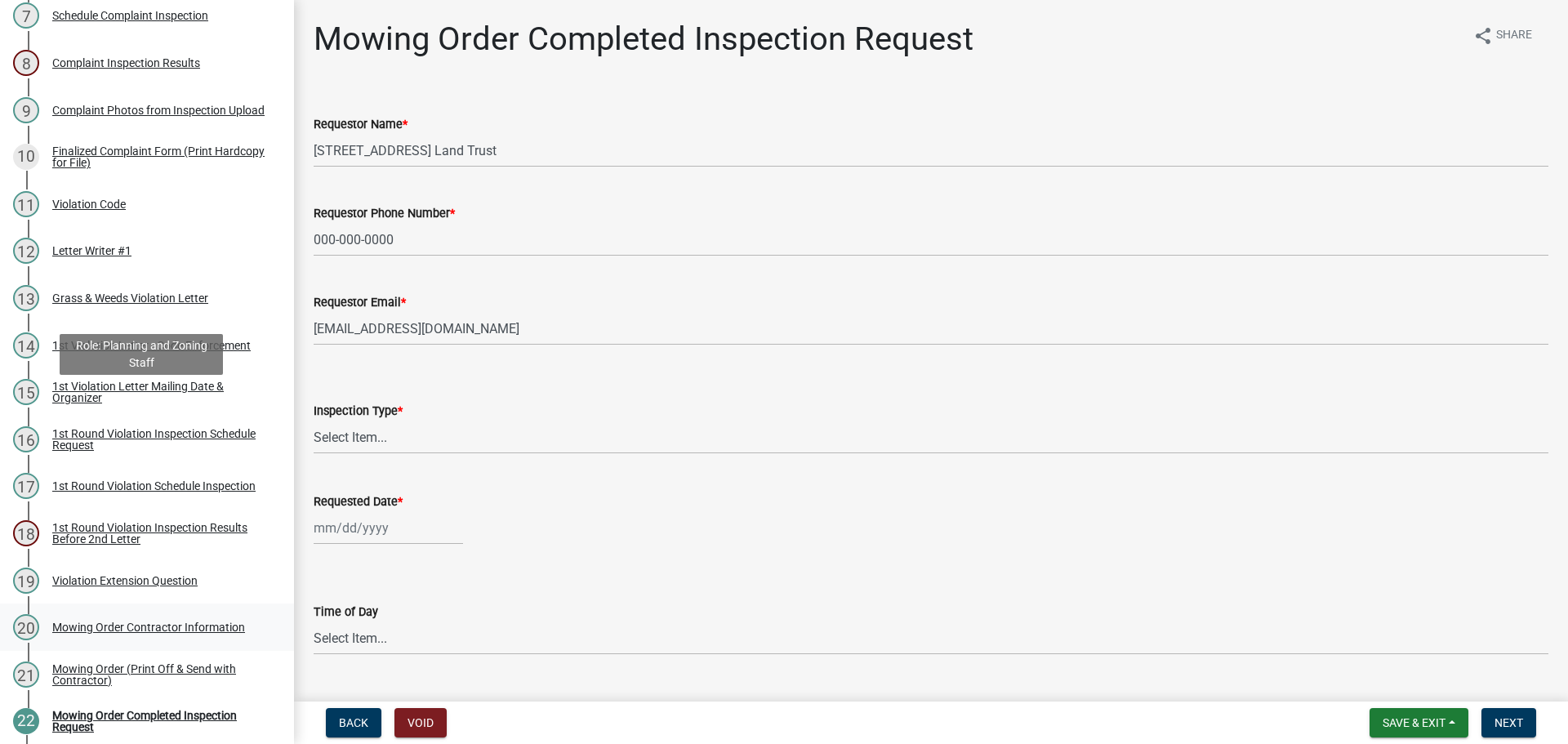
scroll to position [1208, 0]
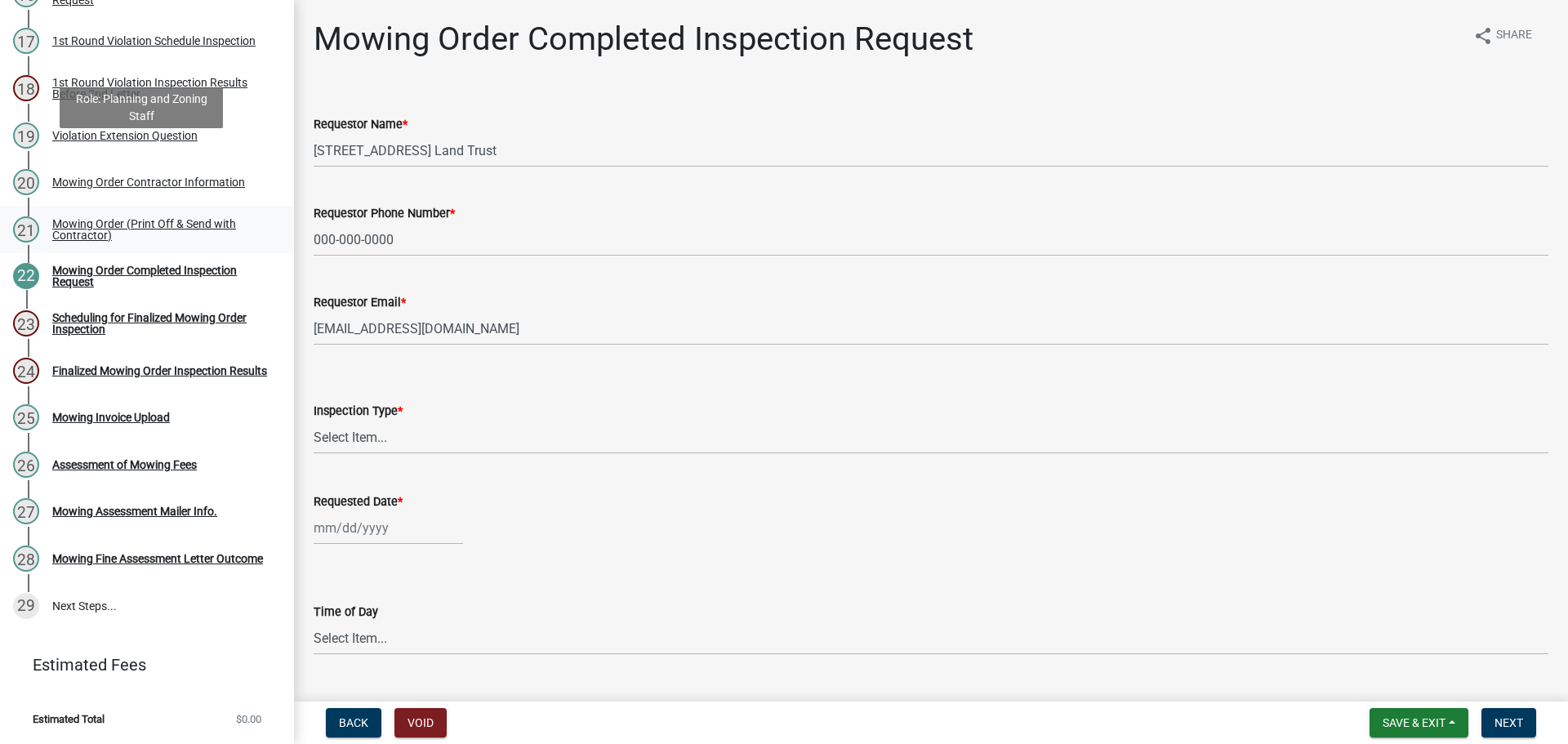
click at [126, 218] on div "Mowing Order (Print Off & Send with Contractor)" at bounding box center [159, 229] width 216 height 23
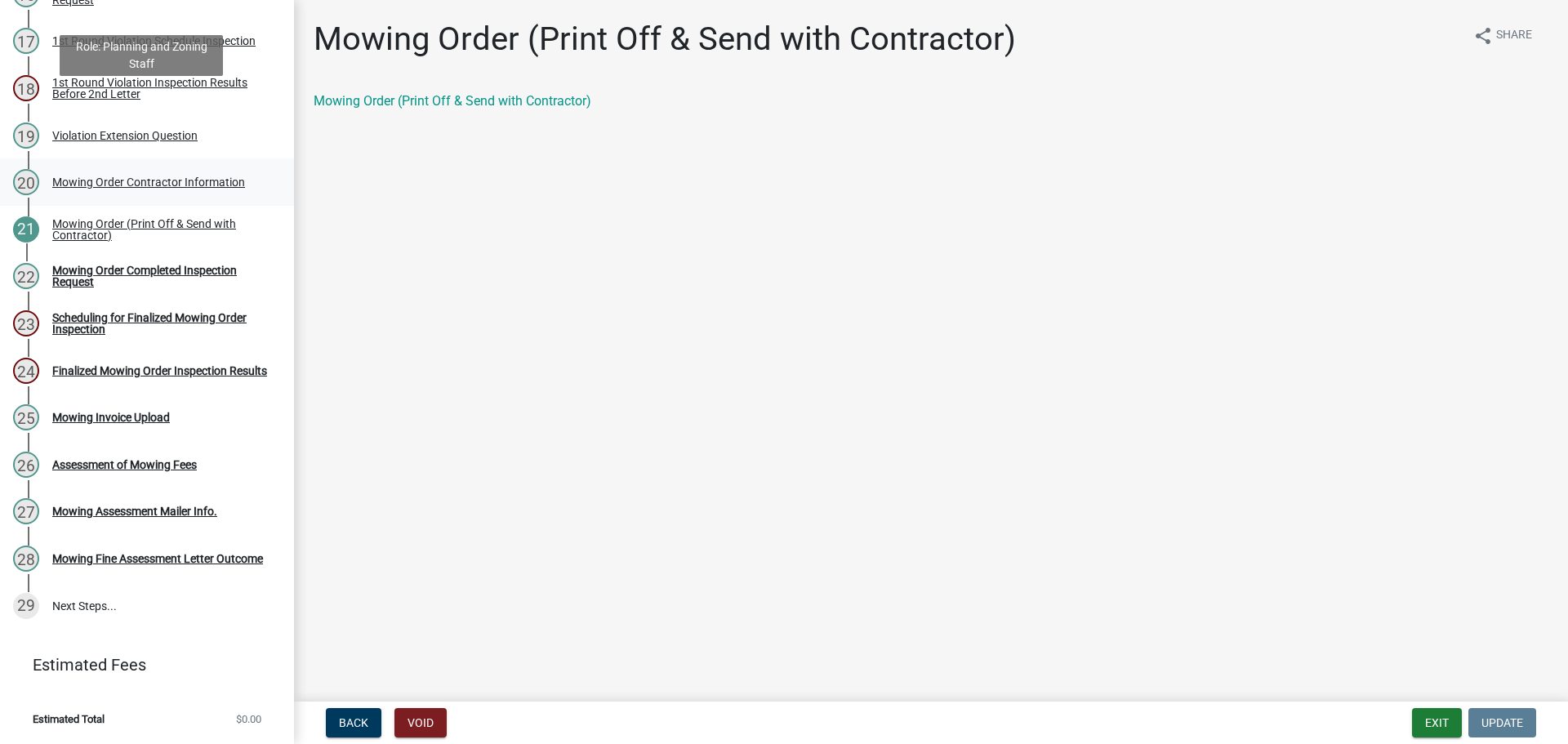
click at [142, 176] on div "Mowing Order Contractor Information" at bounding box center [149, 182] width 193 height 12
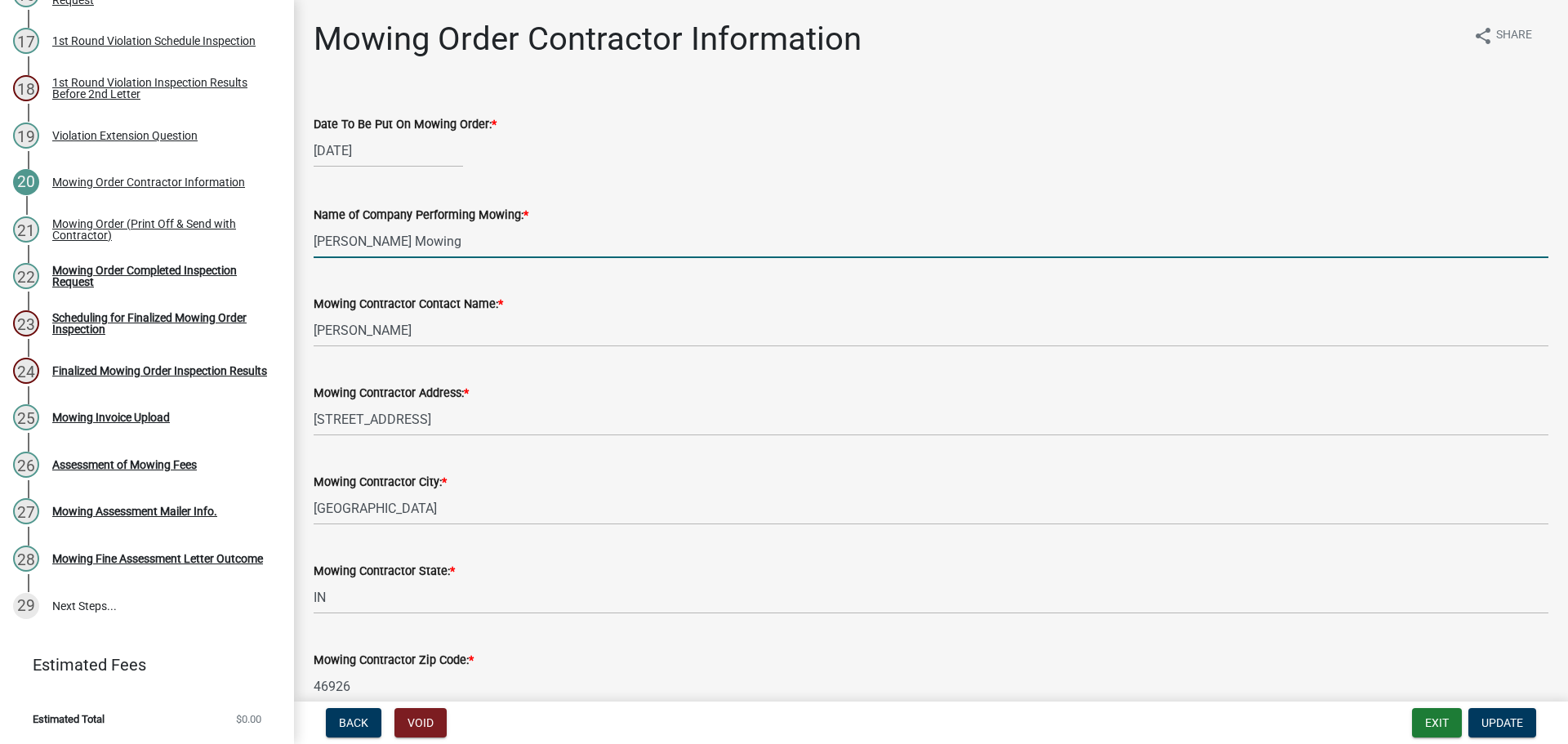
click at [449, 258] on input "[PERSON_NAME] Mowing" at bounding box center [931, 241] width 1235 height 33
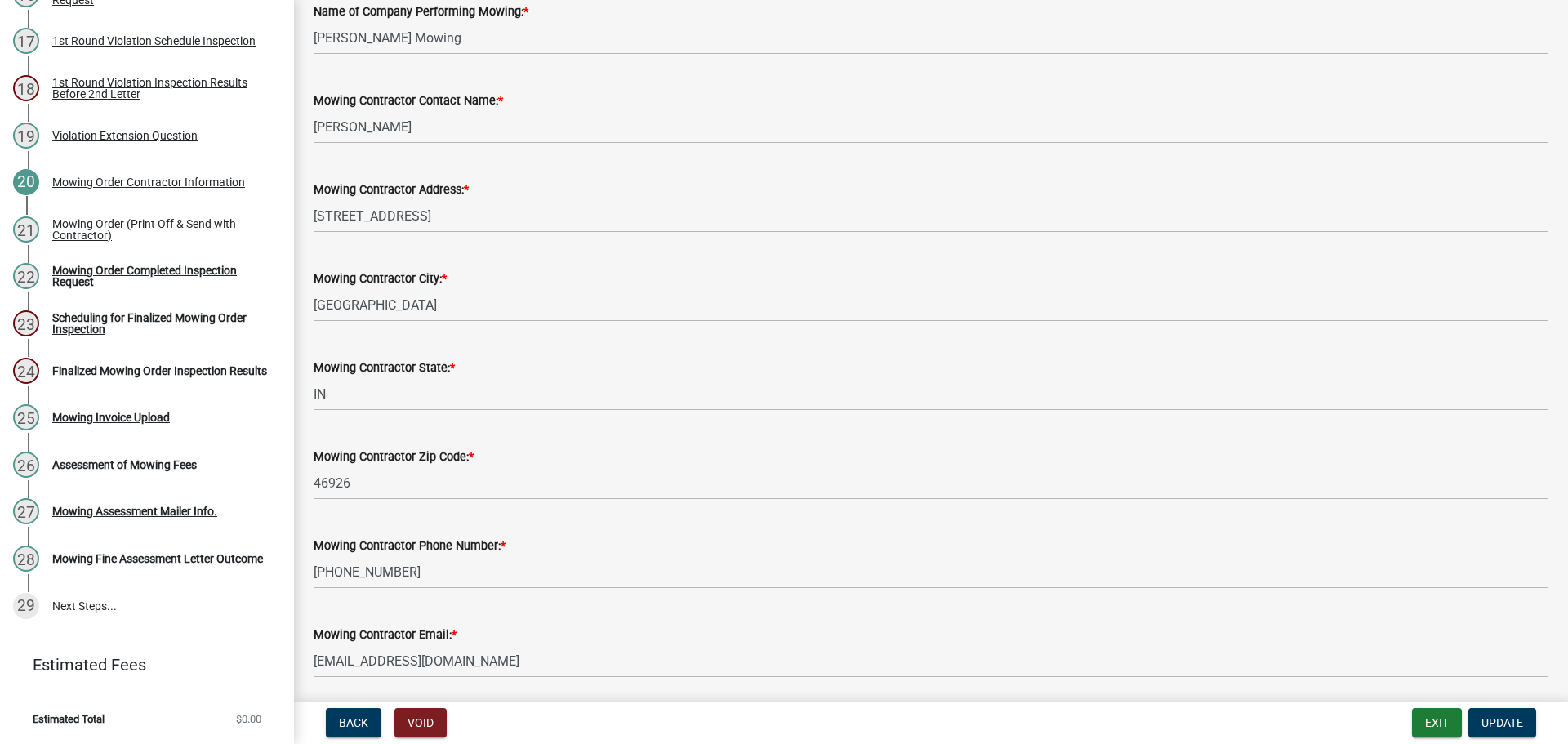
scroll to position [197, 0]
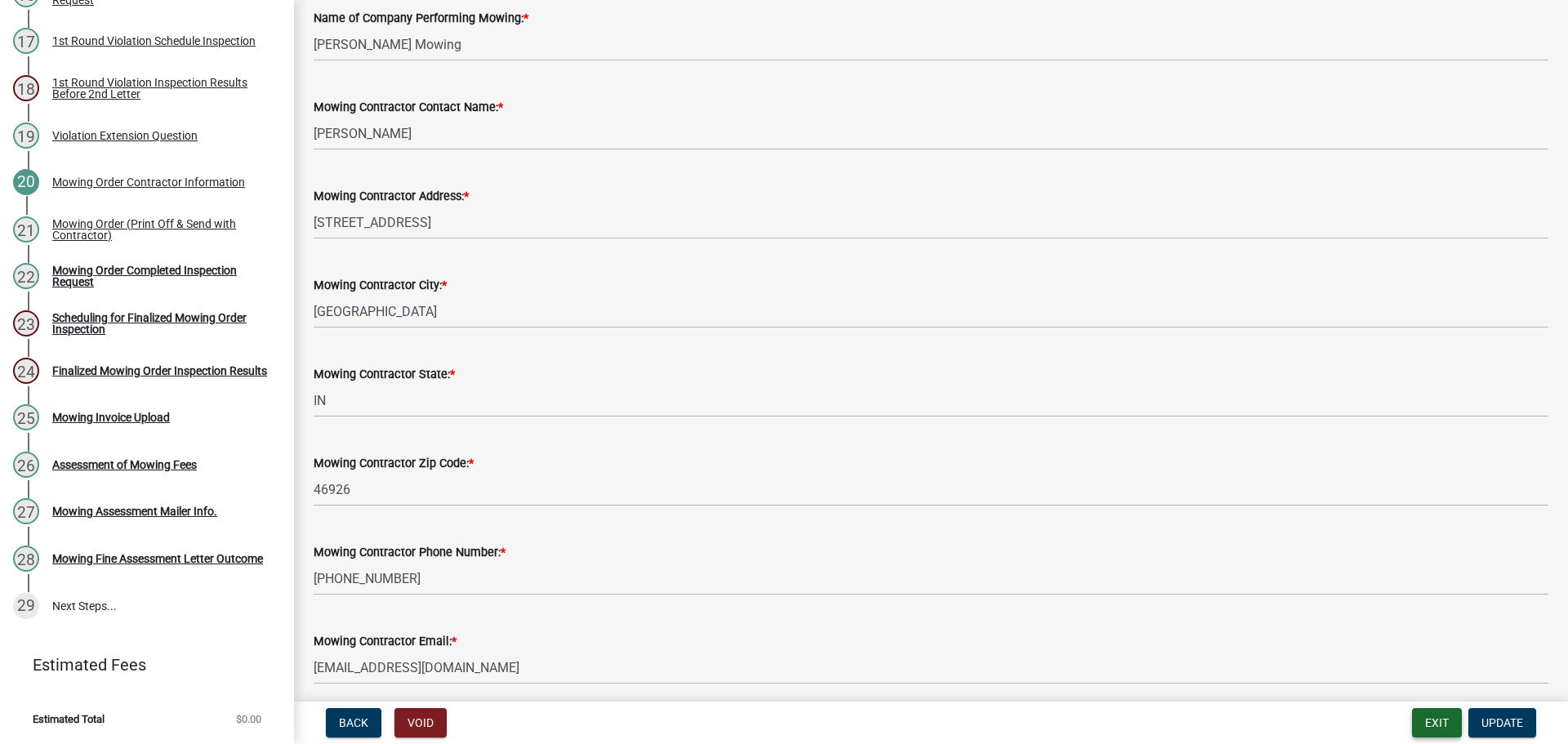
click at [1413, 717] on button "Exit" at bounding box center [1437, 722] width 50 height 30
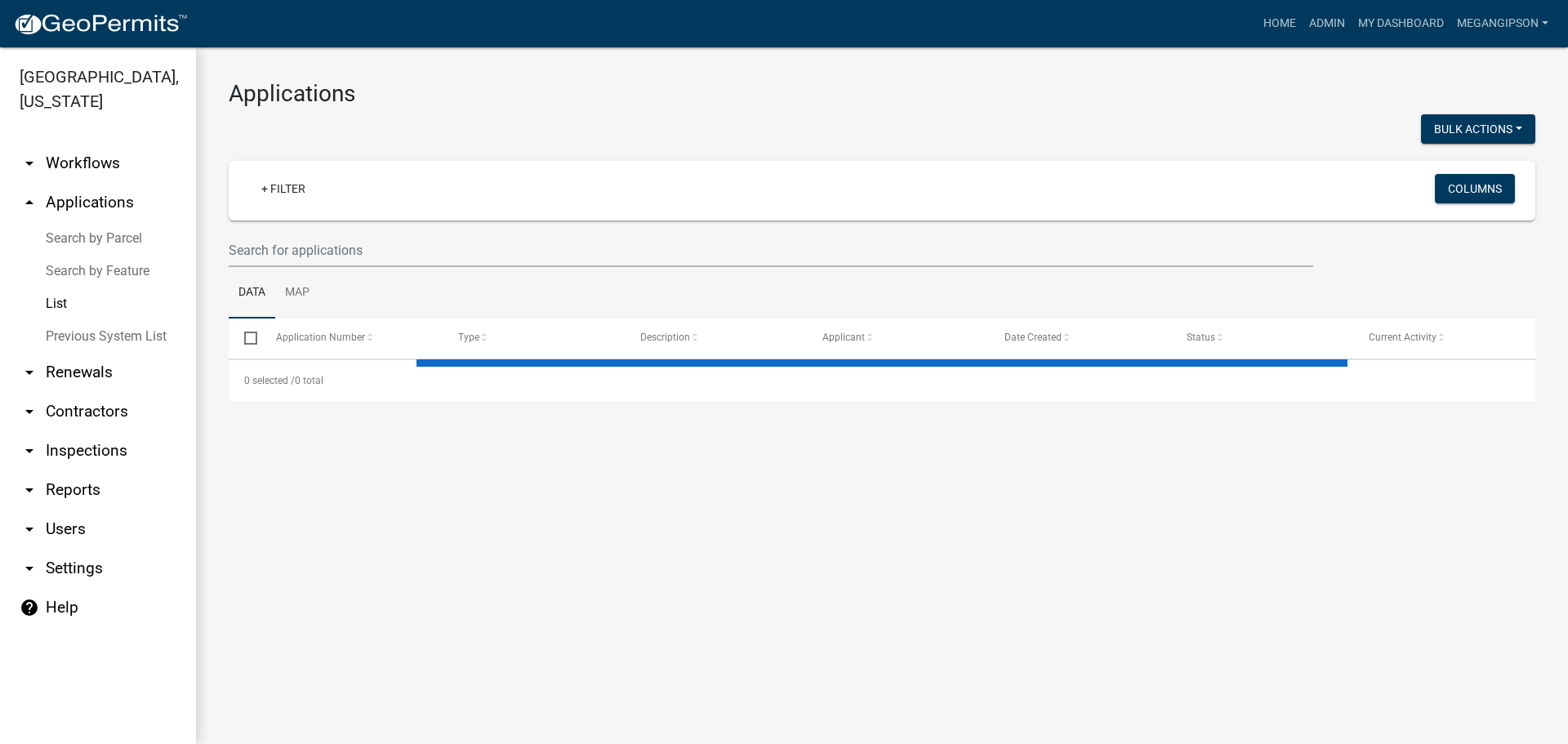
select select "3: 100"
